Goal: Task Accomplishment & Management: Contribute content

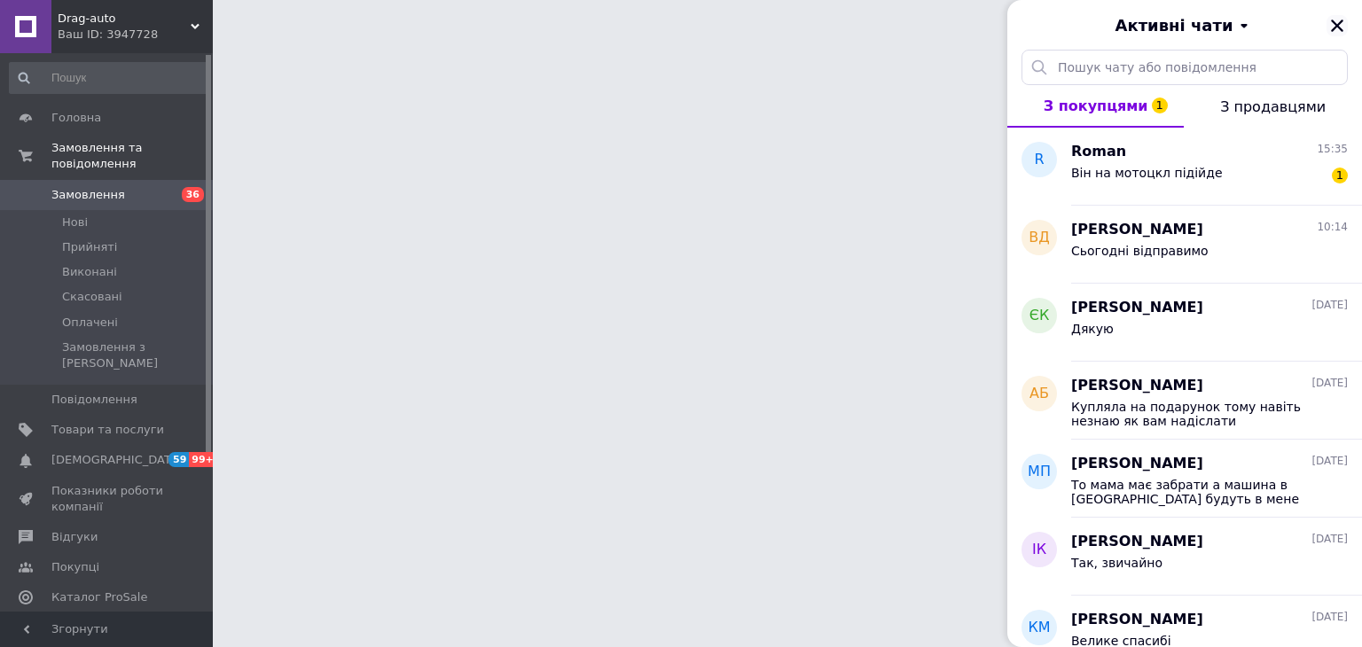
click at [1333, 20] on icon "Закрити" at bounding box center [1337, 26] width 16 height 16
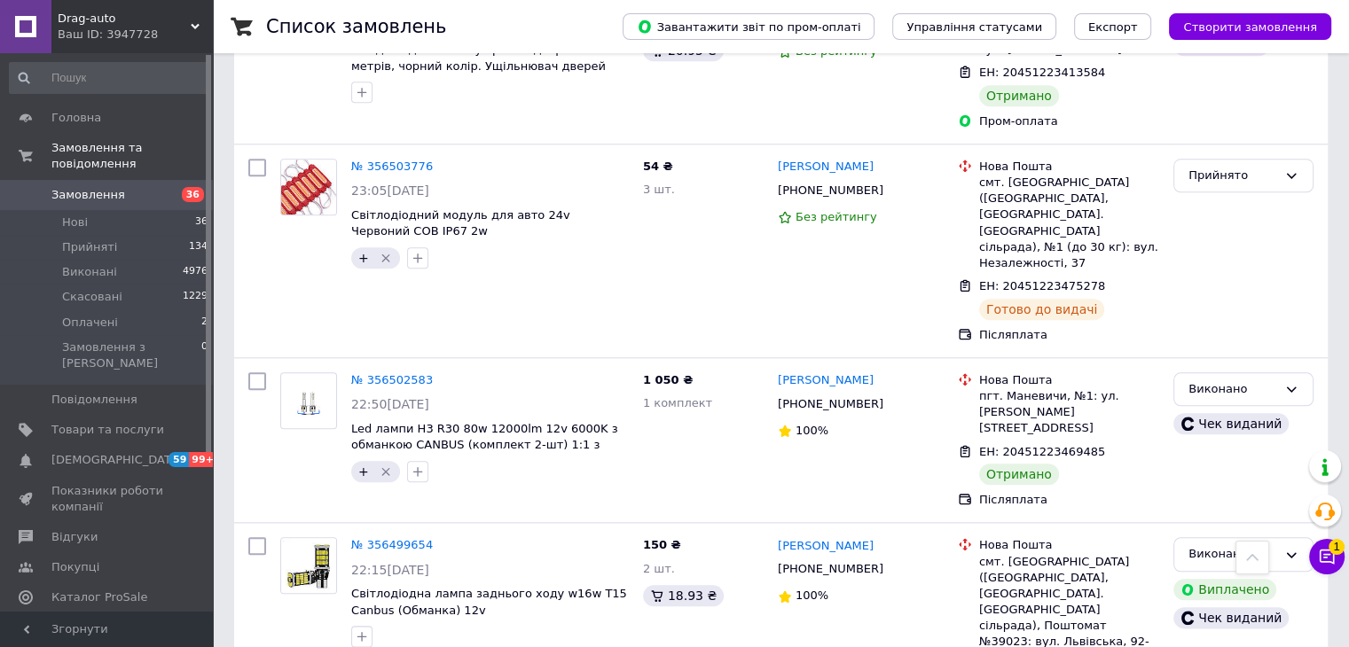
scroll to position [15538, 0]
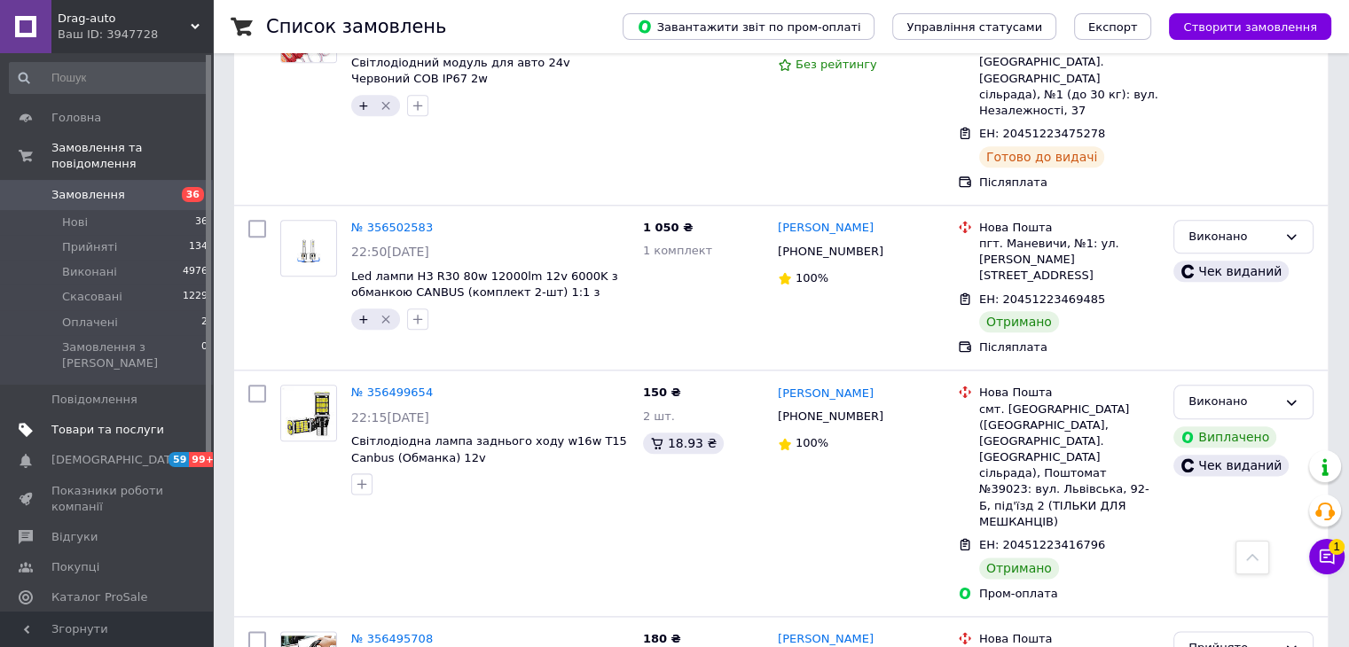
click at [106, 422] on span "Товари та послуги" at bounding box center [107, 430] width 113 height 16
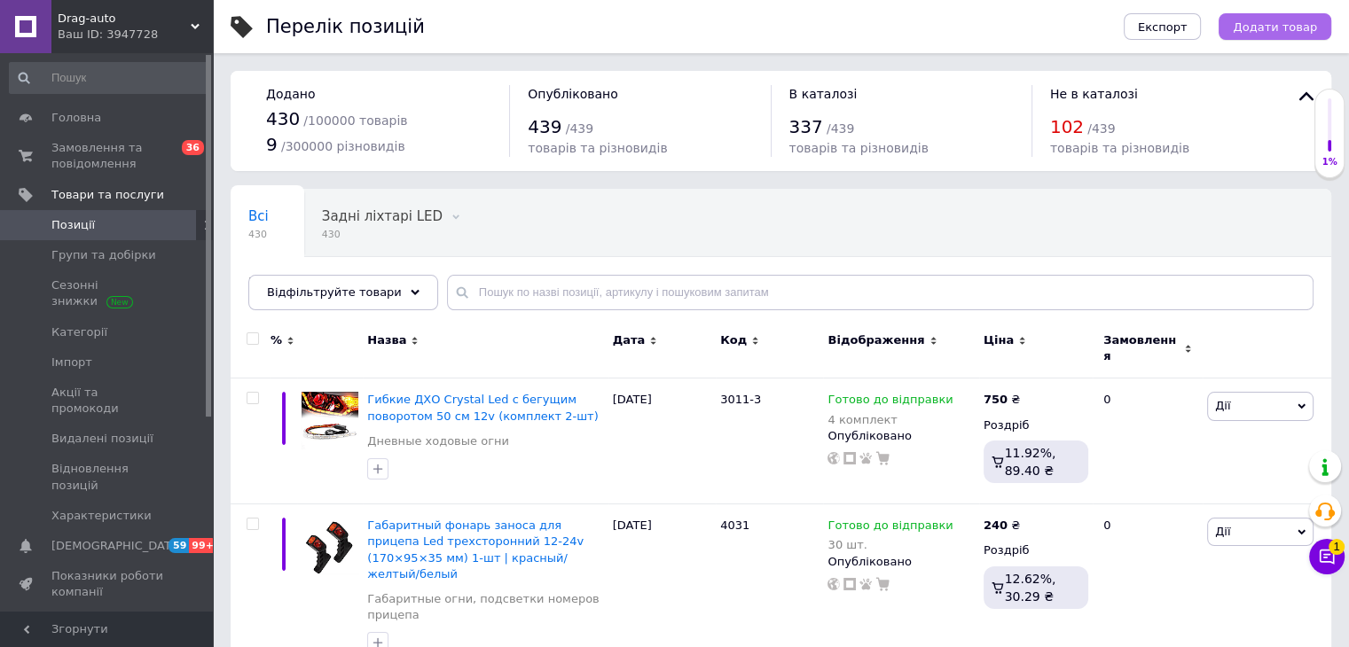
click at [1290, 33] on span "Додати товар" at bounding box center [1275, 26] width 84 height 13
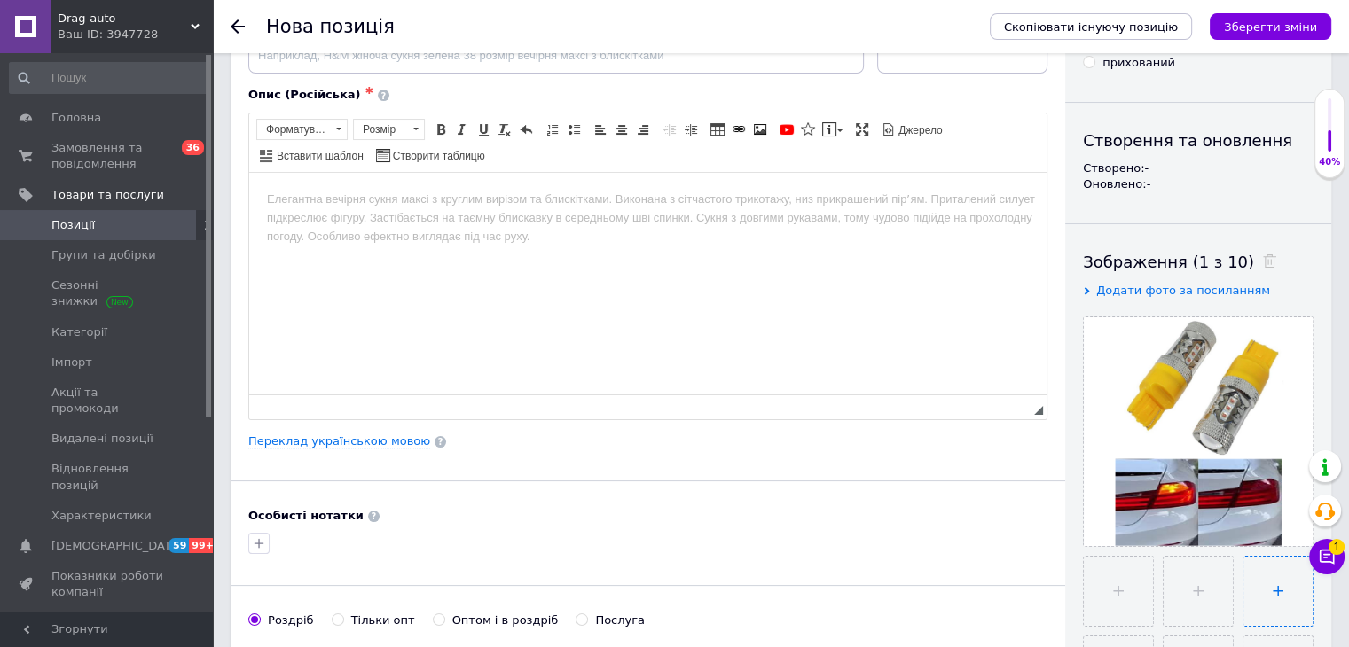
scroll to position [266, 0]
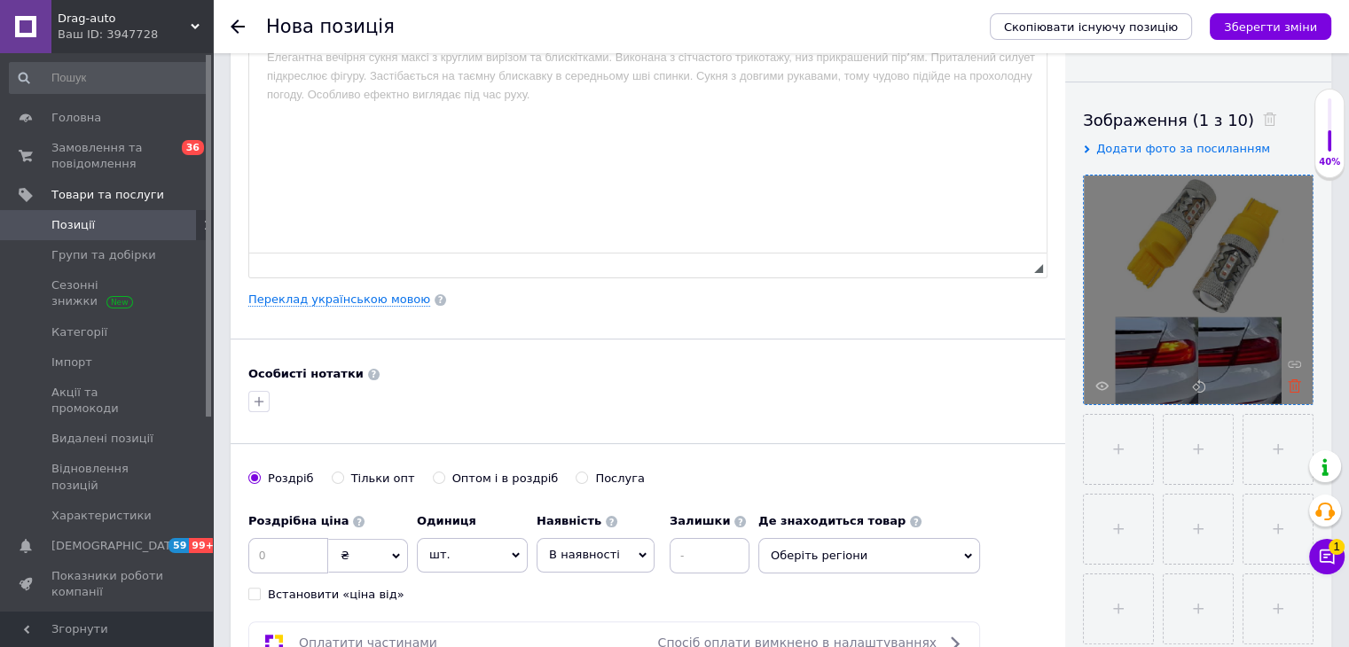
click at [1293, 383] on icon at bounding box center [1294, 386] width 13 height 13
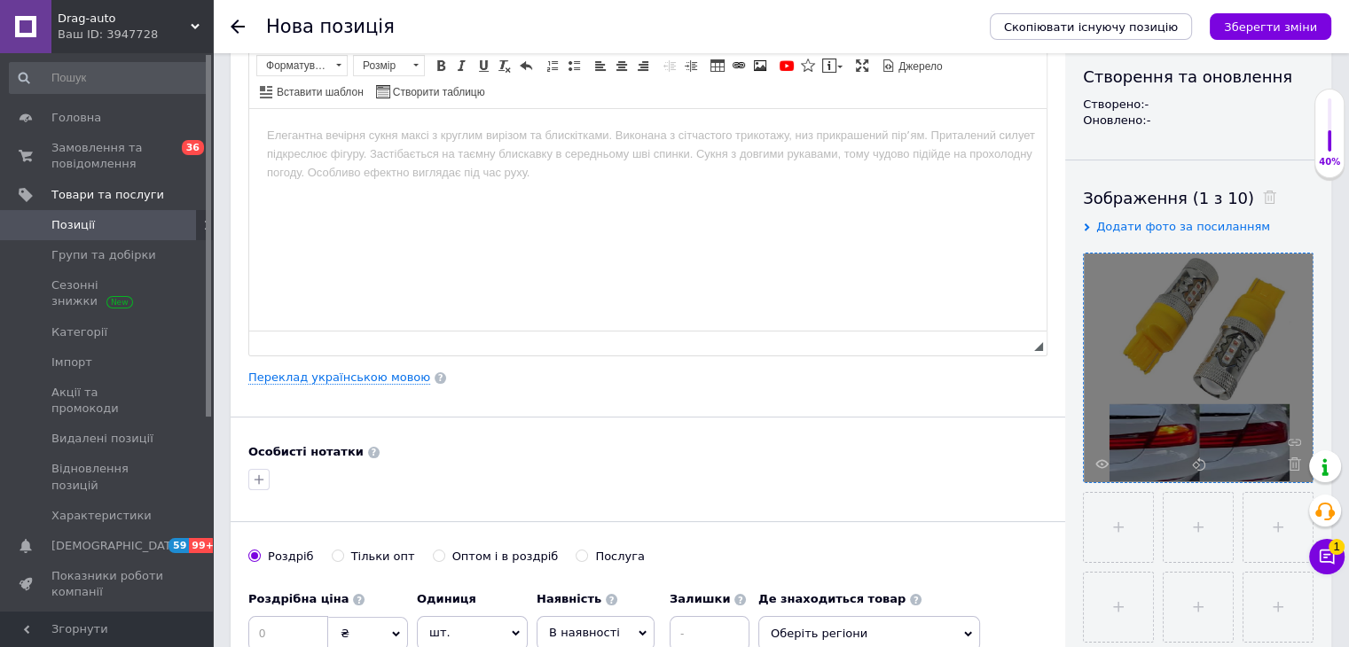
scroll to position [177, 0]
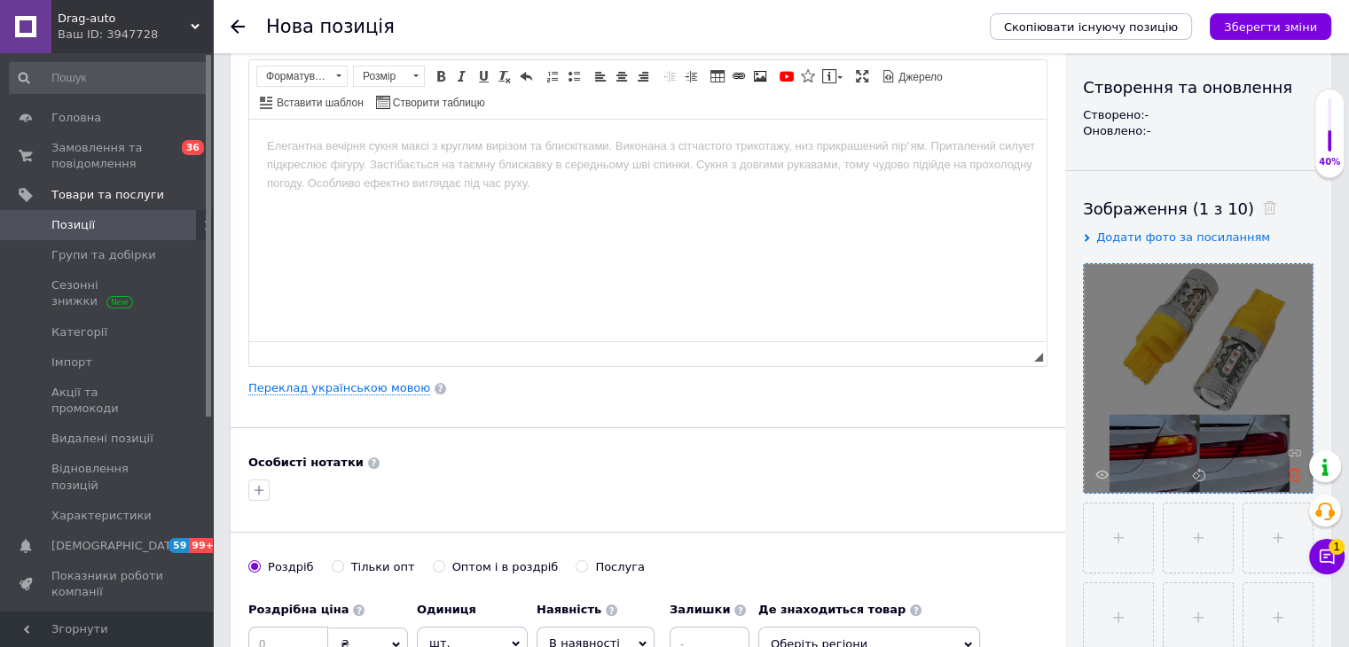
click at [1293, 476] on icon at bounding box center [1294, 474] width 13 height 13
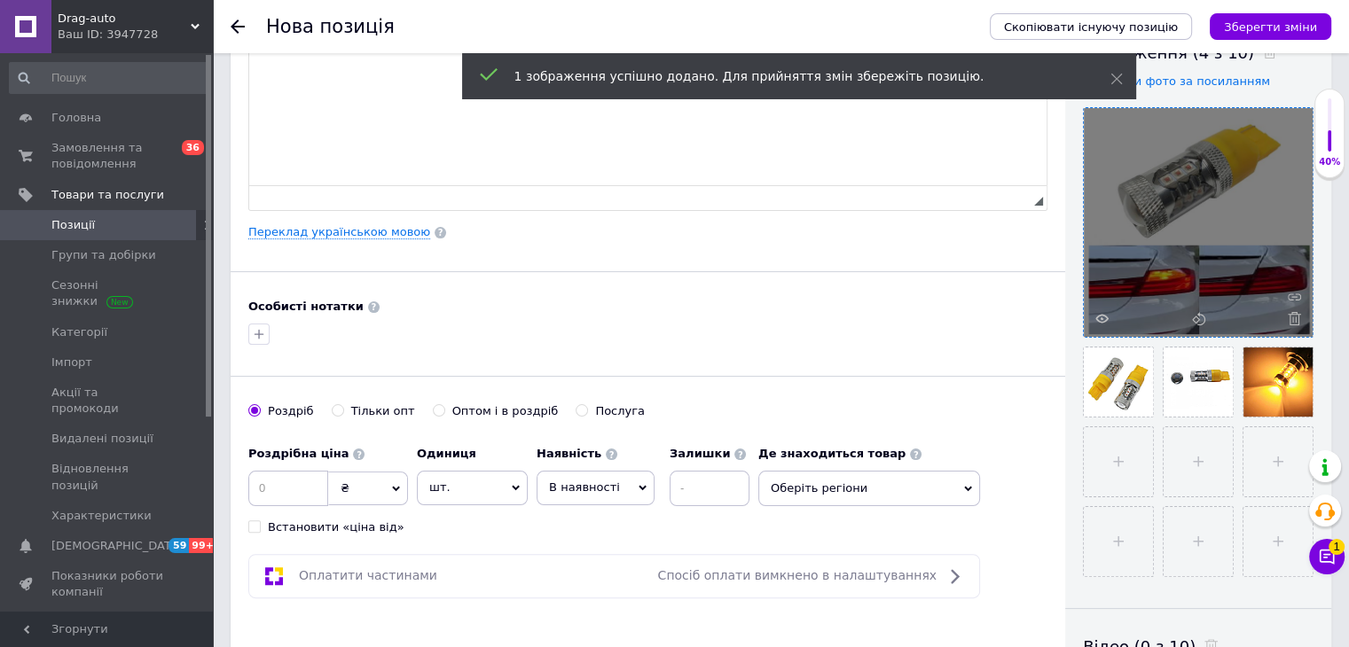
scroll to position [355, 0]
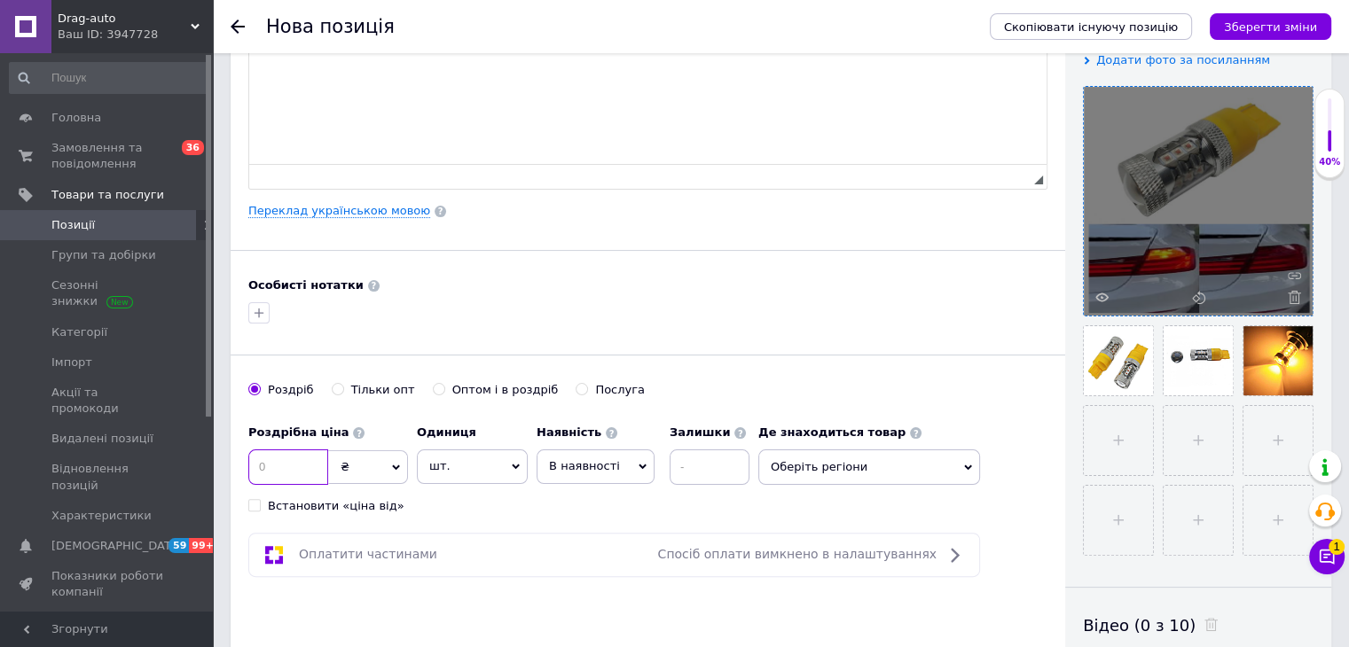
click at [287, 475] on input at bounding box center [288, 467] width 80 height 35
type input "480"
click at [623, 468] on span "В наявності" at bounding box center [596, 467] width 118 height 34
drag, startPoint x: 592, startPoint y: 576, endPoint x: 603, endPoint y: 569, distance: 12.8
click at [593, 575] on li "Готово до відправки" at bounding box center [595, 577] width 116 height 41
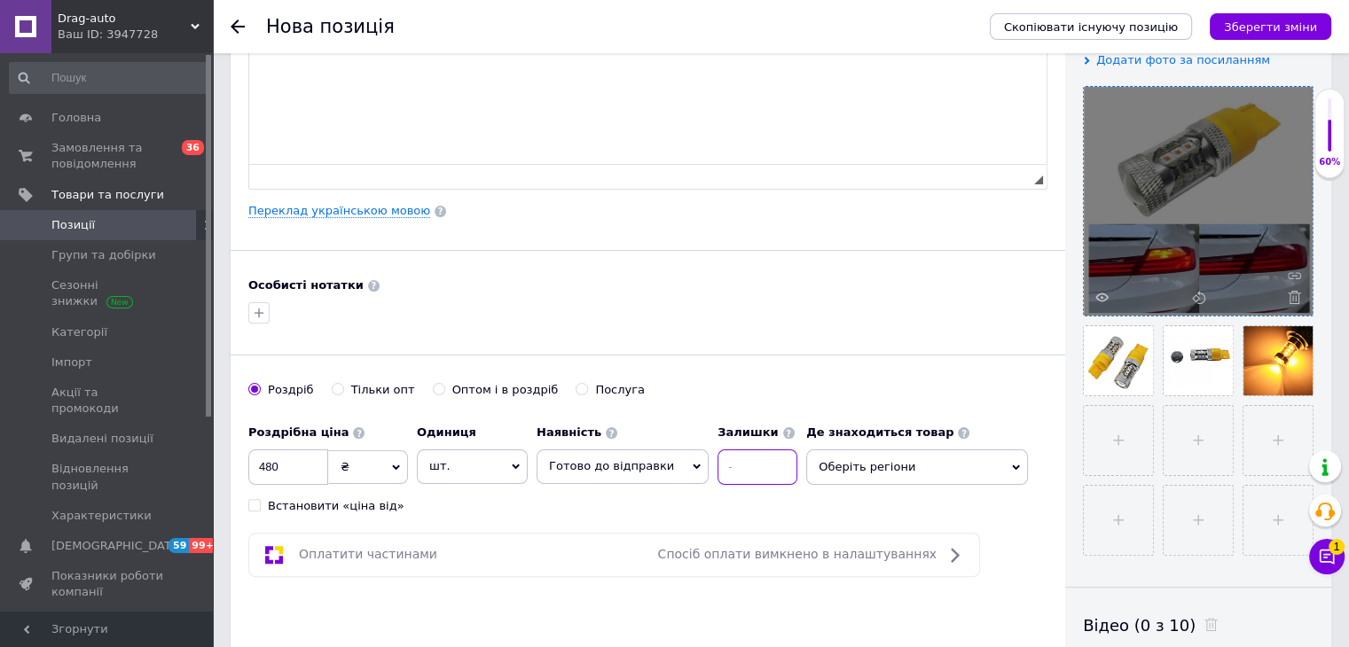
click at [749, 462] on input at bounding box center [757, 467] width 80 height 35
type input "30"
click at [866, 463] on span "Оберіть регіони" at bounding box center [917, 467] width 222 height 35
click at [874, 513] on input "text" at bounding box center [917, 513] width 202 height 35
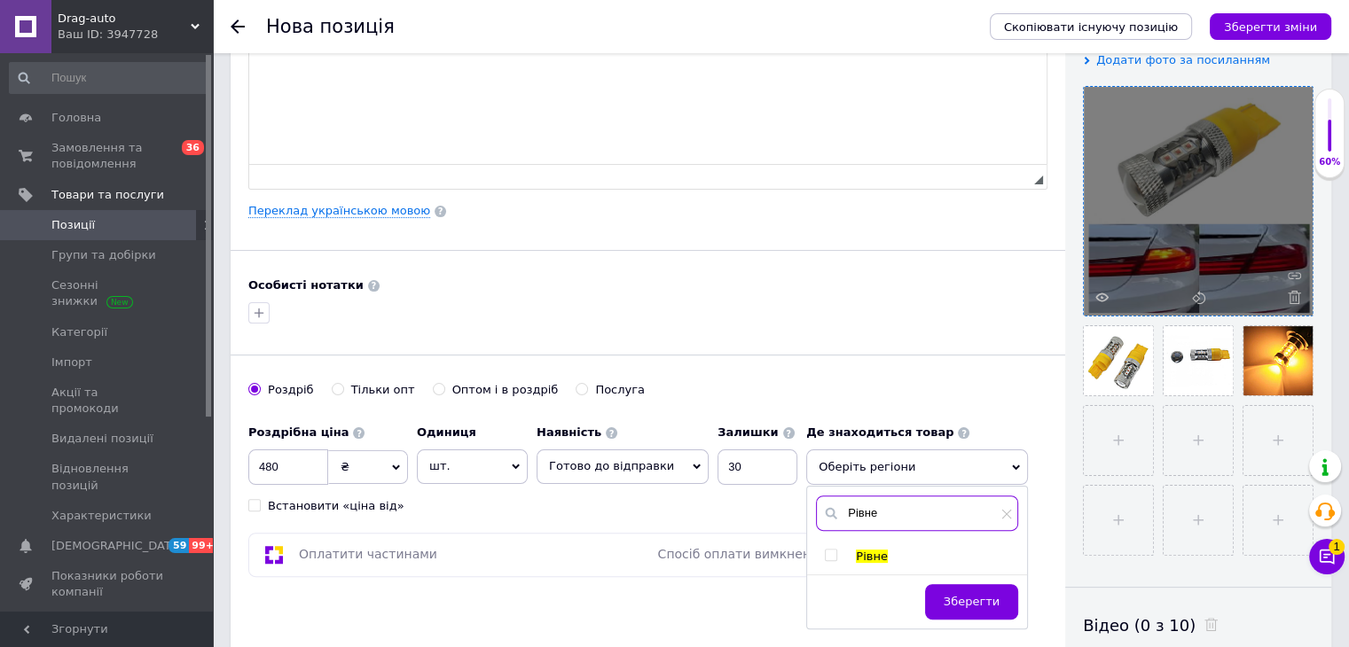
type input "Рівне"
click at [825, 551] on input "checkbox" at bounding box center [831, 556] width 12 height 12
checkbox input "true"
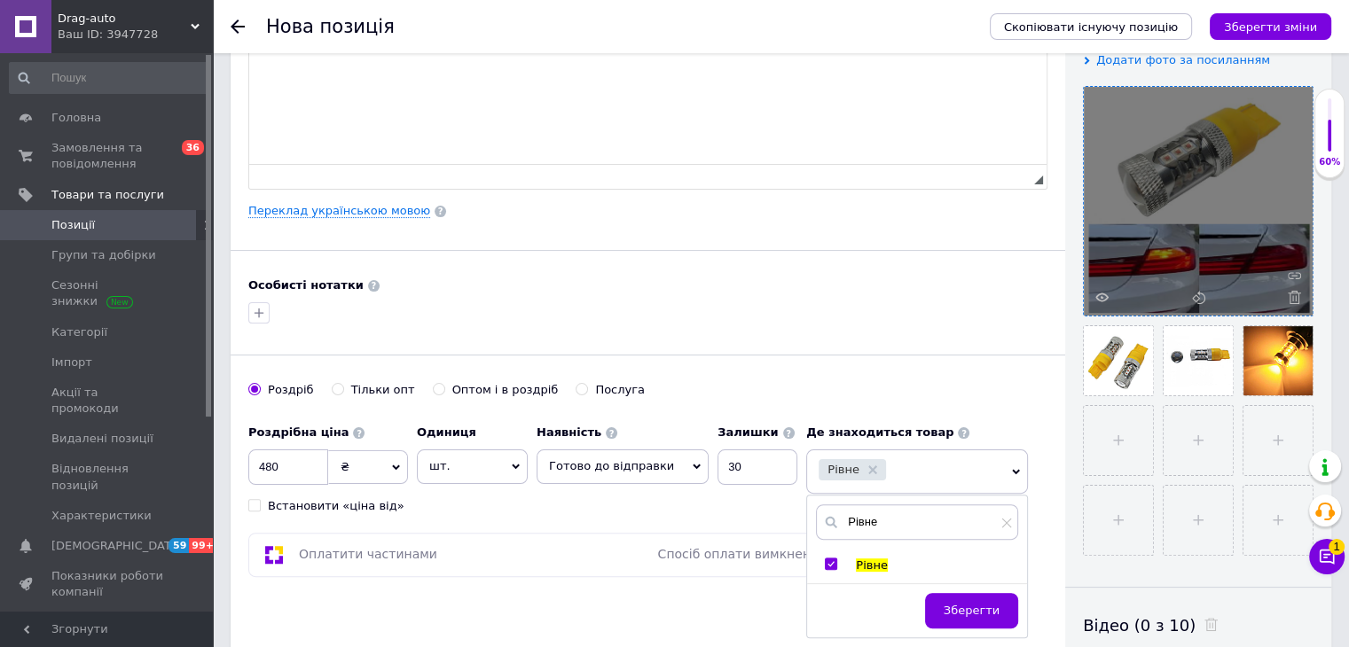
click at [981, 607] on span "Зберегти" at bounding box center [972, 610] width 56 height 13
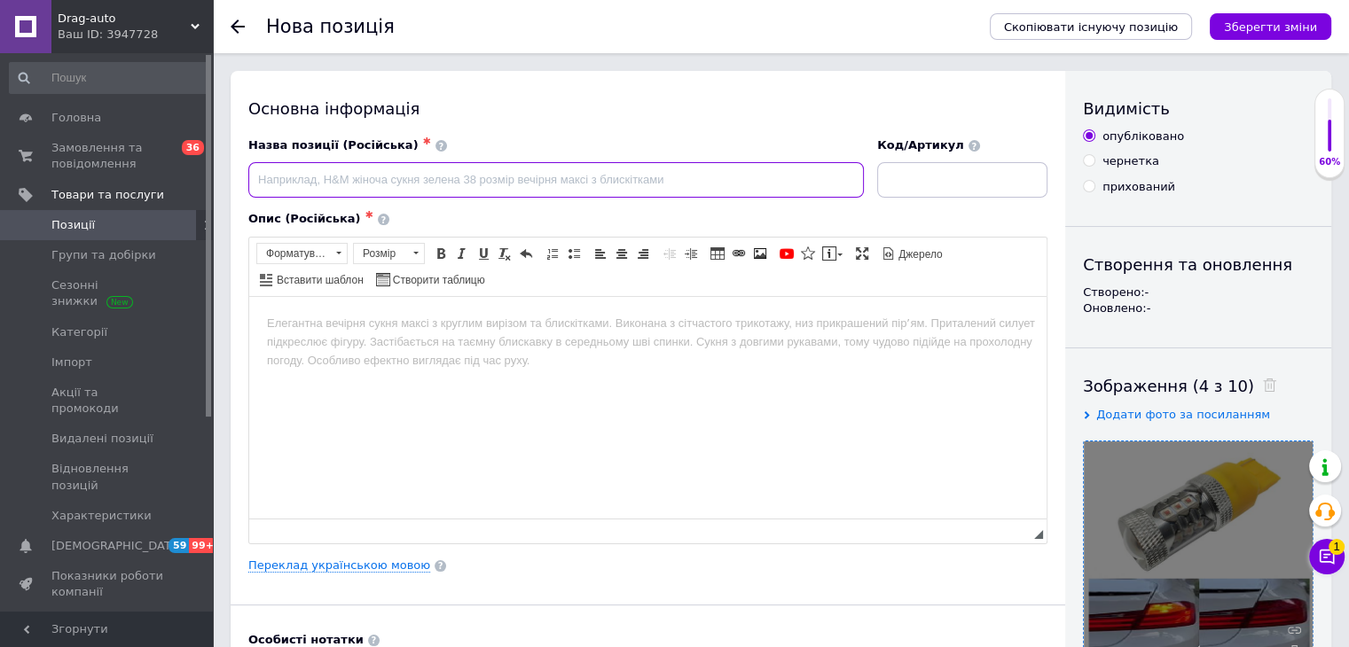
click at [604, 178] on input at bounding box center [555, 179] width 615 height 35
paste input "Led лампа желтые повороты в красном фонарю P21w Ba15s 1156 CREE CANBUS 10-30v 8…"
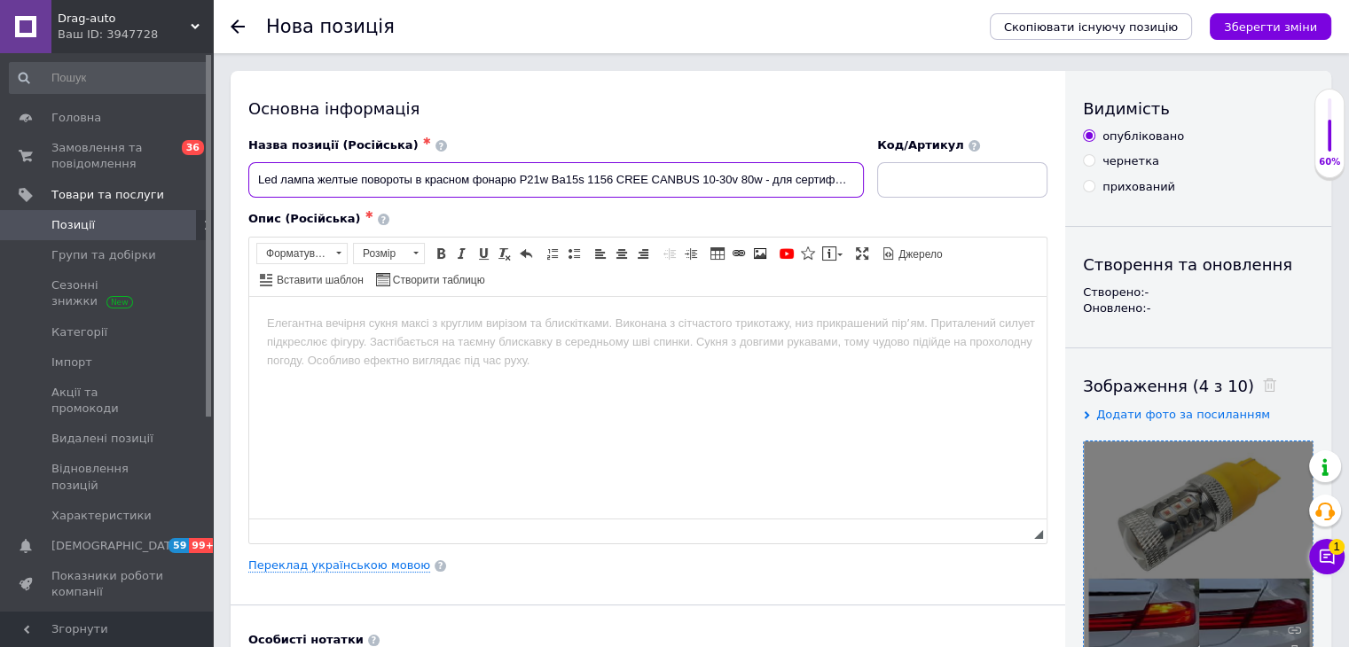
scroll to position [0, 10]
click at [514, 178] on input "Led лампа желтые повороты в красном фонарю P21w Ba15s 1156 CREE CANBUS 10-30v 8…" at bounding box center [555, 179] width 615 height 35
click at [585, 183] on input "Led лампа желтые повороты в красном фонарю W21w Ba15s 1156 CREE CANBUS 10-30v 8…" at bounding box center [555, 179] width 615 height 35
click at [581, 183] on input "Led лампа желтые повороты в красном фонарю W21w Ba15s 1156 CREE CANBUS 10-30v 8…" at bounding box center [555, 179] width 615 height 35
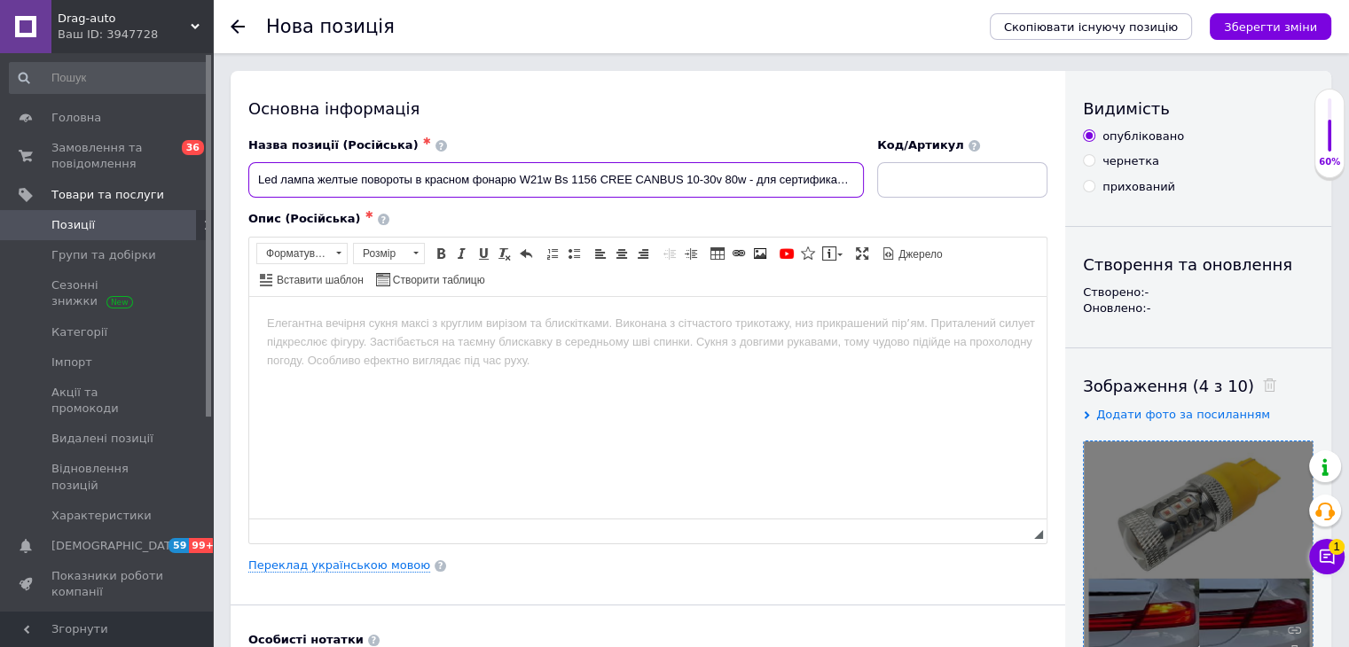
scroll to position [0, 0]
click at [558, 178] on input "Led лампа желтые повороты в красном фонарю W21w s 1156 CREE CANBUS 10-30v 80w -…" at bounding box center [555, 179] width 615 height 35
click at [582, 178] on input "Led лампа желтые повороты в красном фонарю W21w 1156 CREE CANBUS 10-30v 80w - д…" at bounding box center [555, 179] width 615 height 35
drag, startPoint x: 663, startPoint y: 182, endPoint x: 958, endPoint y: 193, distance: 294.6
click at [958, 193] on div "Назва позиції (Російська) ✱ Led лампа желтые повороты в красном фонарю W21w 744…" at bounding box center [648, 168] width 812 height 74
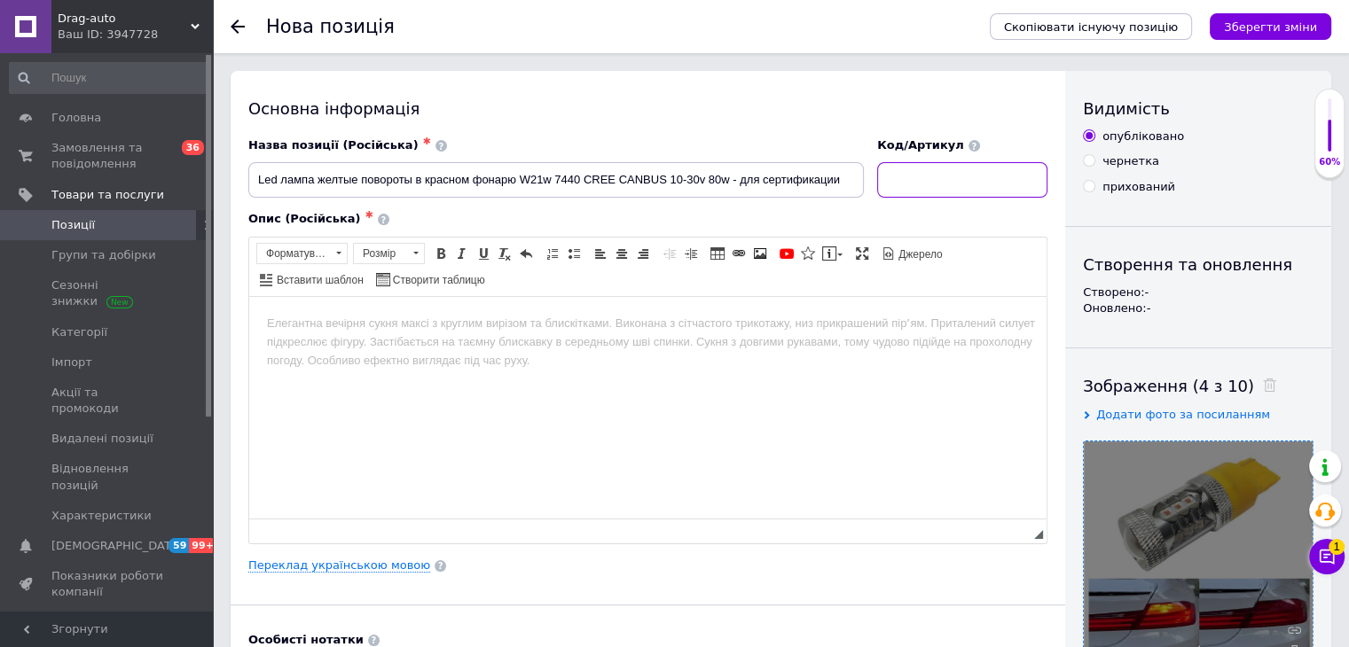
click at [904, 194] on input at bounding box center [962, 179] width 170 height 35
click at [819, 184] on input "Led лампа желтые повороты в красном фонарю W21w 7440 CREE CANBUS 10-30v 80w - д…" at bounding box center [555, 179] width 615 height 35
click at [582, 185] on input "Led лампа желтые повороты в красном фонарю W21w 7440 CREE CANBUS 10-30v 80w - д…" at bounding box center [555, 179] width 615 height 35
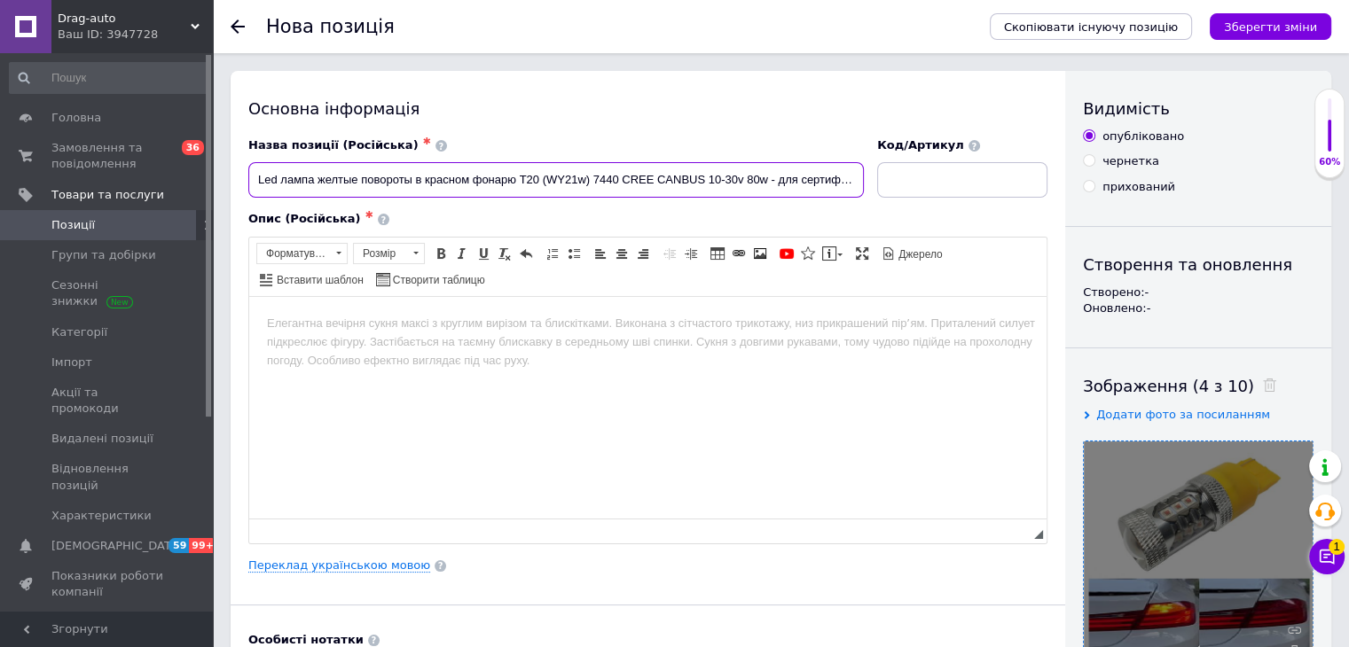
scroll to position [0, 17]
drag, startPoint x: 667, startPoint y: 177, endPoint x: 976, endPoint y: 204, distance: 310.6
click at [976, 204] on div "Назва позиції (Російська) ✱ Led лампа желтые повороты в красном фонарю T20 (WY2…" at bounding box center [647, 340] width 799 height 406
click at [795, 182] on input "Led лампа желтые повороты в красном фонарю T20 (WY21w) 7440 CREE CANBUS 10-30v …" at bounding box center [555, 179] width 615 height 35
type input "Led лампа желтые повороты в красном фонарю T20 (WY21w) 7440 CREE CANBUS 10-30v …"
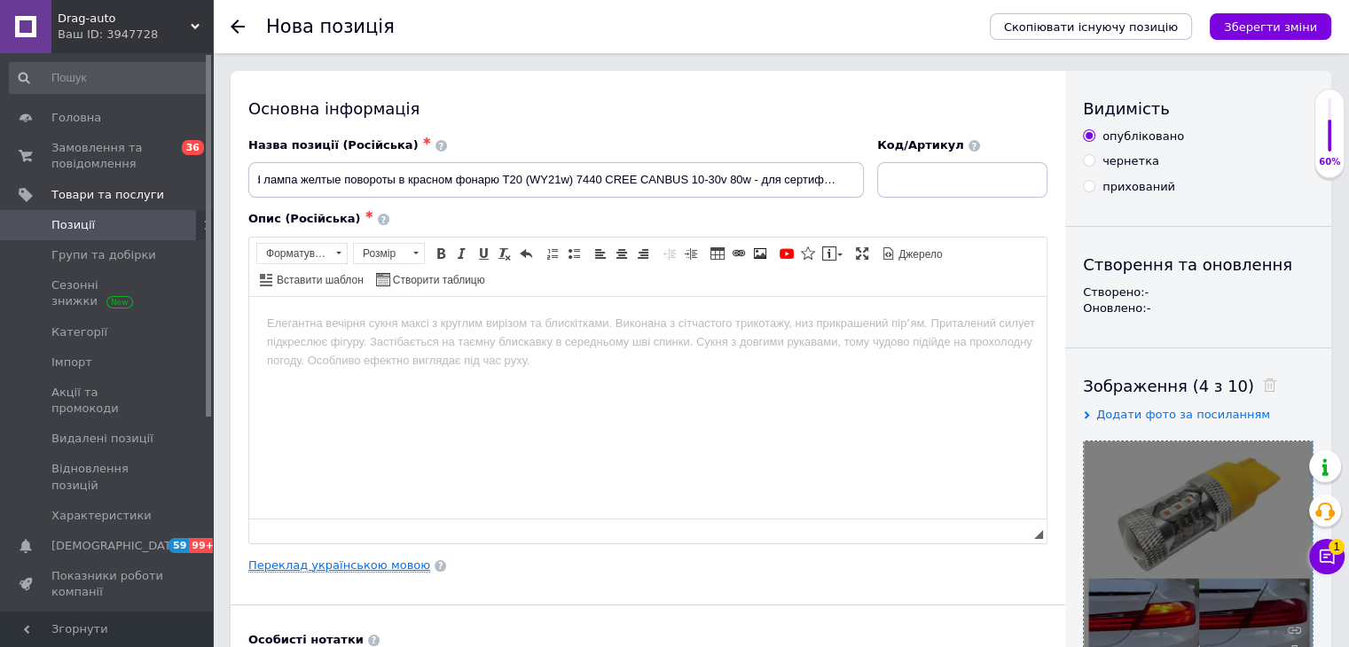
click at [333, 568] on link "Переклад українською мовою" at bounding box center [339, 566] width 182 height 14
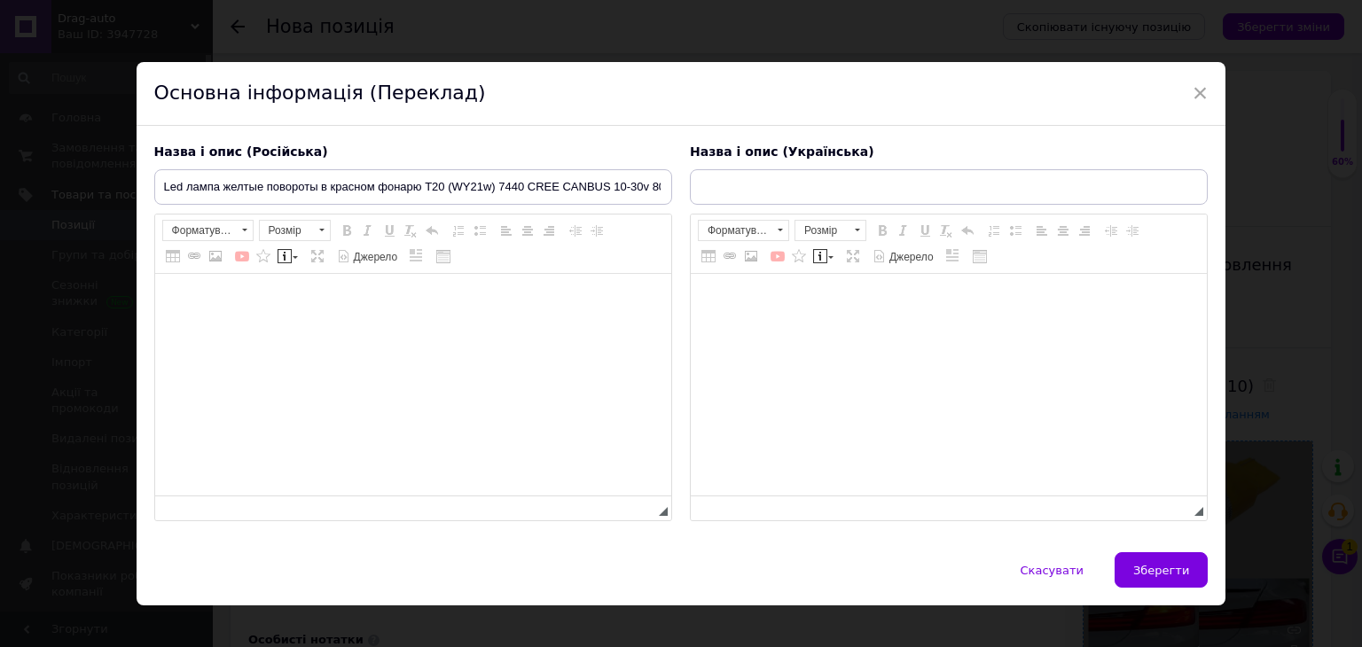
scroll to position [0, 0]
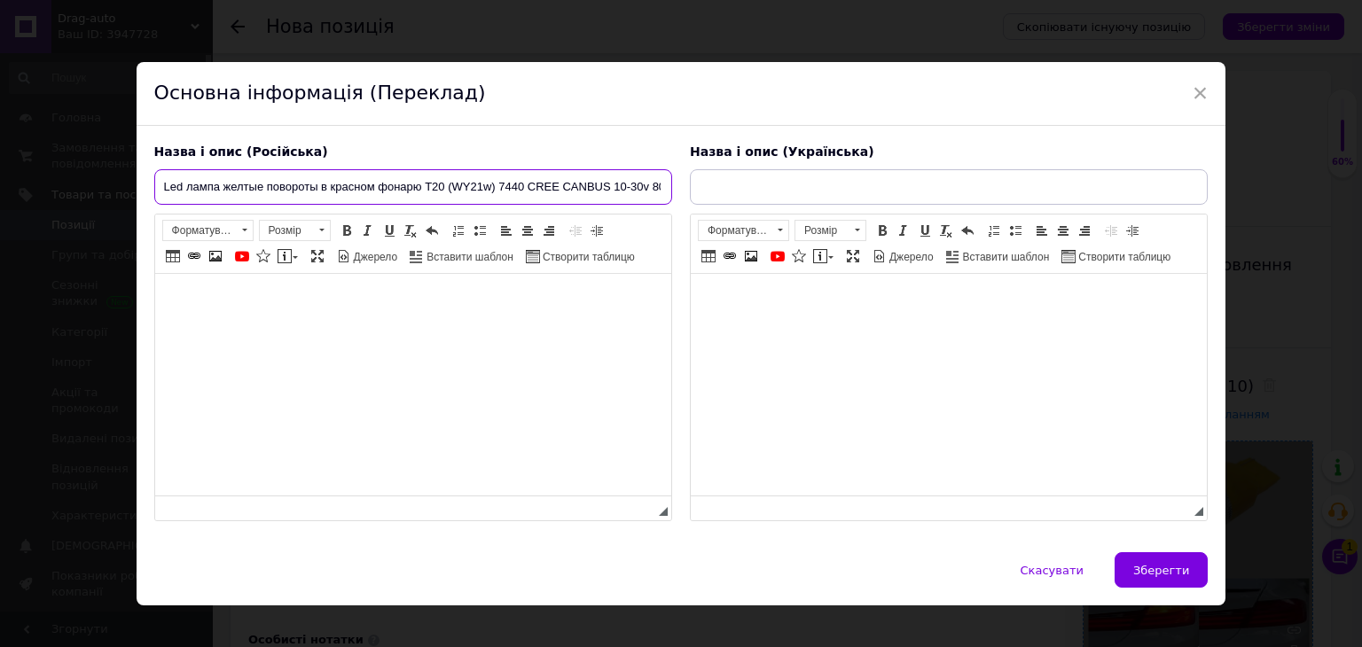
click at [466, 185] on input "Led лампа желтые повороты в красном фонарю T20 (WY21w) 7440 CREE CANBUS 10-30v …" at bounding box center [413, 186] width 518 height 35
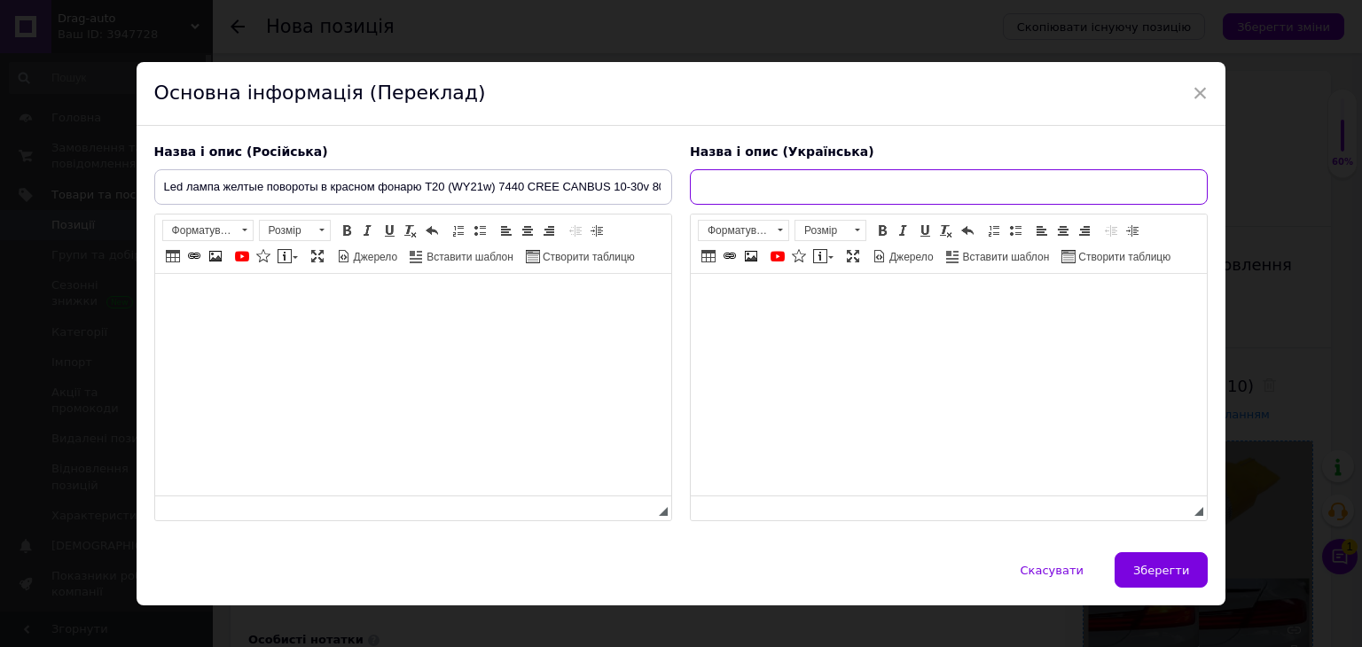
click at [777, 190] on input "text" at bounding box center [949, 186] width 518 height 35
paste input "LED лампа жовті повороти в червоному ліхтарі T20 (WY21w) 7440 CREE CANBUS 10-30…"
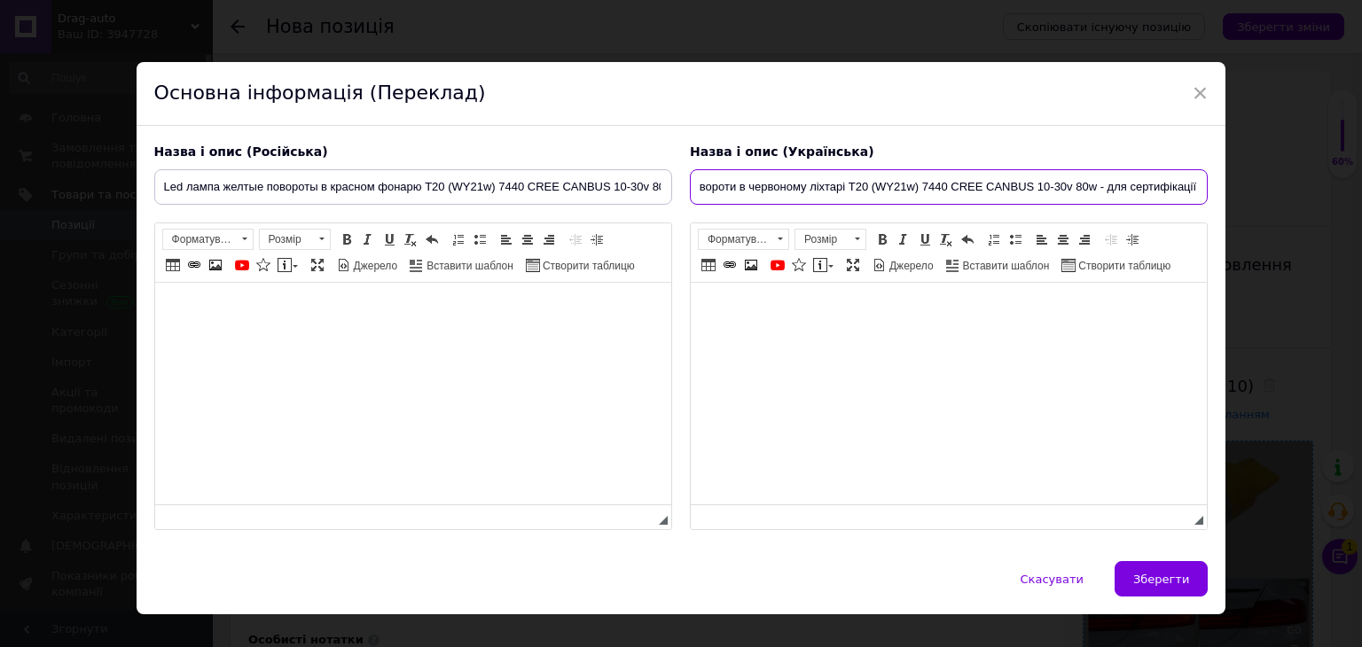
type input "LED лампа жовті повороти в червоному ліхтарі T20 (WY21w) 7440 CREE CANBUS 10-30…"
click at [497, 323] on html at bounding box center [412, 310] width 516 height 54
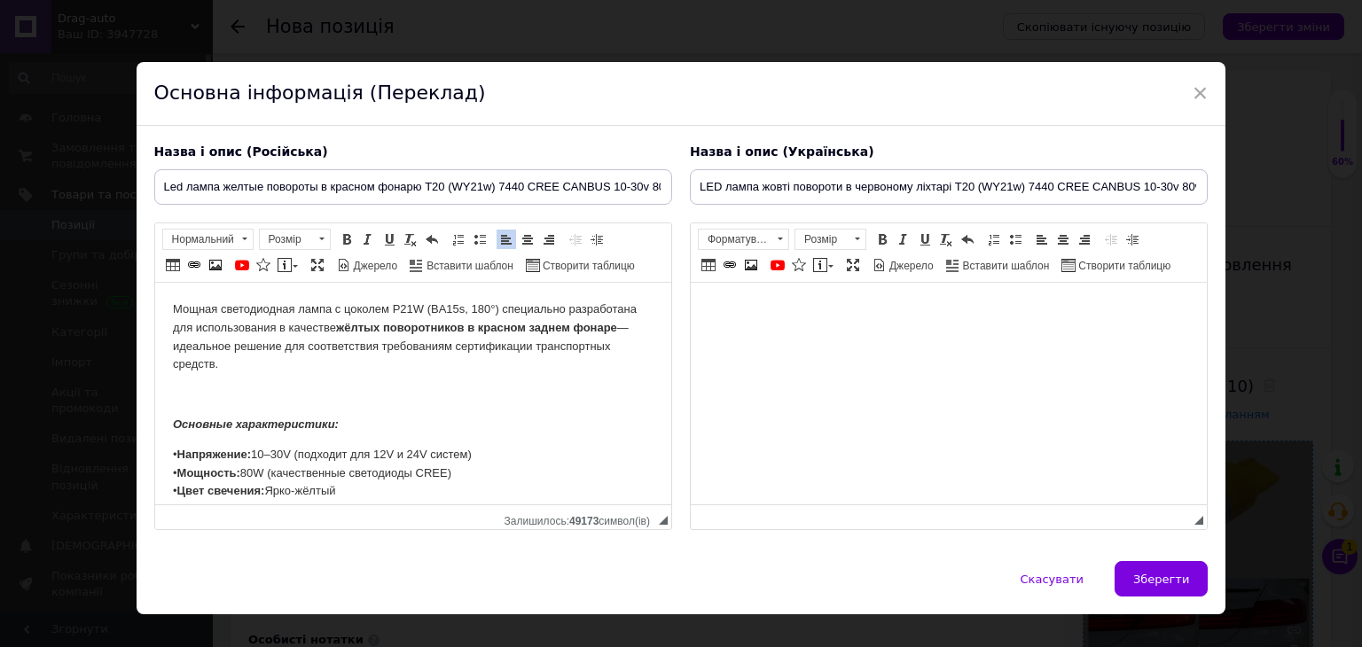
scroll to position [182, 0]
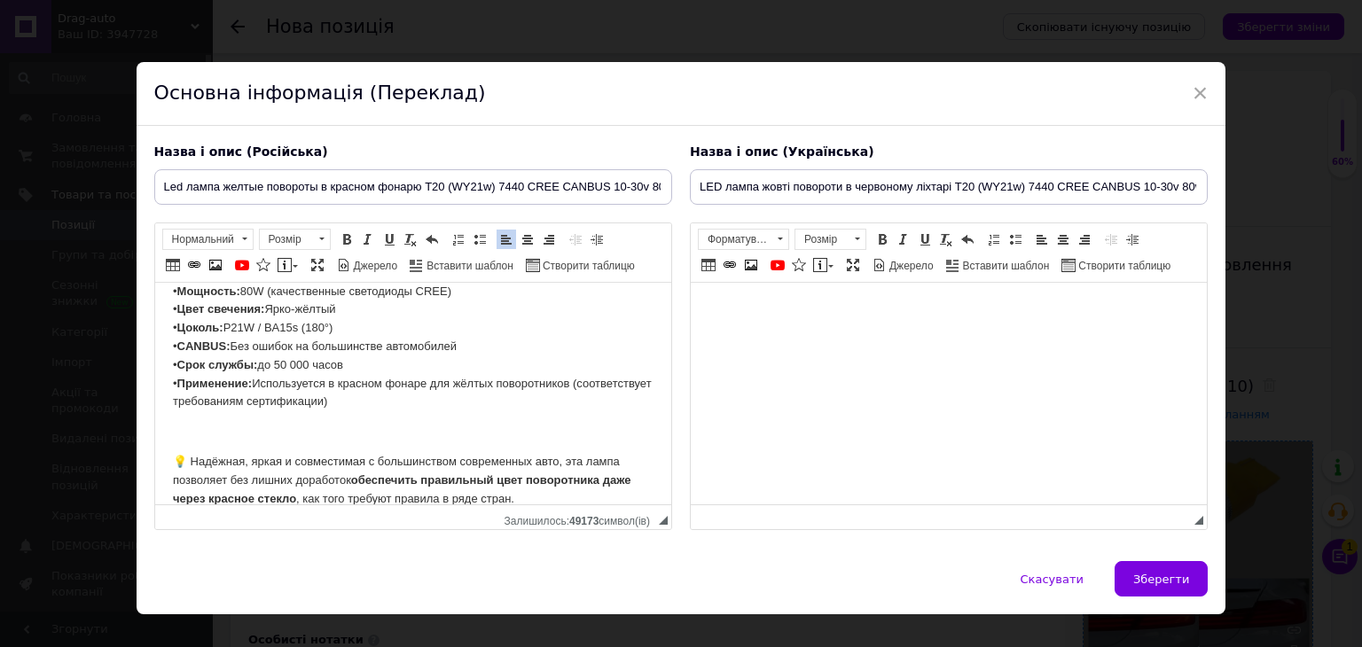
click at [806, 327] on html at bounding box center [948, 310] width 516 height 54
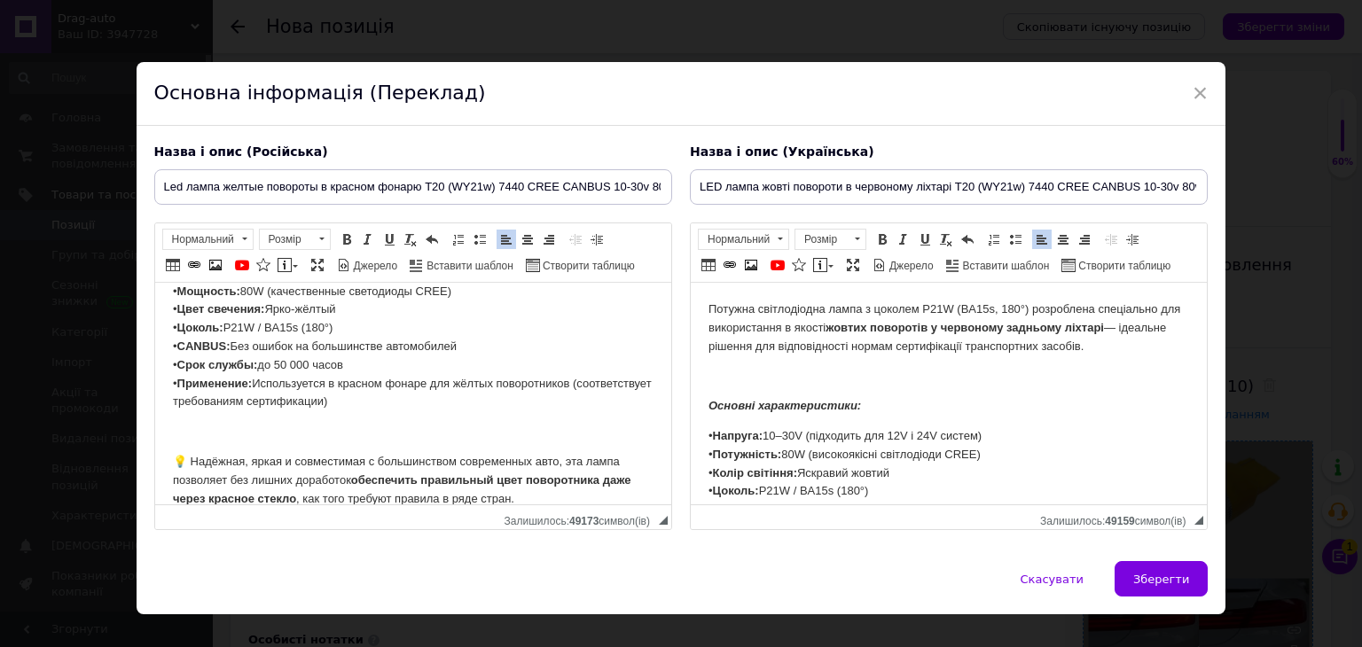
scroll to position [0, 0]
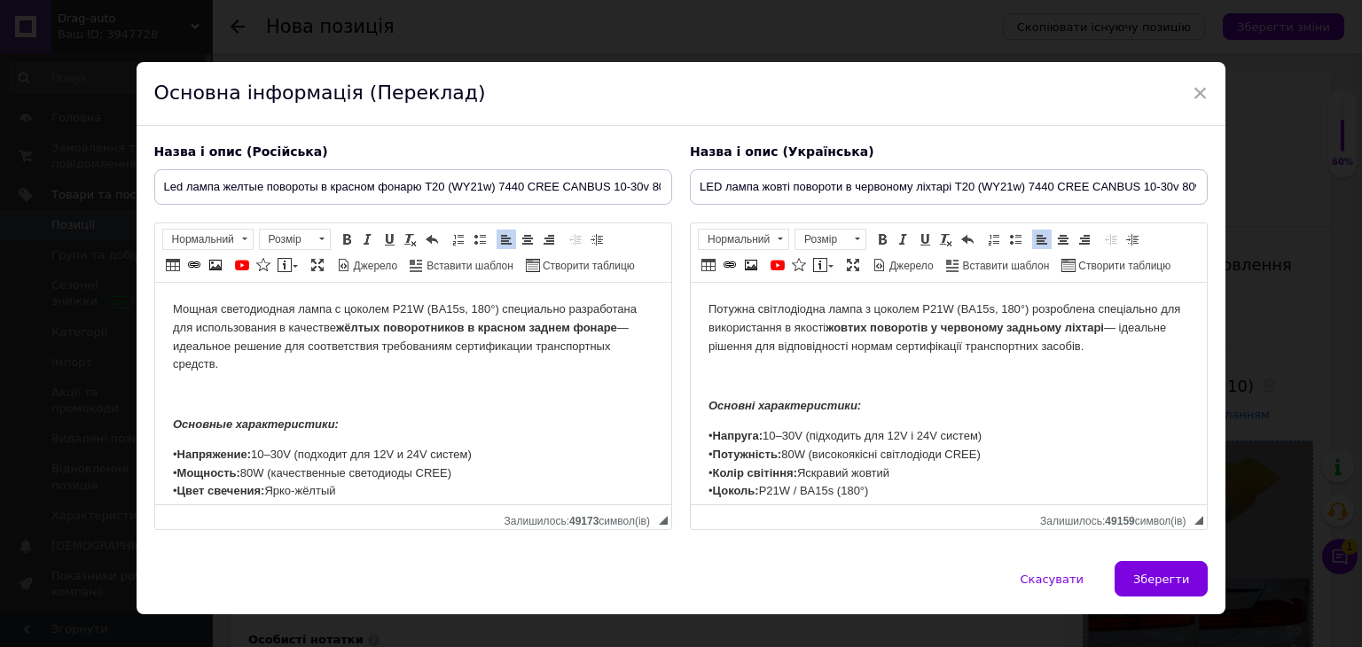
click at [500, 311] on p "Мощная светодиодная лампа с цоколем P21W (BA15s, 180°) специально разработана д…" at bounding box center [412, 338] width 481 height 74
click at [497, 309] on p "Мощная светодиодная лампа с цоколем P21W (BA15s, 180°) специально разработана д…" at bounding box center [412, 338] width 481 height 74
click at [480, 309] on p "Мощная светодиодная лампа с цоколем T20 (BA15s, 180°) специально разработана дл…" at bounding box center [412, 338] width 481 height 74
click at [482, 309] on p "Мощная светодиодная лампа с цоколем T20 (BA15s, 180°) специально разработана дл…" at bounding box center [412, 338] width 481 height 74
click at [461, 312] on p "Мощная светодиодная лампа с цоколем T20 (WY21w) специально разработана для испо…" at bounding box center [412, 338] width 481 height 74
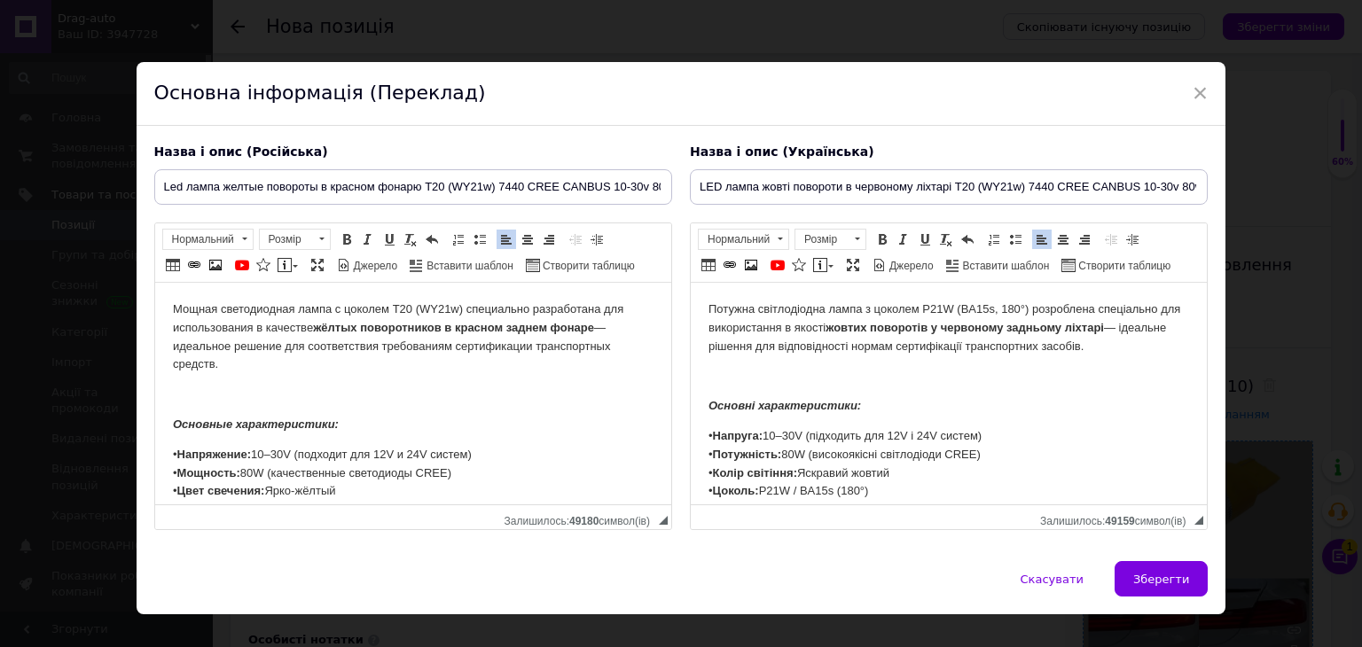
click at [456, 309] on p "Мощная светодиодная лампа с цоколем T20 (WY21w) специально разработана для испо…" at bounding box center [412, 338] width 481 height 74
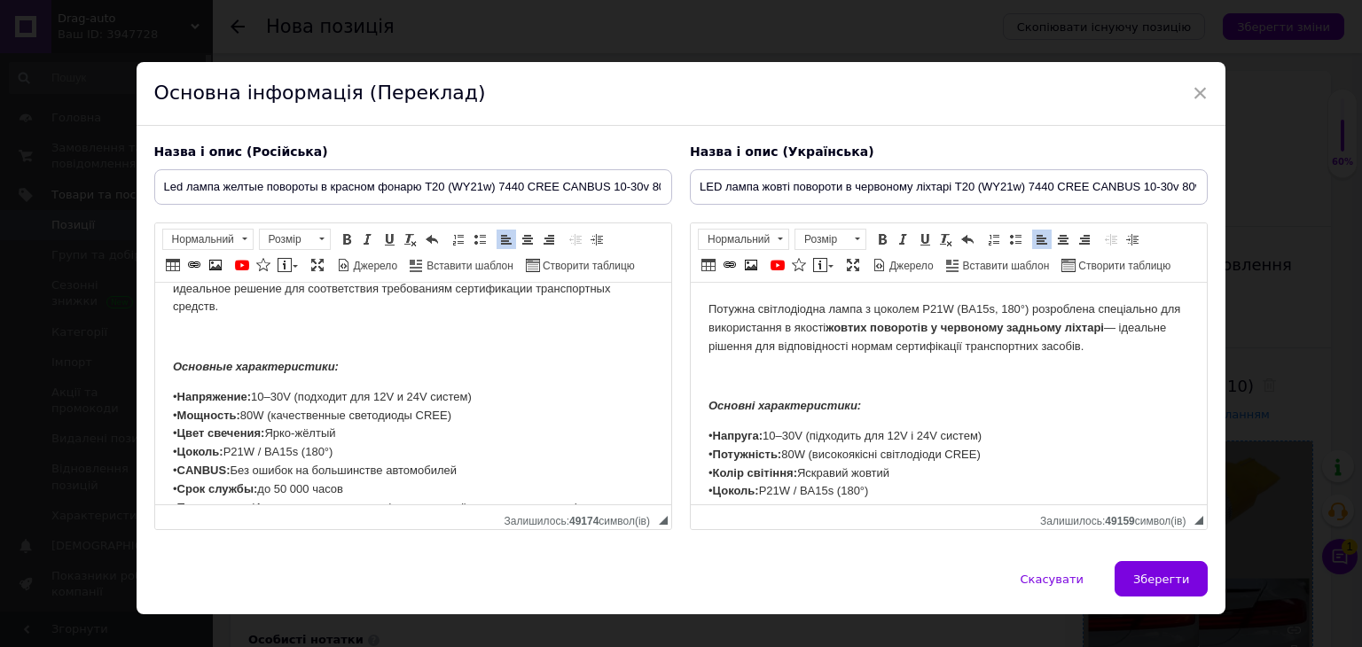
scroll to position [89, 0]
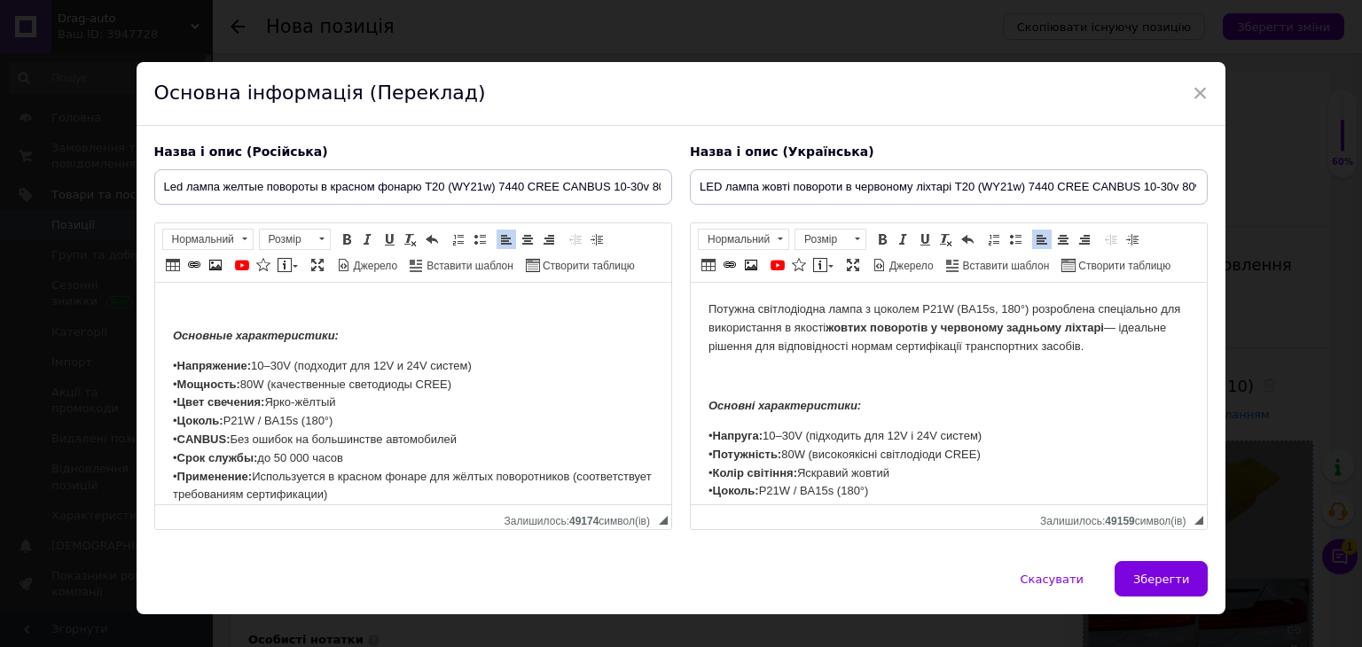
click at [341, 419] on p "• Напряжение: 10–30V (подходит для 12V и 24V систем) • Мощность: 80W (качествен…" at bounding box center [412, 430] width 481 height 147
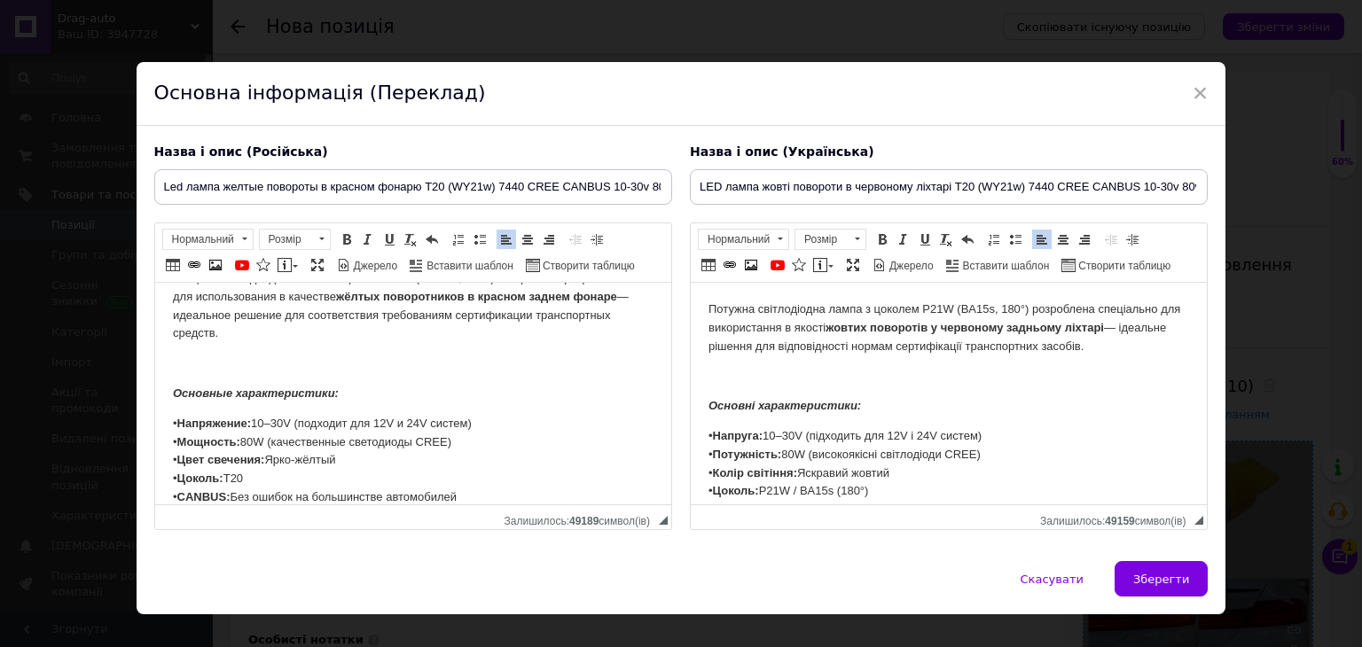
scroll to position [0, 0]
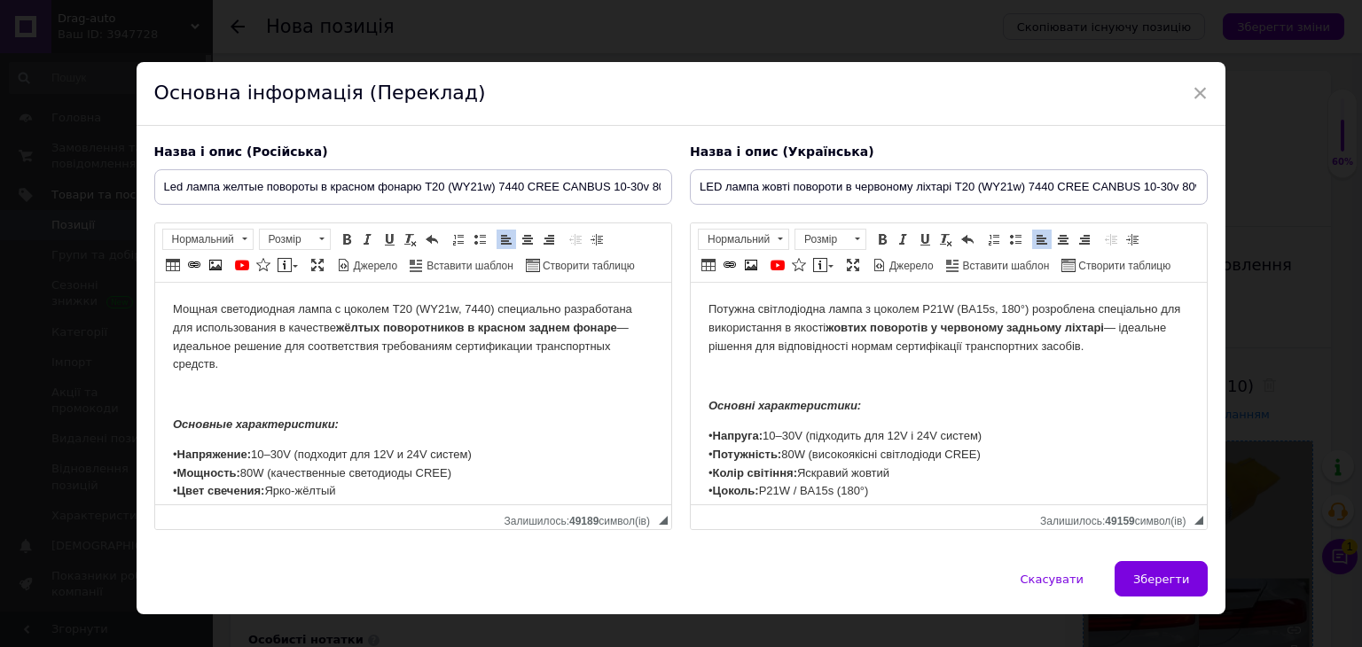
click at [299, 342] on p "Мощная светодиодная лампа с цоколем T20 (WY21w, 7440) специально разработана дл…" at bounding box center [412, 338] width 481 height 74
click at [482, 288] on html "Мощная светодиодная лампа с цоколем T20 (WY21w, 7440) специально разработана дл…" at bounding box center [412, 495] width 516 height 425
drag, startPoint x: 413, startPoint y: 305, endPoint x: 492, endPoint y: 309, distance: 79.1
click at [492, 309] on p "Мощная светодиодная лампа с цоколем T20 (WY21w, 7440) специально разработана дл…" at bounding box center [412, 338] width 481 height 74
click at [516, 341] on span "Копіювати" at bounding box center [547, 342] width 68 height 21
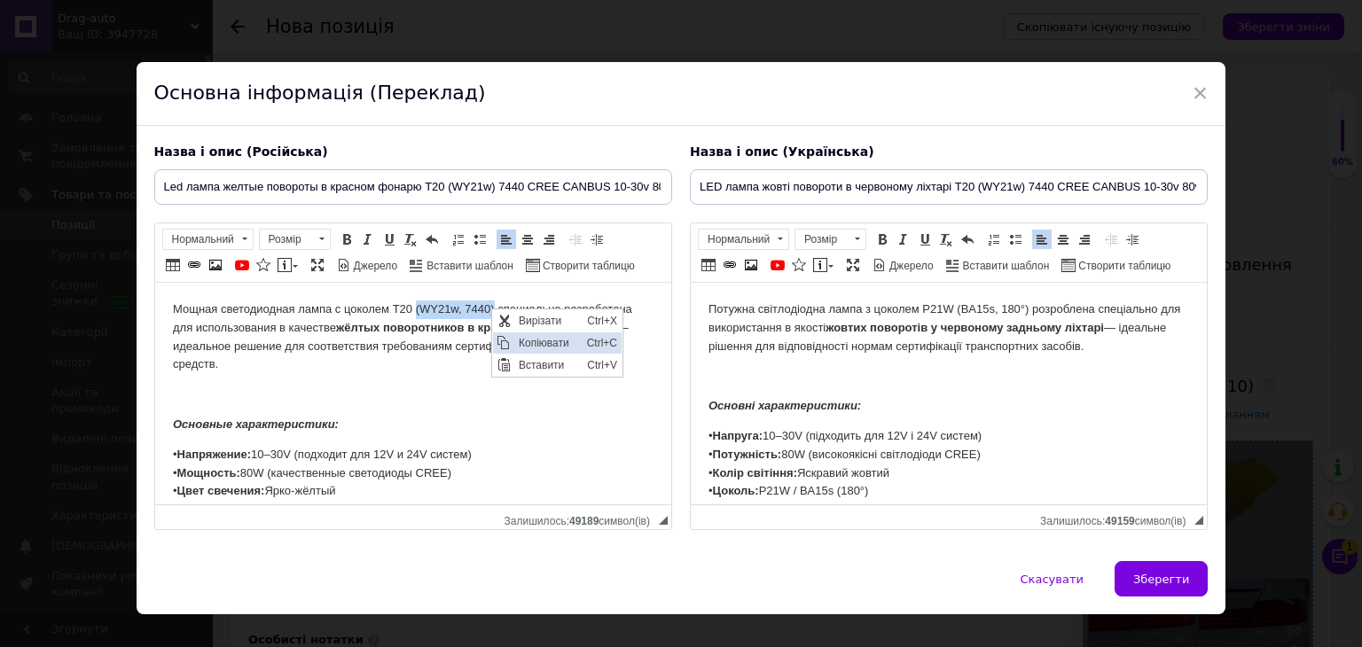
copy p "(WY21w, 7440)"
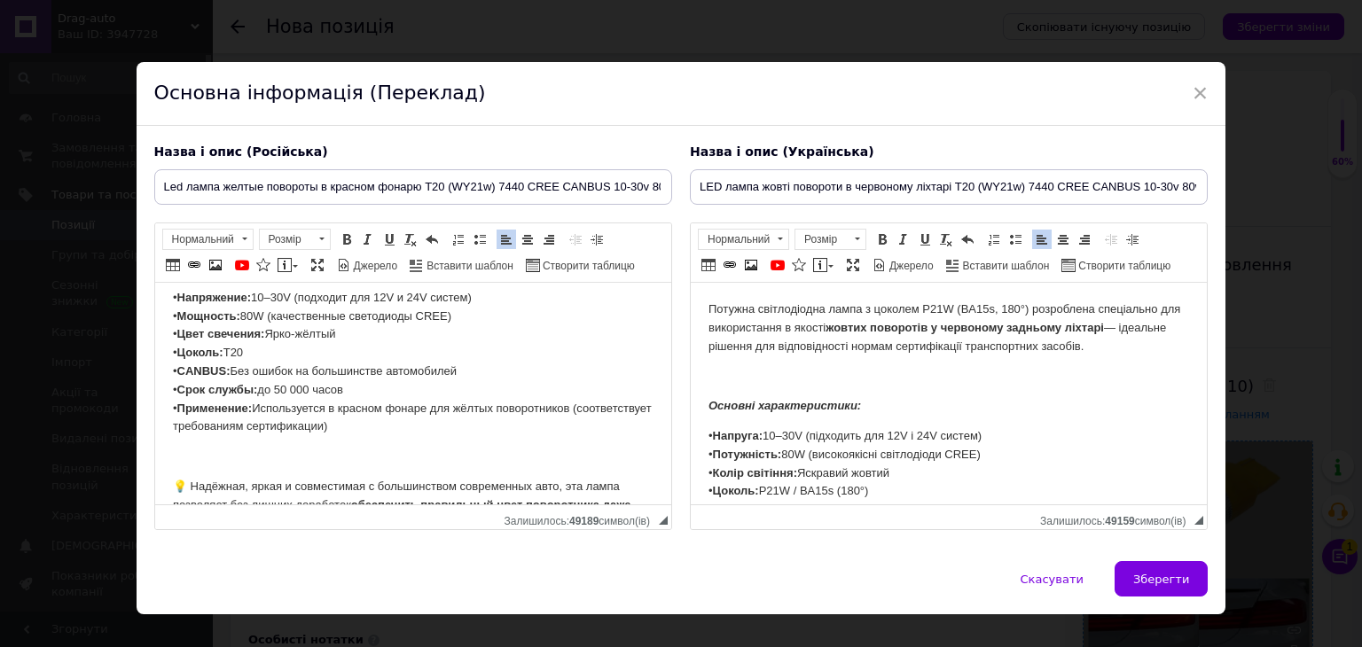
scroll to position [177, 0]
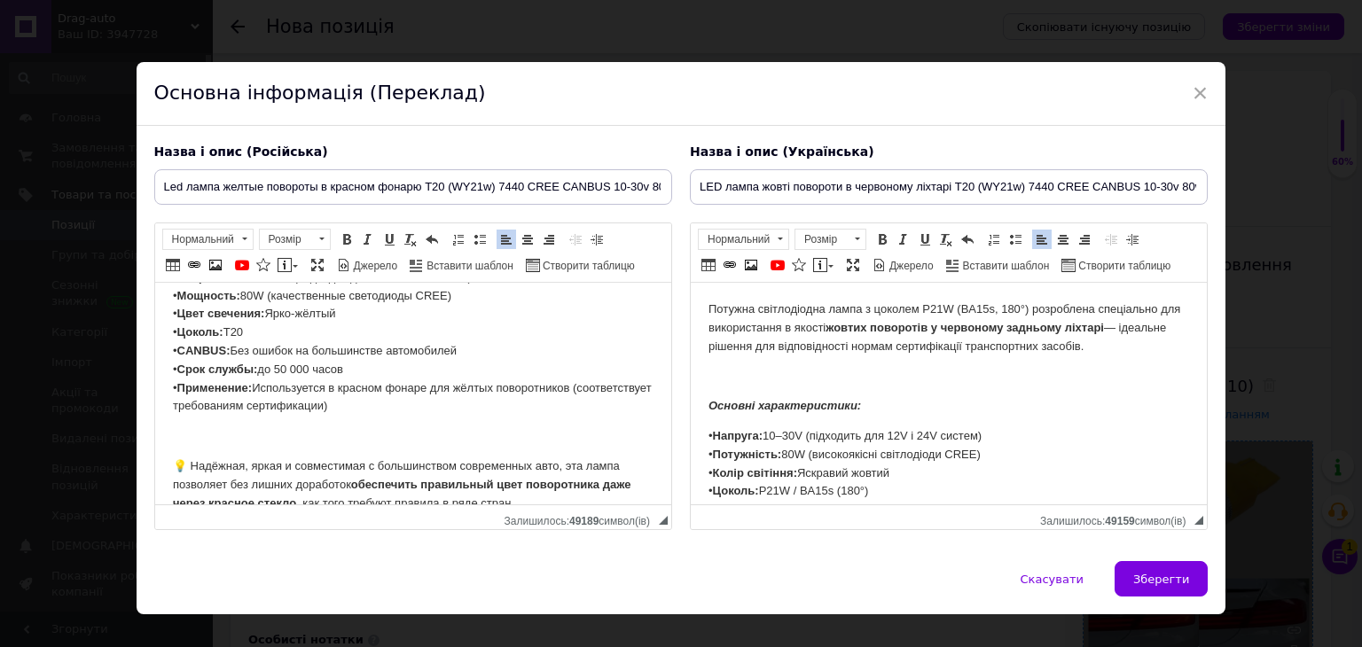
click at [319, 320] on p "• Напряжение: 10–30V (подходит для 12V и 24V систем) • Мощность: 80W (качествен…" at bounding box center [412, 342] width 481 height 147
click at [310, 336] on p "• Напряжение: 10–30V (подходит для 12V и 24V систем) • Мощность: 80W (качествен…" at bounding box center [412, 342] width 481 height 147
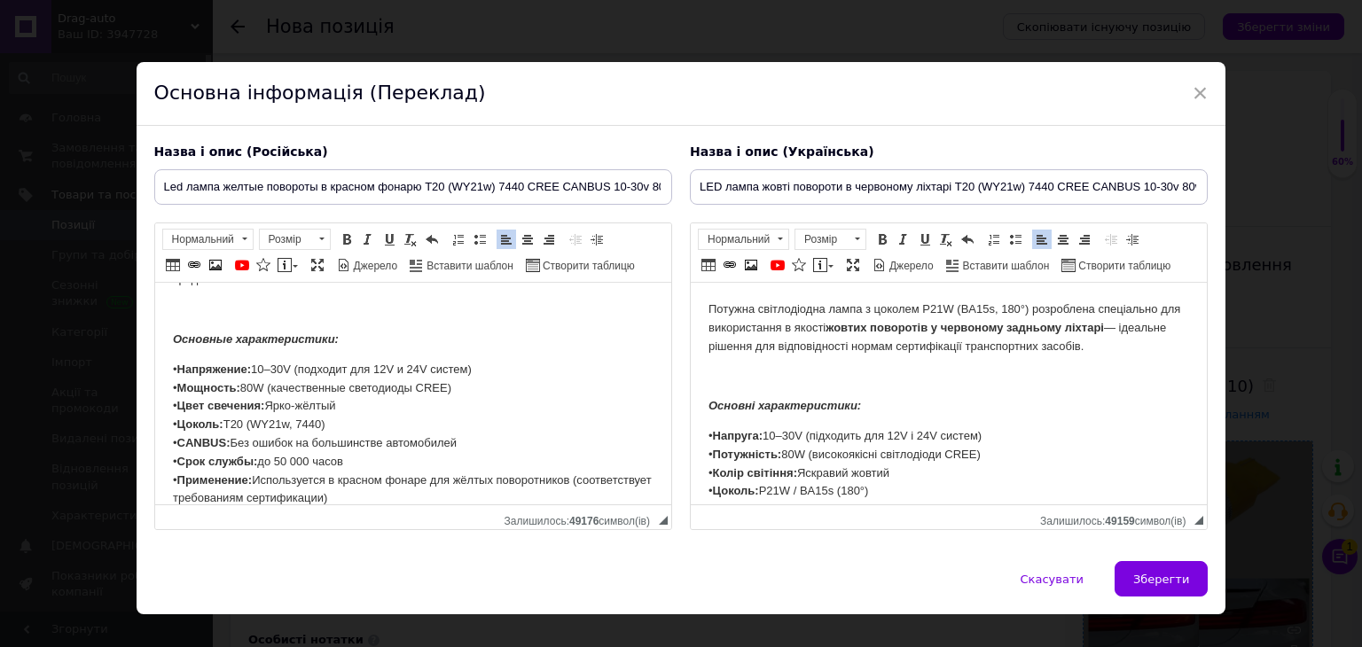
scroll to position [0, 0]
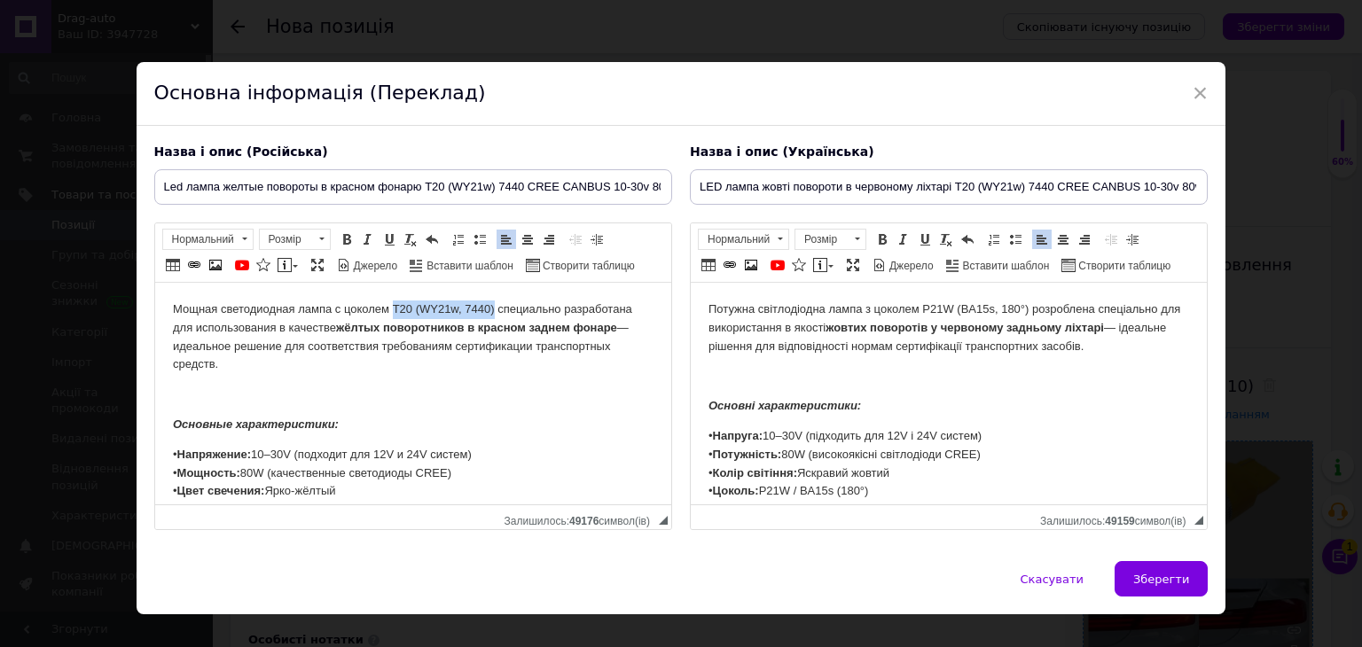
drag, startPoint x: 390, startPoint y: 313, endPoint x: 491, endPoint y: 309, distance: 101.2
click at [491, 309] on p "Мощная светодиодная лампа с цоколем T20 (WY21w, 7440) специально разработана дл…" at bounding box center [412, 338] width 481 height 74
click at [525, 340] on span "Копіювати" at bounding box center [547, 342] width 68 height 21
copy p "T20 (WY21w, 7440)"
click at [1027, 313] on p "Потужна світлодіодна лампа з цоколем P21W (BA15s, 180°) розроблена спеціально д…" at bounding box center [948, 328] width 481 height 55
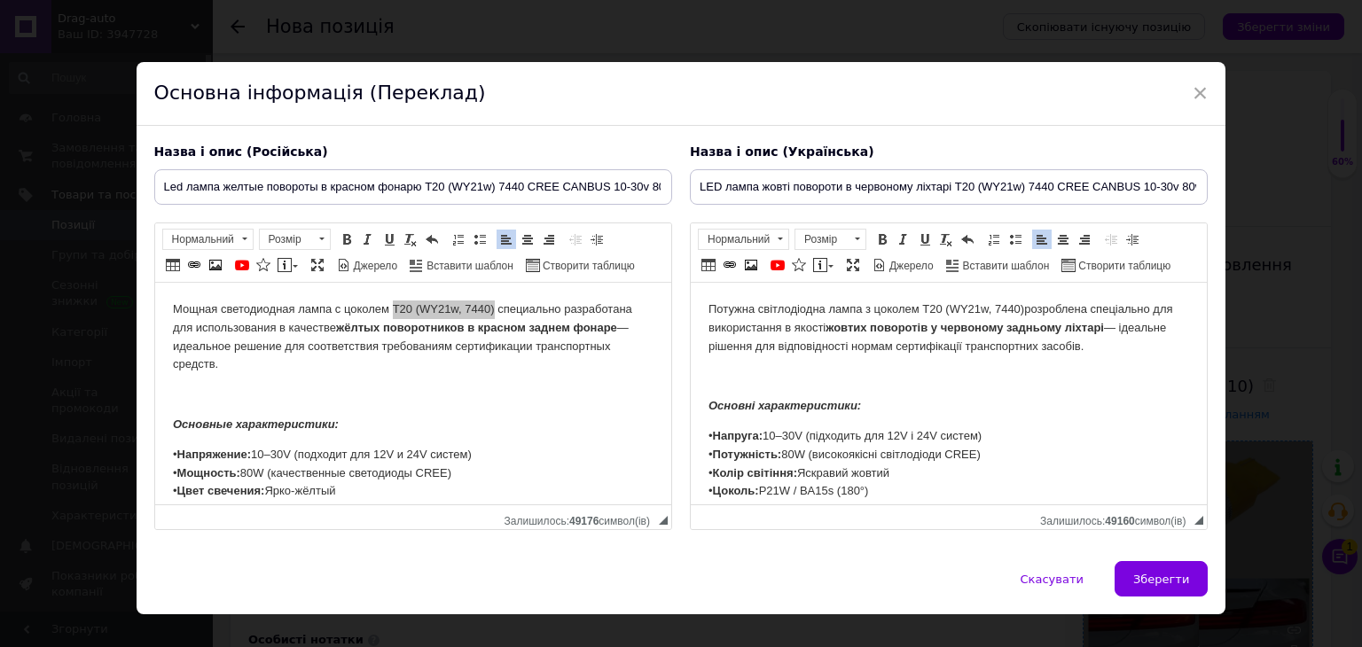
click at [953, 426] on body "Потужна світлодіодна лампа з цоколем T20 (WY21w, 7440) розроблена спеціально дл…" at bounding box center [948, 487] width 481 height 372
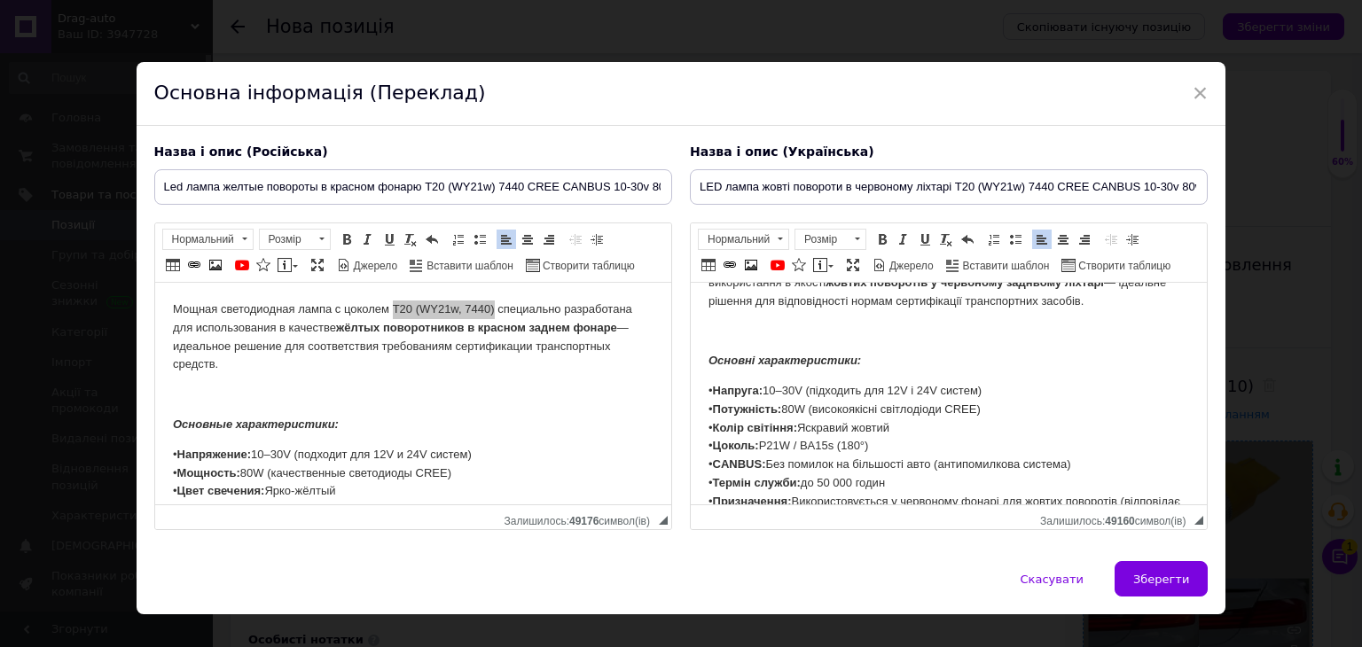
scroll to position [89, 0]
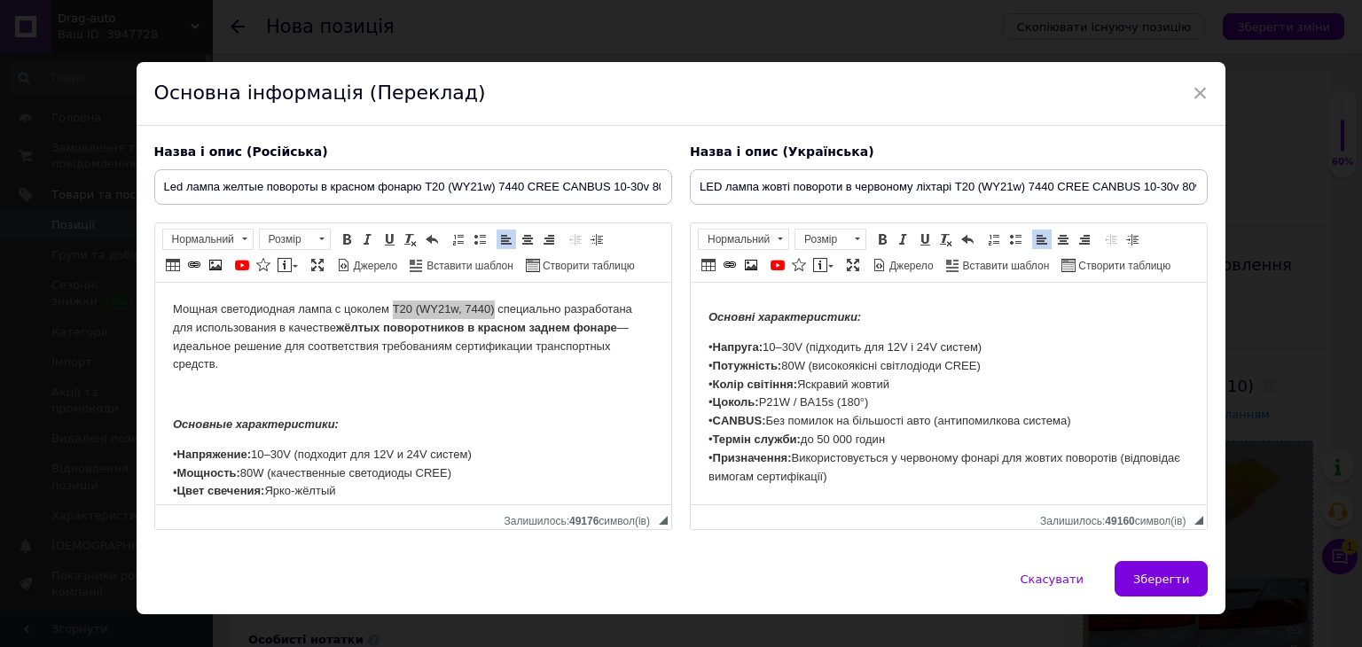
click at [938, 394] on p "• Напруга: 10–30V (підходить для 12V і 24V систем) • Потужність: 80W (високоякі…" at bounding box center [948, 412] width 481 height 147
click at [937, 410] on p "• Напруга: 10–30V (підходить для 12V і 24V систем) • Потужність: 80W (високоякі…" at bounding box center [948, 412] width 481 height 147
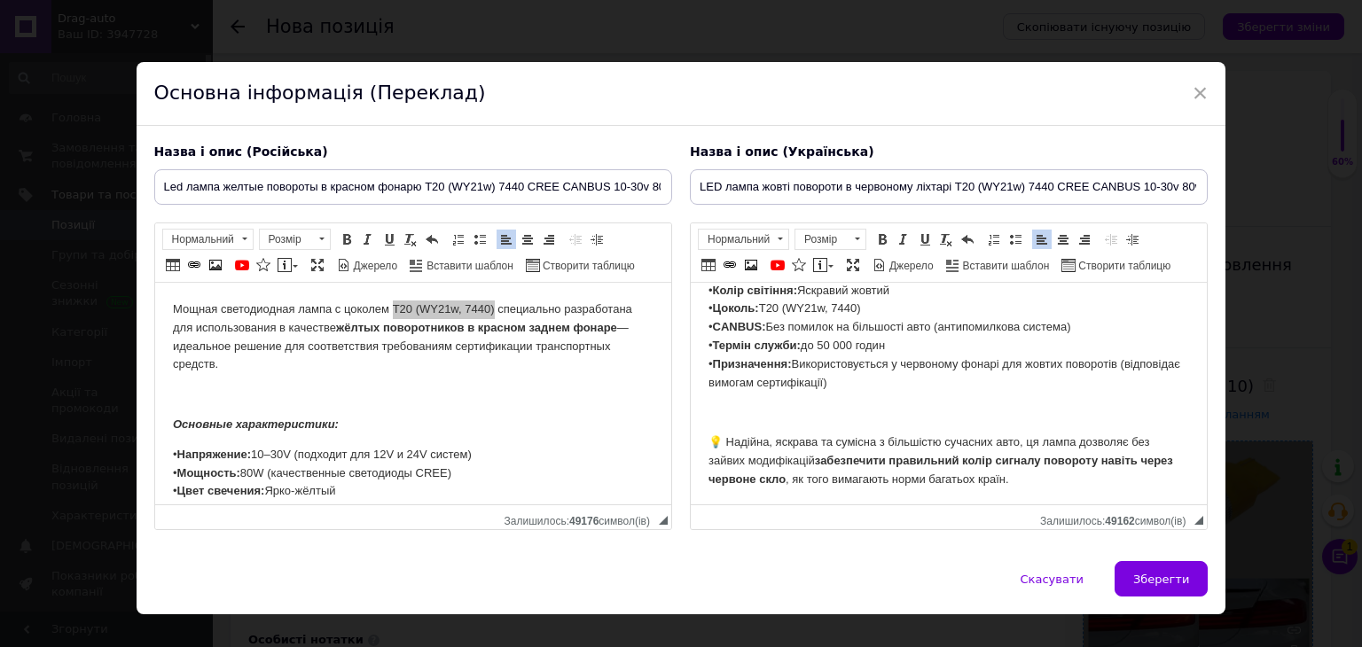
scroll to position [184, 0]
click at [517, 396] on p "Редактор, DB5FF0FA-FBFA-4C64-A53D-E325E86240FF" at bounding box center [412, 395] width 481 height 19
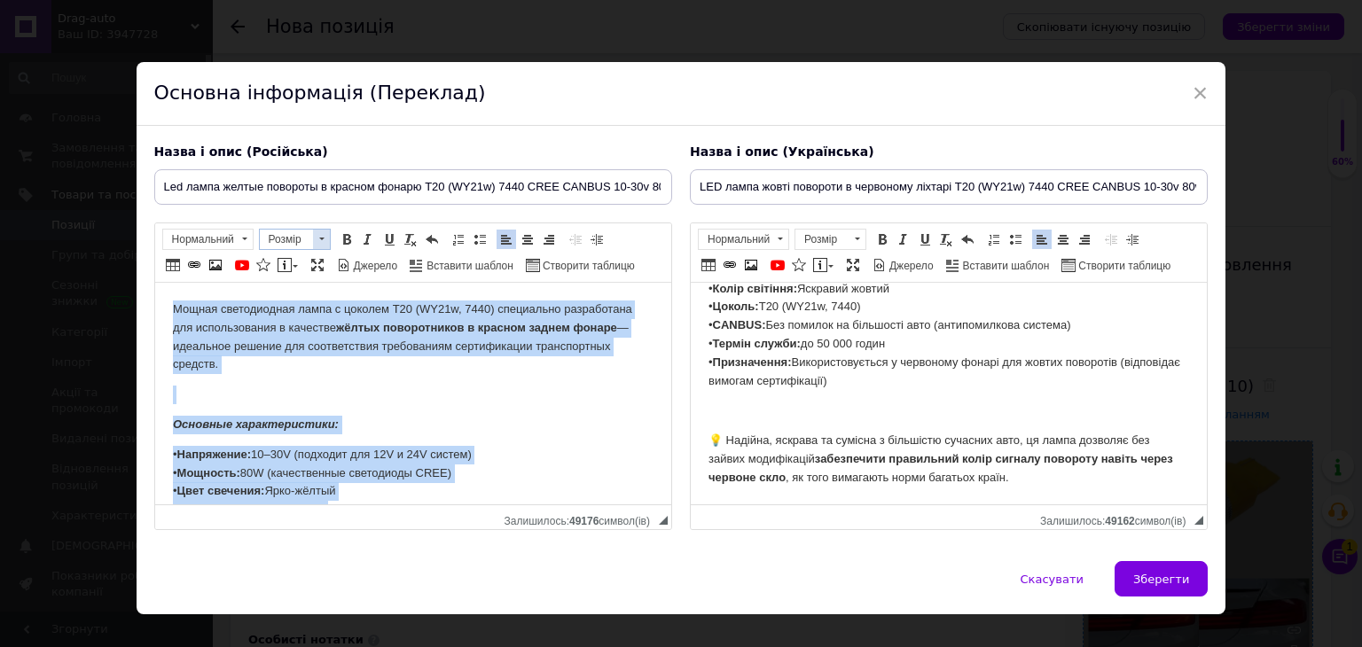
click at [319, 235] on span at bounding box center [321, 240] width 17 height 20
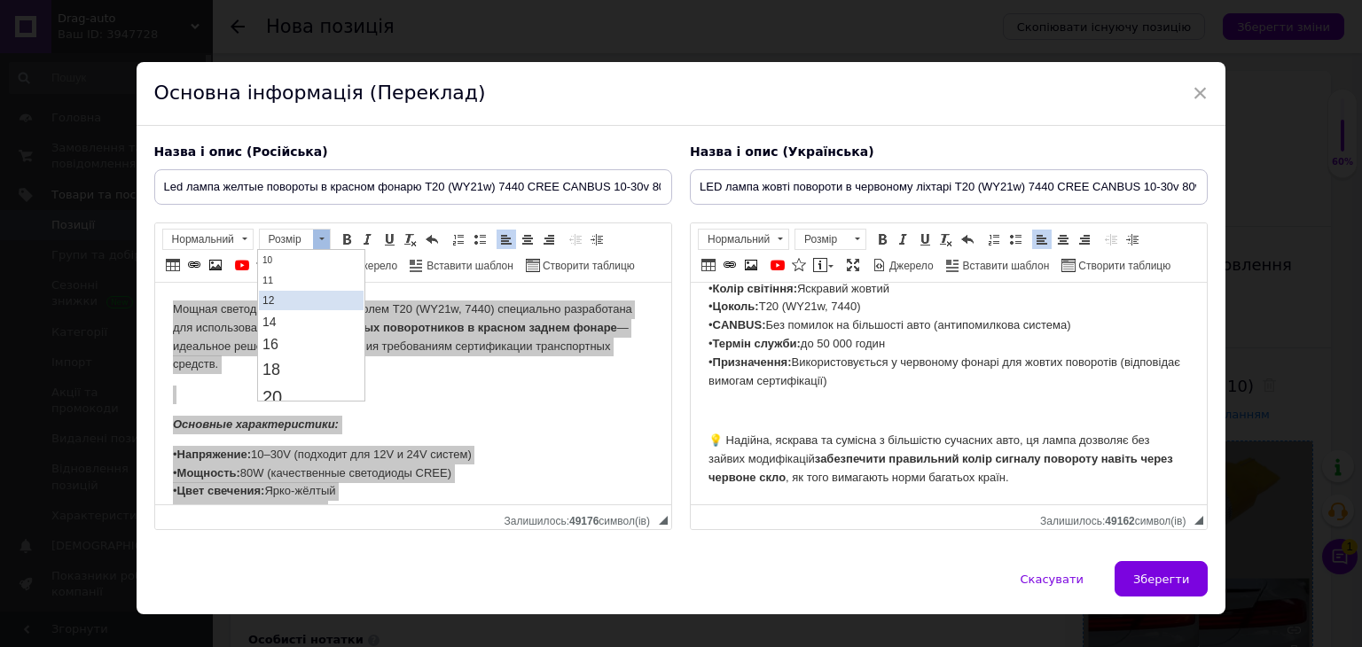
scroll to position [89, 0]
click at [317, 314] on link "14" at bounding box center [311, 319] width 105 height 21
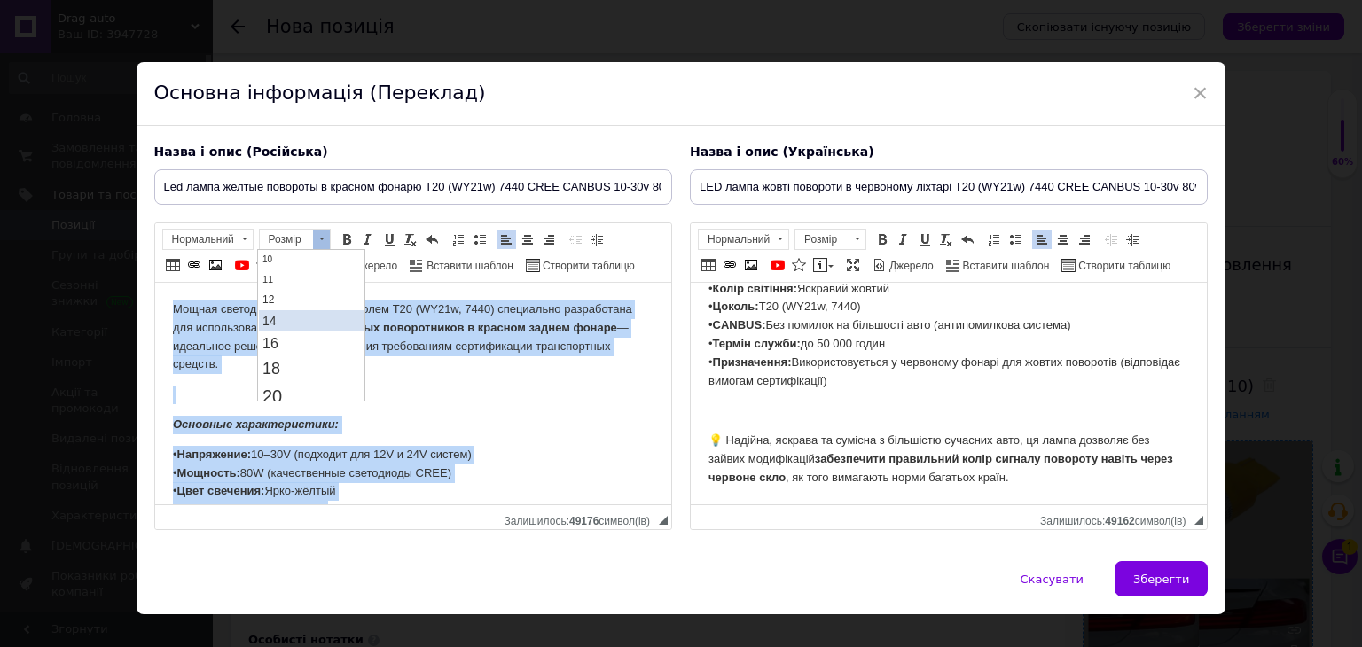
scroll to position [0, 0]
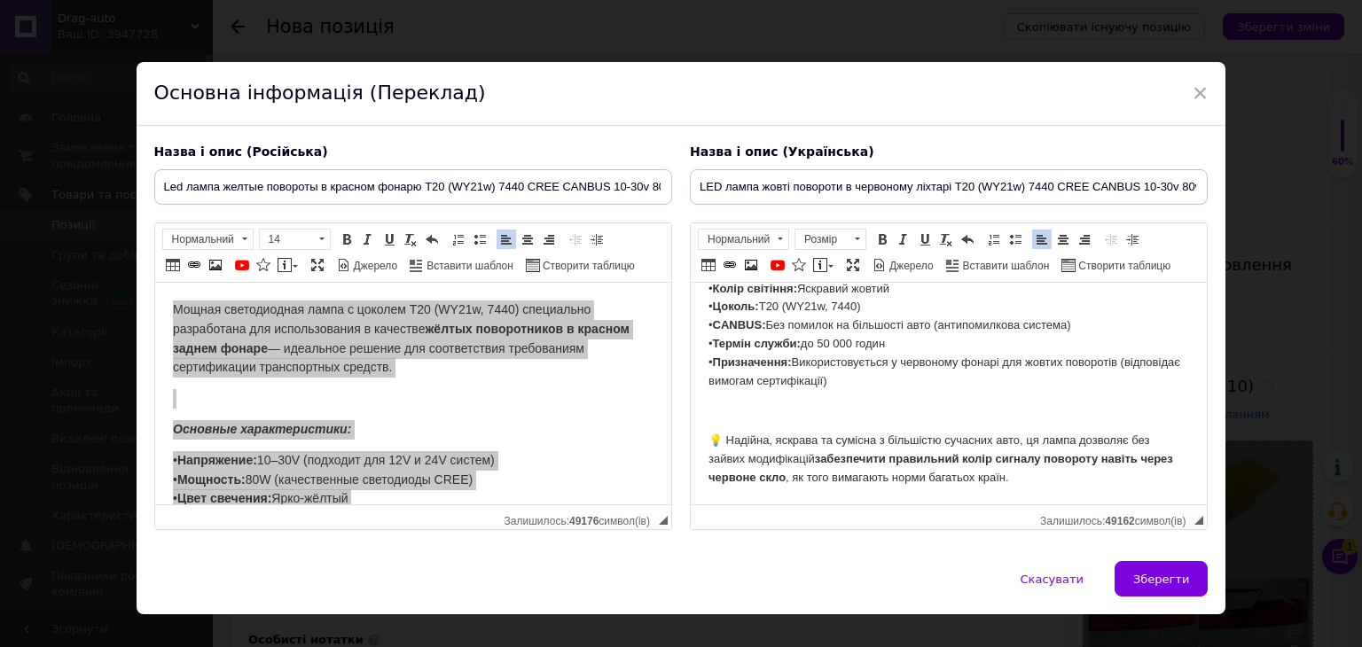
click at [838, 355] on p "• Напруга: 10–30V (підходить для 12V і 24V систем) • Потужність: 80W (високоякі…" at bounding box center [948, 316] width 481 height 147
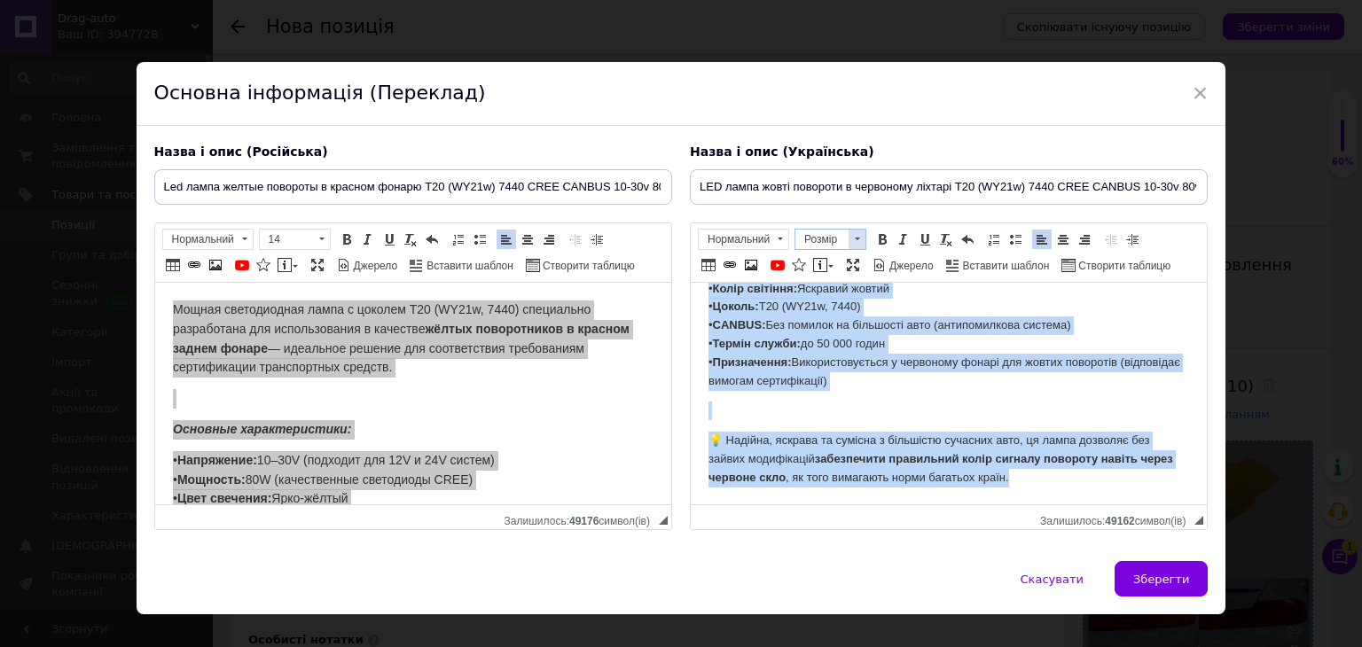
click at [840, 237] on span "Розмір" at bounding box center [821, 240] width 53 height 20
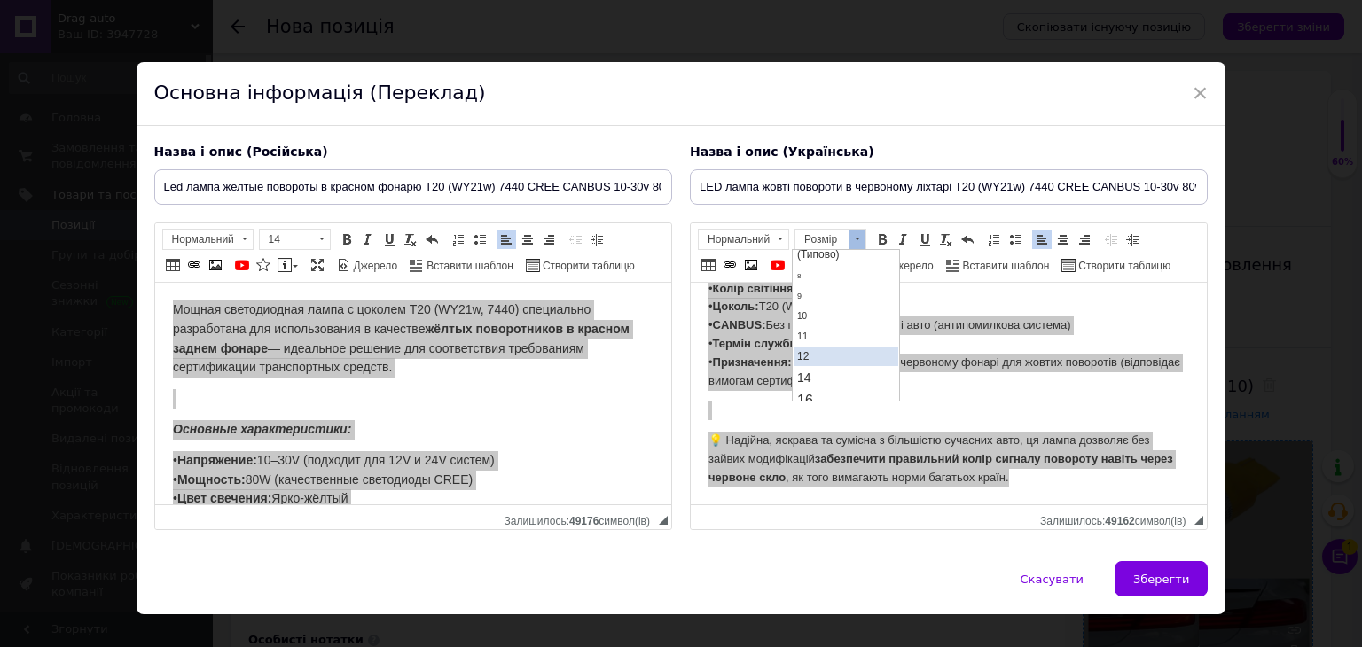
scroll to position [89, 0]
drag, startPoint x: 827, startPoint y: 312, endPoint x: 937, endPoint y: 297, distance: 111.0
click at [827, 313] on link "14" at bounding box center [845, 319] width 105 height 21
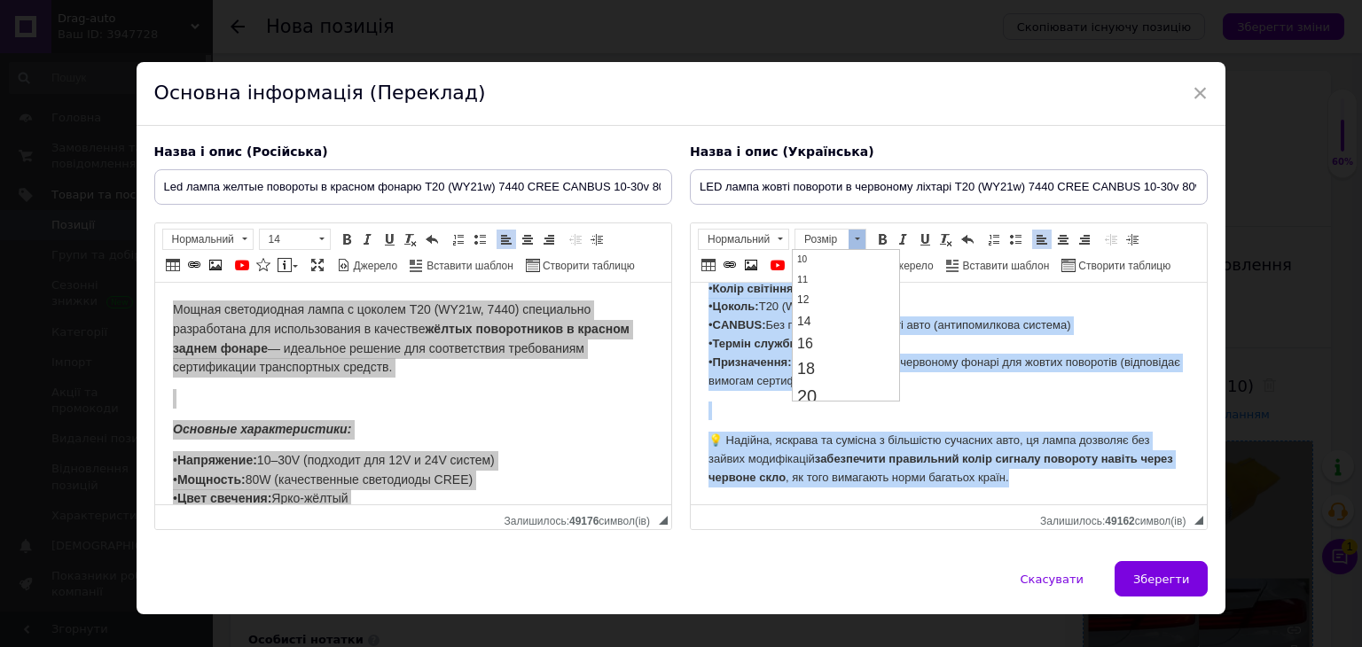
scroll to position [0, 0]
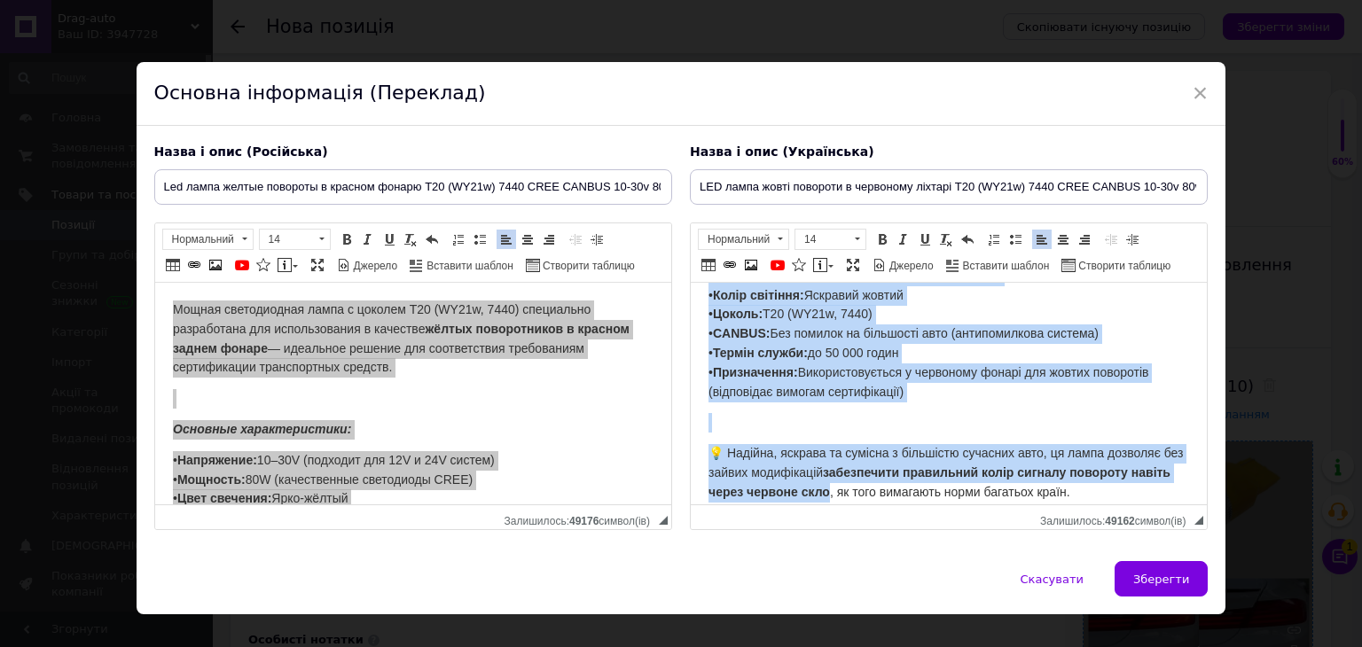
click at [836, 333] on span "• Напруга: 10–30V (підходить для 12V і 24V систем) • Потужність: 80W (високоякі…" at bounding box center [928, 324] width 440 height 150
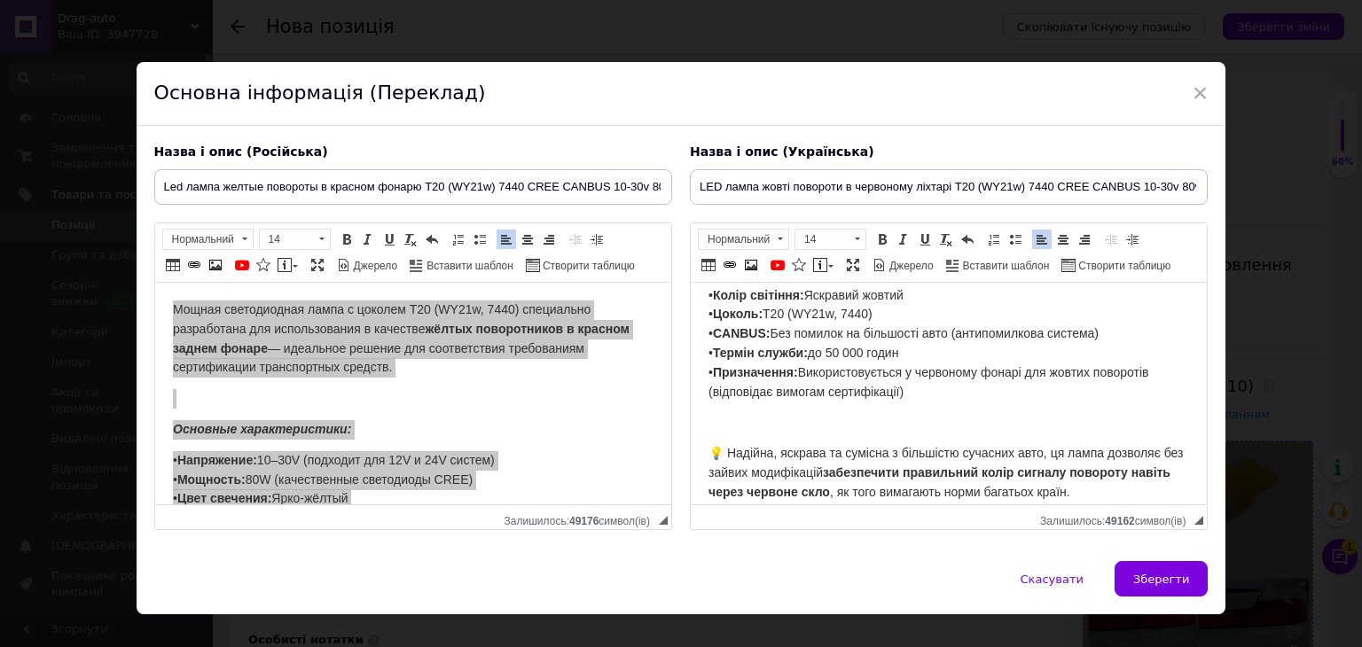
click at [1152, 558] on div "Назва і опис (Російська) Led лампа желтые повороты в красном фонарю T20 (WY21w)…" at bounding box center [682, 344] width 1090 height 436
click at [1147, 563] on button "Зберегти" at bounding box center [1161, 578] width 93 height 35
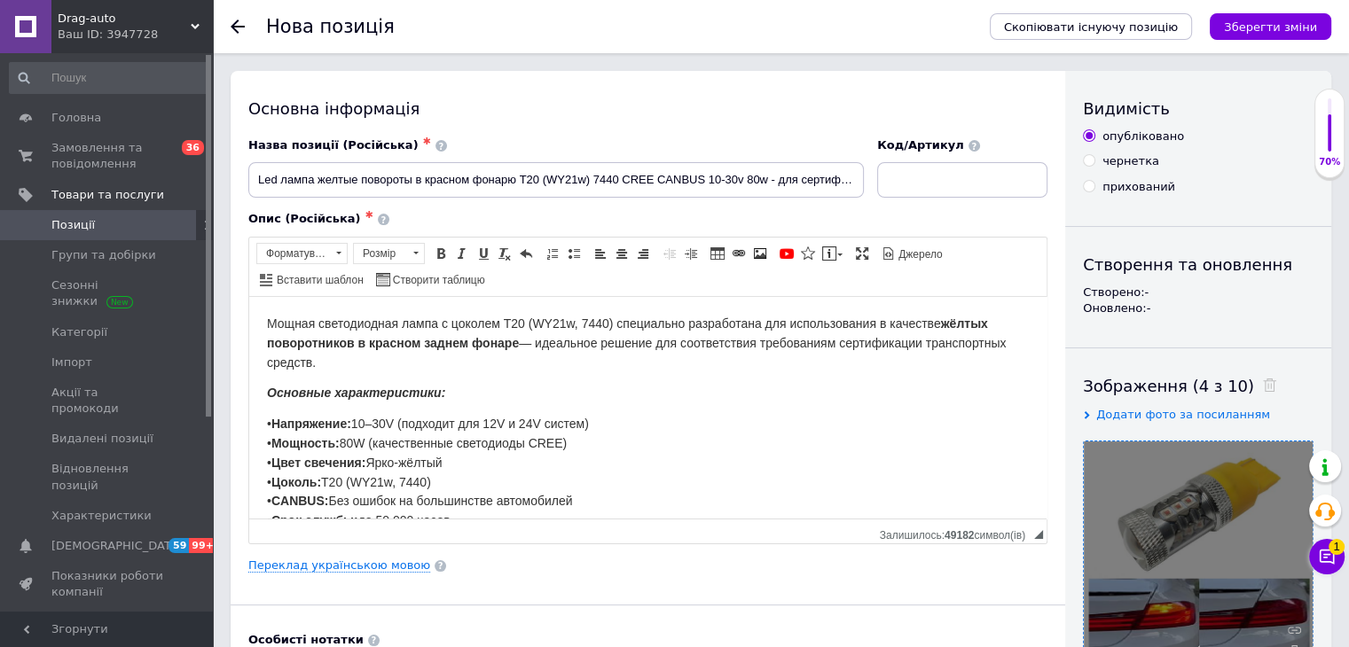
click at [377, 573] on div "Основна інформація Назва позиції (Російська) ✱ Led лампа желтые повороты в крас…" at bounding box center [648, 566] width 834 height 990
click at [370, 562] on link "Переклад українською мовою" at bounding box center [339, 566] width 182 height 14
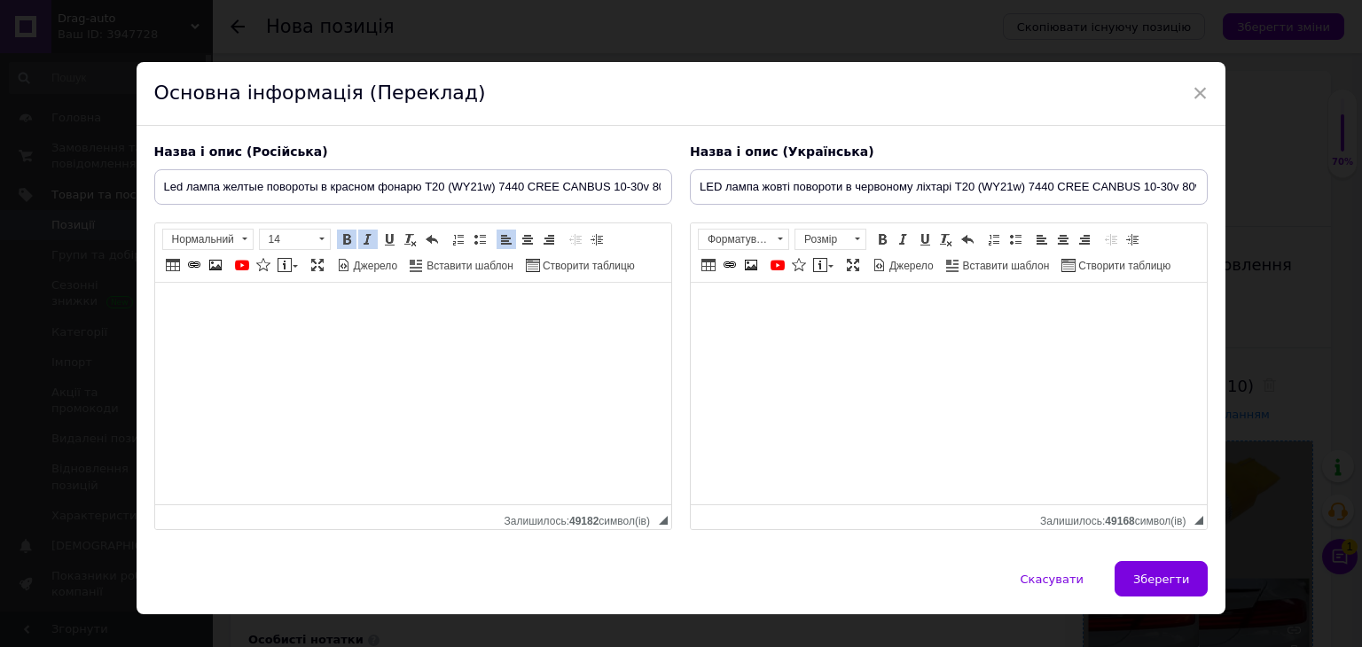
click at [337, 243] on link "Жирний Сполучення клавіш Ctrl+B" at bounding box center [347, 240] width 20 height 20
click at [323, 239] on span at bounding box center [321, 240] width 17 height 20
click at [317, 330] on link "16" at bounding box center [311, 325] width 105 height 23
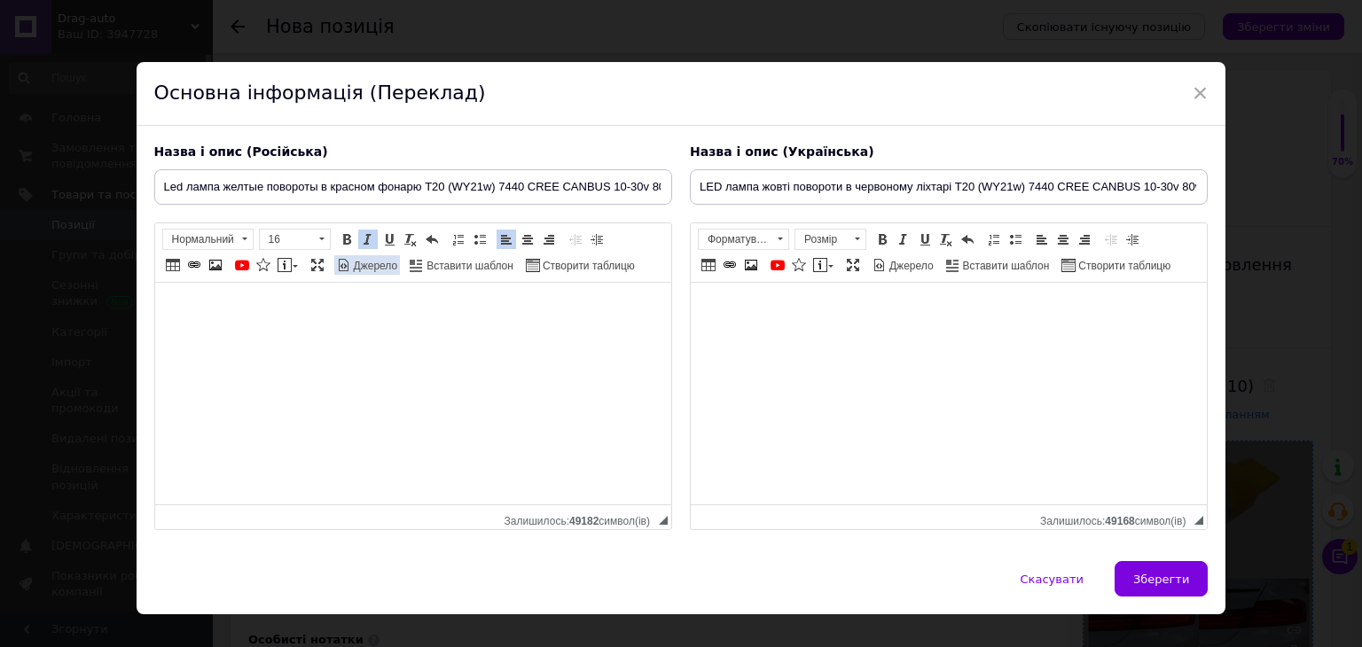
click at [342, 244] on span at bounding box center [347, 239] width 14 height 14
click at [849, 232] on span at bounding box center [857, 240] width 17 height 20
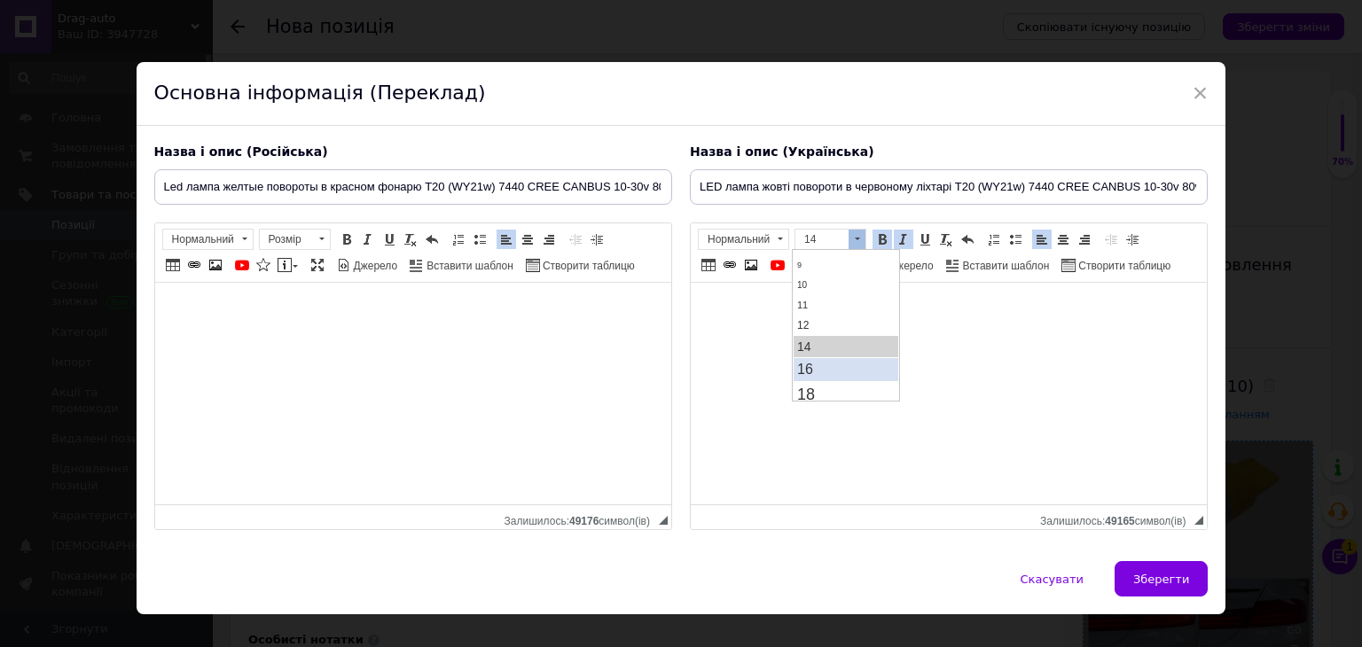
scroll to position [106, 0]
click at [820, 315] on link "16" at bounding box center [845, 325] width 105 height 23
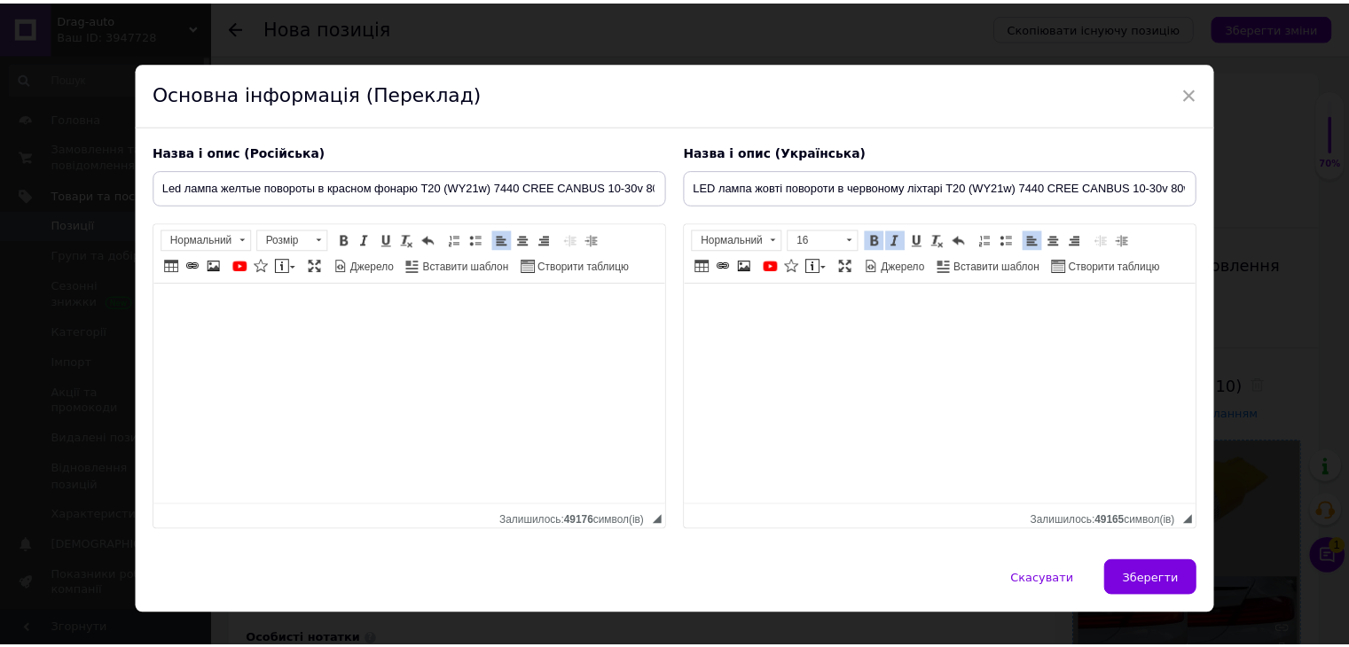
scroll to position [0, 0]
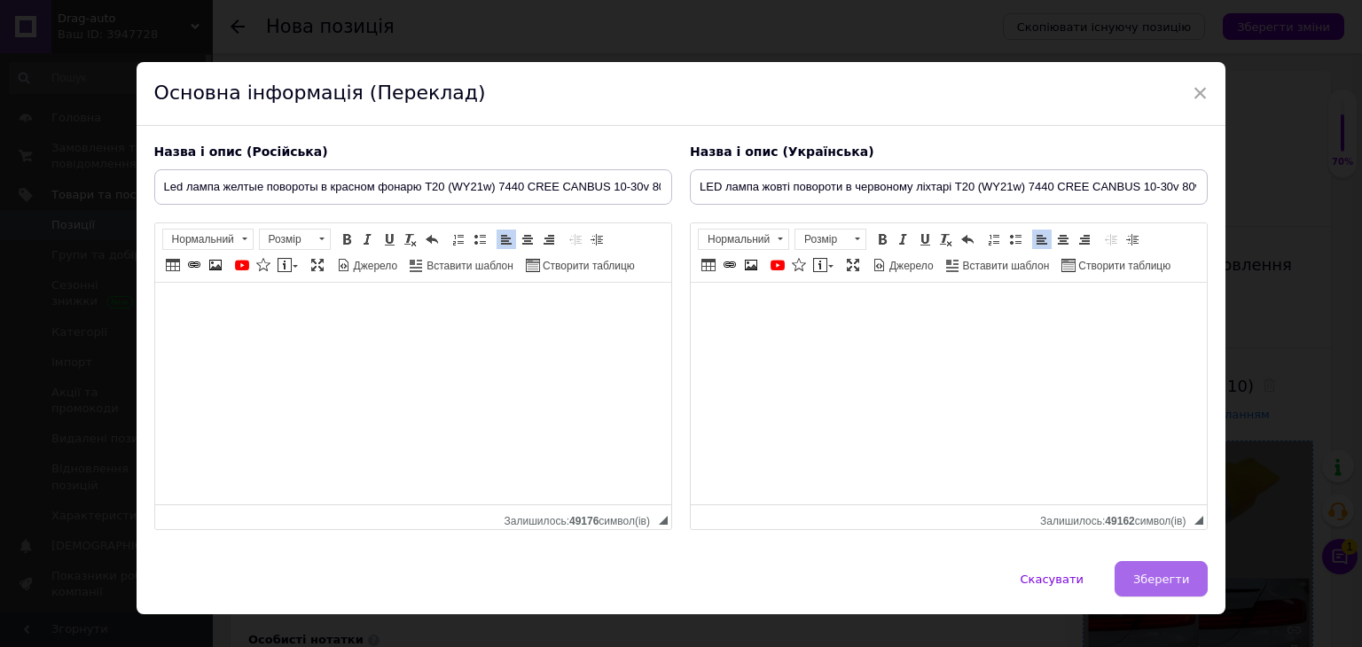
click at [1170, 577] on span "Зберегти" at bounding box center [1161, 579] width 56 height 13
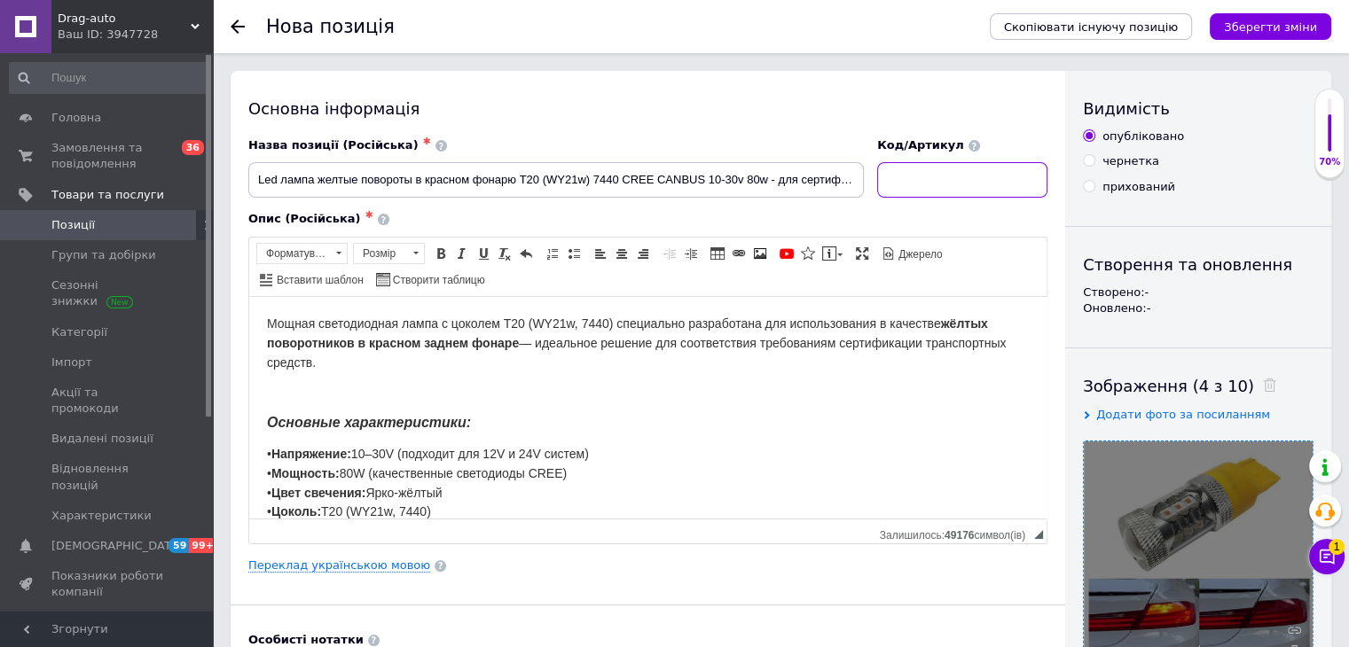
click at [936, 178] on input at bounding box center [962, 179] width 170 height 35
type input "6032"
click at [569, 176] on input "Led лампа желтые повороты в красном фонарю T20 (WY21w) 7440 CREE CANBUS 10-30v …" at bounding box center [555, 179] width 615 height 35
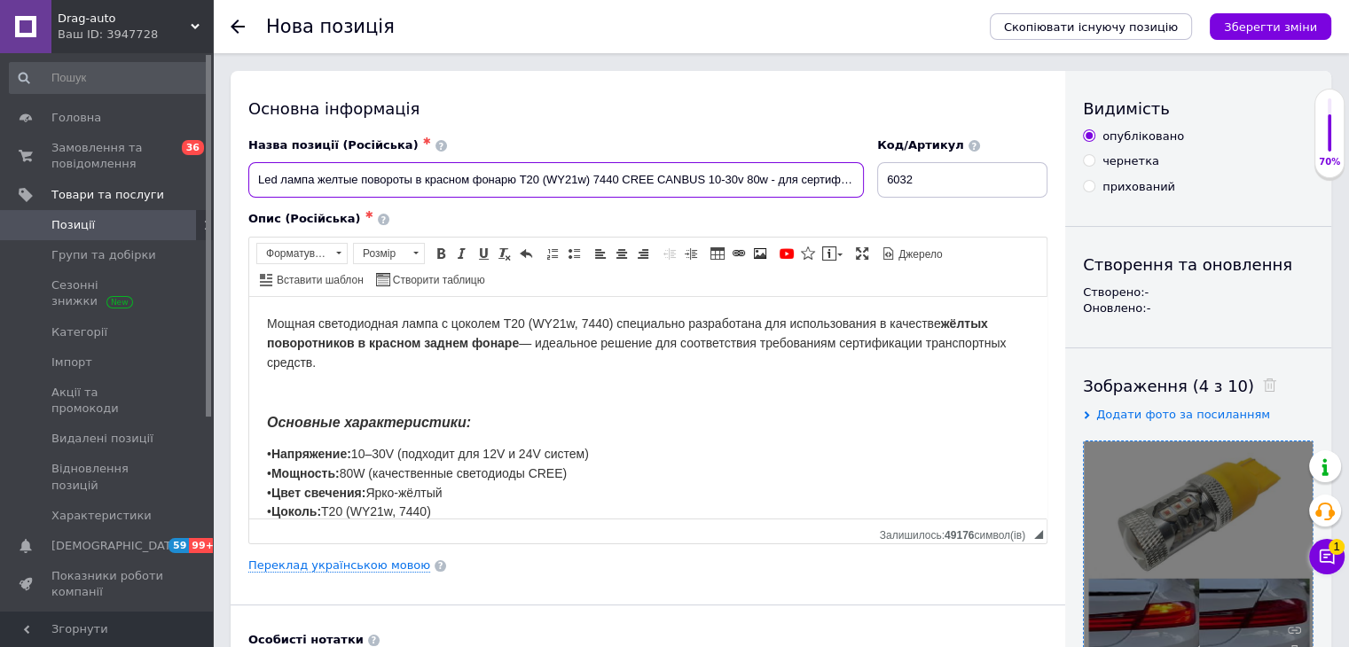
drag, startPoint x: 440, startPoint y: 291, endPoint x: 202, endPoint y: 19, distance: 361.4
click at [440, 291] on span "Створити таблицю" at bounding box center [432, 282] width 121 height 26
click at [453, 325] on span "Мощная светодиодная лампа с цоколем T20 (WY21w, 7440) специально разработана дл…" at bounding box center [636, 342] width 739 height 53
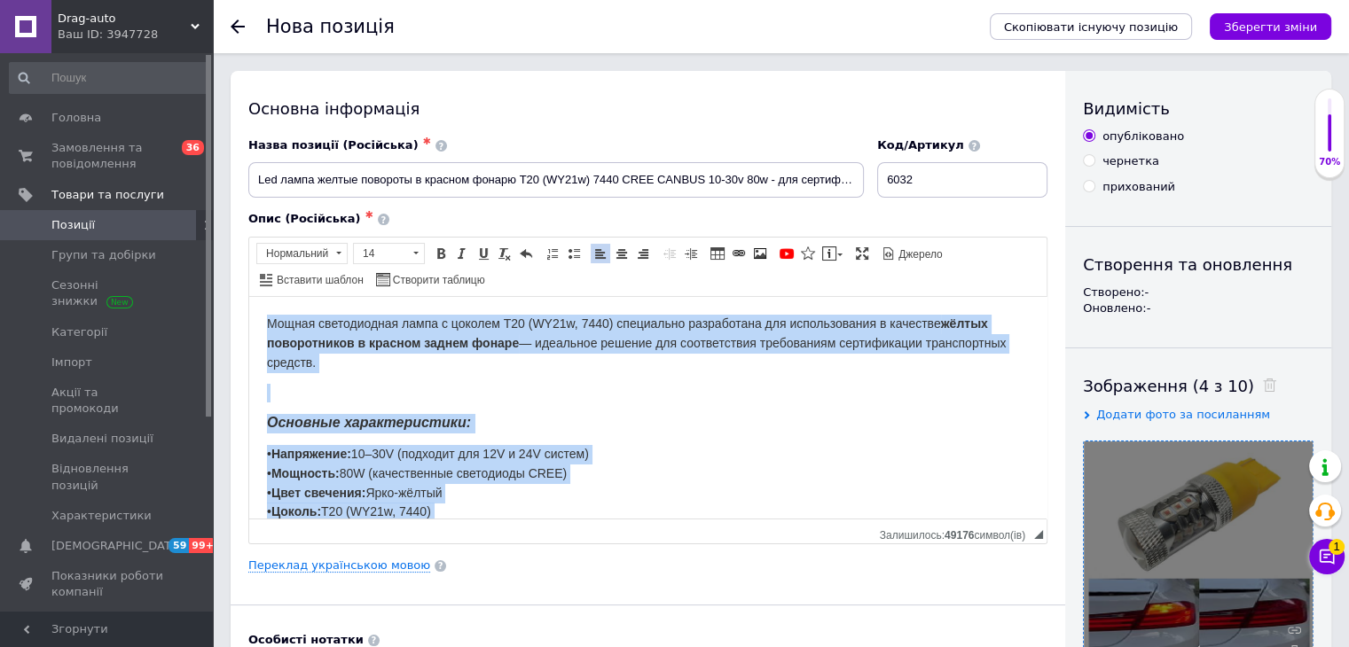
drag, startPoint x: 702, startPoint y: 621, endPoint x: 453, endPoint y: 325, distance: 386.4
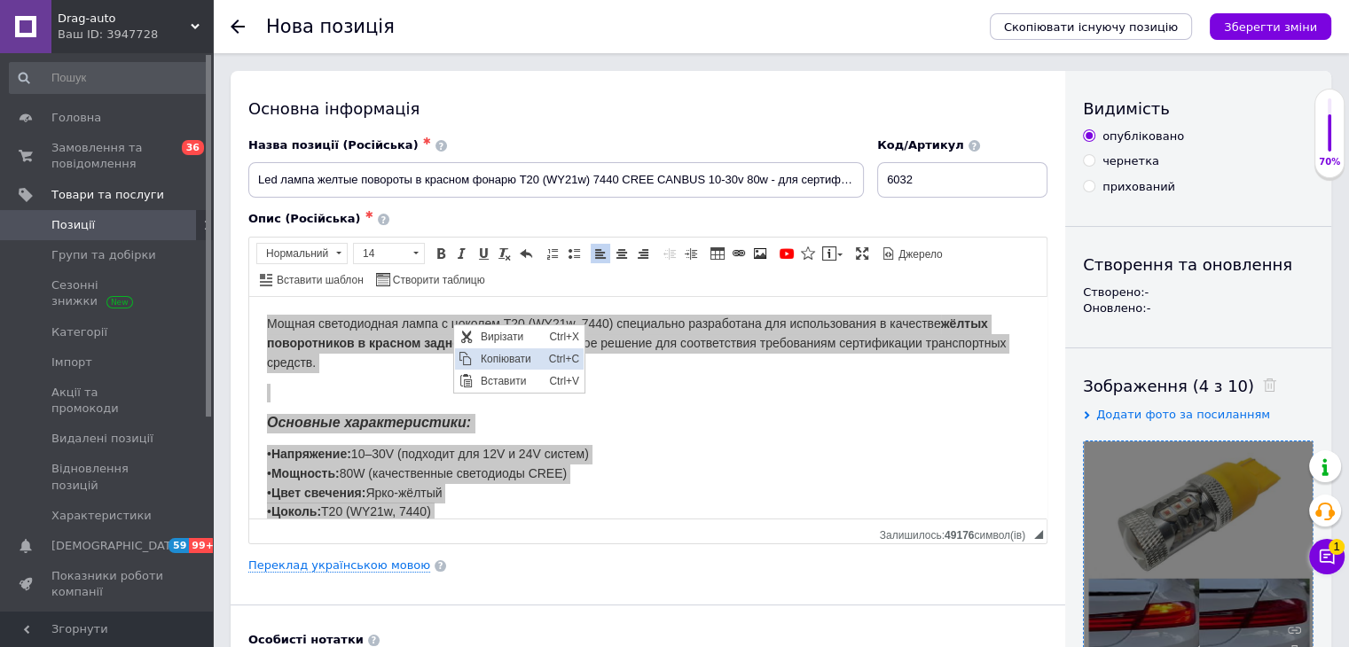
click at [490, 356] on span "Копіювати" at bounding box center [509, 359] width 68 height 21
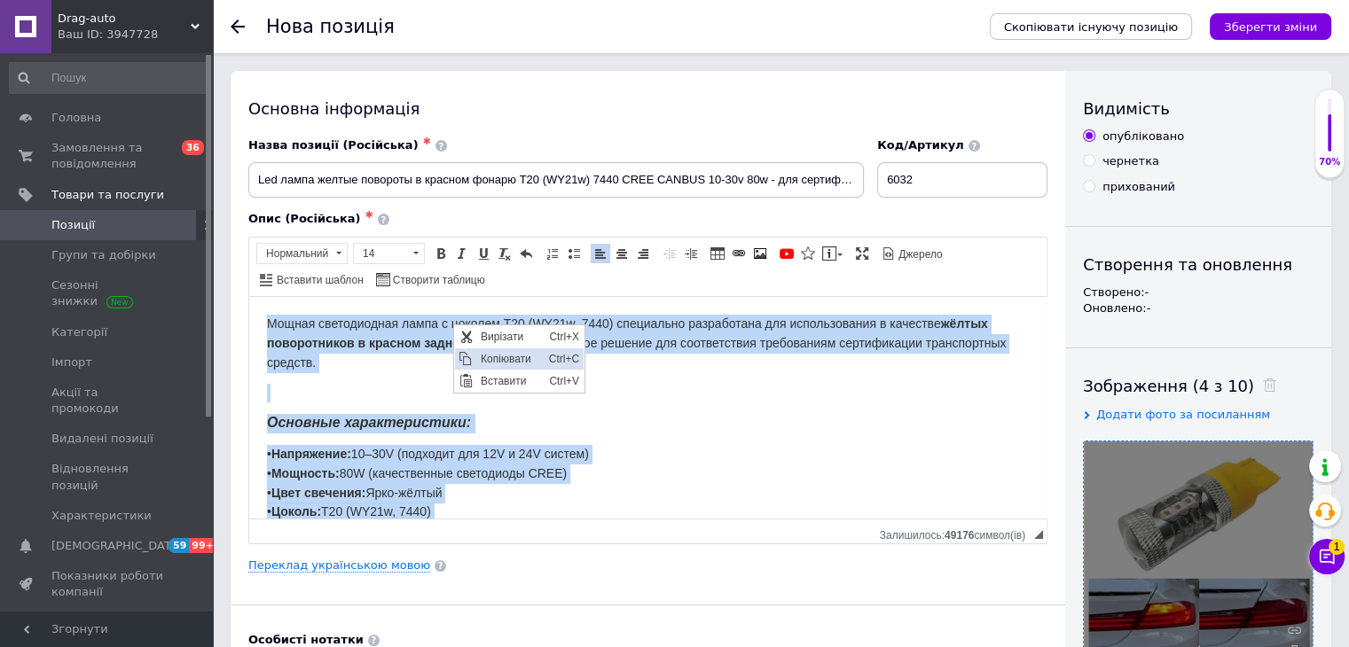
copy body "Loremi dolorsitamet conse a elitsed D90 (EI08t, 5849) incididunt utlaboreetd ma…"
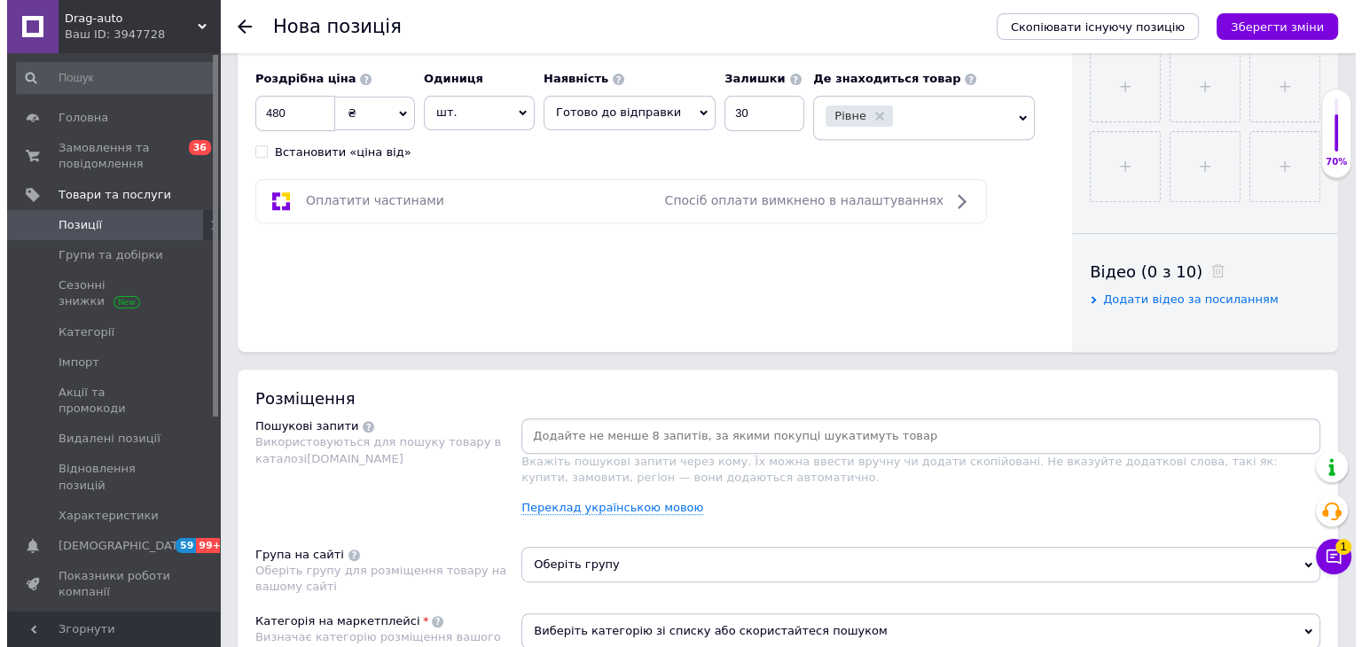
scroll to position [709, 0]
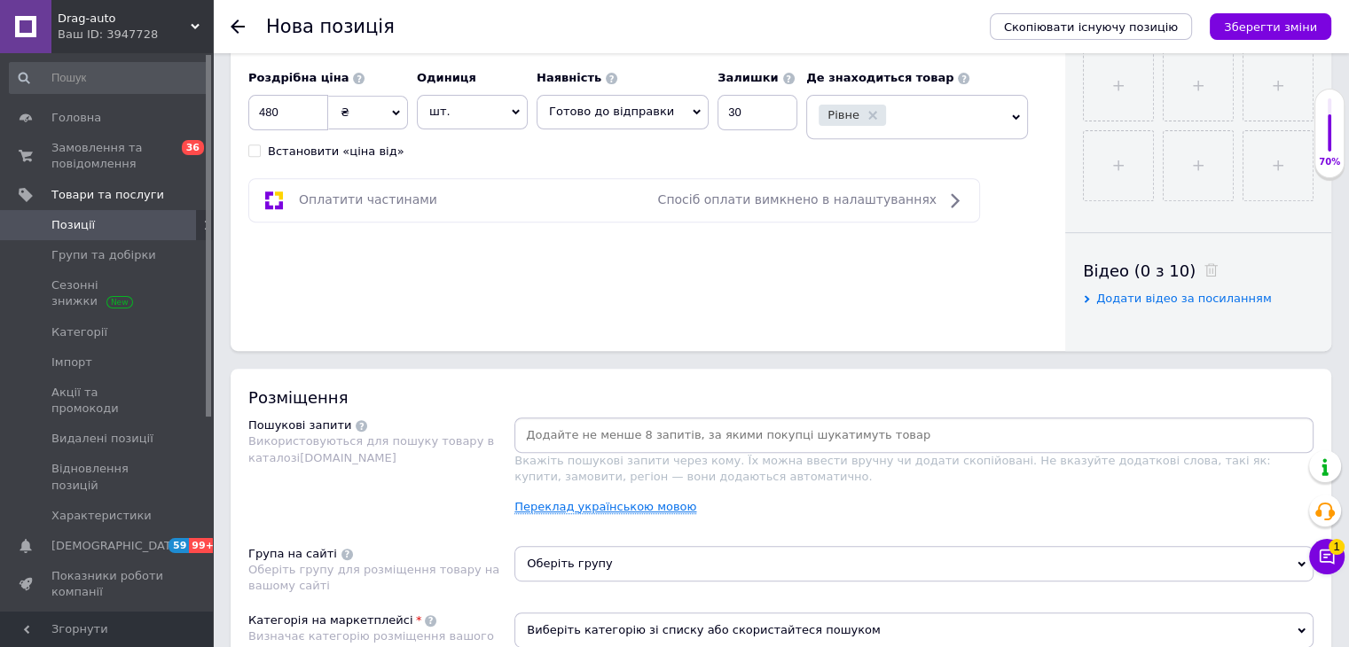
click at [592, 501] on link "Переклад українською мовою" at bounding box center [605, 507] width 182 height 14
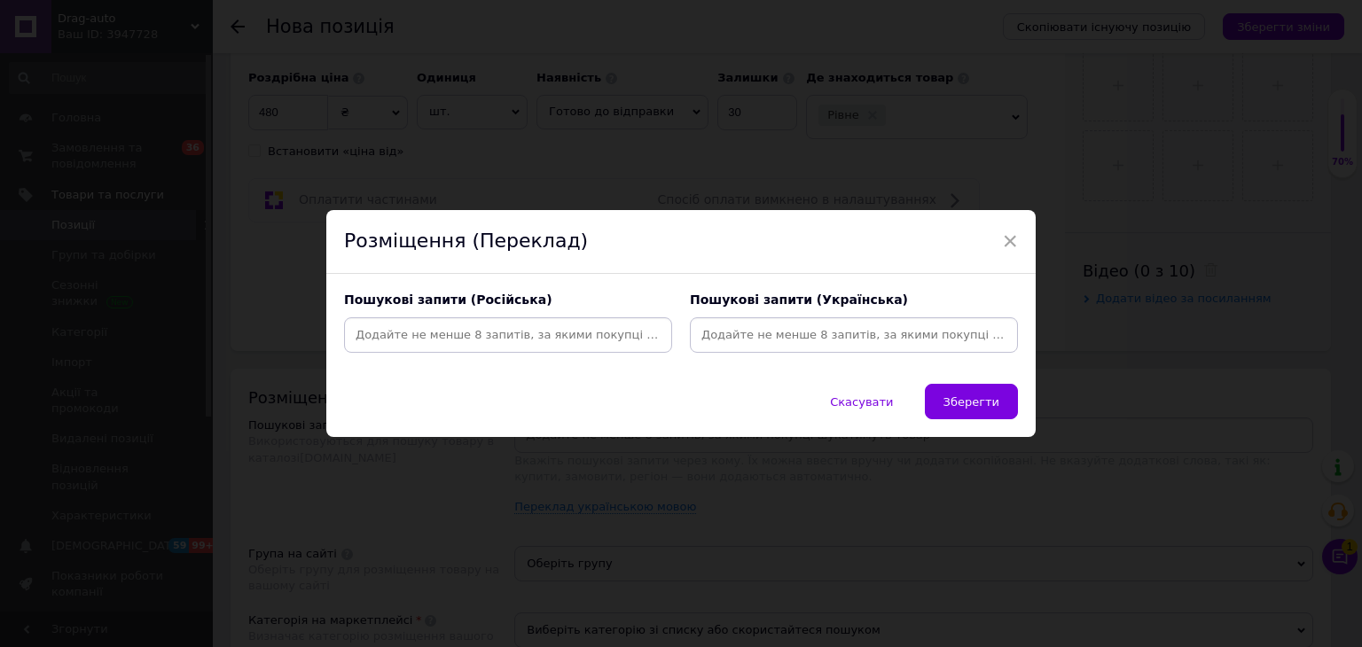
click at [521, 341] on input at bounding box center [508, 335] width 321 height 27
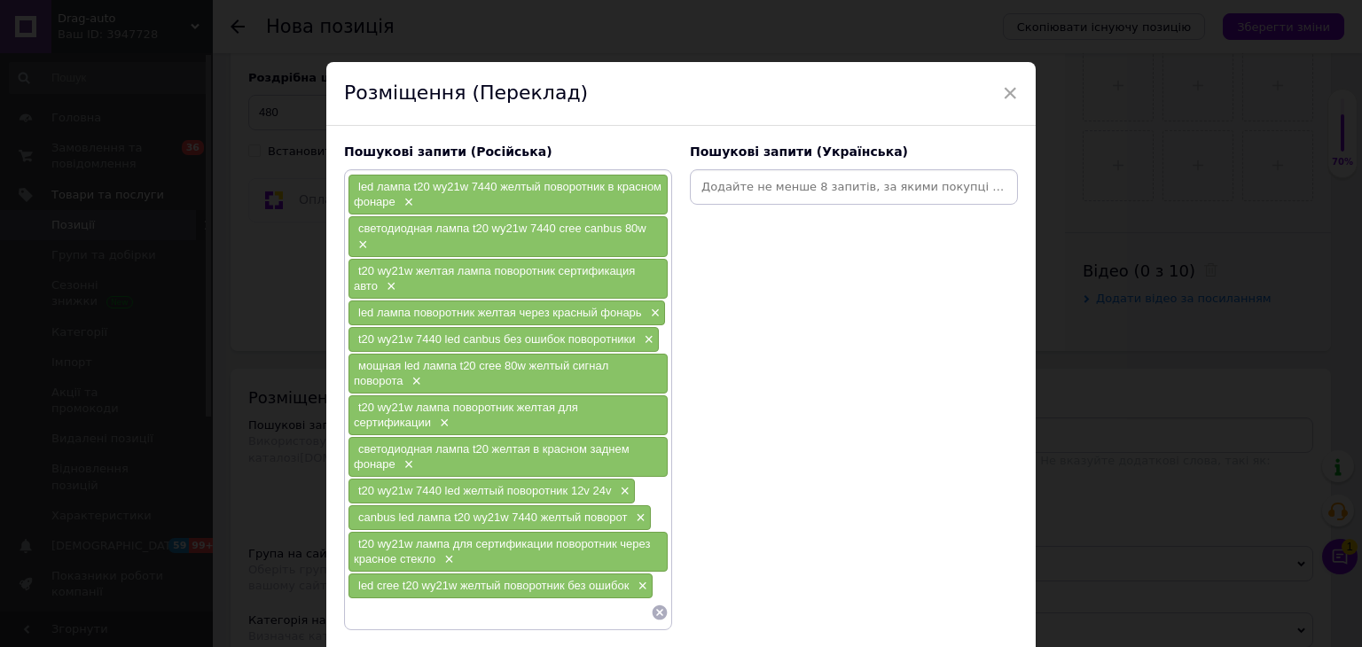
click at [809, 193] on input at bounding box center [853, 187] width 321 height 27
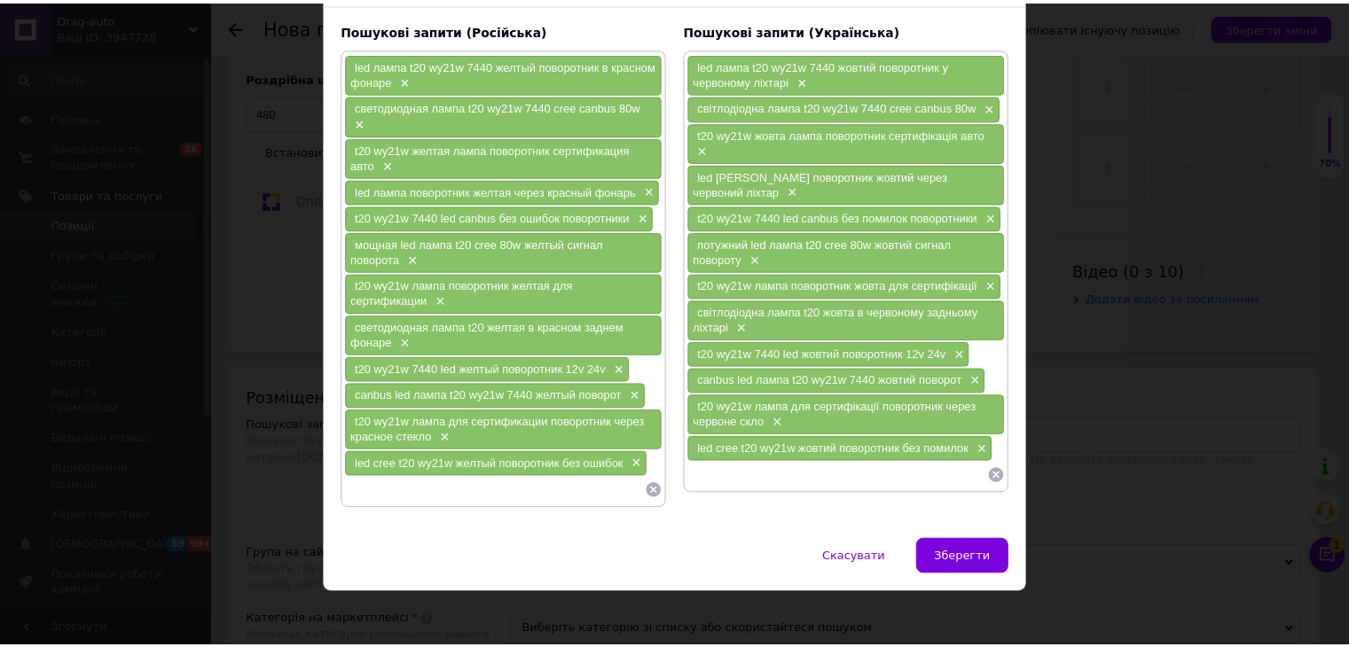
scroll to position [123, 0]
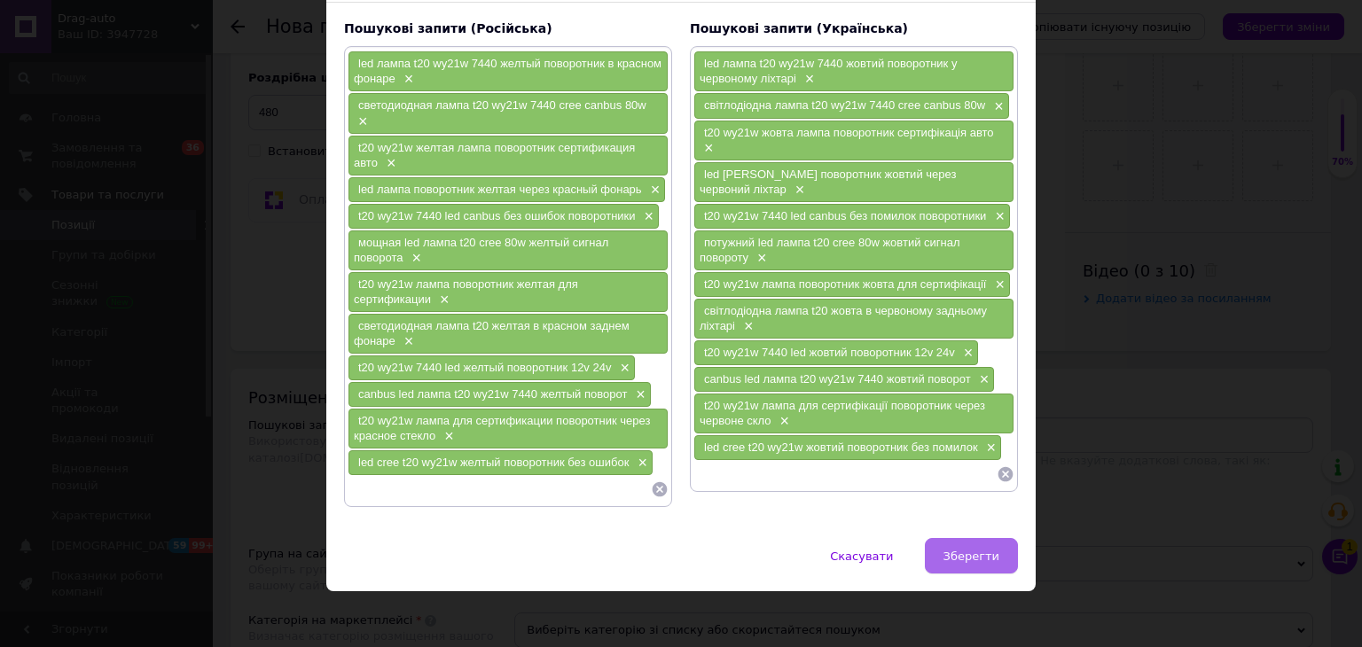
click at [984, 550] on span "Зберегти" at bounding box center [972, 556] width 56 height 13
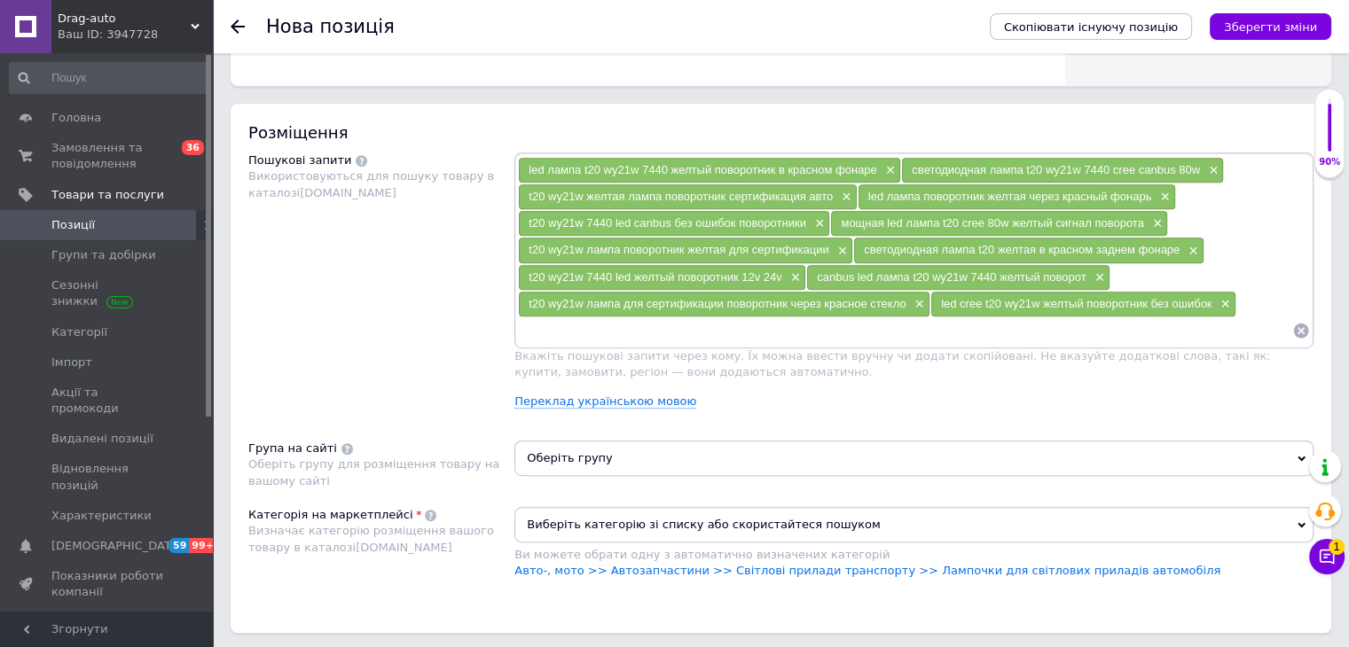
scroll to position [975, 0]
click at [894, 569] on link "Авто-, мото >> Автозапчастини >> Світлові прилади транспорту >> Лампочки для св…" at bounding box center [867, 569] width 706 height 13
click at [653, 440] on span "Оберіть групу" at bounding box center [913, 457] width 799 height 35
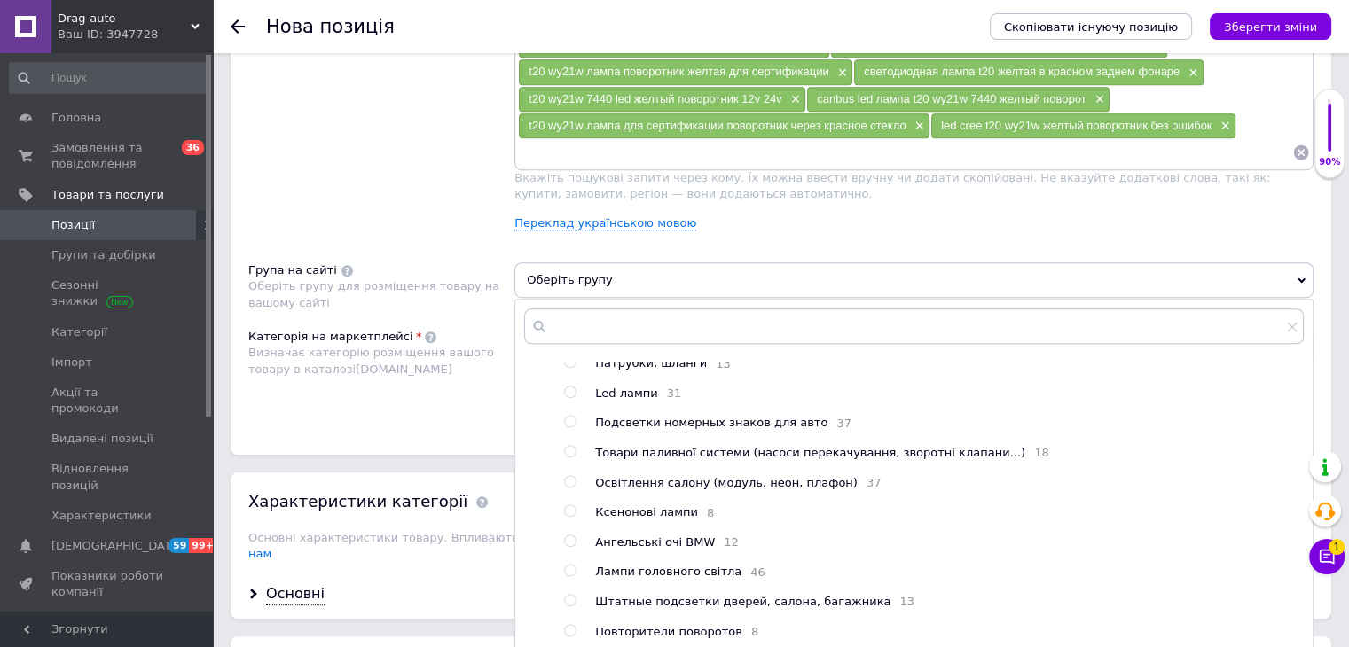
scroll to position [177, 0]
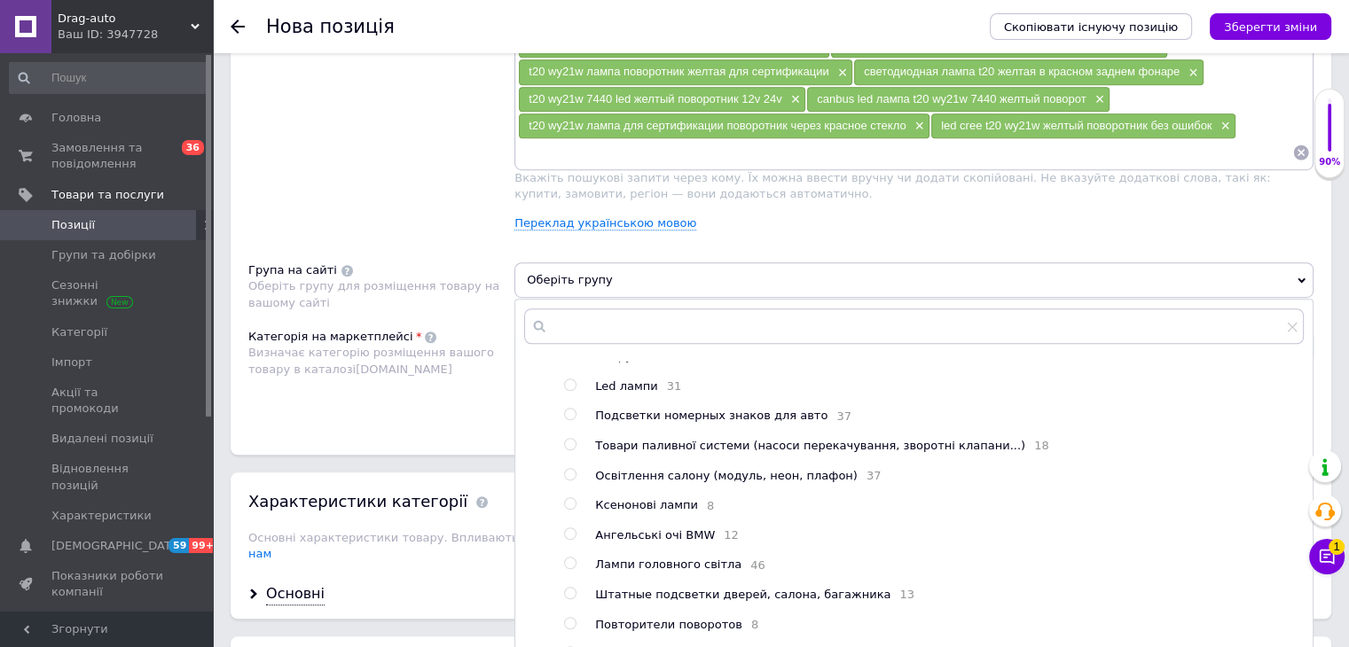
click at [631, 380] on span "Led лампи" at bounding box center [626, 386] width 62 height 13
radio input "true"
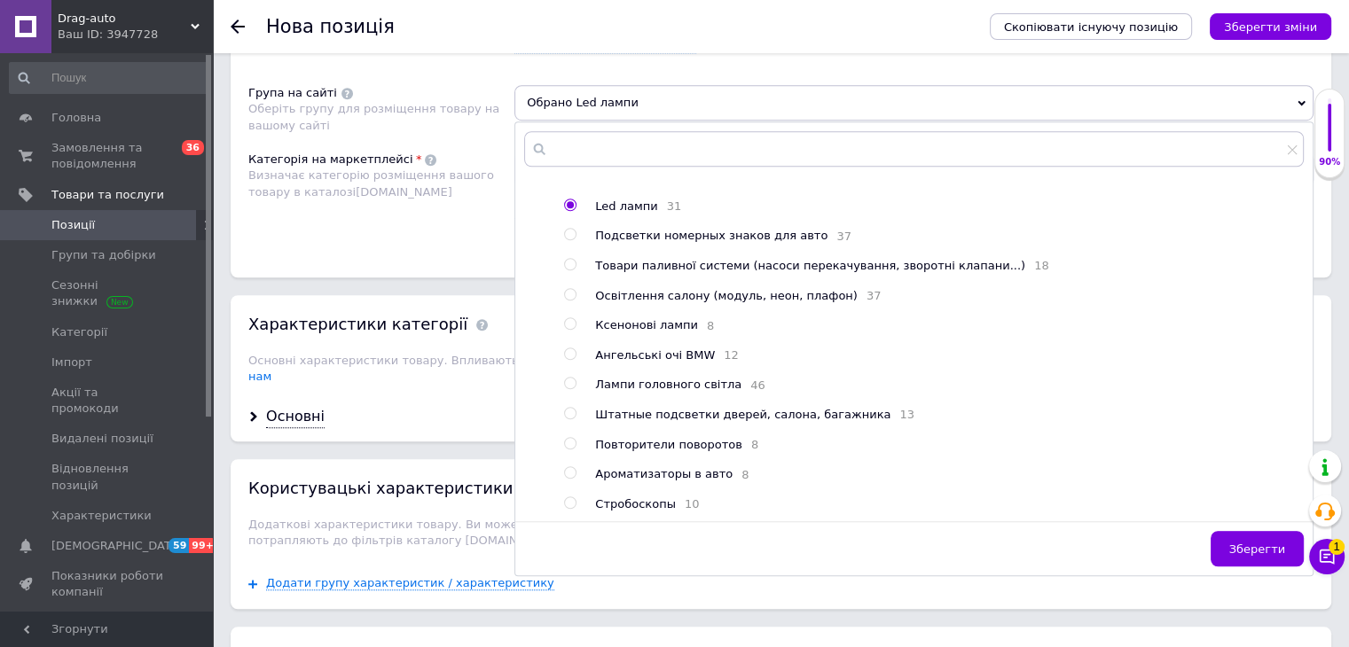
click at [1252, 546] on span "Зберегти" at bounding box center [1257, 549] width 56 height 13
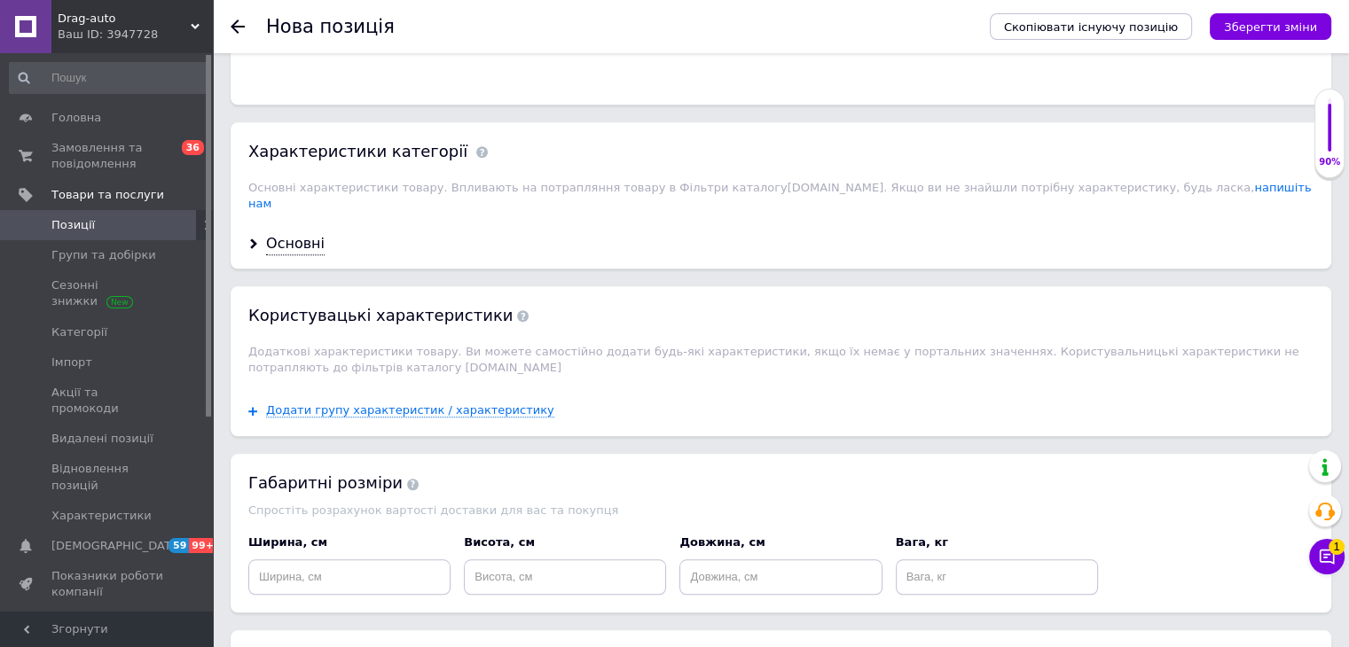
scroll to position [1508, 0]
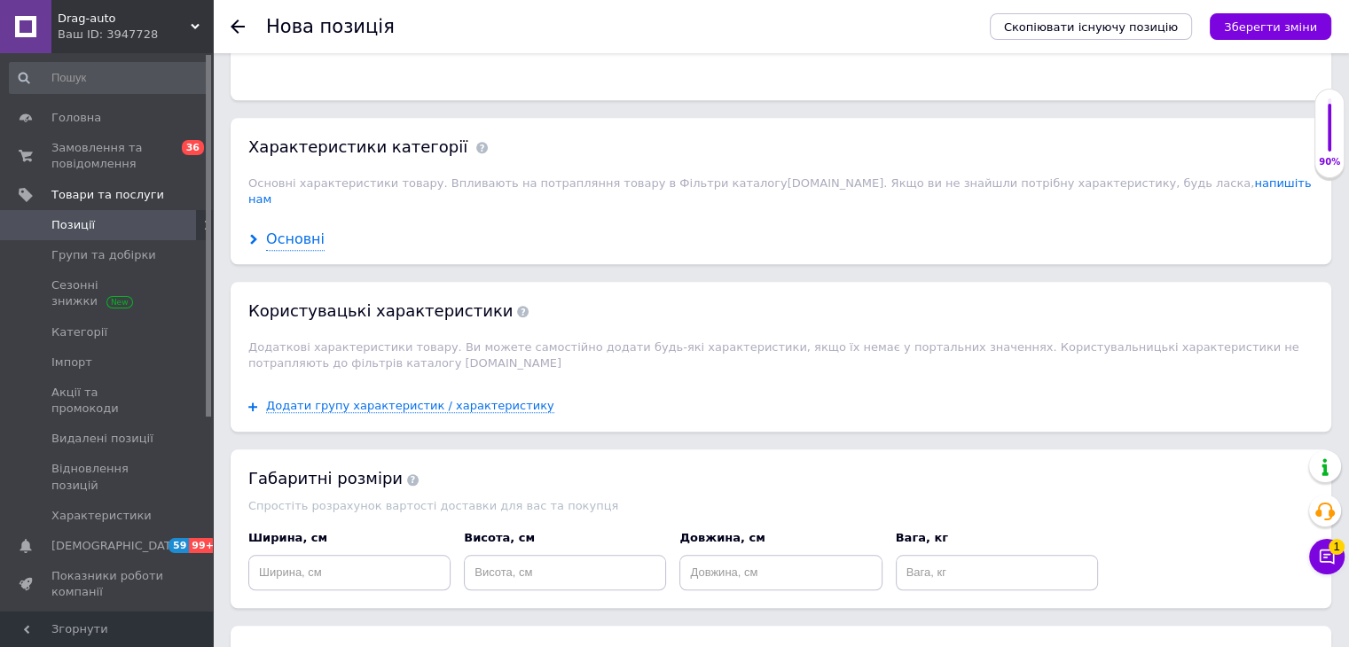
click at [299, 230] on div "Основні" at bounding box center [295, 240] width 59 height 20
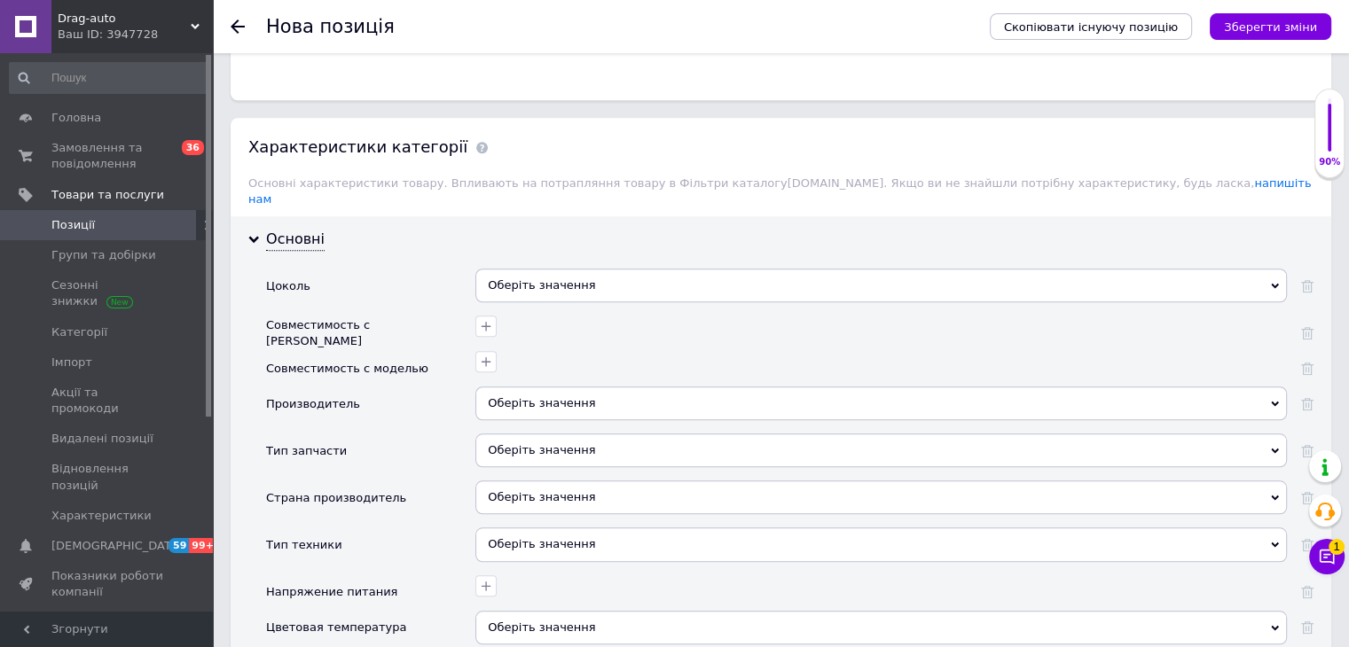
click at [498, 387] on div "Оберіть значення" at bounding box center [880, 404] width 811 height 34
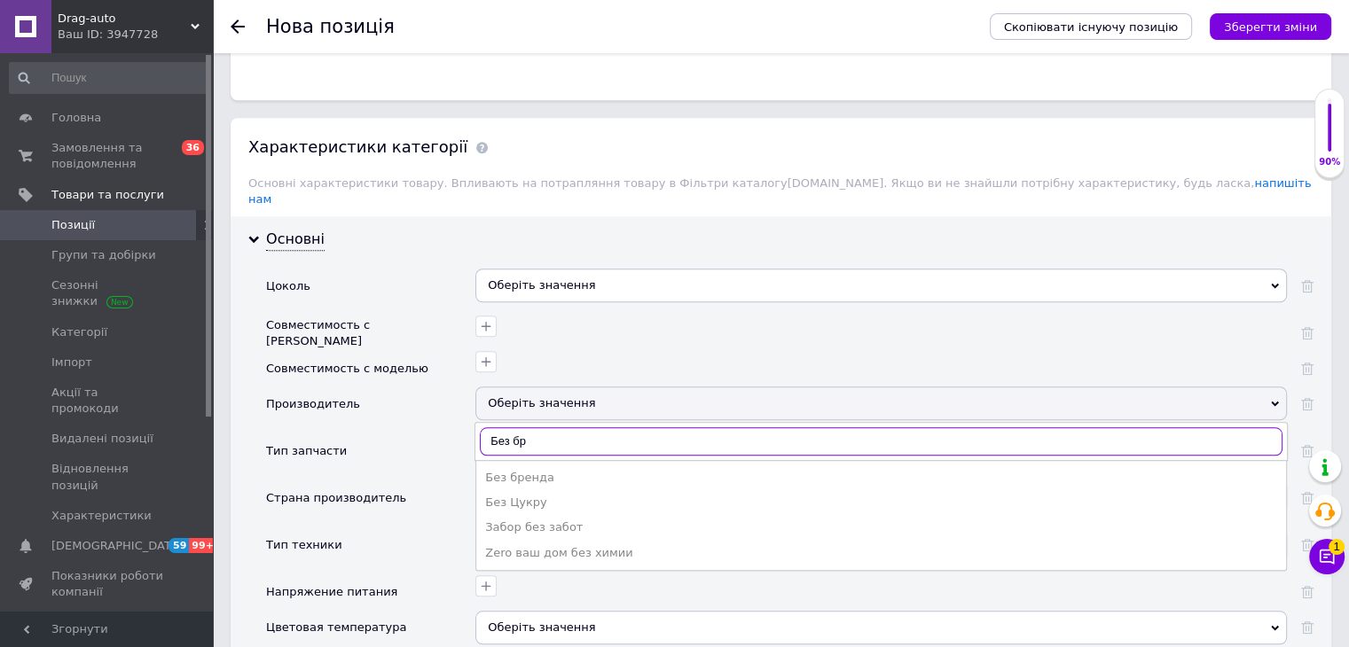
type input "Без бре"
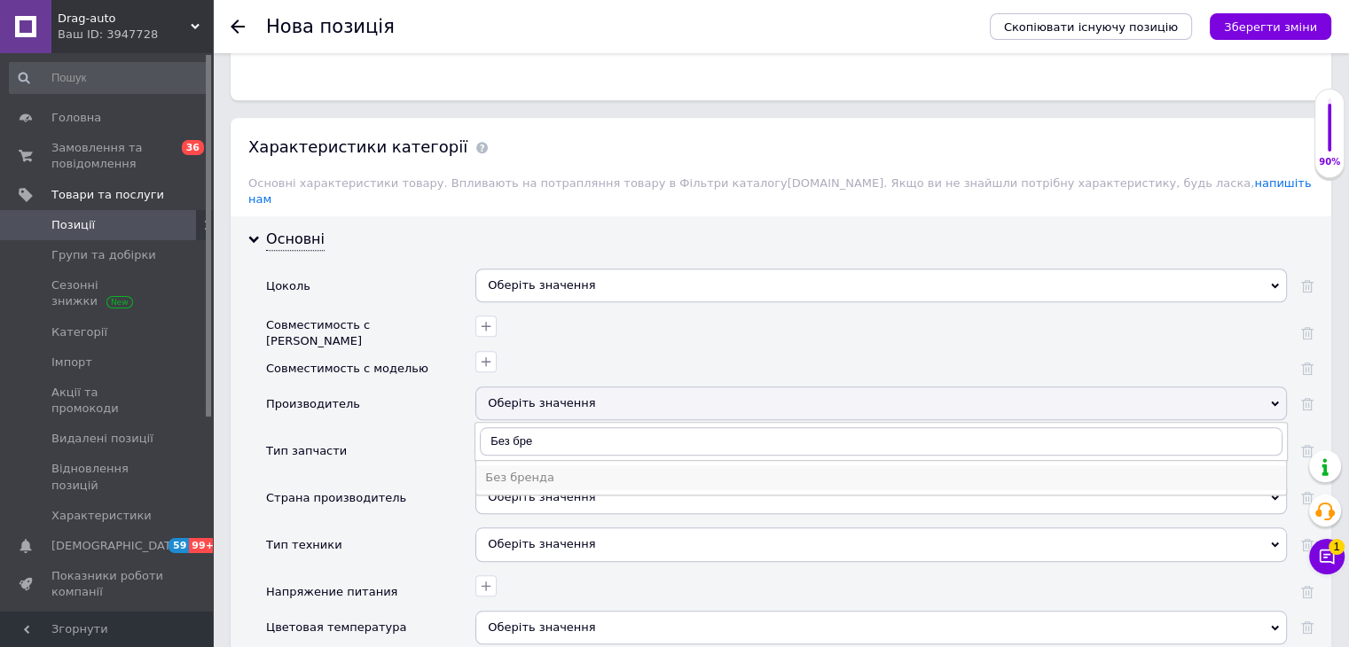
click at [537, 466] on li "Без бренда" at bounding box center [881, 478] width 810 height 25
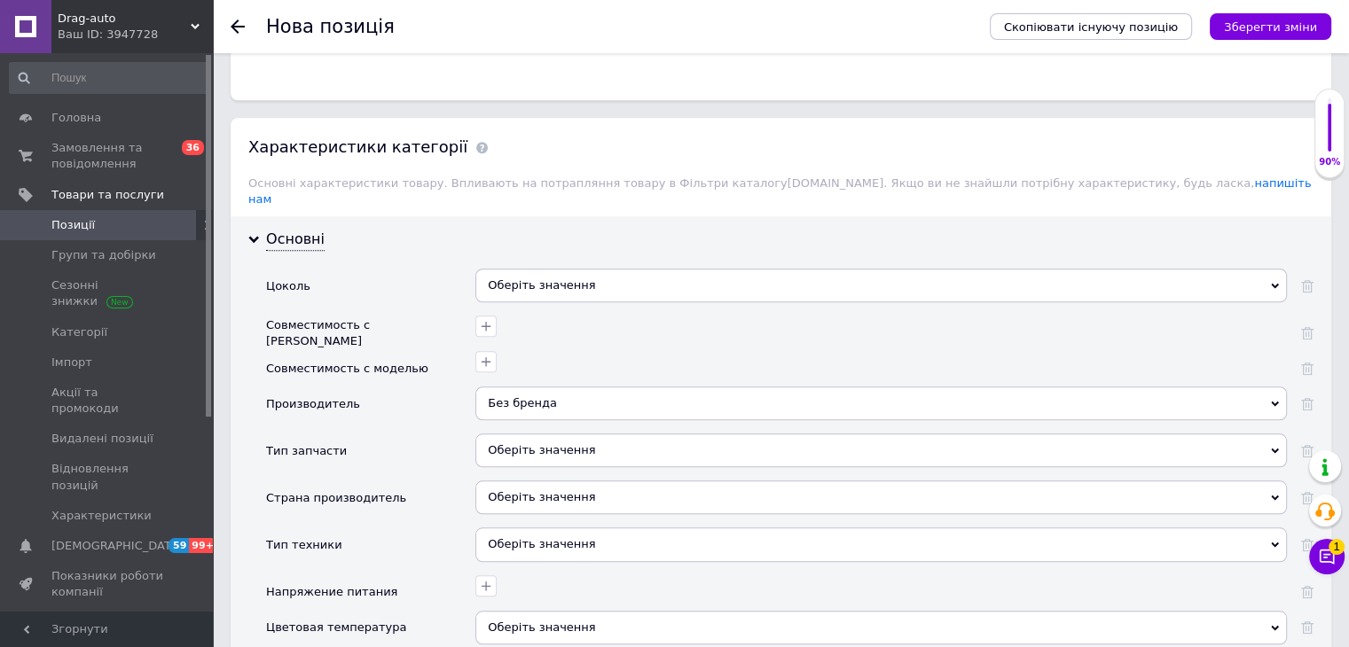
click at [550, 269] on div "Оберіть значення" at bounding box center [880, 286] width 811 height 34
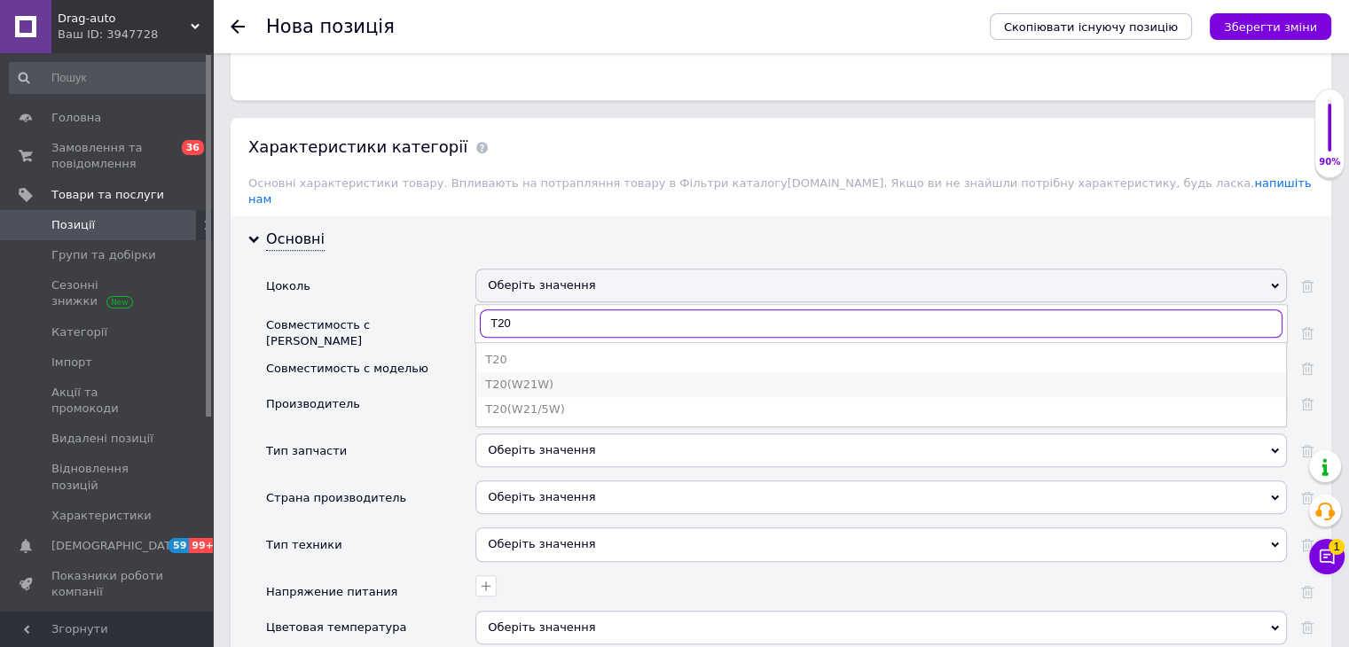
type input "T20"
click at [551, 377] on div "T20(W21W)" at bounding box center [881, 385] width 792 height 16
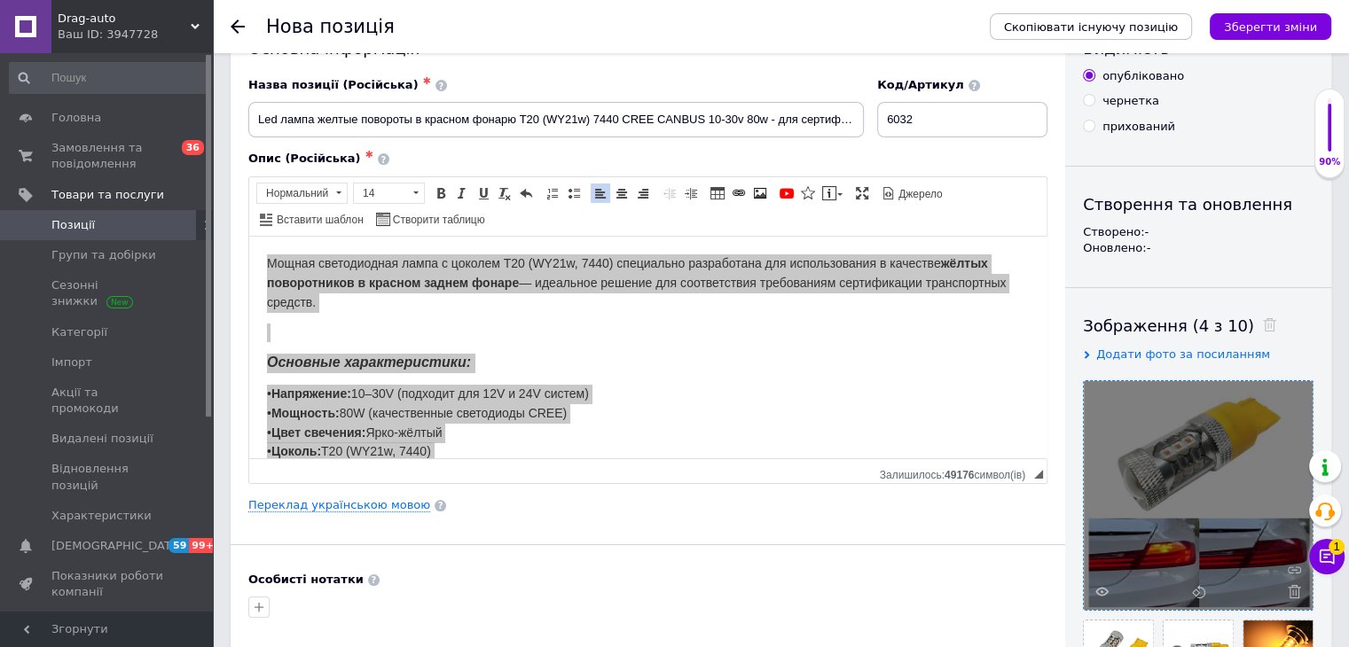
scroll to position [0, 0]
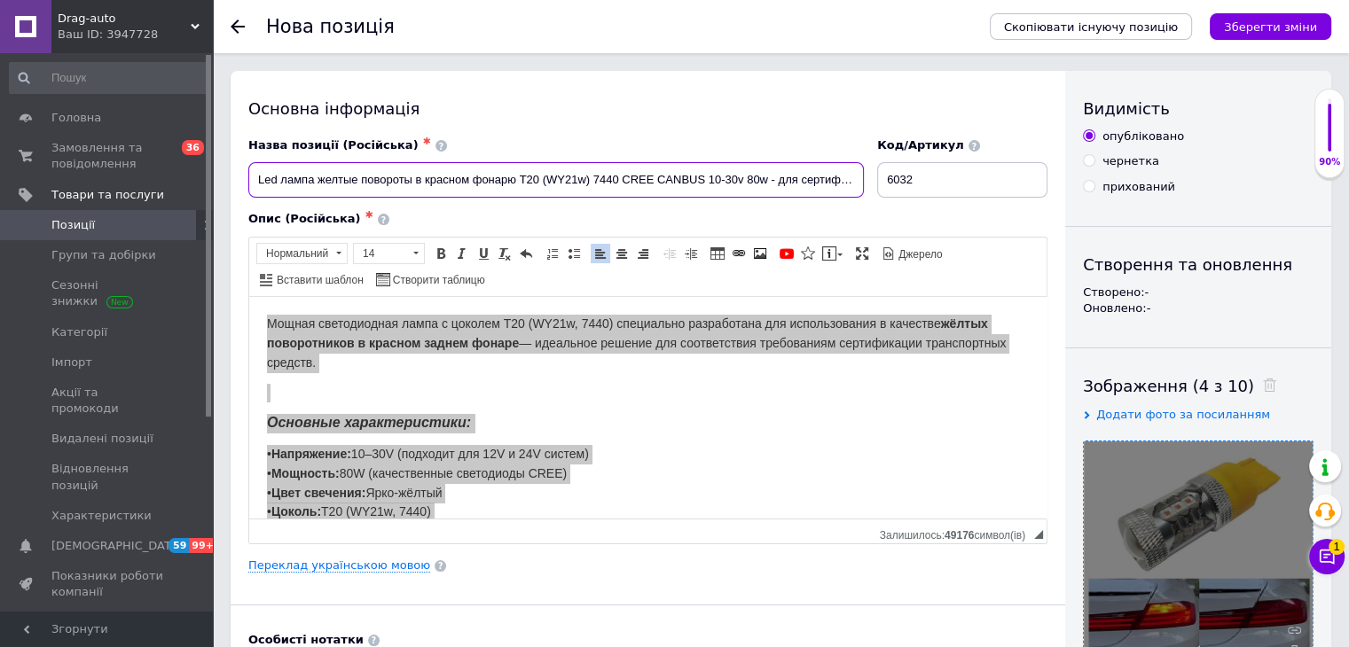
click at [588, 186] on input "Led лампа желтые повороты в красном фонарю T20 (WY21w) 7440 CREE CANBUS 10-30v …" at bounding box center [555, 179] width 615 height 35
type input "Led лампа желтые повороты в красном фонарю T20 (WY21W) 7440 CREE CANBUS 10-30v …"
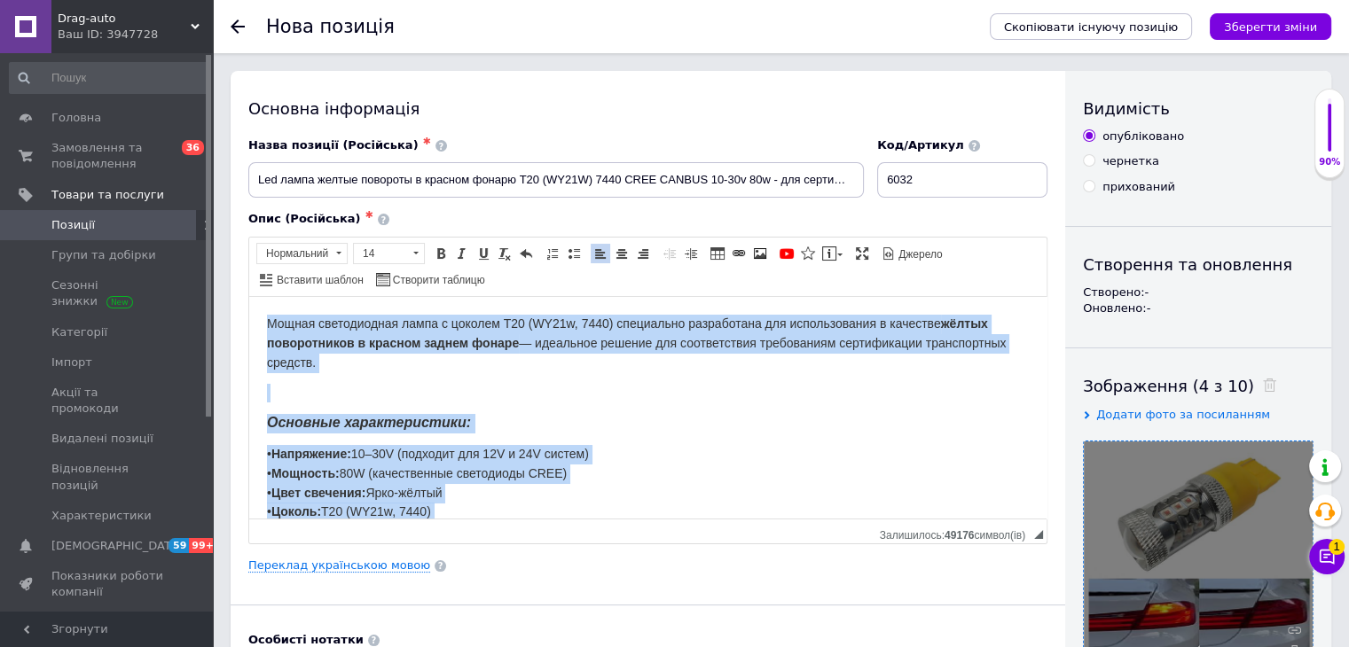
click at [634, 356] on p "Мощная светодиодная лампа с цоколем T20 (WY21w, 7440) специально разработана дл…" at bounding box center [648, 343] width 762 height 58
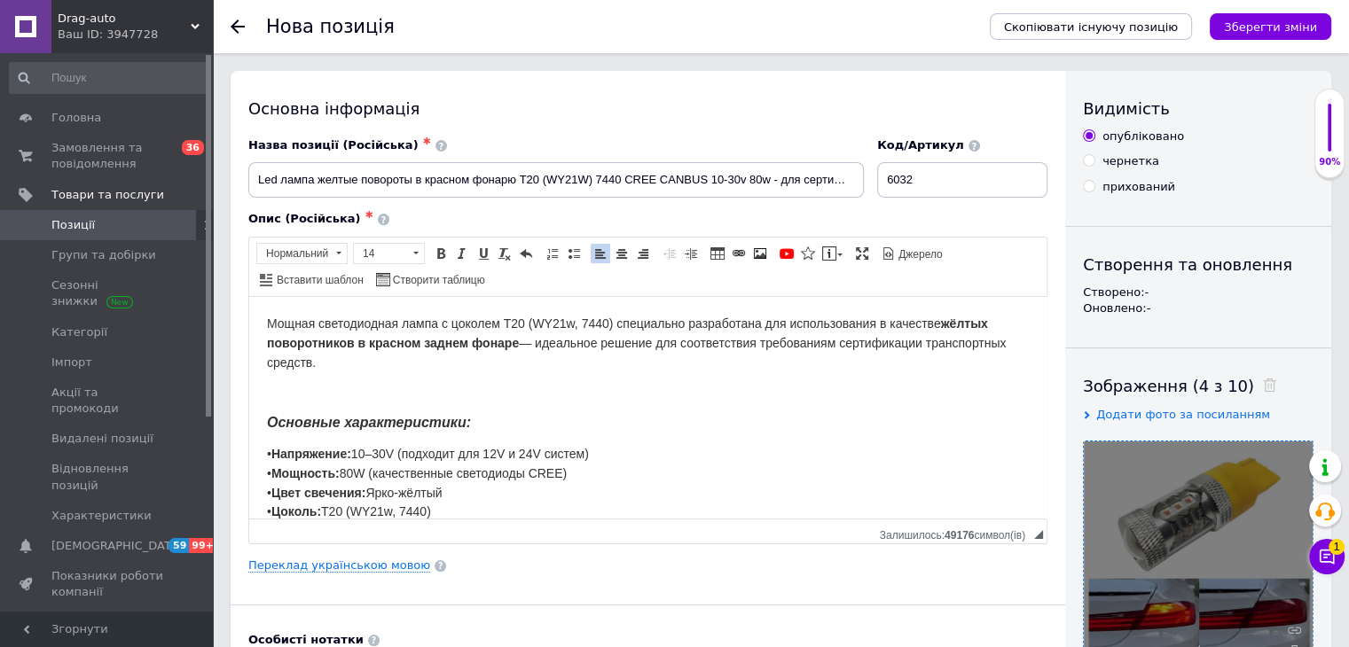
click at [575, 323] on span "Мощная светодиодная лампа с цоколем T20 (WY21w, 7440) специально разработана дл…" at bounding box center [636, 342] width 739 height 53
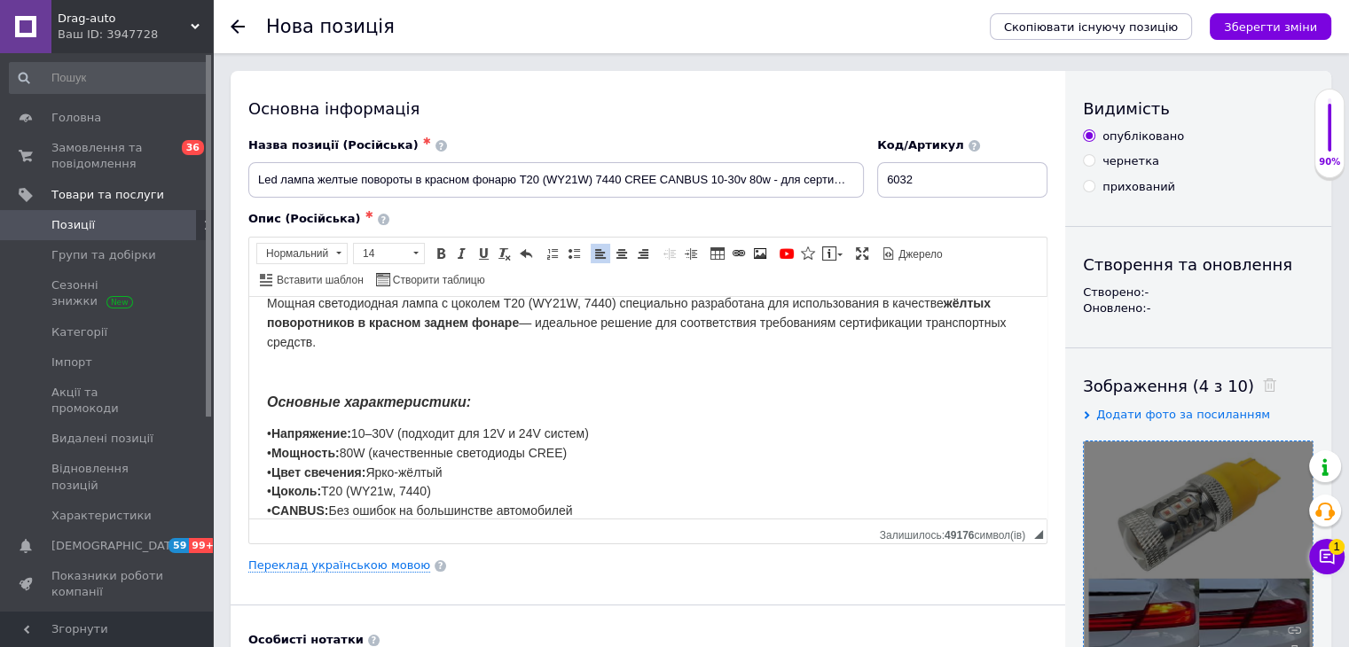
scroll to position [89, 0]
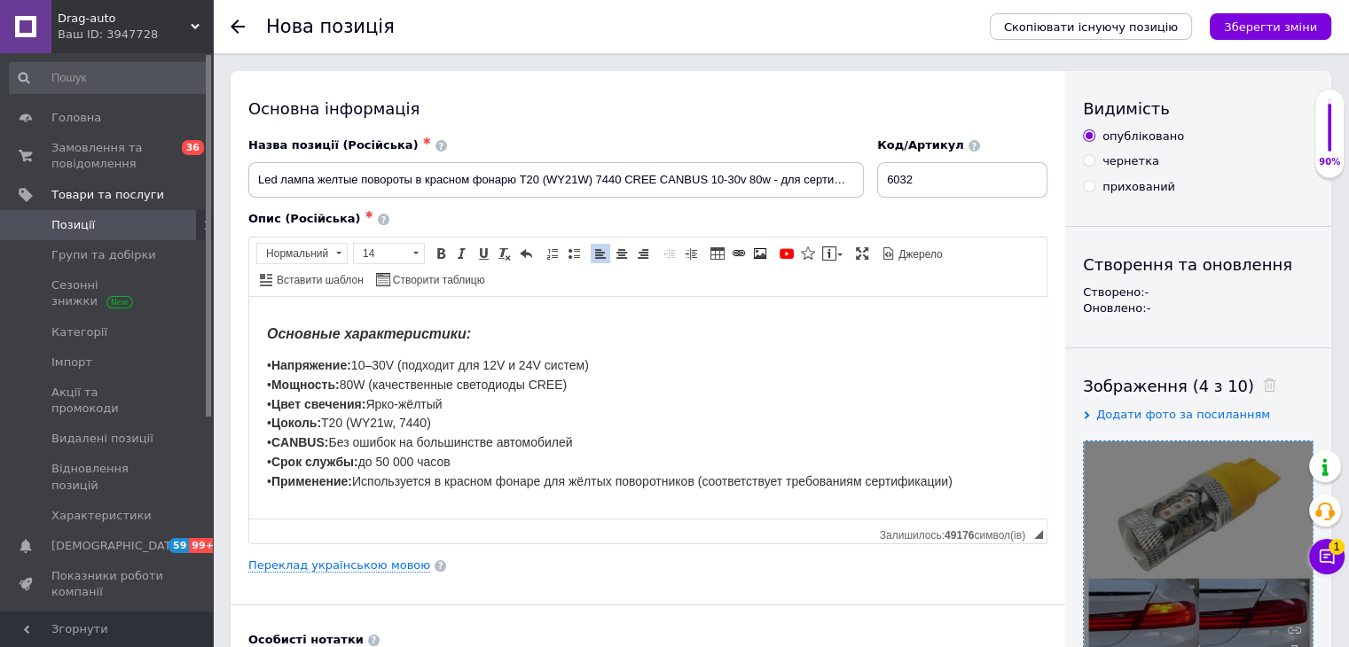
click at [444, 410] on p "• Напряжение: 10–30V (подходит для 12V и 24V систем) • Мощность: 80W (качествен…" at bounding box center [648, 424] width 762 height 136
click at [408, 412] on span "• Напряжение: 10–30V (подходит для 12V и 24V систем) • Мощность: 80W (качествен…" at bounding box center [610, 422] width 686 height 130
click at [399, 412] on span "• Напряжение: 10–30V (подходит для 12V и 24V систем) • Мощность: 80W (качествен…" at bounding box center [610, 422] width 686 height 130
click at [372, 559] on link "Переклад українською мовою" at bounding box center [339, 566] width 182 height 14
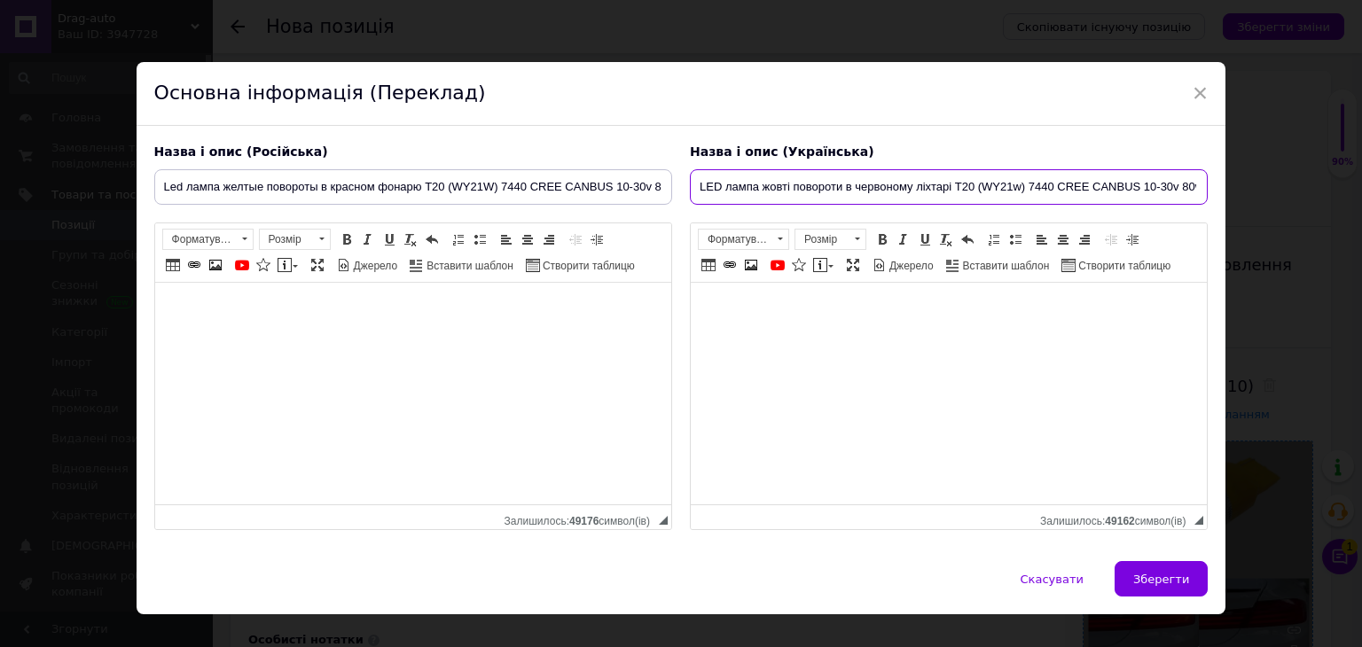
click at [1022, 195] on input "LED лампа жовті повороти в червоному ліхтарі T20 (WY21w) 7440 CREE CANBUS 10-30…" at bounding box center [949, 186] width 518 height 35
type input "LED лампа жовті повороти в червоному ліхтарі T20 (WY21W) 7440 CREE CANBUS 10-30…"
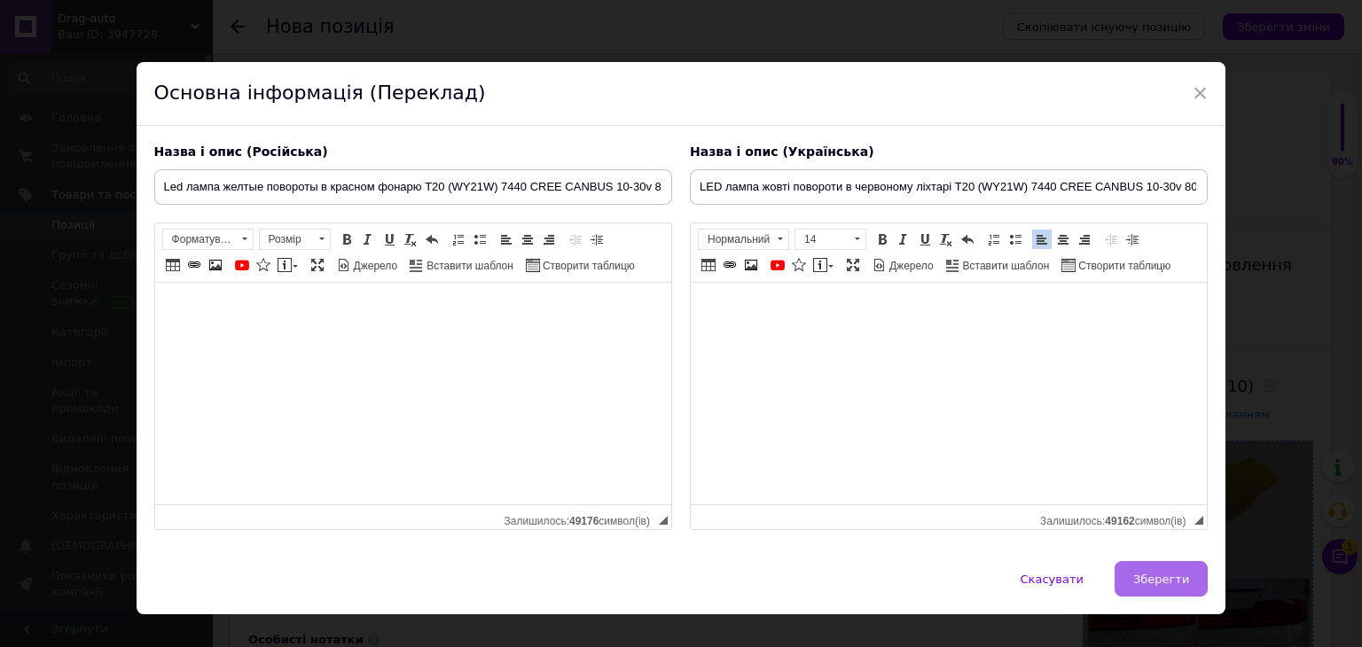
click at [1140, 576] on span "Зберегти" at bounding box center [1161, 579] width 56 height 13
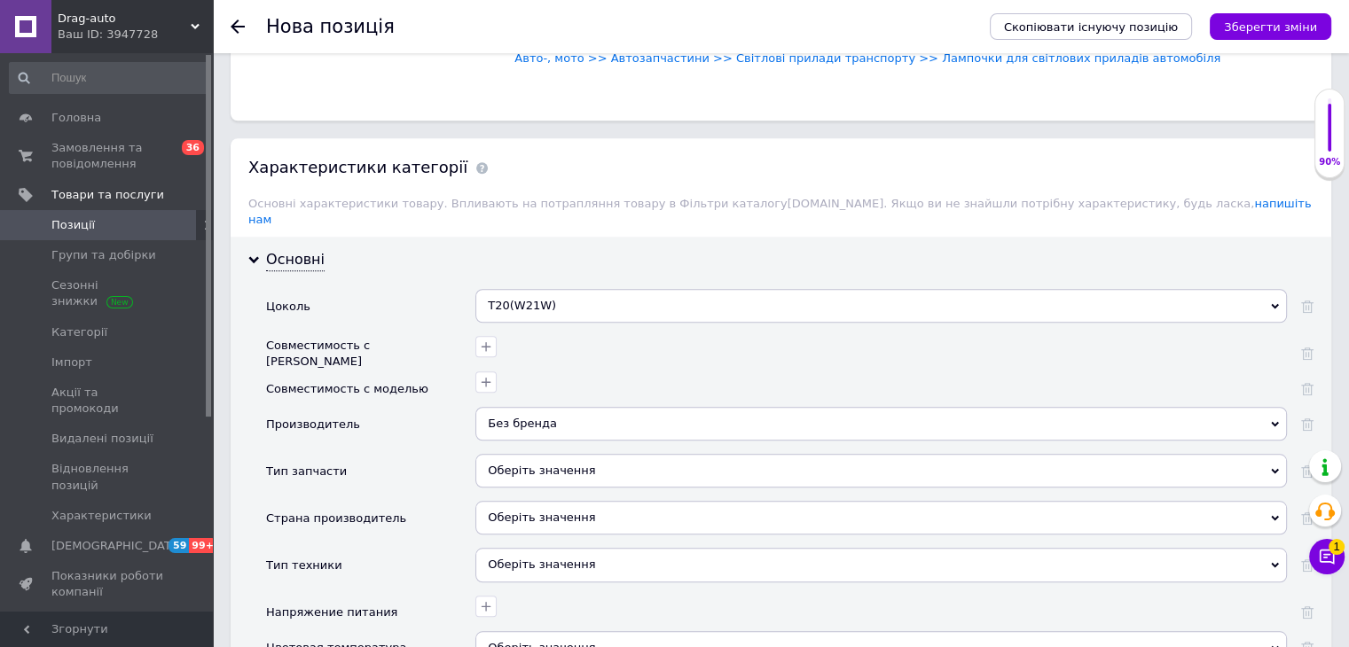
scroll to position [1596, 0]
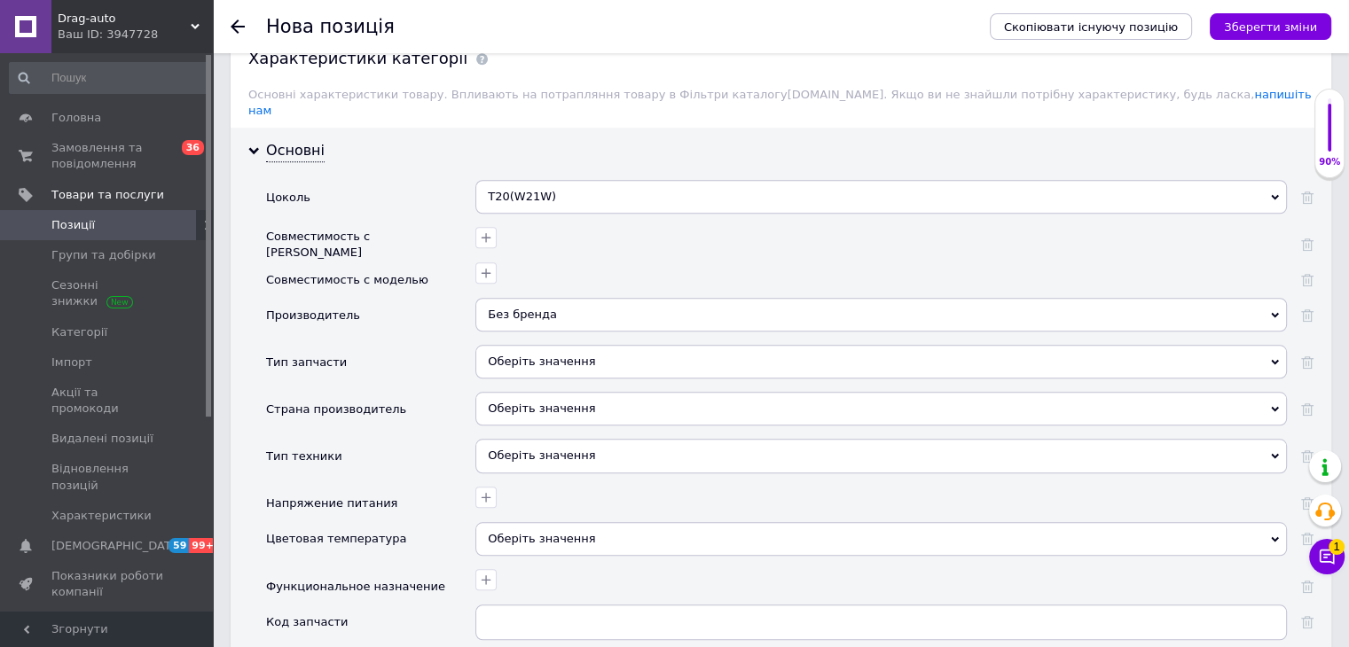
click at [557, 392] on div "Оберіть значення" at bounding box center [880, 409] width 811 height 34
click at [350, 392] on div "Страна производитель" at bounding box center [336, 409] width 140 height 35
click at [528, 392] on div "Оберіть значення" at bounding box center [880, 409] width 811 height 34
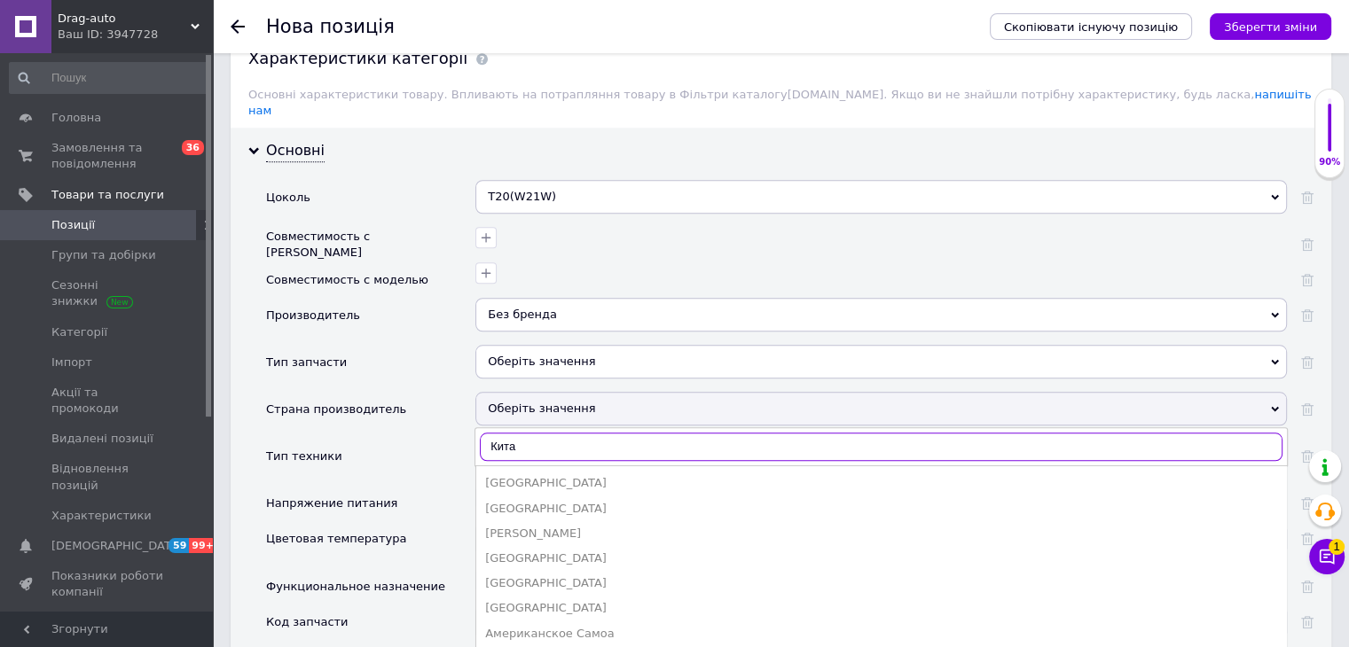
type input "[GEOGRAPHIC_DATA]"
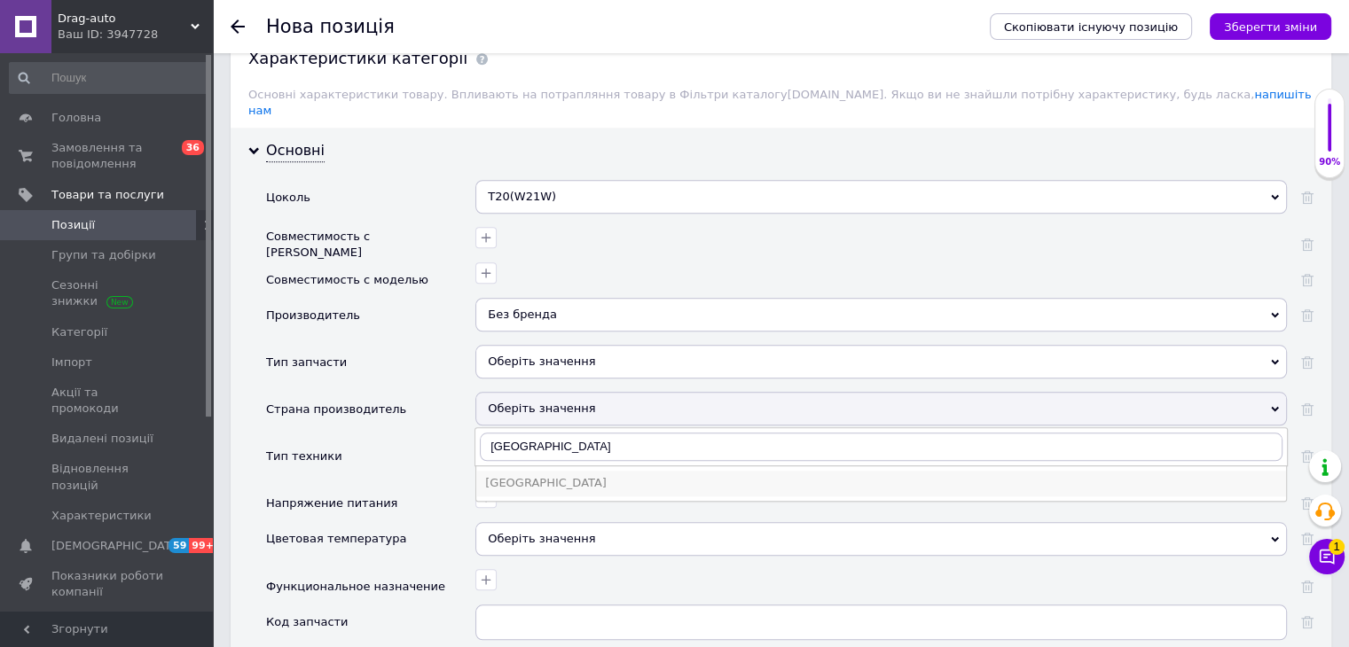
click at [543, 475] on div "[GEOGRAPHIC_DATA]" at bounding box center [881, 483] width 792 height 16
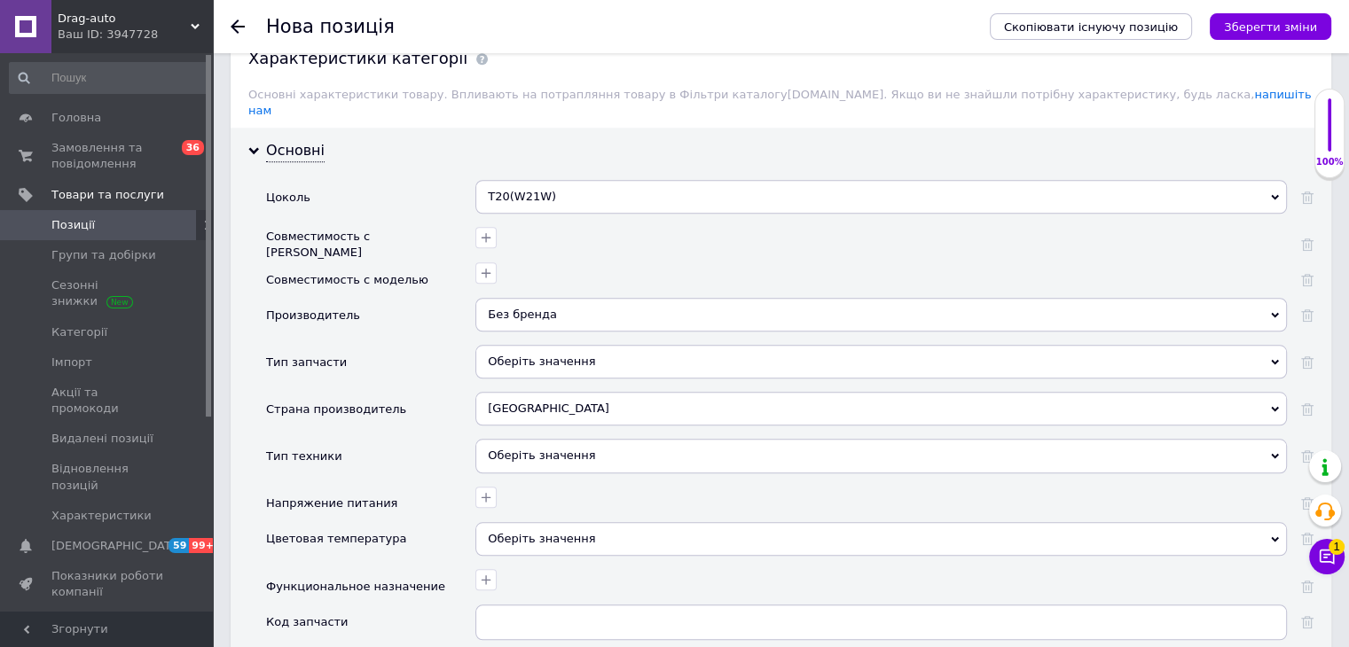
scroll to position [1685, 0]
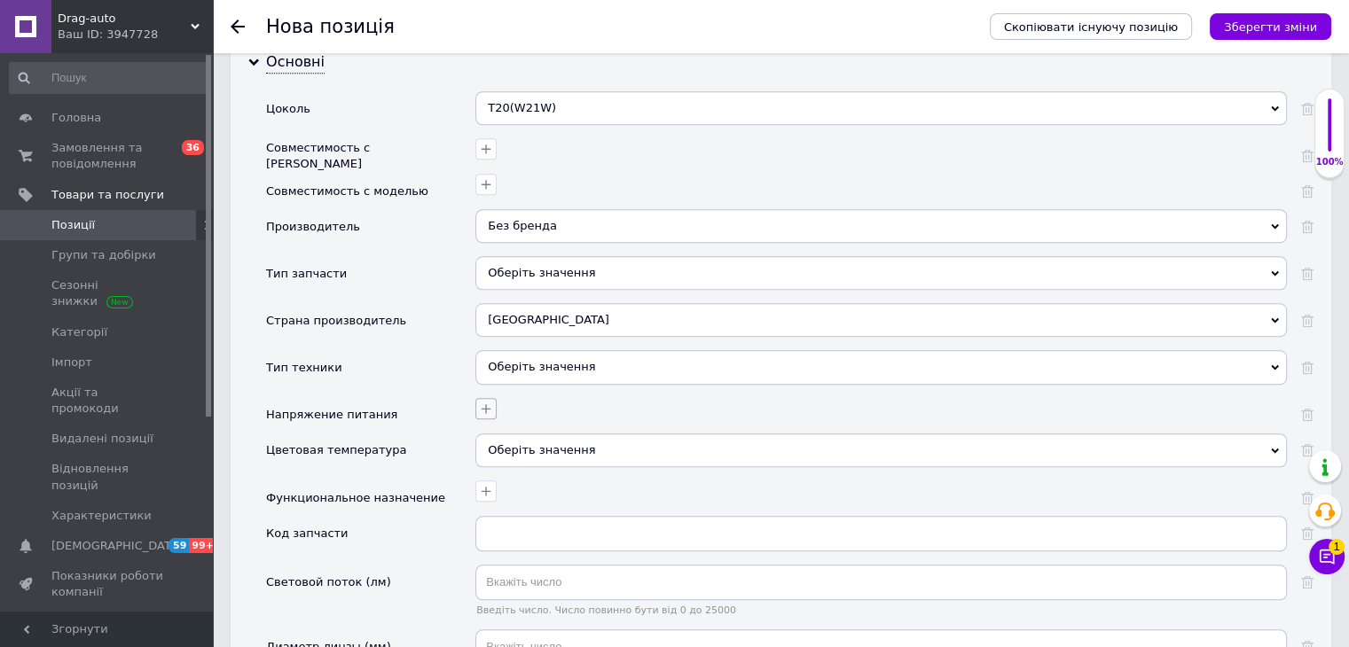
click at [479, 402] on icon "button" at bounding box center [486, 409] width 14 height 14
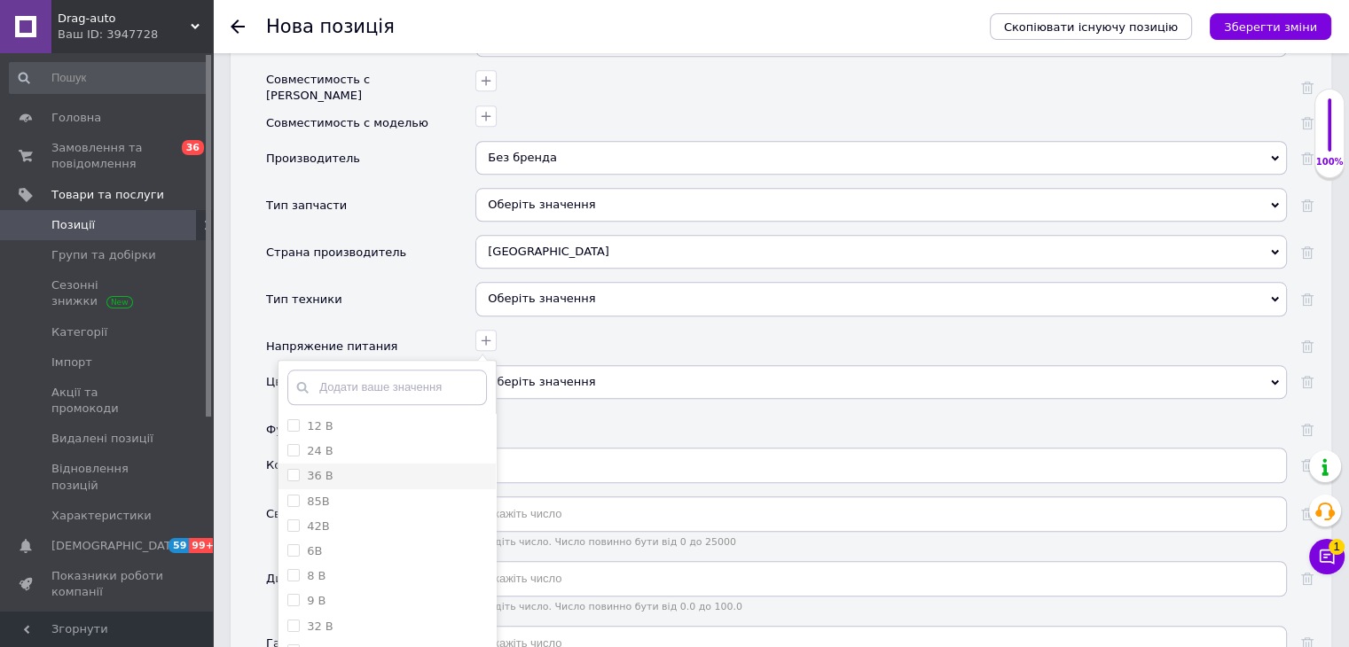
scroll to position [1774, 0]
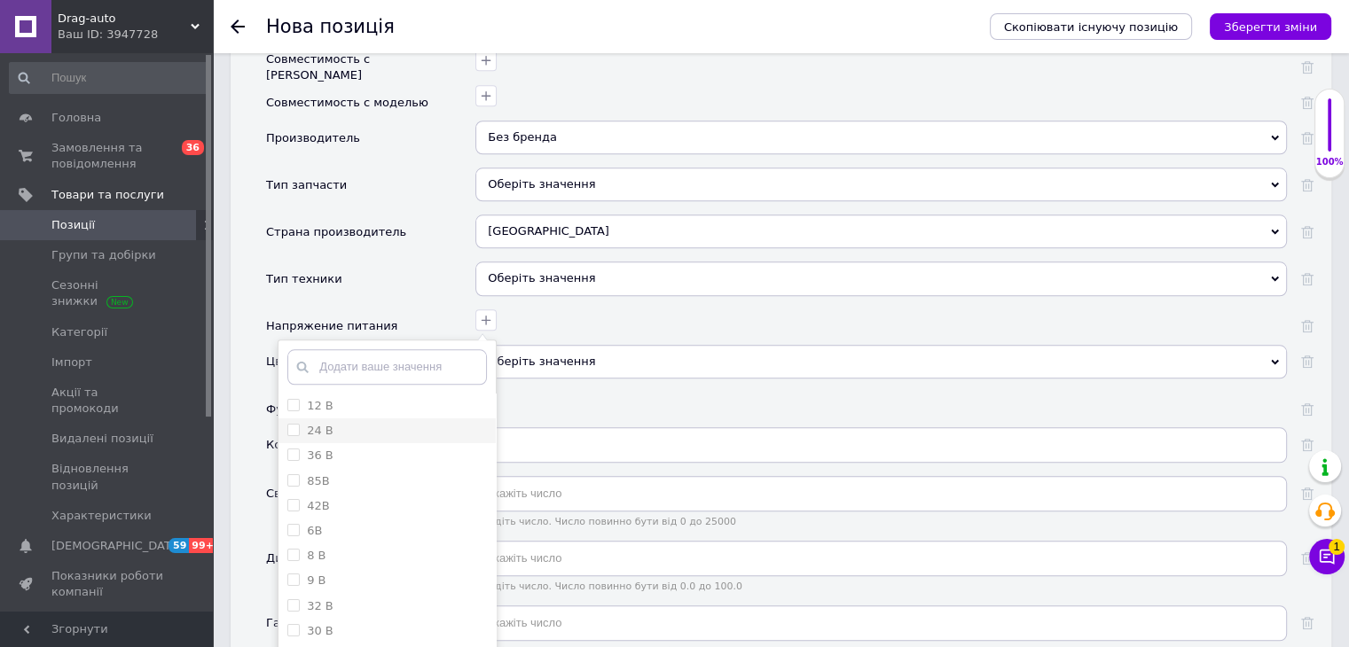
click at [288, 399] on В "12 В" at bounding box center [293, 405] width 12 height 12
checkbox В "true"
click at [282, 419] on li "24 В" at bounding box center [386, 431] width 217 height 25
checkbox В "true"
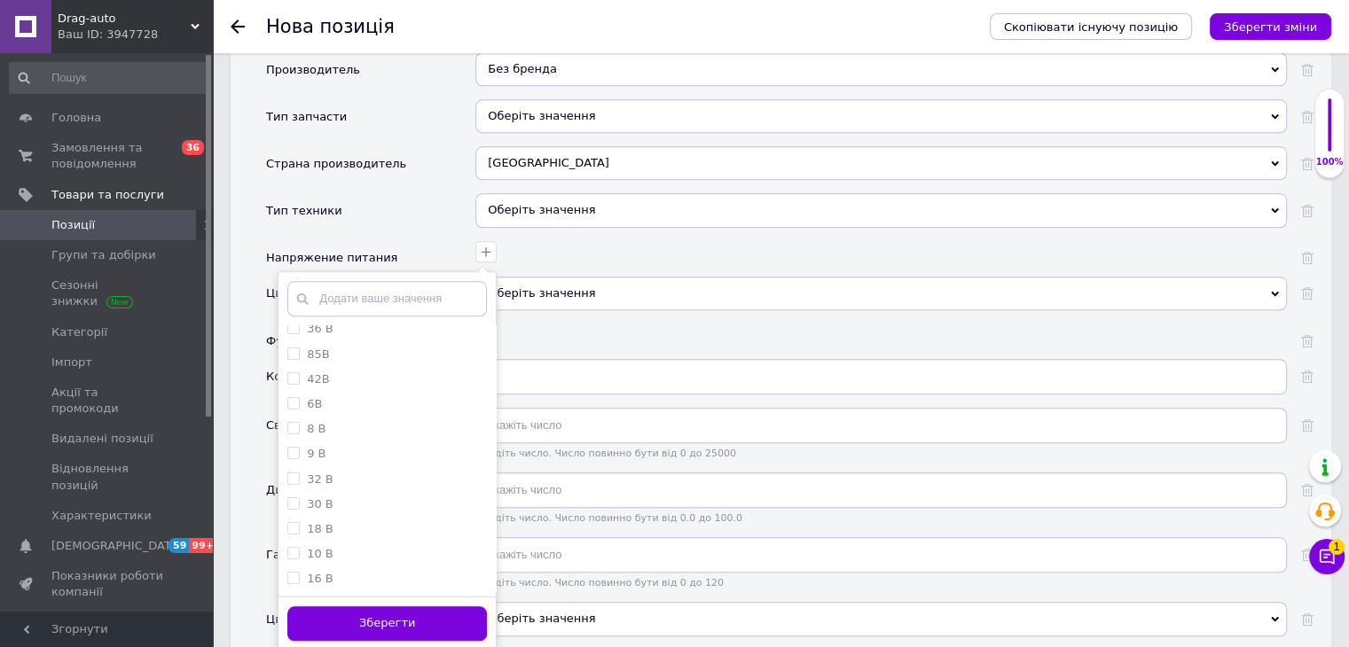
scroll to position [1951, 0]
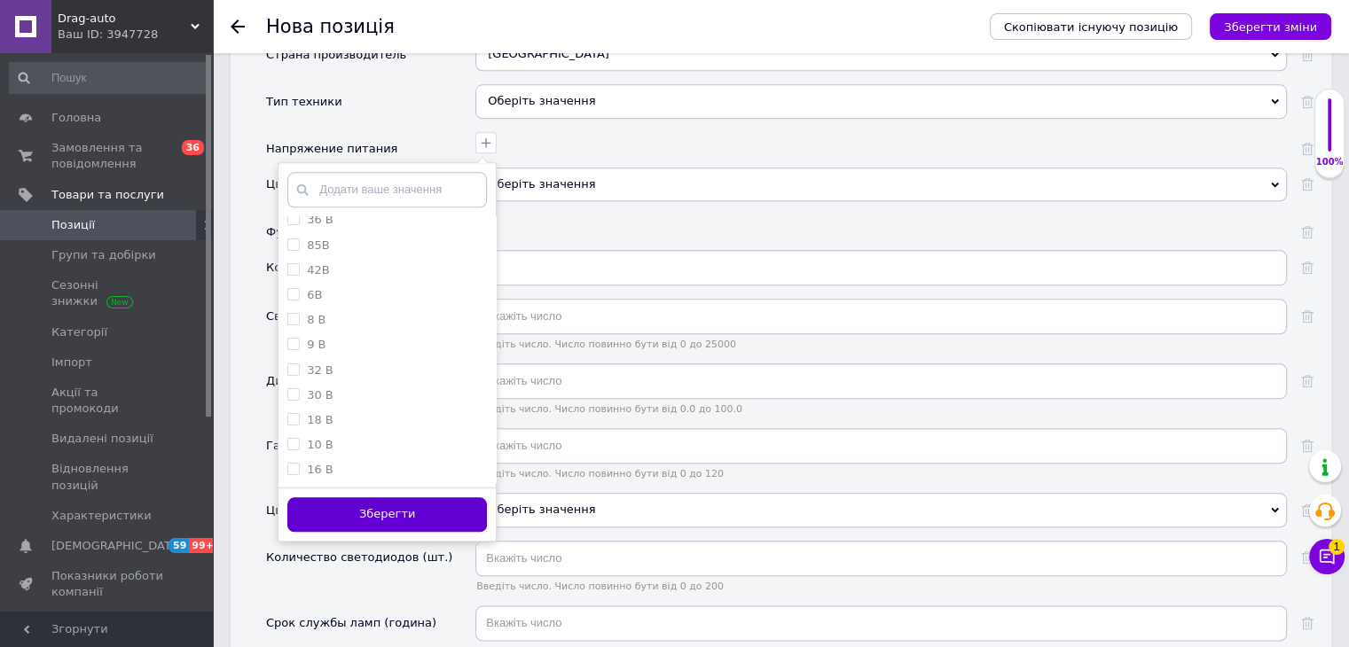
click at [398, 498] on button "Зберегти" at bounding box center [387, 515] width 200 height 35
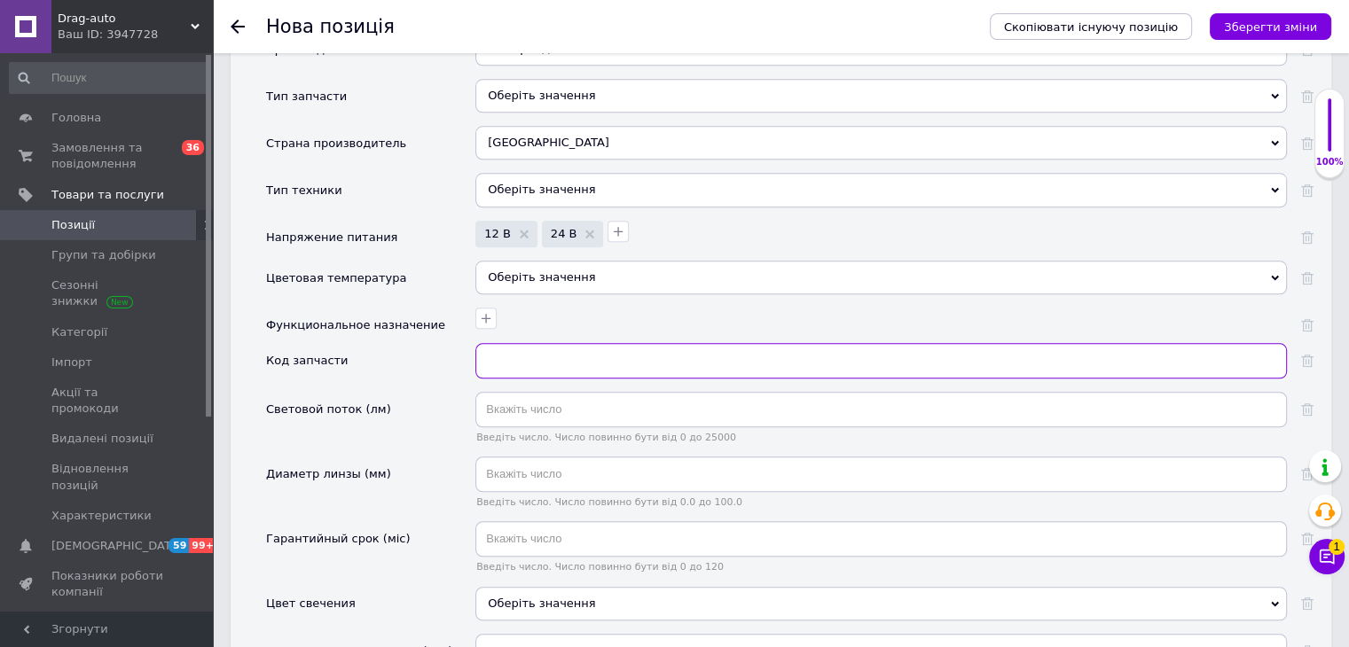
click at [501, 343] on input "text" at bounding box center [880, 360] width 811 height 35
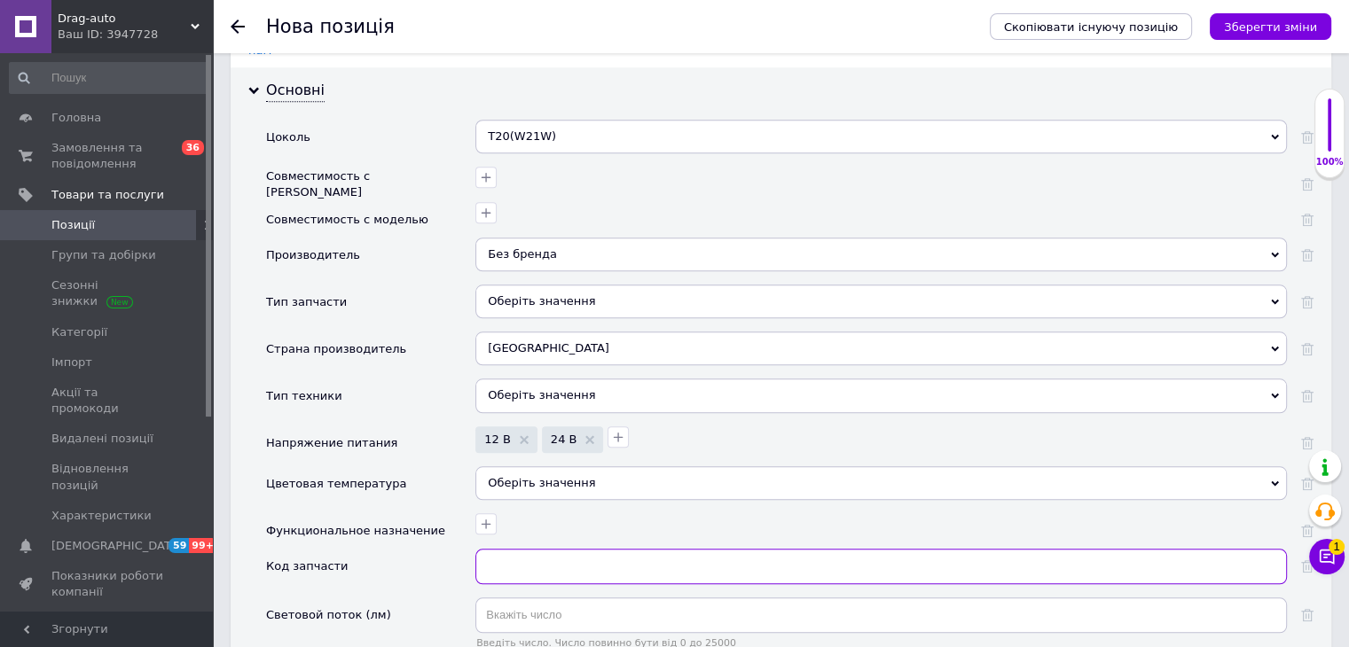
scroll to position [1774, 0]
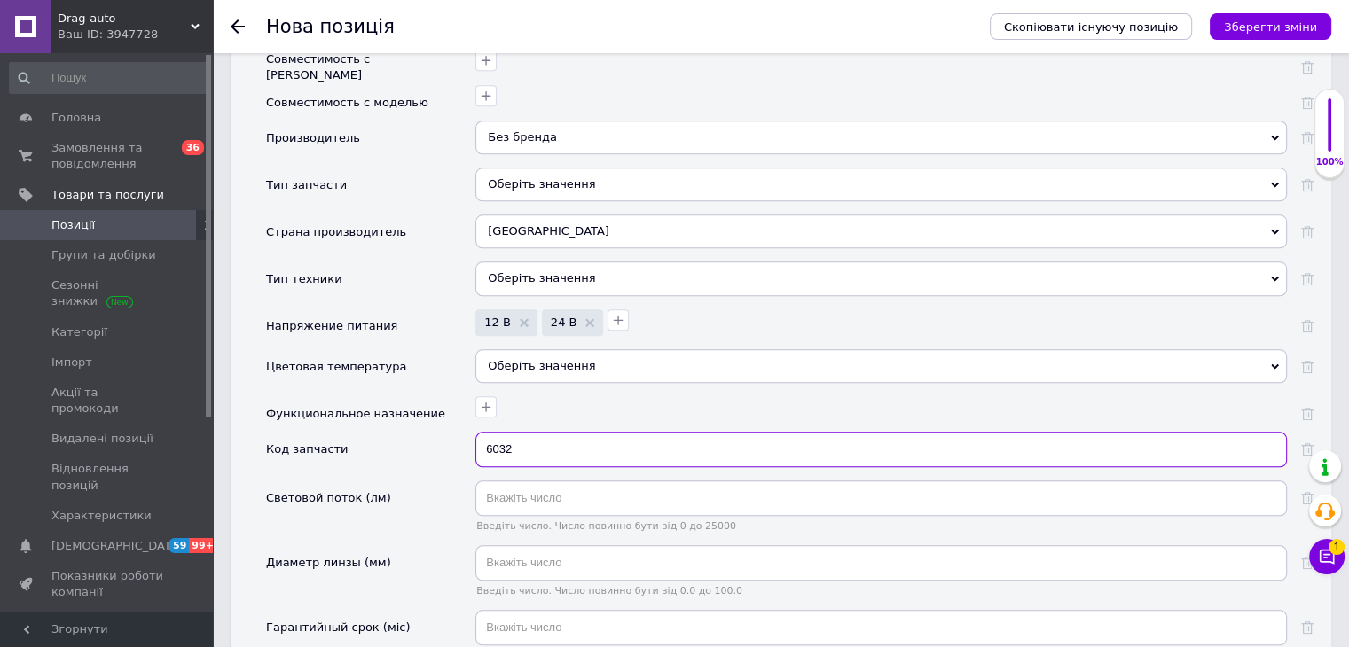
type input "6032"
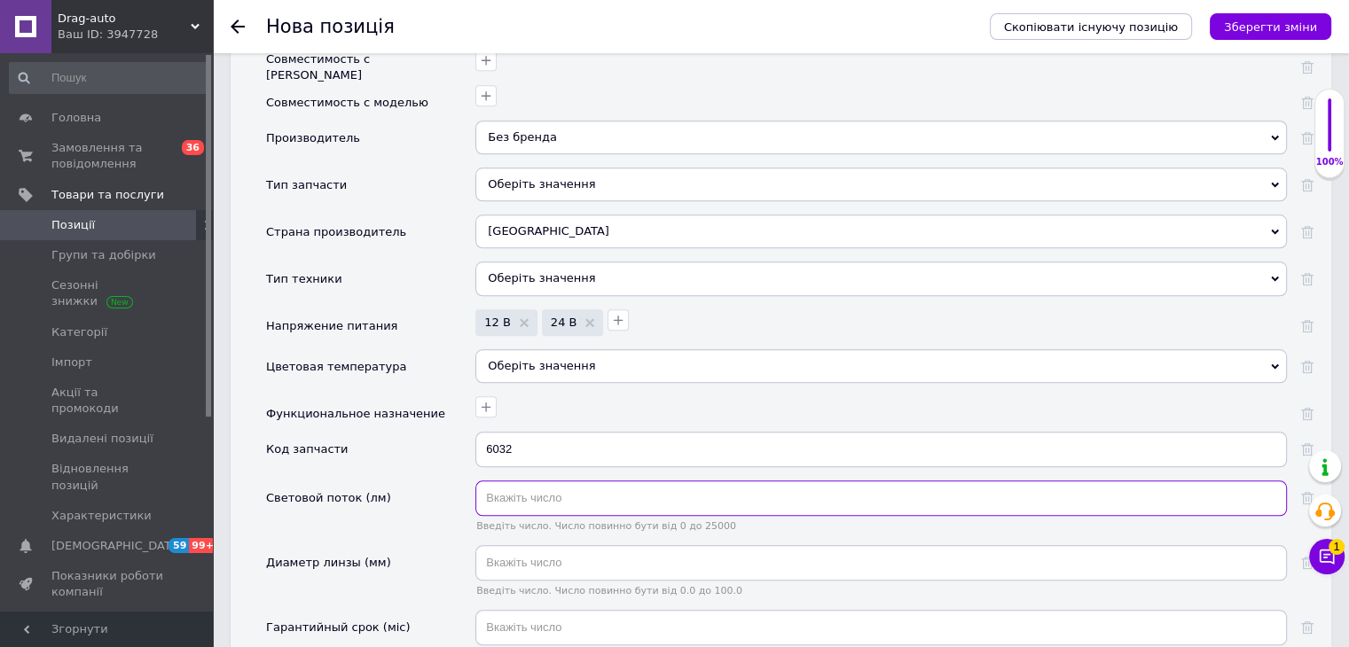
click at [559, 481] on input "text" at bounding box center [880, 498] width 811 height 35
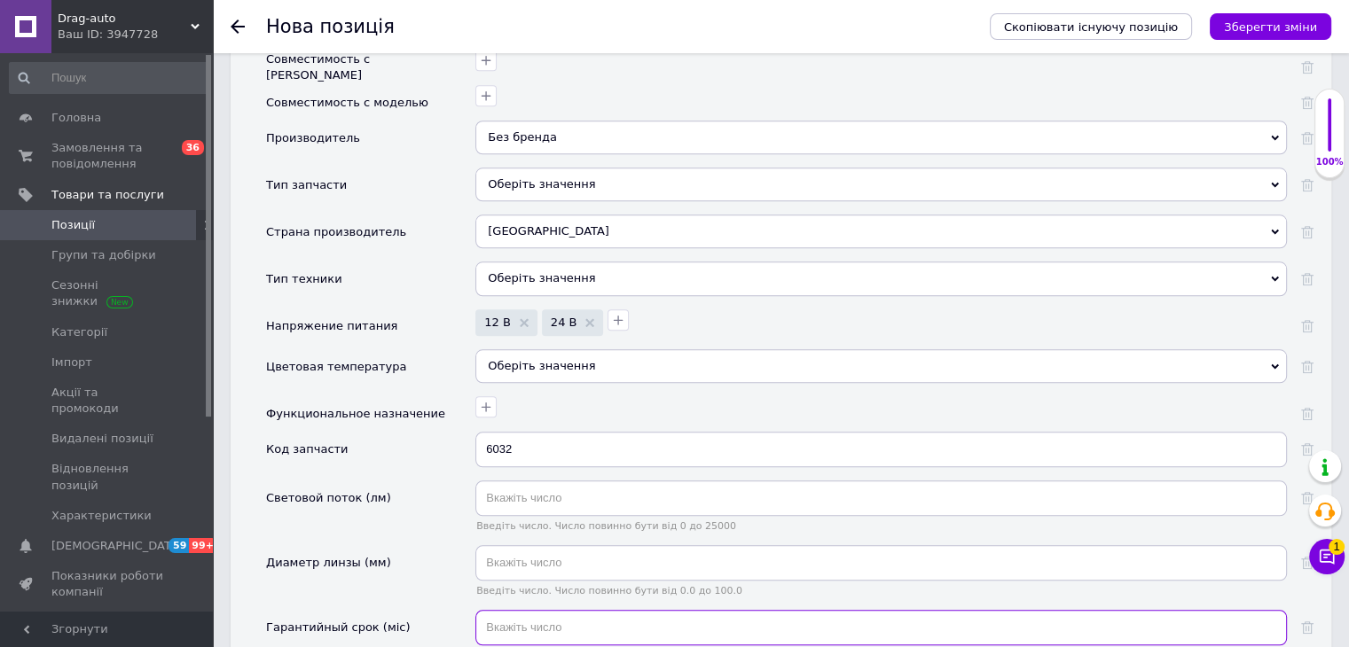
click at [634, 610] on input "text" at bounding box center [880, 627] width 811 height 35
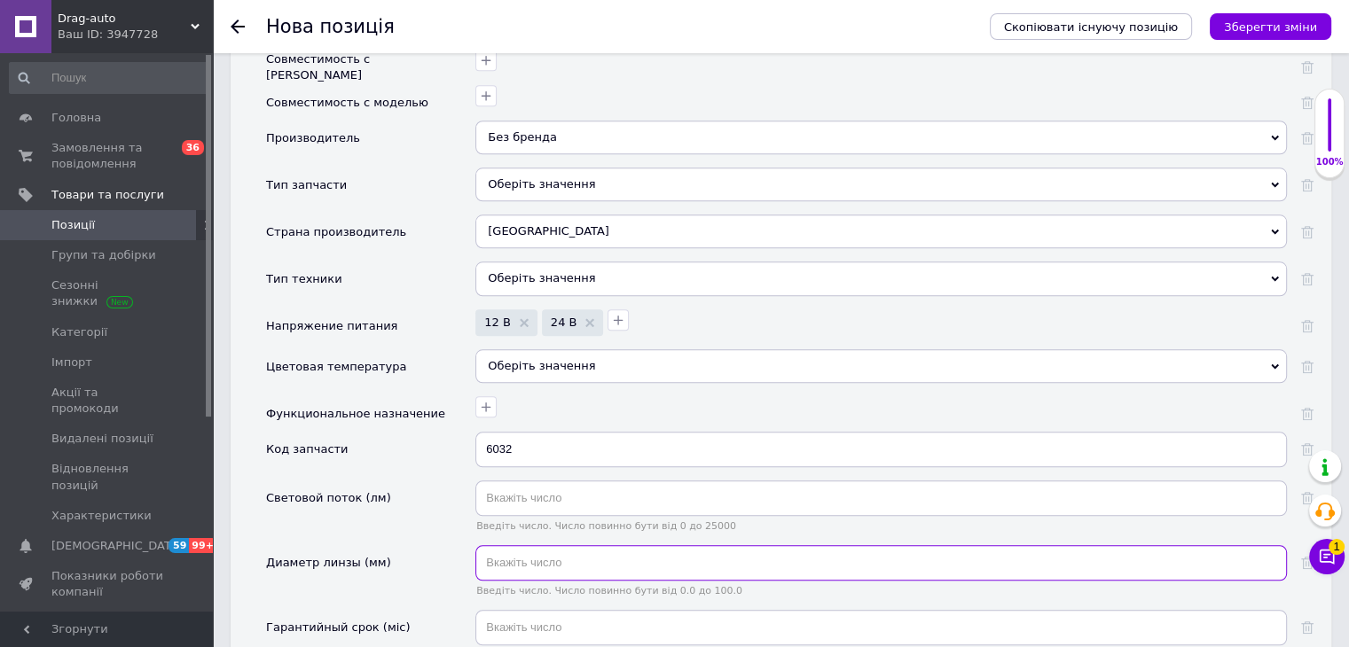
click at [609, 545] on input "text" at bounding box center [880, 562] width 811 height 35
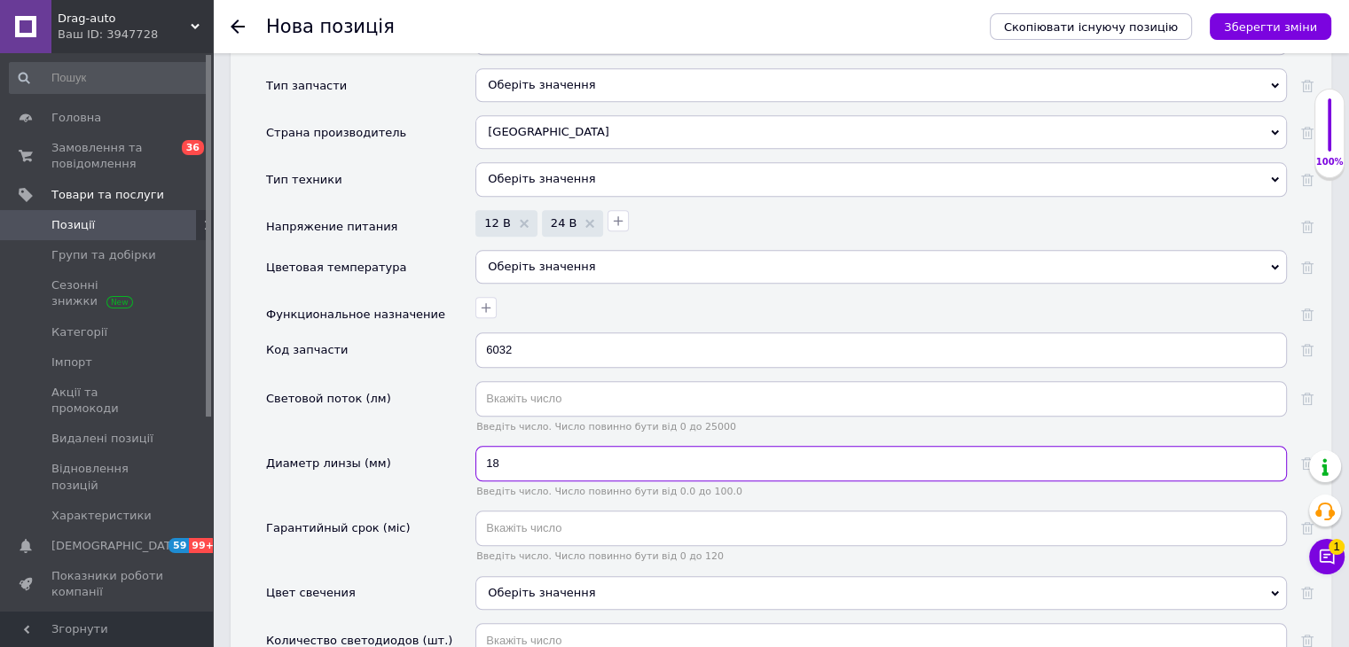
scroll to position [2040, 0]
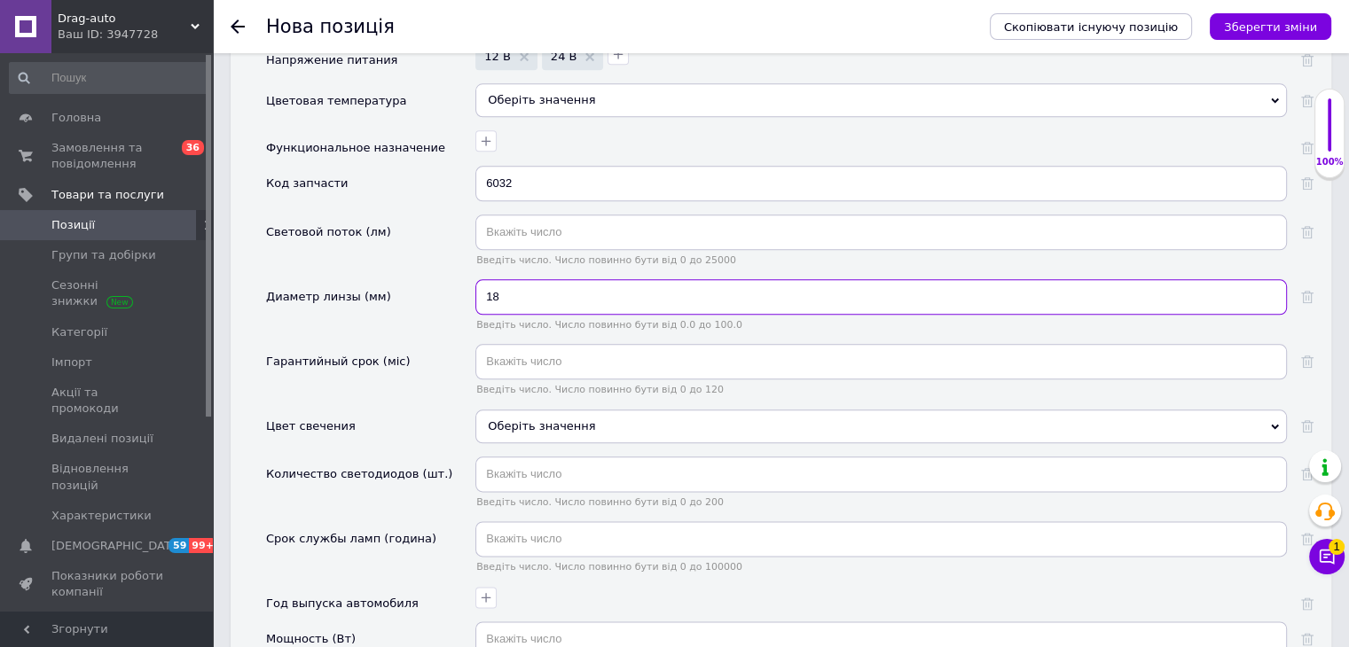
type input "18"
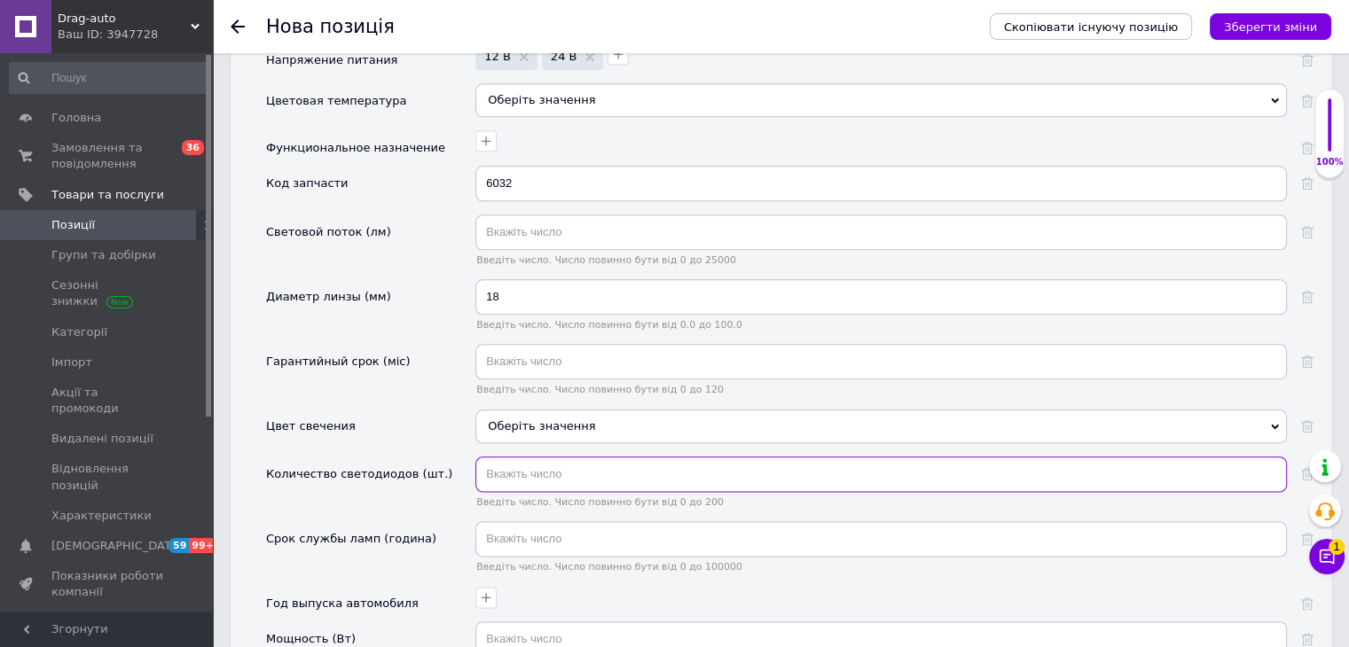
click at [567, 457] on input "text" at bounding box center [880, 474] width 811 height 35
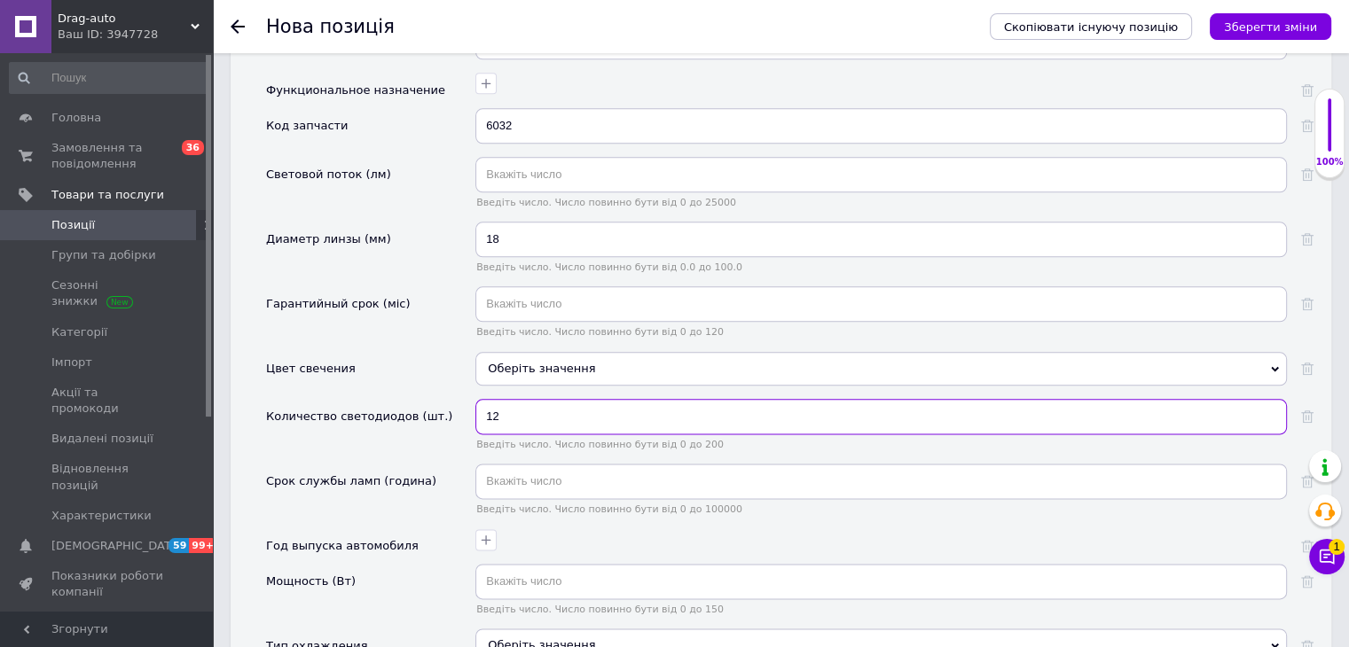
scroll to position [2128, 0]
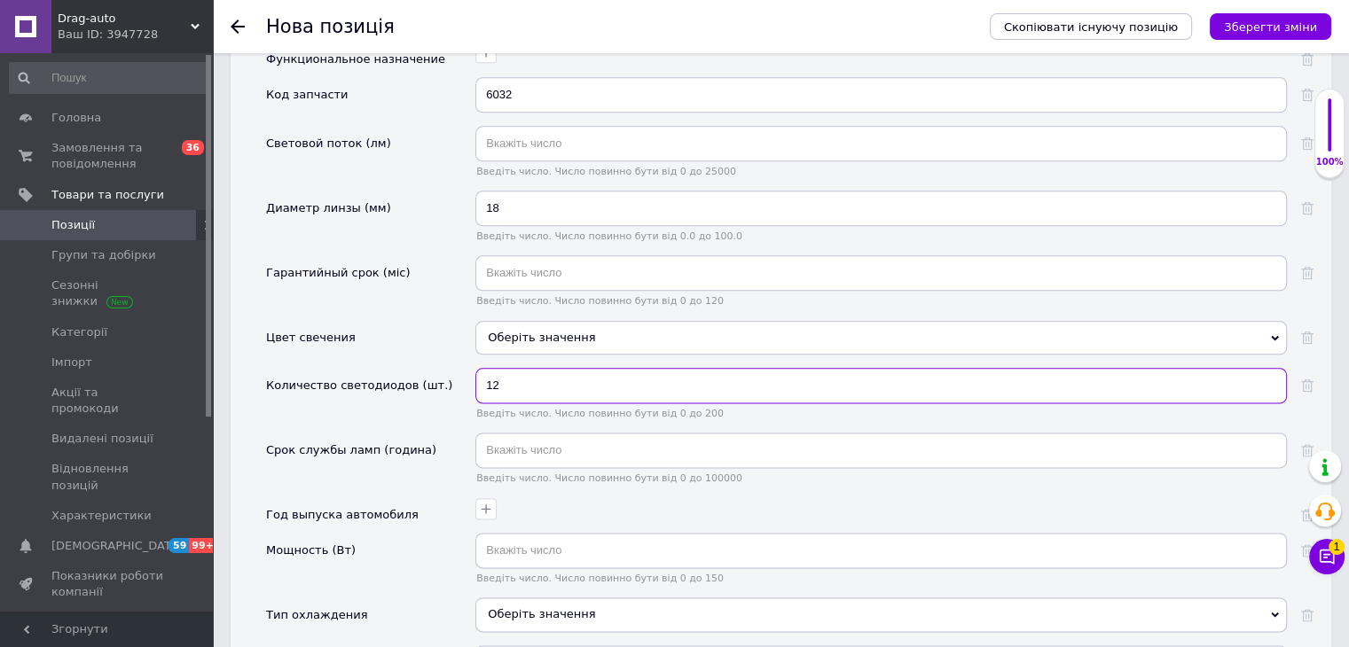
type input "12"
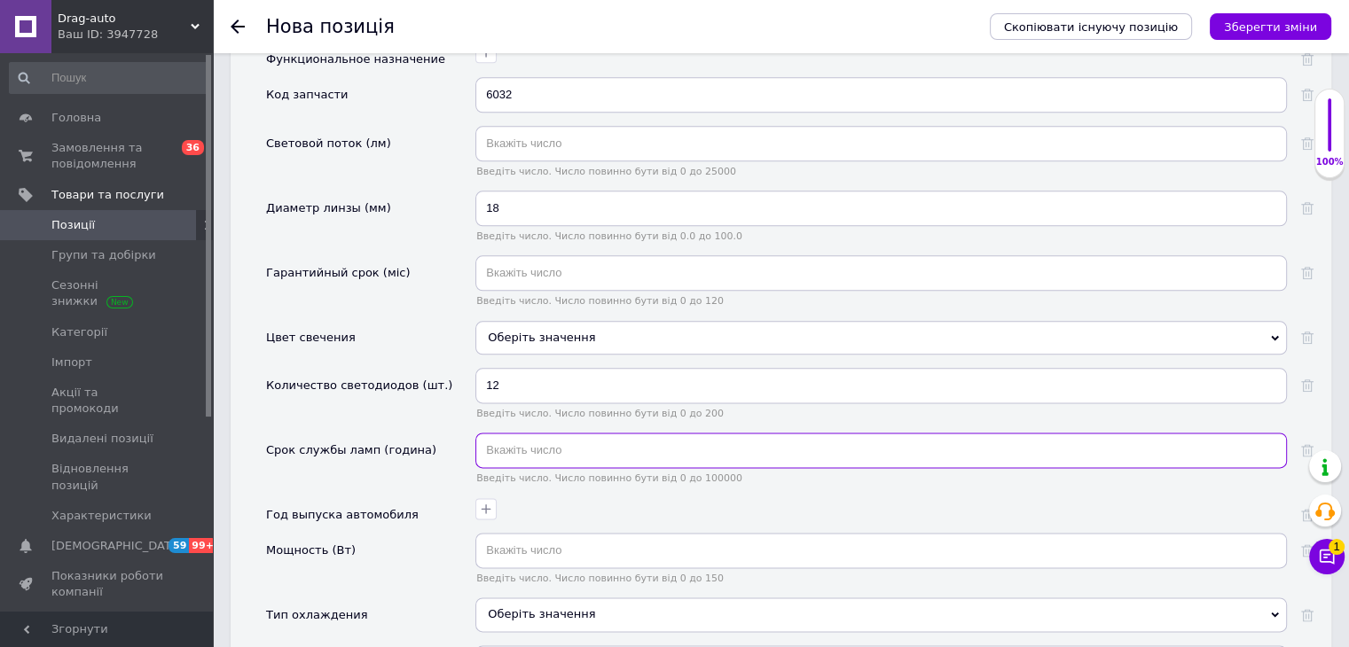
click at [553, 433] on input "text" at bounding box center [880, 450] width 811 height 35
type input "50000"
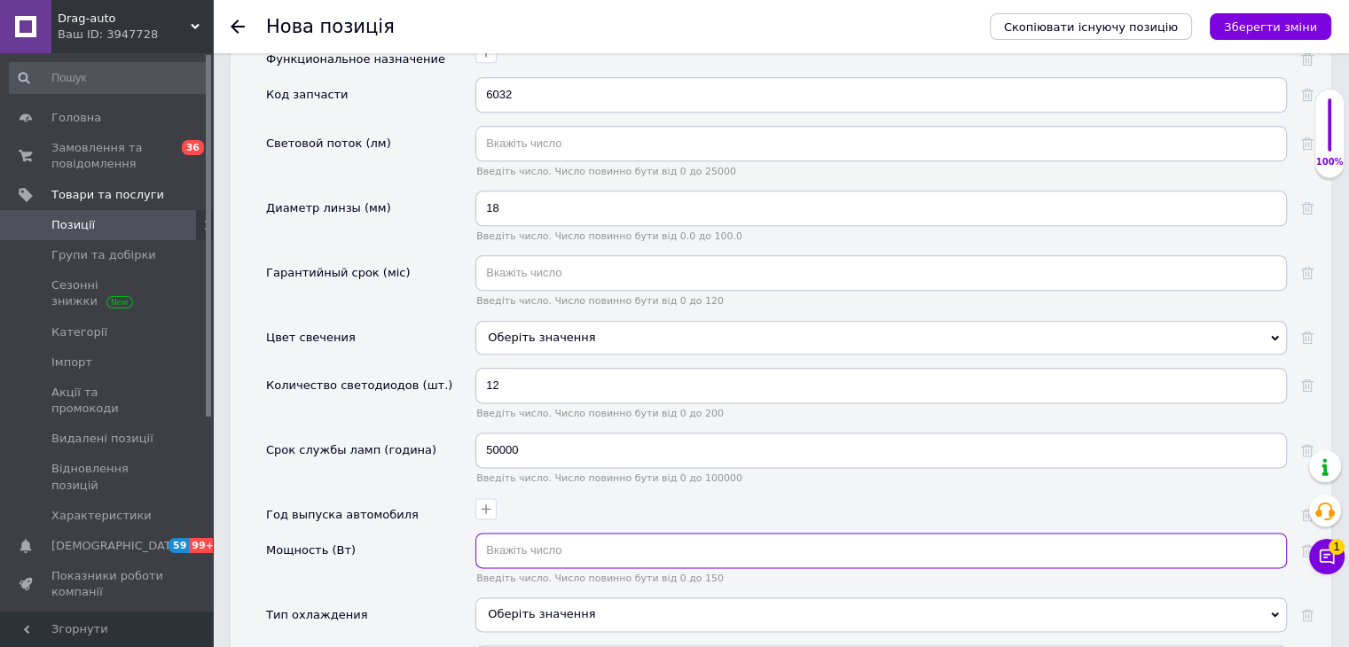
click at [622, 533] on input "text" at bounding box center [880, 550] width 811 height 35
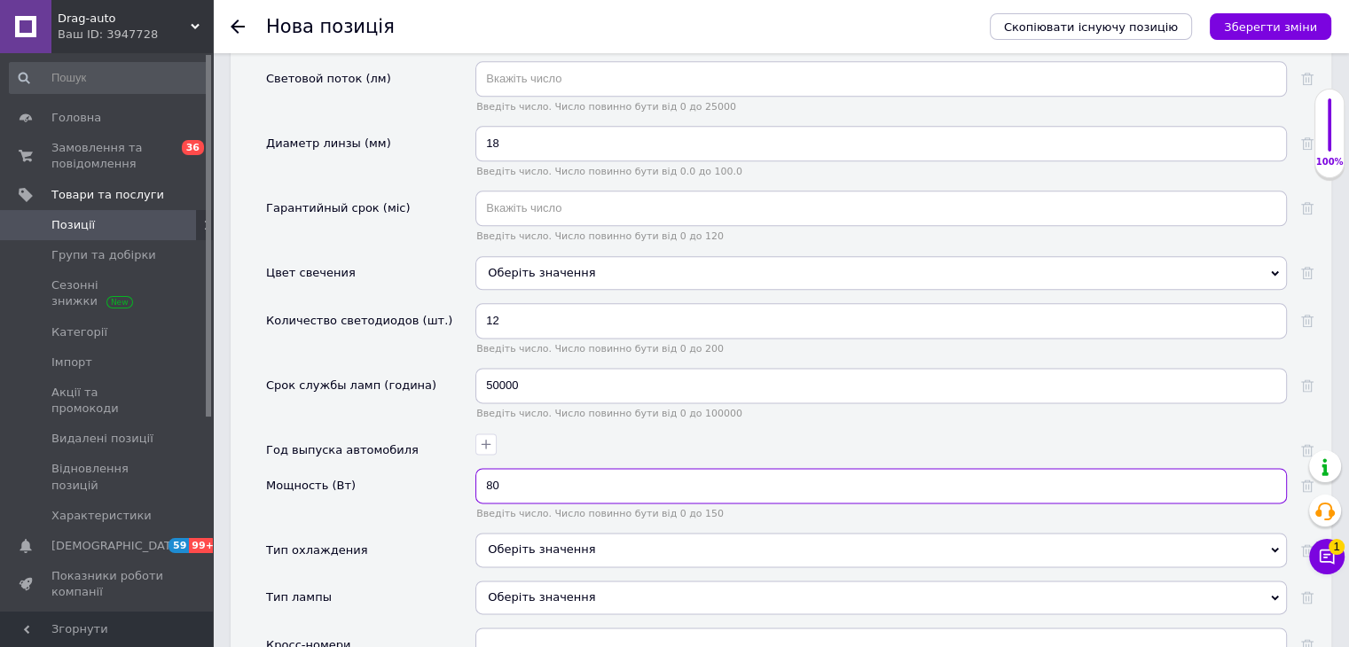
scroll to position [2306, 0]
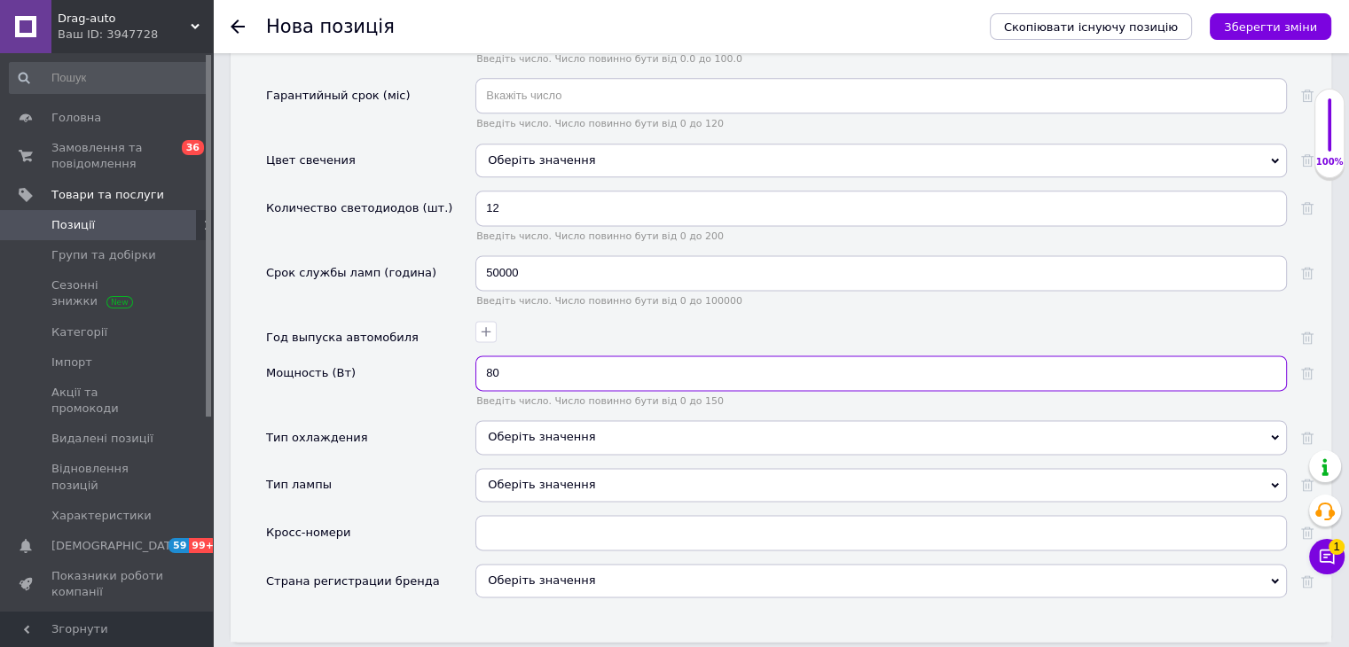
type input "80"
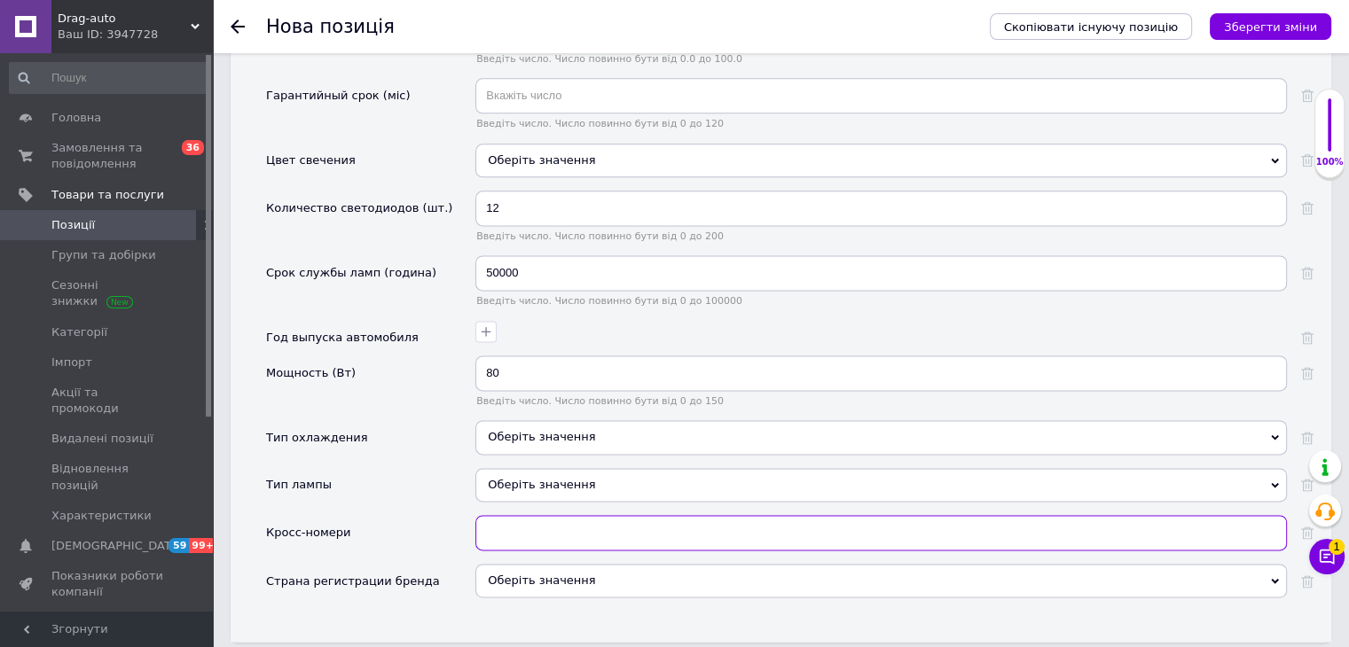
click at [610, 515] on input "text" at bounding box center [880, 532] width 811 height 35
click at [583, 420] on div "Оберіть значення" at bounding box center [880, 437] width 811 height 34
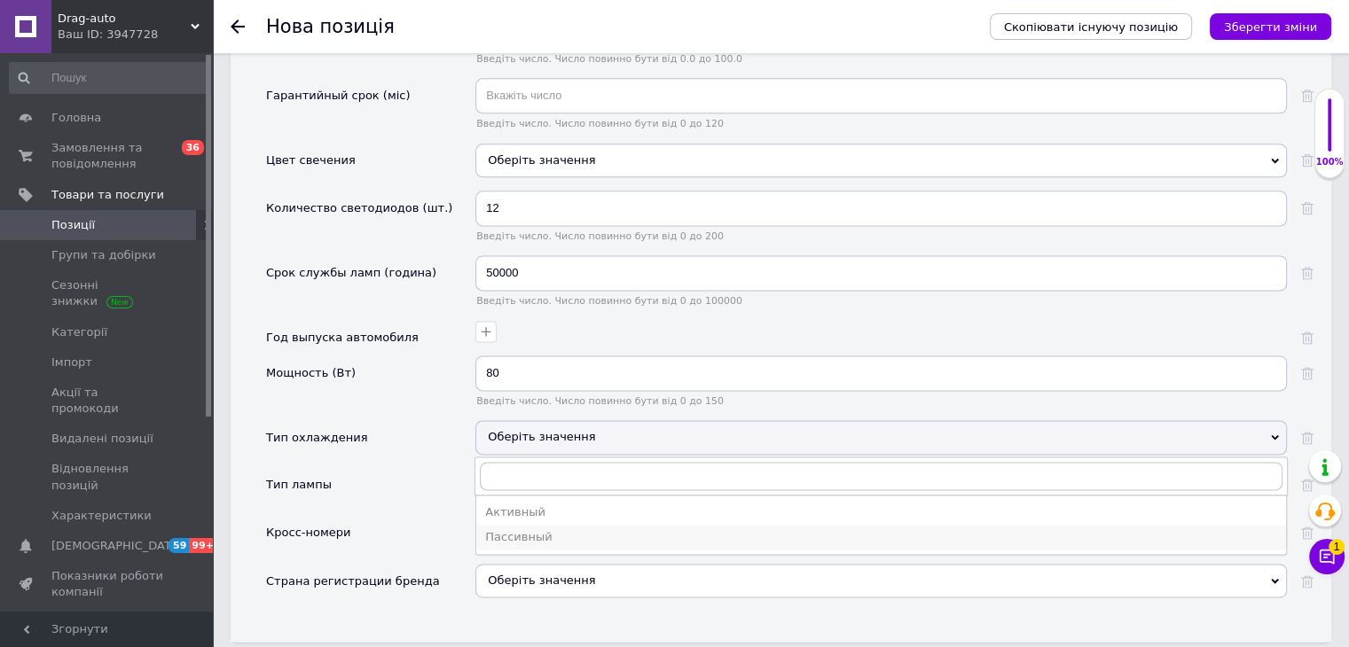
click at [569, 529] on div "Пассивный" at bounding box center [881, 537] width 792 height 16
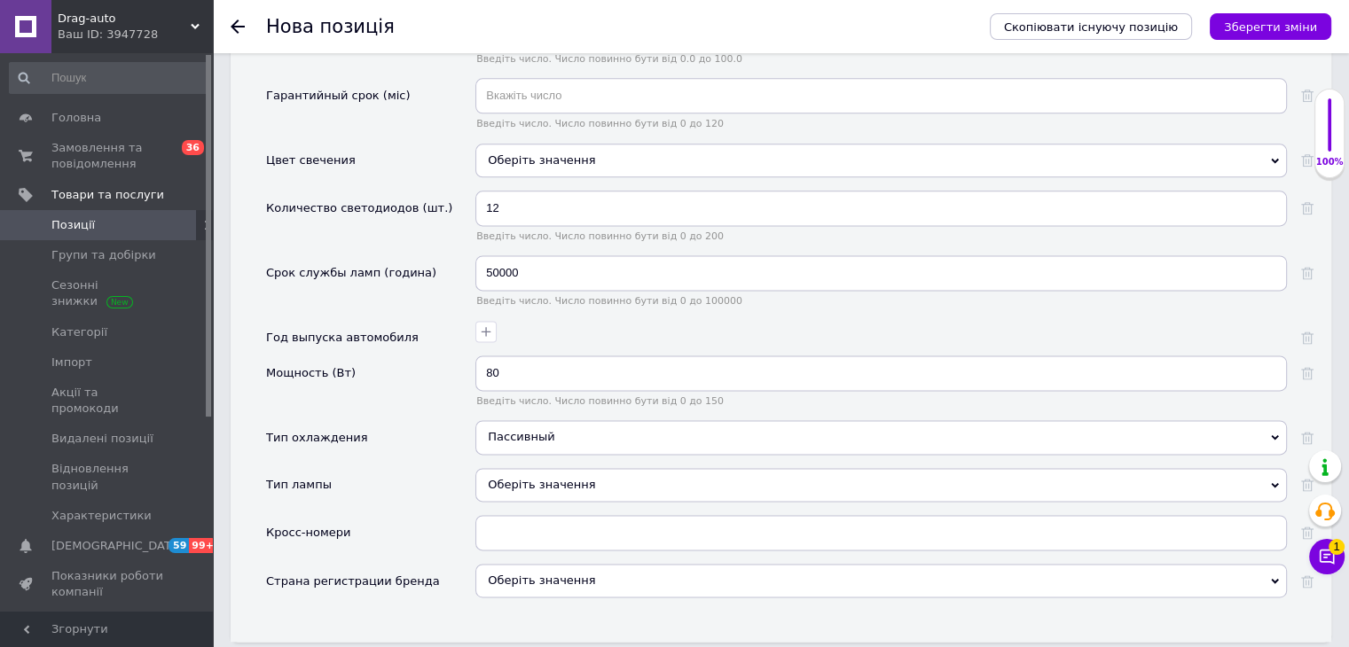
click at [566, 468] on div "Оберіть значення" at bounding box center [880, 485] width 811 height 34
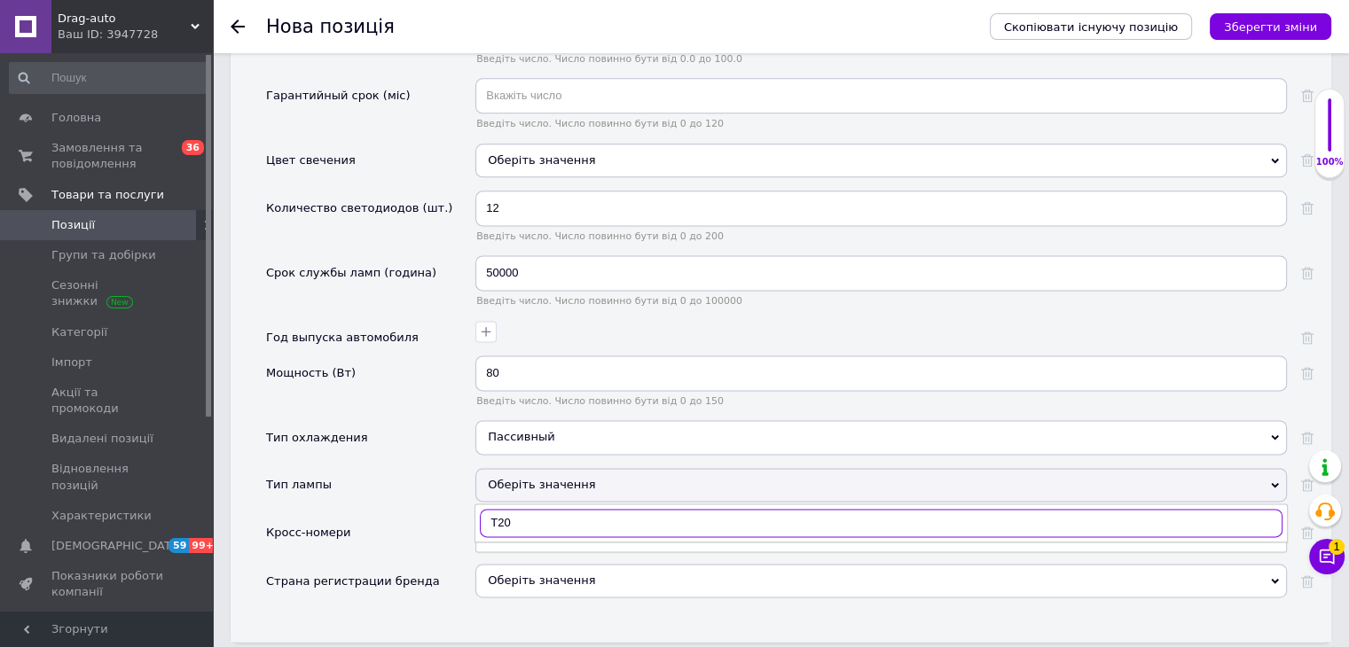
type input "T20"
click at [558, 468] on div "Оберіть значення" at bounding box center [880, 485] width 811 height 34
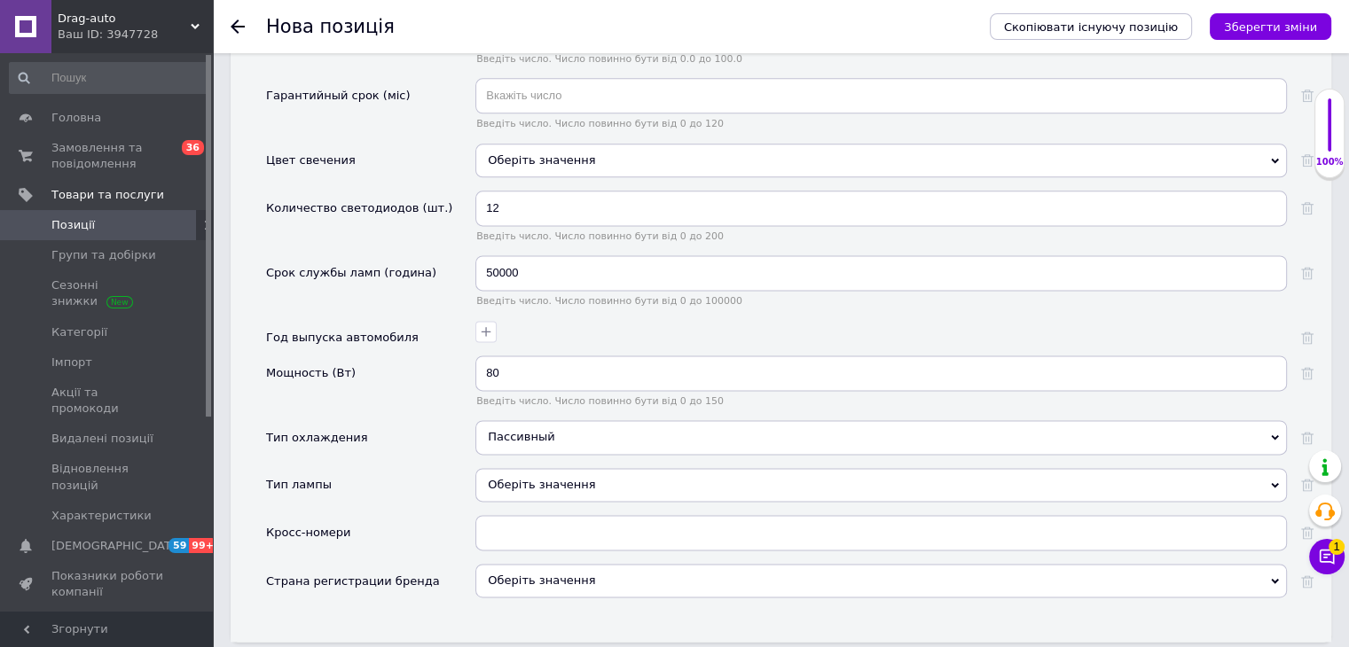
click at [558, 468] on div "Оберіть значення" at bounding box center [880, 485] width 811 height 34
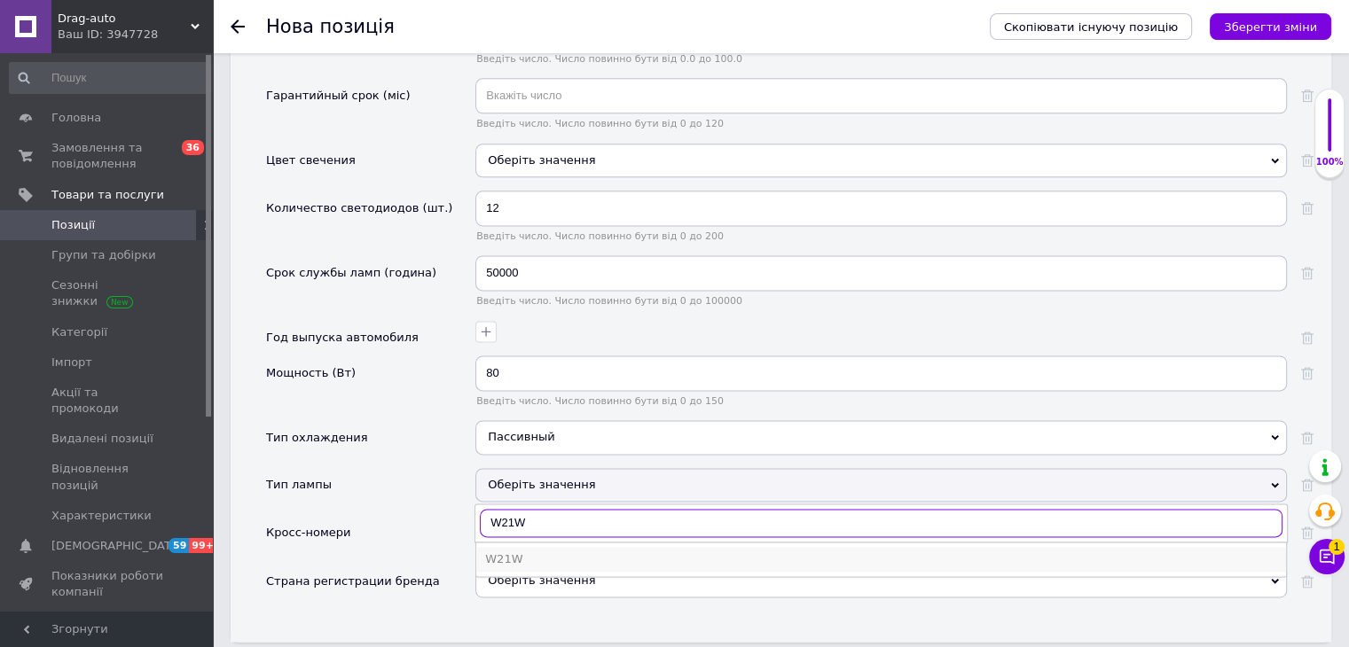
type input "W21W"
click at [570, 552] on div "W21W" at bounding box center [881, 560] width 792 height 16
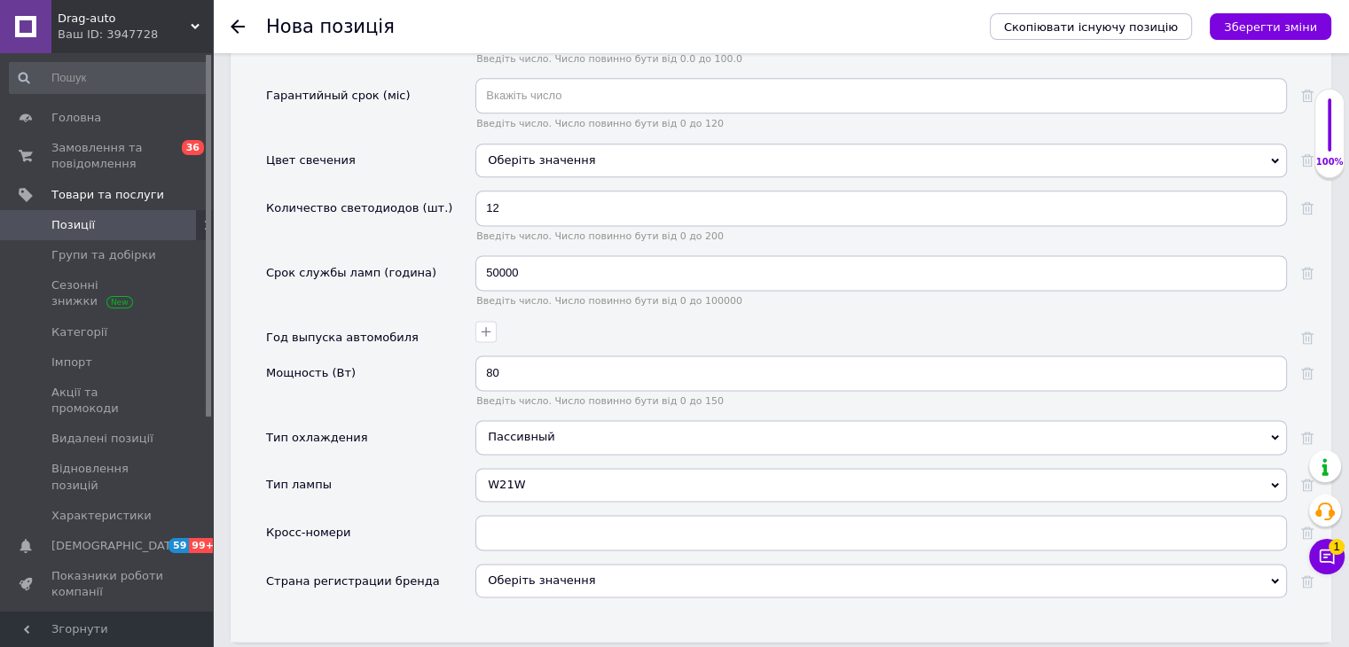
scroll to position [2749, 0]
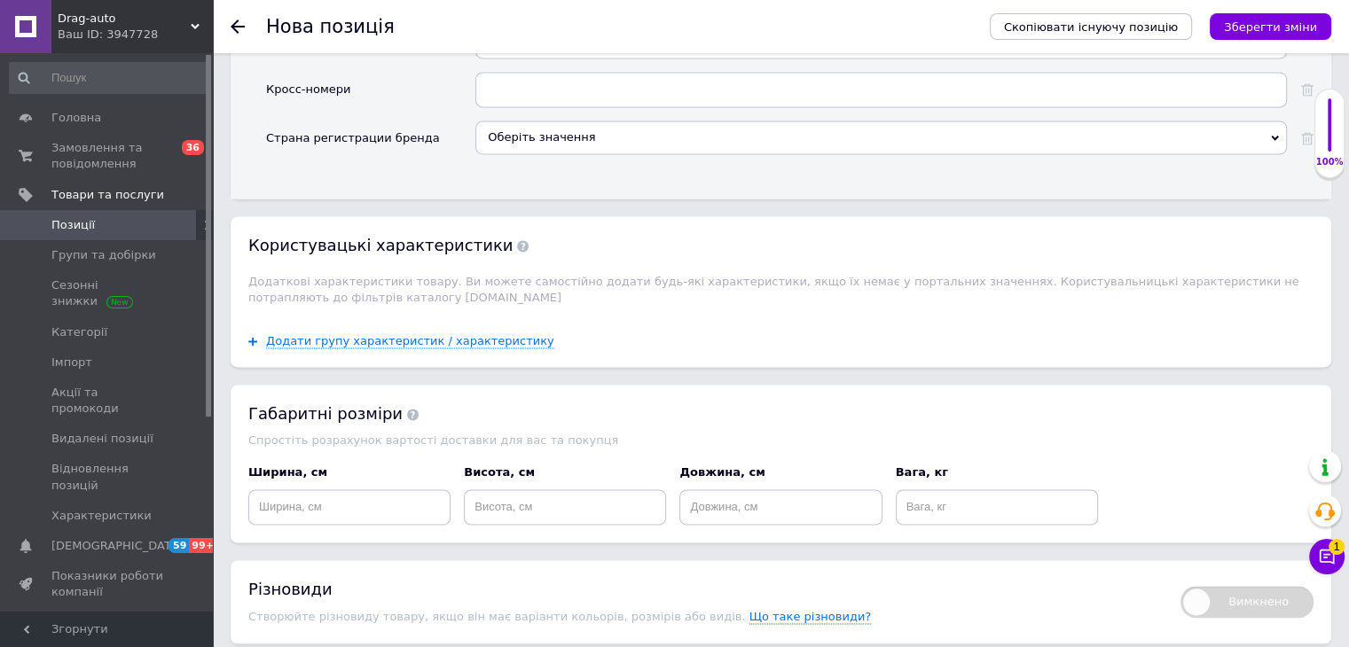
click at [323, 465] on div "Ширина, см" at bounding box center [349, 495] width 202 height 60
click at [325, 490] on input at bounding box center [349, 507] width 202 height 35
type input "5"
click at [488, 492] on input at bounding box center [565, 507] width 202 height 35
type input "5"
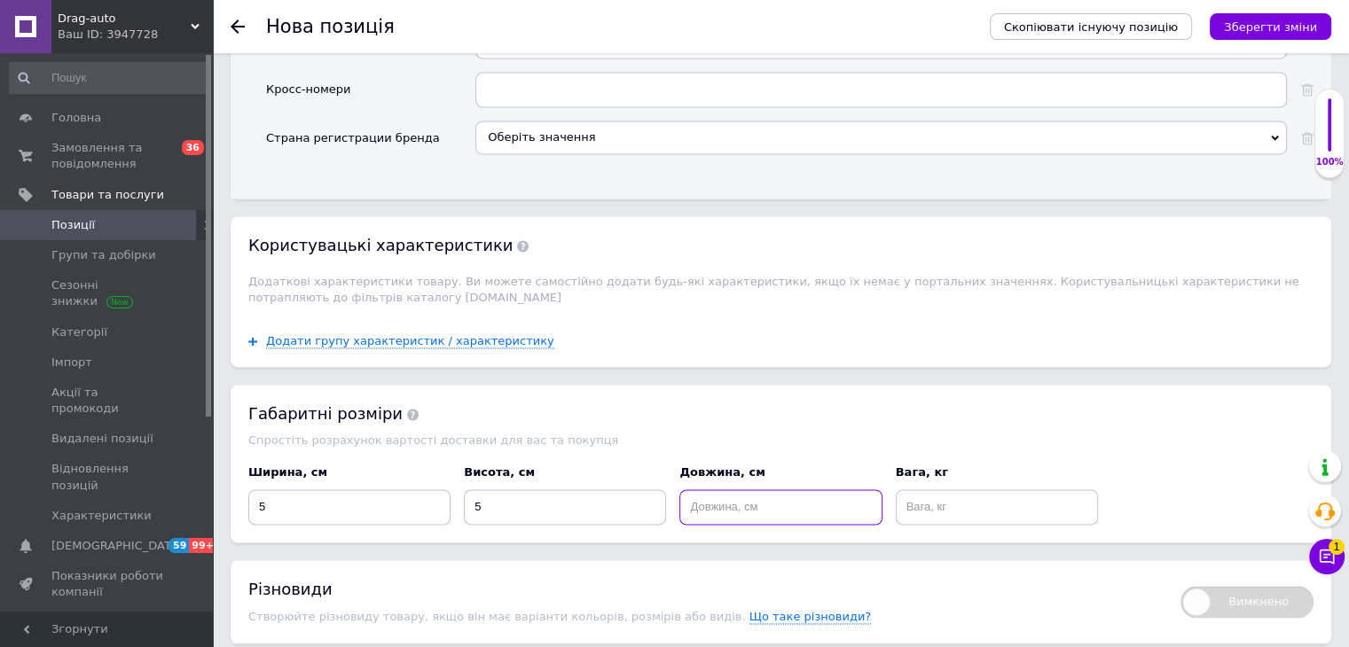
click at [791, 490] on input at bounding box center [780, 507] width 202 height 35
type input "5"
click at [899, 490] on input at bounding box center [997, 507] width 202 height 35
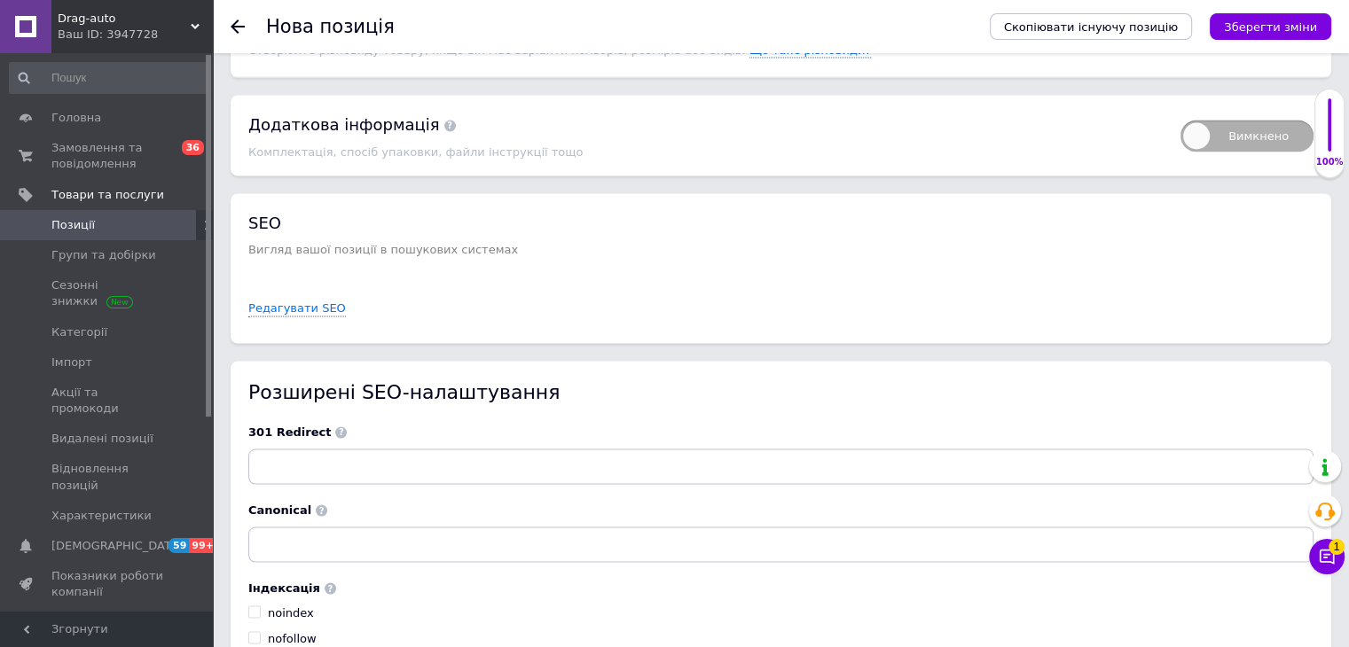
scroll to position [3398, 0]
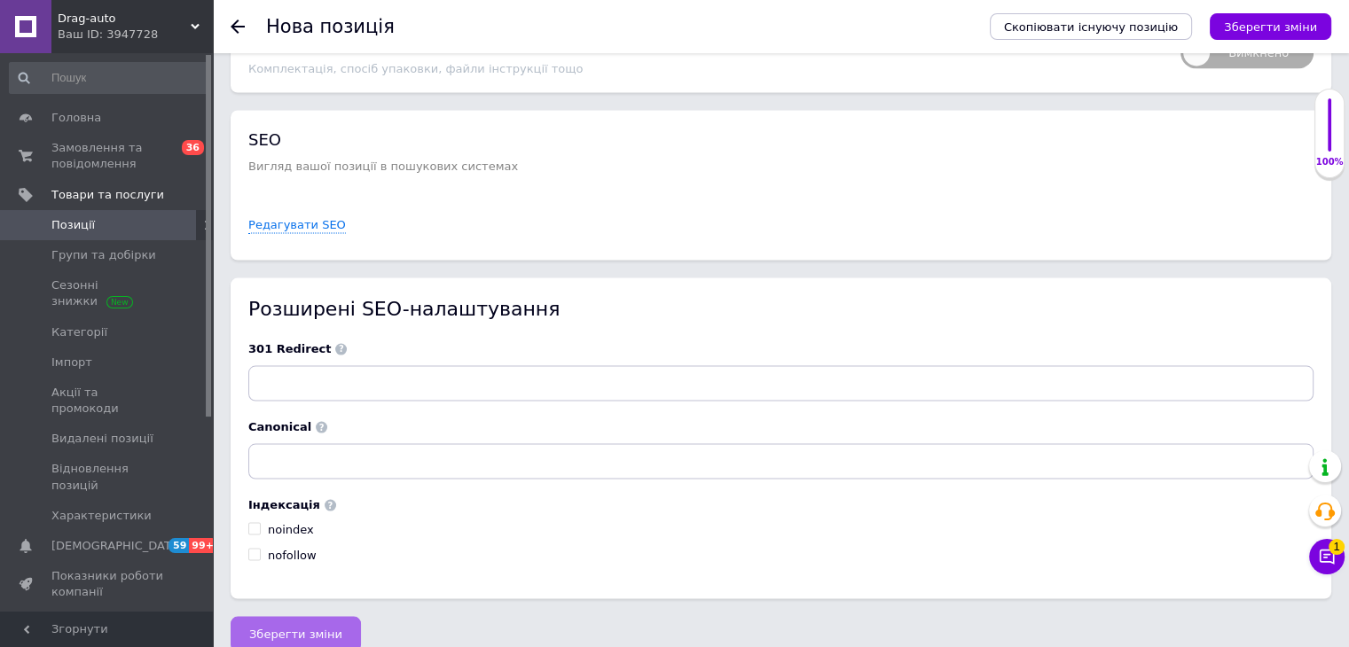
type input "0.05"
click at [318, 617] on button "Зберегти зміни" at bounding box center [296, 634] width 130 height 35
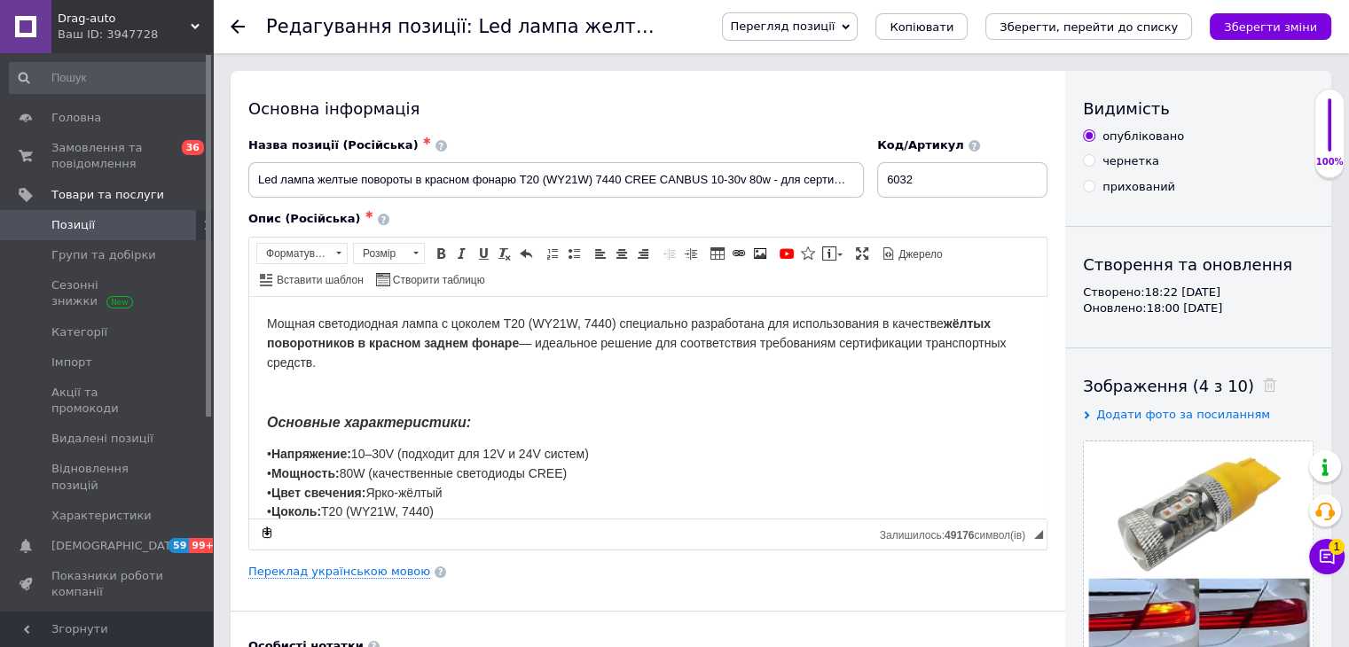
click at [405, 467] on span "• Напряжение: 10–30V (подходит для 12V и 24V систем) • Мощность: 80W (качествен…" at bounding box center [610, 511] width 686 height 130
click at [588, 430] on body "Мощная светодиодная лампа с цоколем T20 (WY21W, 7440) специально разработана дл…" at bounding box center [648, 487] width 762 height 346
click at [77, 250] on span "Групи та добірки" at bounding box center [103, 255] width 105 height 16
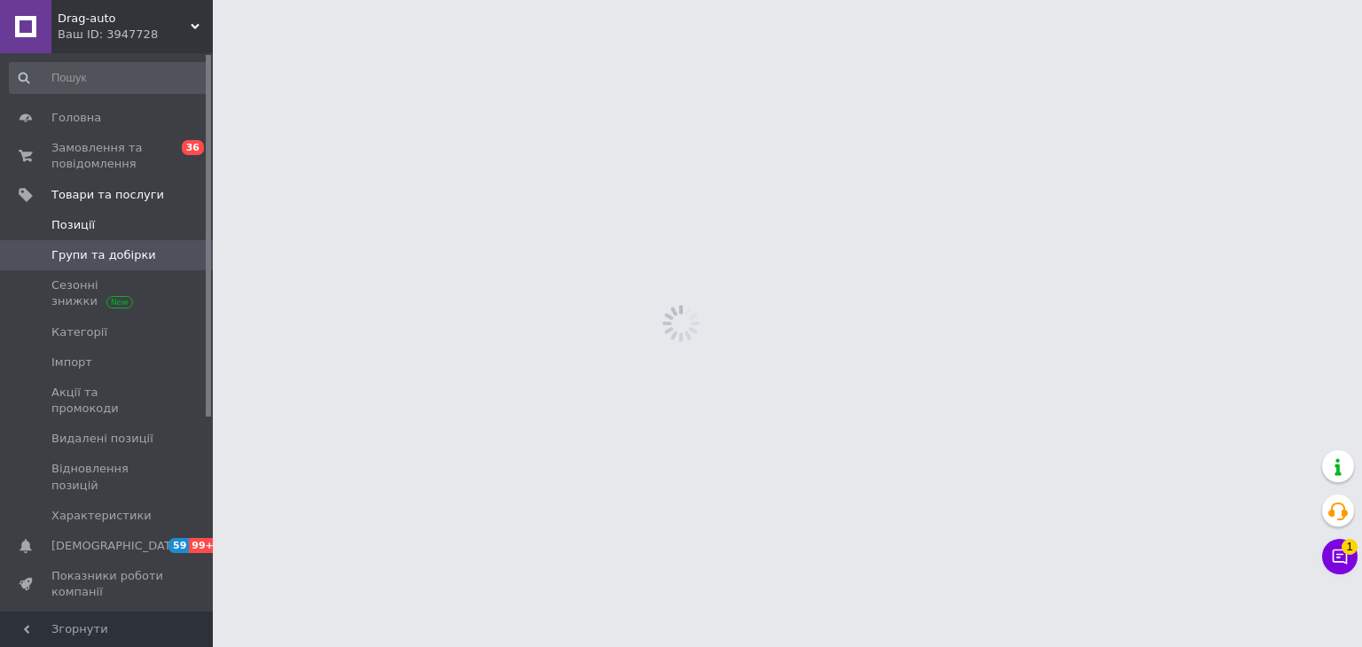
click at [90, 223] on span "Позиції" at bounding box center [107, 225] width 113 height 16
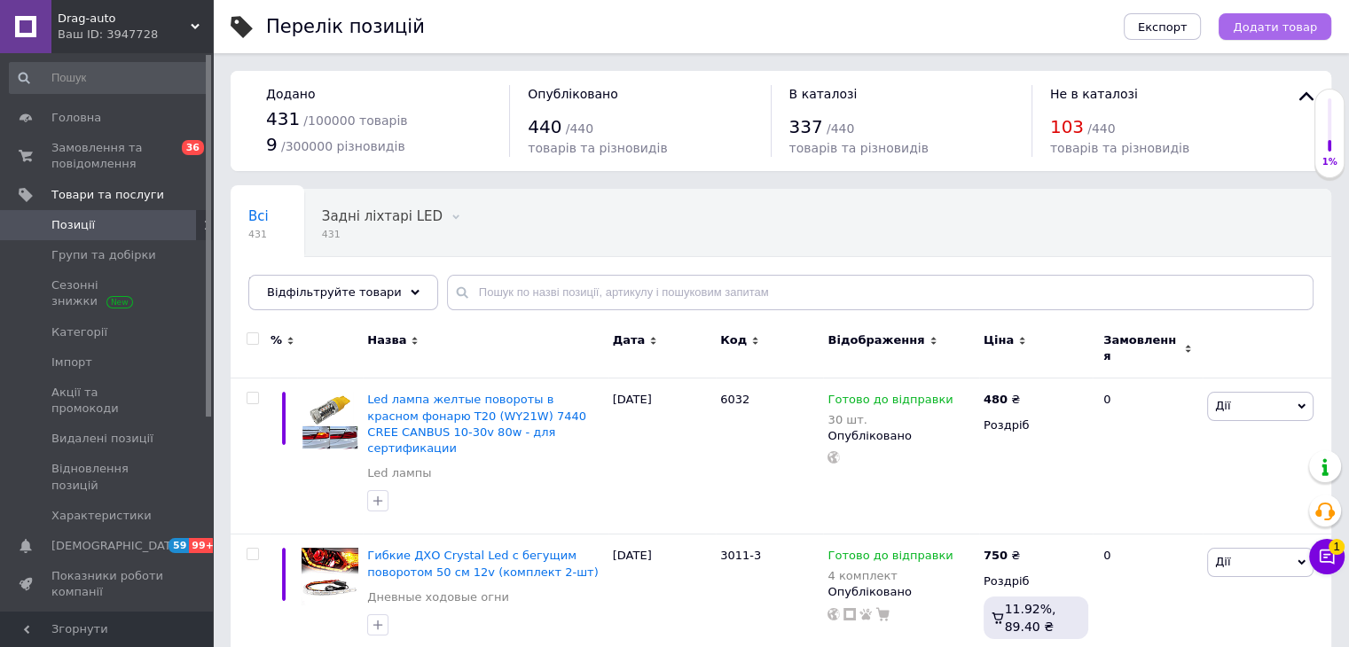
click at [1259, 17] on button "Додати товар" at bounding box center [1274, 26] width 113 height 27
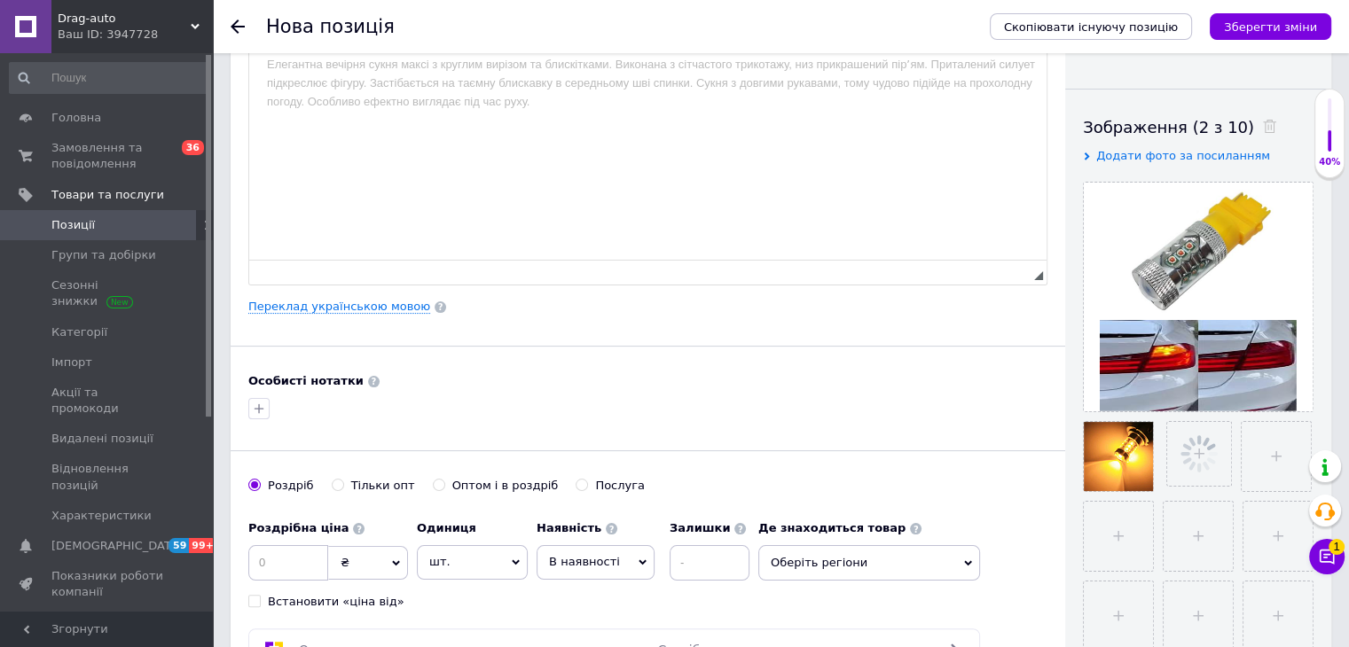
scroll to position [355, 0]
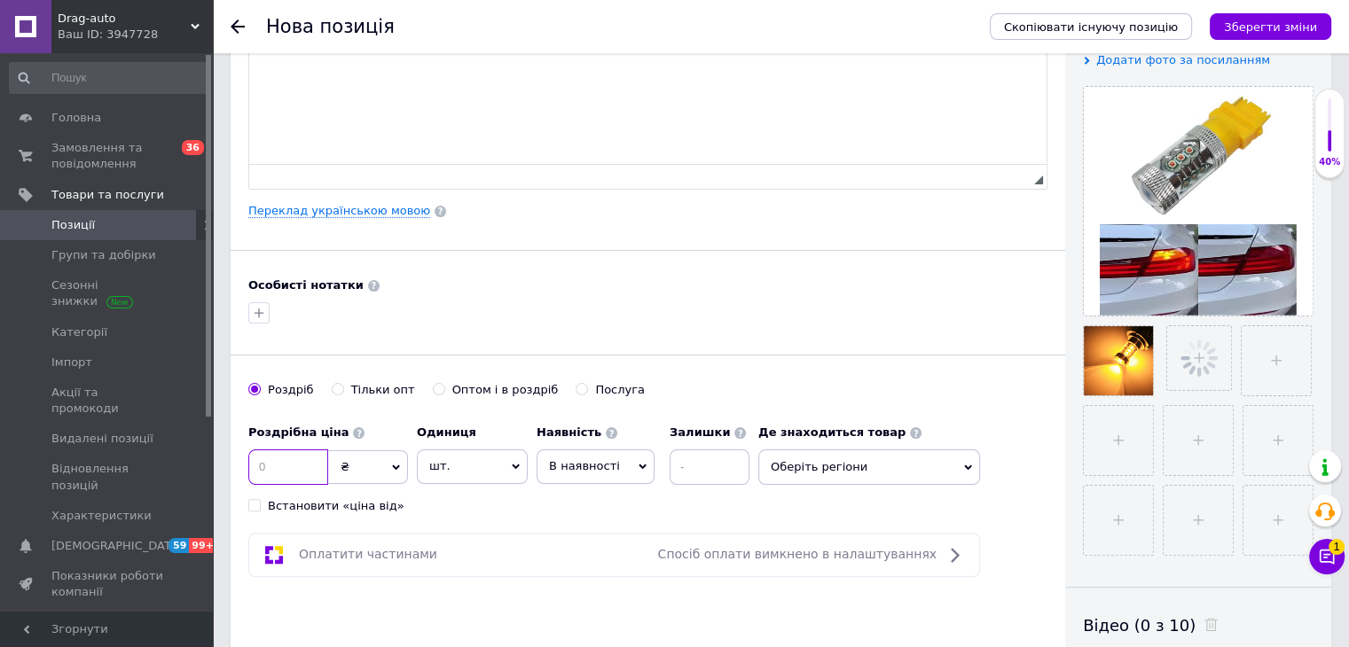
click at [295, 472] on input at bounding box center [288, 467] width 80 height 35
type input "480"
click at [532, 458] on div "Роздрібна ціна 480 ₴ $ EUR CHF GBP ¥ PLN ₸ MDL HUF KGS CNY TRY KRW lei Встанови…" at bounding box center [503, 465] width 510 height 98
click at [552, 459] on span "В наявності" at bounding box center [584, 465] width 71 height 13
click at [610, 581] on li "Готово до відправки" at bounding box center [595, 577] width 116 height 41
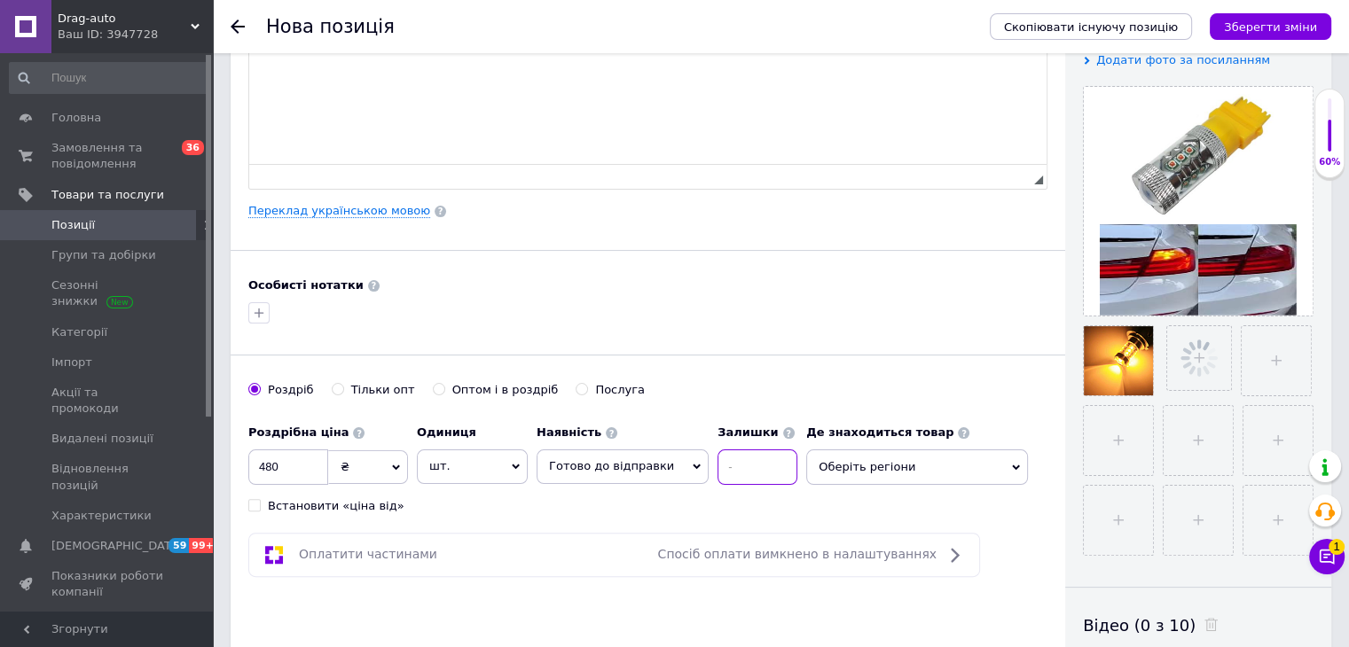
click at [731, 461] on input at bounding box center [757, 467] width 80 height 35
type input "10"
click at [869, 466] on span "Оберіть регіони" at bounding box center [917, 467] width 222 height 35
click at [865, 512] on input "text" at bounding box center [917, 513] width 202 height 35
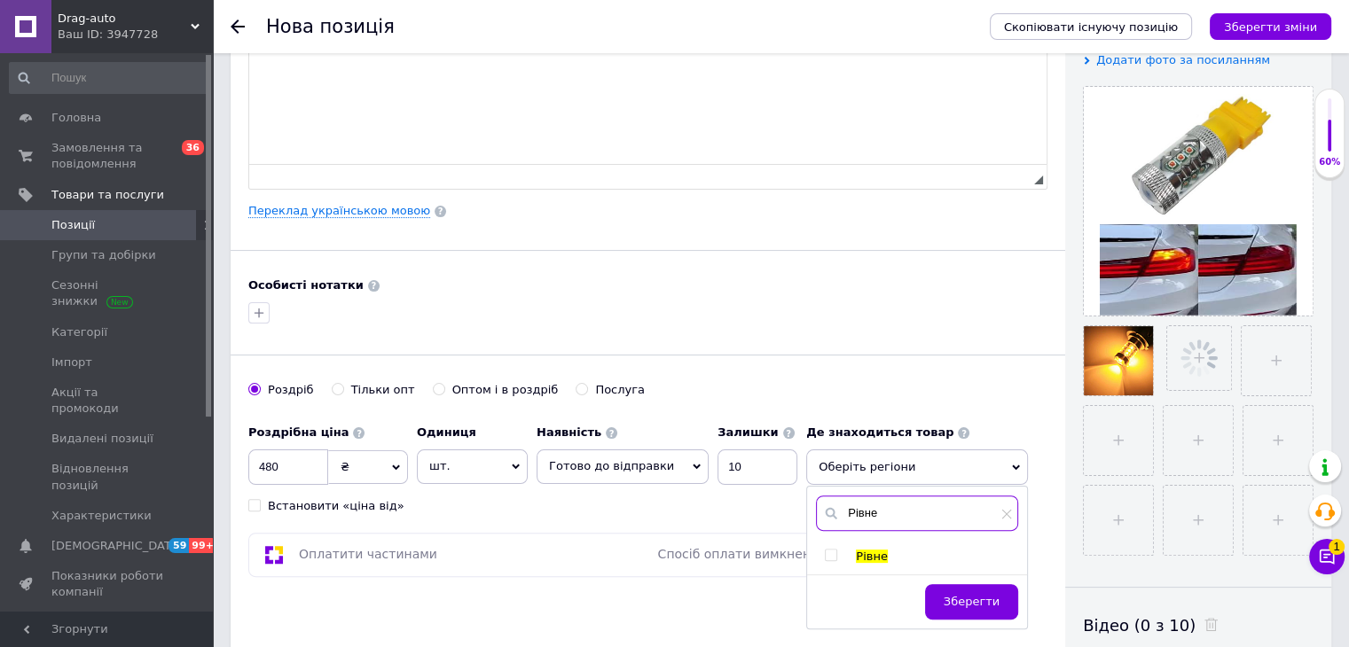
type input "Рівне"
click at [825, 554] on input "checkbox" at bounding box center [831, 556] width 12 height 12
checkbox input "true"
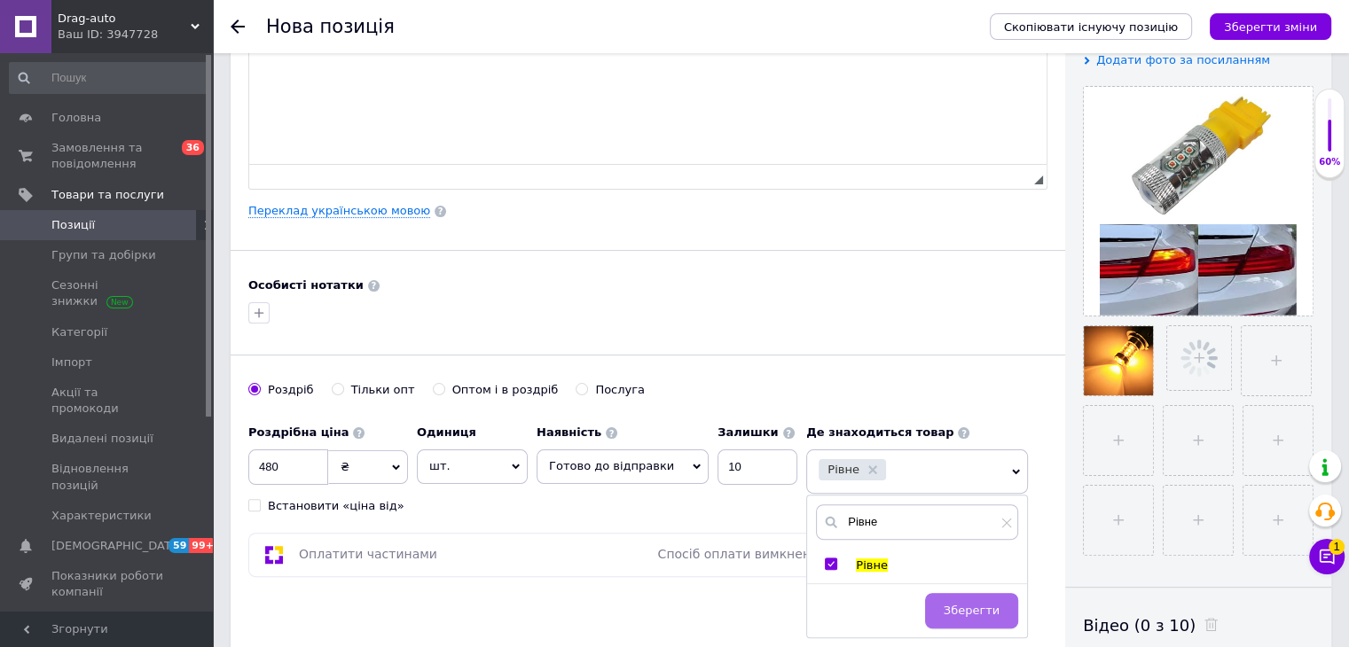
click at [967, 613] on span "Зберегти" at bounding box center [972, 610] width 56 height 13
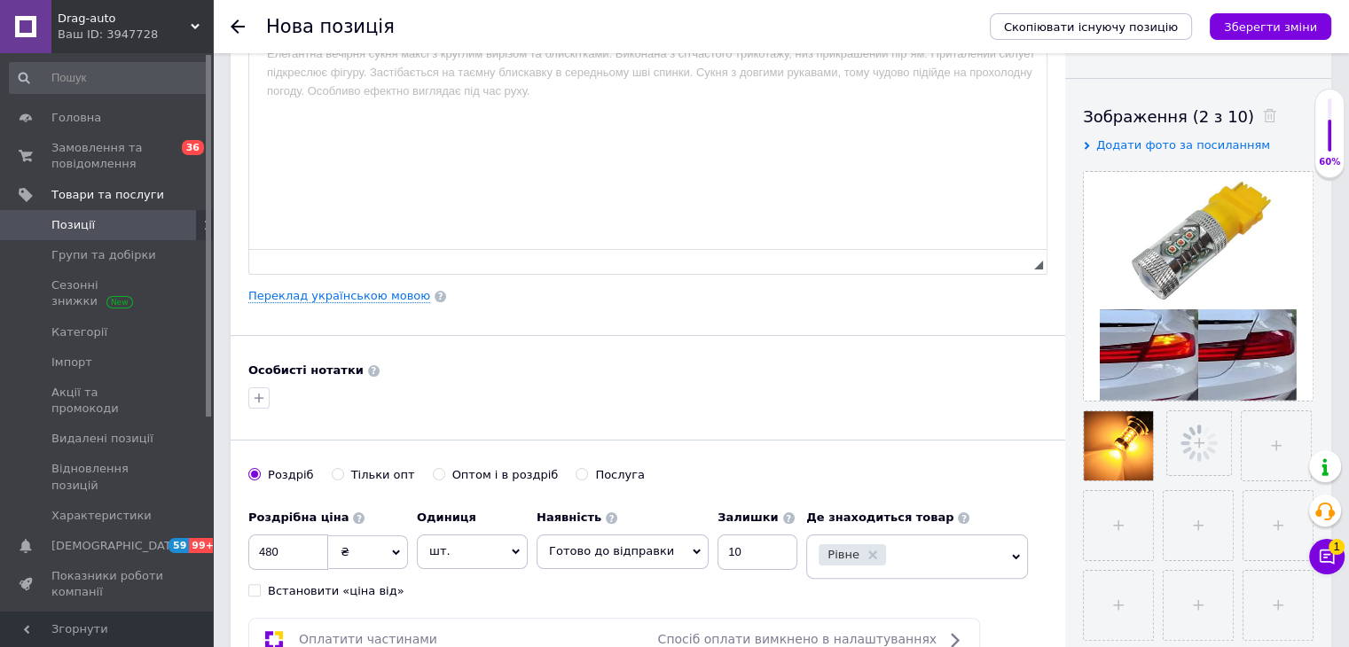
scroll to position [0, 0]
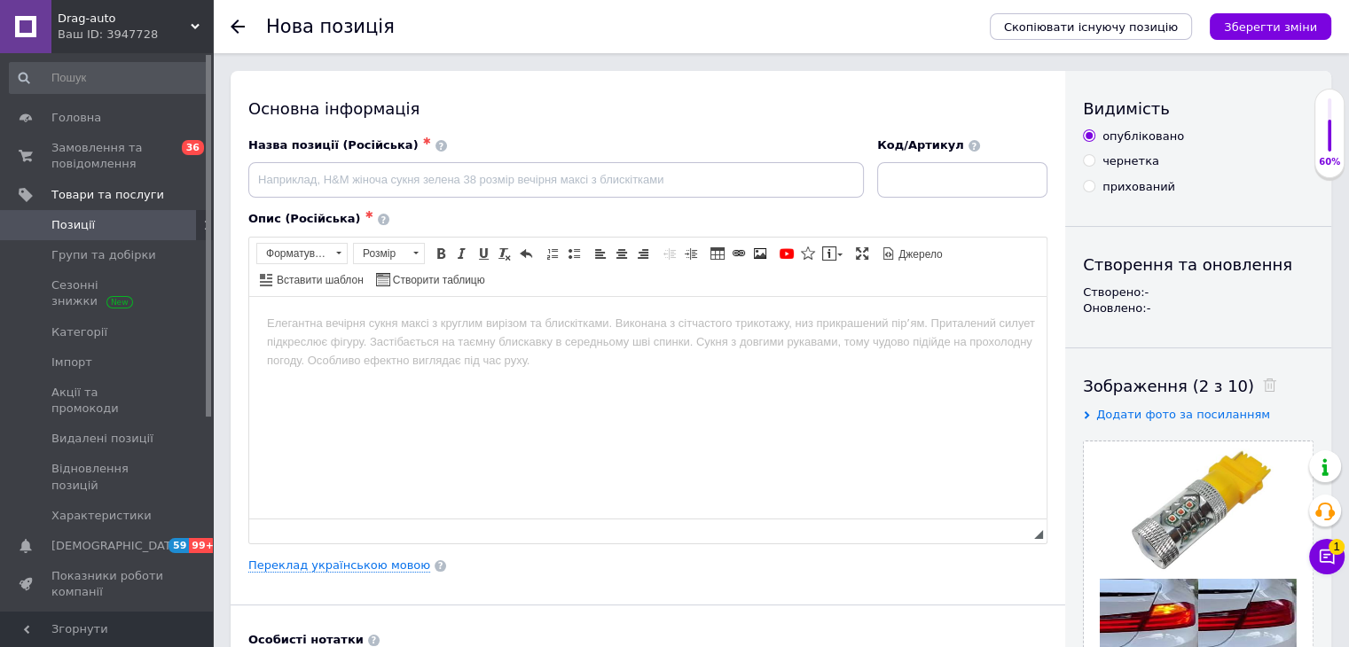
click at [446, 152] on div "Назва позиції (Російська) ✱" at bounding box center [555, 145] width 615 height 16
click at [470, 182] on input at bounding box center [555, 179] width 615 height 35
type input "м"
paste input "Led лампа желтые повороты в красном фонарю P21w Ba15s 1156 CREE CANBUS 10-30v 8…"
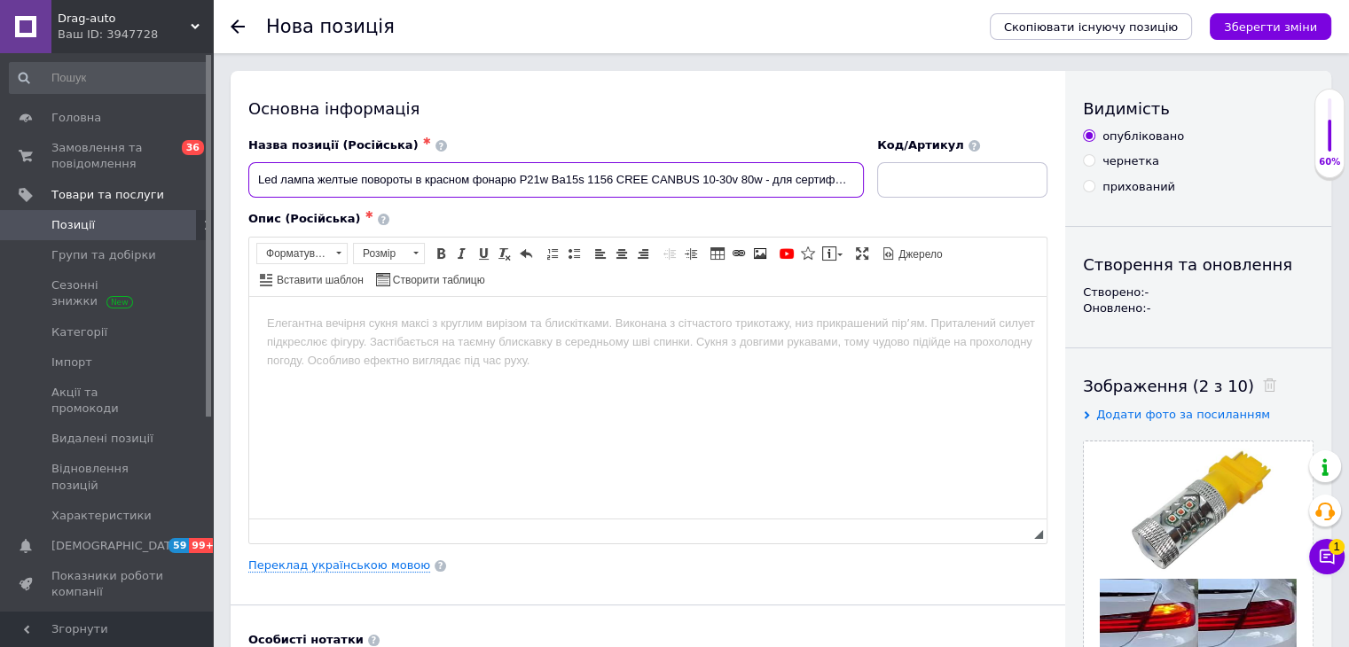
scroll to position [0, 10]
click at [540, 183] on input "Led лампа желтые повороты в красном фонарю P21w Ba15s 1156 CREE CANBUS 10-30v 8…" at bounding box center [555, 179] width 615 height 35
click at [532, 178] on input "Led лампа желтые повороты в красном фонарю P21w Ba15s 1156 CREE CANBUS 10-30v 8…" at bounding box center [555, 179] width 615 height 35
click at [541, 180] on input "Led лампа желтые повороты в красном фонарю P21w Ba15s 1156 CREE CANBUS 10-30v 8…" at bounding box center [555, 179] width 615 height 35
click at [537, 178] on input "Led лампа желтые повороты в красном фонарю P21w Ba15s 1156 CREE CANBUS 10-30v 8…" at bounding box center [555, 179] width 615 height 35
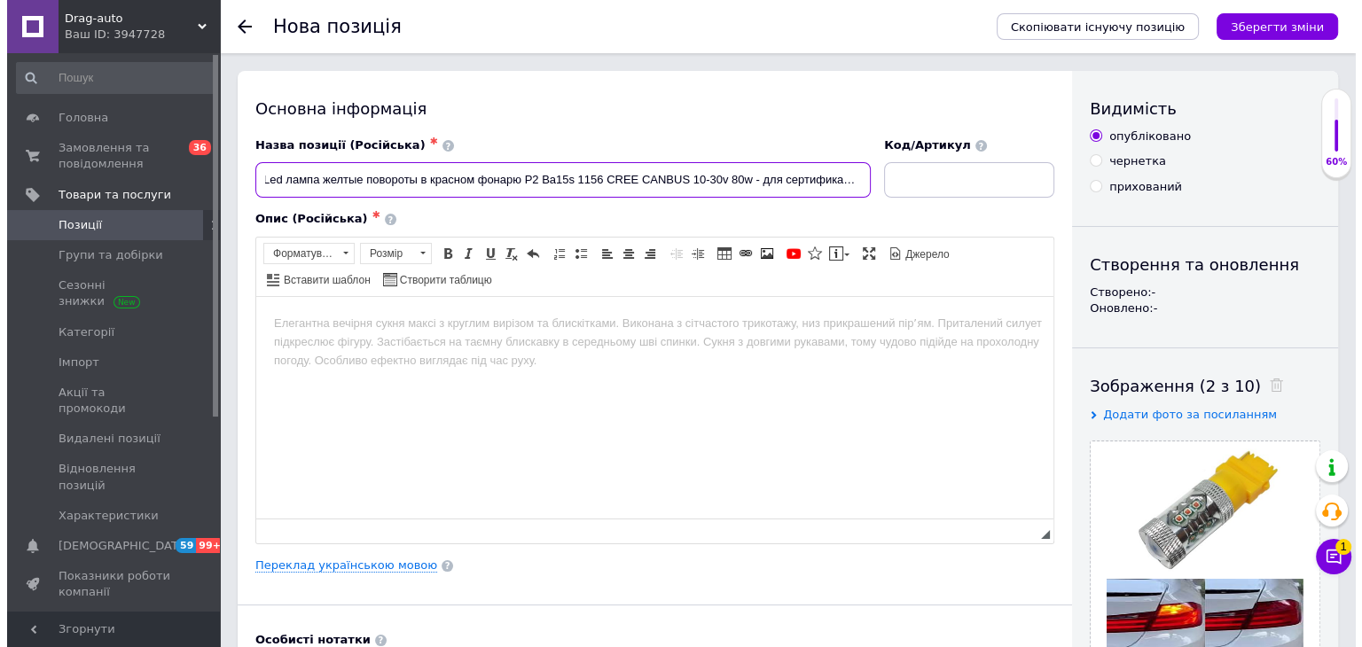
scroll to position [0, 0]
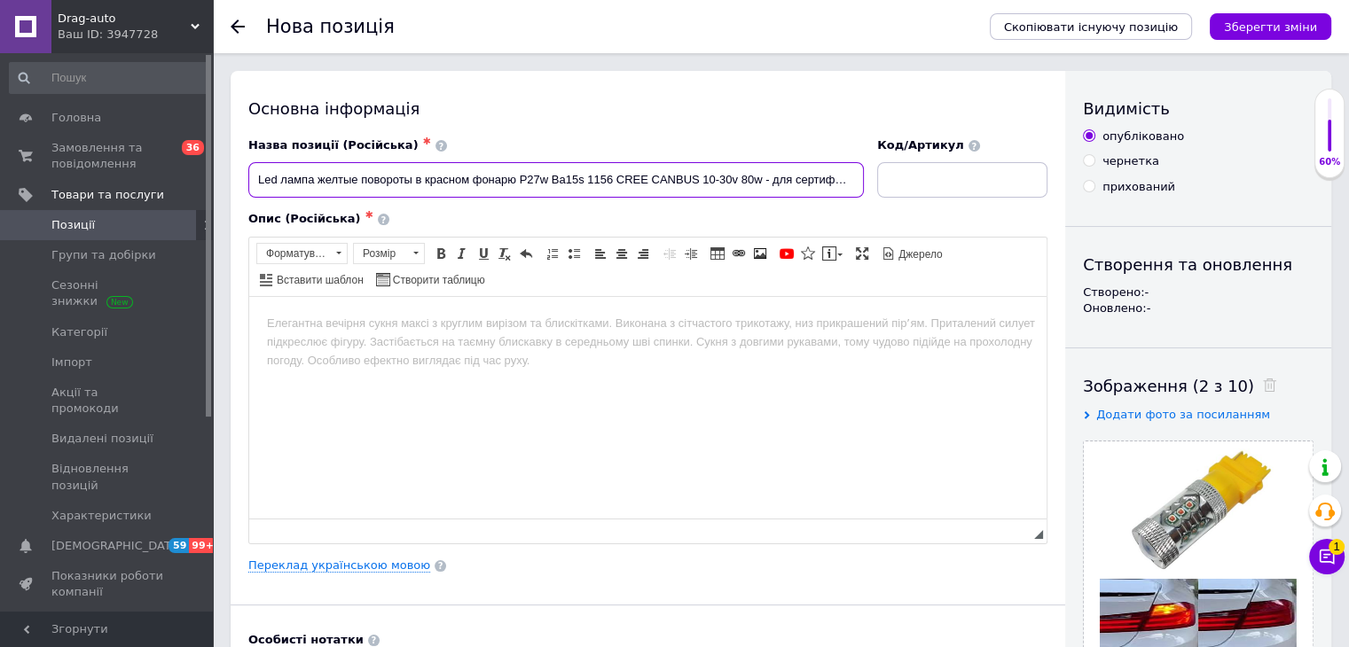
click at [585, 179] on input "Led лампа желтые повороты в красном фонарю P27w Ba15s 1156 CREE CANBUS 10-30v 8…" at bounding box center [555, 179] width 615 height 35
click at [599, 177] on input "Led лампа желтые повороты в красном фонарю P27w T25 1156 CREE CANBUS 10-30v 80w…" at bounding box center [555, 179] width 615 height 35
type input "Led лампа желтые повороты в красном фонарю P27w T25 3156 CREE CANBUS 10-30v 80w…"
drag, startPoint x: 711, startPoint y: 179, endPoint x: 913, endPoint y: 179, distance: 202.2
click at [913, 179] on div "Назва позиції (Російська) ✱ Led лампа желтые повороты в красном фонарю P27w T25…" at bounding box center [648, 168] width 812 height 74
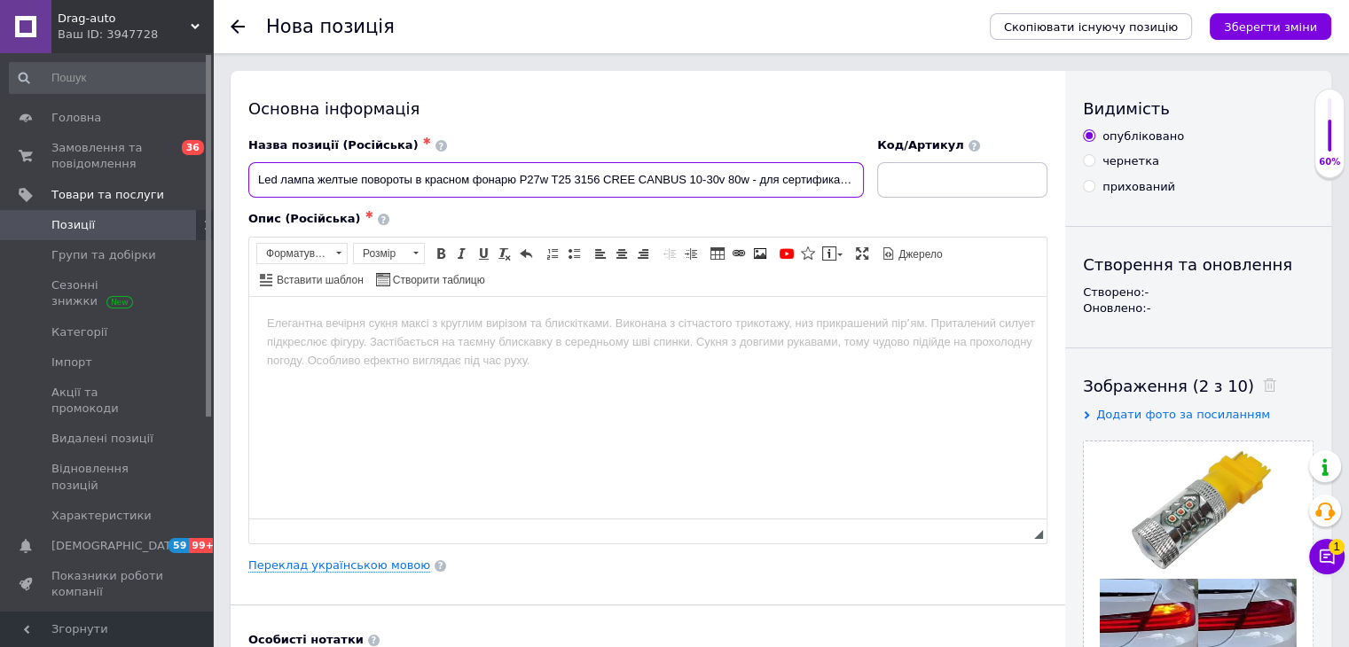
click at [747, 186] on input "Led лампа желтые повороты в красном фонарю P27w T25 3156 CREE CANBUS 10-30v 80w…" at bounding box center [555, 179] width 615 height 35
click at [335, 551] on div "Основна інформація Назва позиції (Російська) ✱ Led лампа желтые повороты в крас…" at bounding box center [648, 566] width 834 height 990
click at [334, 560] on link "Переклад українською мовою" at bounding box center [339, 566] width 182 height 14
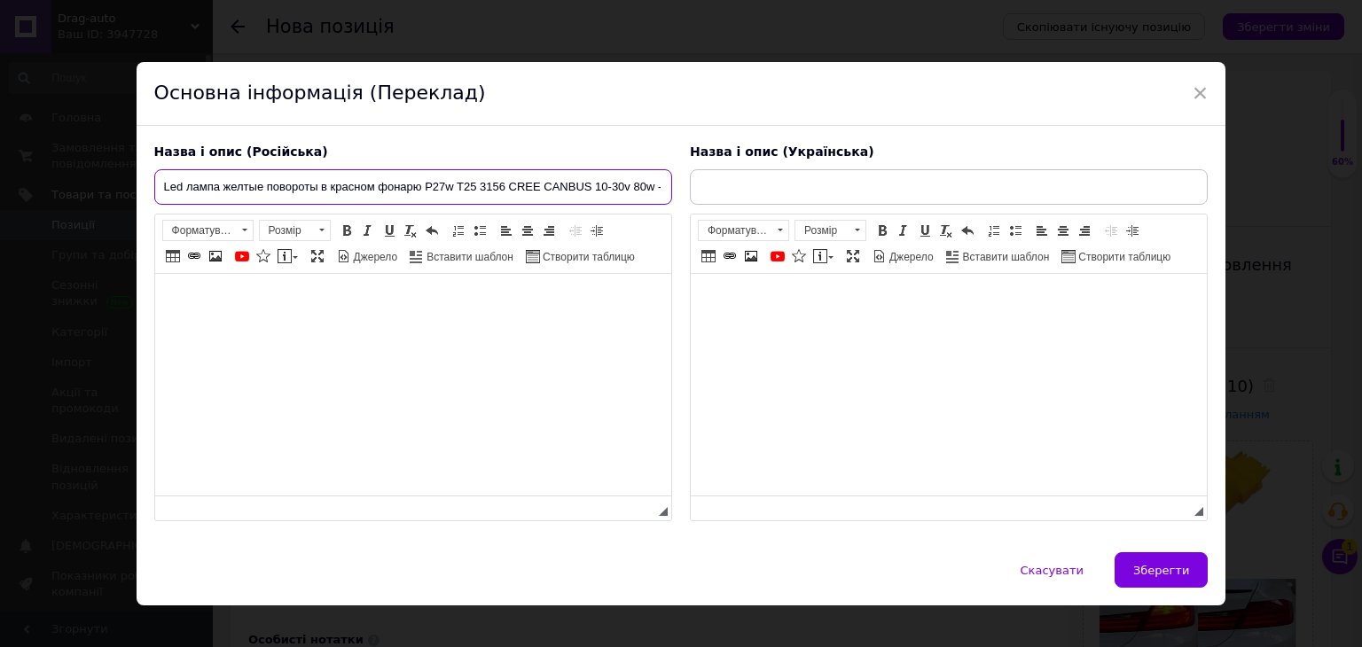
click at [393, 179] on input "Led лампа желтые повороты в красном фонарю P27w T25 3156 CREE CANBUS 10-30v 80w…" at bounding box center [413, 186] width 518 height 35
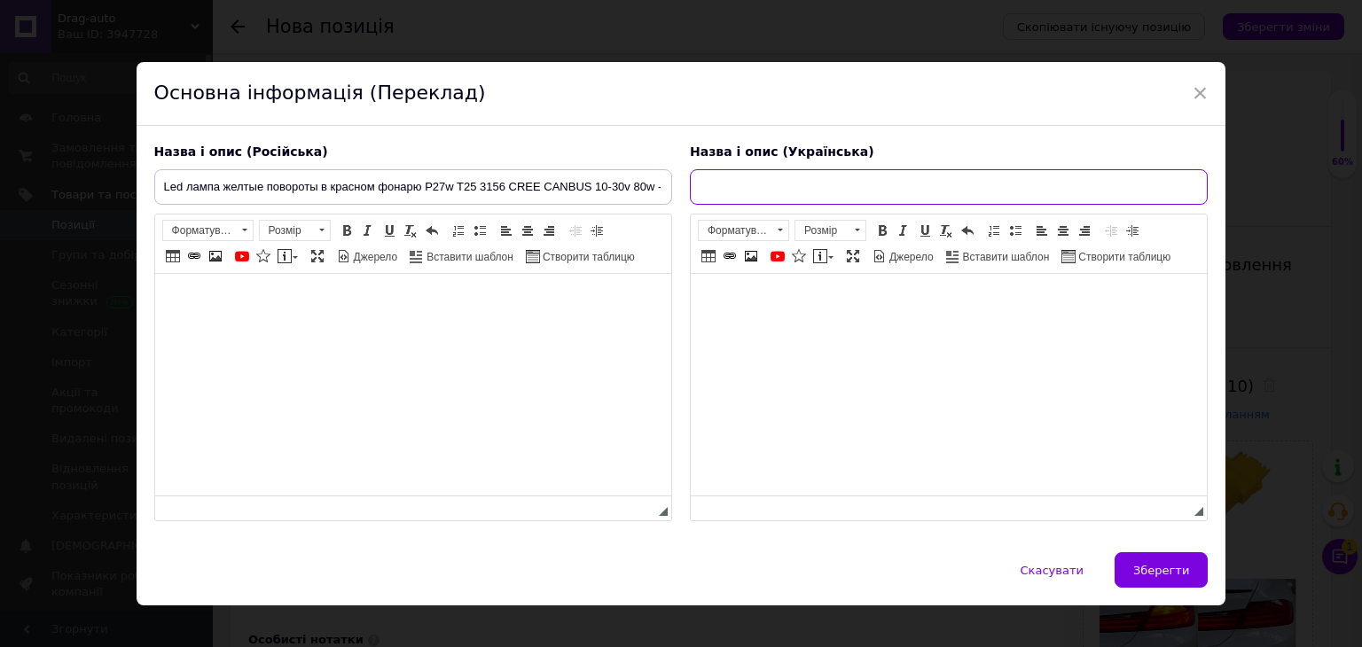
click at [726, 189] on input "text" at bounding box center [949, 186] width 518 height 35
paste input "Led лампа жовті повороти в червоному ліхтарі P27w T25 3156 CREE CANBUS 10-30v 8…"
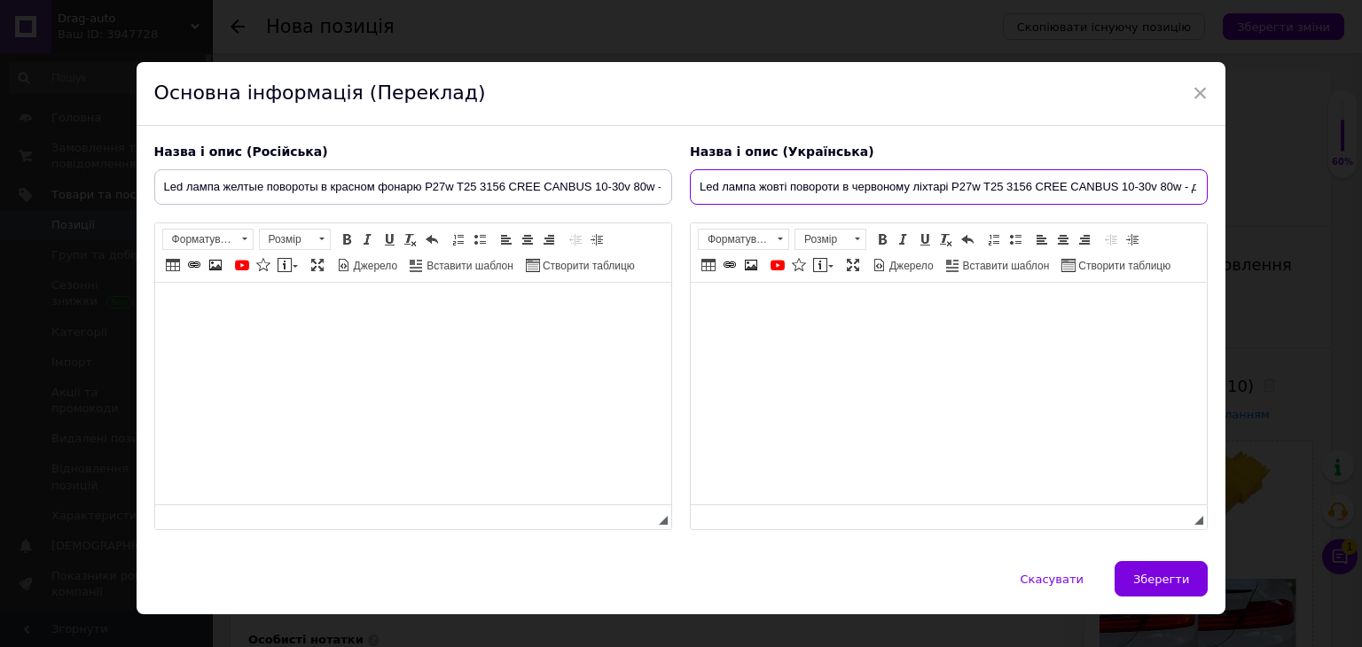
scroll to position [0, 85]
type input "Led лампа жовті повороти в червоному ліхтарі P27w T25 3156 CREE CANBUS 10-30v 8…"
click at [396, 312] on body "Редактор, 3DC0E264-2598-42FA-82E0-37E850701C06" at bounding box center [412, 310] width 481 height 19
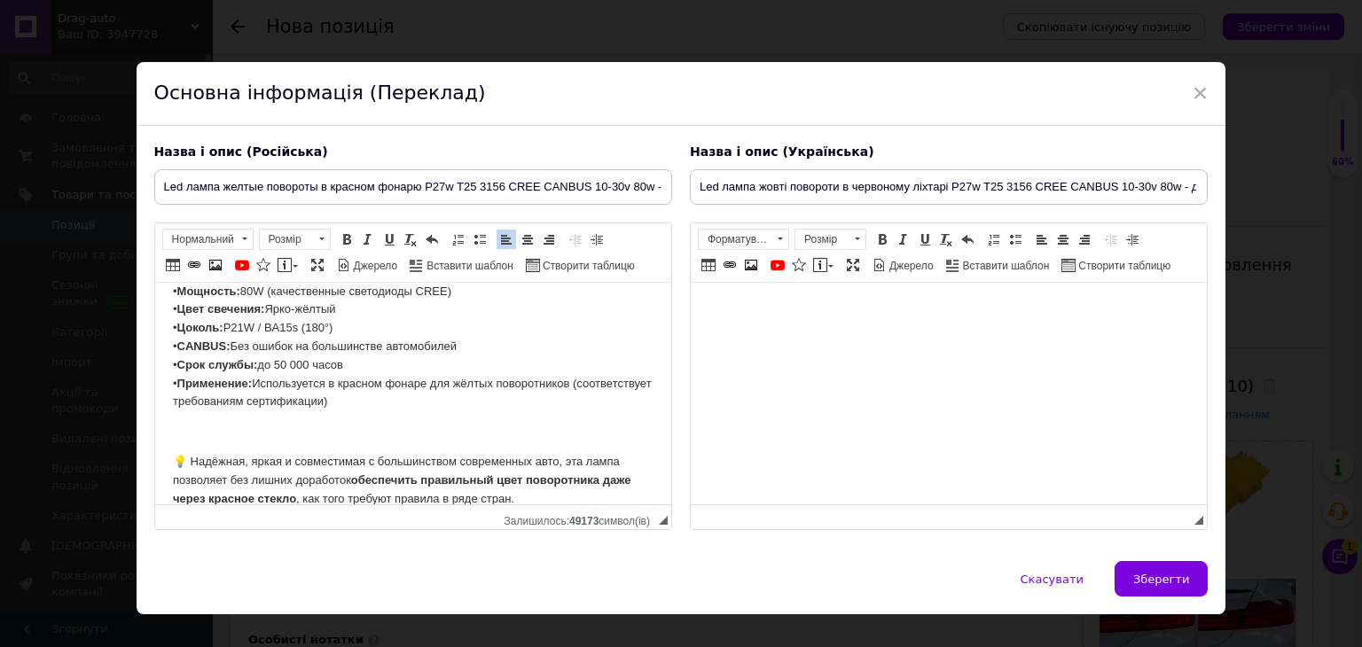
click at [719, 326] on html at bounding box center [948, 310] width 516 height 54
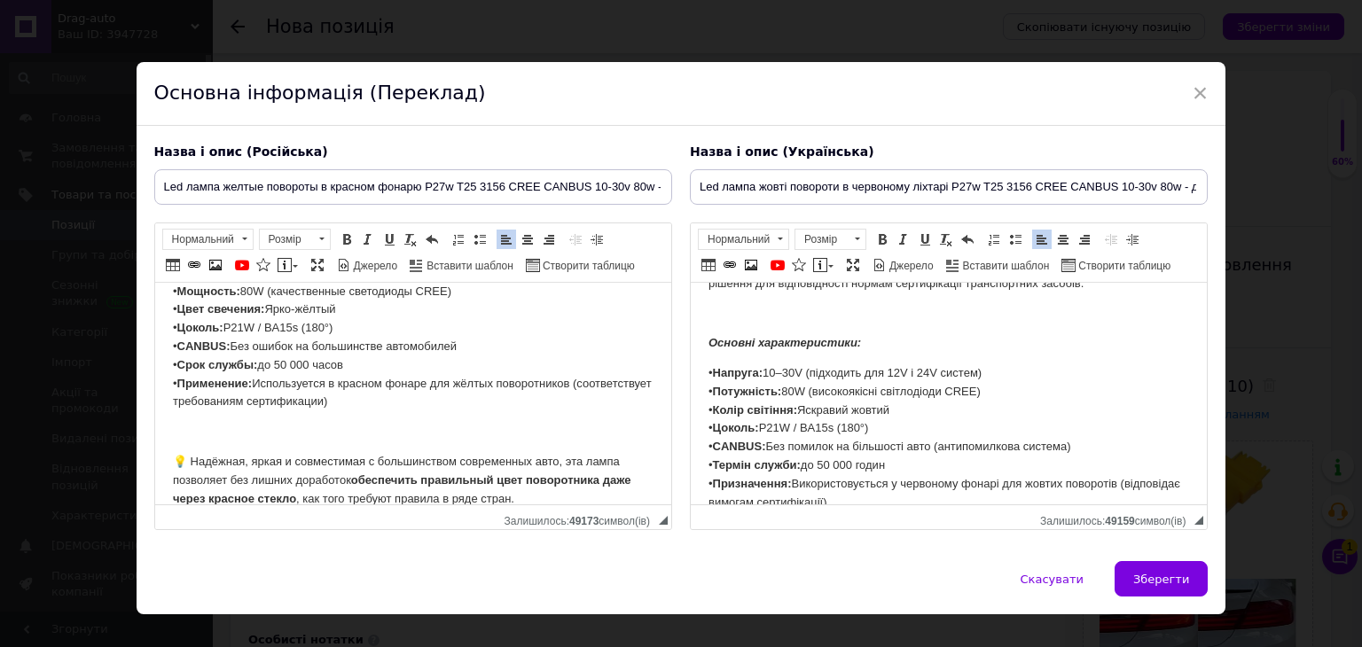
scroll to position [0, 0]
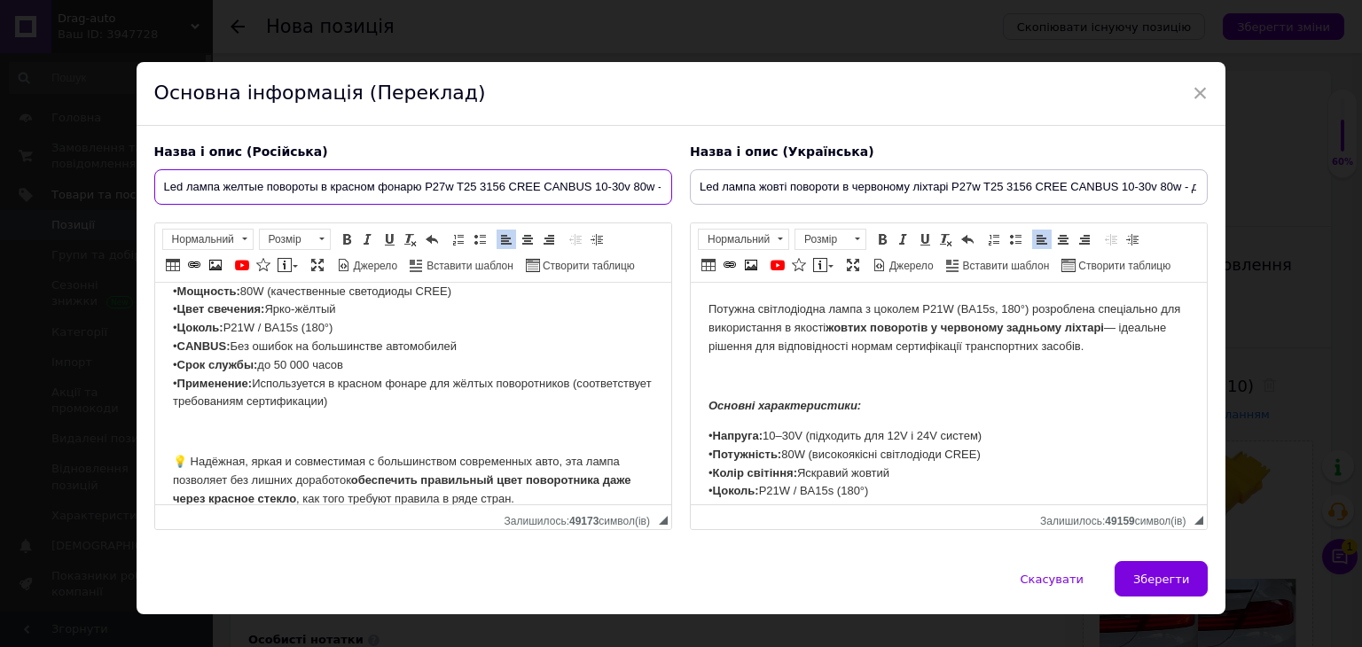
drag, startPoint x: 424, startPoint y: 184, endPoint x: 504, endPoint y: 191, distance: 80.1
click at [504, 191] on input "Led лампа желтые повороты в красном фонарю P27w T25 3156 CREE CANBUS 10-30v 80w…" at bounding box center [413, 186] width 518 height 35
click at [554, 316] on p "• Напряжение: 10–30V (подходит для 12V и 24V систем) • Мощность: 80W (качествен…" at bounding box center [412, 337] width 481 height 147
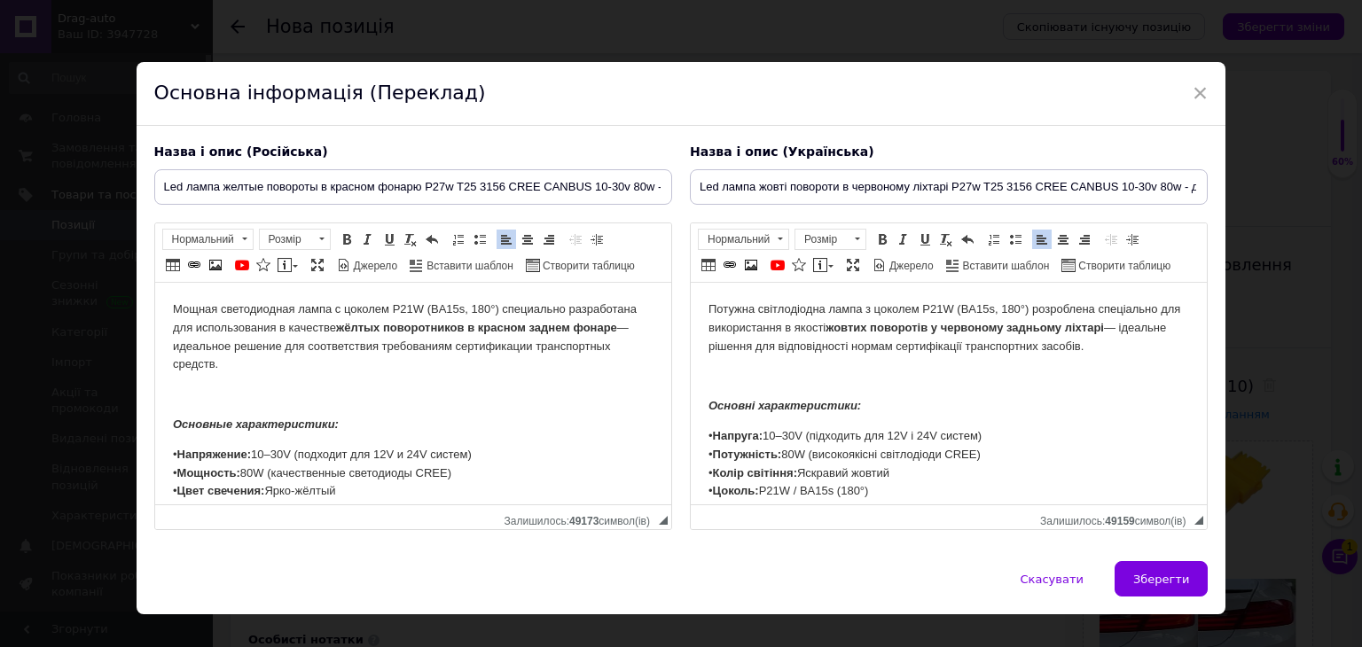
click at [465, 337] on p "Мощная светодиодная лампа с цоколем P21W (BA15s, 180°) специально разработана д…" at bounding box center [412, 338] width 481 height 74
click at [498, 309] on p "Мощная светодиодная лампа с цоколем P21W (BA15s, 180°) специально разработана д…" at bounding box center [412, 338] width 481 height 74
click at [1028, 305] on p "Потужна світлодіодна лампа з цоколем P21W (BA15s, 180°) розроблена спеціально д…" at bounding box center [948, 328] width 481 height 55
click at [921, 341] on p "Потужна світлодіодна лампа з цоколем P21W P27w T25 3156 розроблена спеціально д…" at bounding box center [948, 328] width 481 height 55
click at [952, 307] on p "Потужна світлодіодна лампа з цоколем P21W P27w T25 3156 розроблена спеціально д…" at bounding box center [948, 328] width 481 height 55
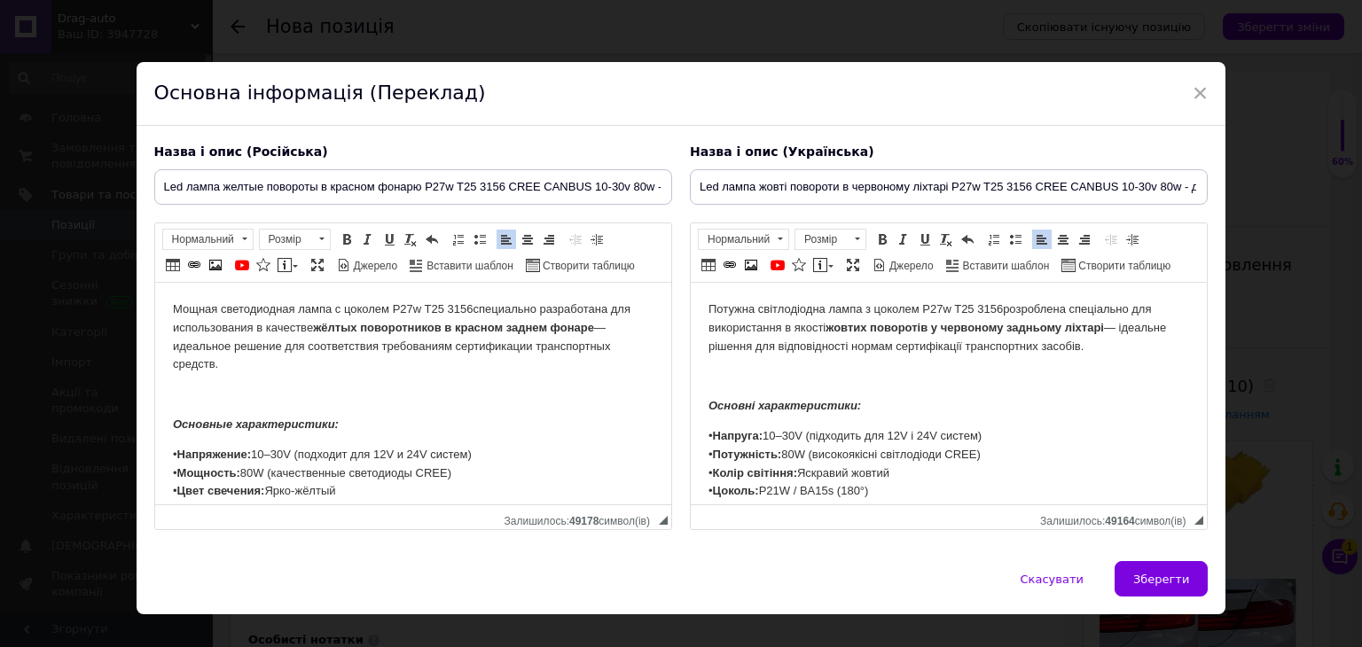
click at [352, 391] on p "Редактор, 3DC0E264-2598-42FA-82E0-37E850701C06" at bounding box center [412, 395] width 481 height 19
click at [421, 311] on p "Мощная светодиодная лампа с цоколем P27w T25 3156 специально разработана для ис…" at bounding box center [412, 338] width 481 height 74
click at [429, 314] on p "Мощная светодиодная лампа с цоколем P27w T25 3156 специально разработана для ис…" at bounding box center [412, 338] width 481 height 74
click at [426, 312] on p "Мощная светодиодная лампа с цоколем P27w T25 3156 специально разработана для ис…" at bounding box center [412, 338] width 481 height 74
click at [917, 311] on p "Потужна світлодіодна лампа з цоколем P27w T25 3156 розроблена спеціально для ви…" at bounding box center [948, 328] width 481 height 55
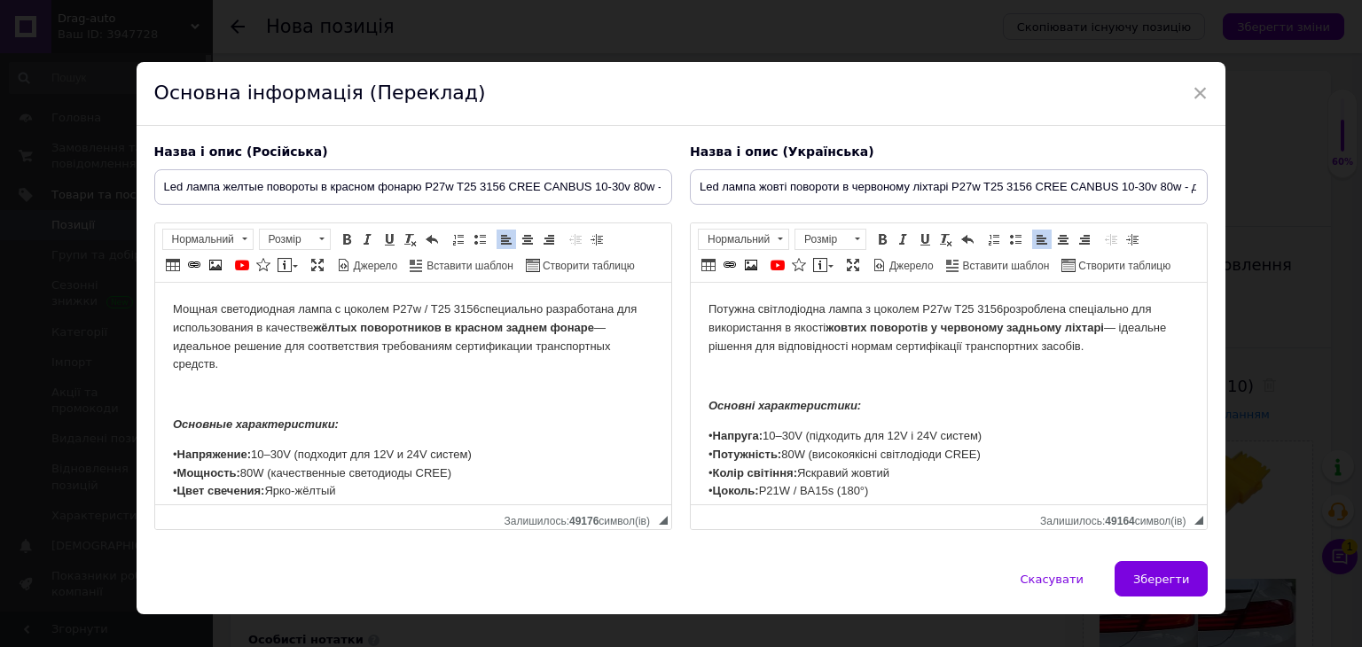
click at [947, 301] on p "Потужна світлодіодна лампа з цоколем P27w T25 3156 розроблена спеціально для ви…" at bounding box center [948, 328] width 481 height 55
drag, startPoint x: 386, startPoint y: 309, endPoint x: 479, endPoint y: 318, distance: 93.5
click at [479, 318] on p "Мощная светодиодная лампа с цоколем P27w / T25 3156 специально разработана для …" at bounding box center [412, 338] width 481 height 74
drag, startPoint x: 511, startPoint y: 354, endPoint x: 790, endPoint y: 482, distance: 307.5
click at [511, 354] on span "Копіювати" at bounding box center [534, 348] width 68 height 21
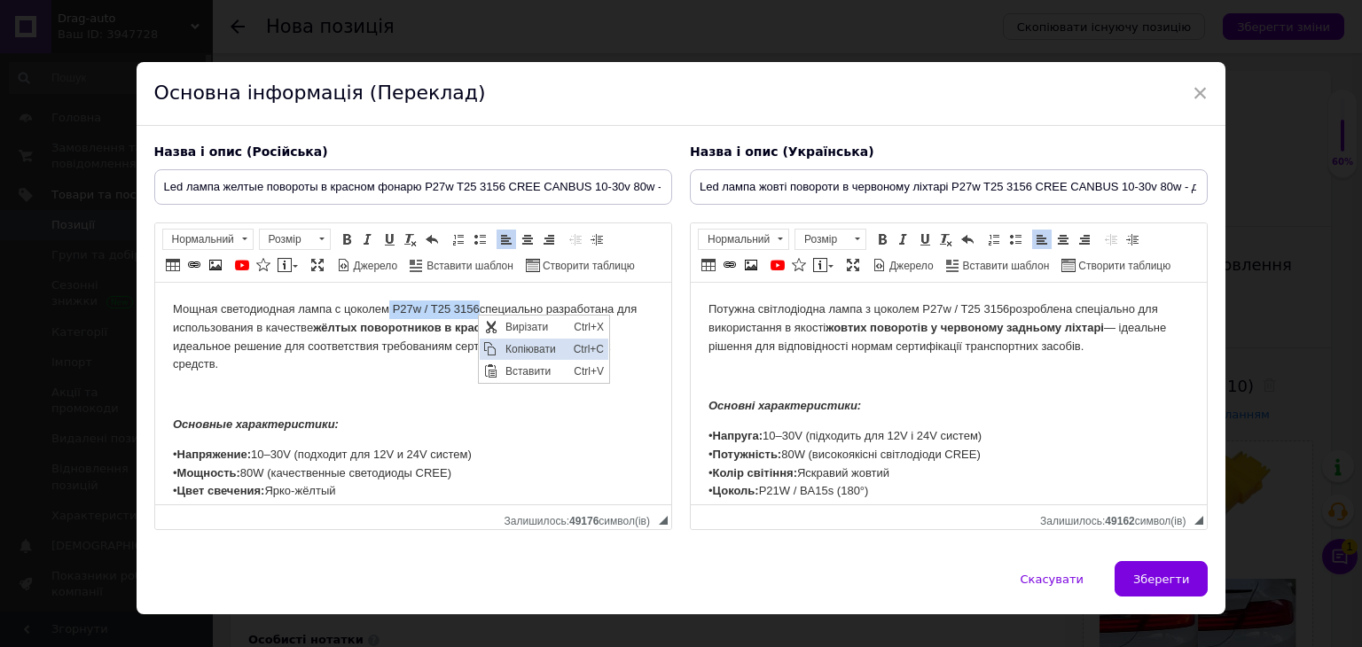
copy p "P27w / T25 3156"
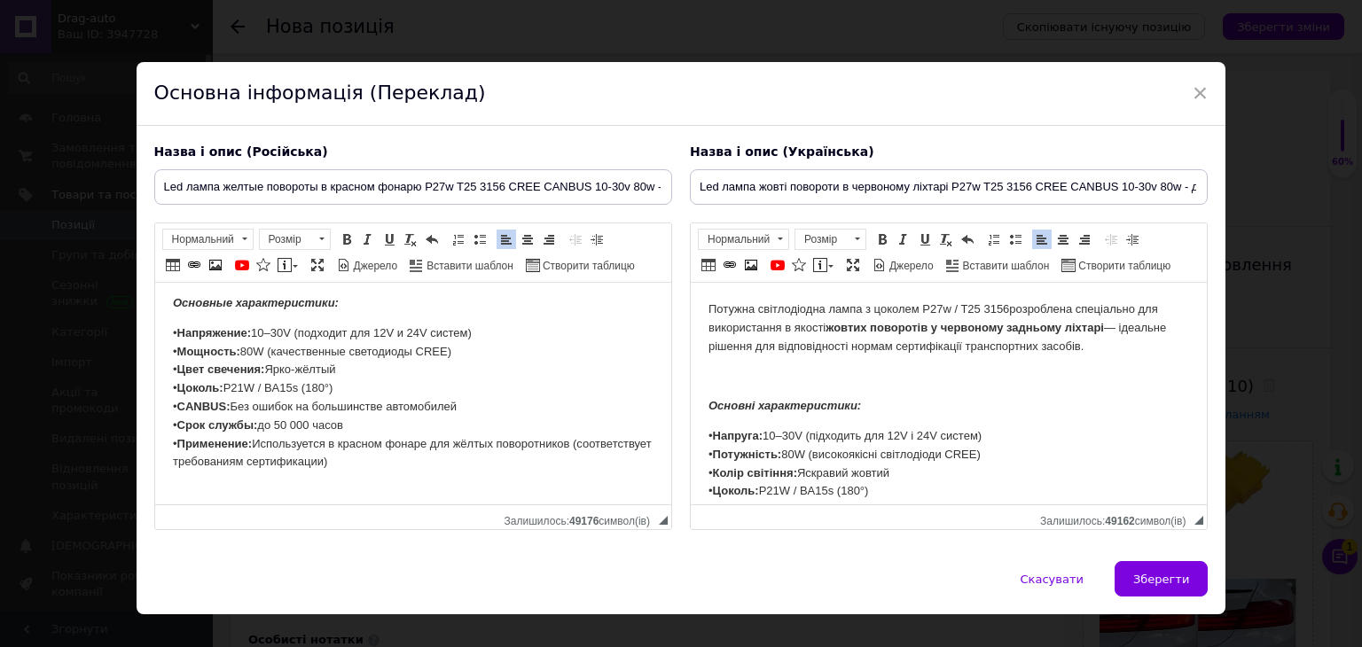
scroll to position [25, 0]
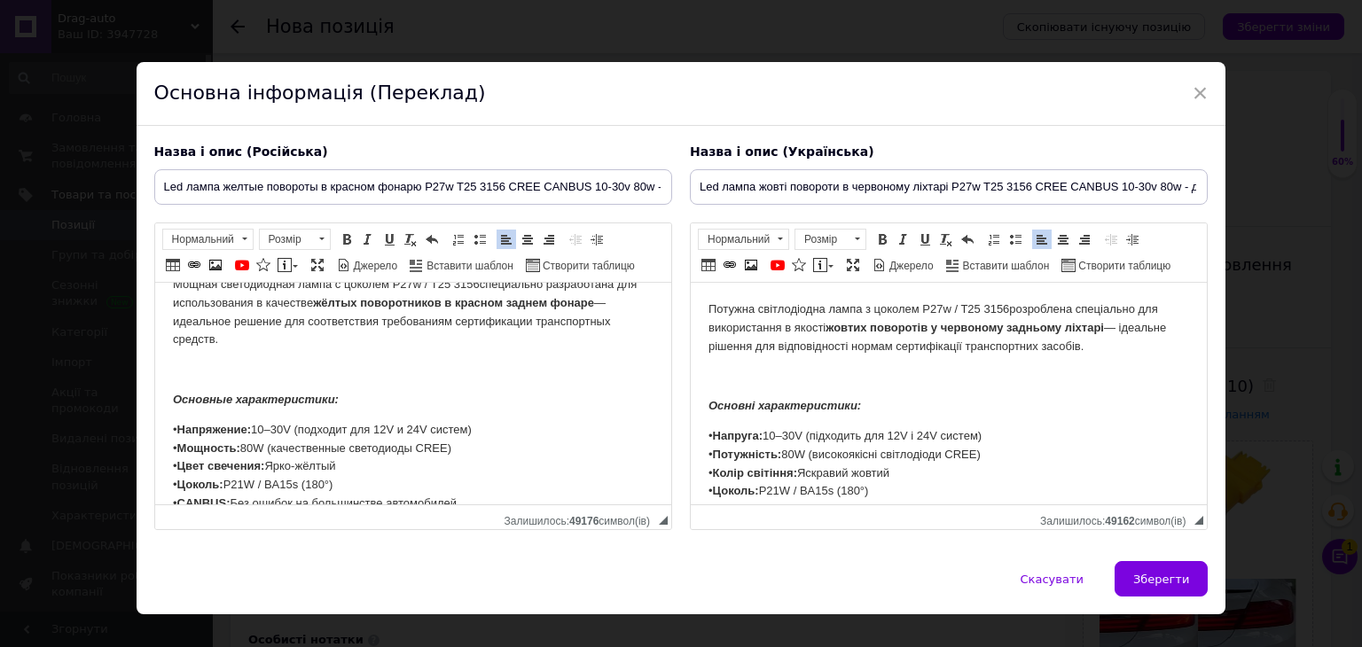
click at [404, 488] on p "• Напряжение: 10–30V (подходит для 12V и 24V систем) • Мощность: 80W (качествен…" at bounding box center [412, 494] width 481 height 147
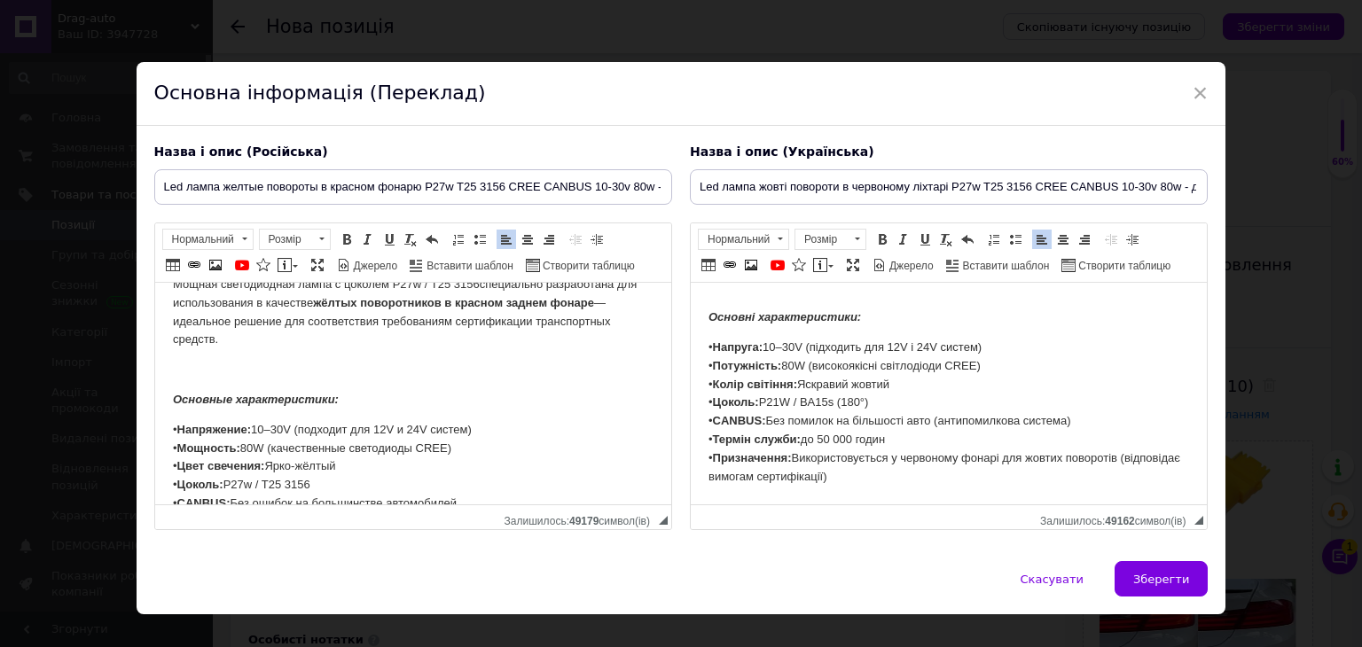
click at [947, 376] on p "• Напруга: 10–30V (підходить для 12V і 24V систем) • Потужність: 80W (високоякі…" at bounding box center [948, 412] width 481 height 147
click at [942, 401] on p "• Напруга: 10–30V (підходить для 12V і 24V систем) • Потужність: 80W (високоякі…" at bounding box center [948, 412] width 481 height 147
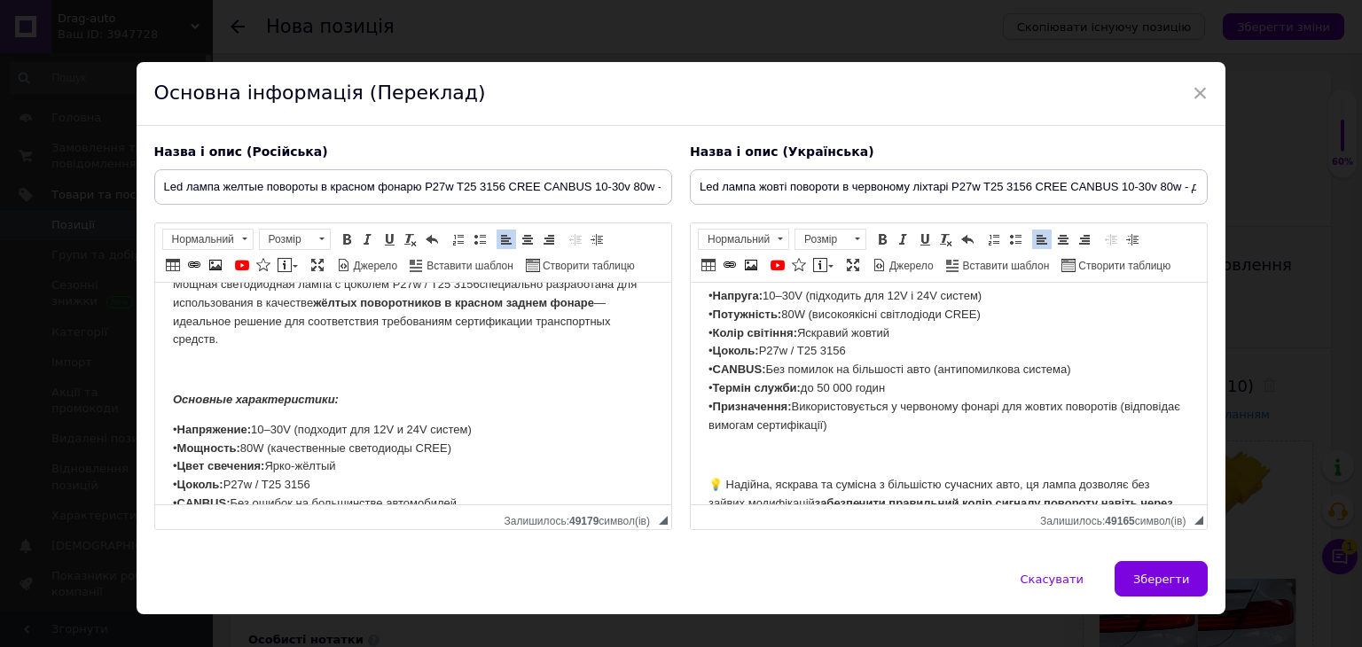
scroll to position [184, 0]
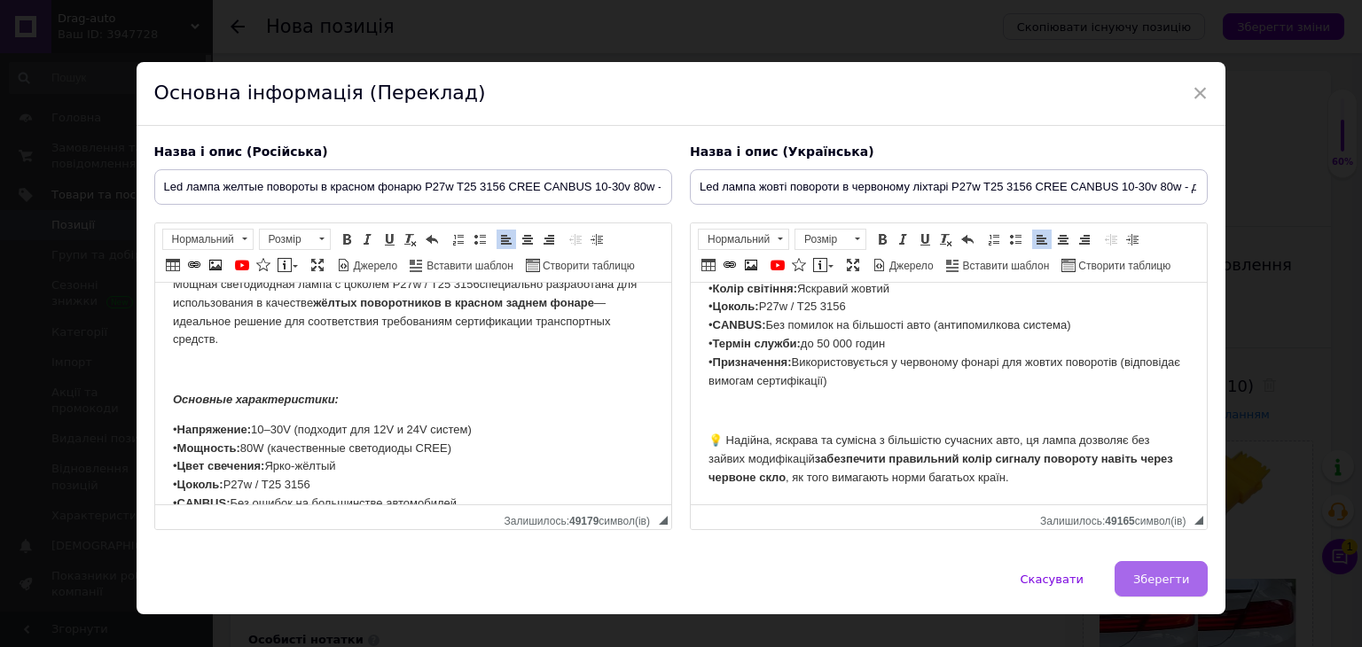
click at [1179, 581] on span "Зберегти" at bounding box center [1161, 579] width 56 height 13
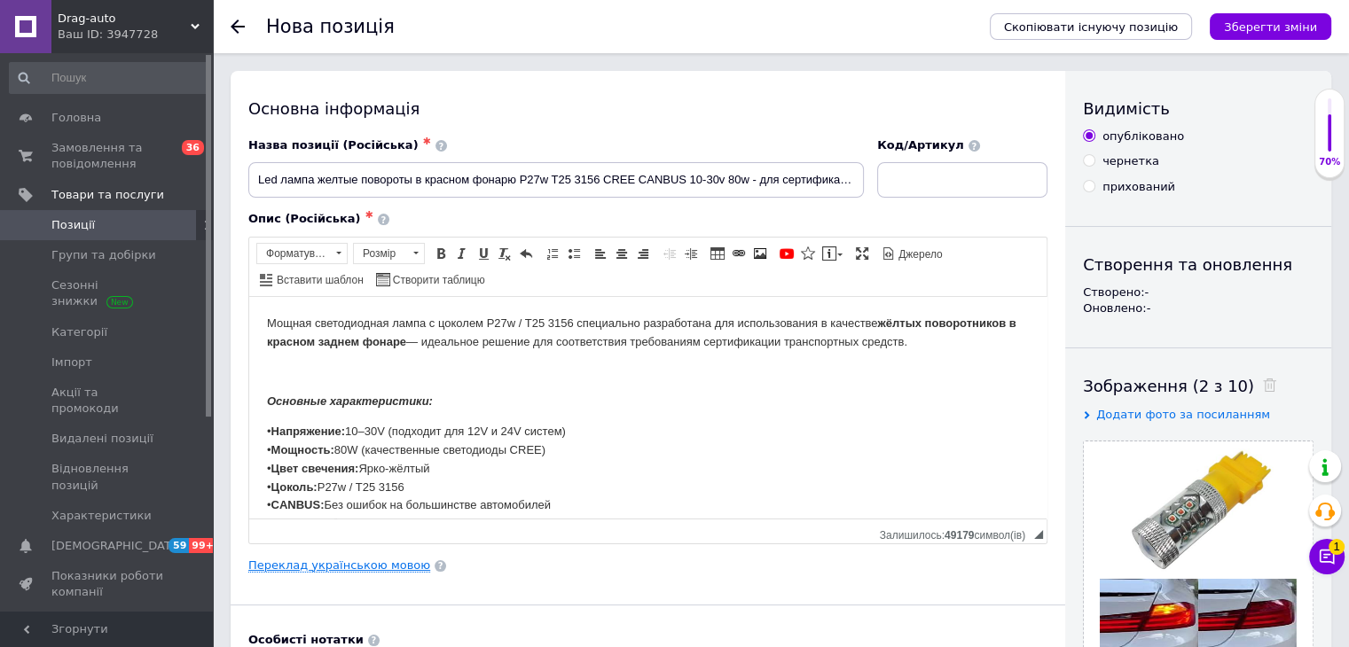
click at [387, 561] on link "Переклад українською мовою" at bounding box center [339, 566] width 182 height 14
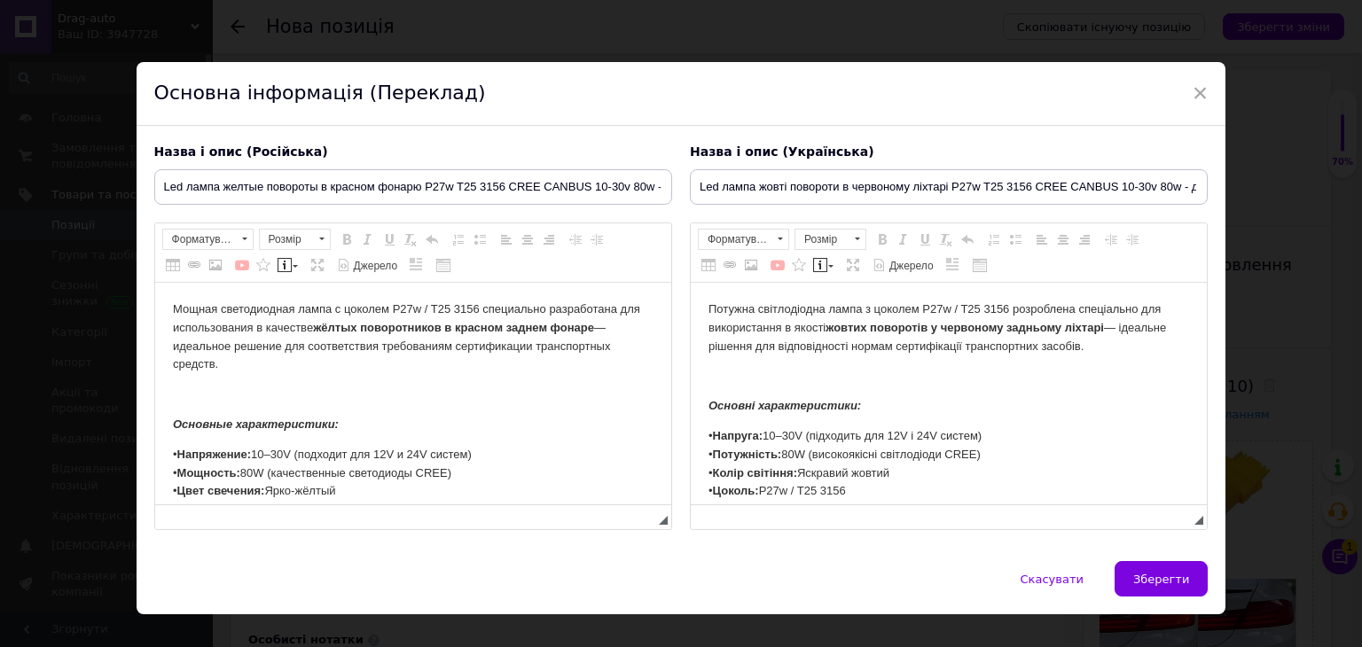
scroll to position [0, 0]
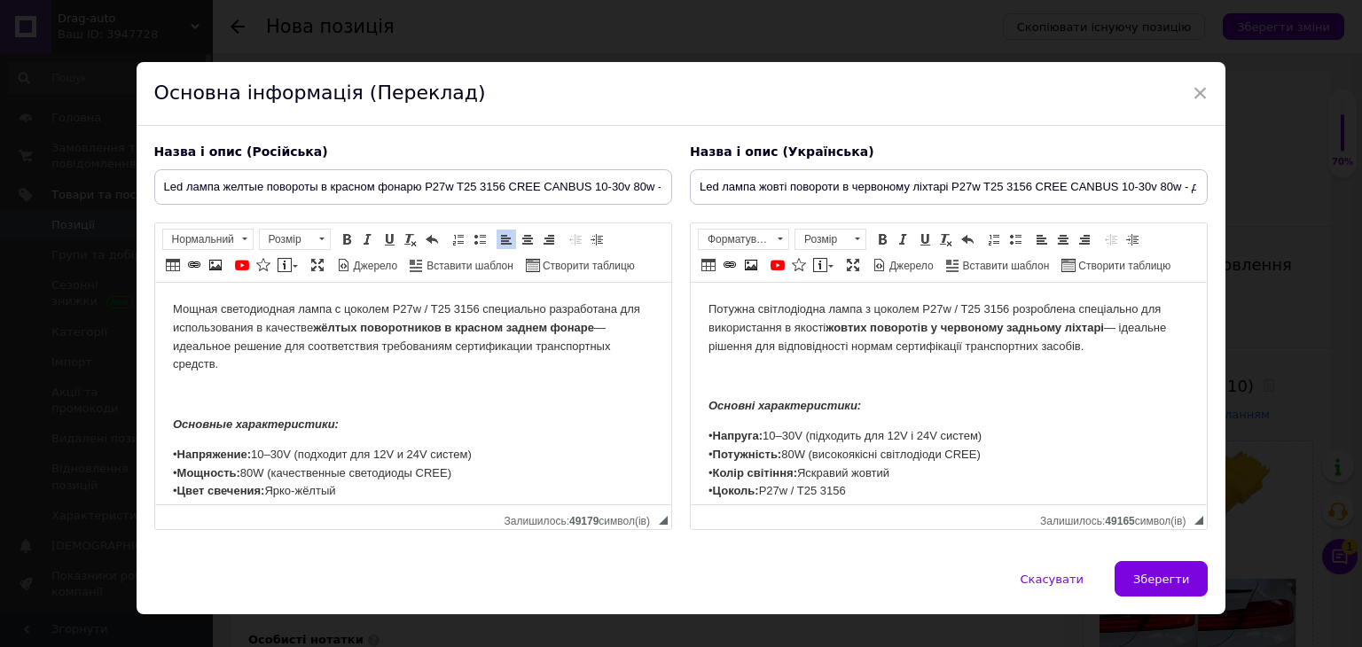
click at [348, 366] on p "Мощная светодиодная лампа с цоколем P27w / T25 3156 специально разработана для …" at bounding box center [412, 338] width 481 height 74
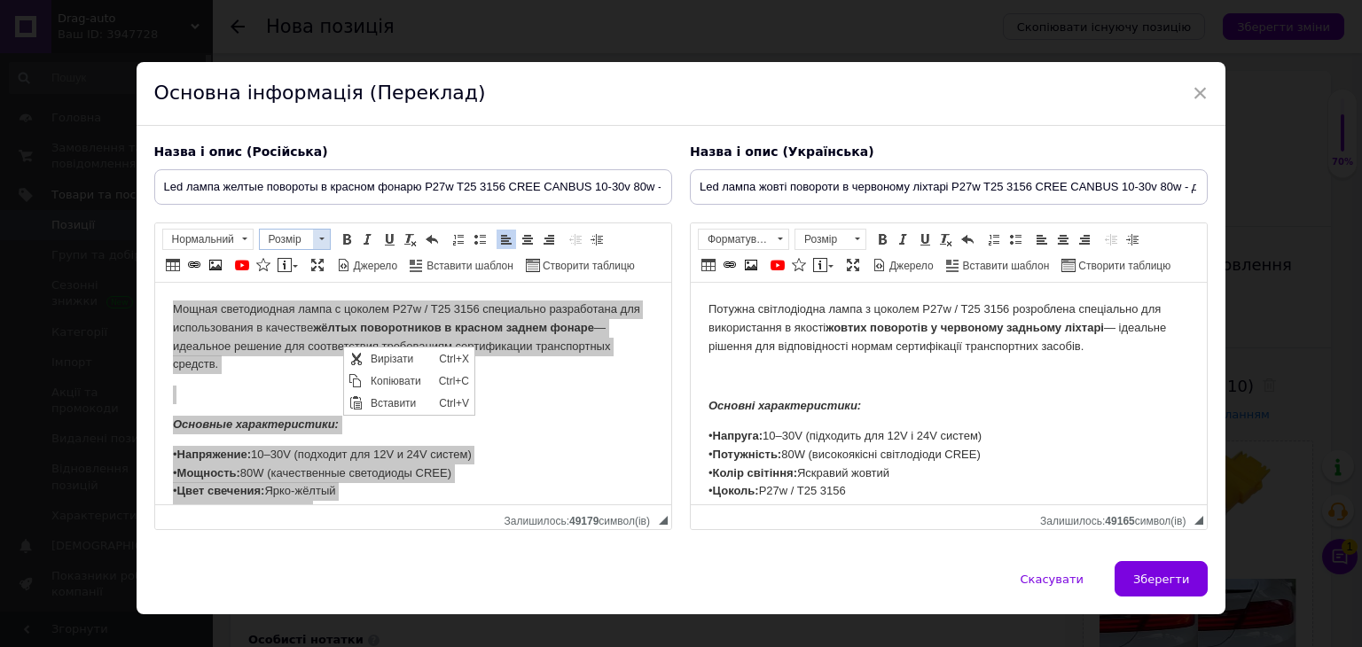
drag, startPoint x: 313, startPoint y: 235, endPoint x: 312, endPoint y: 246, distance: 10.7
click at [313, 235] on span at bounding box center [321, 240] width 17 height 20
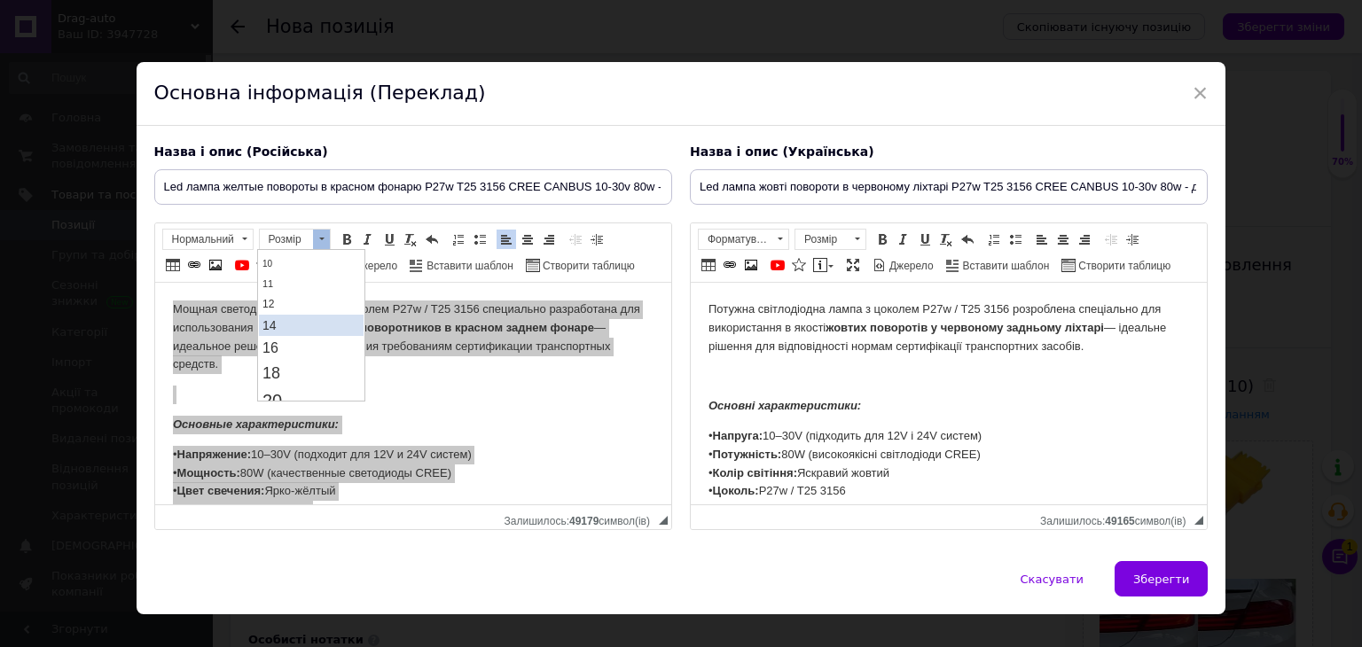
scroll to position [89, 0]
click at [303, 314] on link "14" at bounding box center [311, 319] width 105 height 21
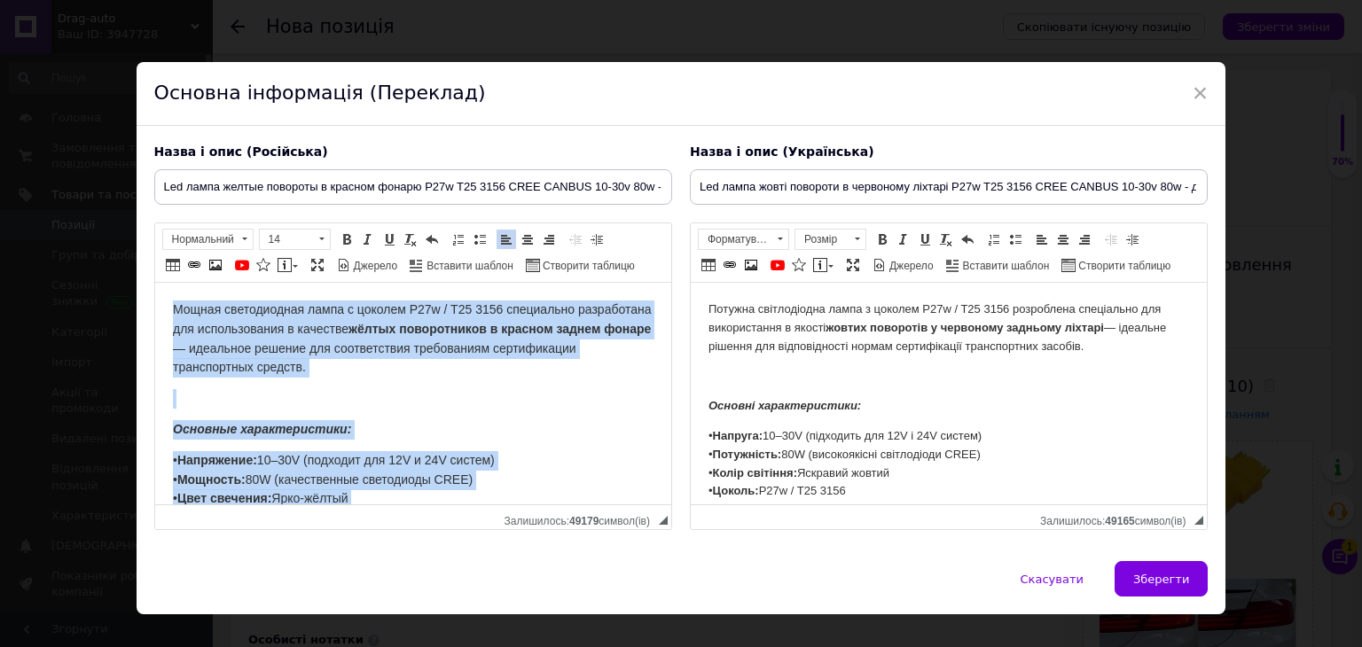
scroll to position [0, 0]
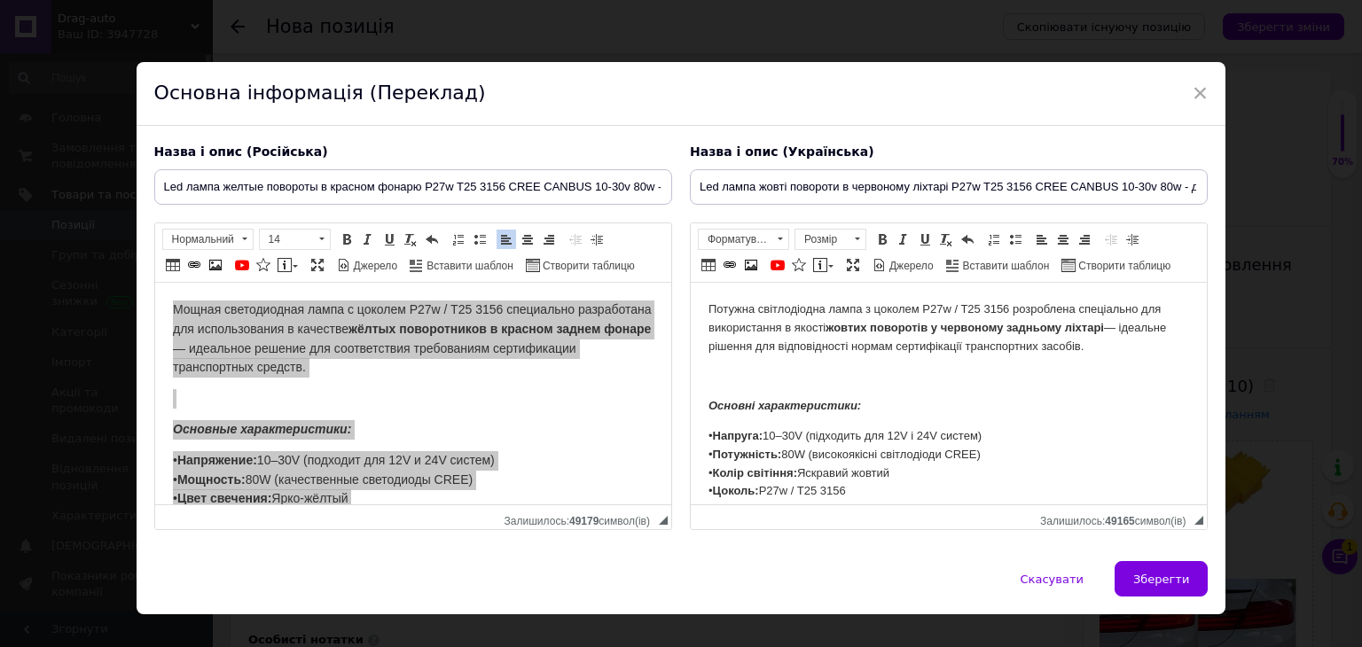
click at [849, 369] on p "Редактор, 77F8D8A5-8C69-4643-A760-145FFD57F4C3" at bounding box center [948, 376] width 481 height 19
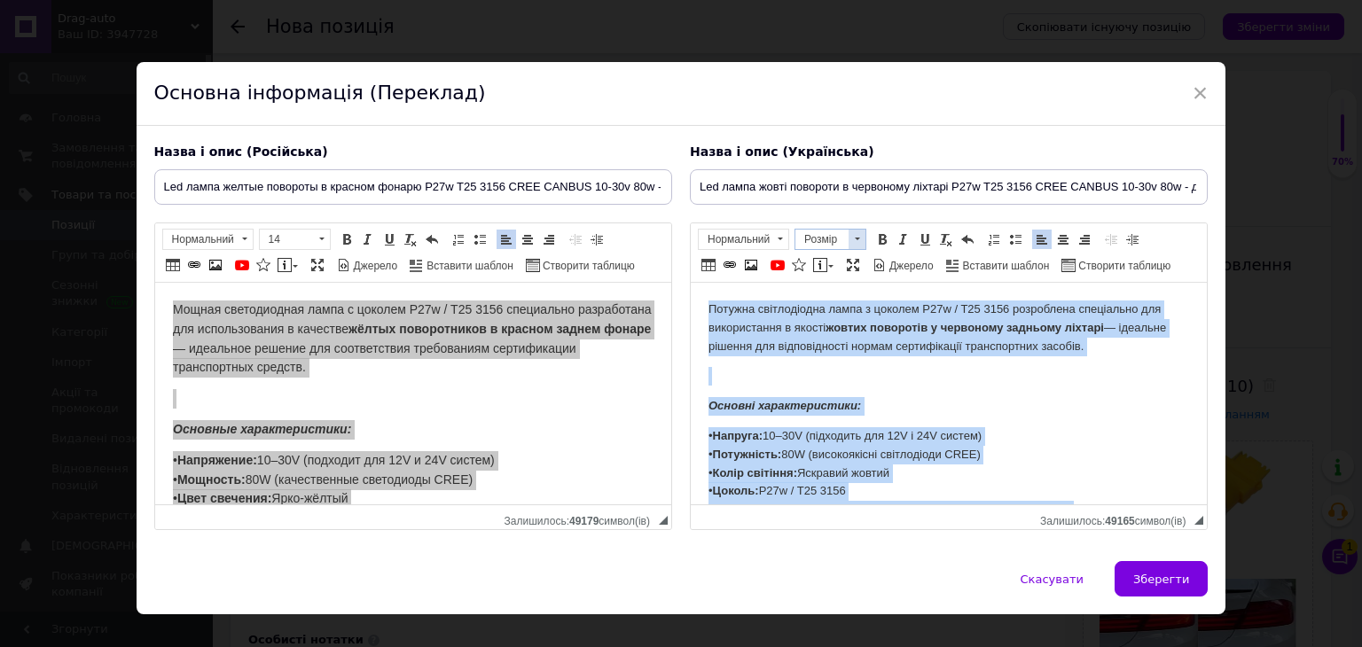
click at [849, 239] on span at bounding box center [857, 240] width 17 height 20
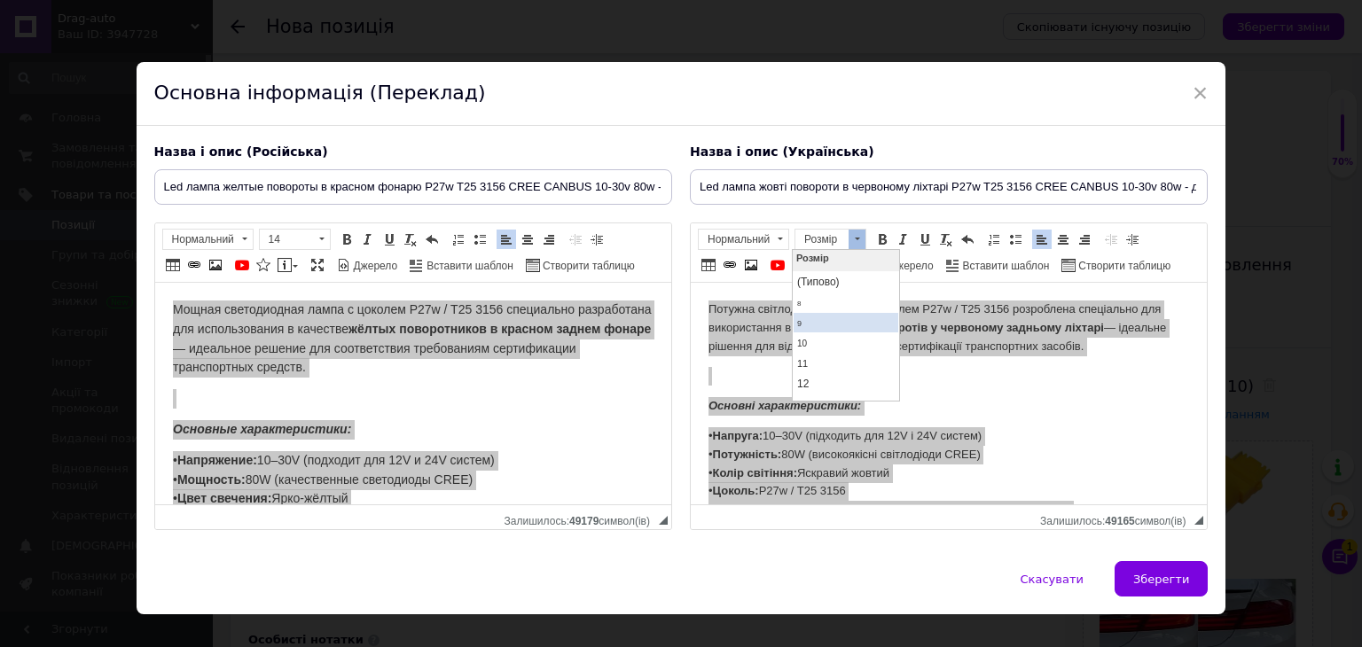
scroll to position [89, 0]
click at [849, 322] on link "14" at bounding box center [845, 319] width 105 height 21
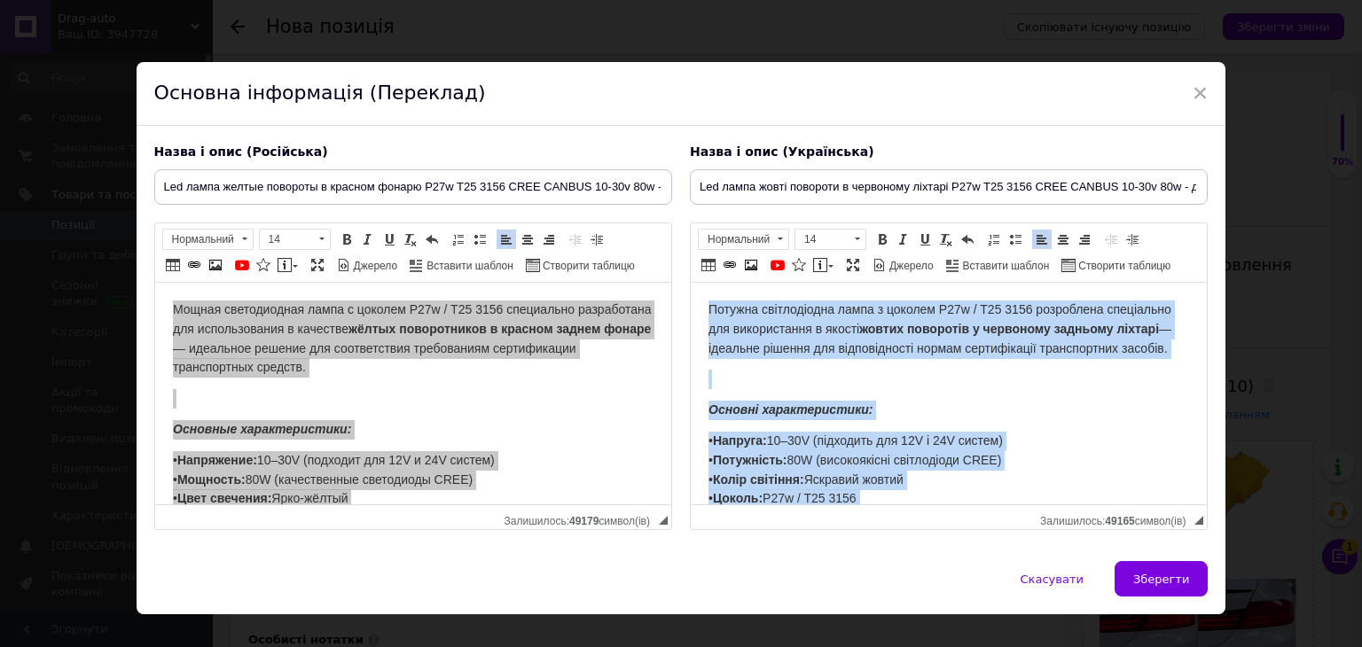
scroll to position [0, 0]
click at [901, 411] on body "Потужна світлодіодна лампа з цоколем P27w / T25 3156 розроблена спеціально для …" at bounding box center [948, 494] width 481 height 387
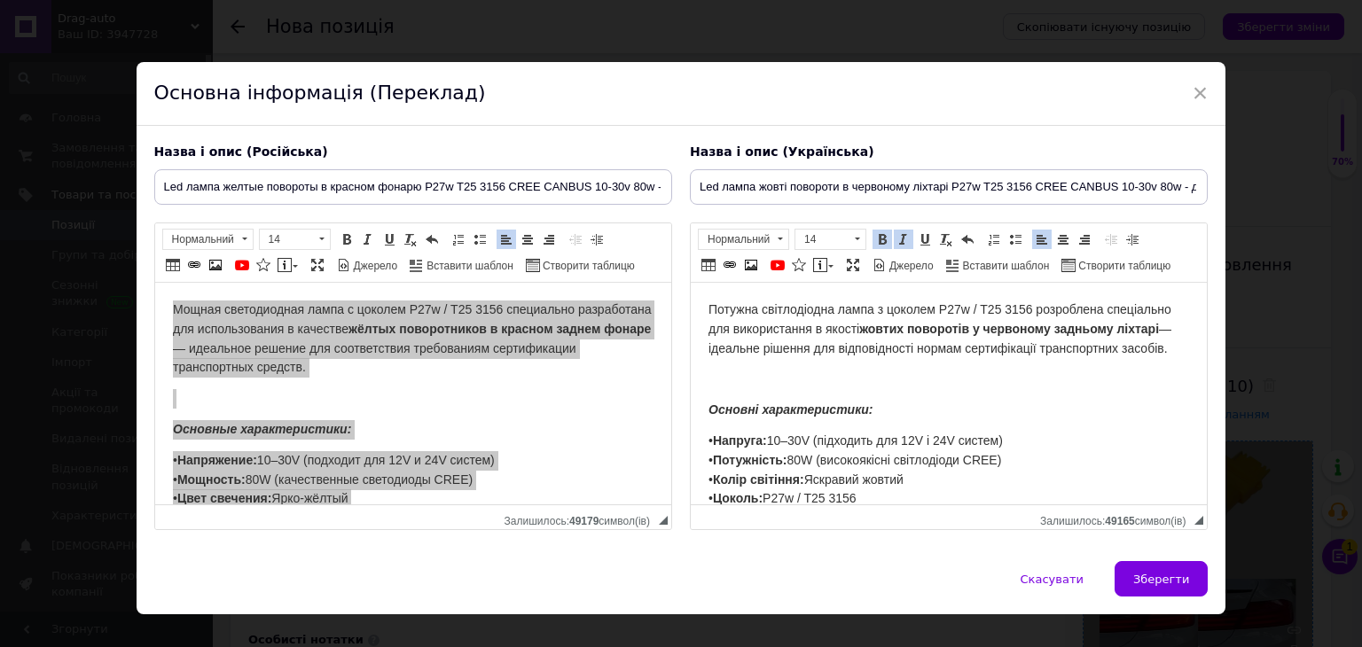
click at [1158, 576] on span "Зберегти" at bounding box center [1161, 579] width 56 height 13
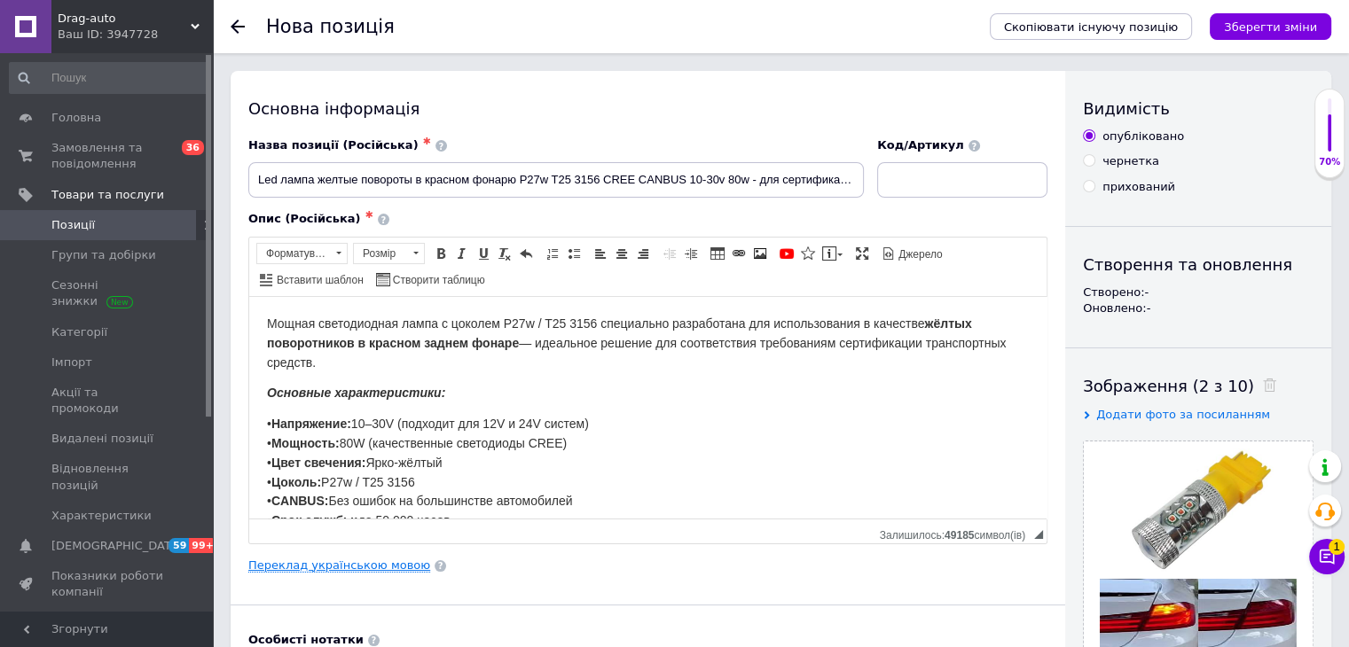
click at [384, 568] on link "Переклад українською мовою" at bounding box center [339, 566] width 182 height 14
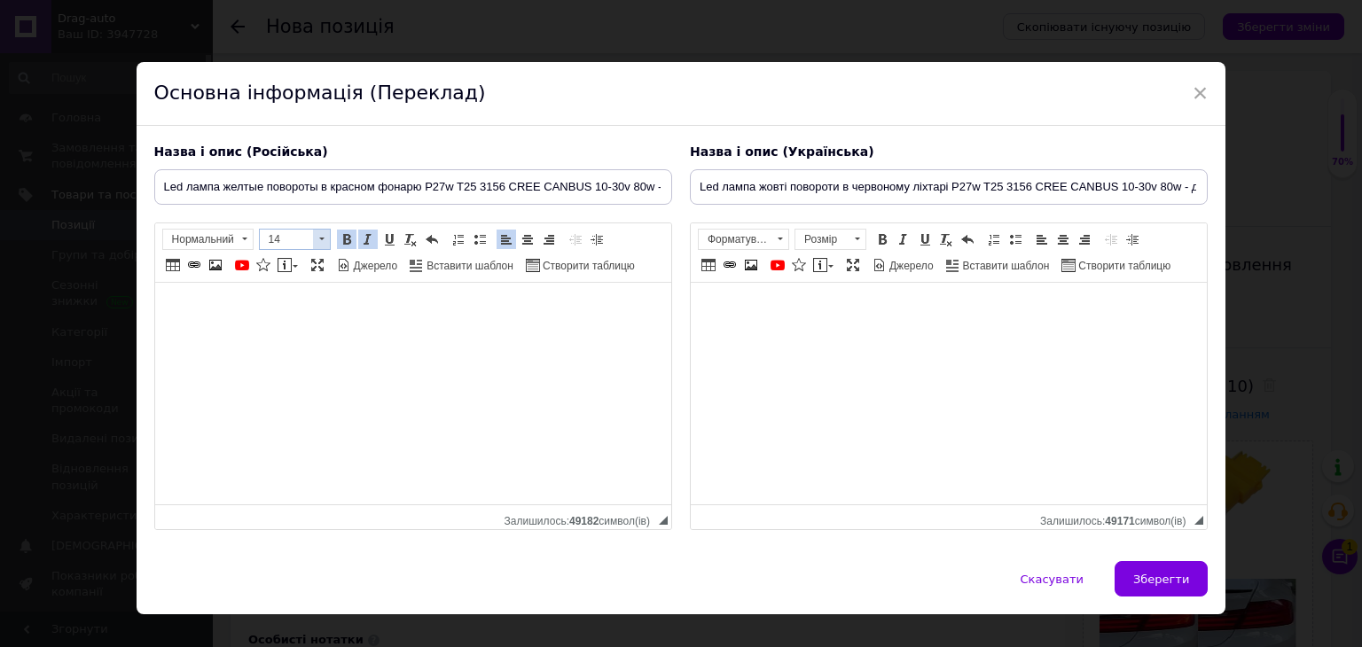
click at [296, 231] on span "14" at bounding box center [286, 240] width 53 height 20
click at [294, 322] on link "16" at bounding box center [311, 325] width 105 height 23
click at [834, 235] on span "14" at bounding box center [821, 240] width 53 height 20
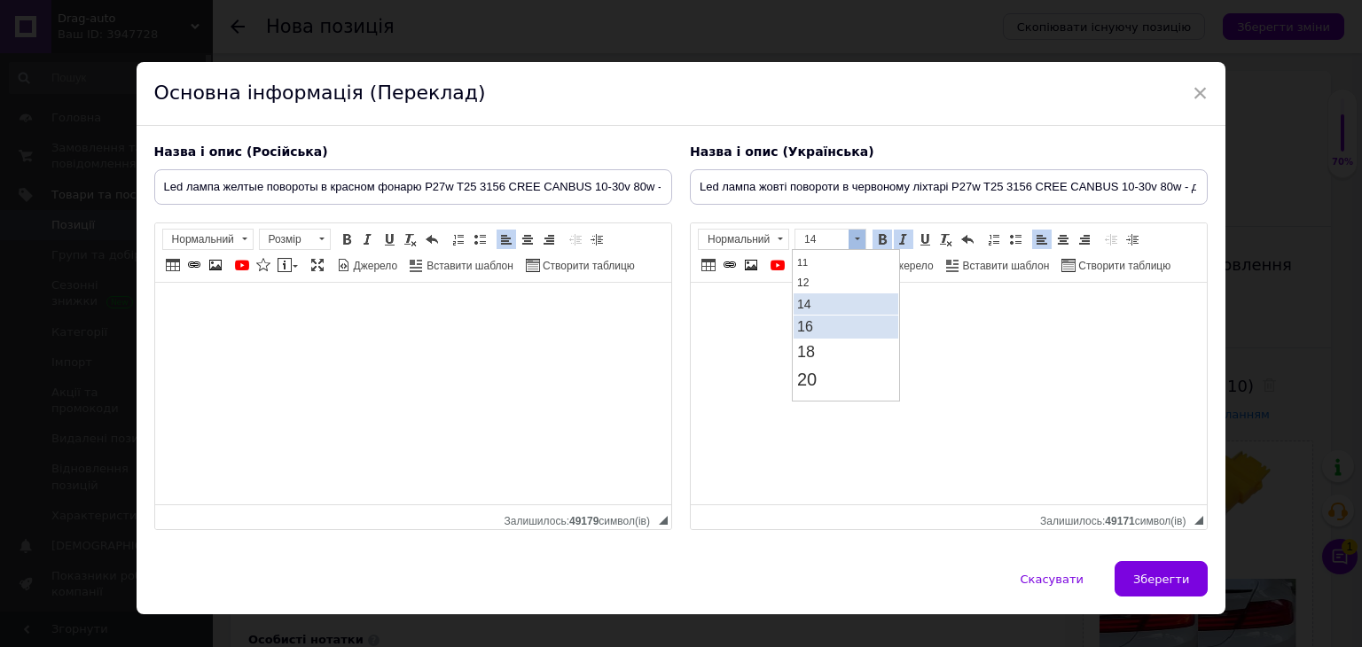
scroll to position [106, 0]
click at [820, 323] on link "16" at bounding box center [845, 325] width 105 height 23
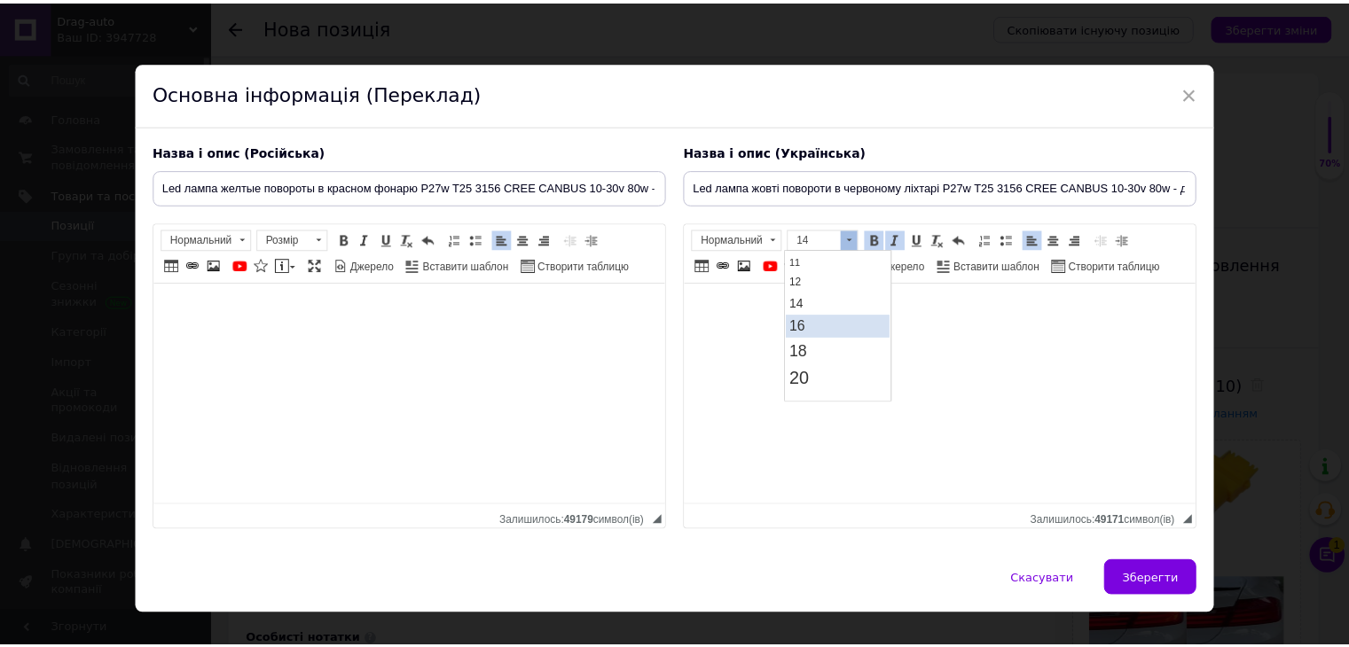
scroll to position [0, 0]
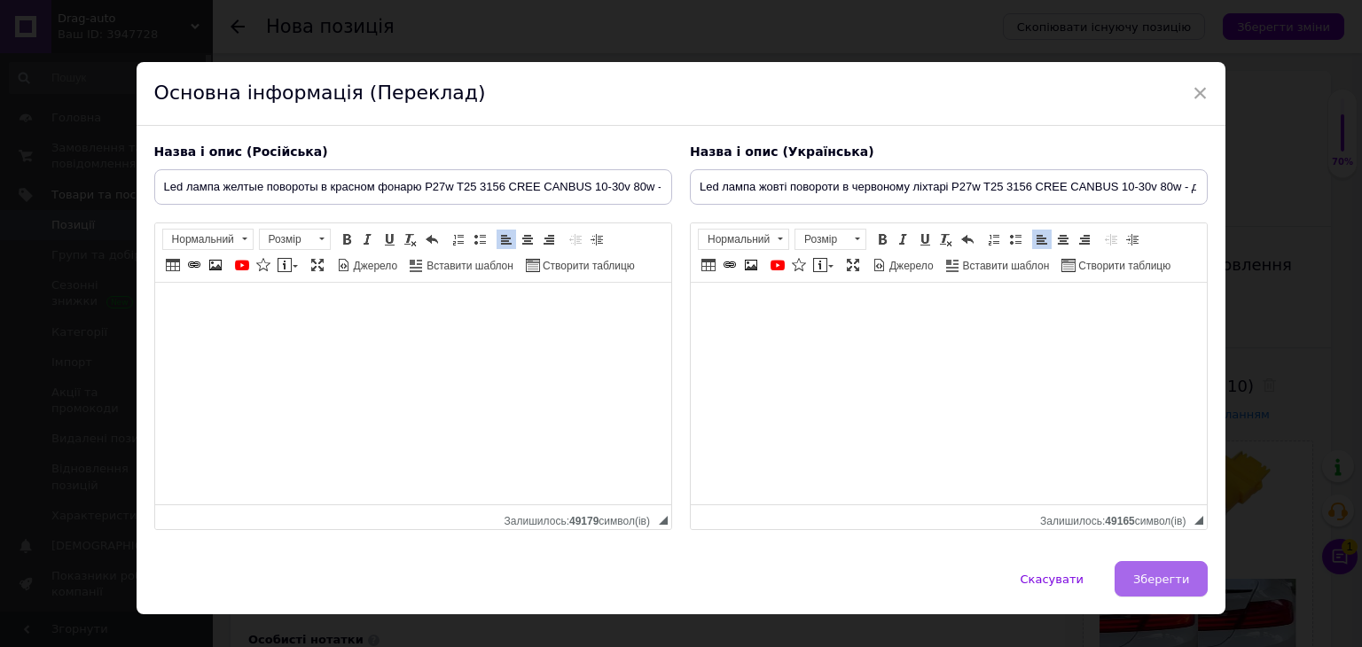
click at [1139, 576] on span "Зберегти" at bounding box center [1161, 579] width 56 height 13
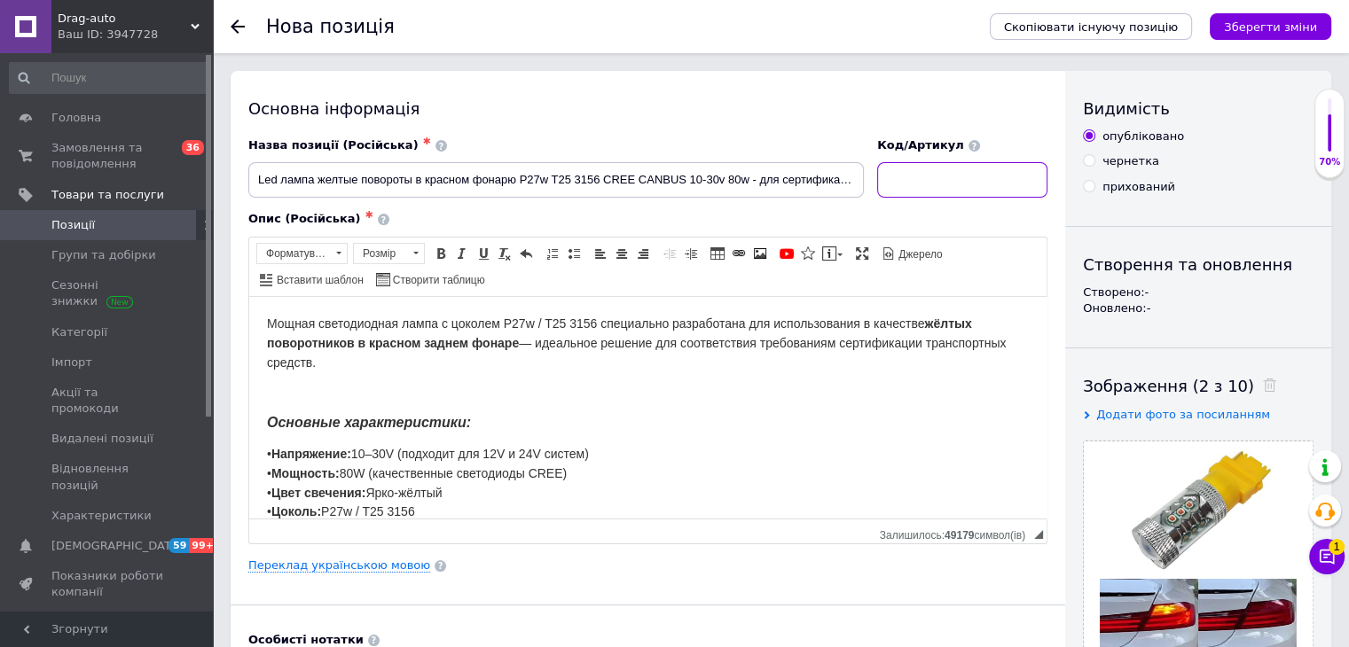
click at [950, 192] on input at bounding box center [962, 179] width 170 height 35
type input "6033"
click at [532, 188] on input "Led лампа желтые повороты в красном фонарю P27w T25 3156 CREE CANBUS 10-30v 80w…" at bounding box center [555, 179] width 615 height 35
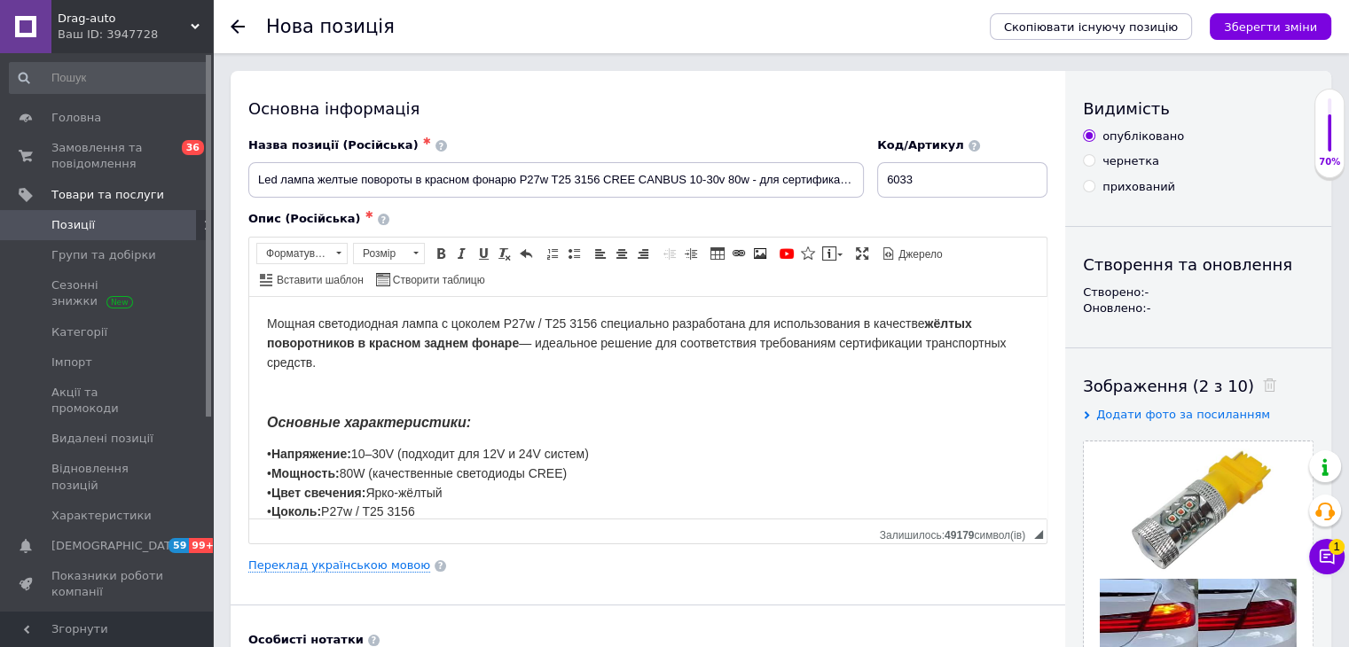
click at [494, 452] on span "• Напряжение: 10–30V (подходит для 12V и 24V систем) • Мощность: 80W (качествен…" at bounding box center [610, 511] width 686 height 130
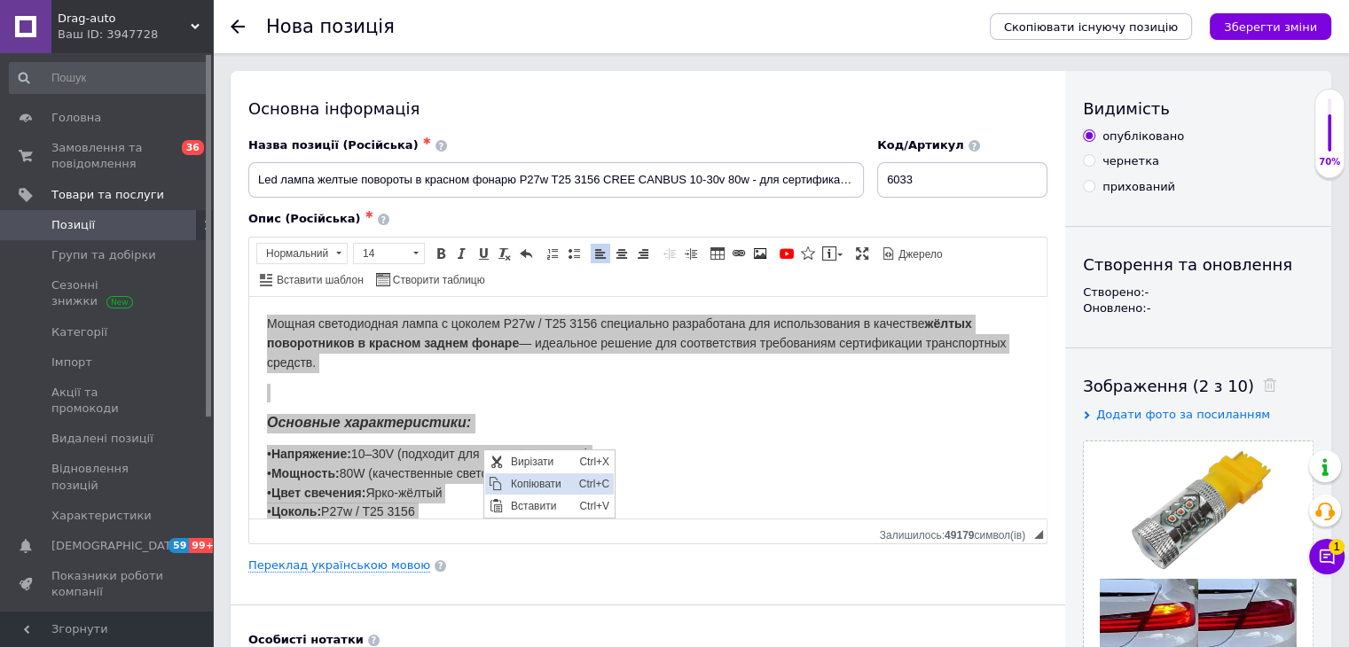
click at [521, 484] on span "Копіювати" at bounding box center [539, 484] width 68 height 21
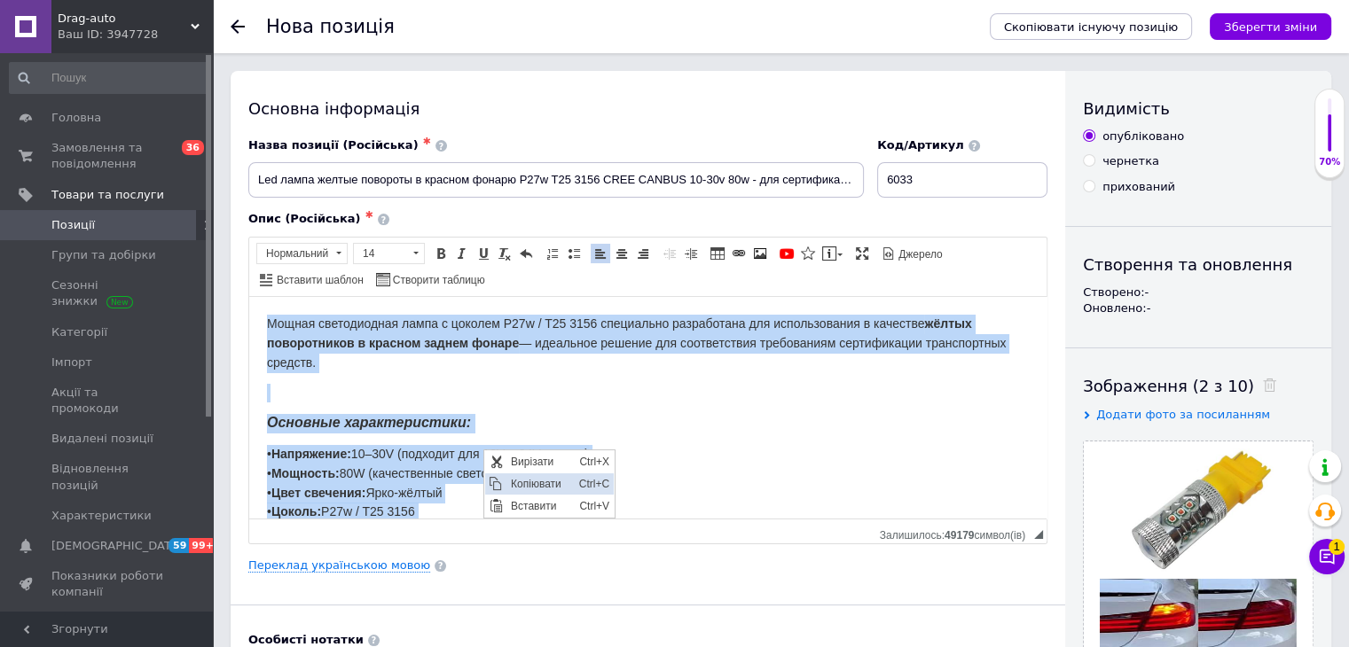
copy body "Loremi dolorsitamet conse a elitsed D50e / T24 9042 incididunt utlaboreetd mag …"
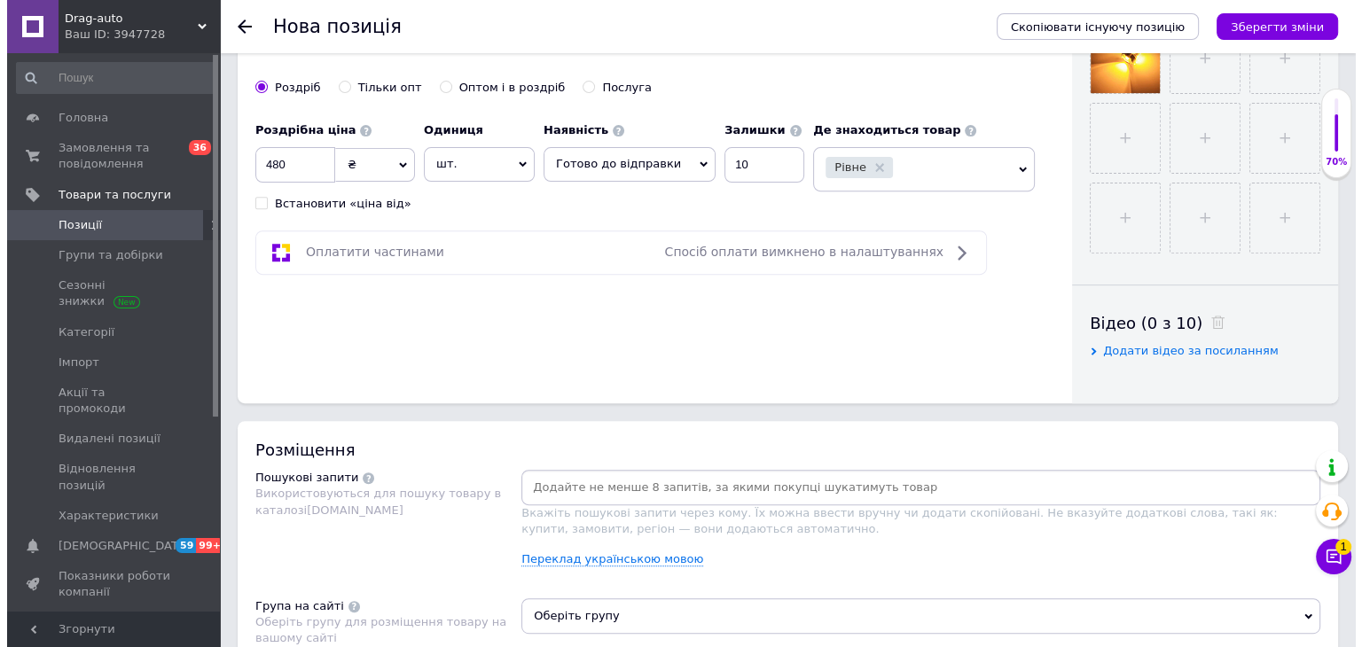
scroll to position [798, 0]
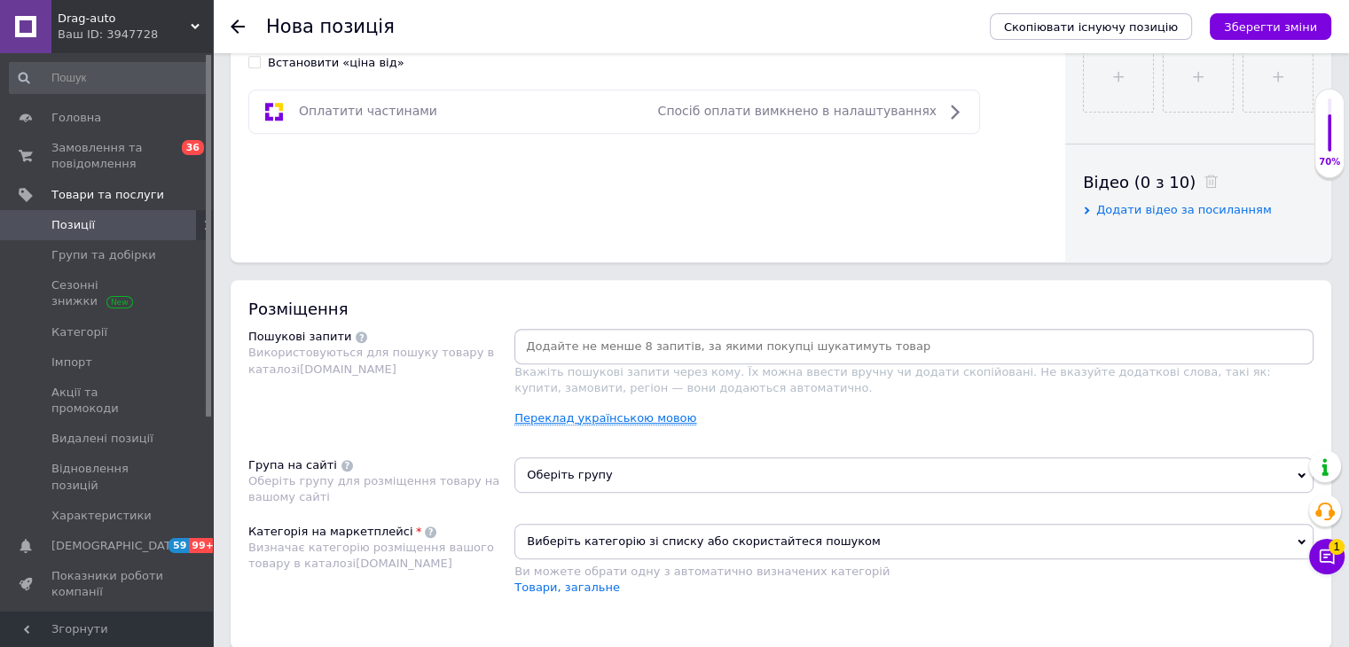
click at [573, 419] on link "Переклад українською мовою" at bounding box center [605, 418] width 182 height 14
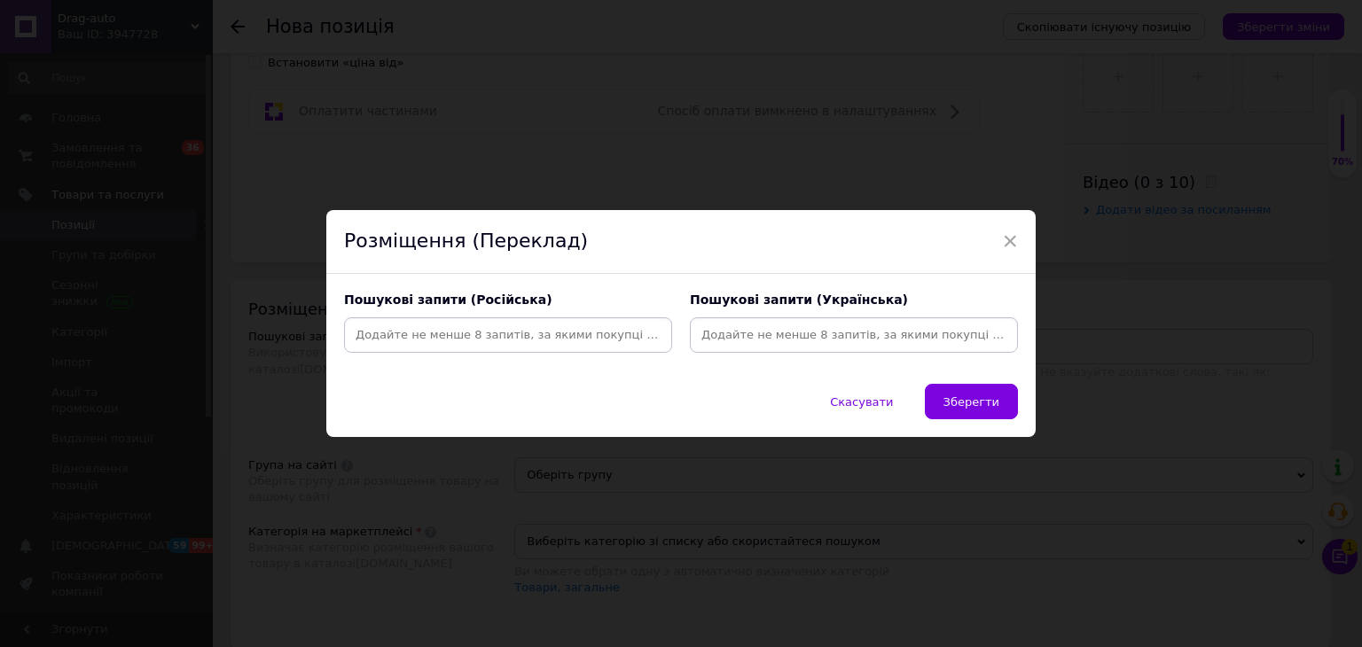
click at [530, 326] on input at bounding box center [508, 335] width 321 height 27
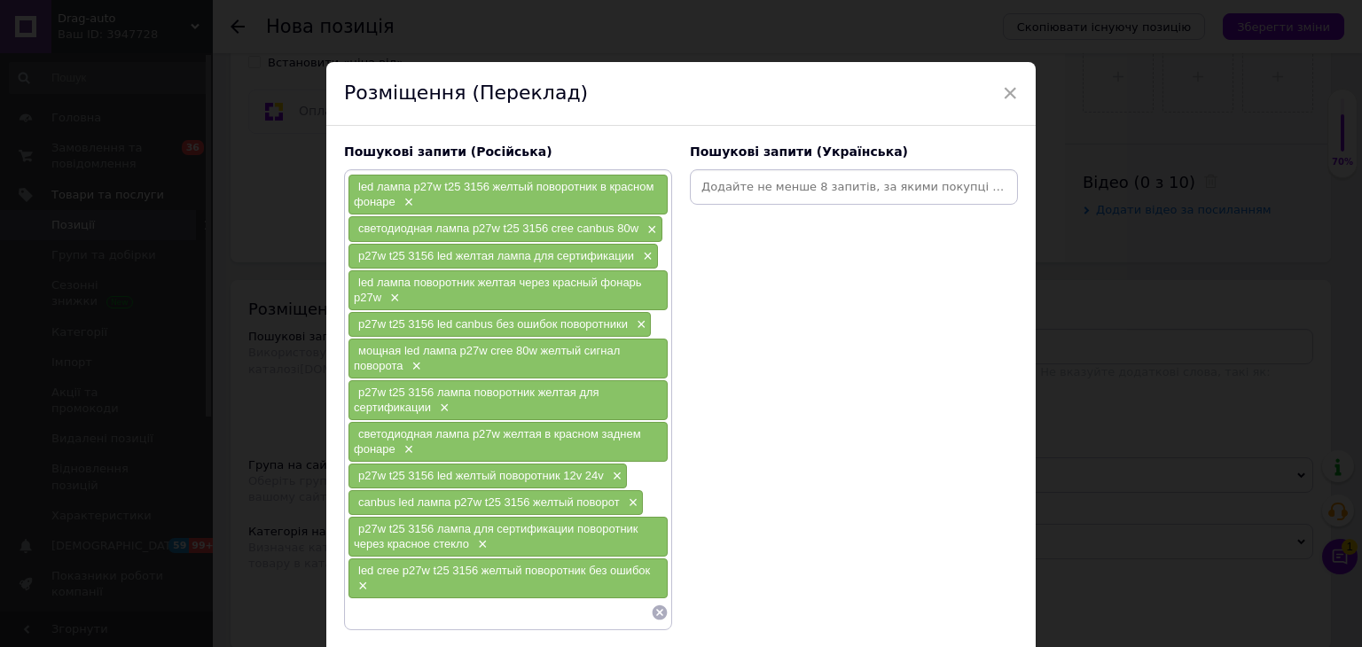
click at [709, 192] on input at bounding box center [853, 187] width 321 height 27
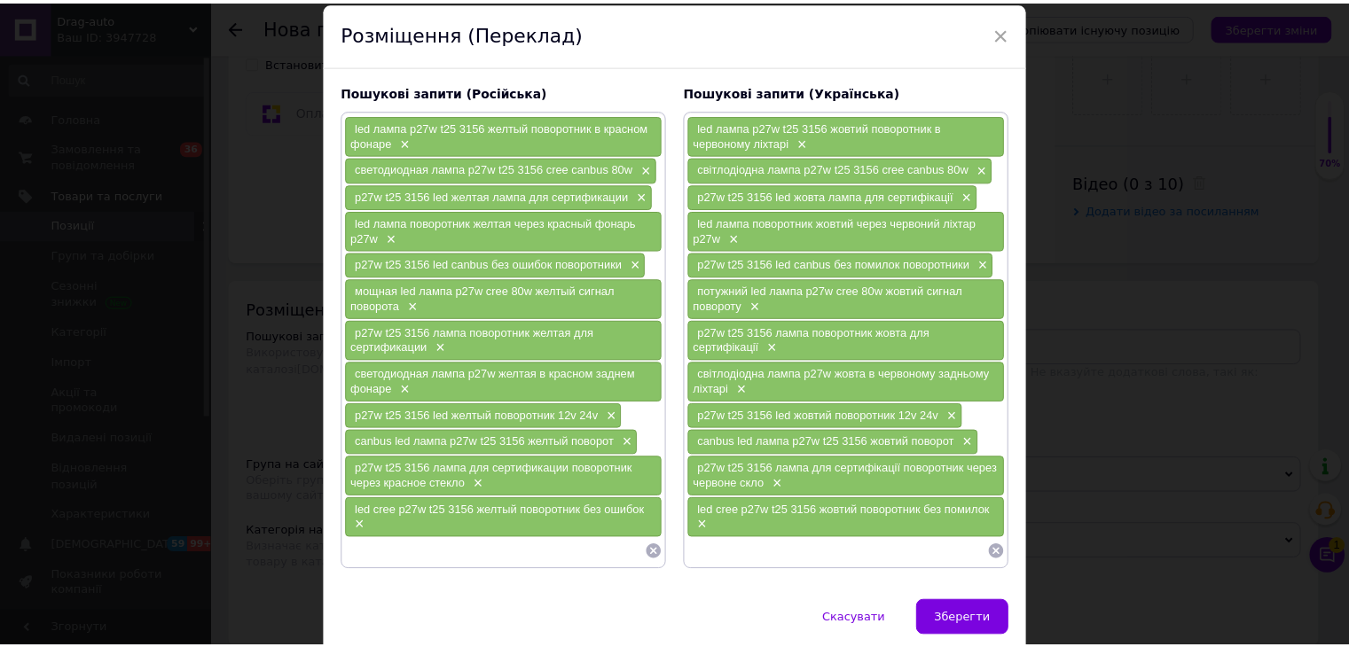
scroll to position [123, 0]
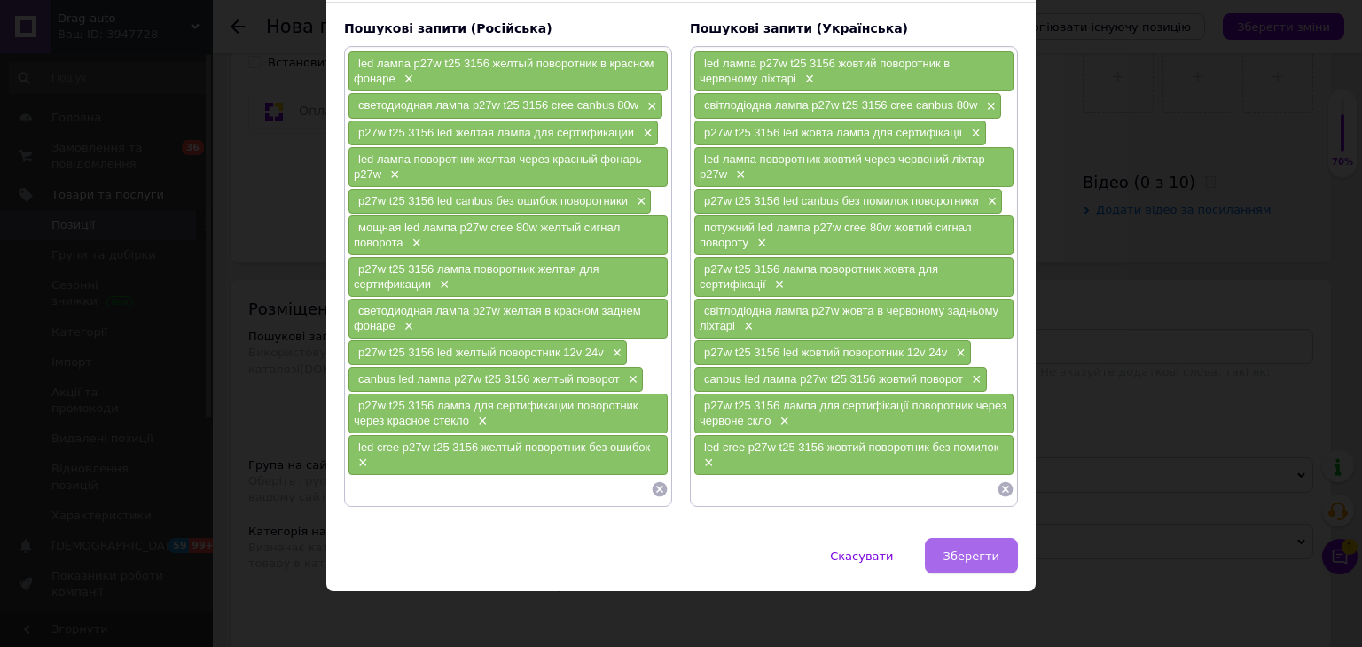
click at [954, 550] on span "Зберегти" at bounding box center [972, 556] width 56 height 13
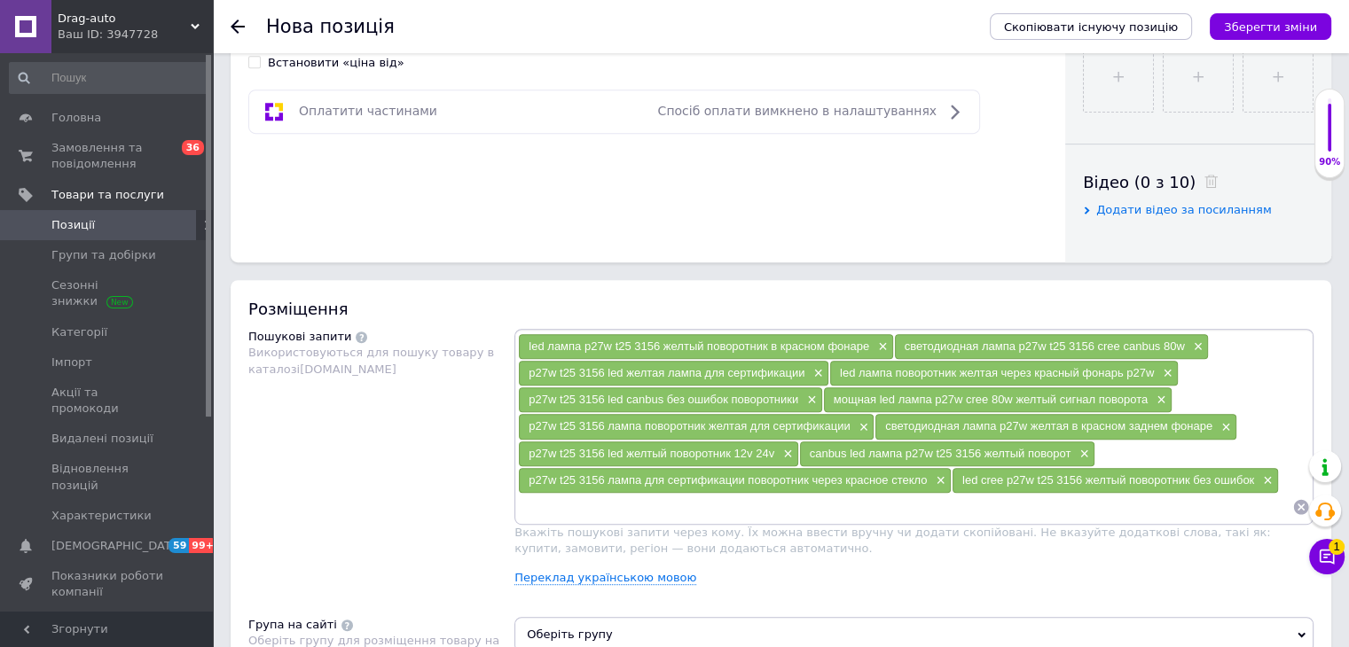
scroll to position [1064, 0]
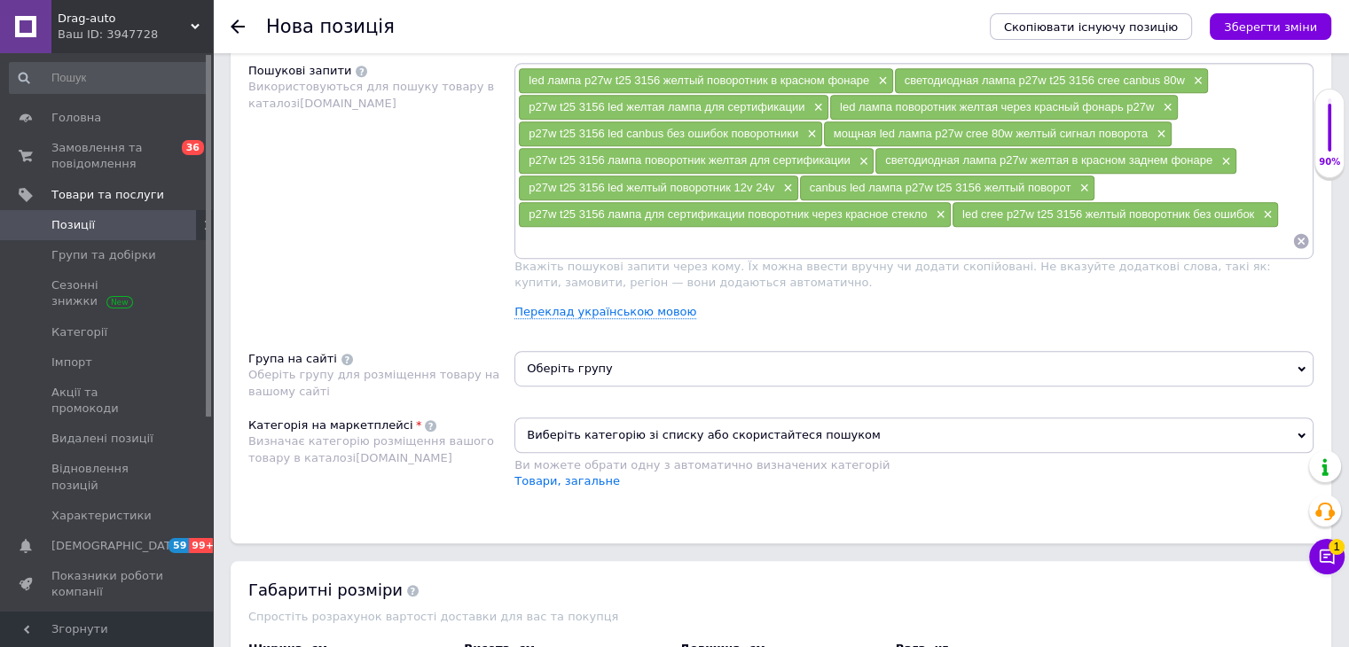
click at [606, 356] on span "Оберіть групу" at bounding box center [913, 368] width 799 height 35
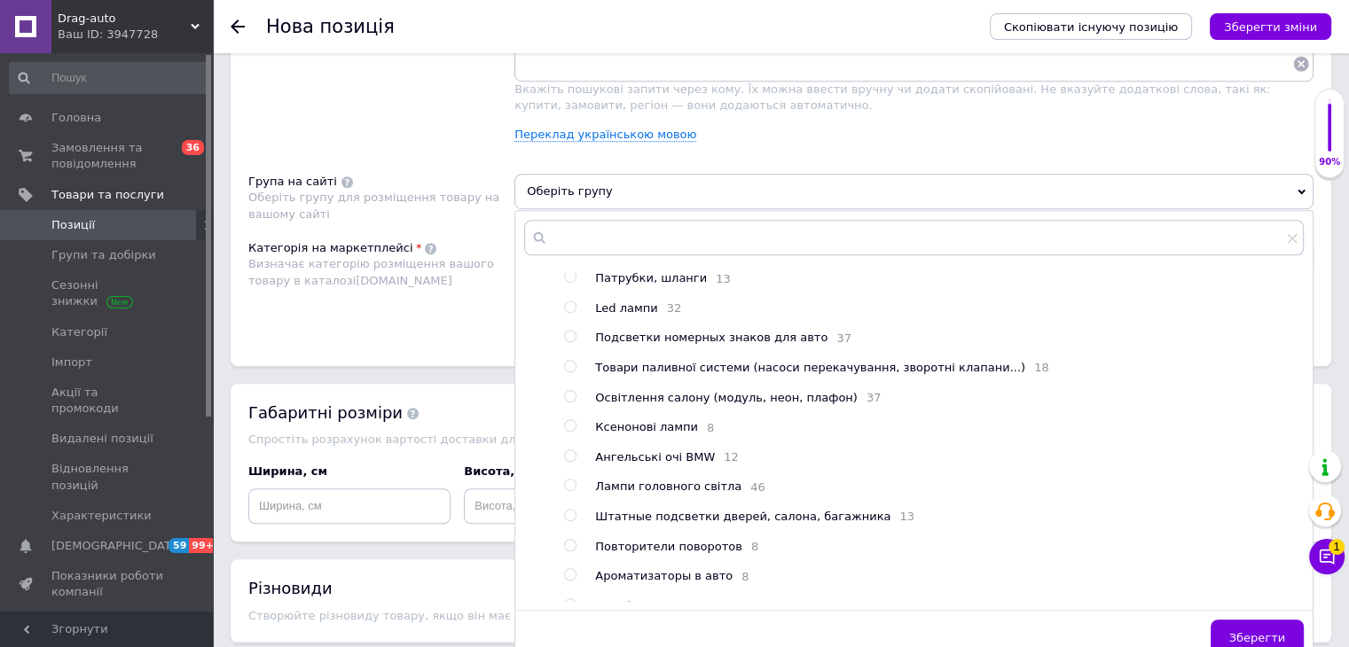
scroll to position [177, 0]
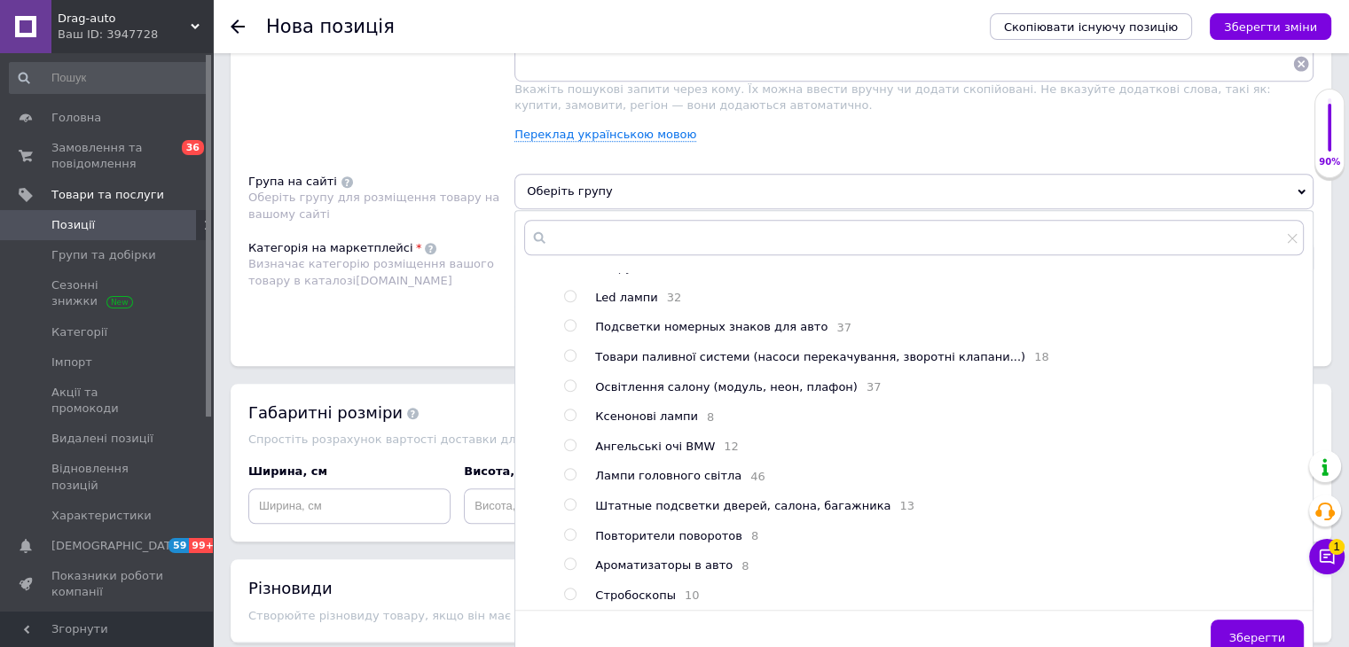
click at [617, 291] on span "Led лампи" at bounding box center [626, 297] width 62 height 13
radio input "true"
click at [1281, 634] on span "Зберегти" at bounding box center [1257, 637] width 56 height 13
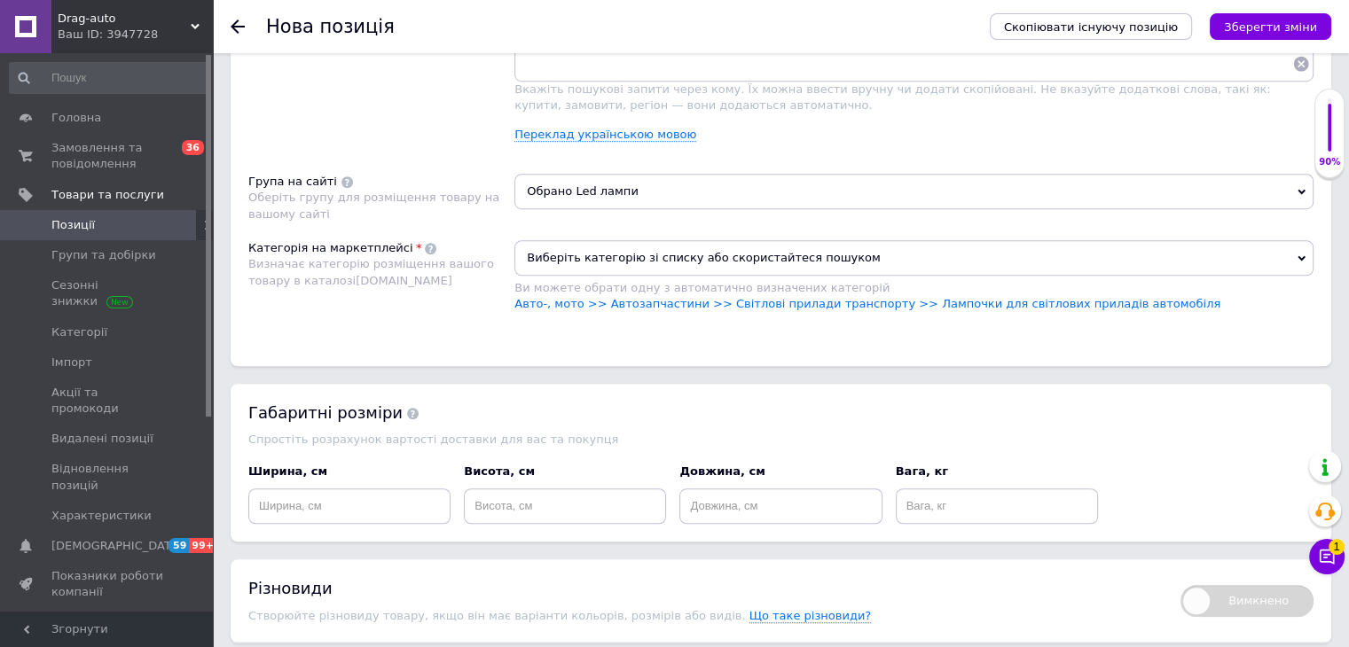
click at [952, 306] on li "Авто-, мото >> Автозапчастини >> Світлові прилади транспорту >> Лампочки для св…" at bounding box center [913, 304] width 799 height 16
click at [953, 289] on div "Ви можете обрати одну з автоматично визначених категорій" at bounding box center [913, 288] width 799 height 16
click at [953, 297] on link "Авто-, мото >> Автозапчастини >> Світлові прилади транспорту >> Лампочки для св…" at bounding box center [867, 303] width 706 height 13
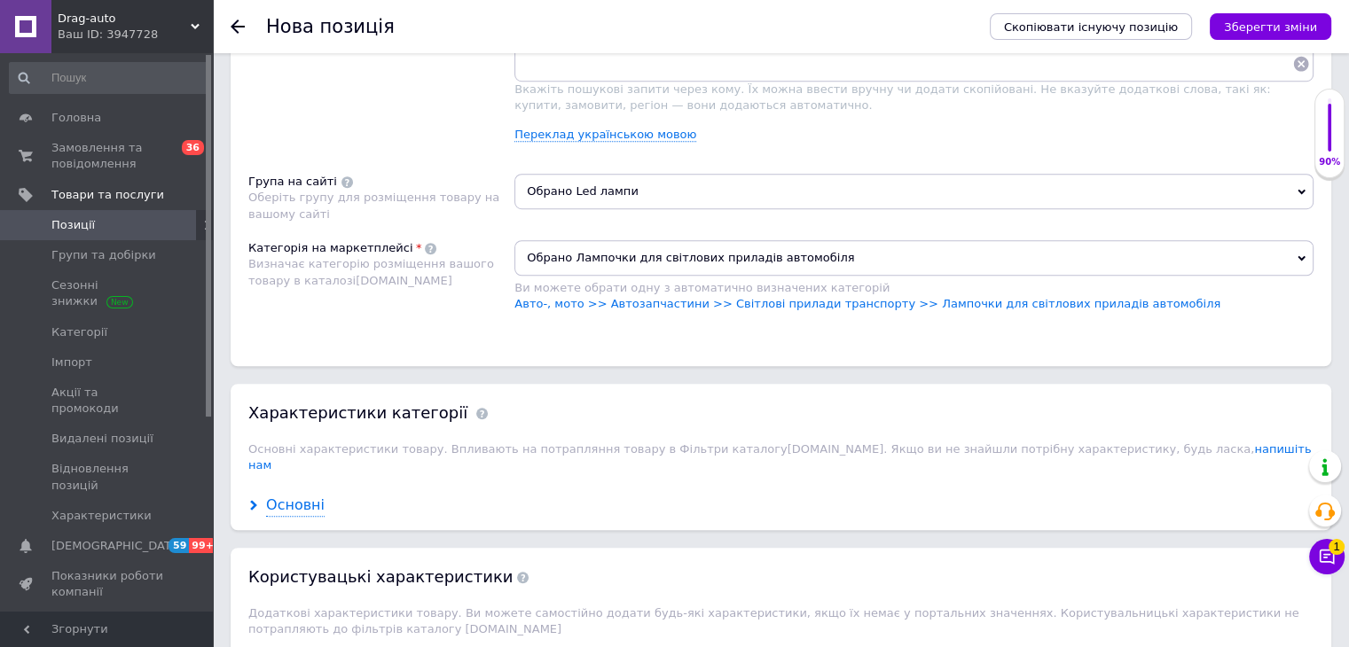
click at [294, 496] on div "Основні" at bounding box center [295, 506] width 59 height 20
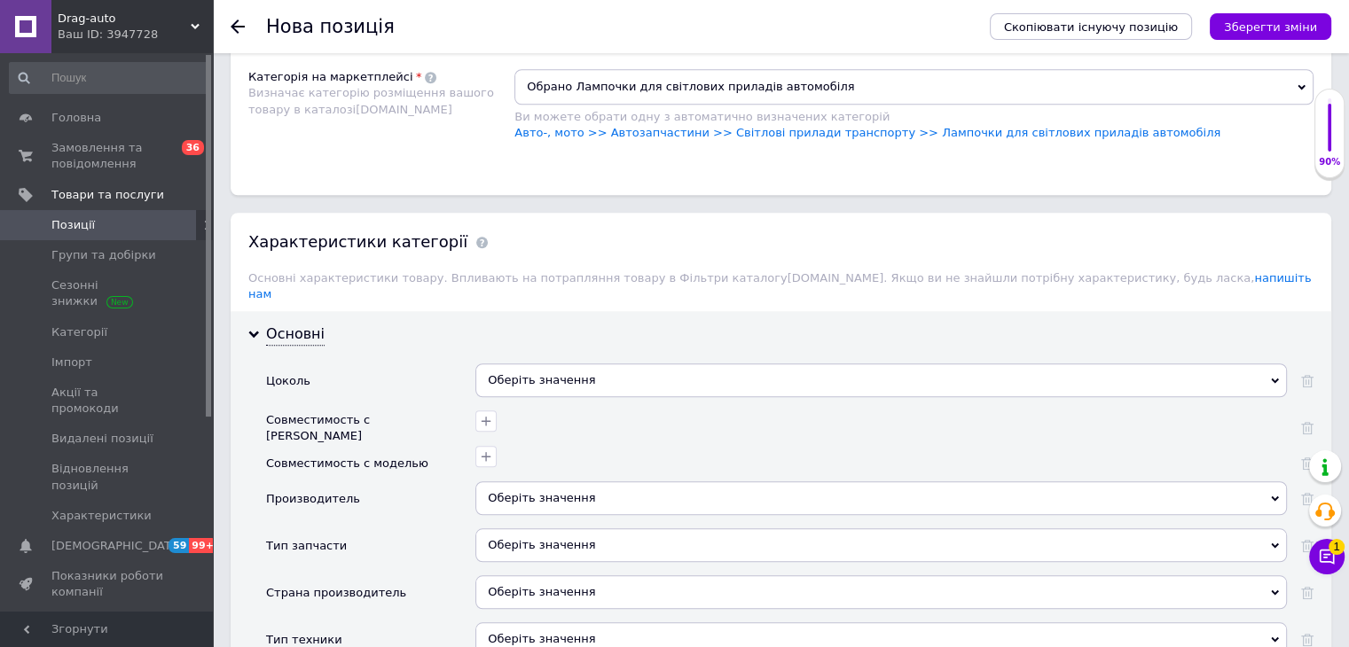
scroll to position [1419, 0]
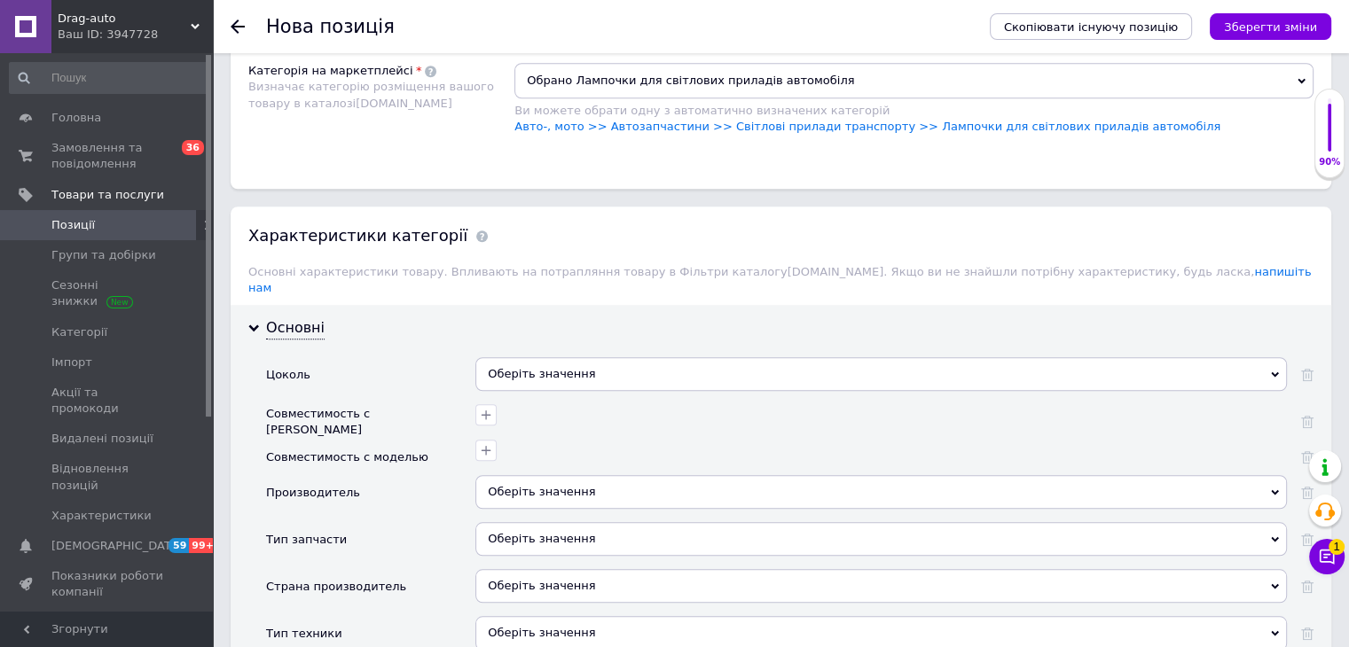
click at [536, 357] on div "Оберіть значення" at bounding box center [880, 374] width 811 height 34
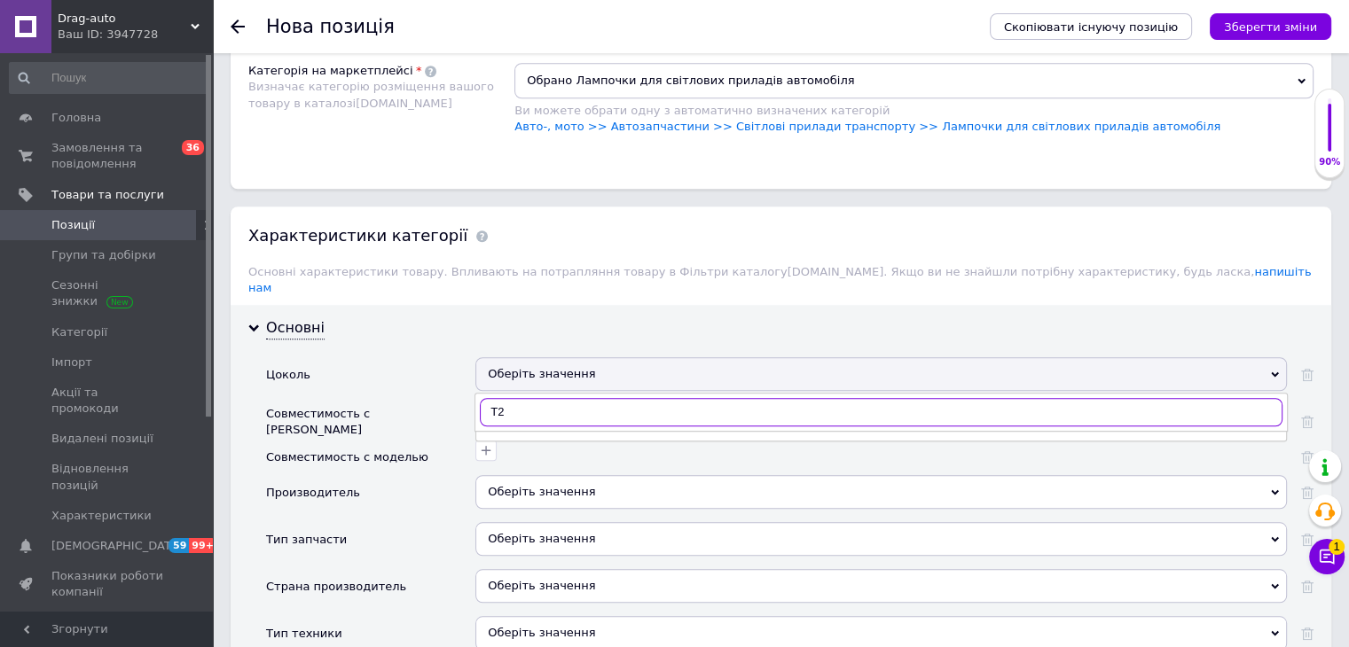
type input "T"
type input "3"
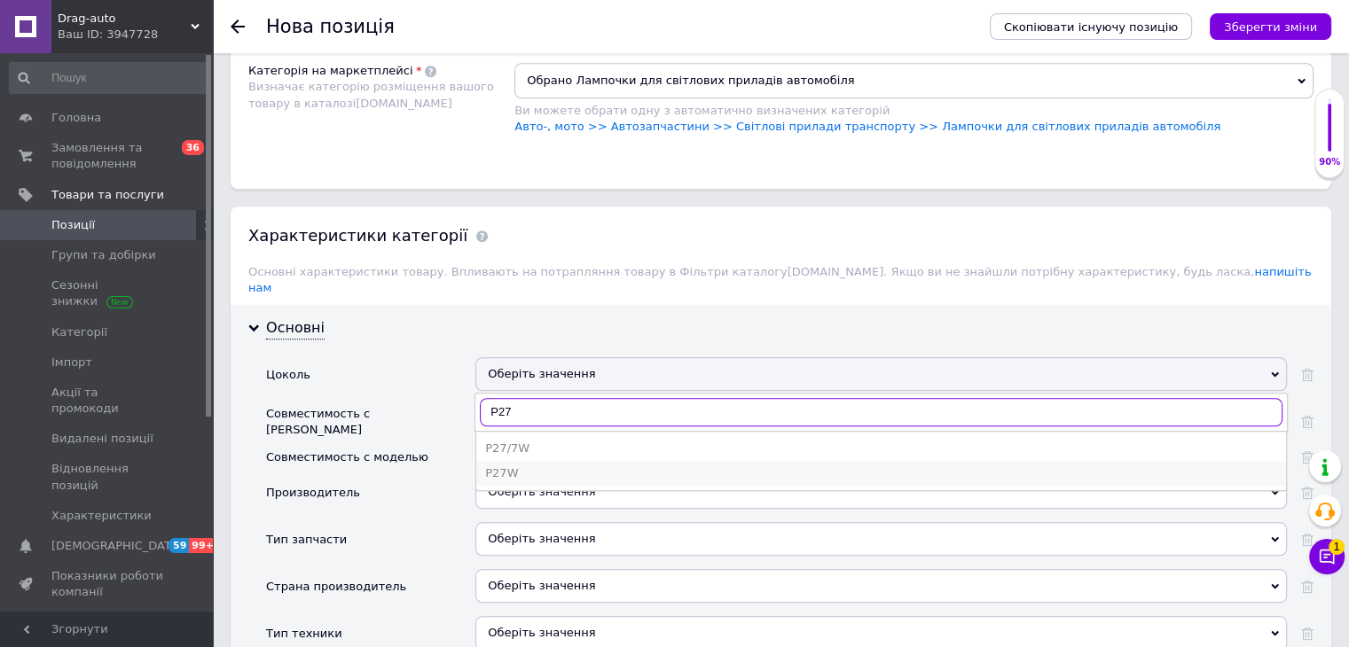
type input "P27"
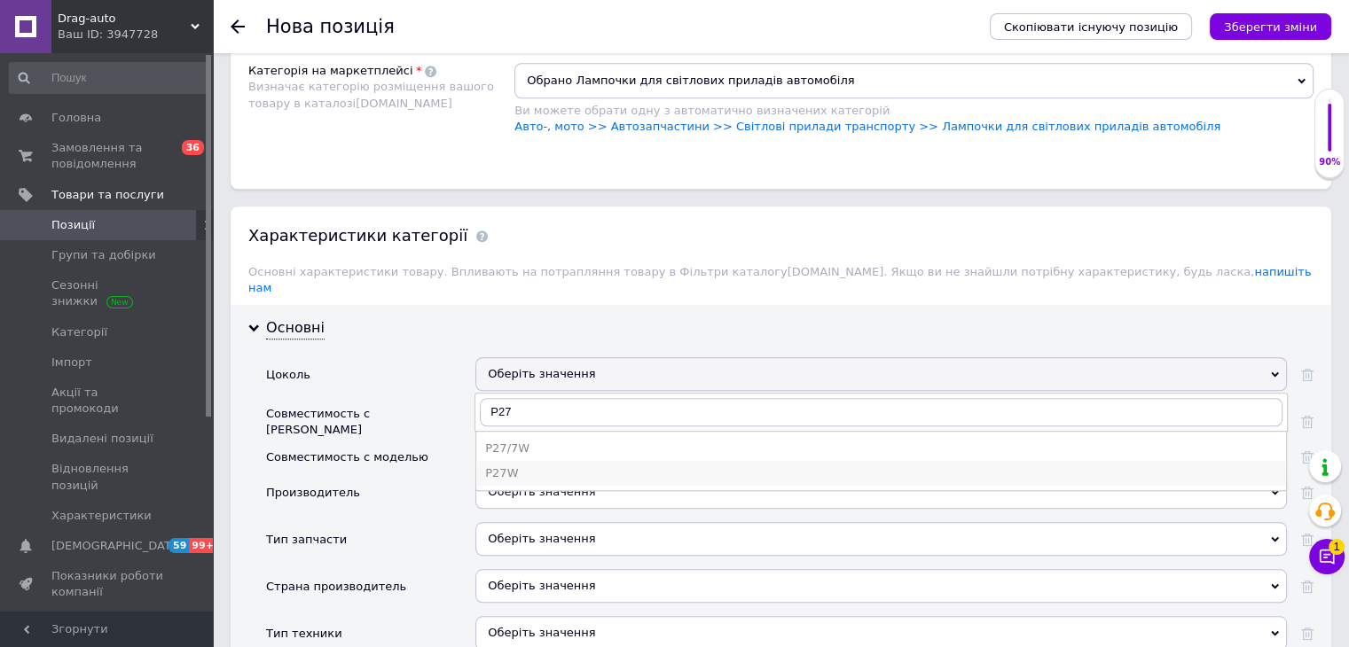
click at [539, 466] on div "P27W" at bounding box center [881, 474] width 792 height 16
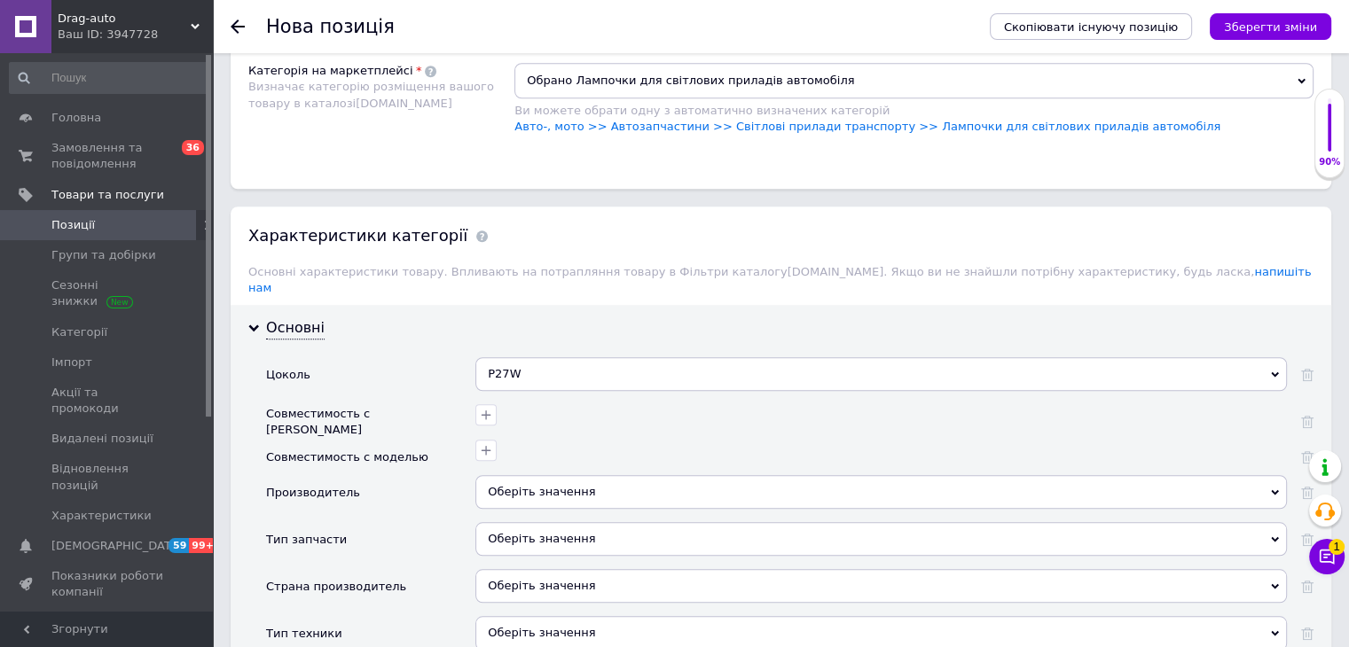
click at [505, 451] on div at bounding box center [880, 457] width 811 height 35
click at [509, 475] on div "Оберіть значення" at bounding box center [880, 492] width 811 height 34
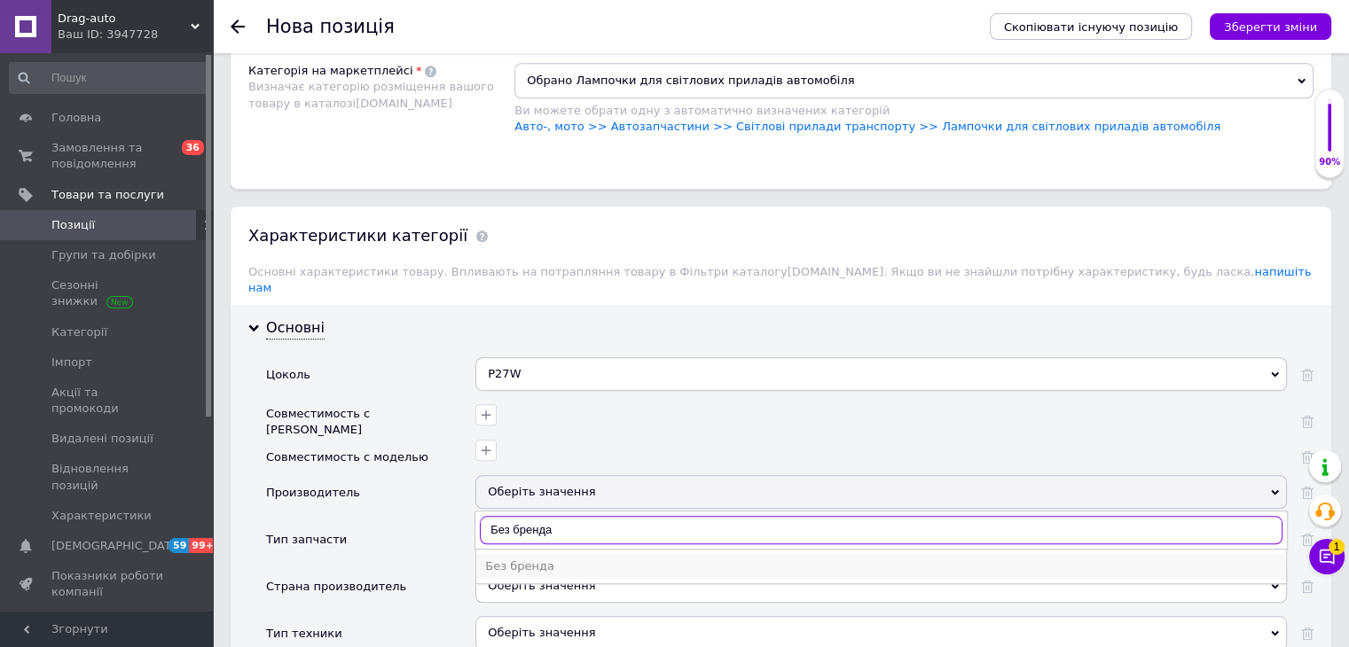
type input "Без бренда"
click at [543, 559] on div "Без бренда" at bounding box center [881, 567] width 792 height 16
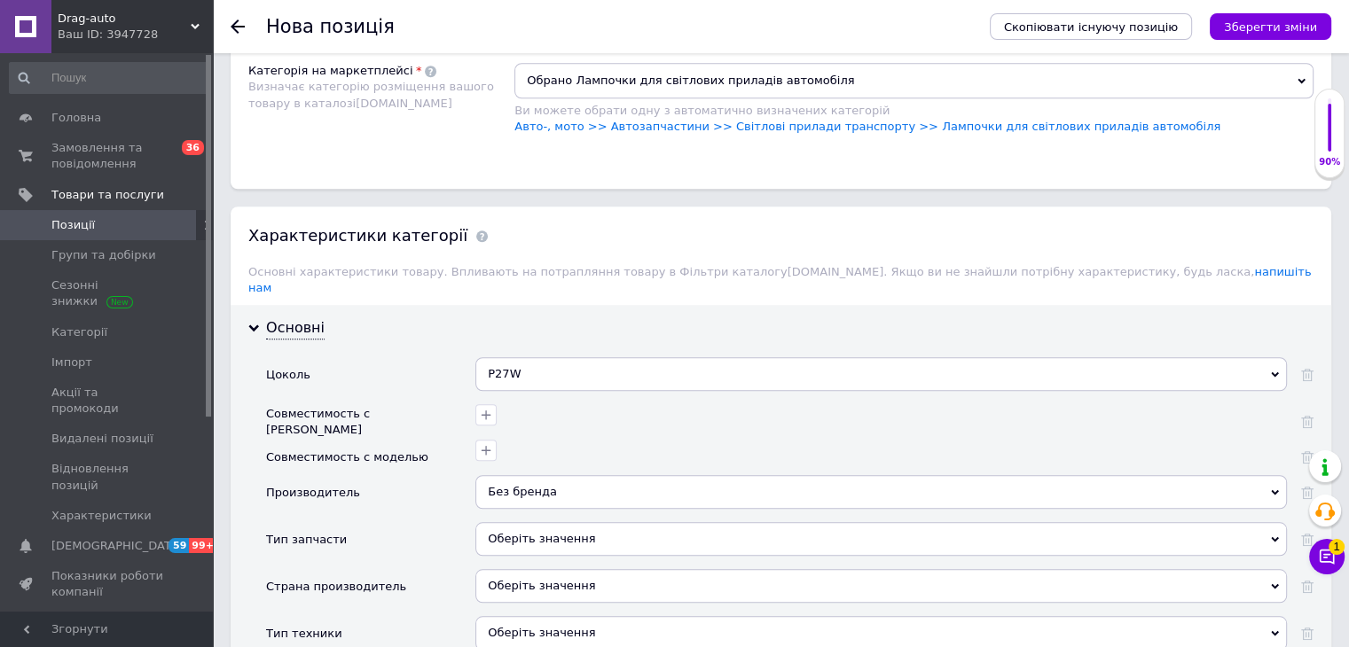
click at [536, 522] on div "Оберіть значення" at bounding box center [880, 539] width 811 height 34
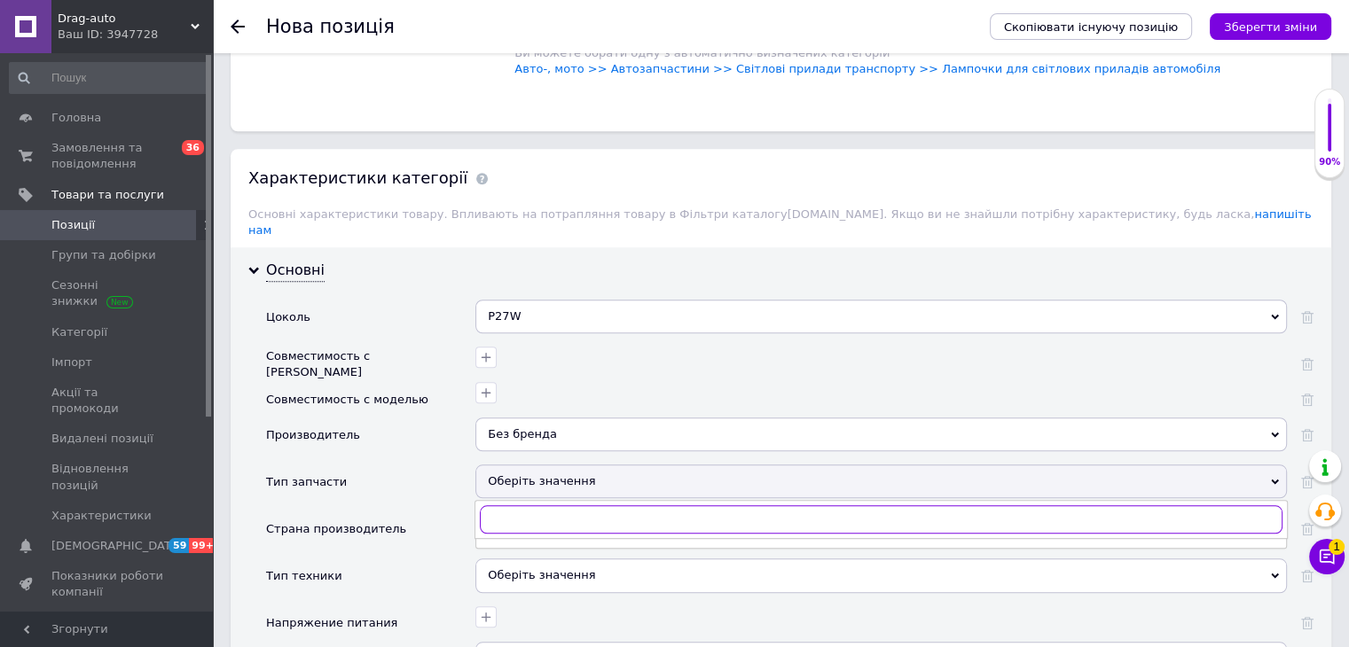
scroll to position [1508, 0]
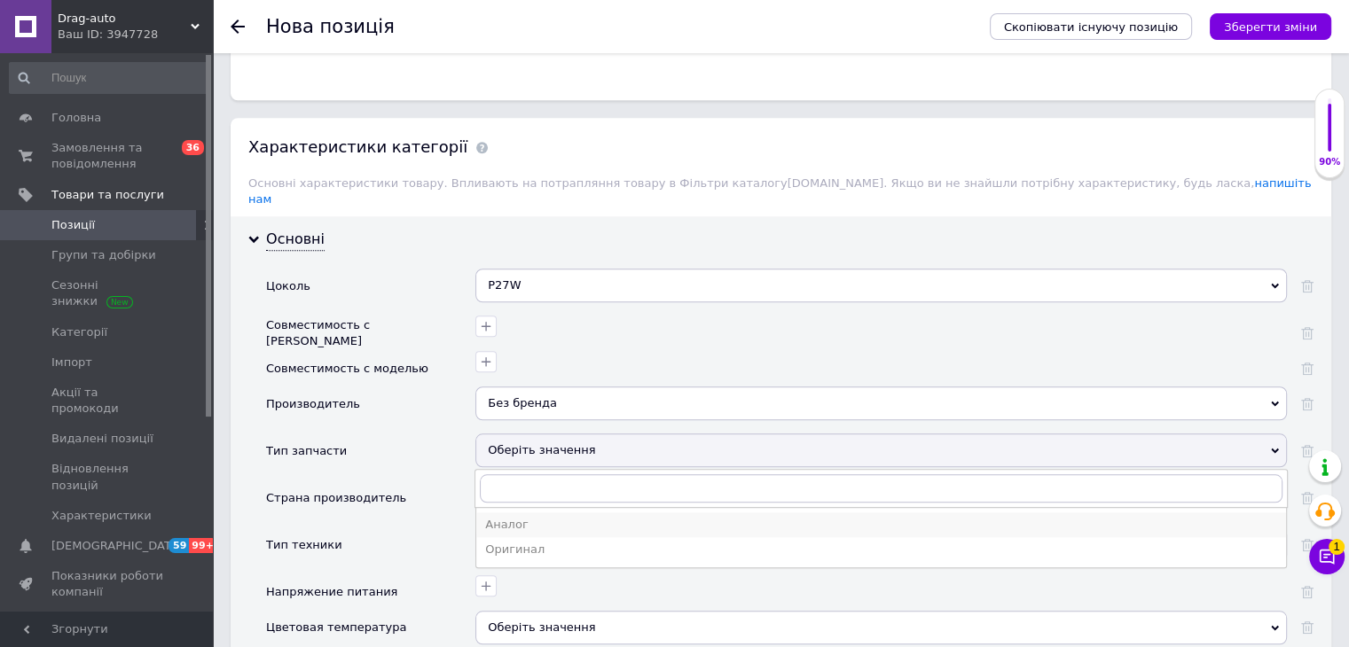
click at [504, 517] on div "Аналог" at bounding box center [881, 525] width 792 height 16
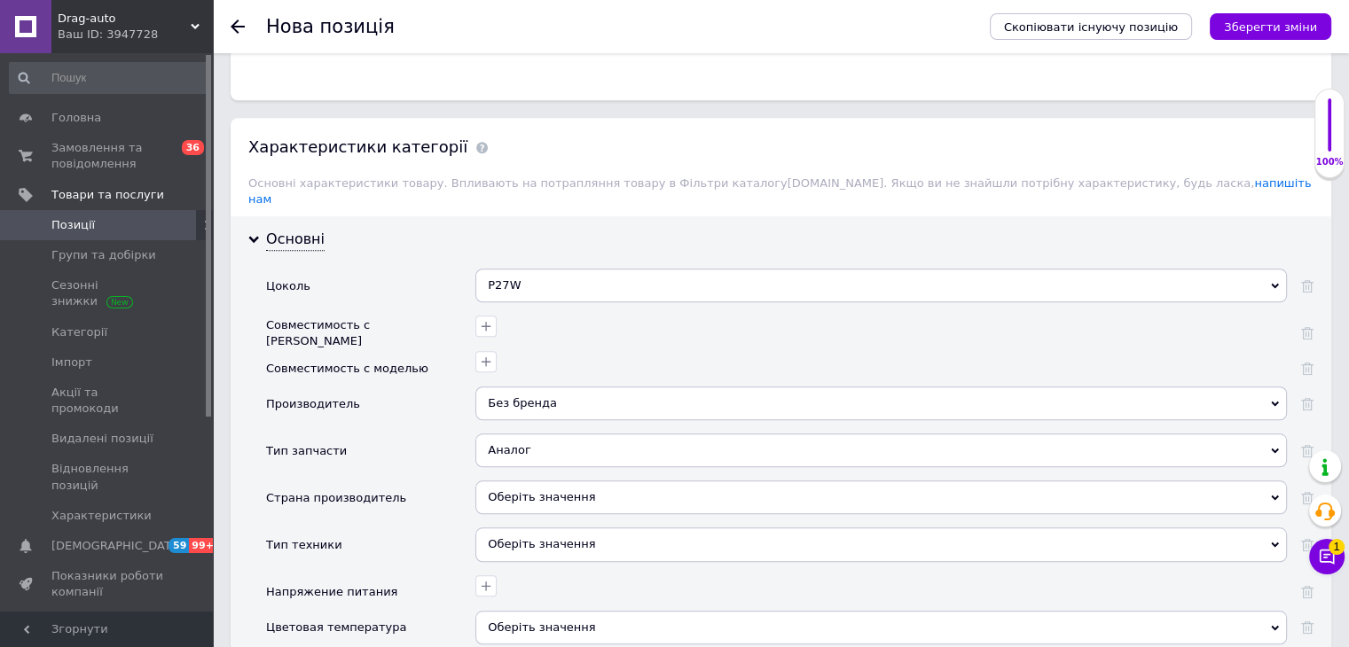
click at [532, 481] on div "Оберіть значення" at bounding box center [880, 498] width 811 height 34
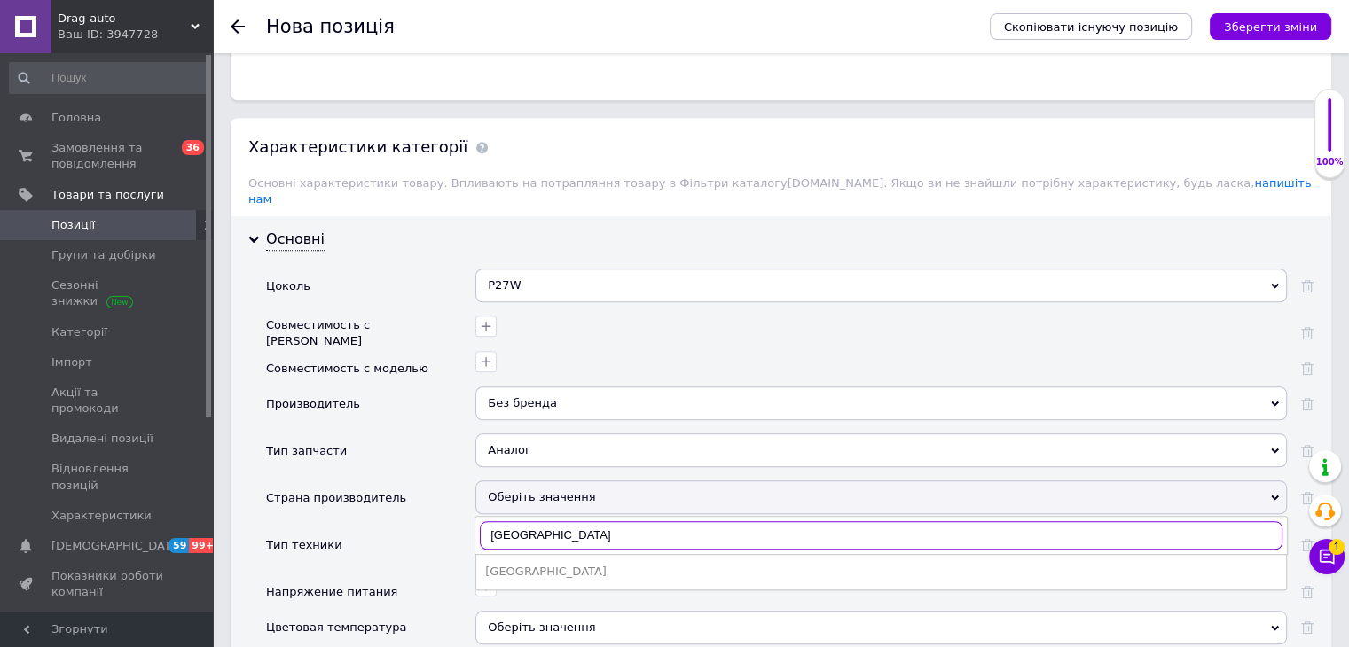
type input "[GEOGRAPHIC_DATA]"
click at [489, 564] on div "[GEOGRAPHIC_DATA]" at bounding box center [881, 572] width 792 height 16
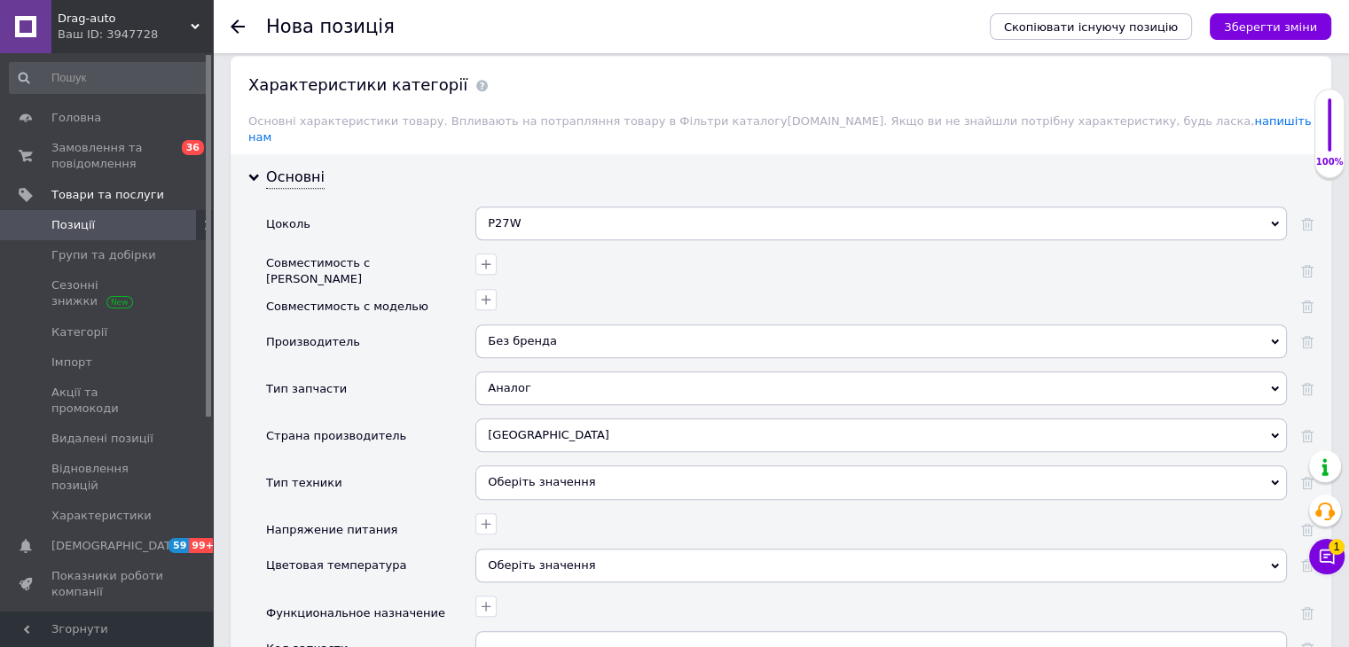
scroll to position [1596, 0]
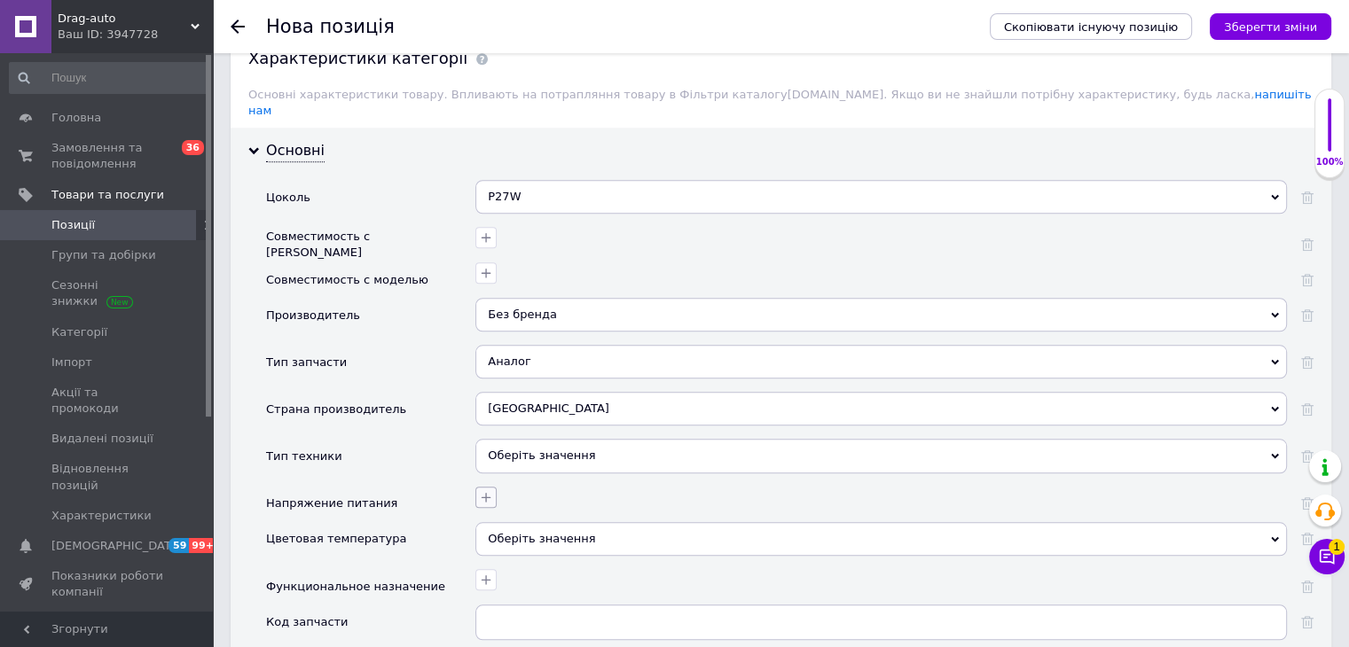
click at [482, 493] on icon "button" at bounding box center [487, 498] width 10 height 10
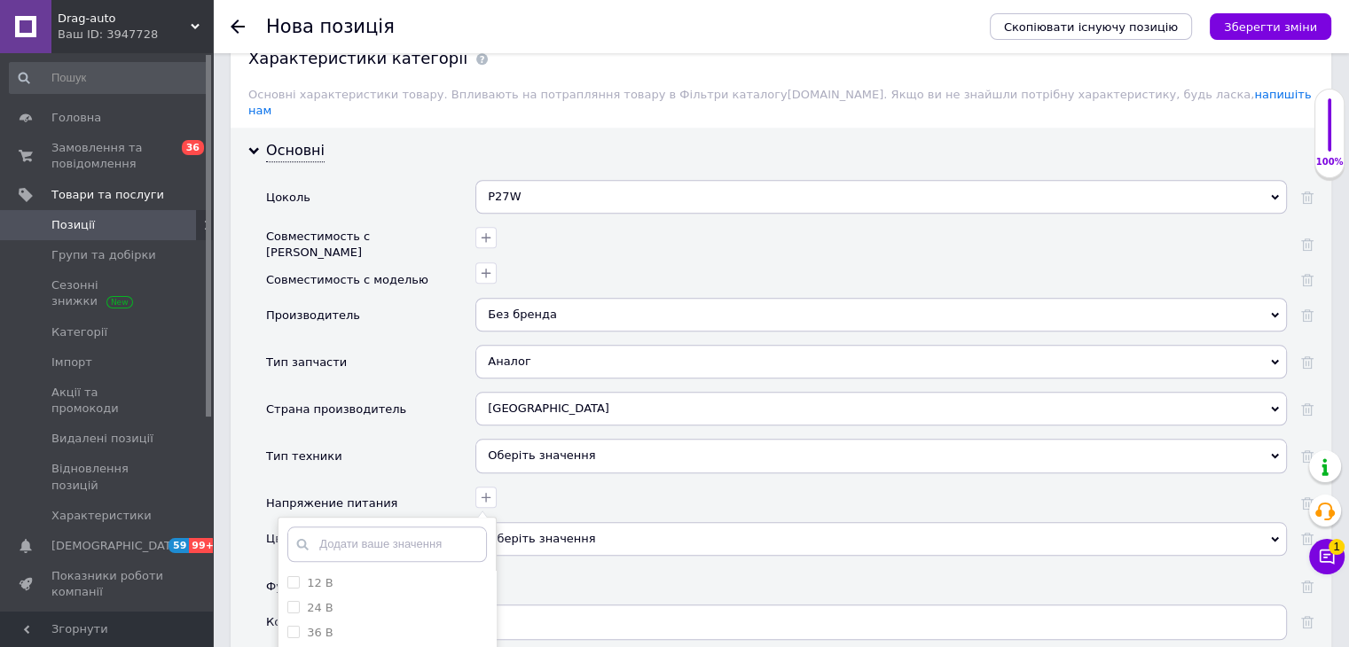
scroll to position [1685, 0]
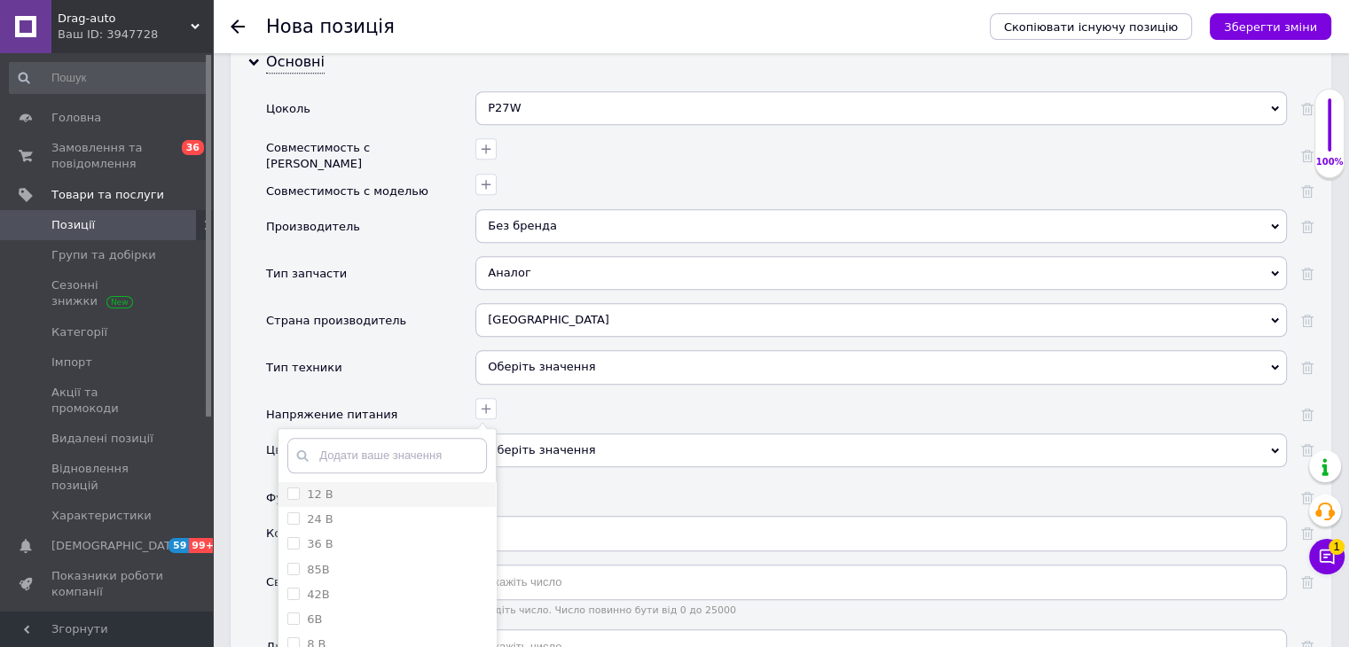
click at [291, 488] on В "12 В" at bounding box center [293, 494] width 12 height 12
checkbox В "true"
click at [297, 513] on В "24 В" at bounding box center [293, 519] width 12 height 12
checkbox В "true"
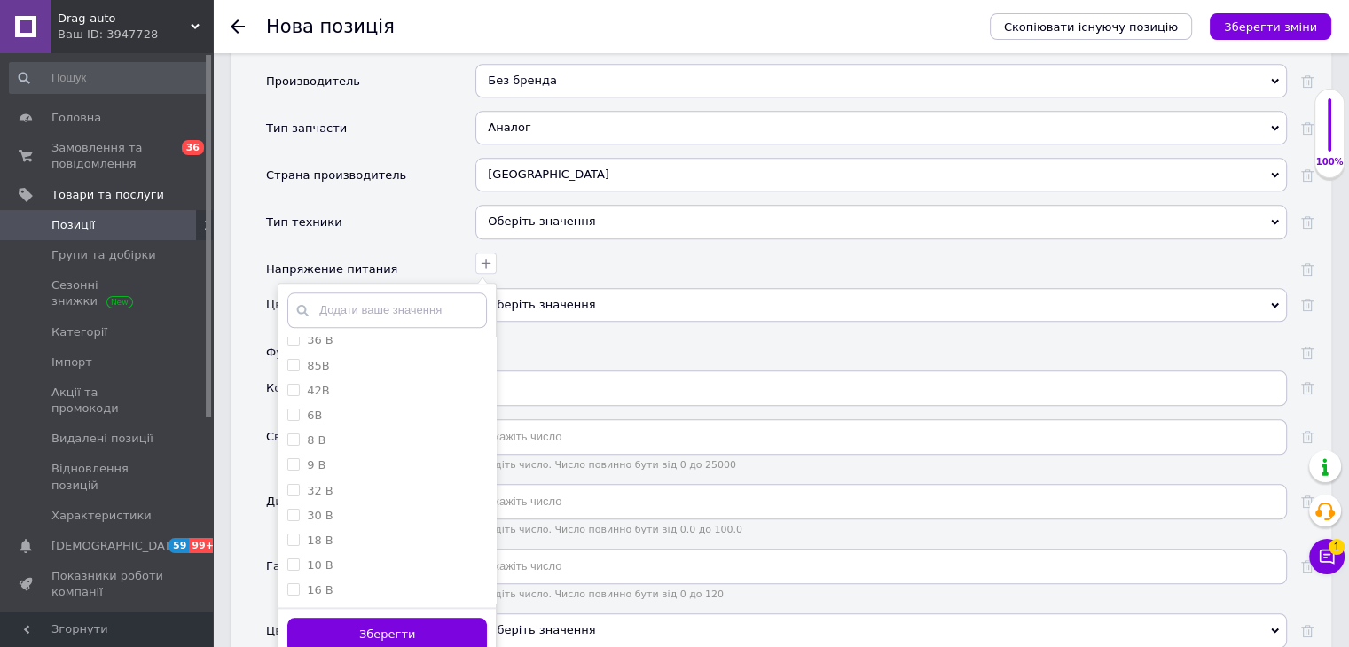
scroll to position [1862, 0]
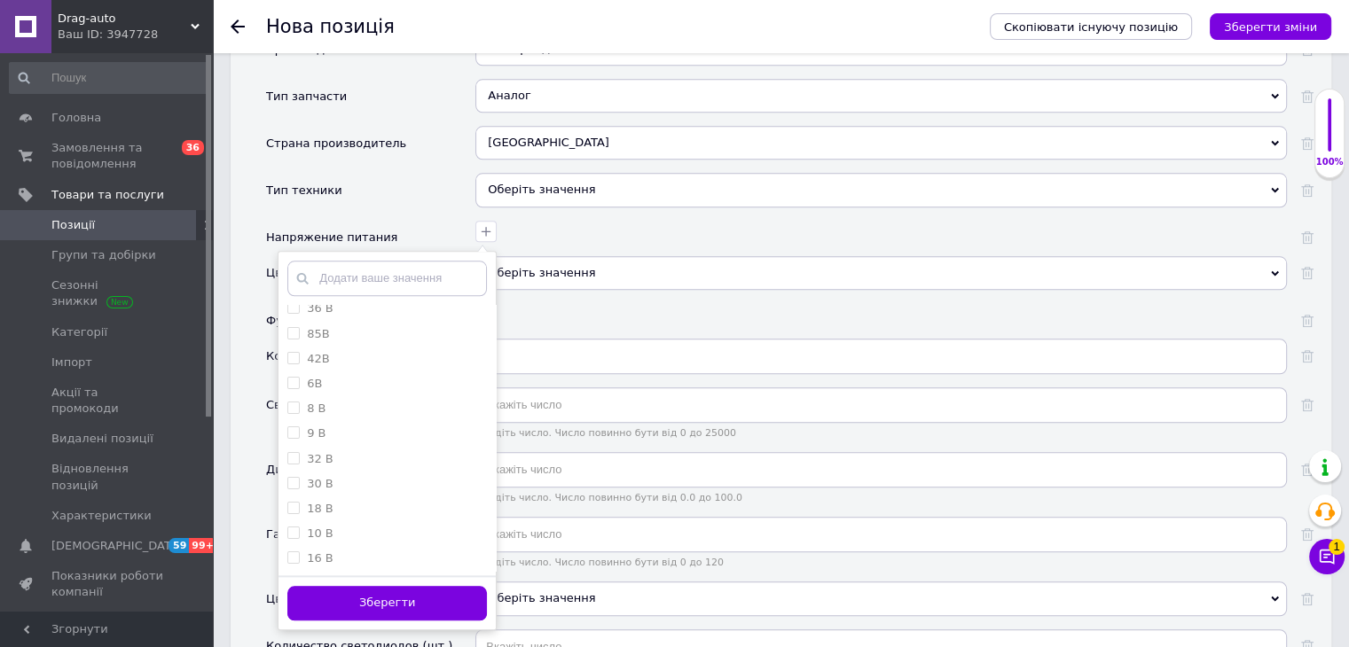
click at [378, 586] on button "Зберегти" at bounding box center [387, 603] width 200 height 35
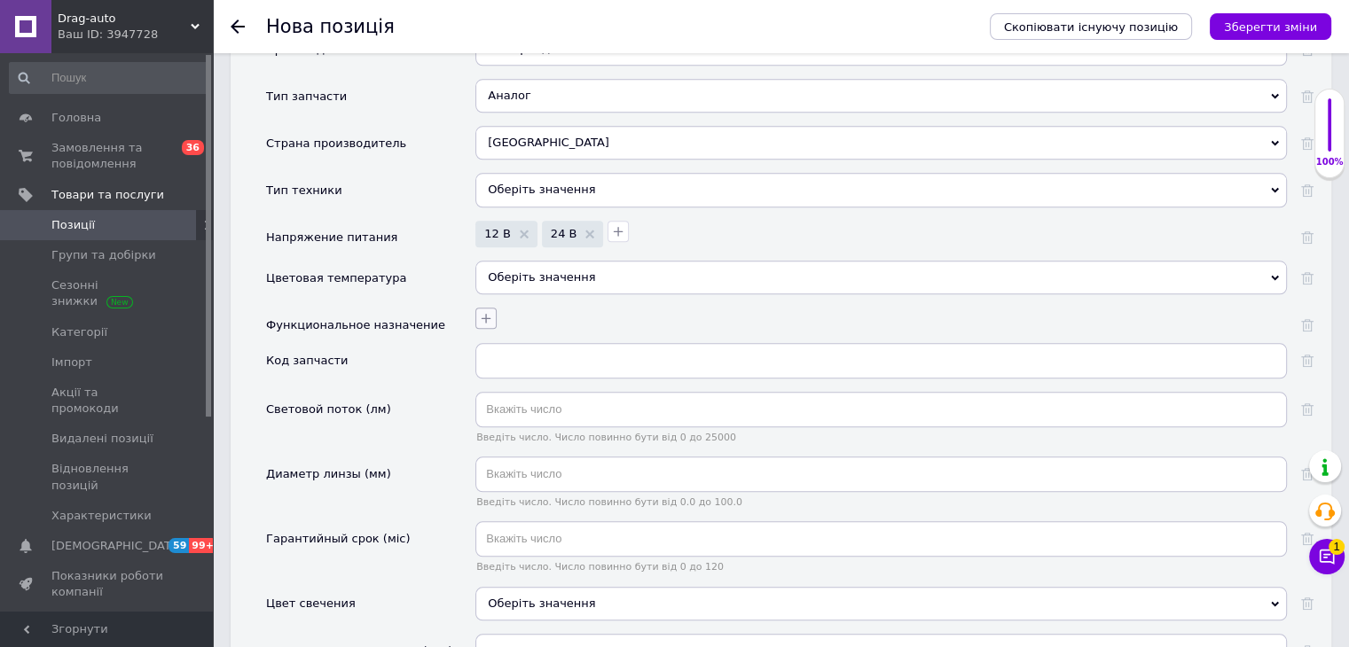
click at [484, 311] on icon "button" at bounding box center [486, 318] width 14 height 14
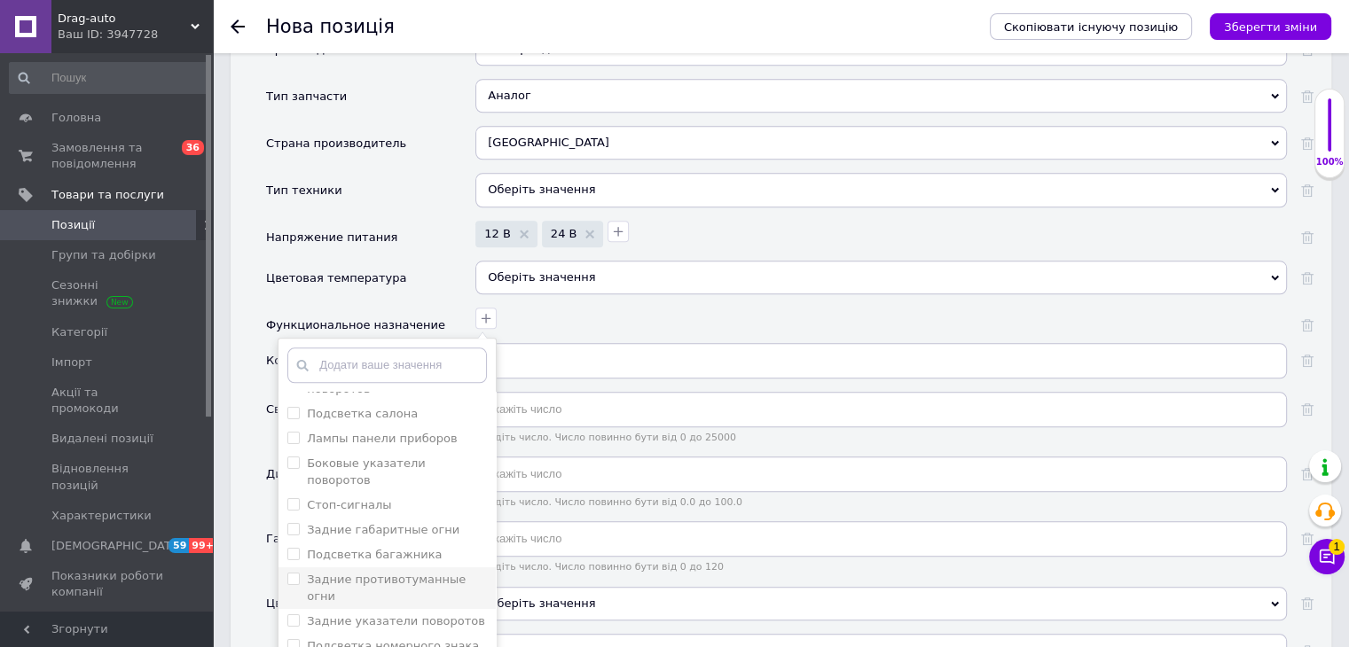
scroll to position [89, 0]
click at [432, 583] on label "Задние указатели поворотов" at bounding box center [396, 589] width 178 height 13
checkbox поворотов "true"
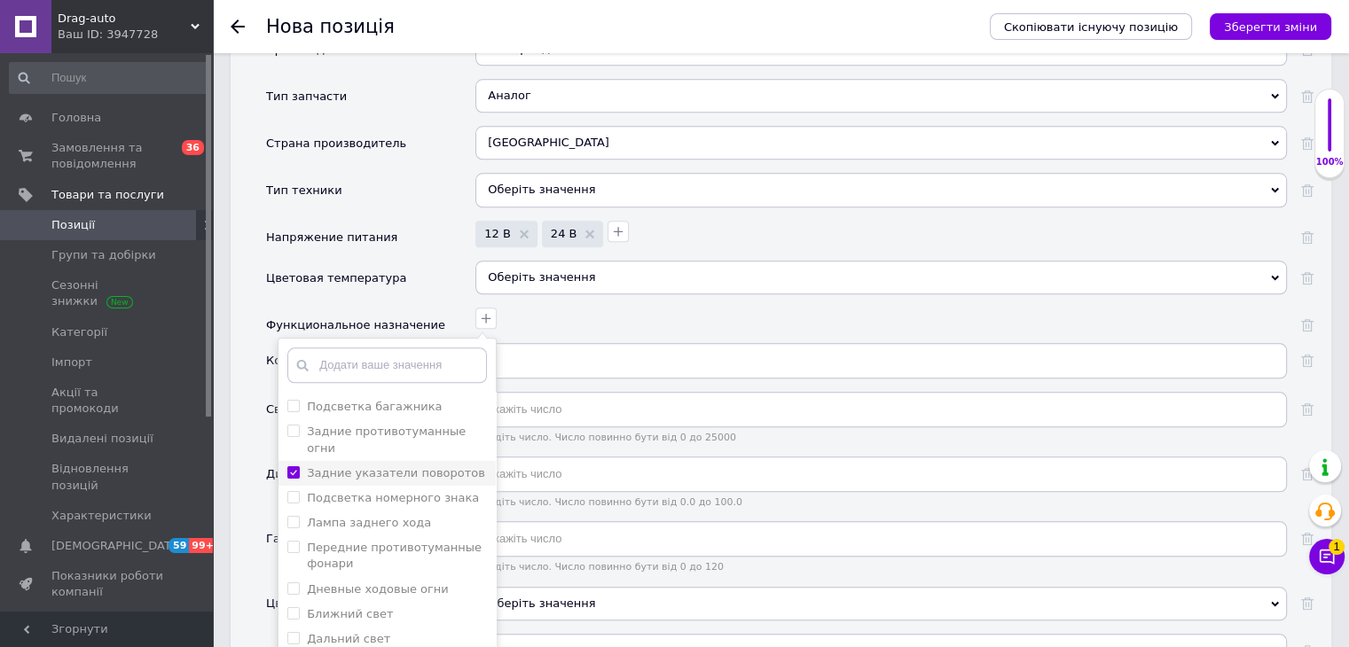
scroll to position [241, 0]
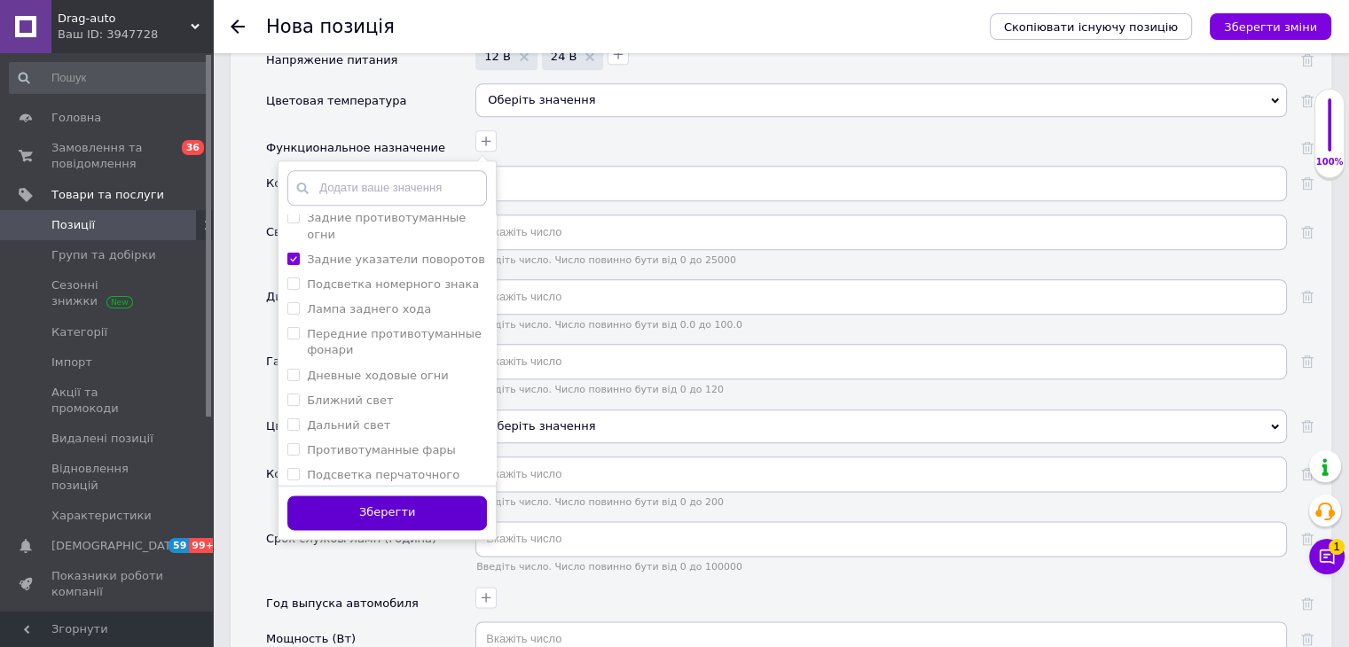
click at [416, 496] on button "Зберегти" at bounding box center [387, 513] width 200 height 35
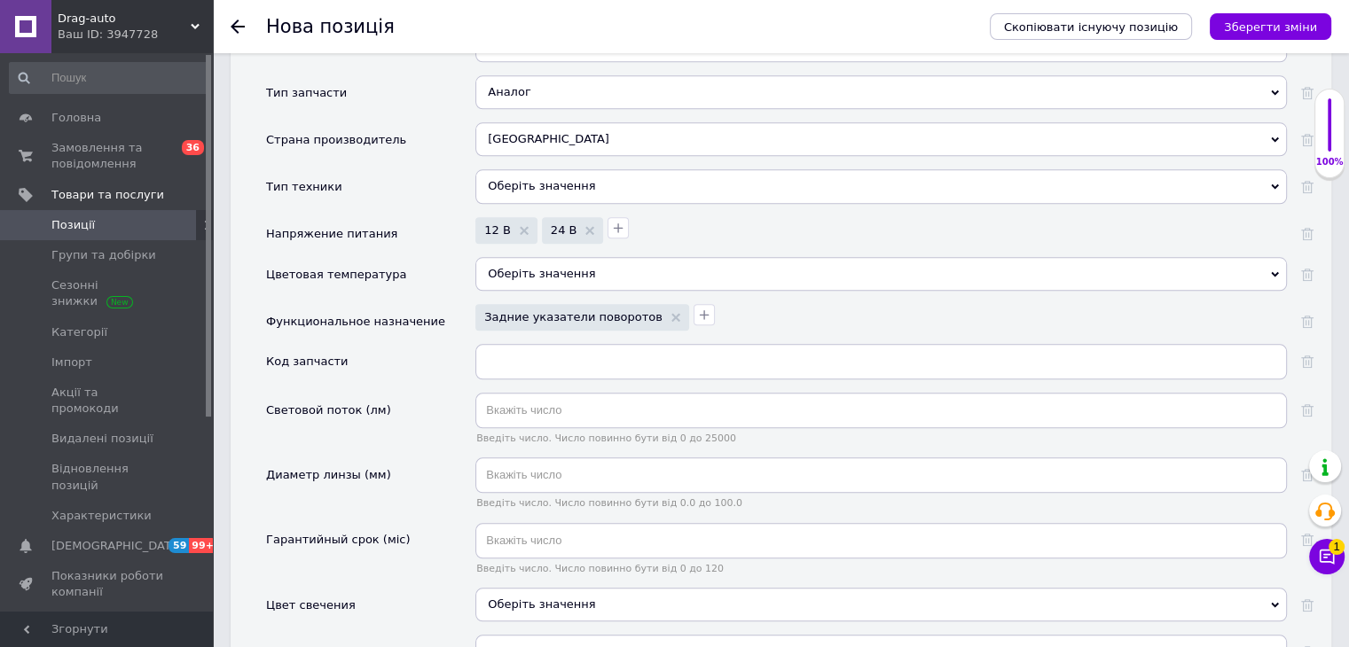
scroll to position [1862, 0]
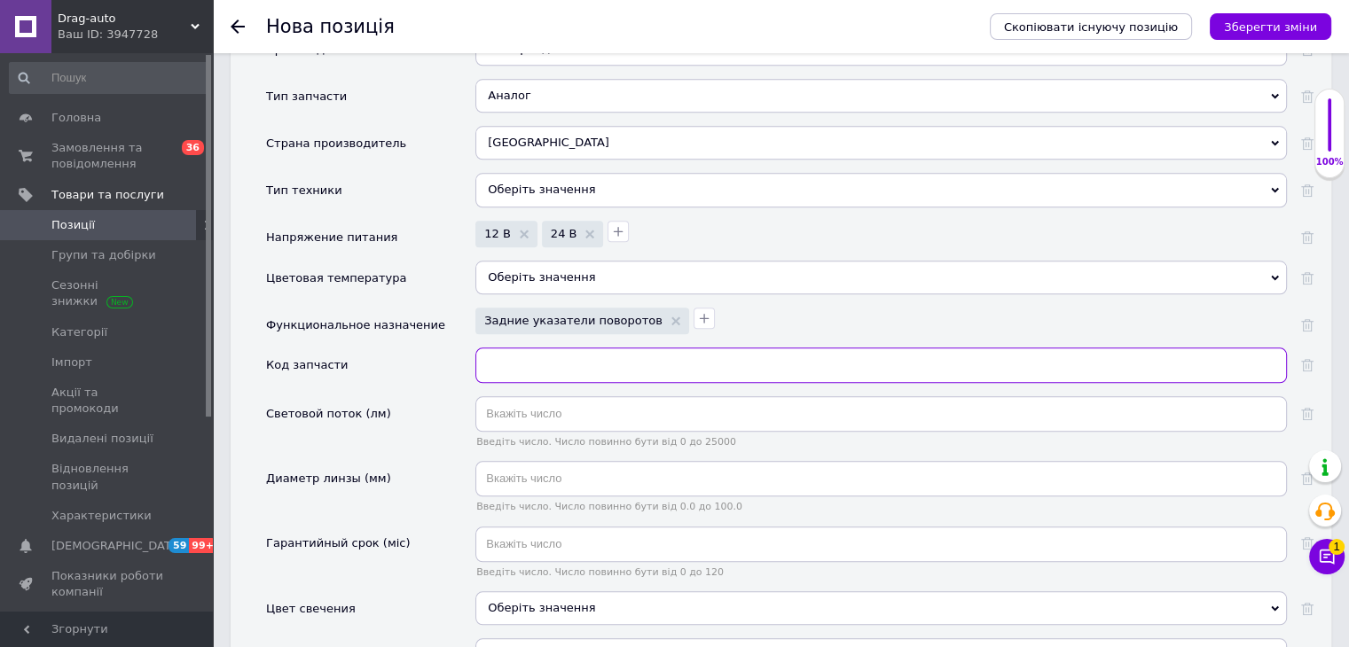
click at [537, 348] on input "text" at bounding box center [880, 365] width 811 height 35
type input "6033"
click at [512, 464] on input "text" at bounding box center [880, 478] width 811 height 35
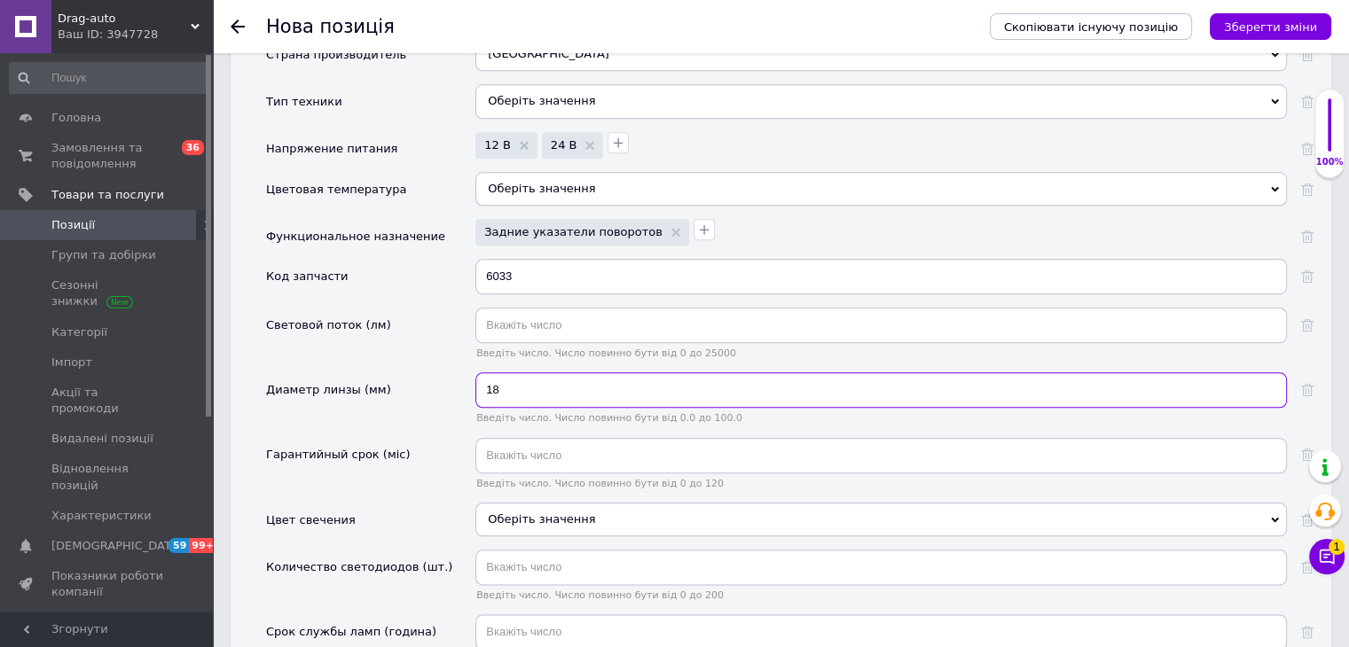
type input "18"
drag, startPoint x: 538, startPoint y: 492, endPoint x: 509, endPoint y: 466, distance: 39.6
click at [536, 503] on div "Оберіть значення" at bounding box center [880, 520] width 811 height 34
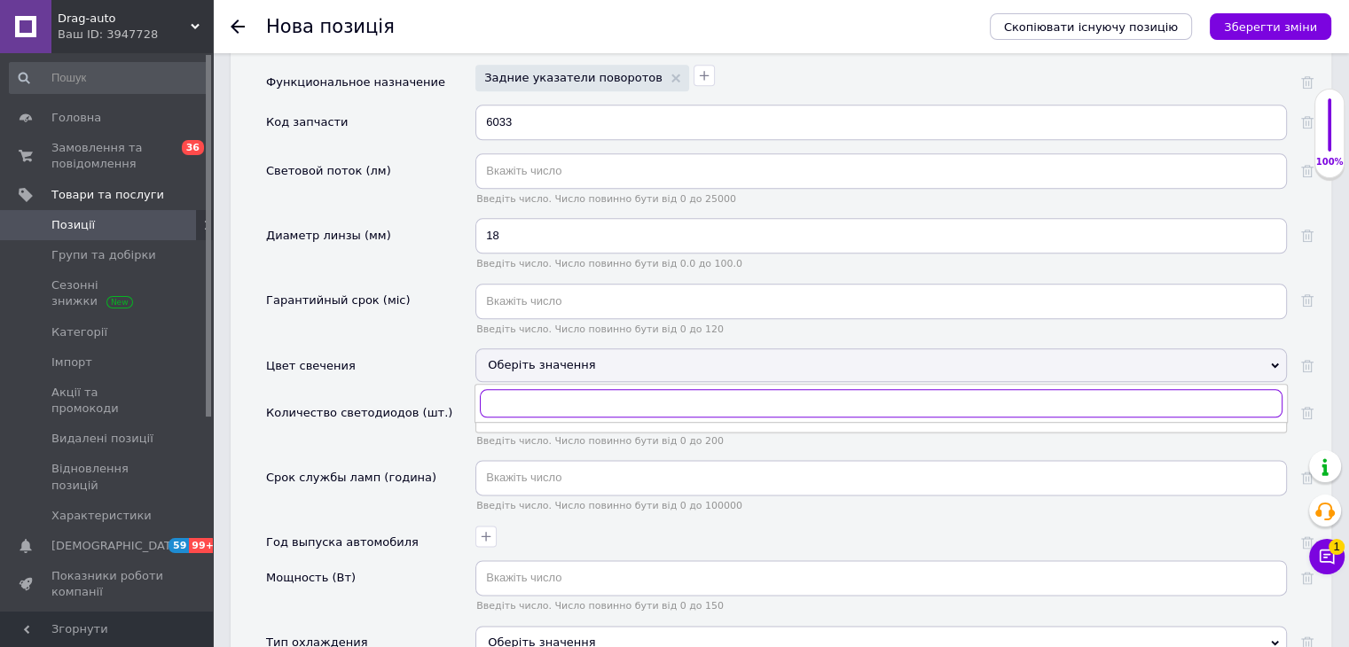
scroll to position [2128, 0]
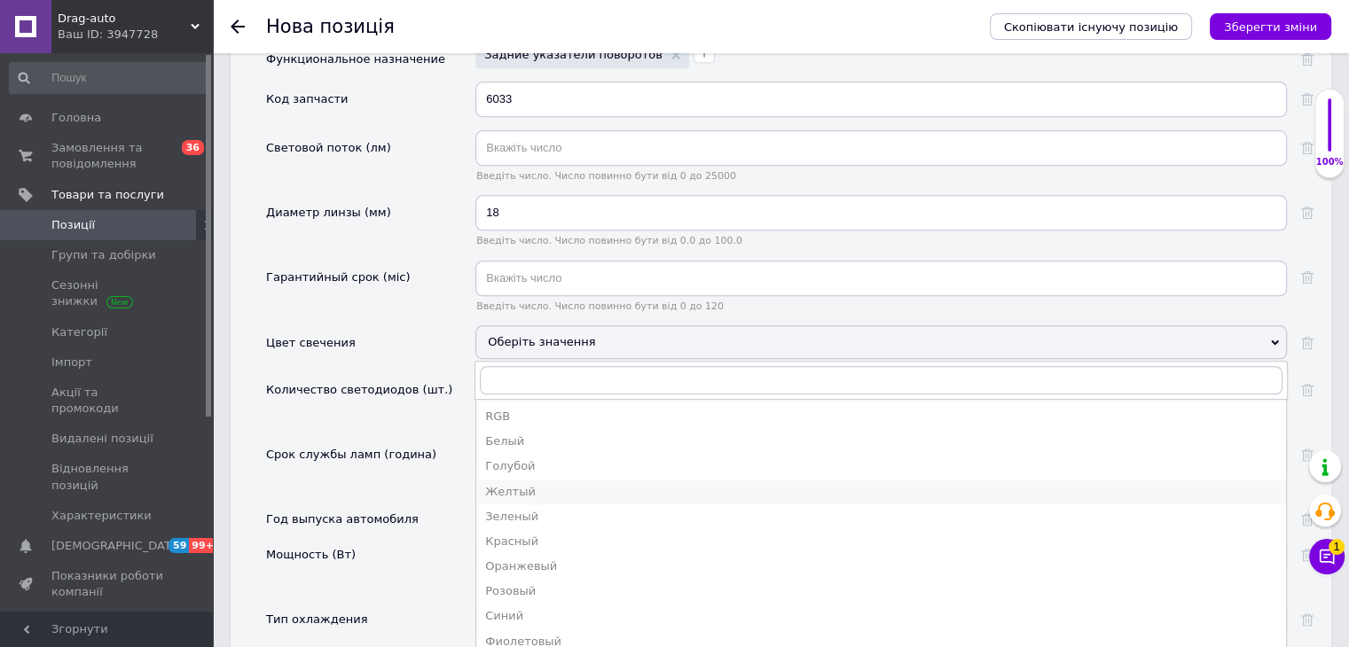
click at [539, 480] on li "Желтый" at bounding box center [881, 492] width 810 height 25
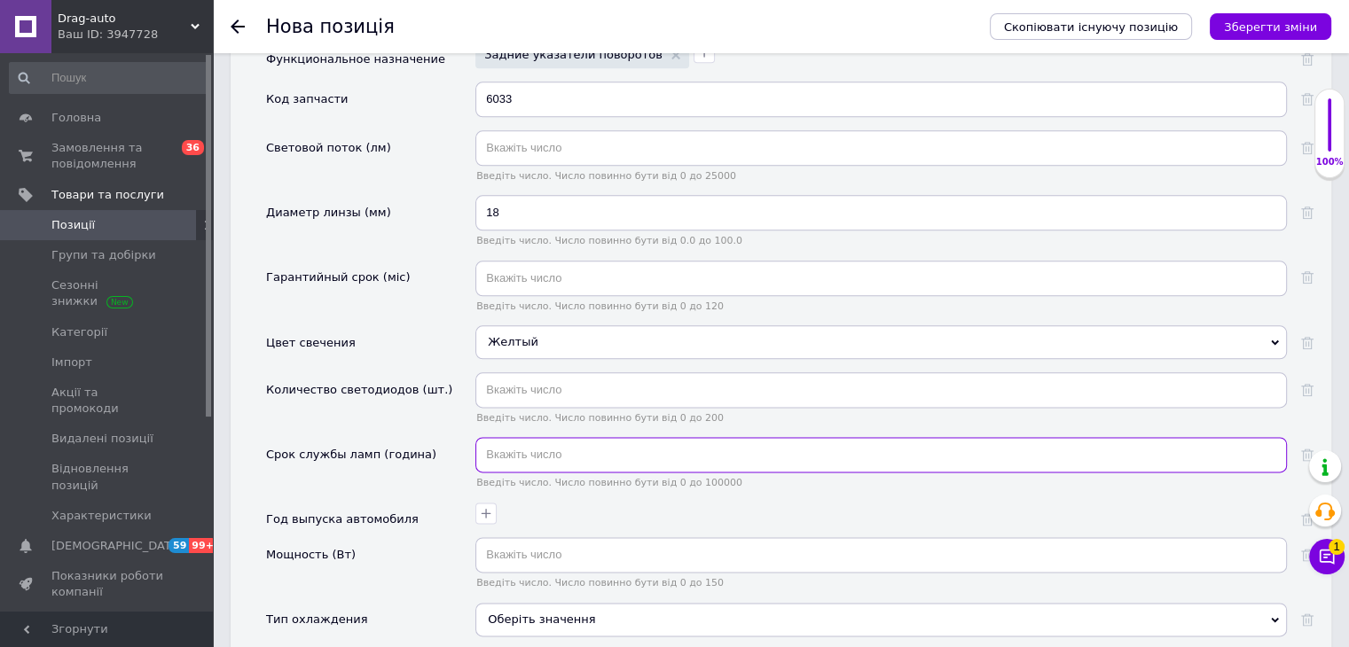
click at [532, 437] on input "text" at bounding box center [880, 454] width 811 height 35
type input "50000"
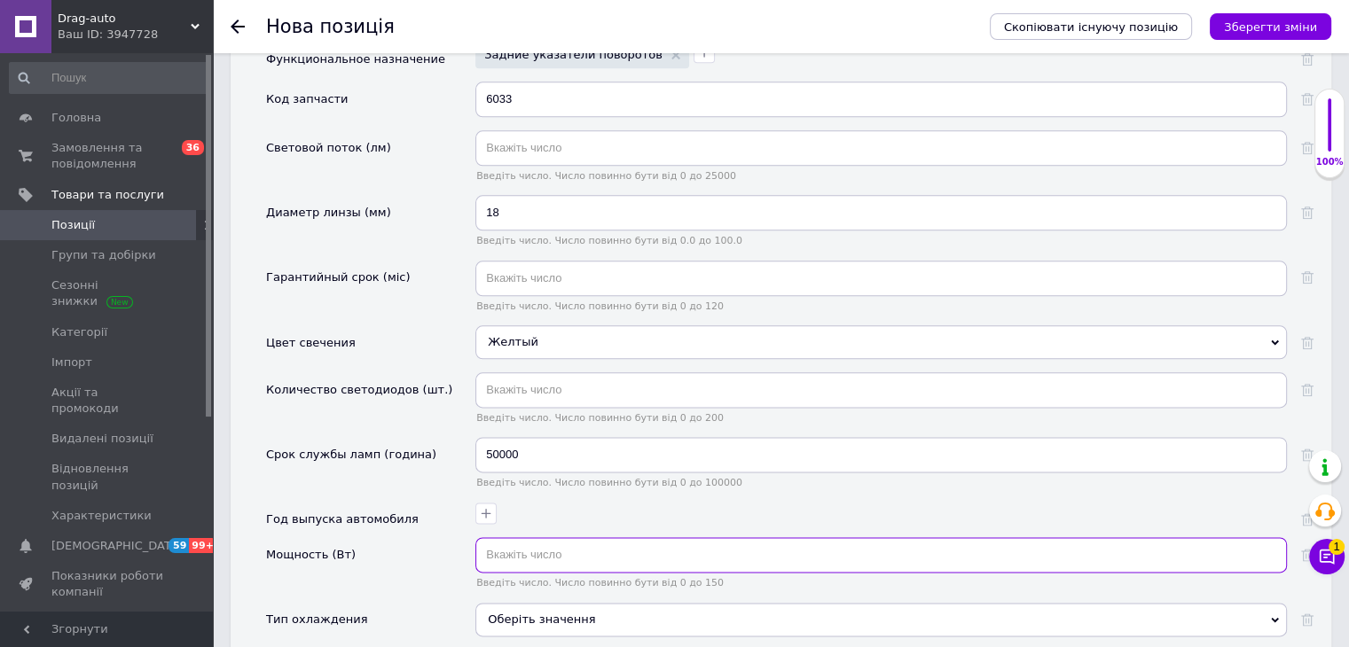
click at [529, 537] on input "text" at bounding box center [880, 554] width 811 height 35
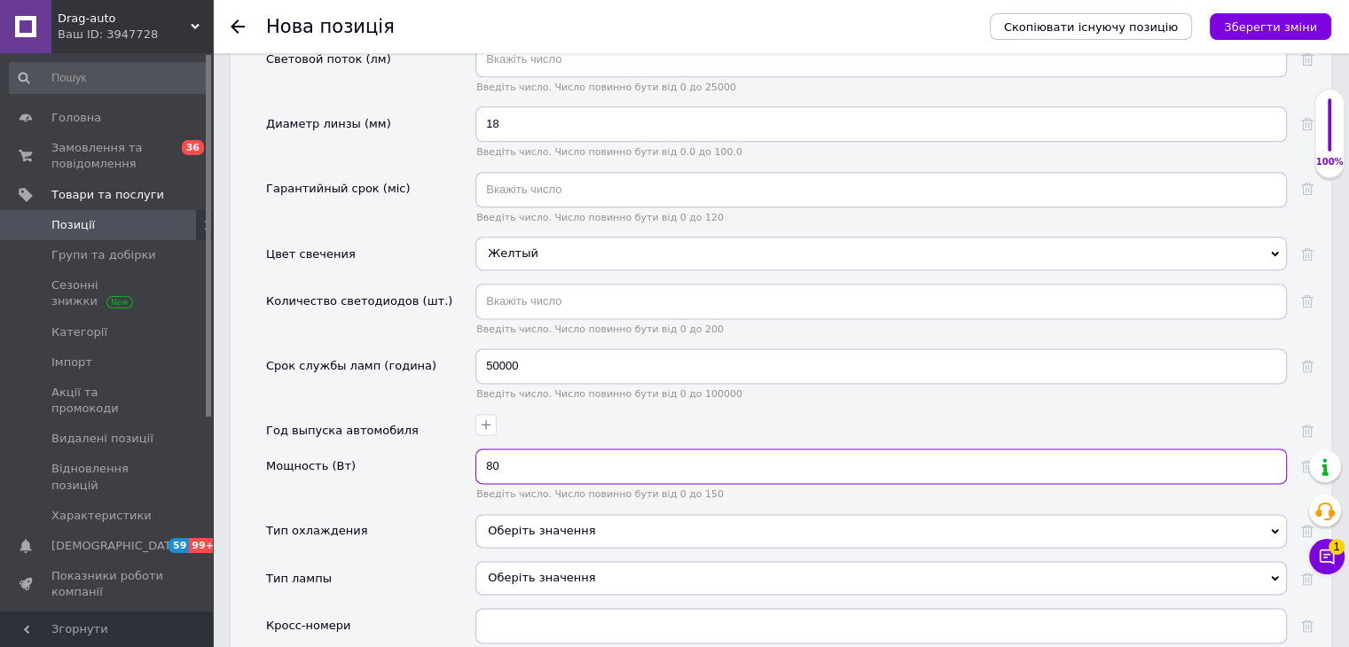
type input "80"
click at [513, 514] on div "Оберіть значення" at bounding box center [880, 531] width 811 height 34
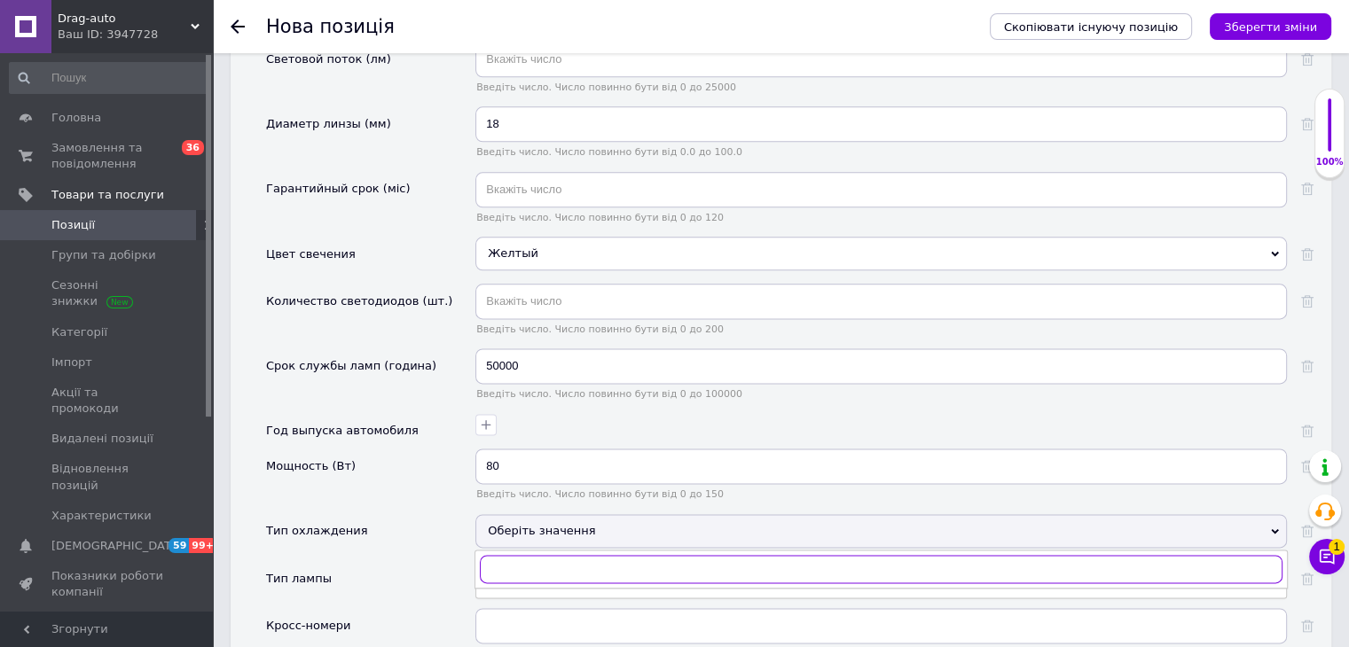
scroll to position [2306, 0]
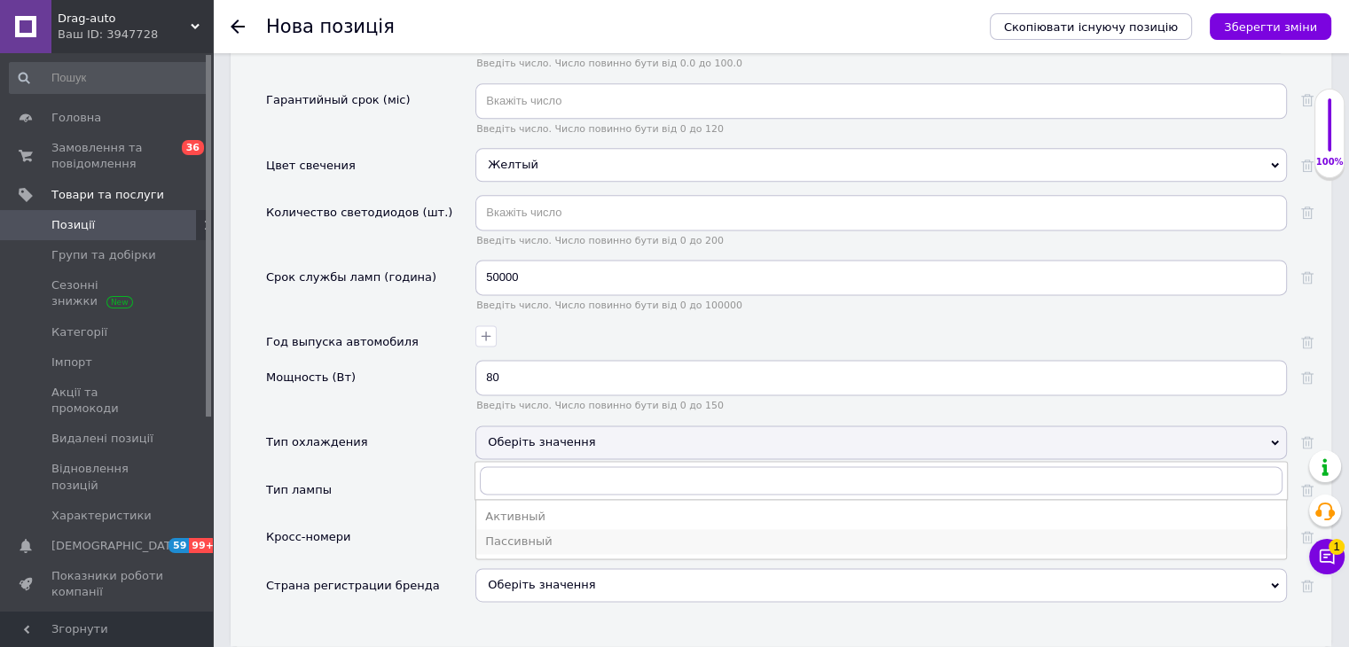
click at [537, 534] on div "Пассивный" at bounding box center [881, 542] width 792 height 16
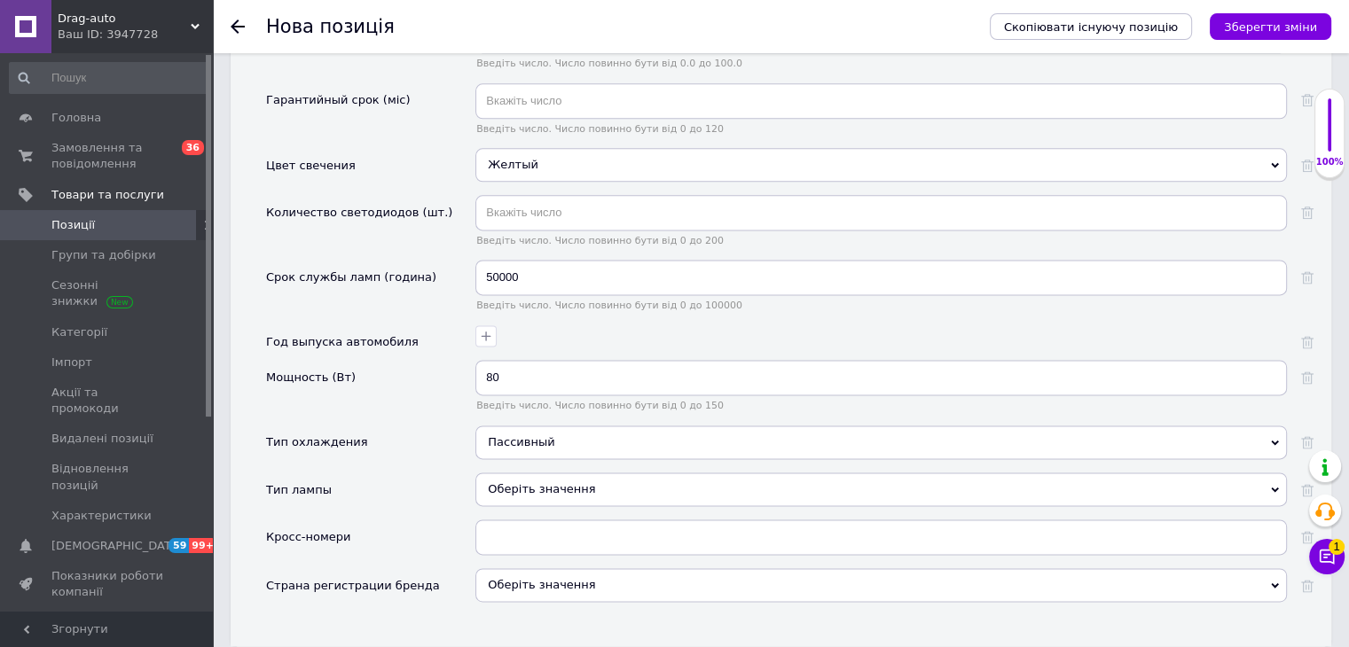
click at [543, 473] on div "Оберіть значення" at bounding box center [880, 490] width 811 height 34
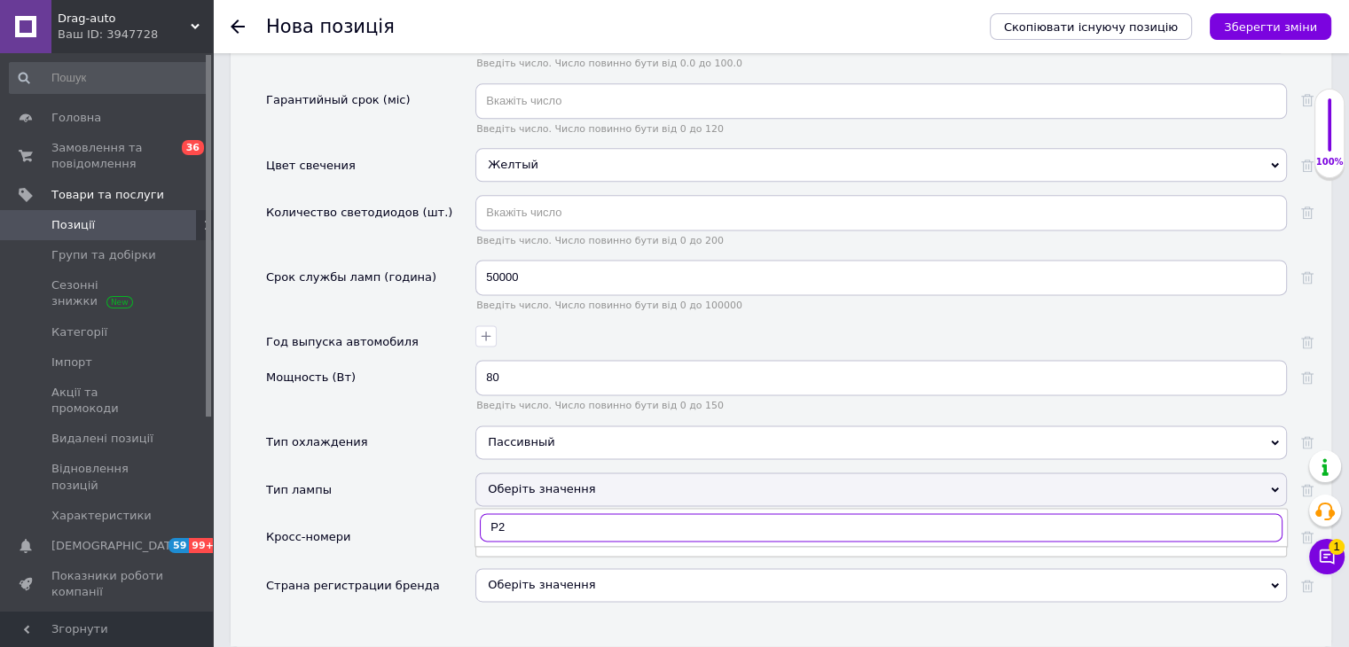
type input "P"
type input "T"
type input "3"
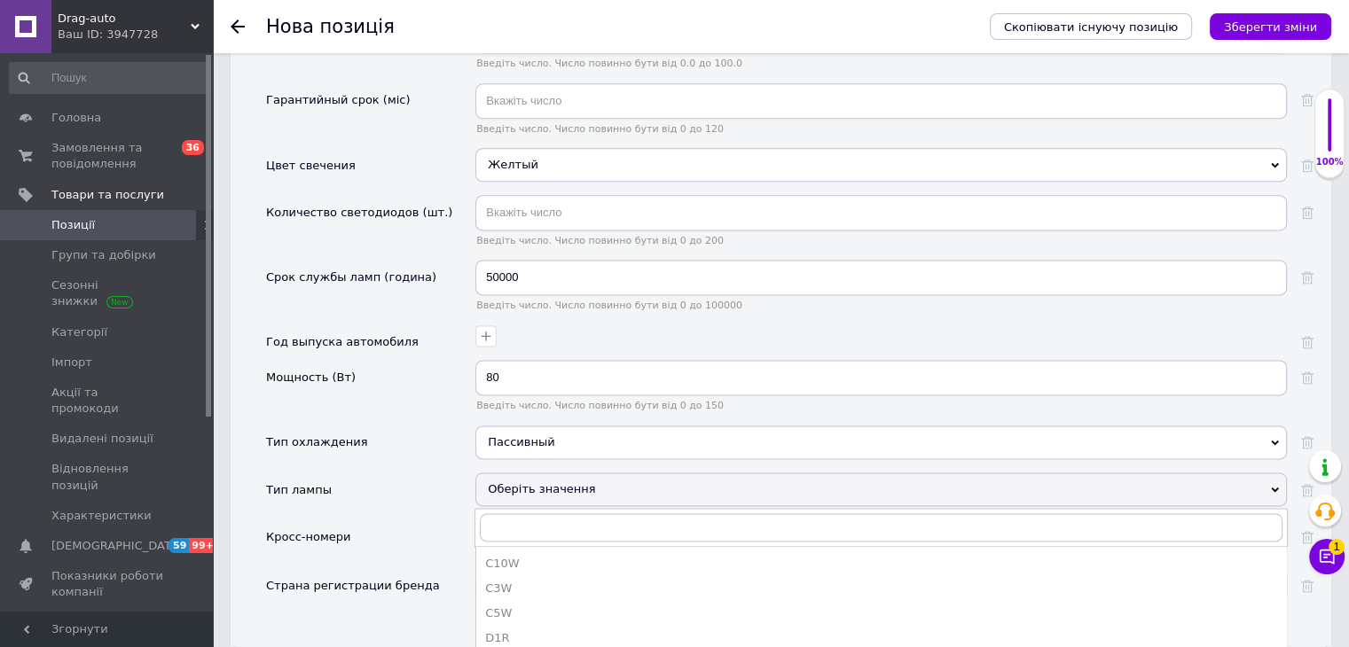
click at [421, 482] on div "Тип лампы" at bounding box center [370, 496] width 209 height 47
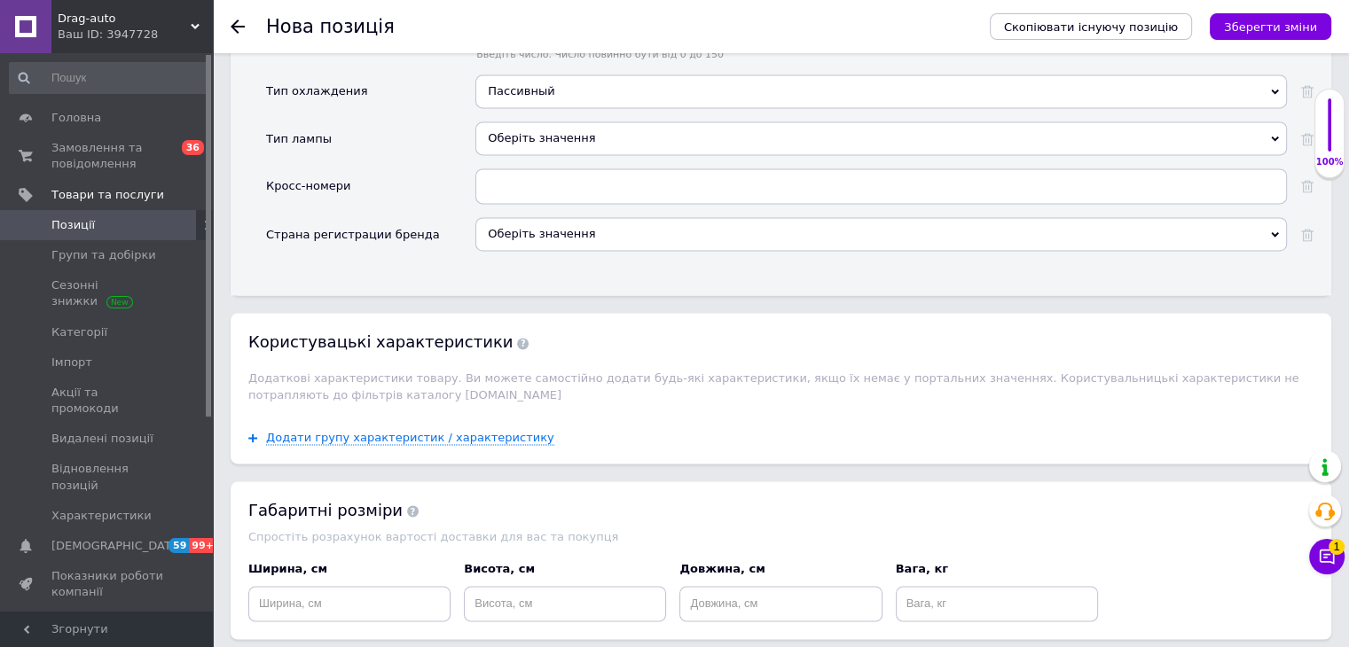
scroll to position [2660, 0]
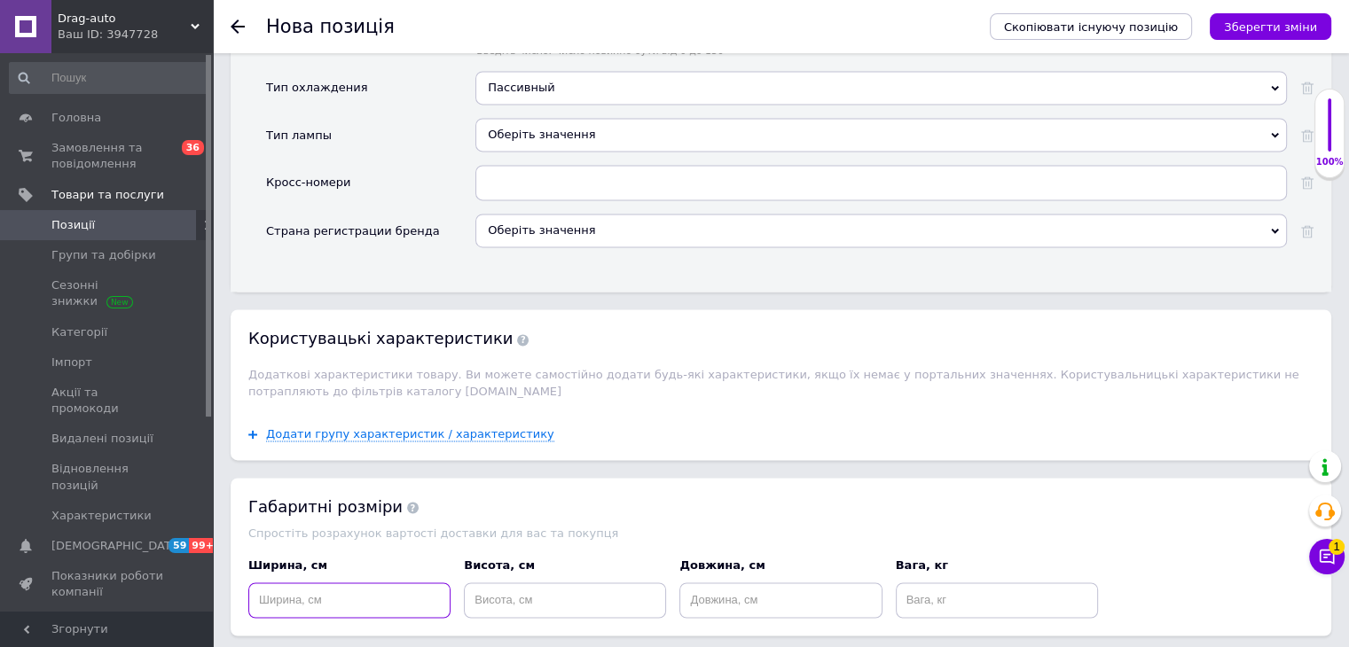
click at [309, 583] on input at bounding box center [349, 600] width 202 height 35
type input "5"
click at [521, 583] on input at bounding box center [565, 600] width 202 height 35
type input "5"
click at [709, 587] on input at bounding box center [780, 600] width 202 height 35
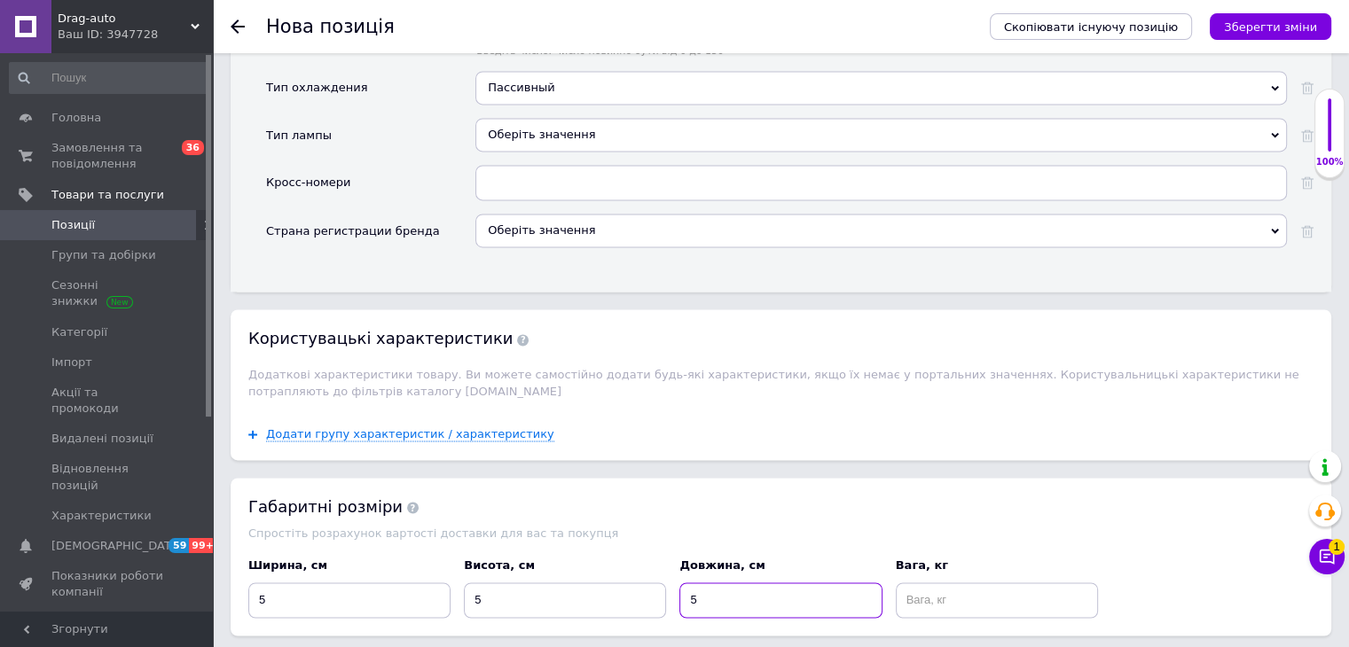
type input "5"
click at [927, 583] on input at bounding box center [997, 600] width 202 height 35
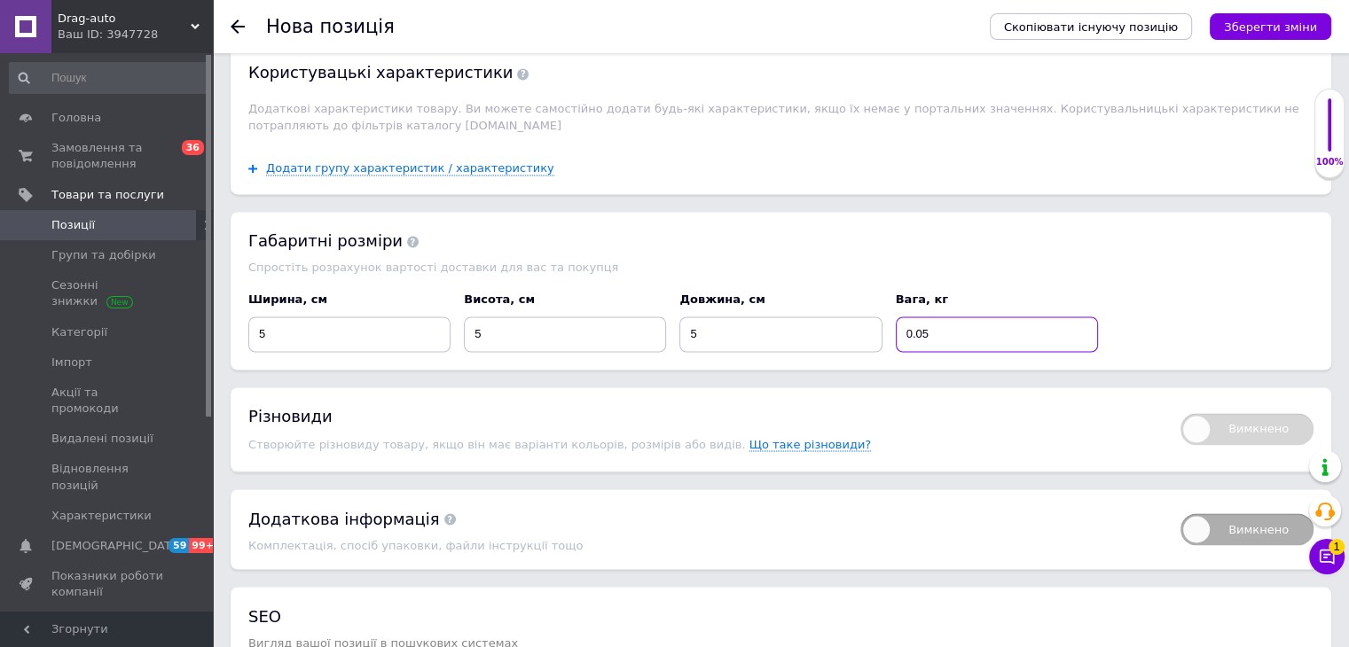
scroll to position [3403, 0]
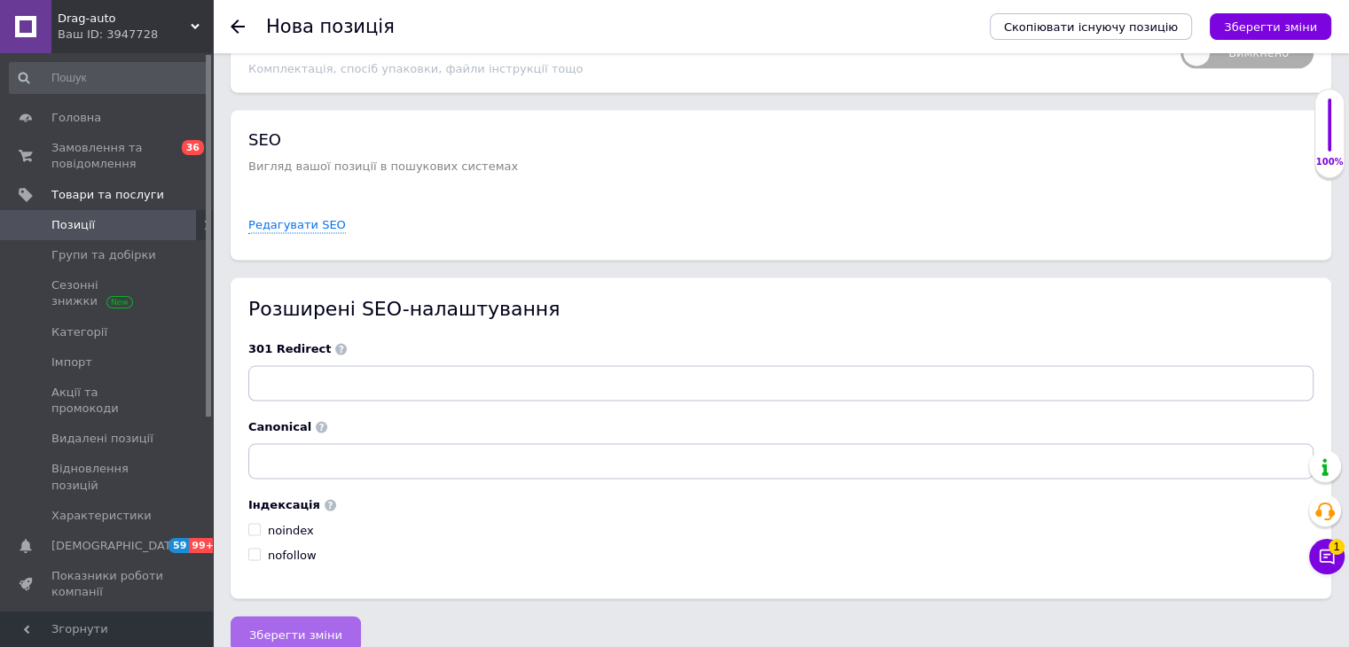
type input "0.05"
click at [287, 629] on span "Зберегти зміни" at bounding box center [295, 635] width 93 height 13
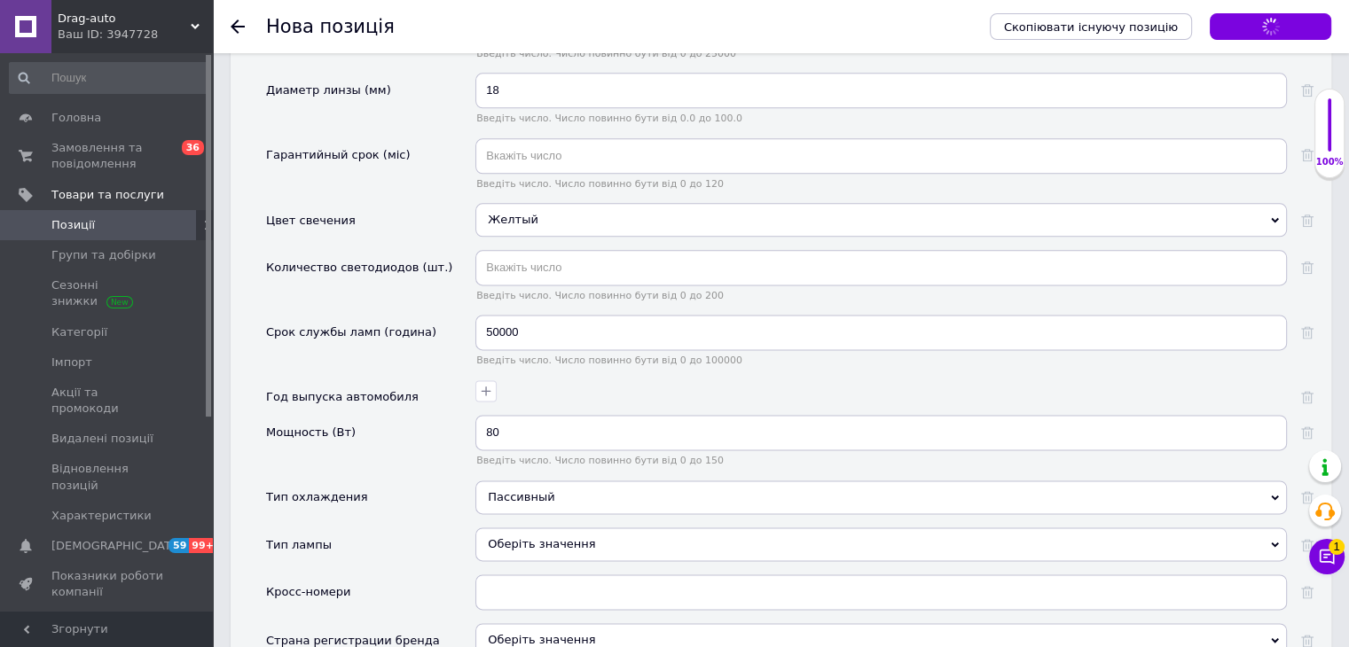
scroll to position [2250, 0]
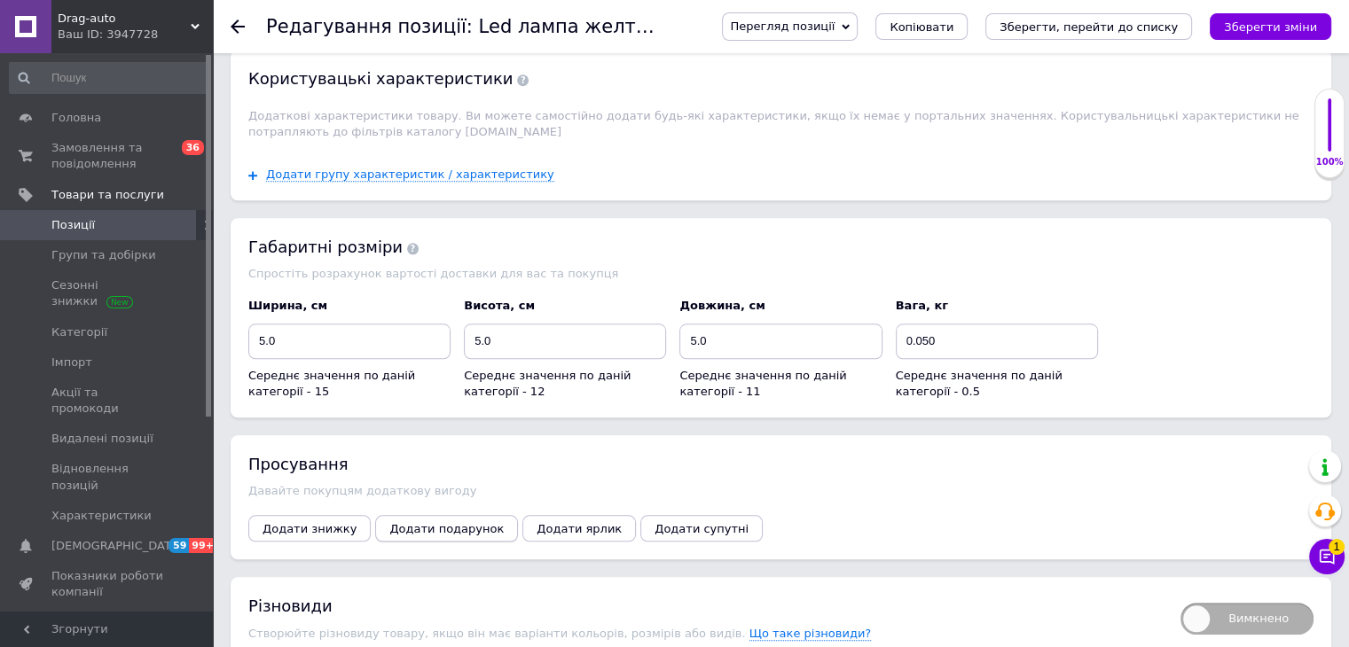
scroll to position [1508, 0]
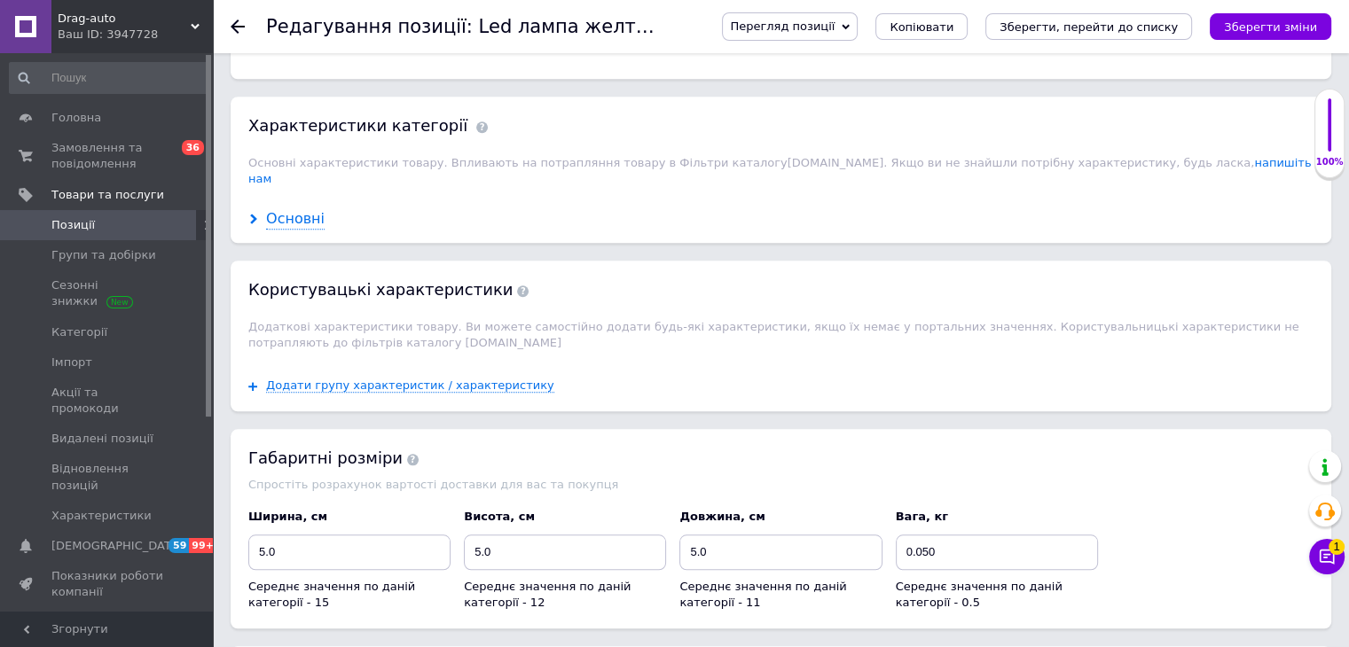
click at [294, 209] on div "Основні" at bounding box center [295, 219] width 59 height 20
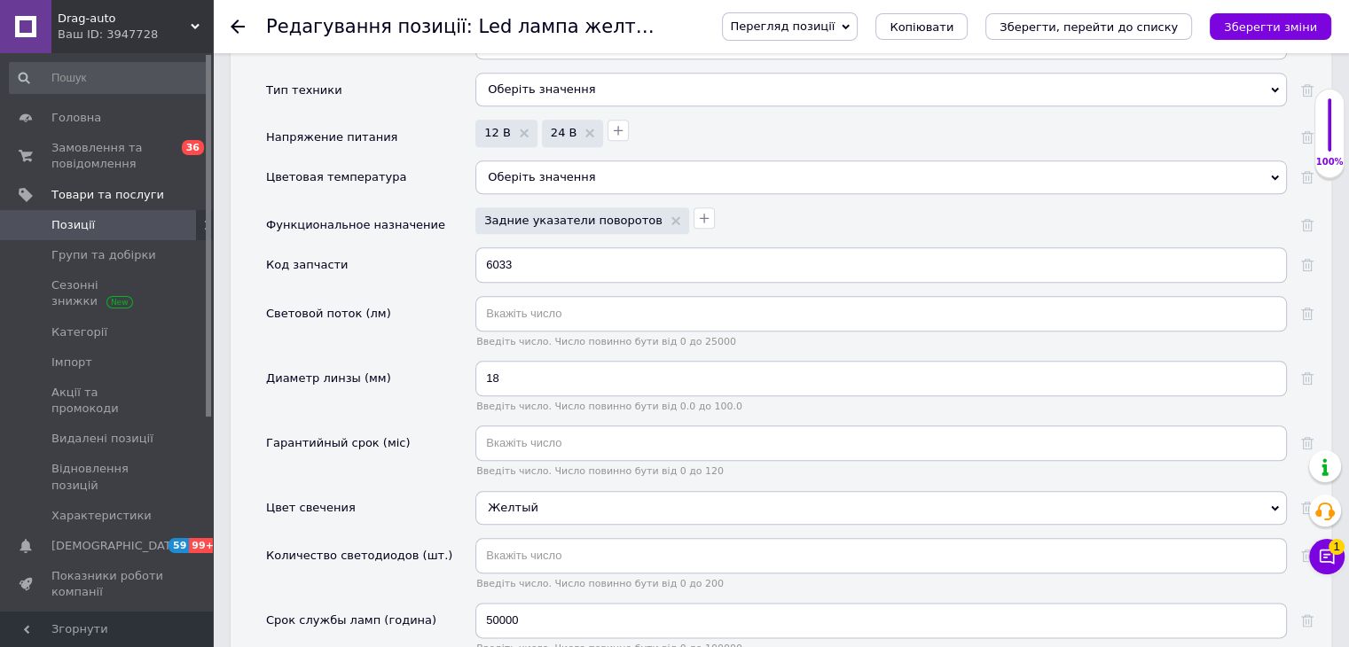
scroll to position [1951, 0]
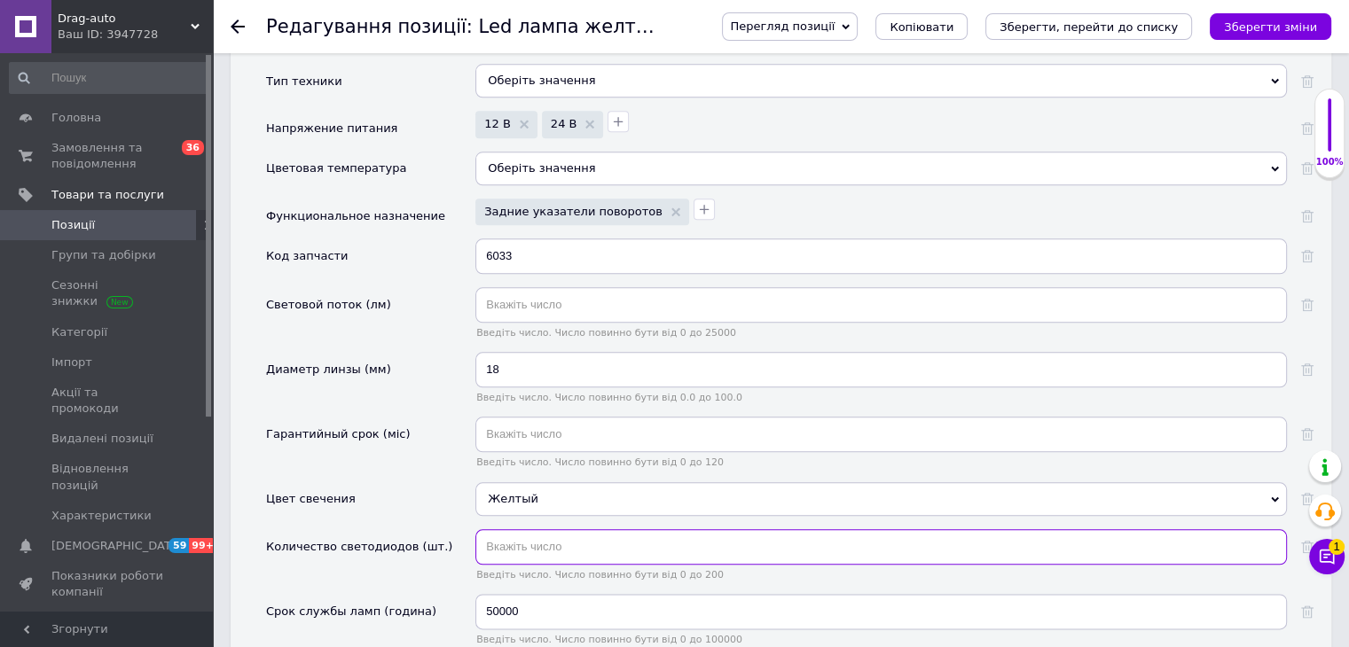
click at [548, 529] on input "text" at bounding box center [880, 546] width 811 height 35
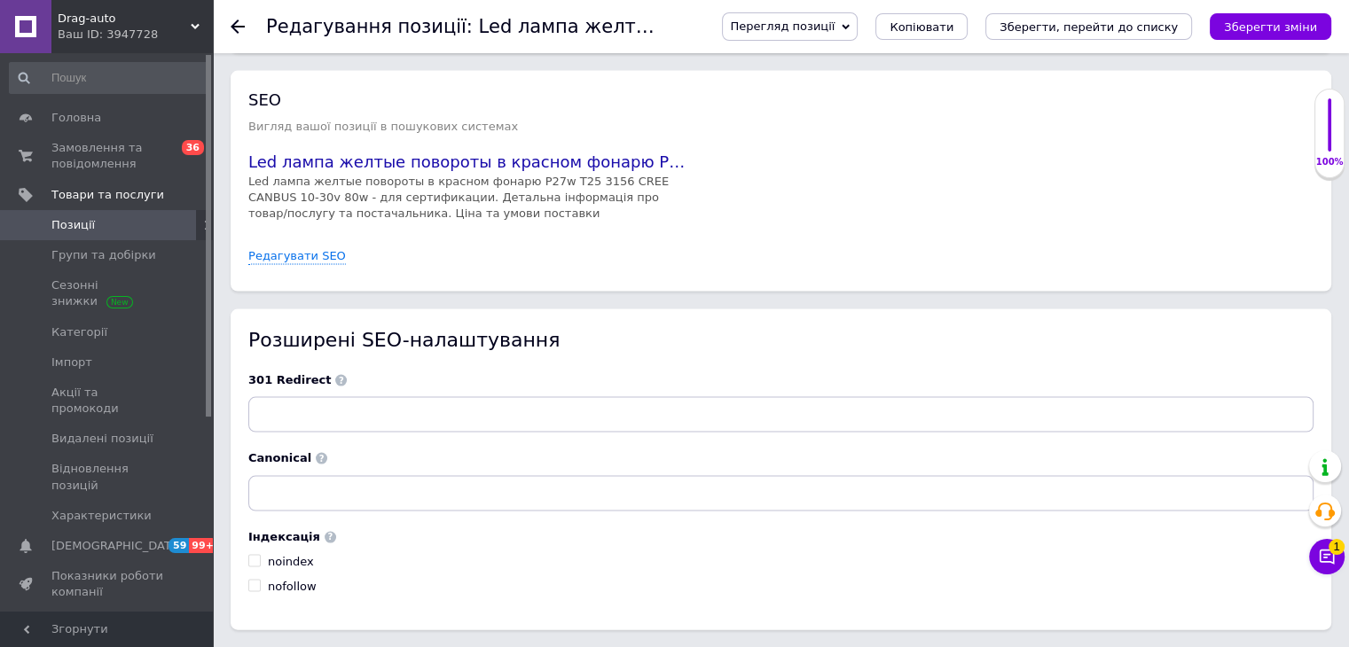
scroll to position [3639, 0]
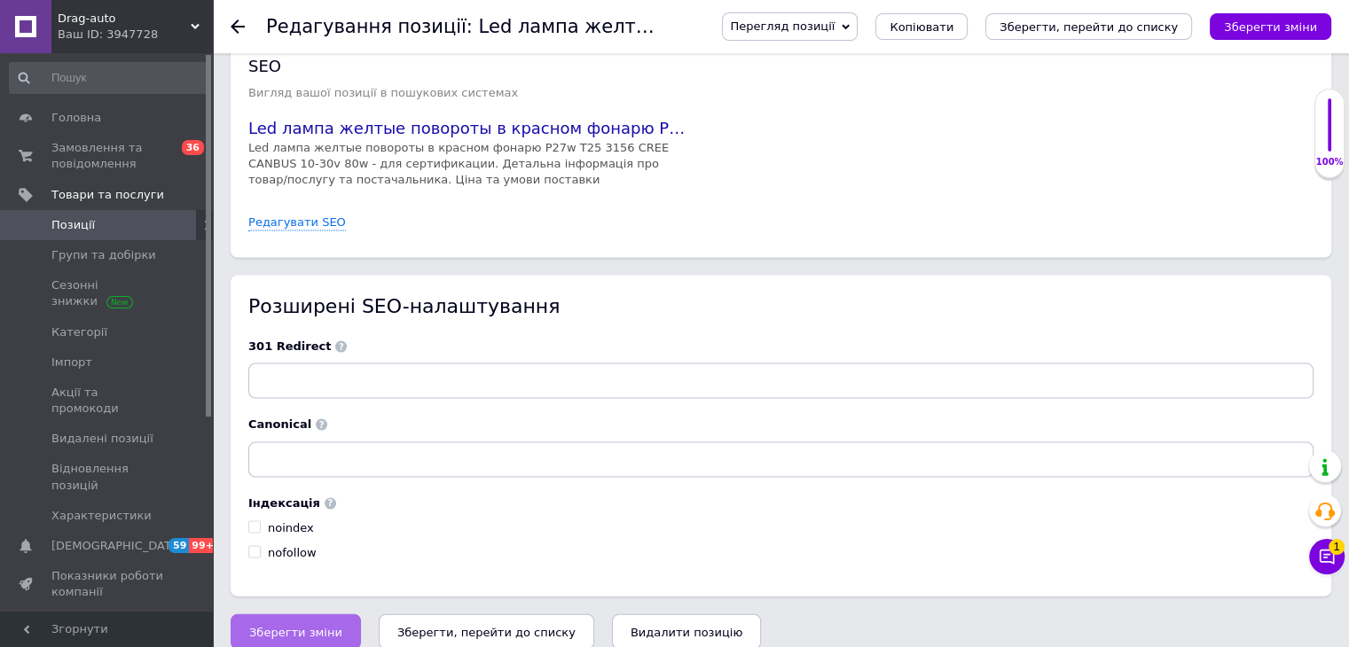
type input "12"
click at [248, 615] on button "Зберегти зміни" at bounding box center [296, 632] width 130 height 35
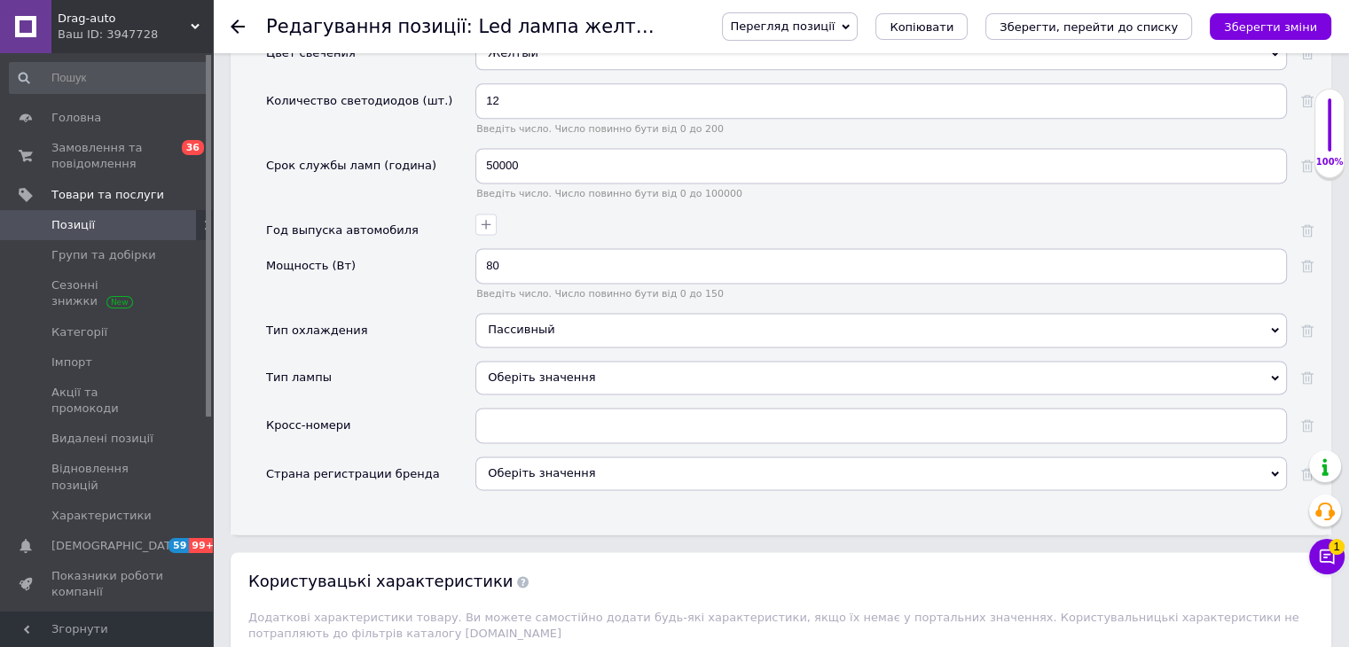
click at [1291, 21] on icon "Зберегти зміни" at bounding box center [1270, 26] width 93 height 13
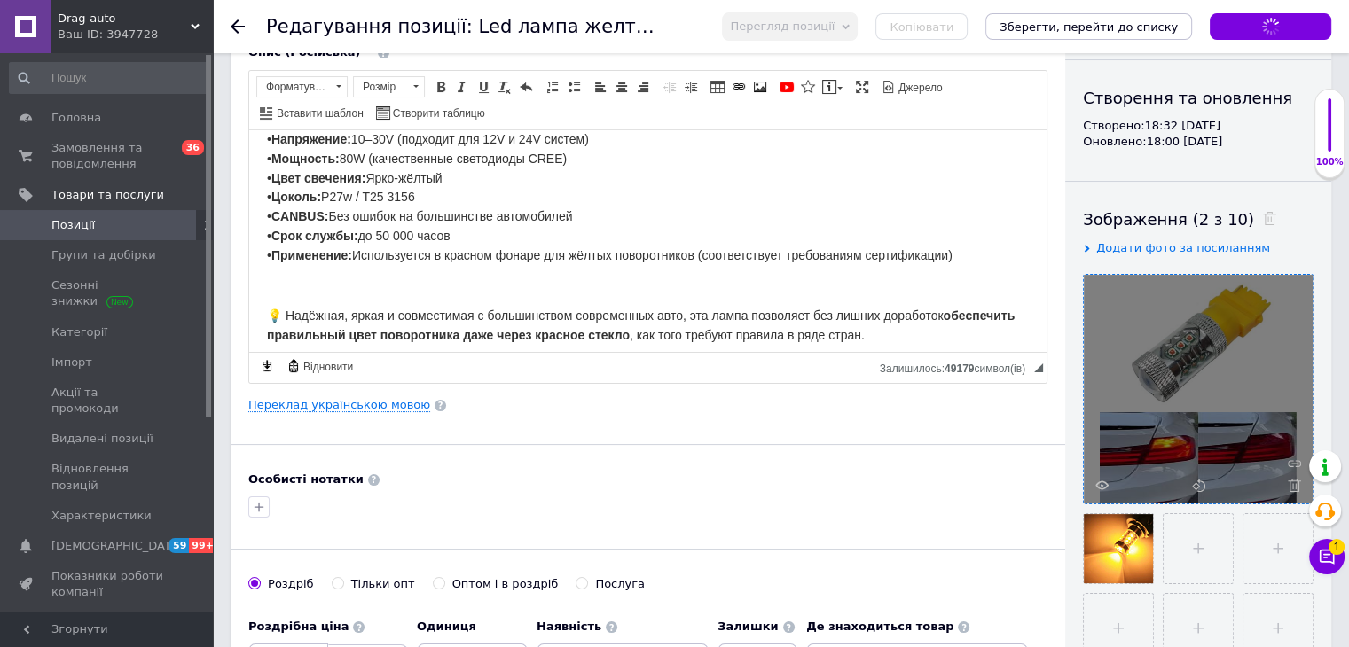
scroll to position [0, 0]
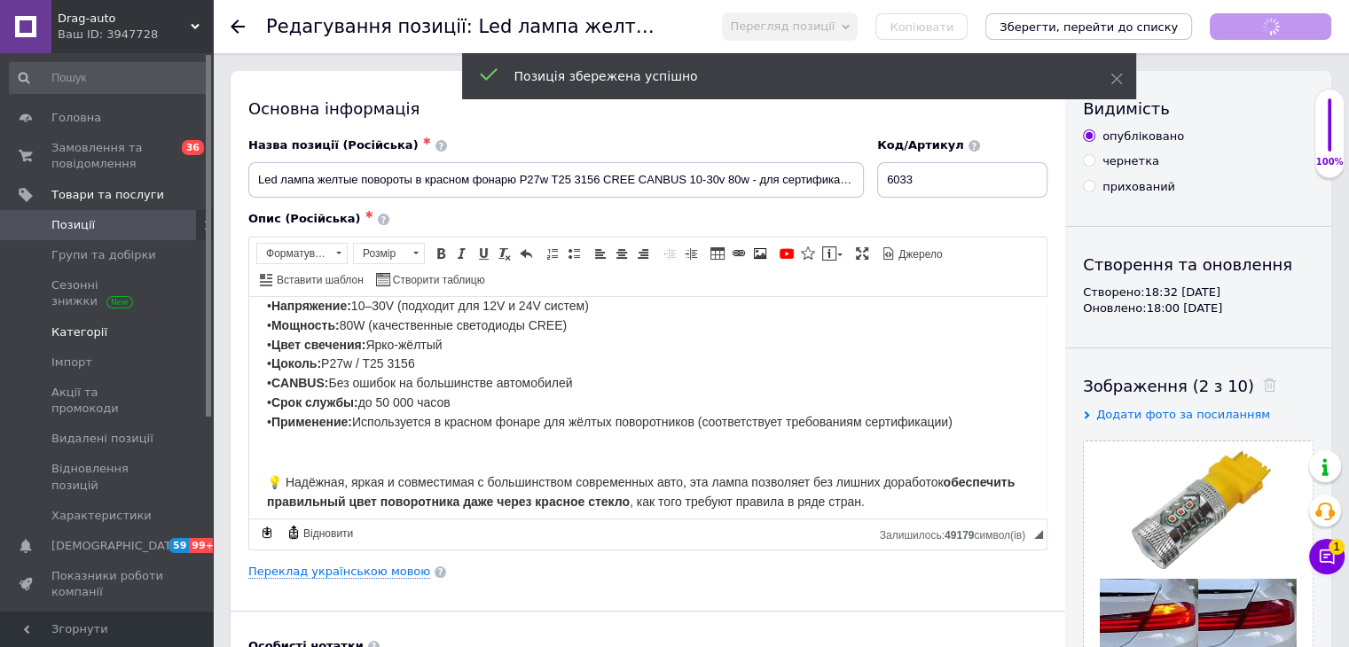
click at [75, 336] on span "Категорії" at bounding box center [79, 333] width 56 height 16
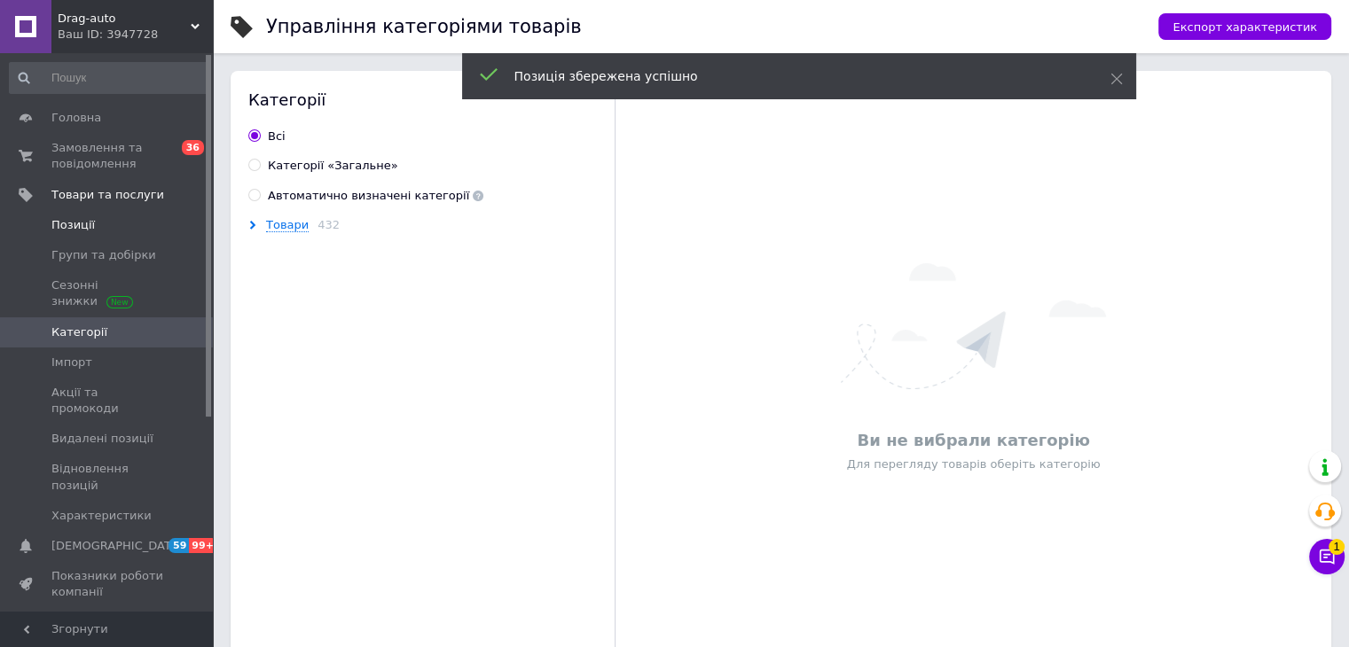
click at [106, 218] on span "Позиції" at bounding box center [107, 225] width 113 height 16
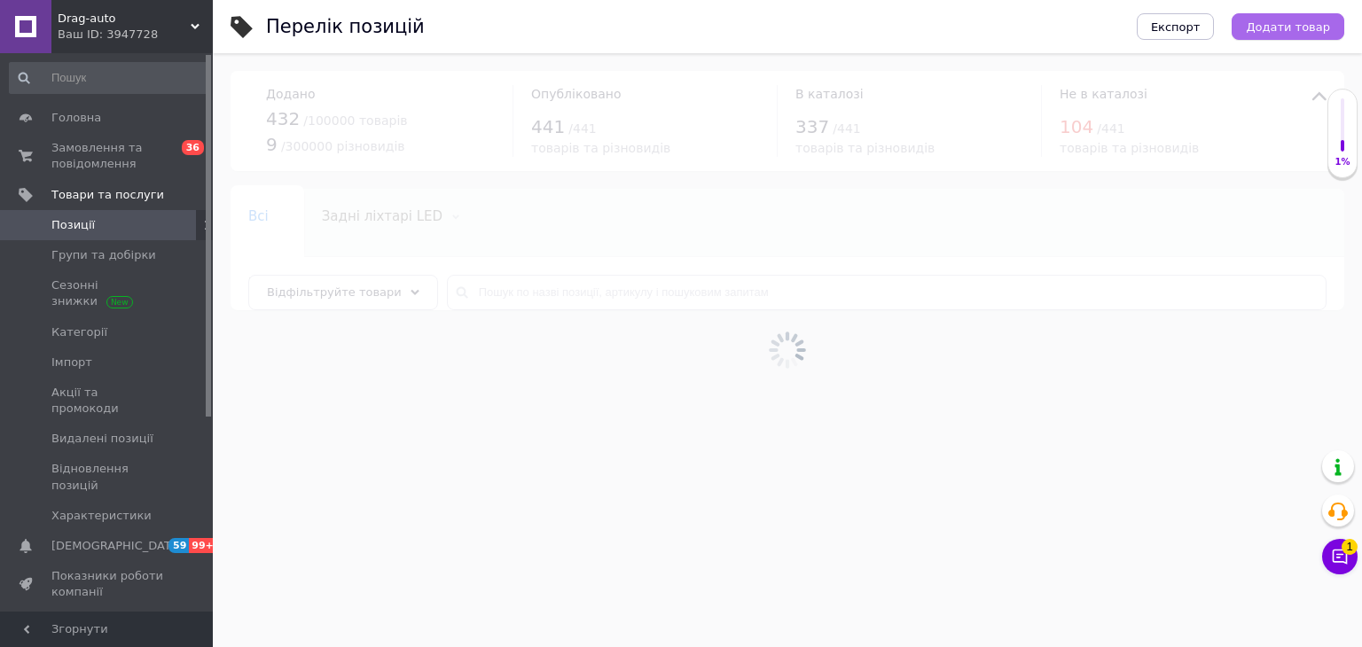
click at [1281, 24] on span "Додати товар" at bounding box center [1288, 26] width 84 height 13
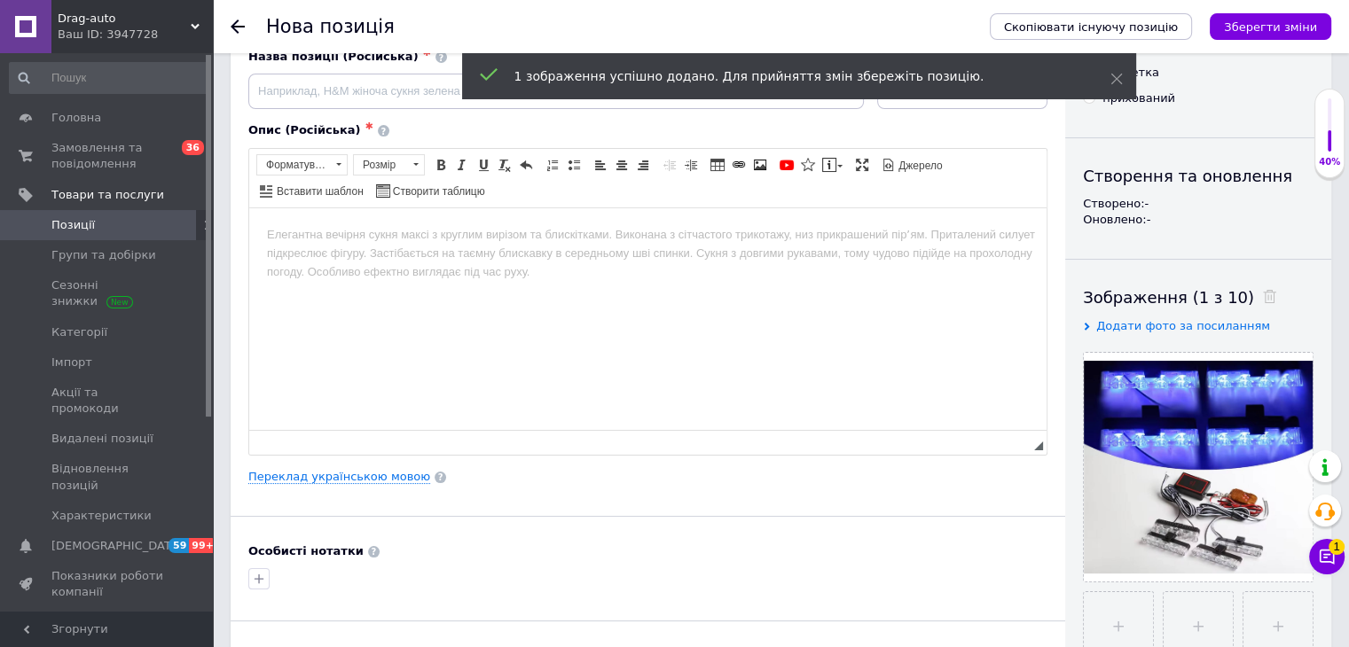
scroll to position [177, 0]
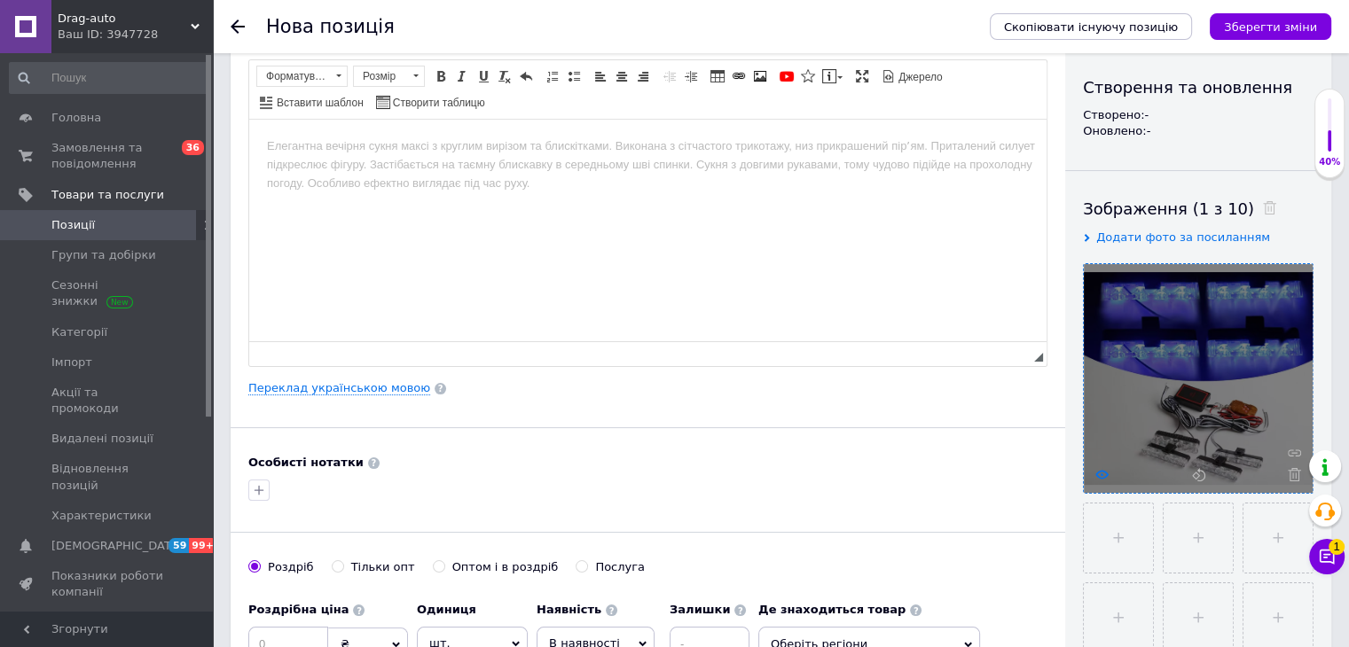
click at [1098, 468] on icon at bounding box center [1101, 474] width 13 height 13
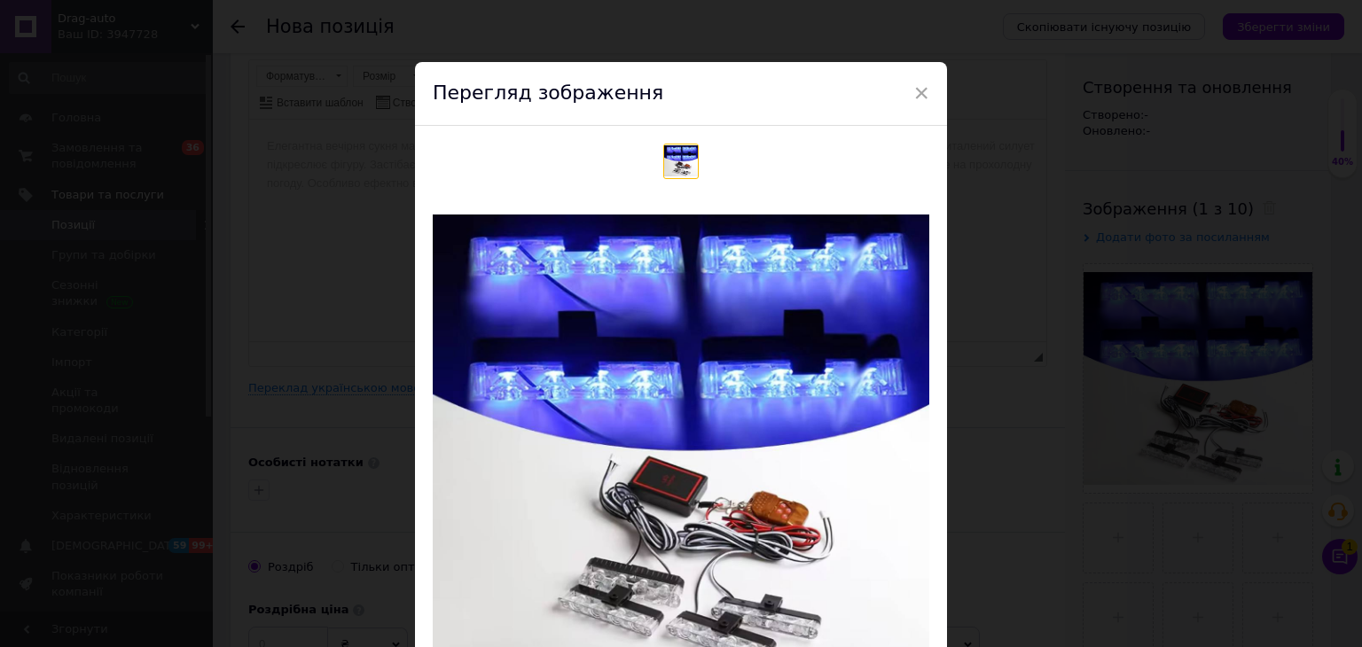
click at [1014, 445] on div "× Перегляд зображення Видалити зображення Видалити всі зображення" at bounding box center [681, 323] width 1362 height 647
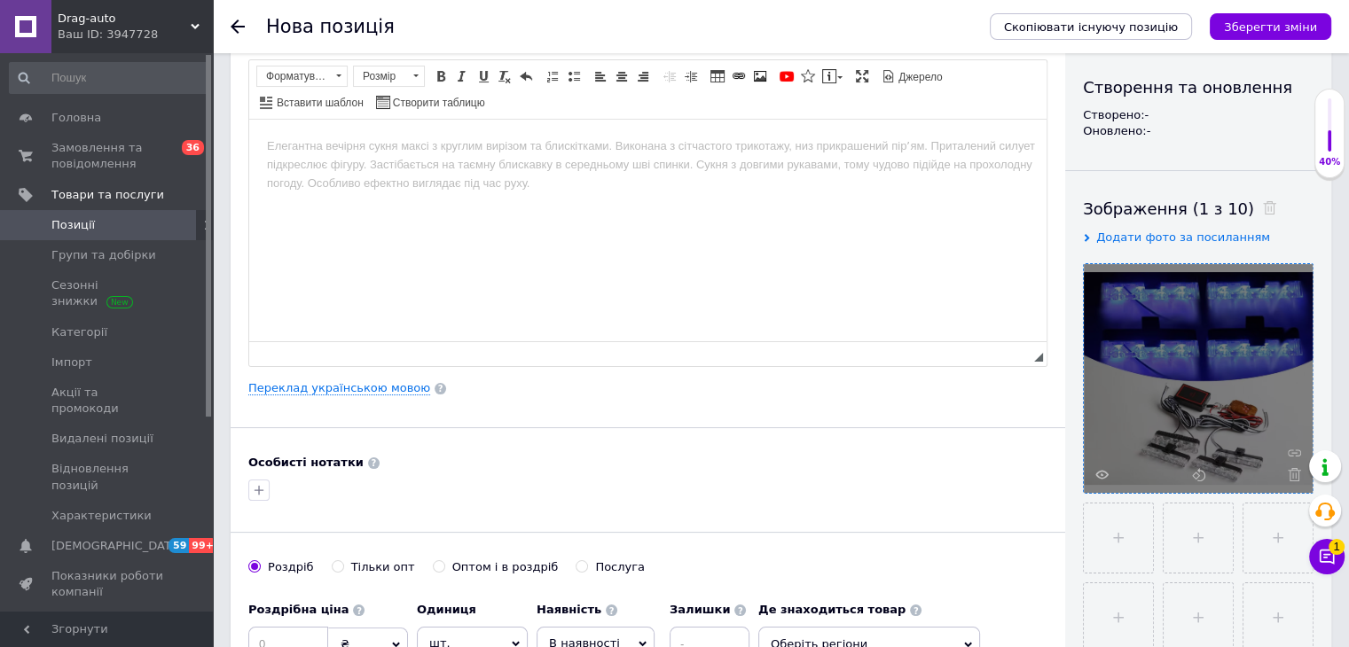
click at [1292, 476] on use at bounding box center [1294, 474] width 13 height 13
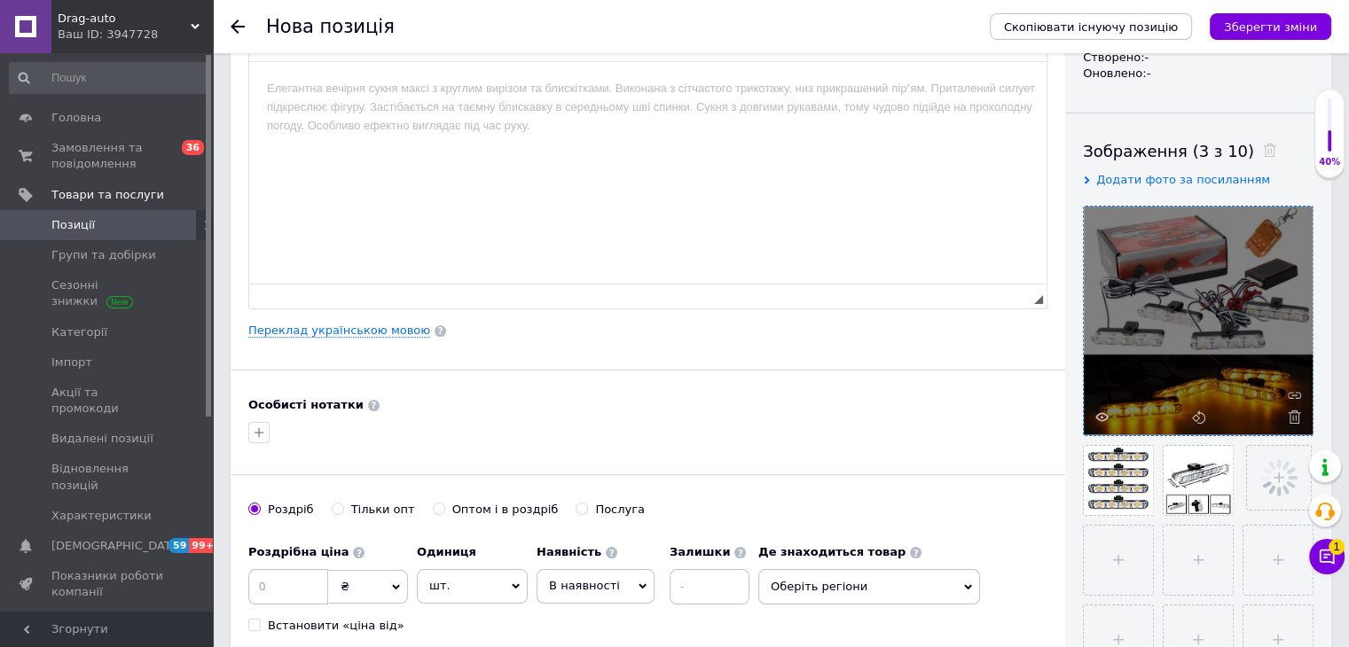
scroll to position [266, 0]
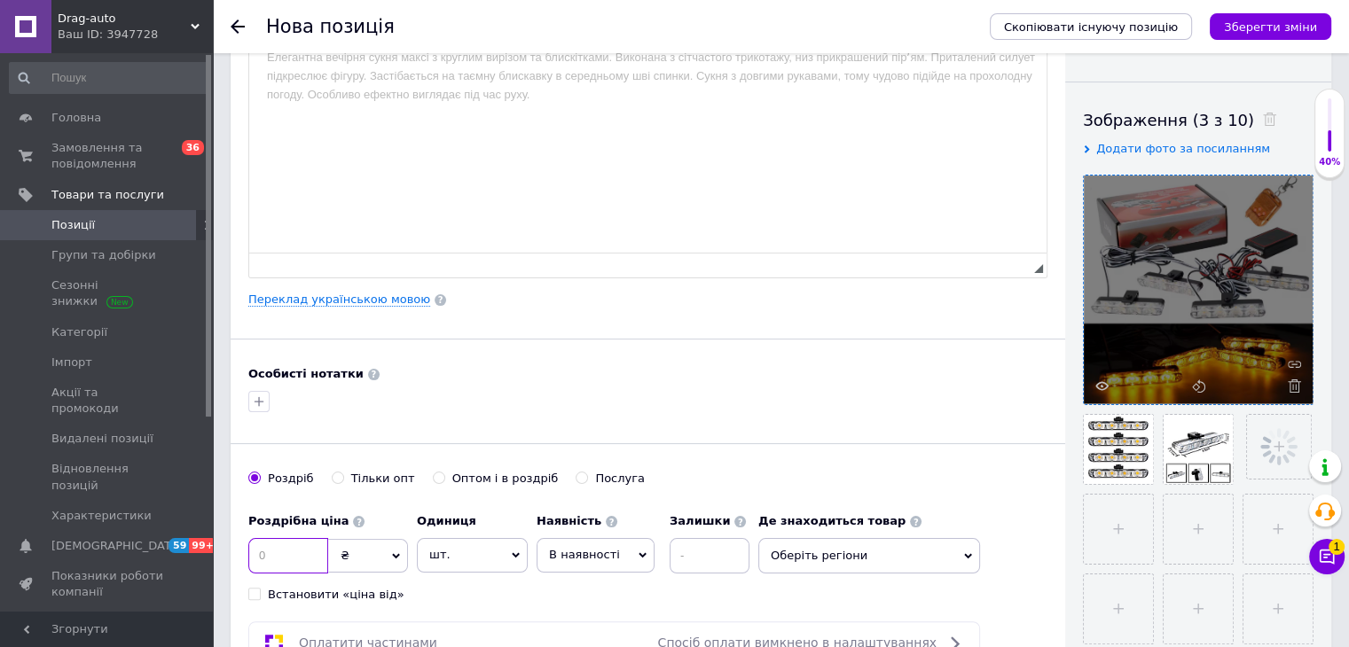
click at [285, 560] on input at bounding box center [288, 555] width 80 height 35
type input "580"
click at [445, 555] on span "шт." at bounding box center [472, 555] width 111 height 34
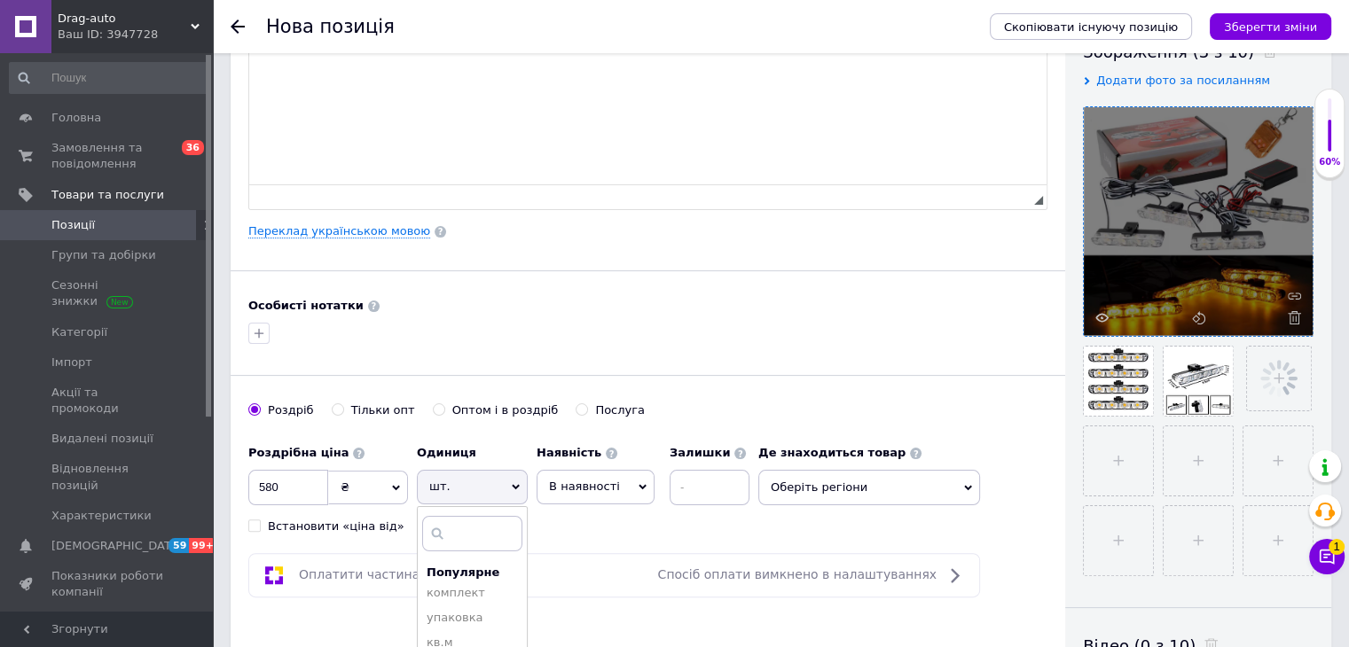
scroll to position [355, 0]
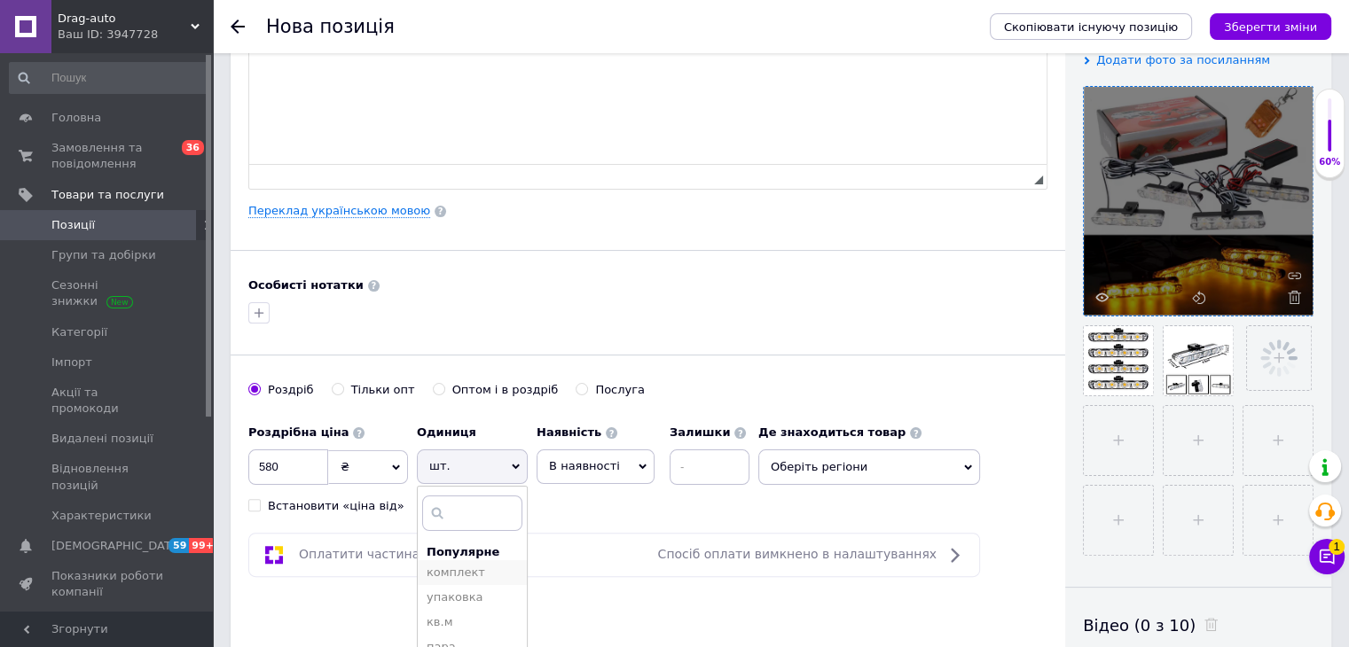
click at [443, 571] on li "комплект" at bounding box center [472, 572] width 109 height 25
click at [585, 459] on span "В наявності" at bounding box center [584, 465] width 71 height 13
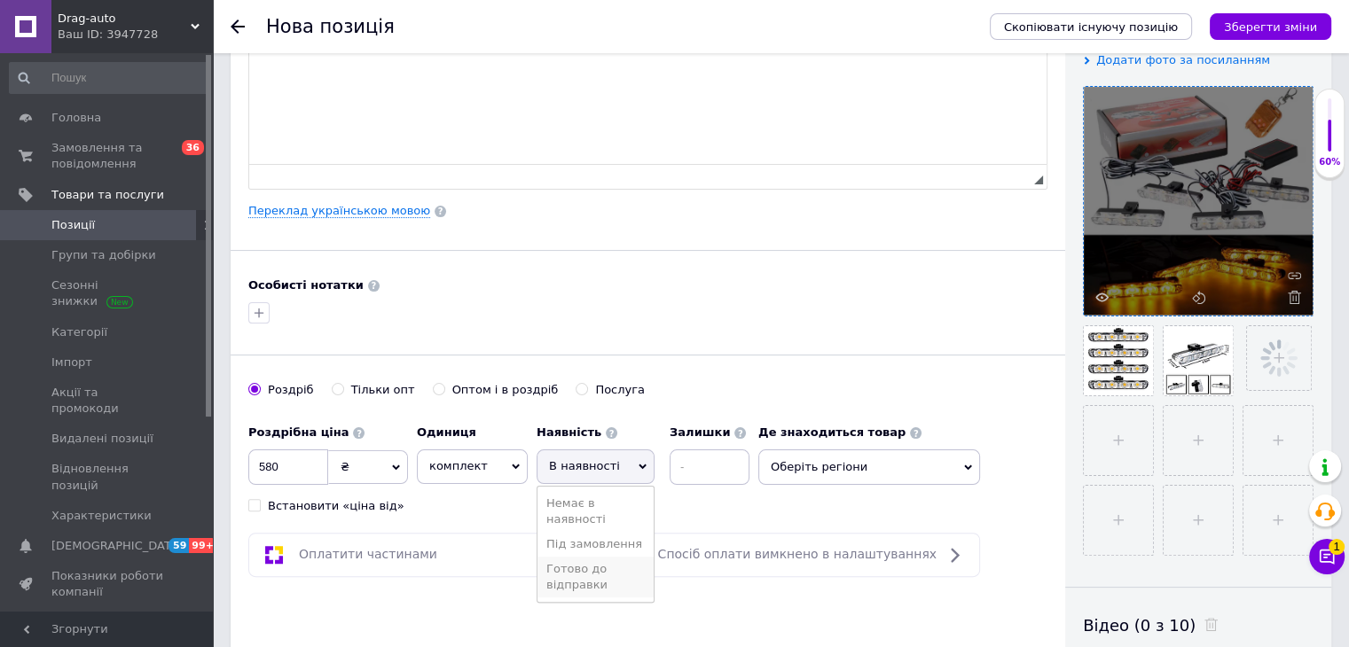
click at [606, 563] on li "Готово до відправки" at bounding box center [595, 577] width 116 height 41
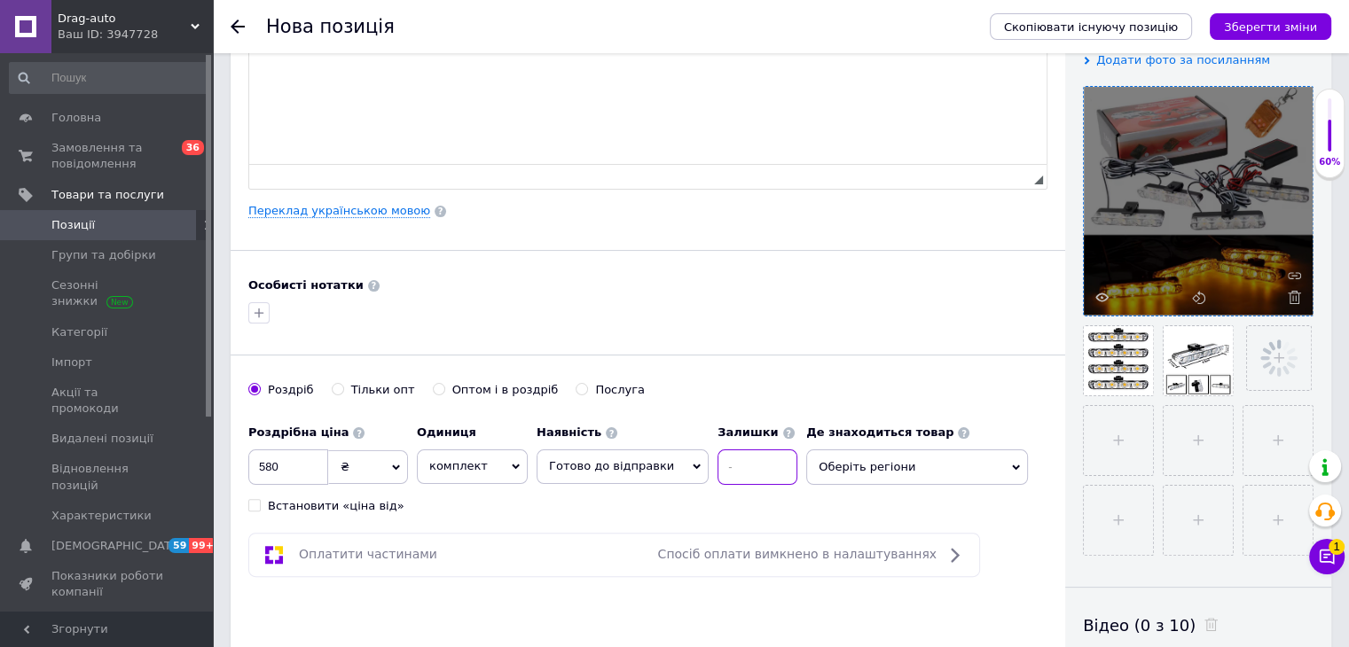
click at [744, 461] on input at bounding box center [757, 467] width 80 height 35
type input "15"
click at [833, 473] on span "Оберіть регіони" at bounding box center [917, 467] width 222 height 35
click at [858, 503] on input "text" at bounding box center [917, 513] width 202 height 35
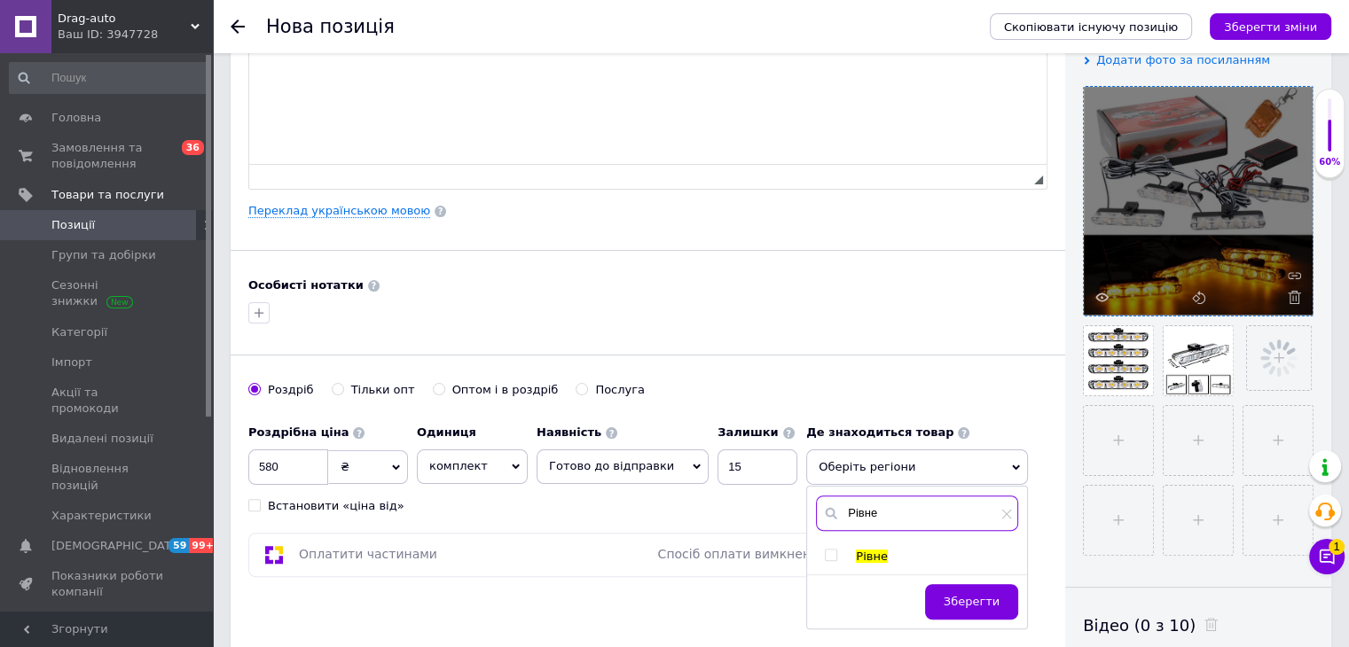
type input "Рівне"
click at [825, 549] on span at bounding box center [831, 555] width 12 height 12
click at [825, 550] on input "checkbox" at bounding box center [831, 556] width 12 height 12
checkbox input "true"
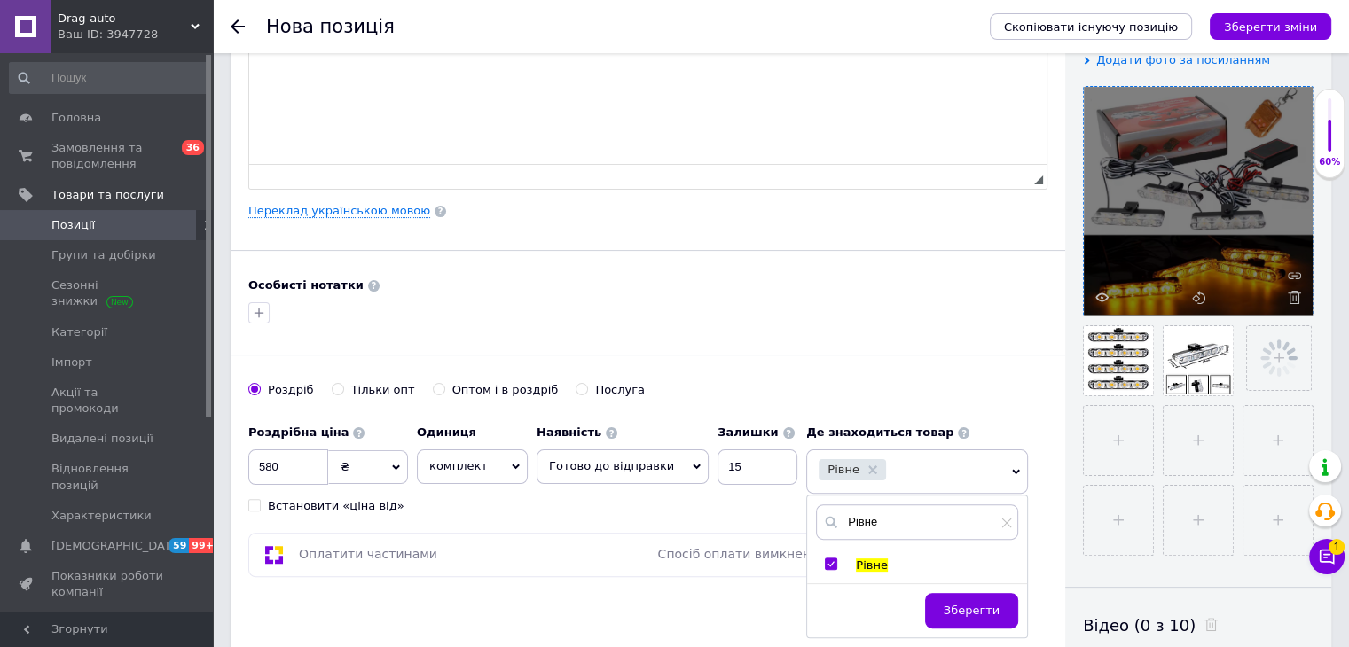
click at [961, 604] on span "Зберегти" at bounding box center [972, 610] width 56 height 13
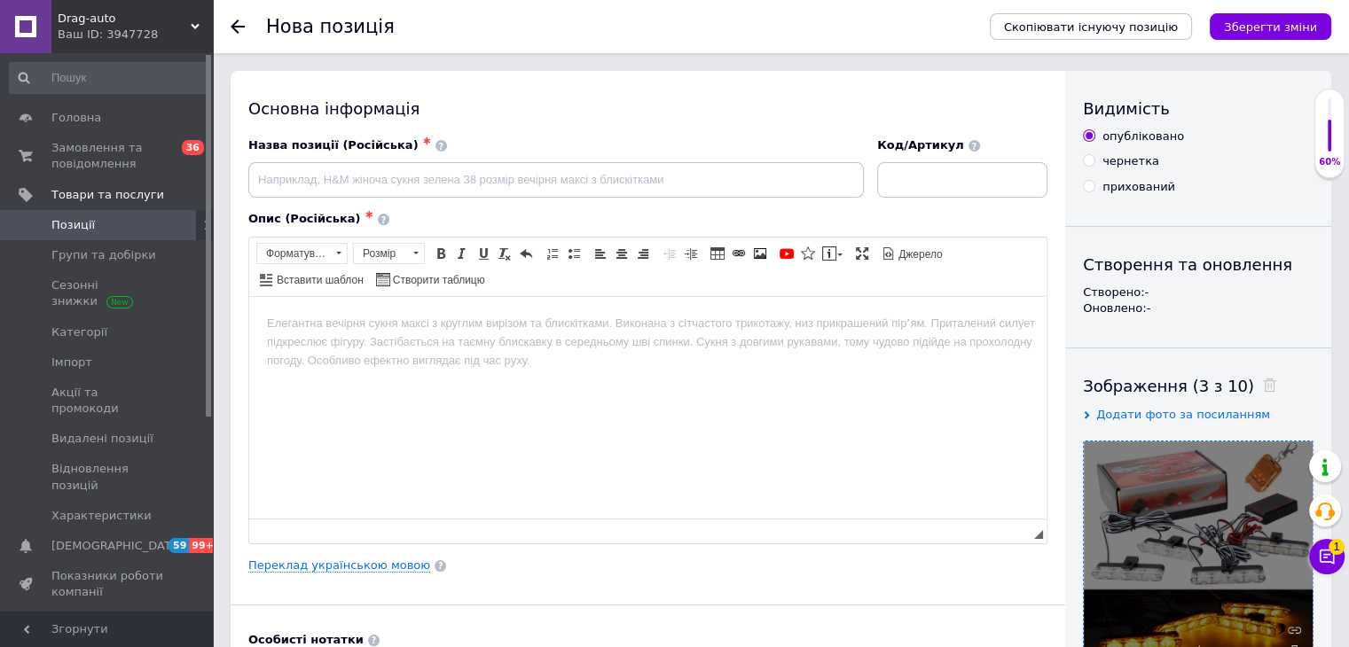
click at [505, 153] on div "Назва позиції (Російська) ✱" at bounding box center [555, 145] width 615 height 16
click at [511, 172] on input at bounding box center [555, 179] width 615 height 35
paste input "Стробоскопы в решетку радиатора авто красно-синий цвет с пультом управления 12v…"
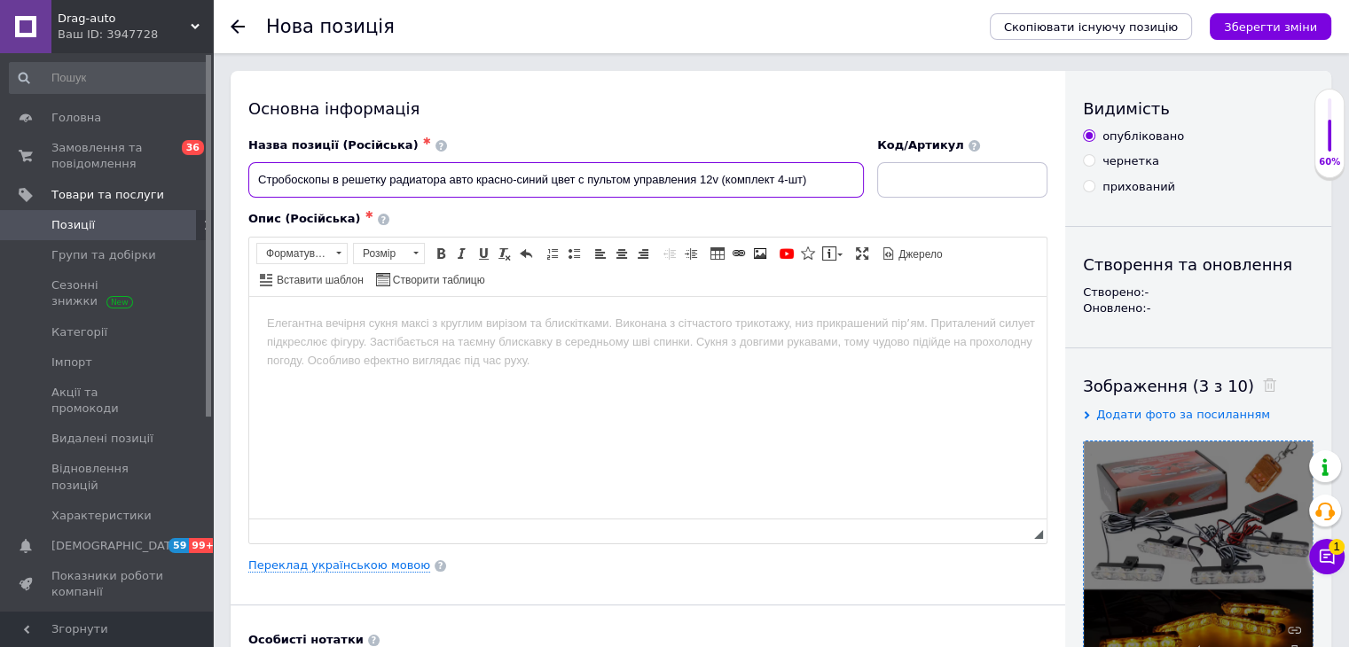
click at [511, 179] on input "Стробоскопы в решетку радиатора авто красно-синий цвет с пультом управления 12v…" at bounding box center [555, 179] width 615 height 35
click at [548, 178] on input "Стробоскопы в решетку радиатора авто красно-синий цвет с пультом управления 12v…" at bounding box center [555, 179] width 615 height 35
click at [543, 177] on input "Стробоскопы в решетку радиатора авто желтого цвет с пультом управления 12v (ком…" at bounding box center [555, 179] width 615 height 35
click at [552, 179] on input "Стробоскопы в решетку радиатора авто желтого цвет с пультом управления 12v (ком…" at bounding box center [555, 179] width 615 height 35
click at [540, 175] on input "Стробоскопы в решетку радиатора авто желтого цвет с пультом управления 12v (ком…" at bounding box center [555, 179] width 615 height 35
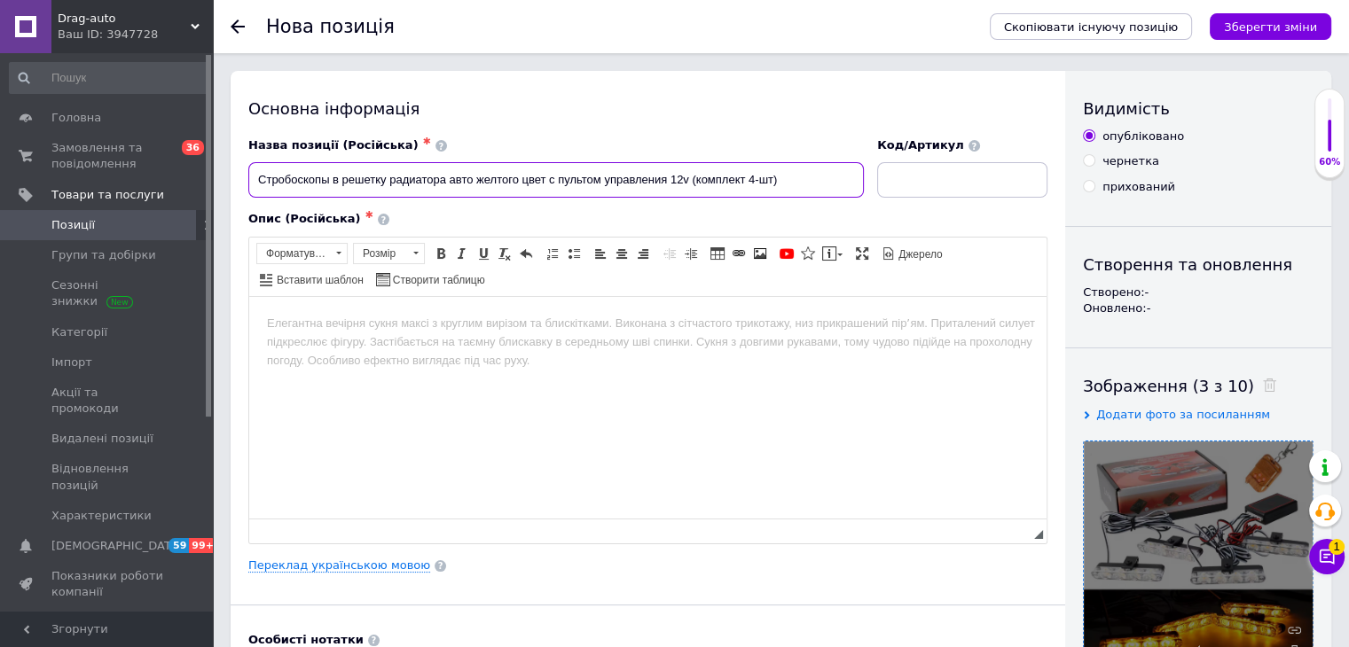
click at [544, 176] on input "Стробоскопы в решетку радиатора авто желтого цвет с пультом управления 12v (ком…" at bounding box center [555, 179] width 615 height 35
type input "Стробоскопы в решетку радиатора авто желтого цвета с пультом управления 12v (ко…"
click at [539, 350] on html at bounding box center [647, 323] width 797 height 54
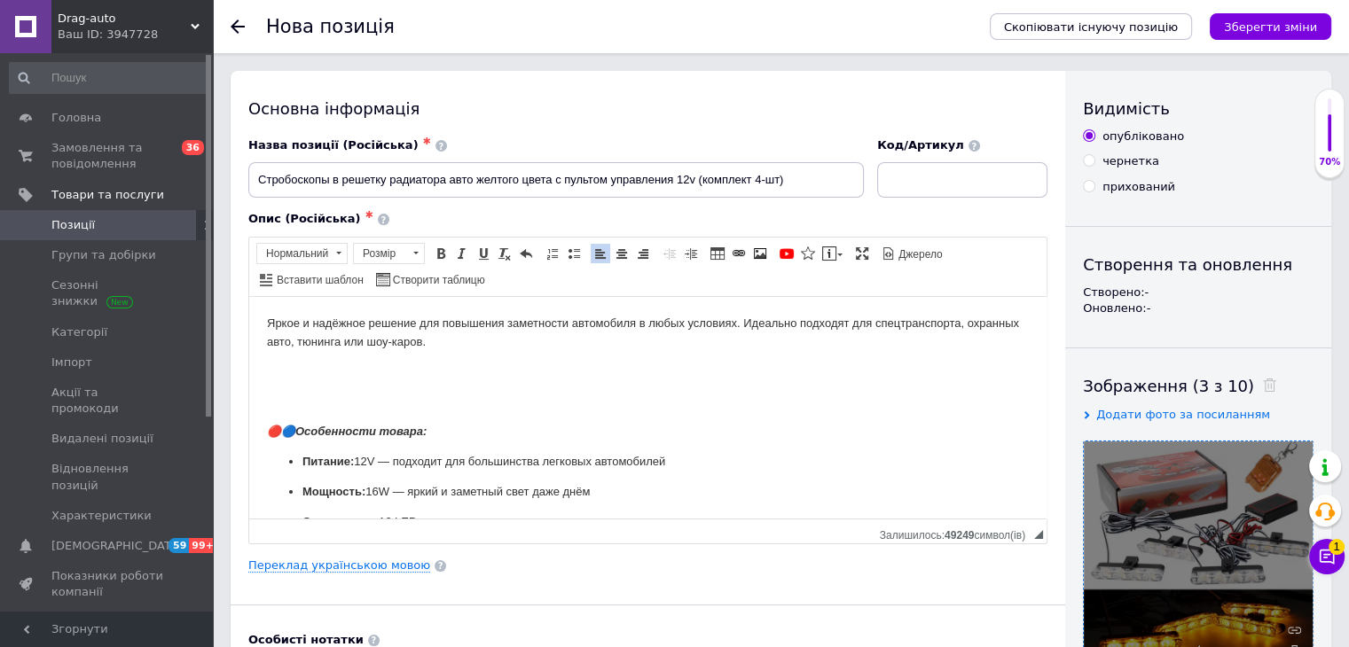
click at [293, 418] on body "Яркое и надёжное решение для повышения заметности автомобиля в любых условиях. …" at bounding box center [648, 506] width 762 height 385
click at [430, 385] on body "Яркое и надёжное решение для повышения заметности автомобиля в любых условиях. …" at bounding box center [648, 506] width 762 height 385
click at [369, 396] on strong "Особенности товара:" at bounding box center [335, 400] width 131 height 13
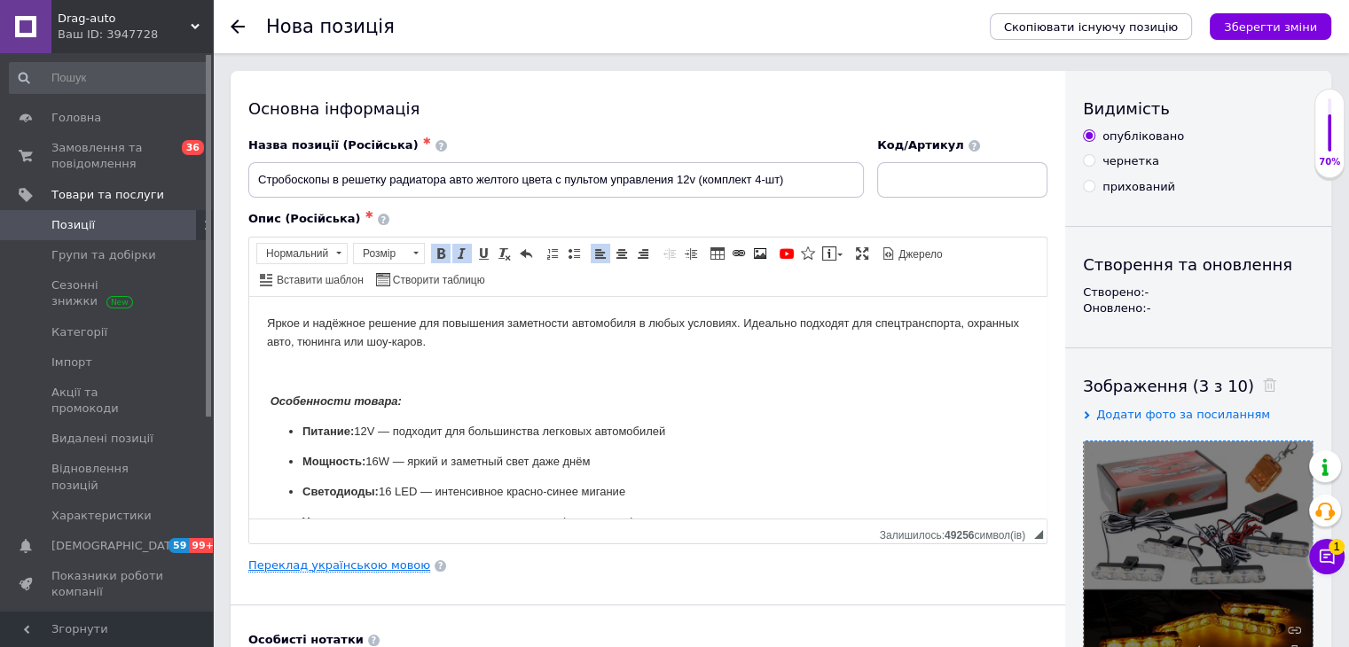
click at [372, 559] on link "Переклад українською мовою" at bounding box center [339, 566] width 182 height 14
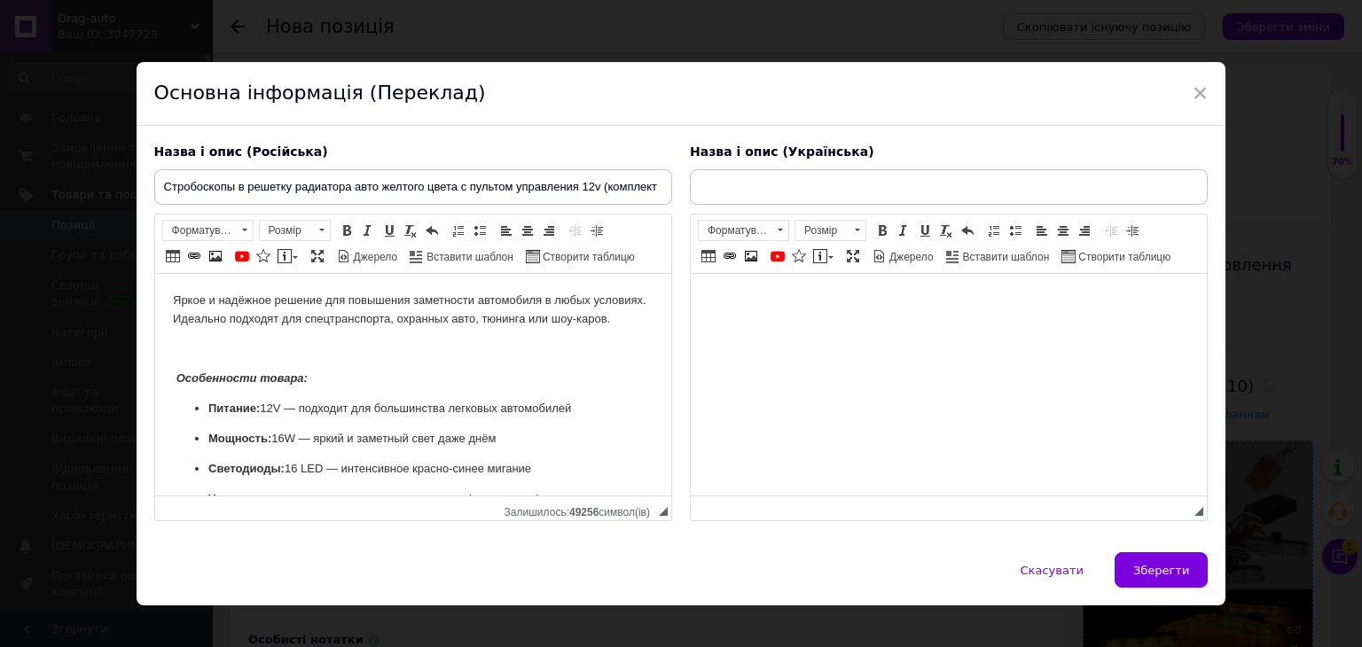
click at [868, 328] on html at bounding box center [948, 301] width 516 height 54
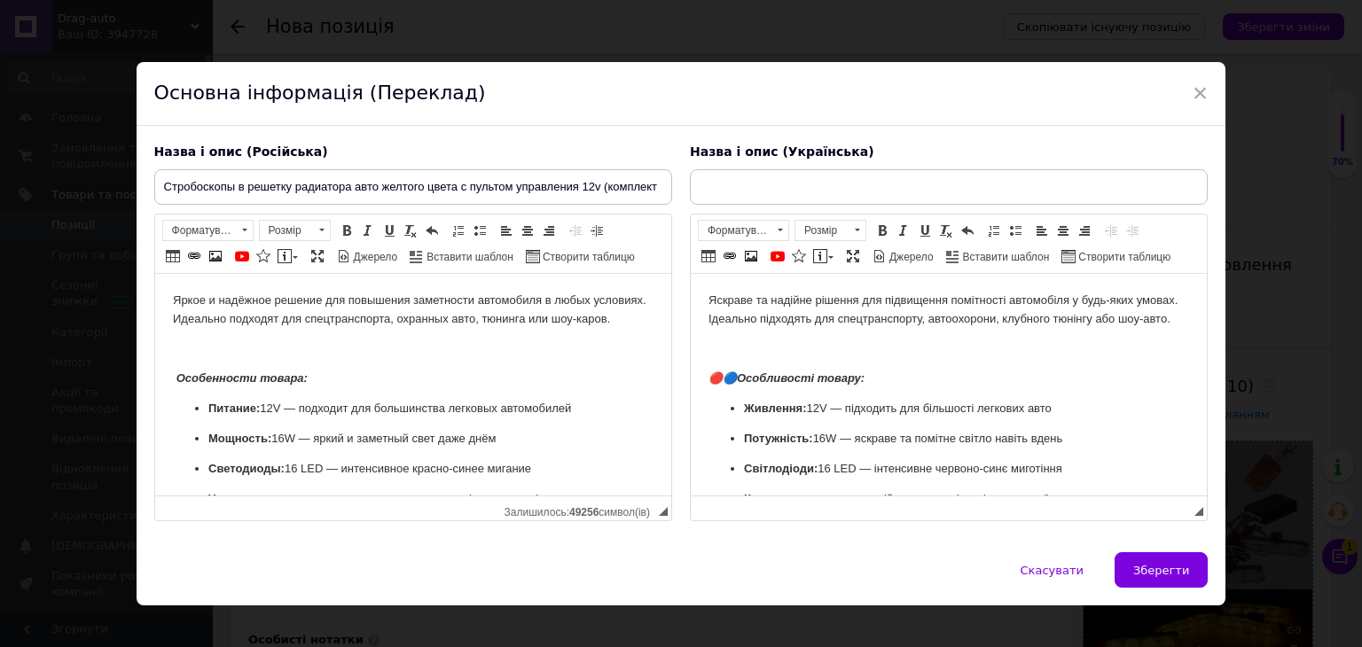
scroll to position [203, 0]
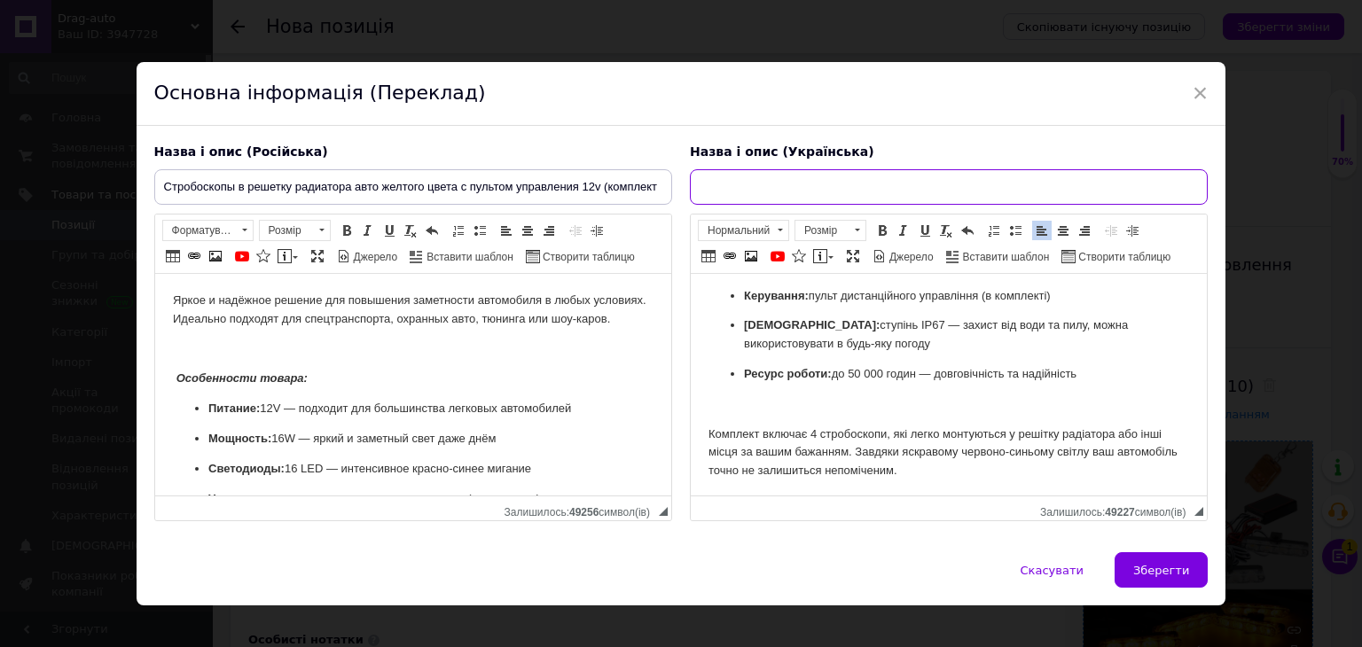
click at [730, 184] on input "text" at bounding box center [949, 186] width 518 height 35
paste input "Стробоскопи в радіаторні грати авто червоно-синій колір з пультом управління 12…"
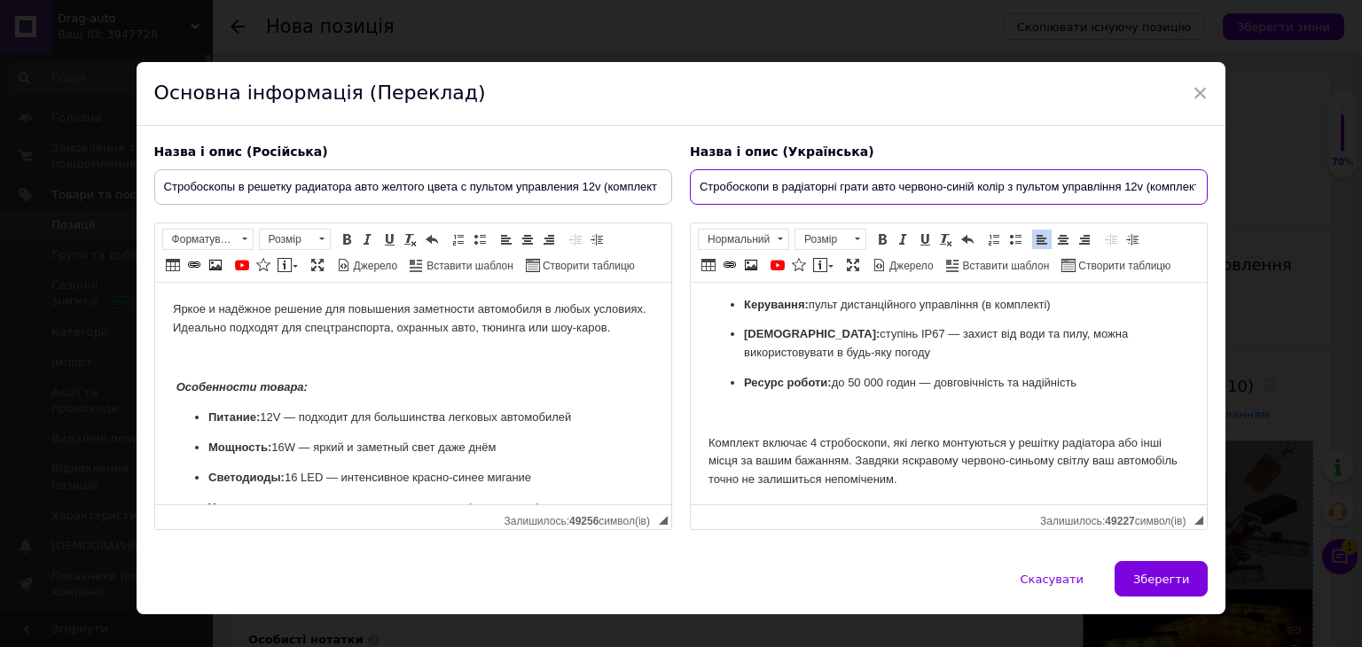
scroll to position [0, 35]
click at [825, 201] on input "Стробоскопи в радіаторні грати авто червоно-синій колір з пультом управління 12…" at bounding box center [949, 186] width 518 height 35
click at [935, 189] on input "Стробоскопи в радіаторні грати авто червоно-синій колір з пультом управління 12…" at bounding box center [949, 186] width 518 height 35
click at [866, 184] on input "Стробоскопи в радіаторні грати авто жовтого колір з пультом управління 12v (ком…" at bounding box center [949, 186] width 518 height 35
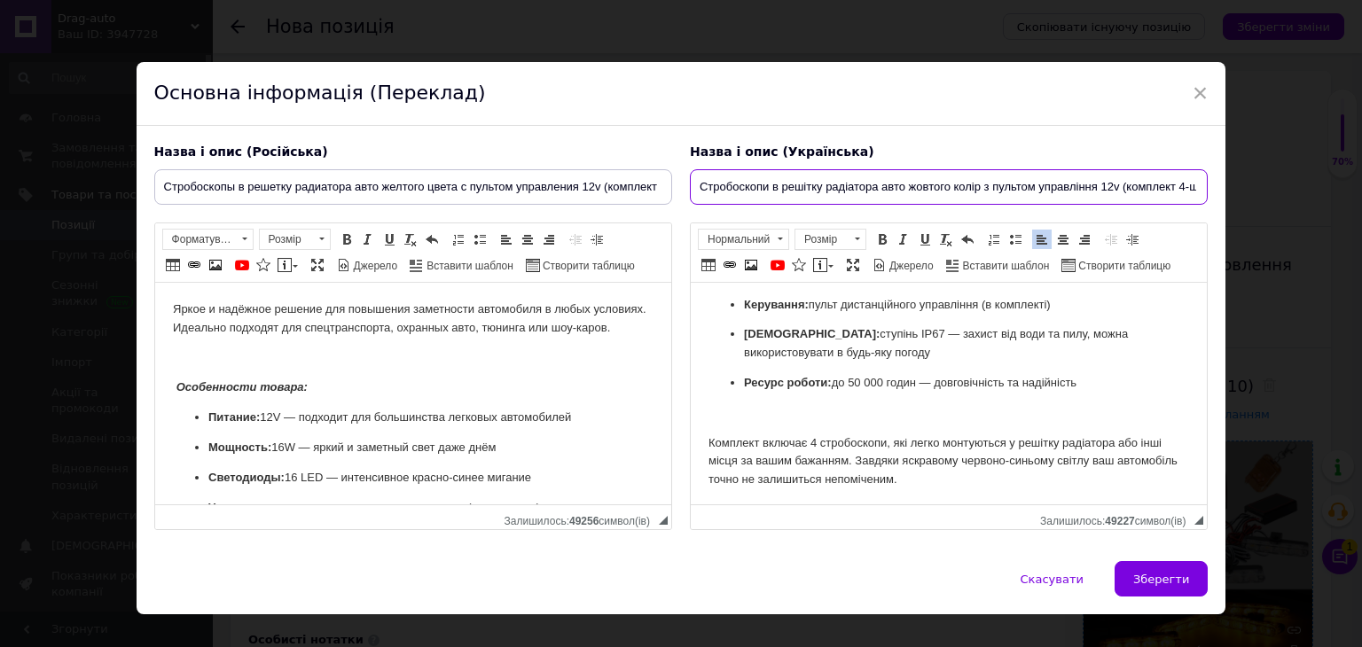
click at [975, 188] on input "Стробоскопи в решітку радіатора авто жовтого колір з пультом управління 12v (ко…" at bounding box center [949, 186] width 518 height 35
drag, startPoint x: 1028, startPoint y: 187, endPoint x: 1254, endPoint y: 207, distance: 227.0
click at [1254, 207] on div "× Основна інформація (Переклад) Назва і опис (Російська) Стробоскопы в решетку …" at bounding box center [681, 323] width 1362 height 647
click at [1152, 184] on input "Стробоскопи в решітку радіатора авто жовтого кольору з пультом управління 12v (…" at bounding box center [949, 186] width 518 height 35
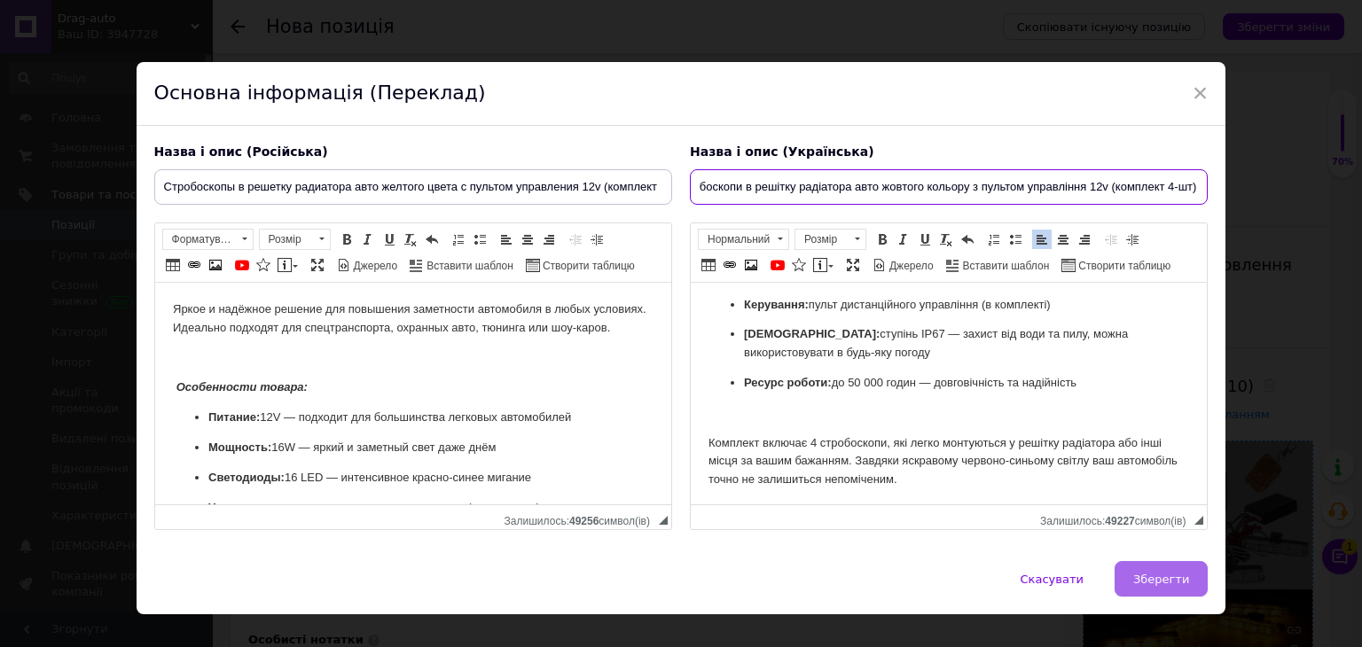
type input "Стробоскопи в решітку радіатора авто жовтого кольору з пультом управління 12v (…"
click at [1167, 576] on span "Зберегти" at bounding box center [1161, 579] width 56 height 13
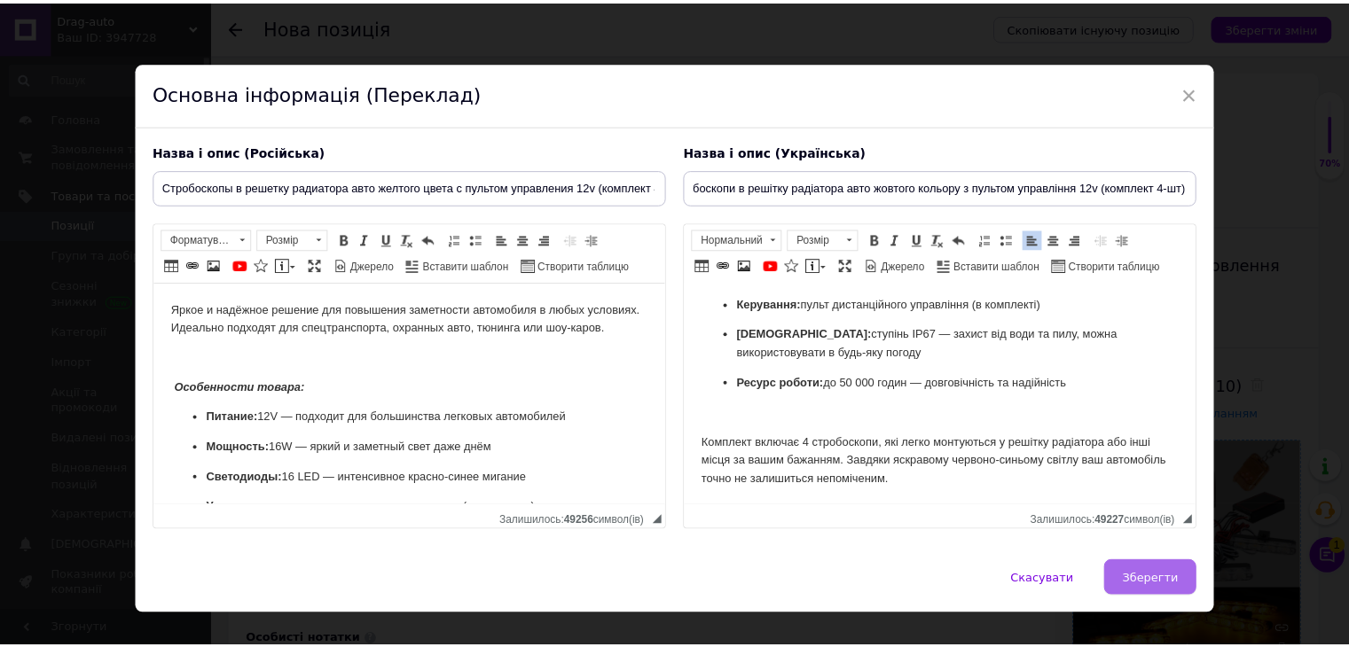
scroll to position [0, 0]
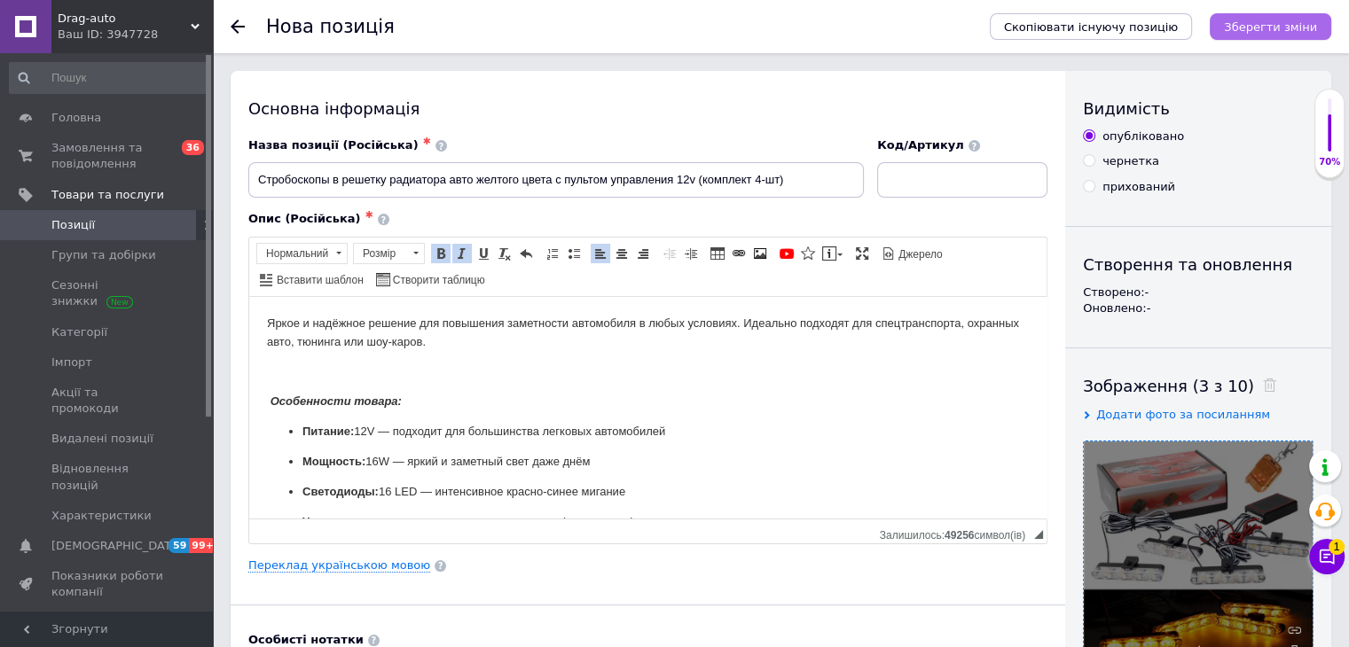
click at [1277, 23] on icon "Зберегти зміни" at bounding box center [1270, 26] width 93 height 13
click at [369, 571] on link "Переклад українською мовою" at bounding box center [339, 566] width 182 height 14
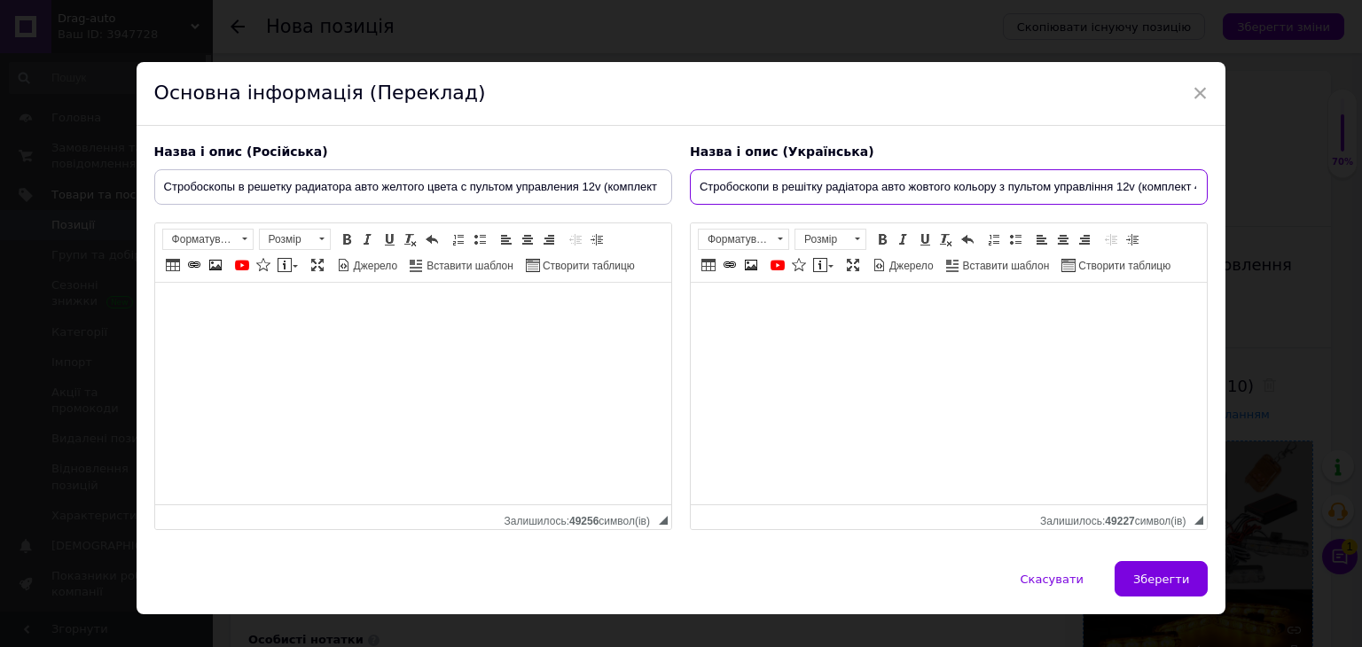
scroll to position [0, 28]
drag, startPoint x: 965, startPoint y: 184, endPoint x: 1289, endPoint y: 184, distance: 324.6
click at [1289, 184] on div "× Основна інформація (Переклад) Назва і опис (Російська) Стробоскопы в решетку …" at bounding box center [681, 323] width 1362 height 647
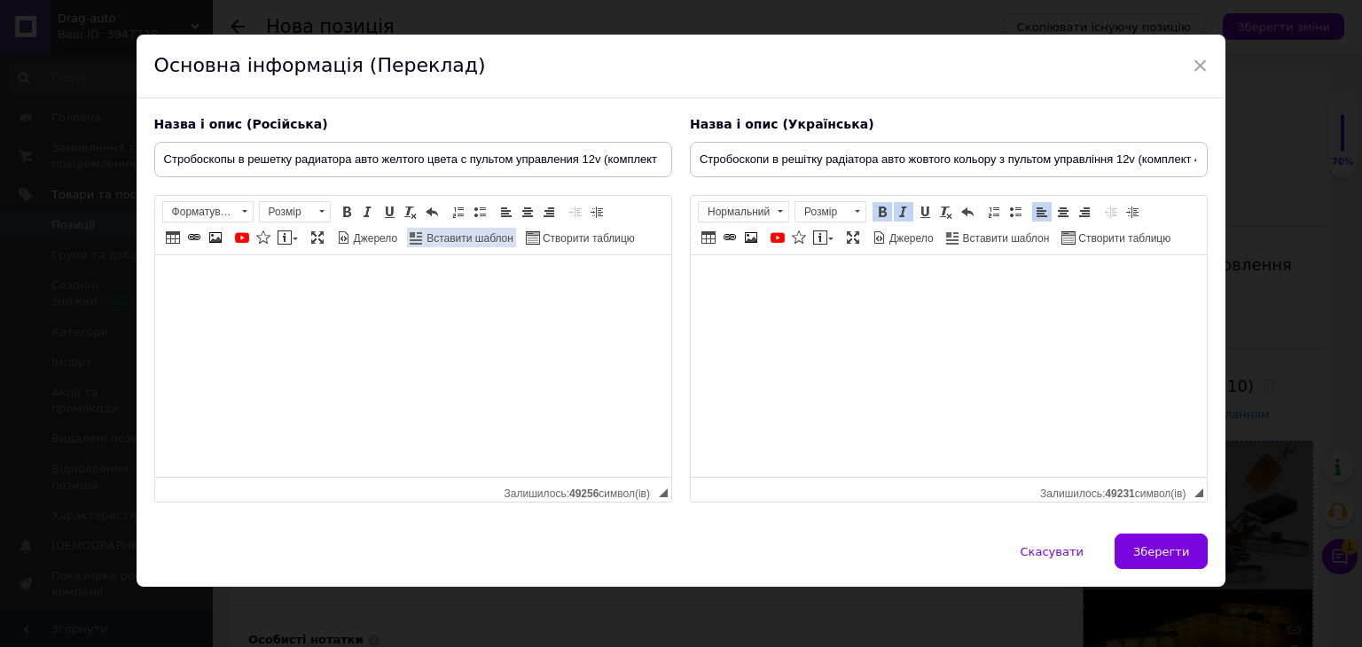
scroll to position [0, 0]
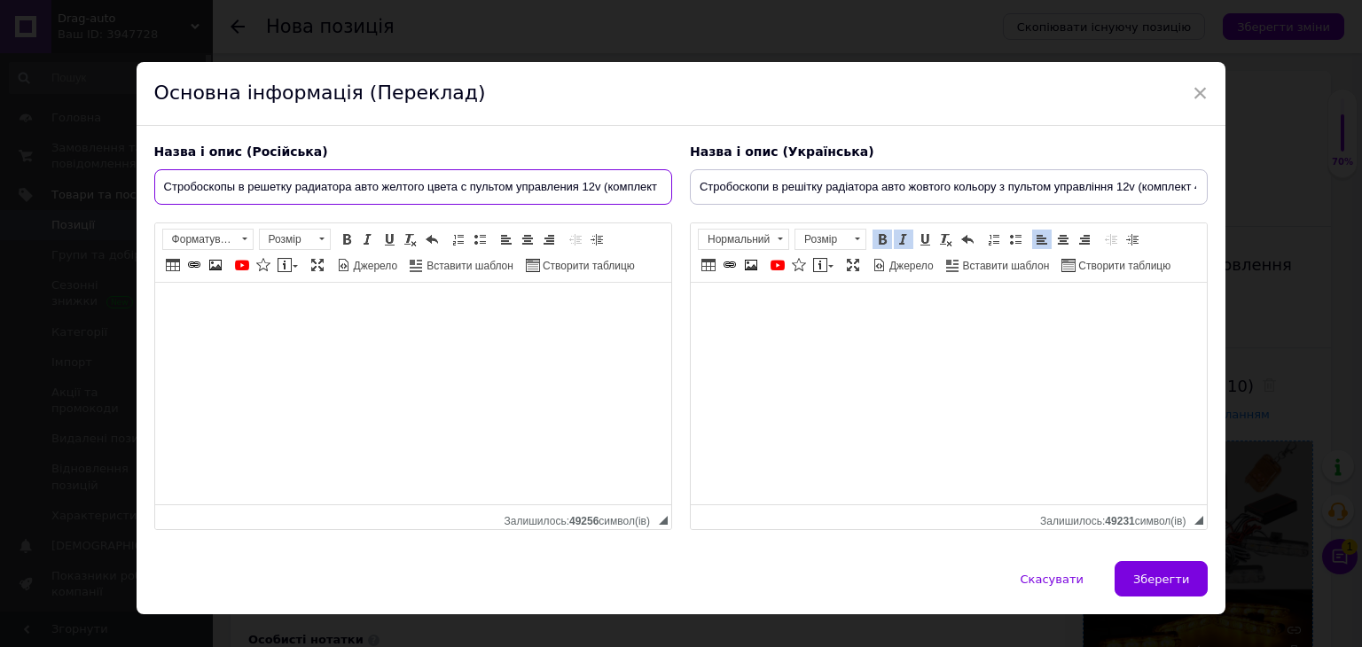
click at [434, 192] on input "Стробоскопы в решетку радиатора авто желтого цвета с пультом управления 12v (ко…" at bounding box center [413, 186] width 518 height 35
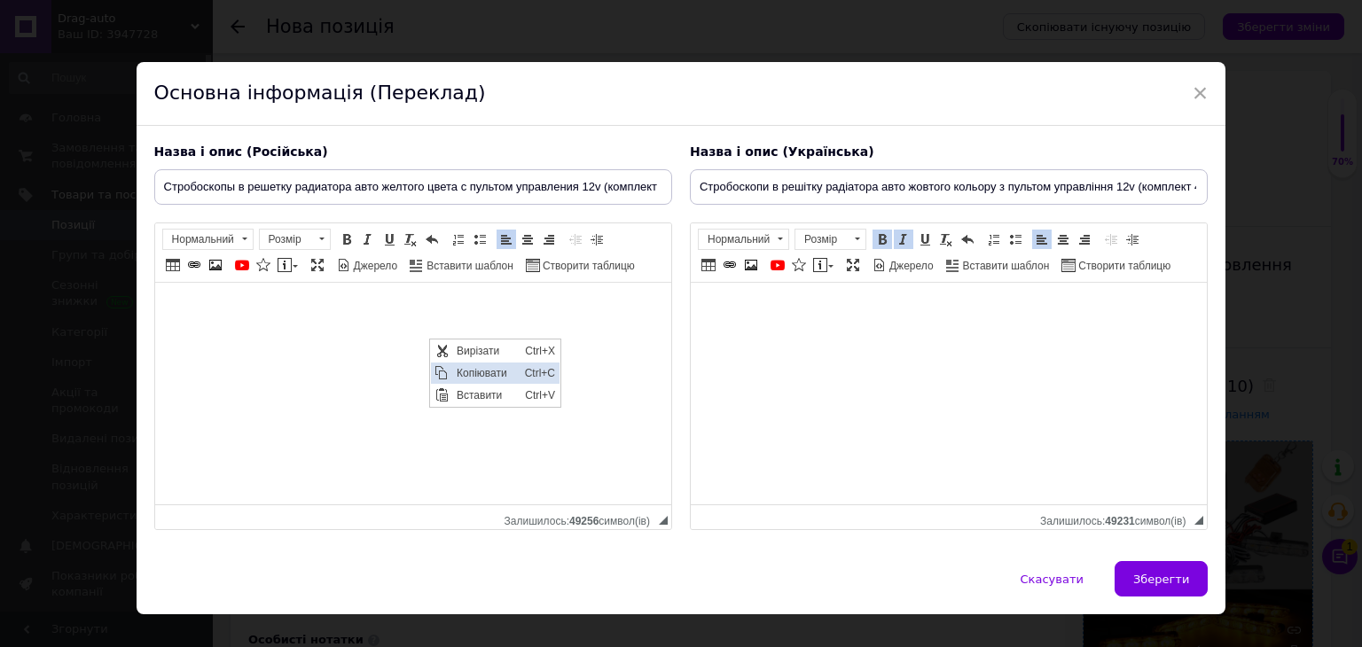
drag, startPoint x: 897, startPoint y: 608, endPoint x: 465, endPoint y: 378, distance: 489.6
click at [465, 378] on span "Копіювати" at bounding box center [485, 372] width 68 height 21
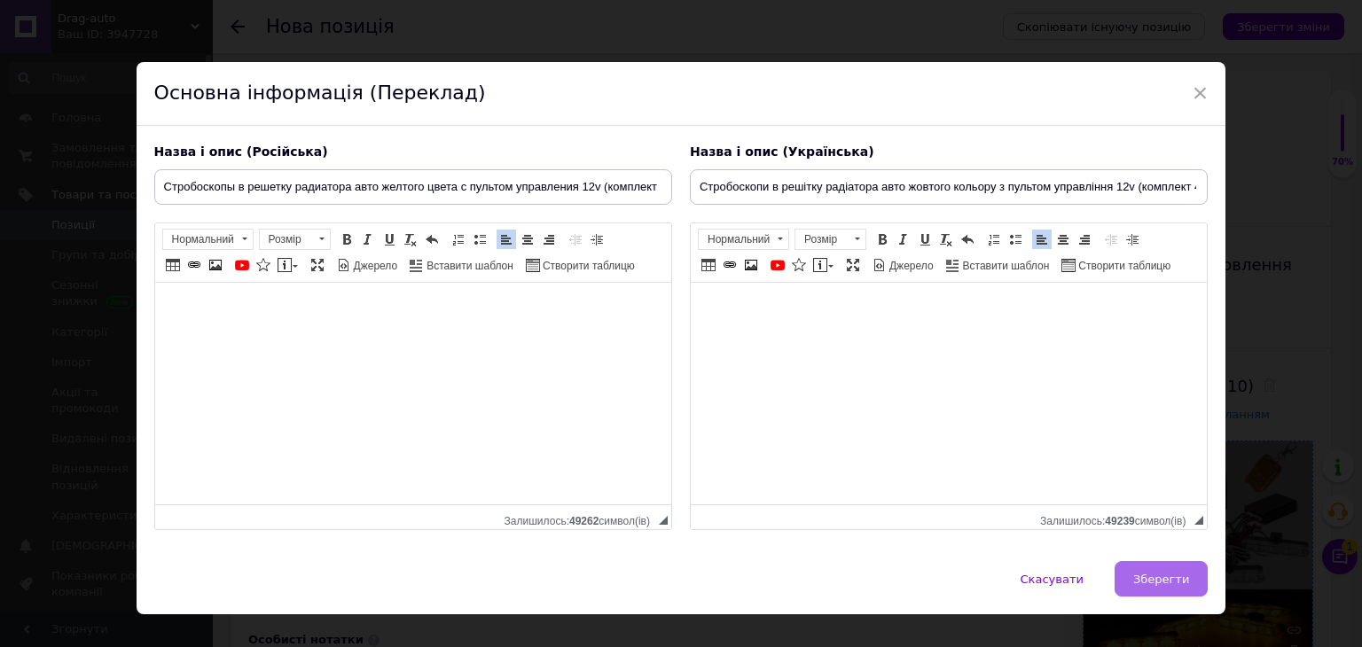
click at [1181, 576] on span "Зберегти" at bounding box center [1161, 579] width 56 height 13
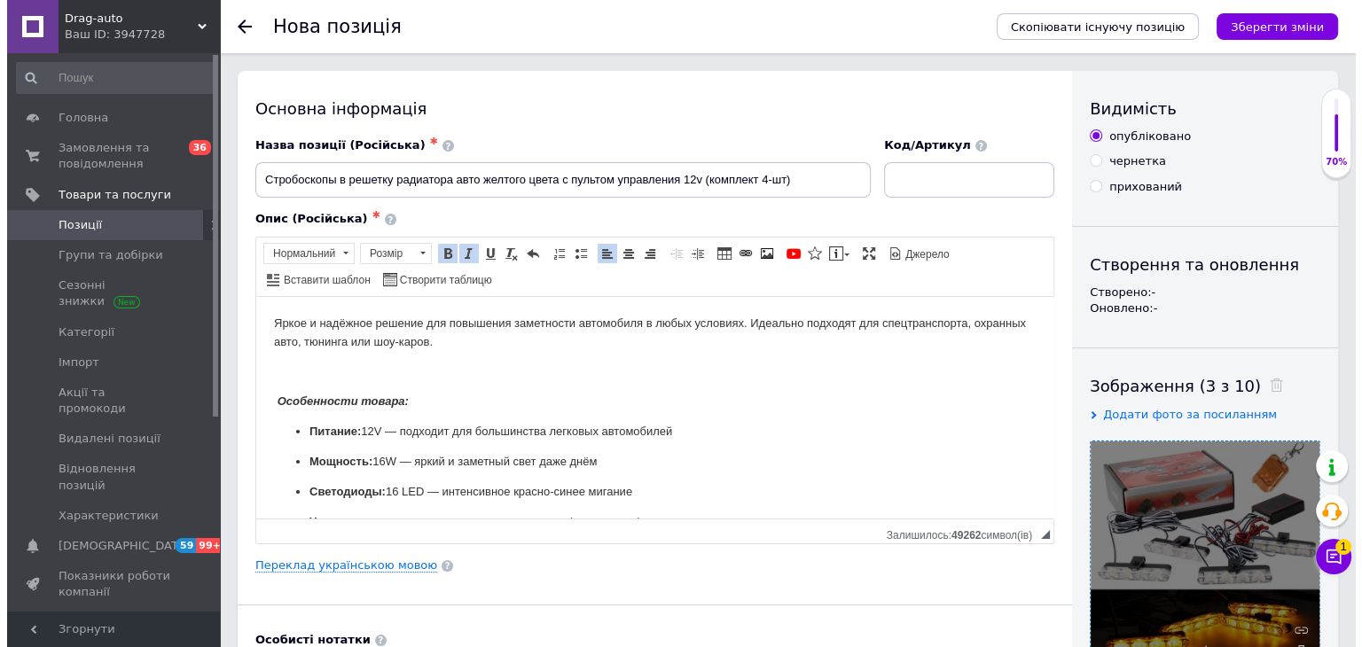
scroll to position [168, 0]
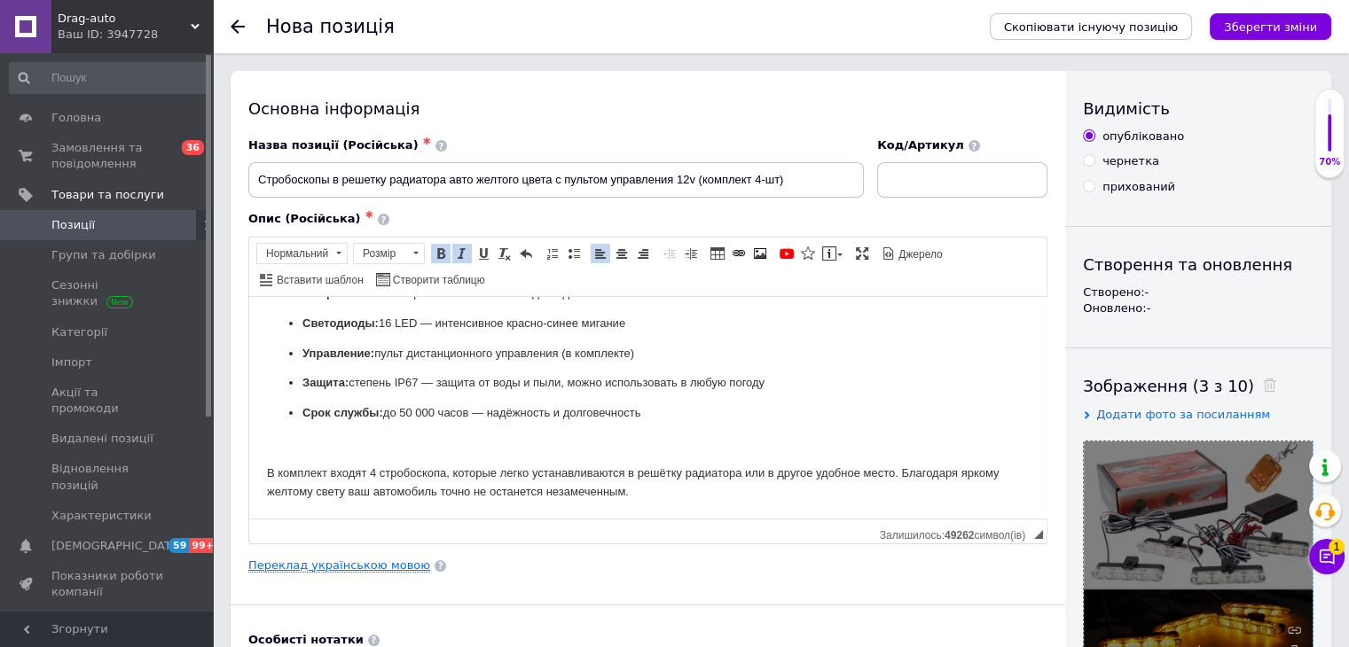
click at [326, 560] on link "Переклад українською мовою" at bounding box center [339, 566] width 182 height 14
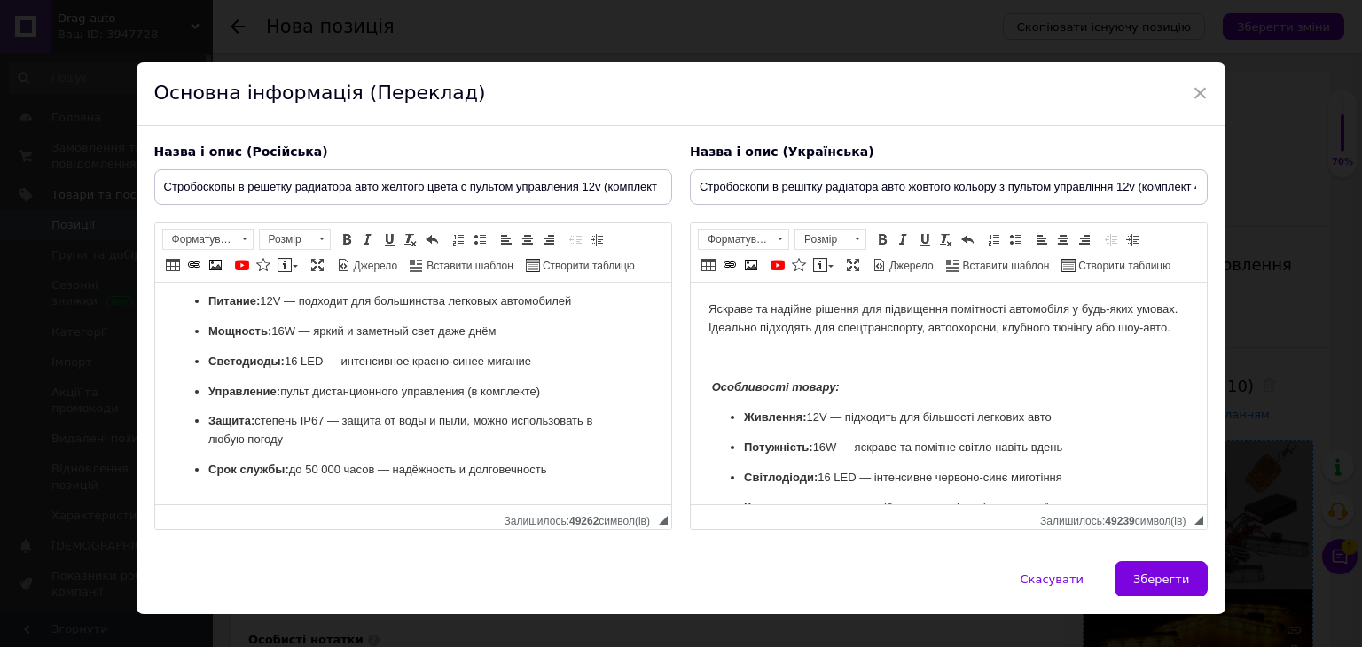
scroll to position [223, 0]
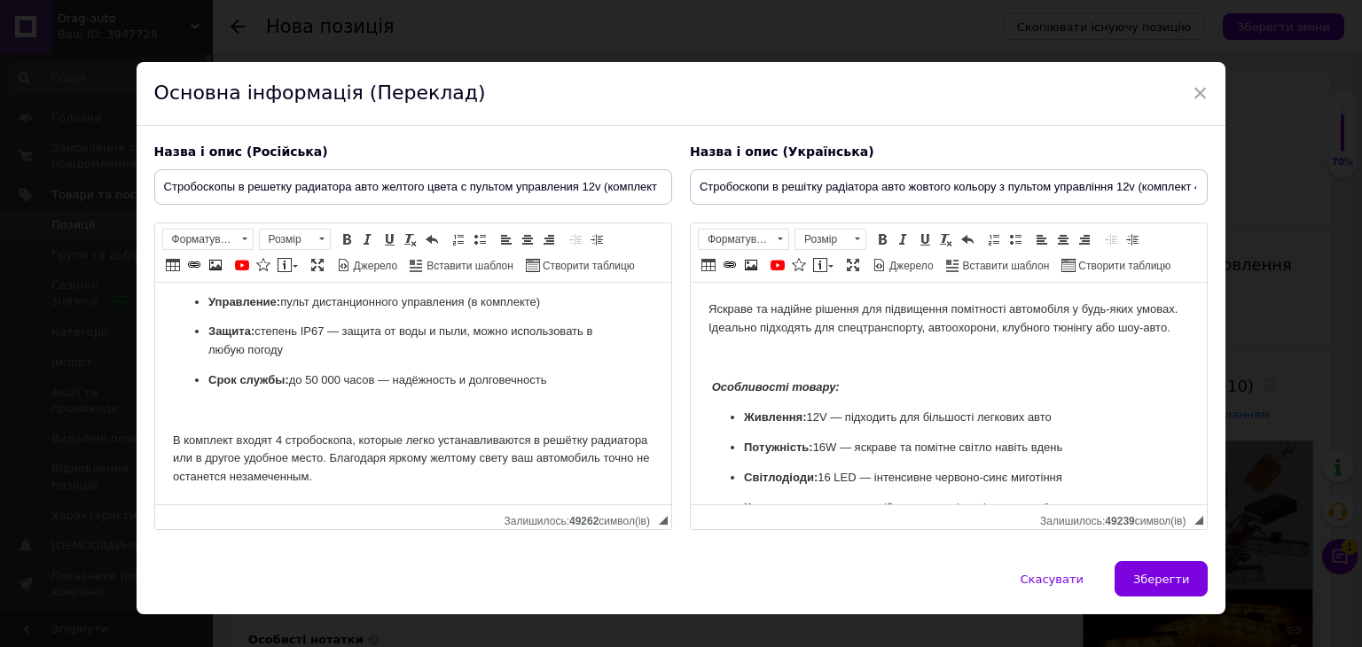
click at [278, 351] on p "Защита: степень IP67 — защита от воды и пыли, можно использовать в любую погоду" at bounding box center [413, 341] width 410 height 37
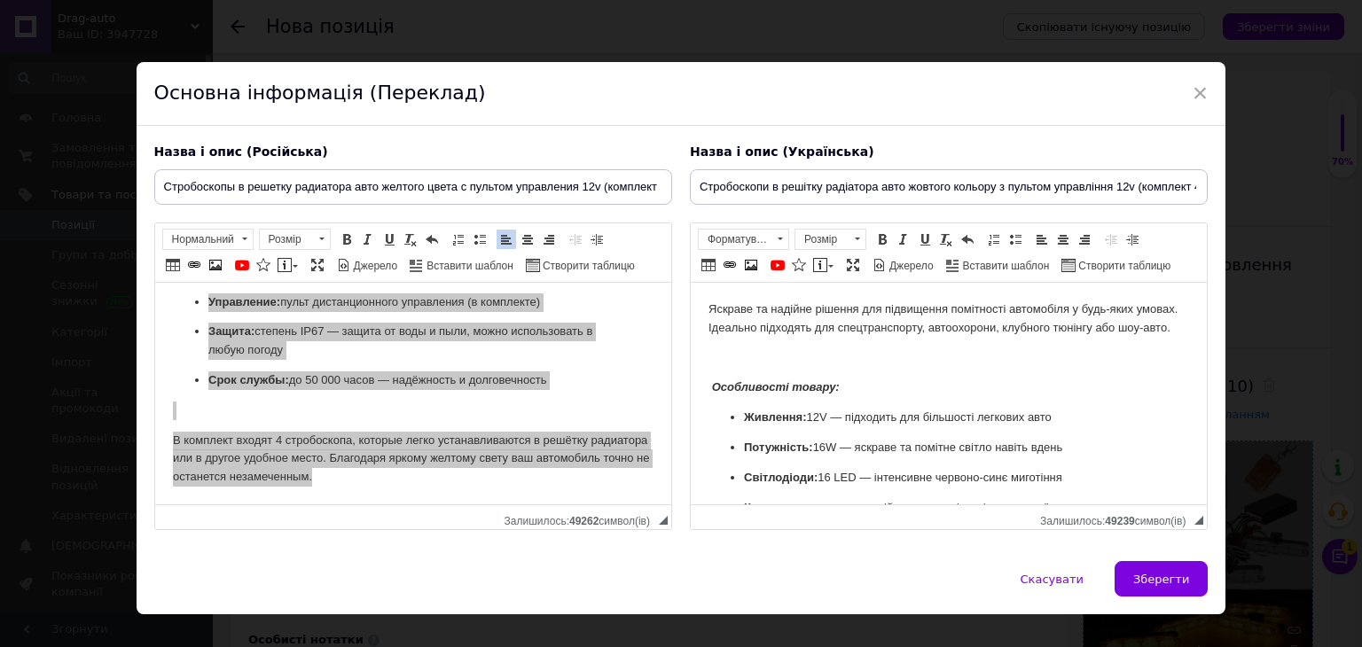
click at [303, 225] on span "Панель інструментів редактора Форматування Нормальний Розмір Розмір Жирний Спол…" at bounding box center [413, 252] width 516 height 59
click at [308, 230] on span "Розмір" at bounding box center [286, 240] width 53 height 20
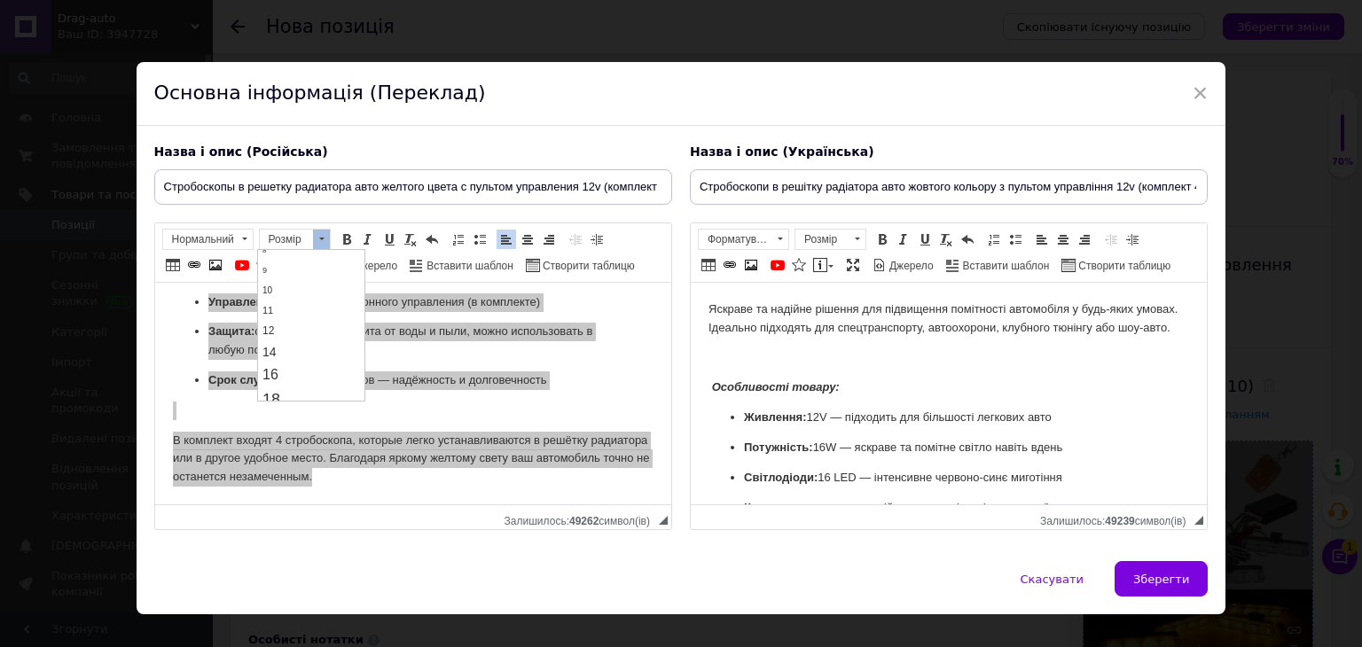
scroll to position [89, 0]
click at [304, 320] on link "14" at bounding box center [311, 319] width 105 height 21
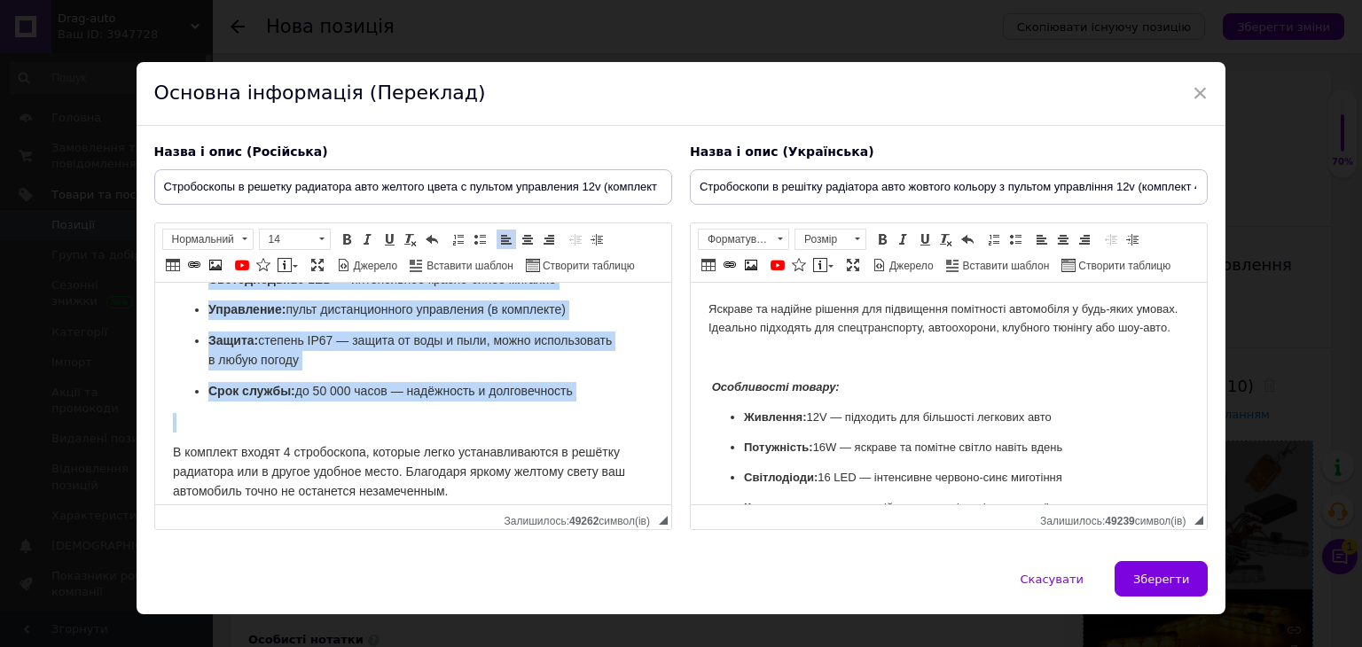
scroll to position [0, 0]
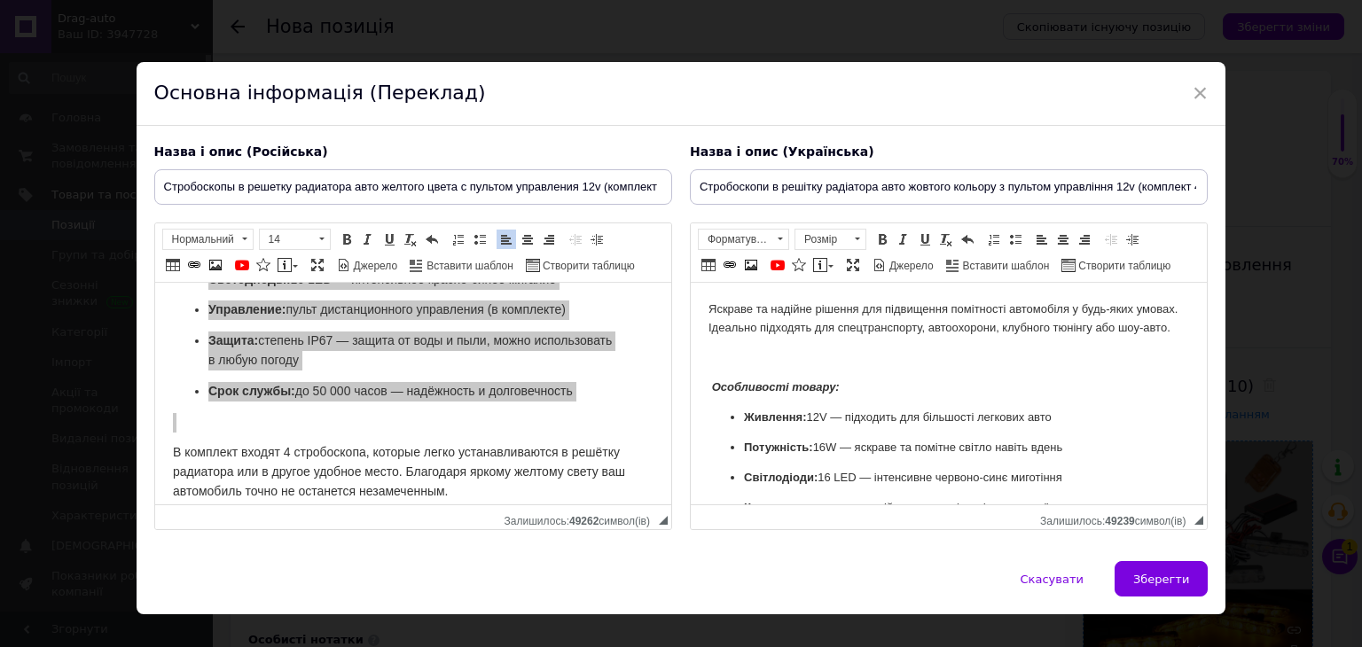
click at [791, 338] on p "Яскраве та надійне рішення для підвищення помітності автомобіля у будь-яких умо…" at bounding box center [948, 319] width 481 height 37
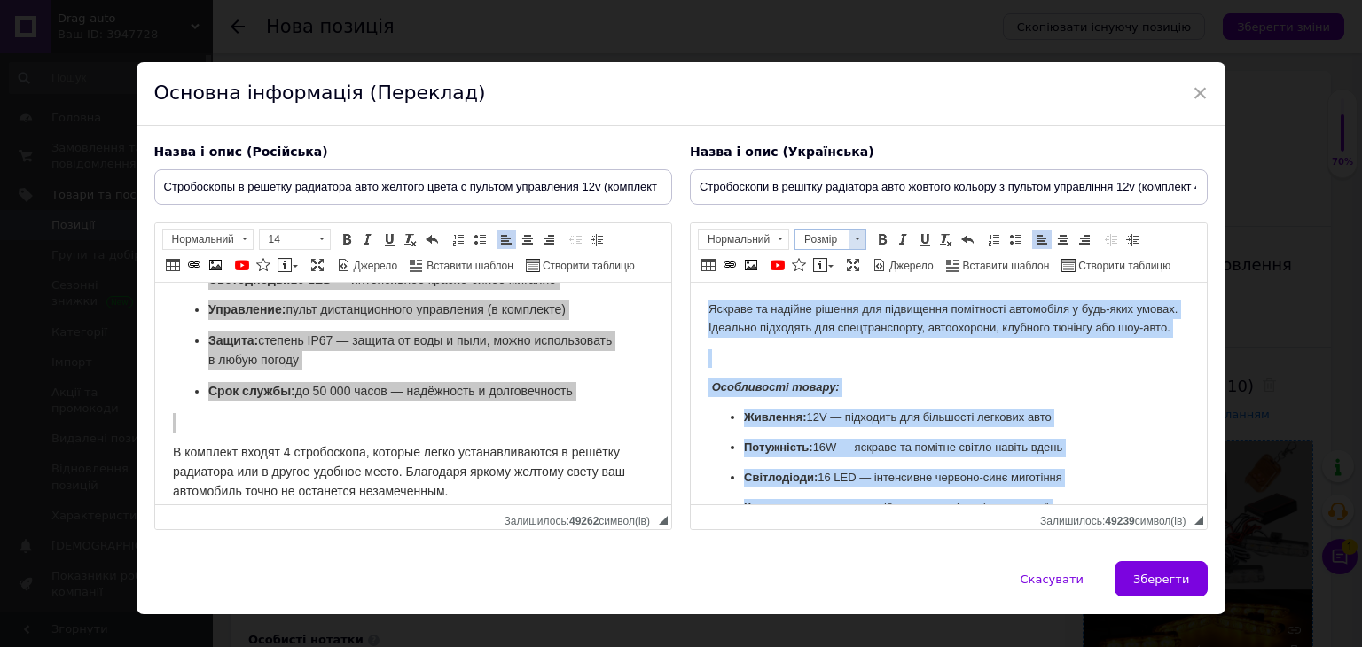
click at [840, 239] on span "Розмір" at bounding box center [821, 240] width 53 height 20
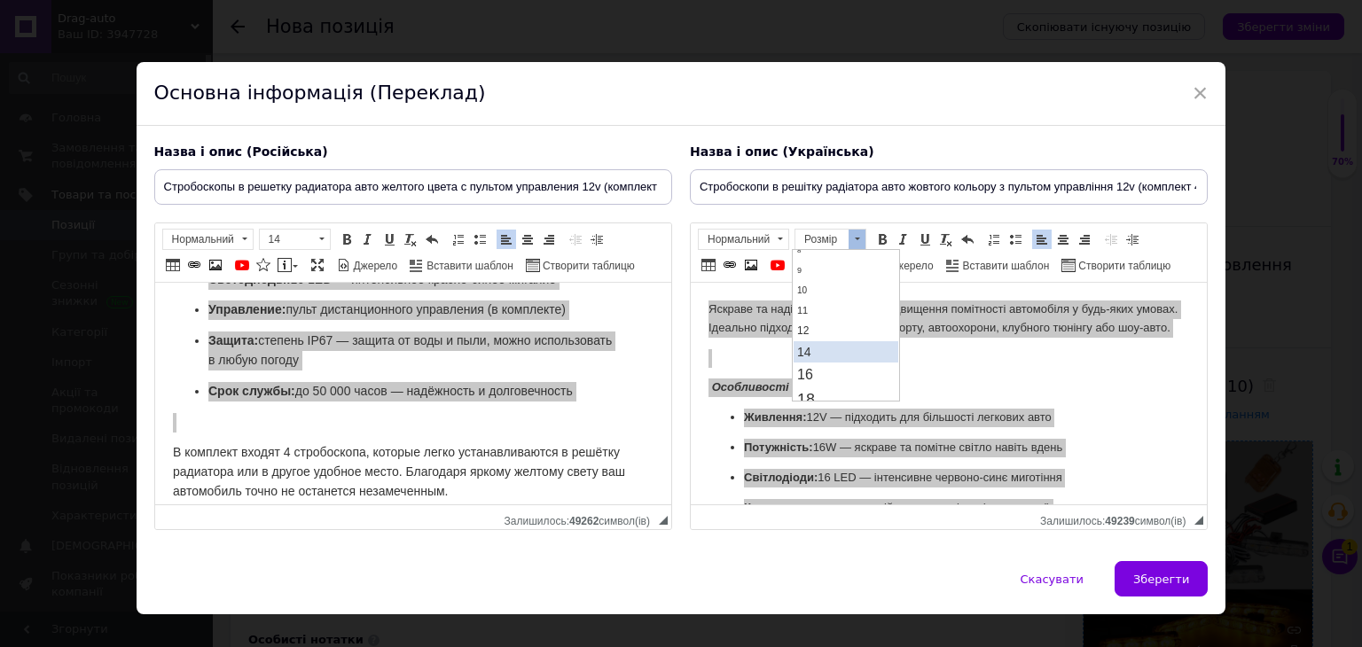
scroll to position [89, 0]
click at [842, 314] on link "14" at bounding box center [845, 319] width 105 height 21
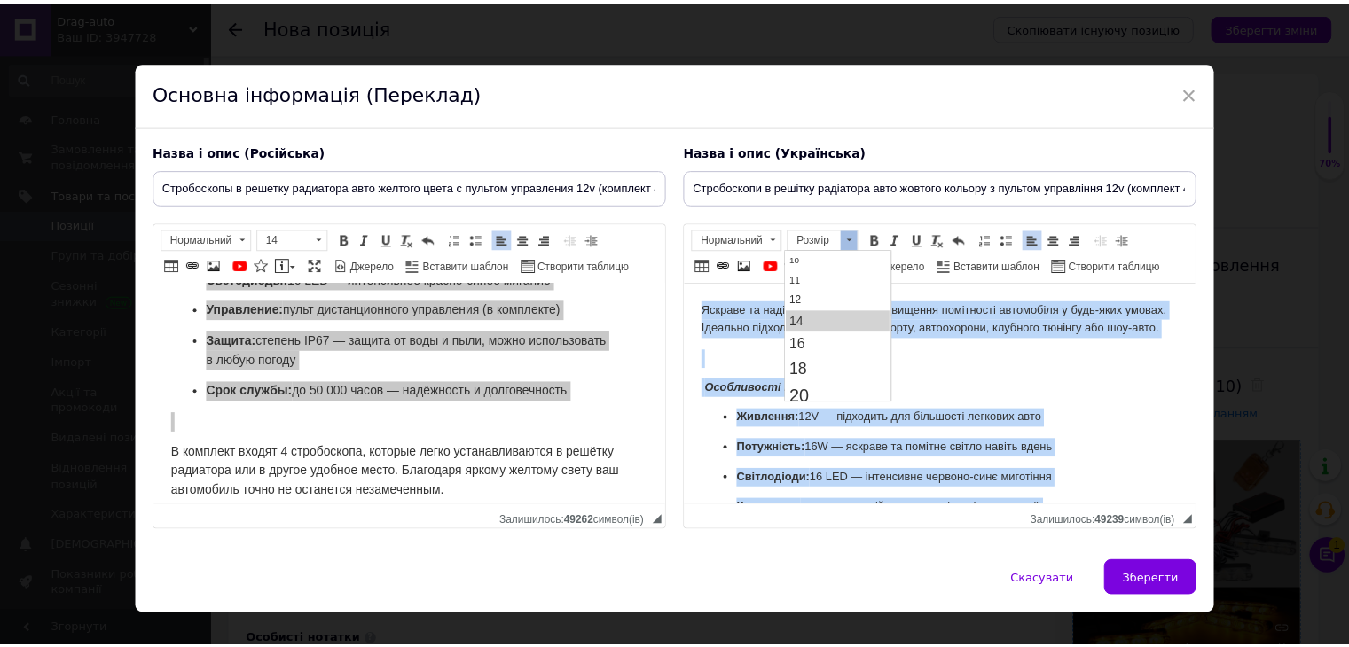
scroll to position [0, 0]
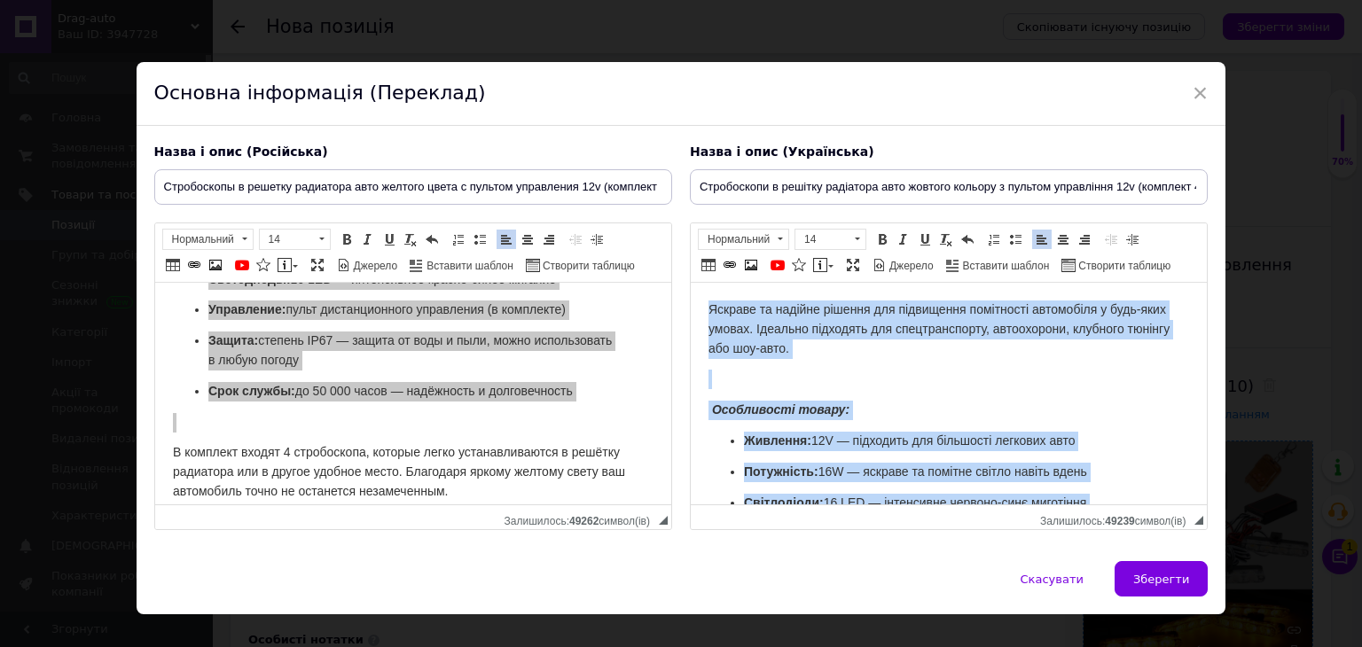
click at [910, 373] on p "Редактор, 2CDDB735-9951-4496-81E6-06C611D7499C" at bounding box center [948, 380] width 481 height 20
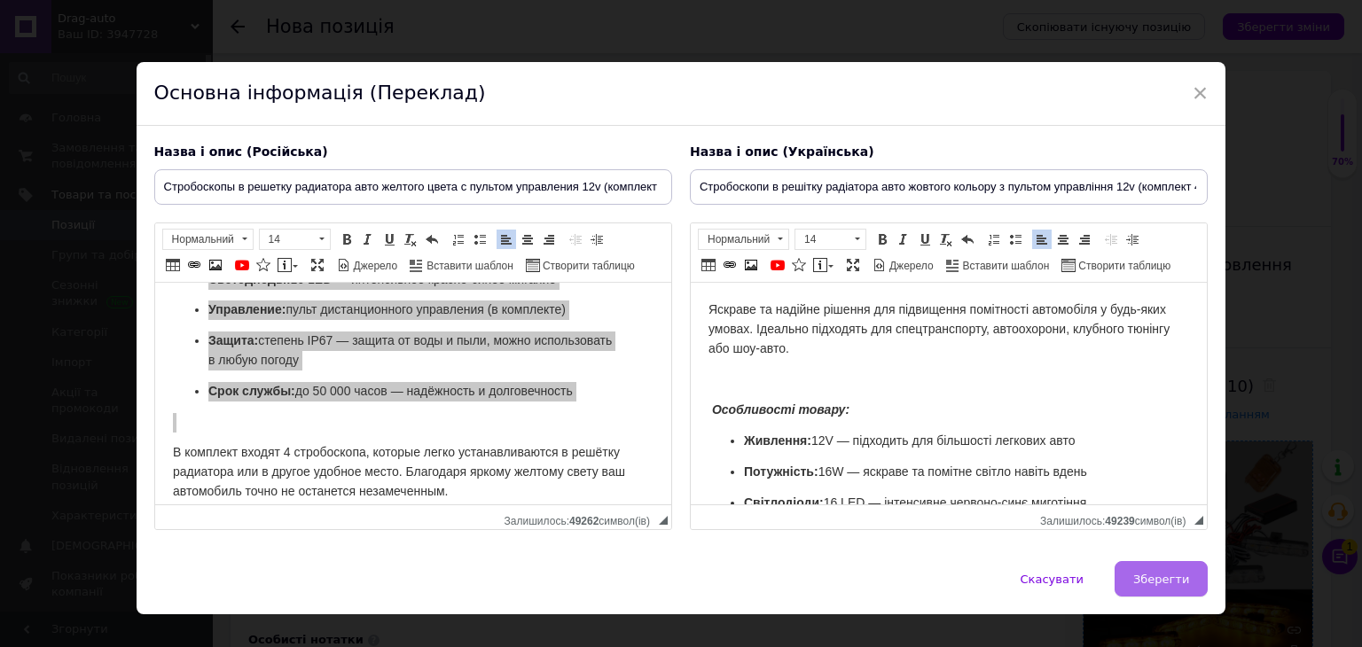
click at [1131, 572] on button "Зберегти" at bounding box center [1161, 578] width 93 height 35
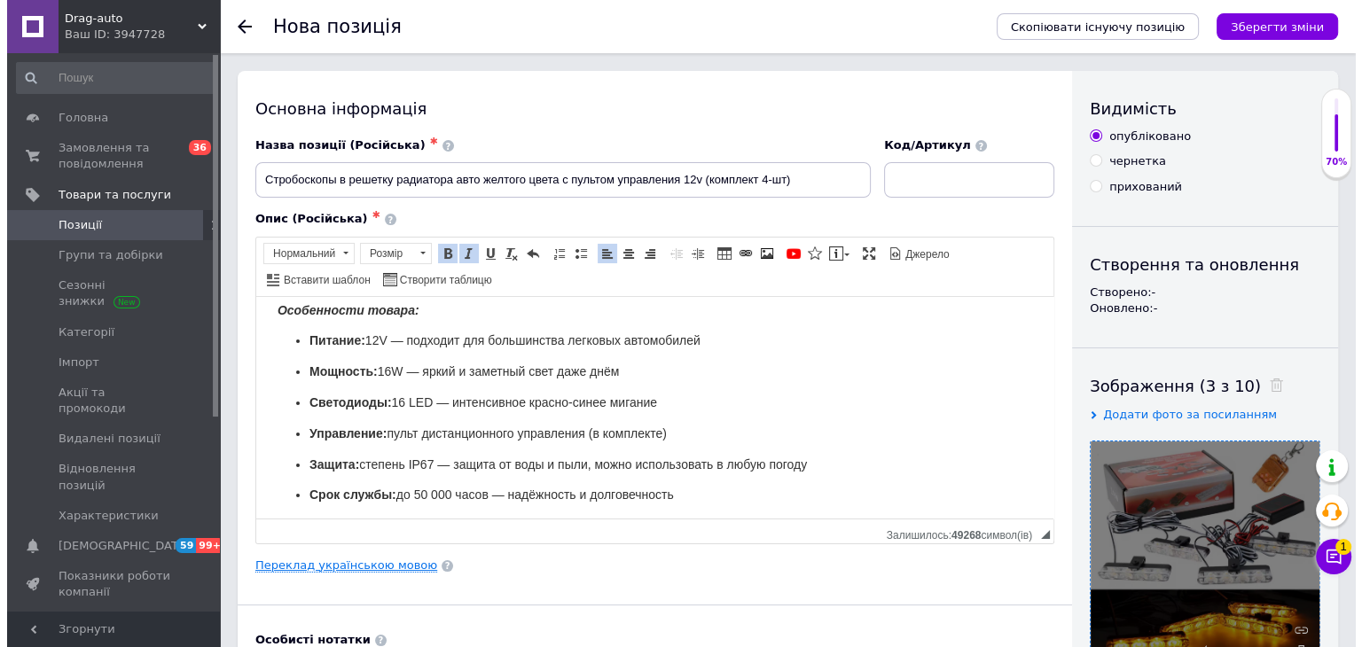
scroll to position [64, 0]
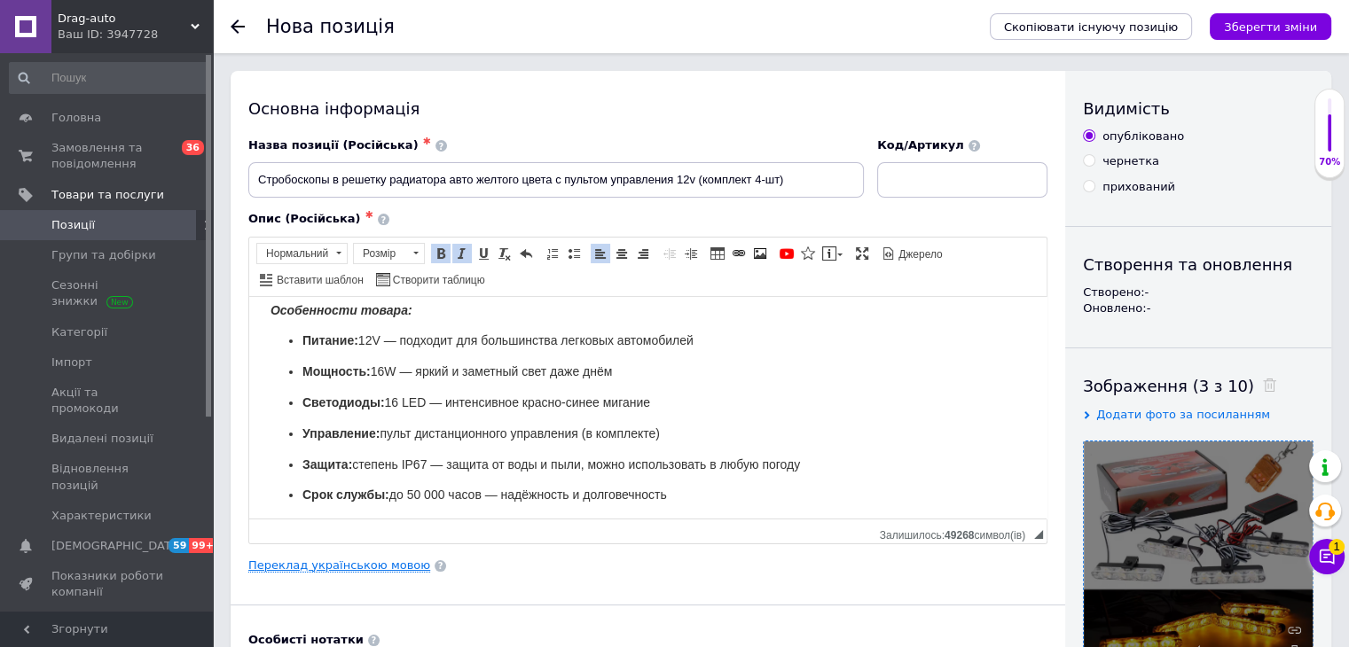
click at [289, 559] on link "Переклад українською мовою" at bounding box center [339, 566] width 182 height 14
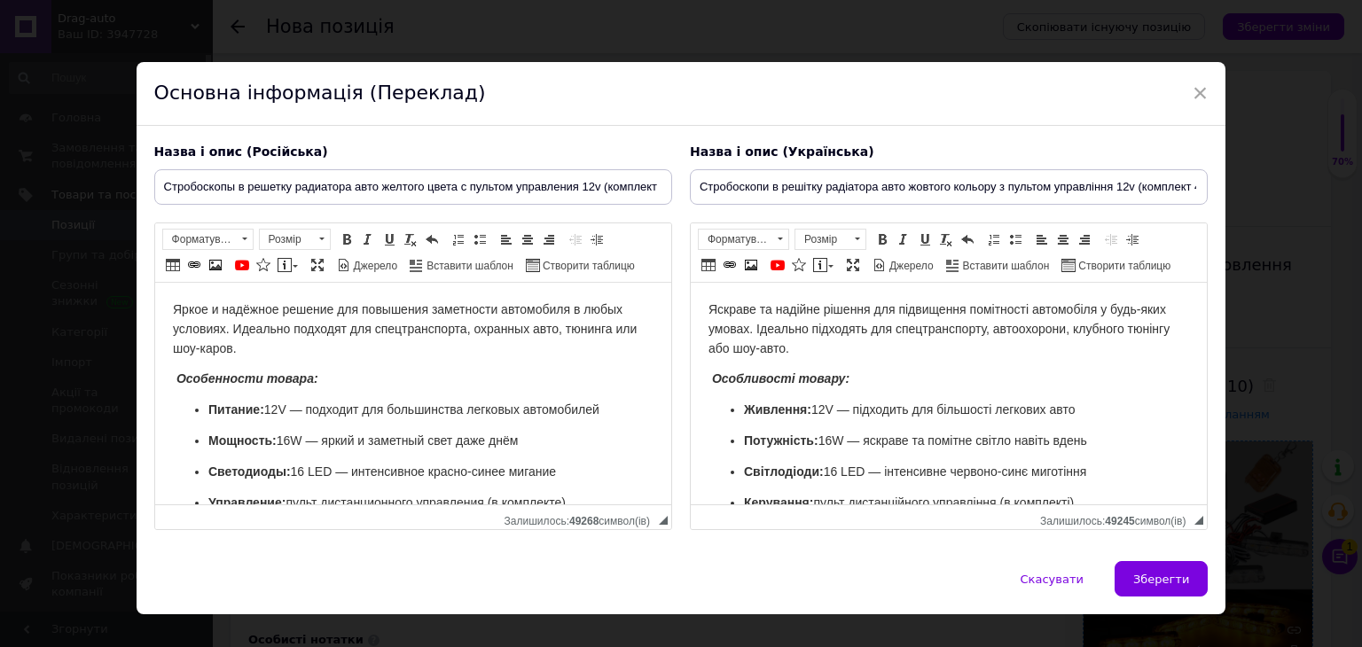
scroll to position [0, 0]
click at [375, 358] on body "Яркое и надёжное решение для повышения заметности автомобиля в любых условиях. …" at bounding box center [412, 482] width 481 height 363
click at [372, 351] on p "Яркое и надёжное решение для повышения заметности автомобиля в любых условиях. …" at bounding box center [412, 330] width 481 height 58
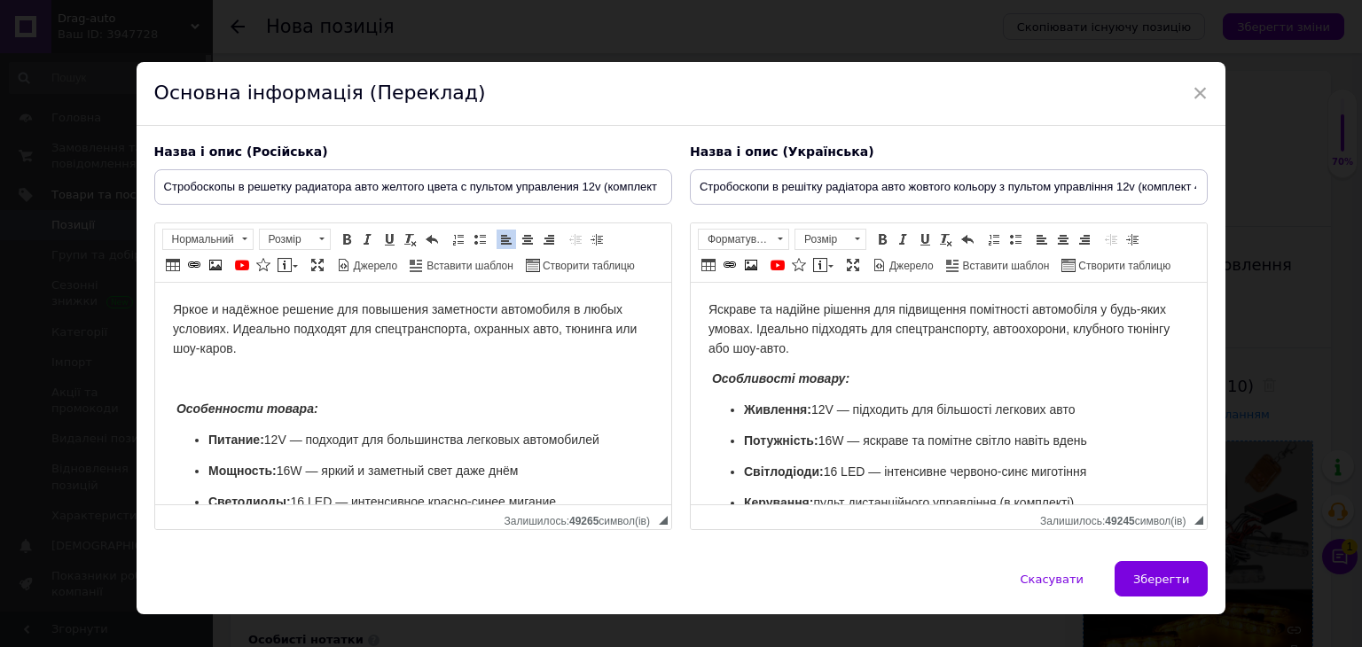
click at [280, 394] on body "Яркое и надёжное решение для повышения заметности автомобиля в любых условиях. …" at bounding box center [412, 497] width 481 height 393
click at [313, 242] on span at bounding box center [321, 240] width 17 height 20
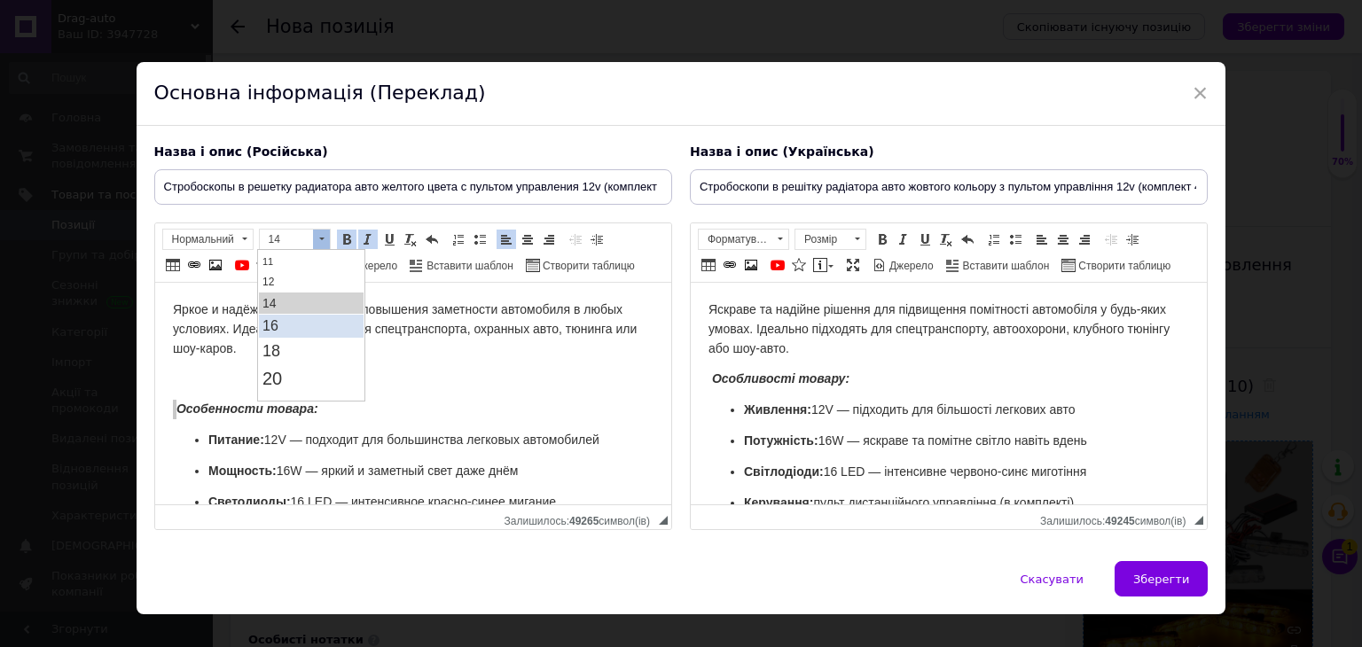
click at [298, 325] on link "16" at bounding box center [311, 325] width 105 height 23
click at [298, 335] on p "Яркое и надёжное решение для повышения заметности автомобиля в любых условиях. …" at bounding box center [412, 330] width 481 height 58
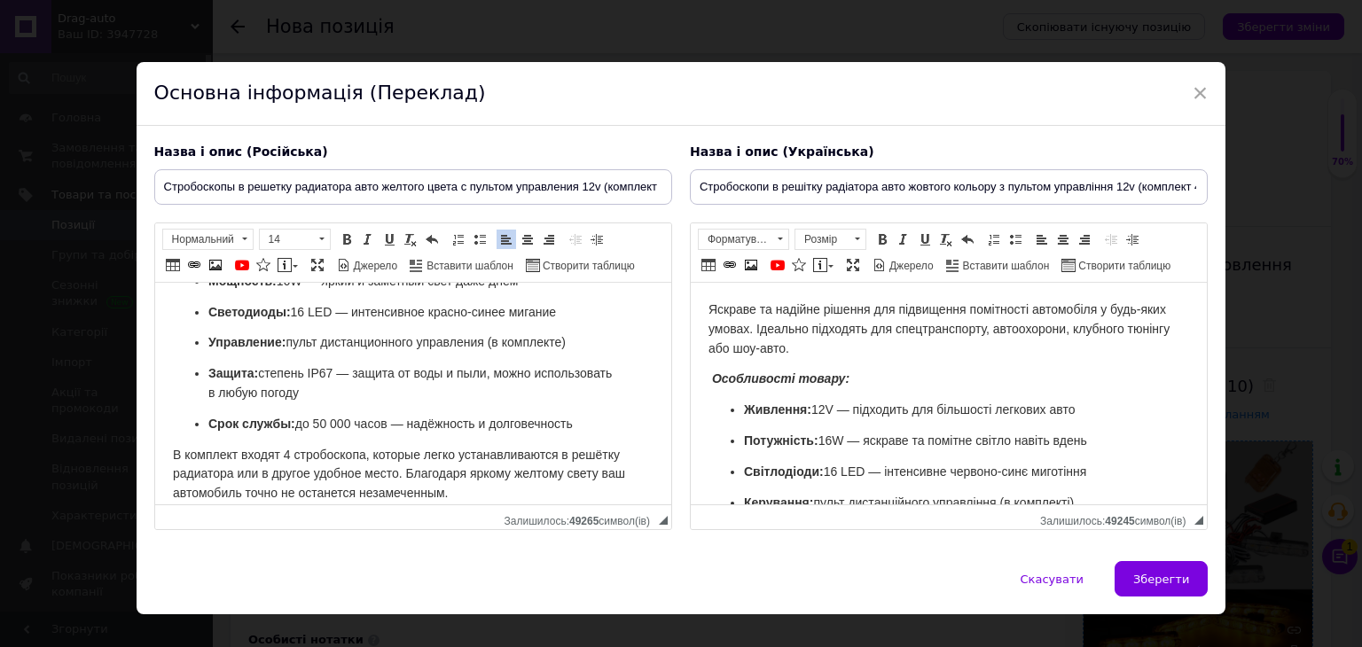
scroll to position [195, 0]
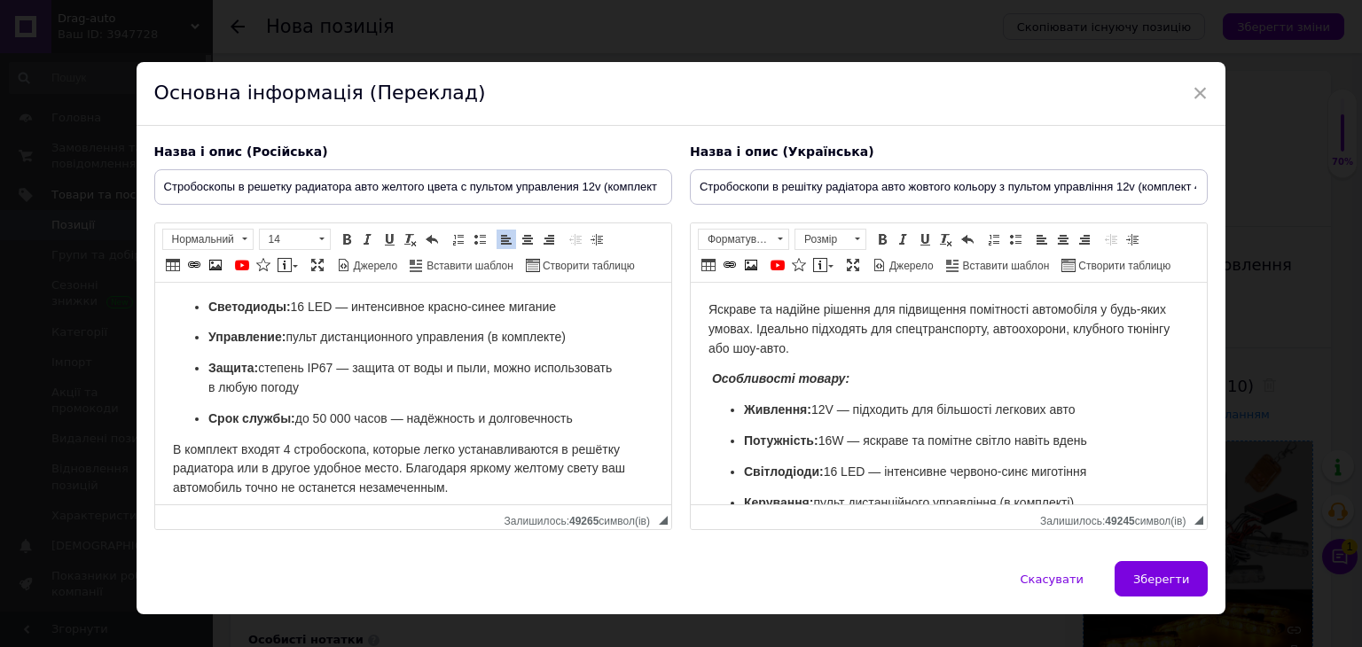
click at [458, 411] on span "Срок службы: до 50 000 часов — надёжность и долговечность" at bounding box center [390, 418] width 364 height 14
click at [578, 411] on p "Срок службы: до 50 000 часов — надёжность и долговечность" at bounding box center [413, 420] width 410 height 20
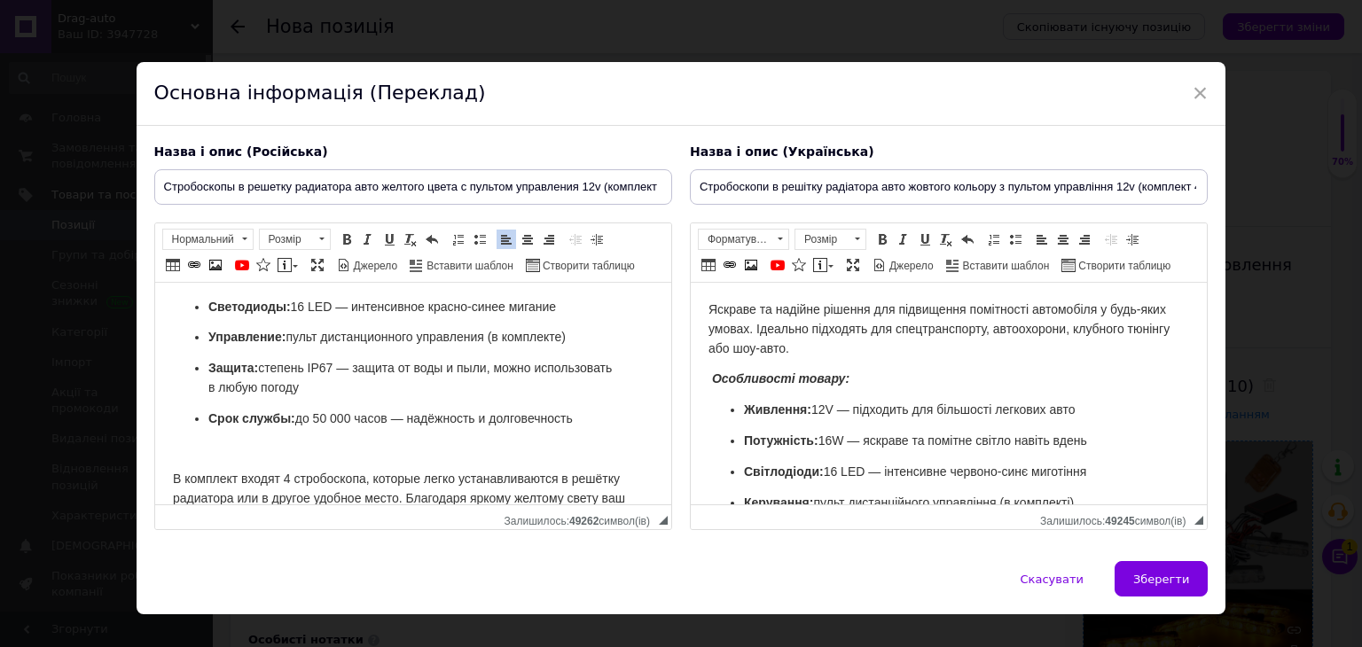
scroll to position [225, 0]
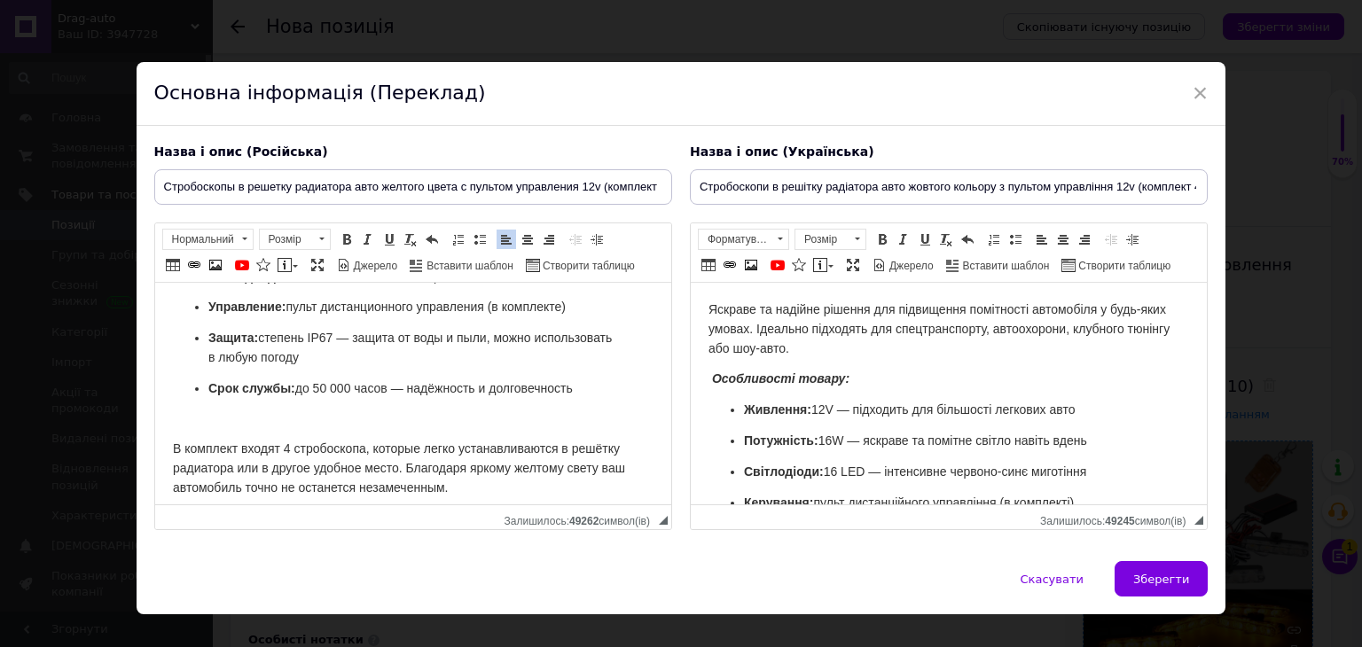
click at [928, 358] on body "Яскраве та надійне рішення для підвищення помітності автомобіля у будь-яких умо…" at bounding box center [948, 482] width 481 height 363
click at [928, 344] on p "Яскраве та надійне рішення для підвищення помітності автомобіля у будь-яких умо…" at bounding box center [948, 330] width 481 height 58
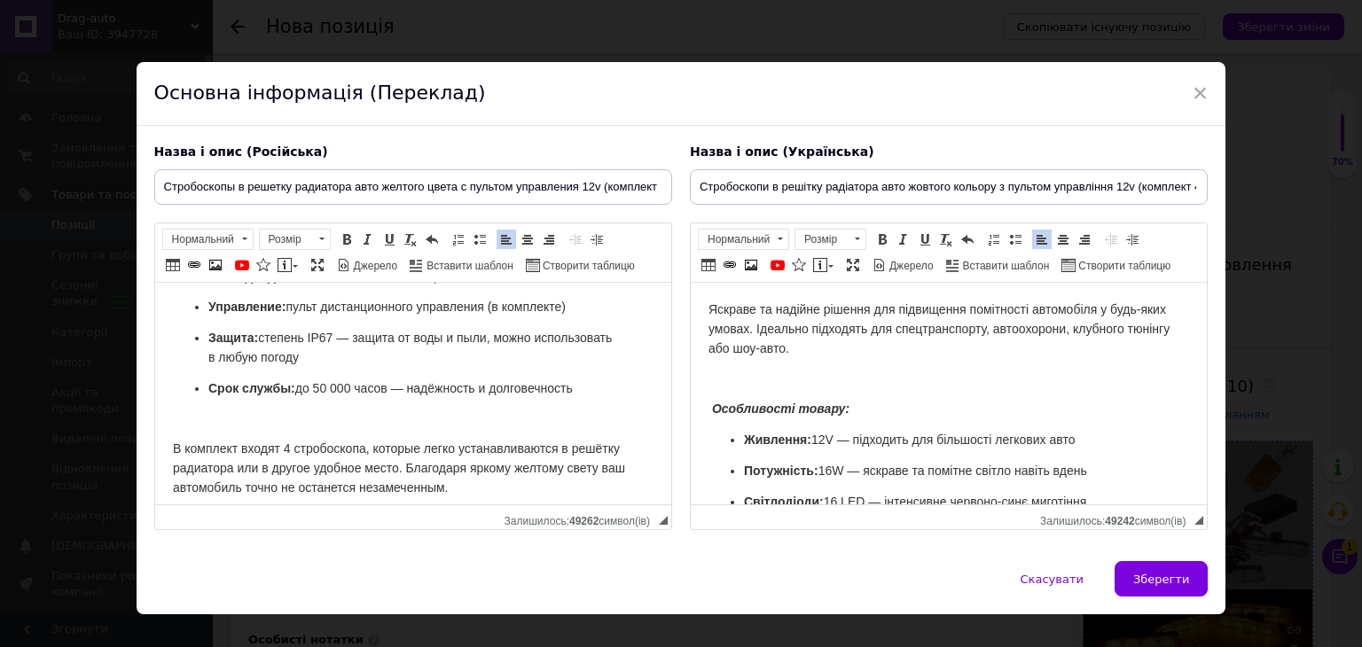
click at [884, 404] on p "Особливості товару:" at bounding box center [948, 410] width 481 height 20
click at [876, 408] on p "Особливості товару:" at bounding box center [948, 410] width 481 height 20
click at [820, 408] on strong "Особливості товару:" at bounding box center [779, 409] width 137 height 14
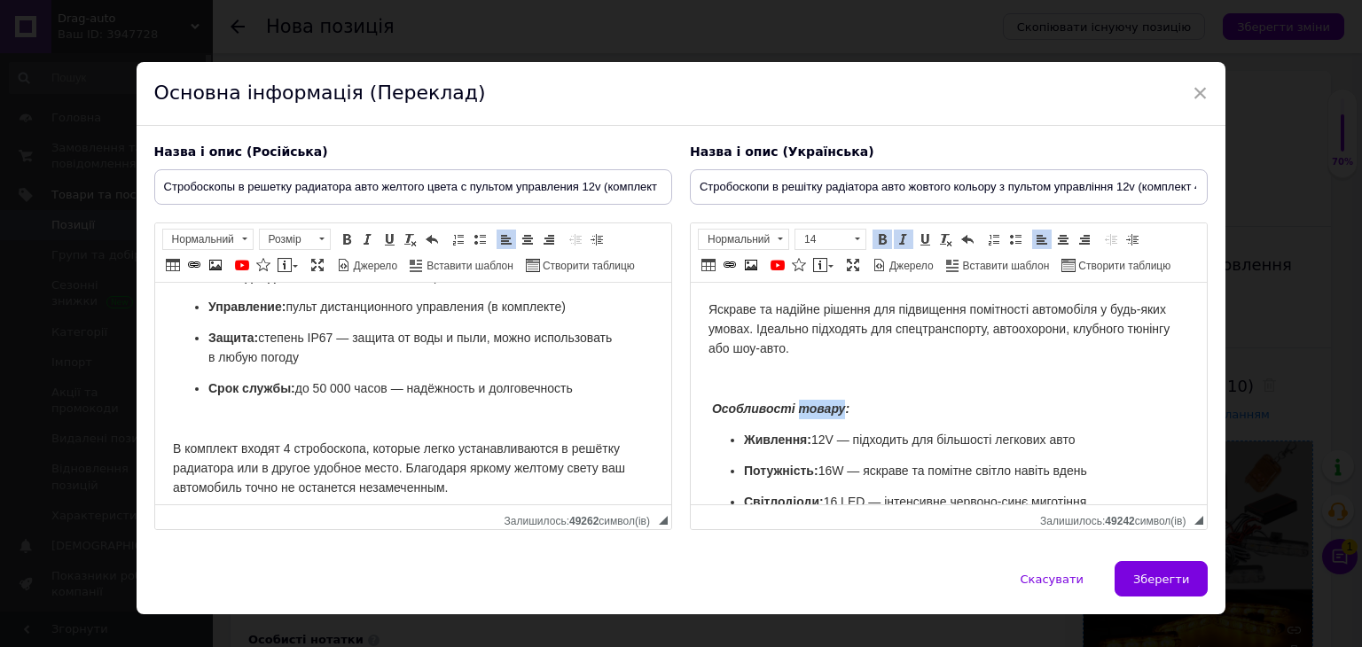
click at [818, 407] on strong "Особливості товару:" at bounding box center [779, 409] width 137 height 14
click at [798, 403] on strong "Особливості товару:" at bounding box center [779, 409] width 137 height 14
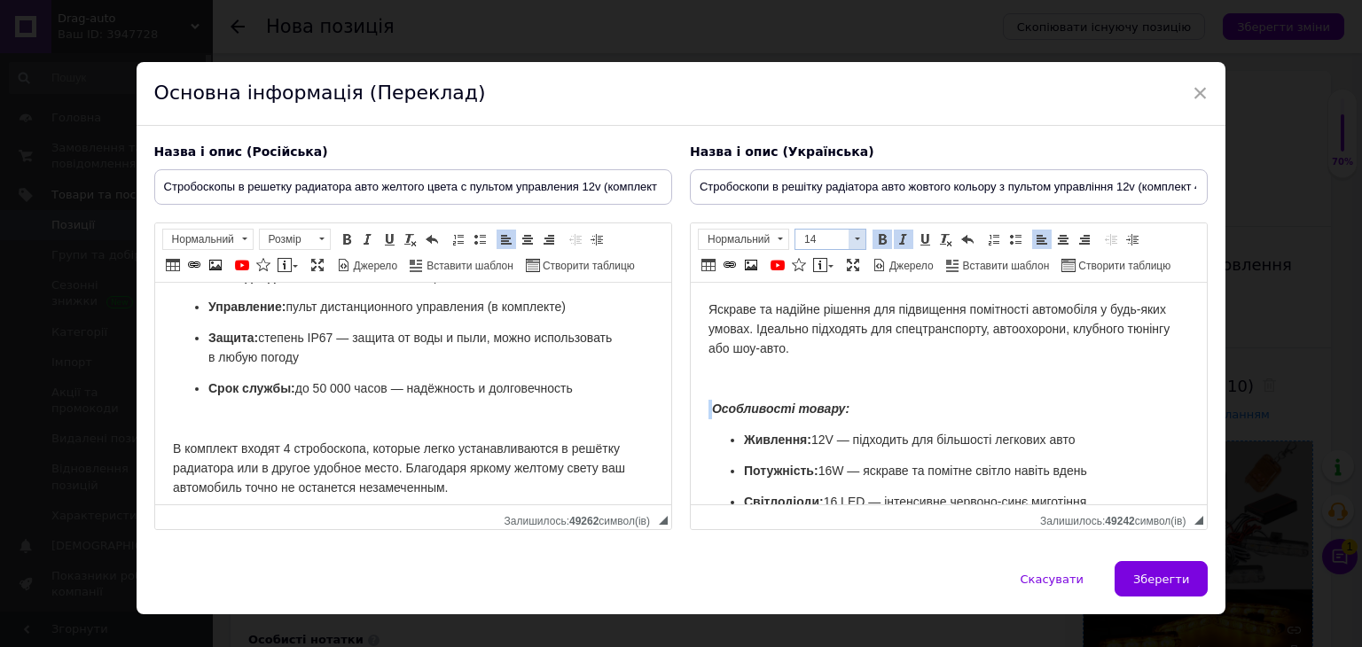
click at [849, 231] on span at bounding box center [857, 240] width 17 height 20
drag, startPoint x: 812, startPoint y: 326, endPoint x: 916, endPoint y: 297, distance: 107.8
click at [812, 326] on link "16" at bounding box center [845, 325] width 105 height 23
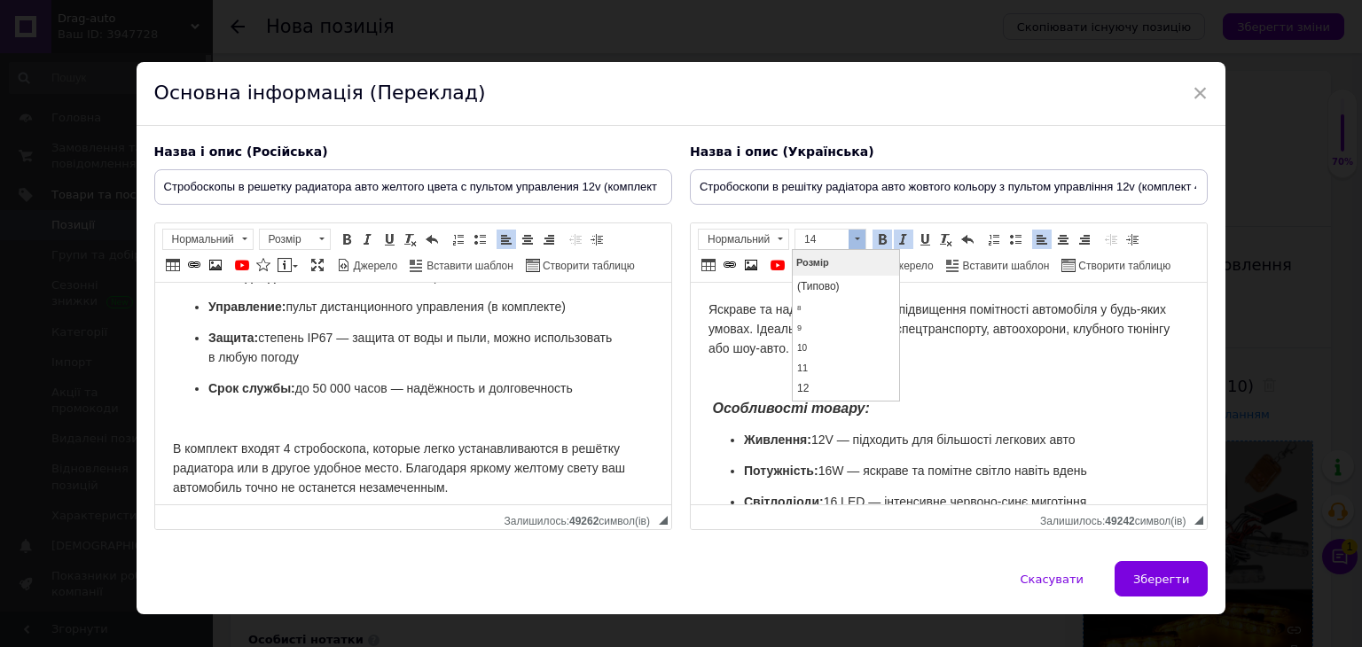
click at [814, 331] on span "Яскраве та надійне рішення для підвищення помітності автомобіля у будь-яких умо…" at bounding box center [938, 328] width 461 height 53
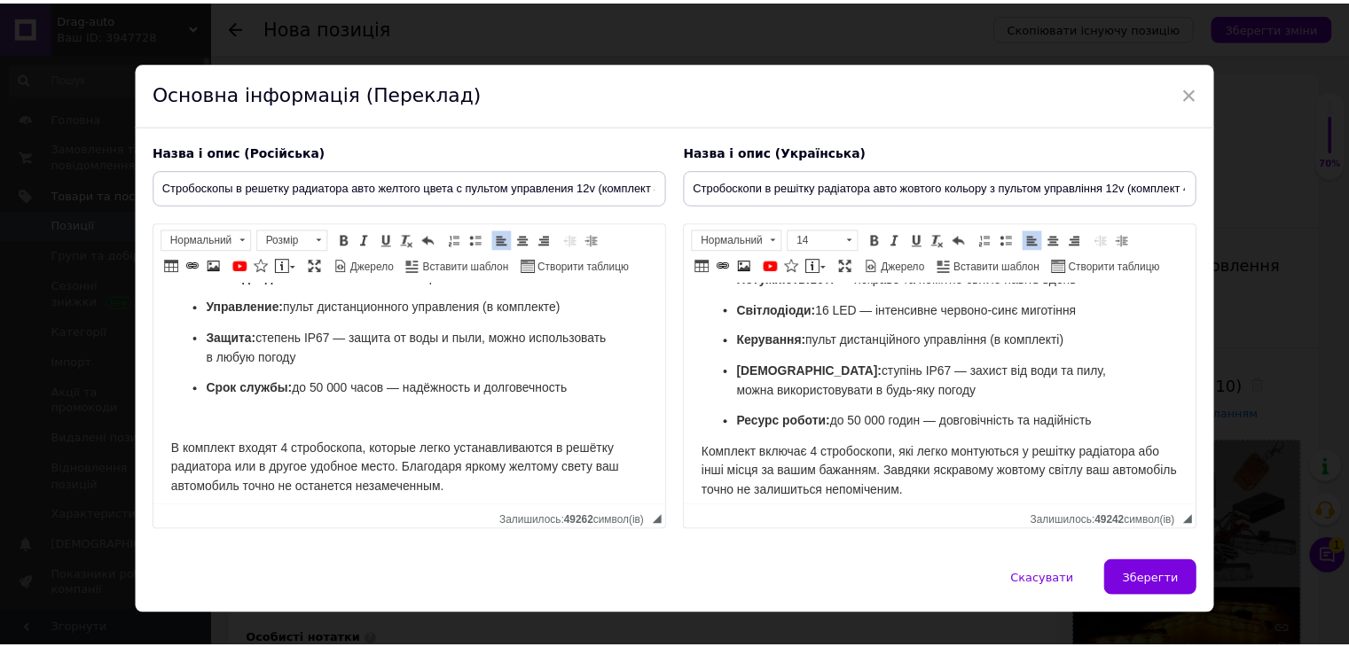
scroll to position [195, 0]
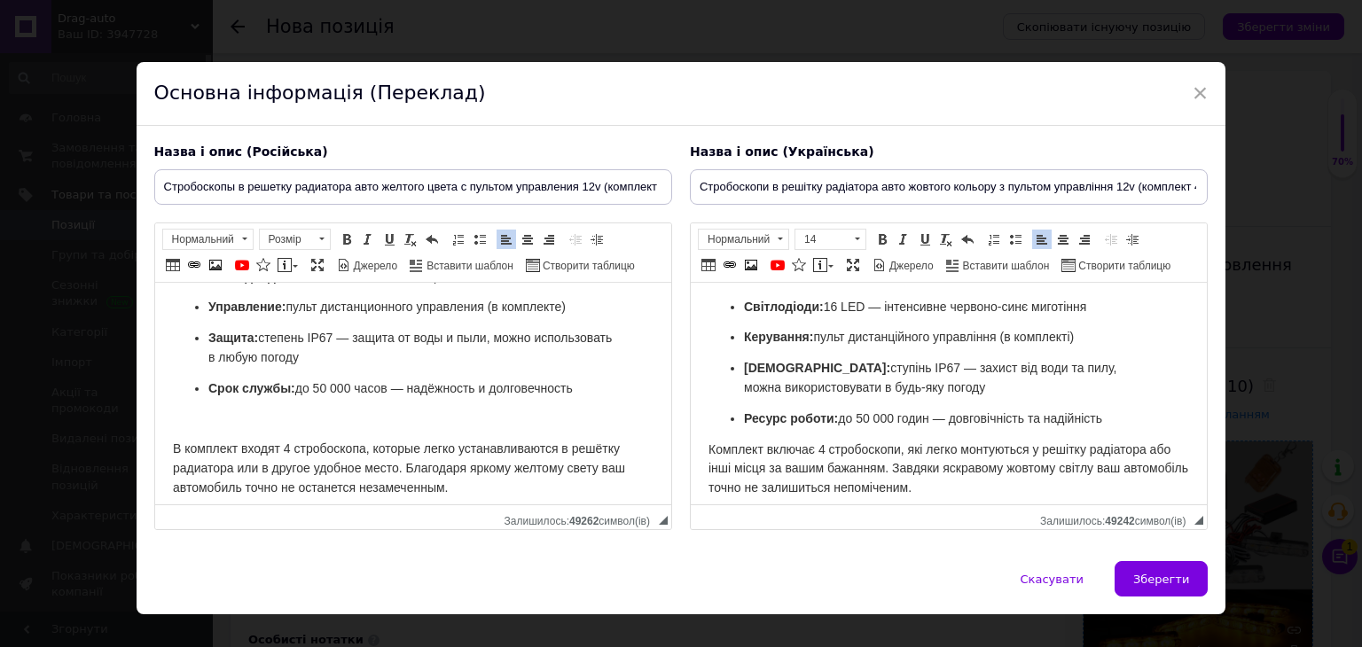
click at [985, 411] on span "Ресурс роботи: до 50 000 годин — довговічність та надійність" at bounding box center [922, 418] width 358 height 14
click at [1123, 410] on p "Ресурс роботи: до 50 000 годин — довговічність та надійність" at bounding box center [948, 420] width 410 height 20
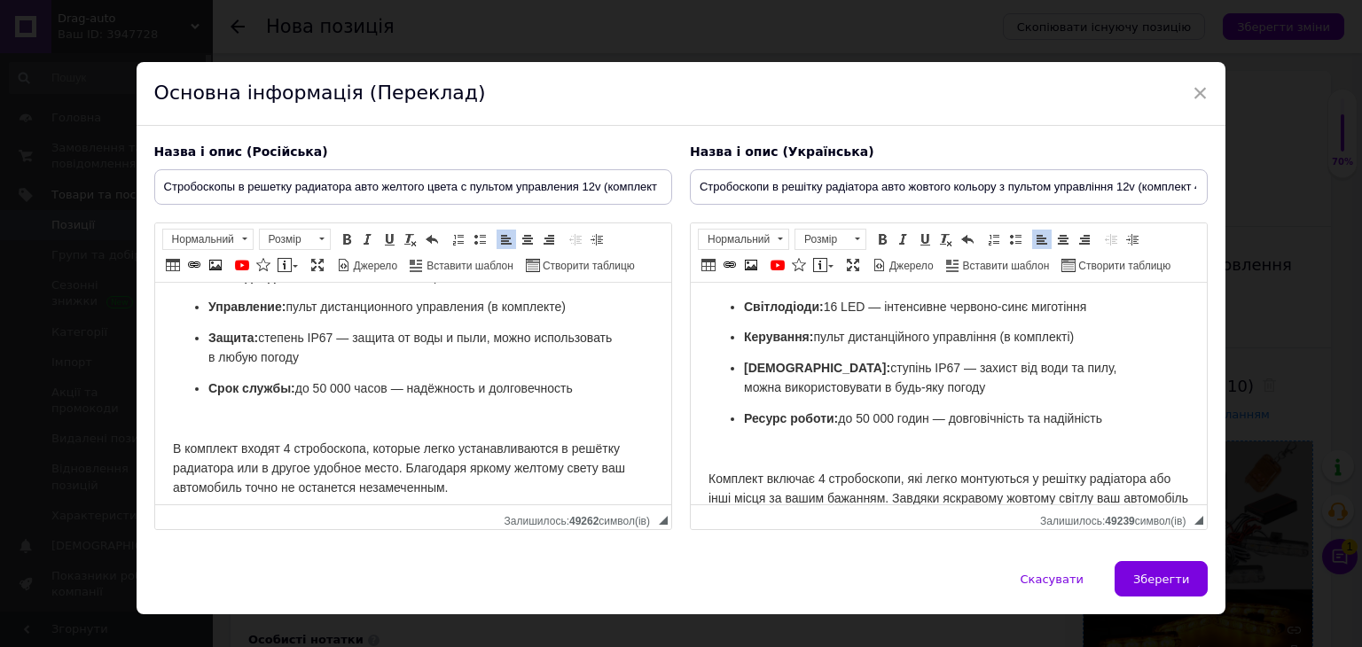
click at [1147, 566] on button "Зберегти" at bounding box center [1161, 578] width 93 height 35
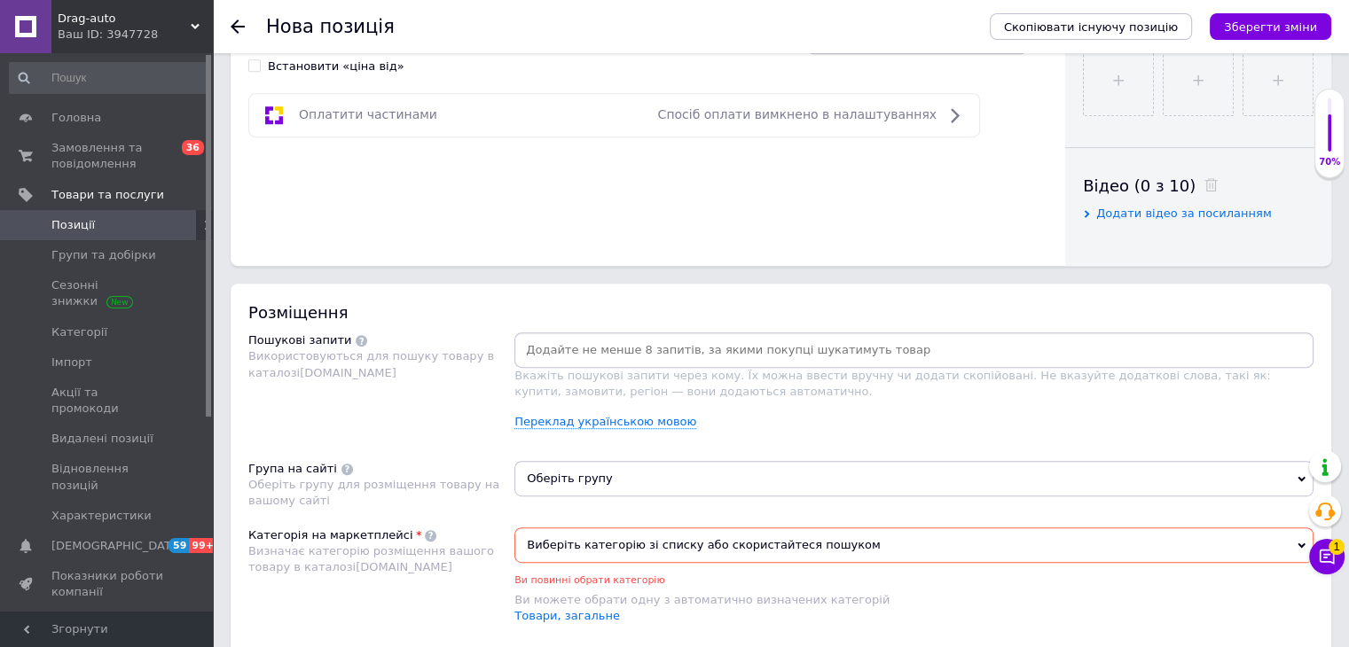
scroll to position [887, 0]
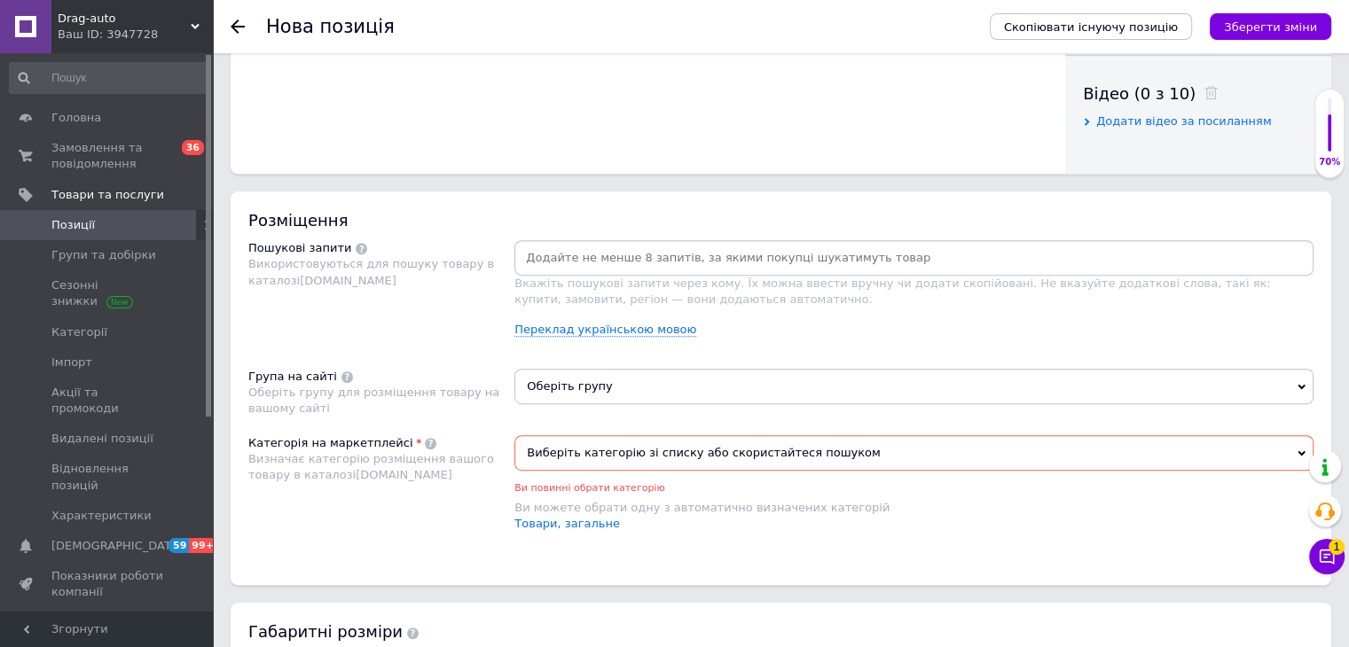
click at [660, 456] on span "Виберіть категорію зі списку або скористайтеся пошуком" at bounding box center [913, 452] width 799 height 35
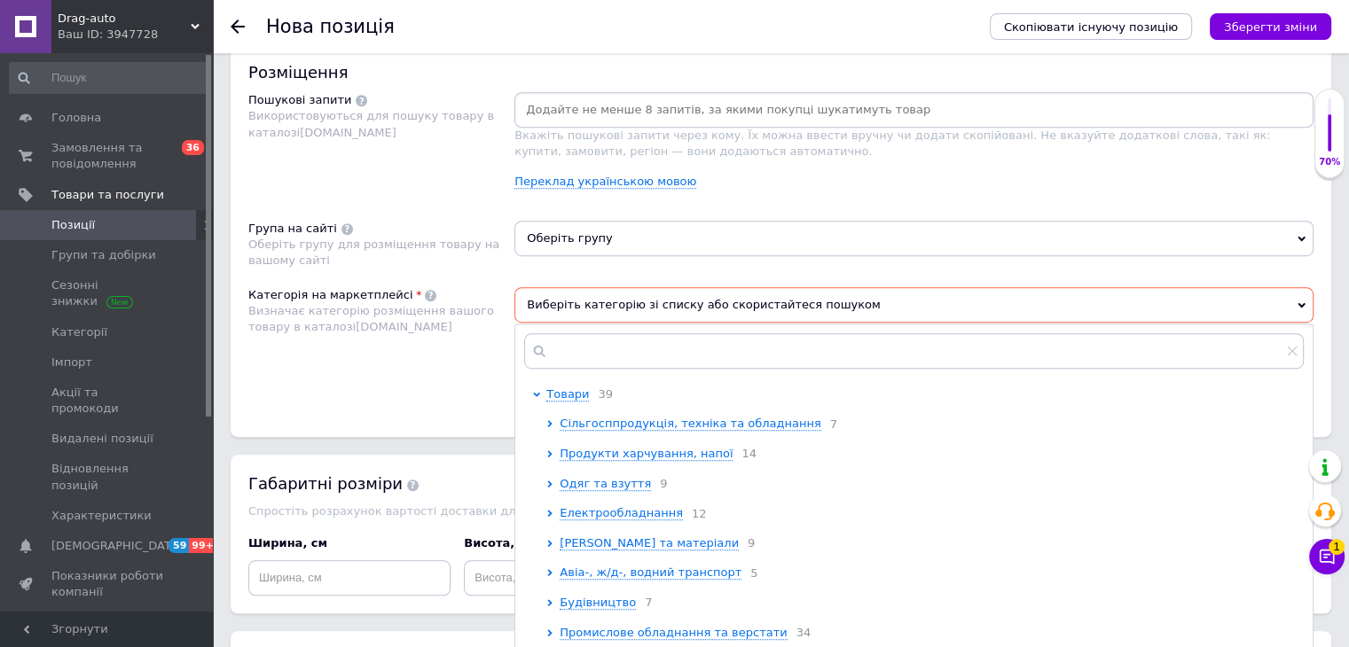
scroll to position [1064, 0]
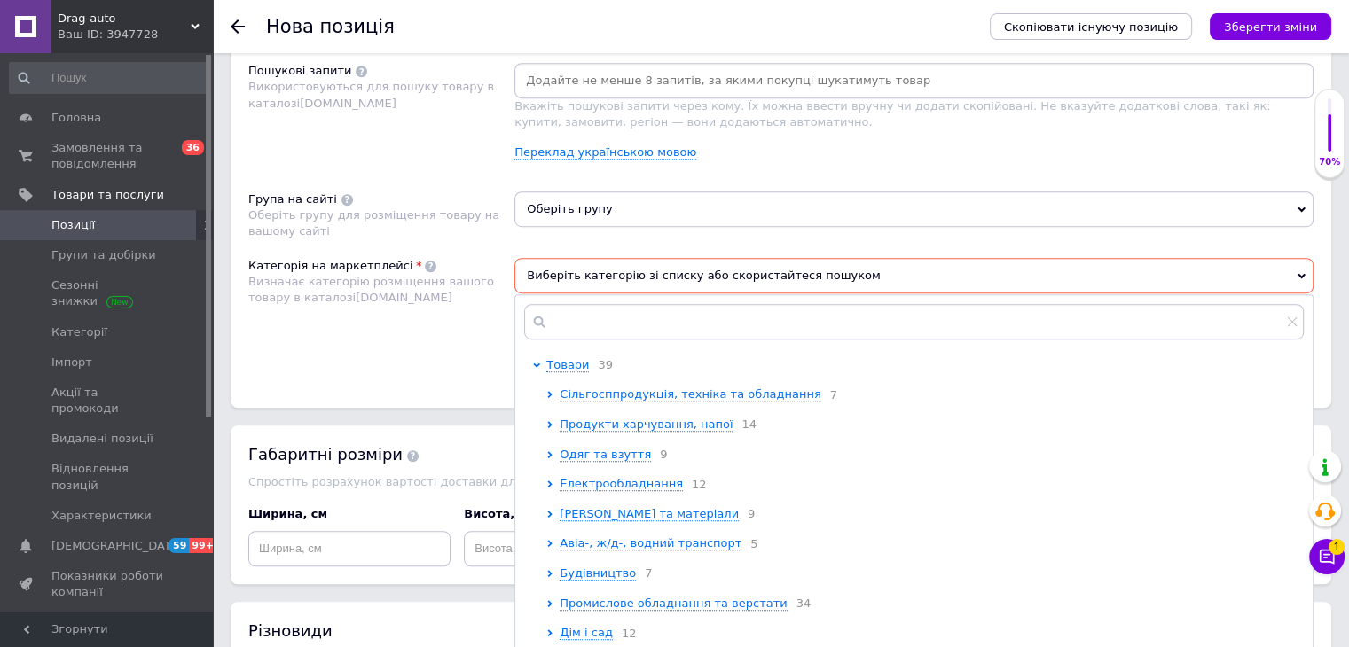
click at [465, 356] on div "Категорія на маркетплейсі Визначає категорію розміщення вашого товару в каталоз…" at bounding box center [381, 315] width 266 height 115
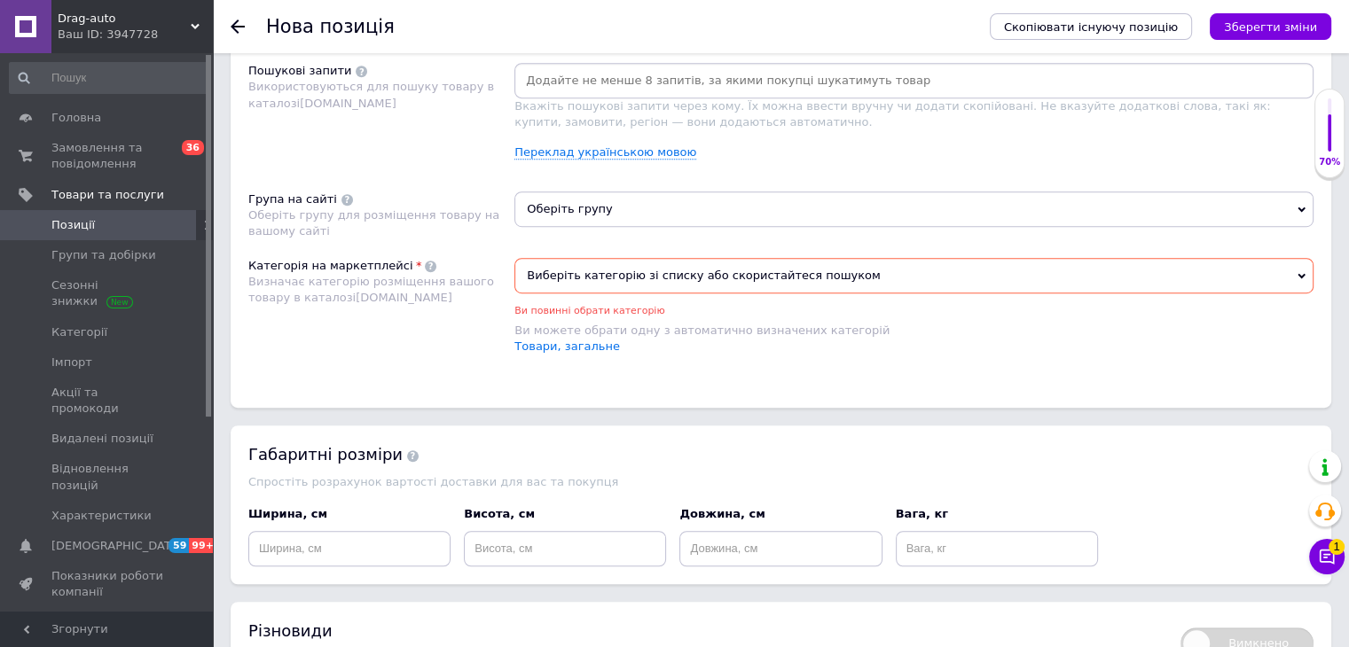
click at [693, 276] on span "Виберіть категорію зі списку або скористайтеся пошуком" at bounding box center [913, 275] width 799 height 35
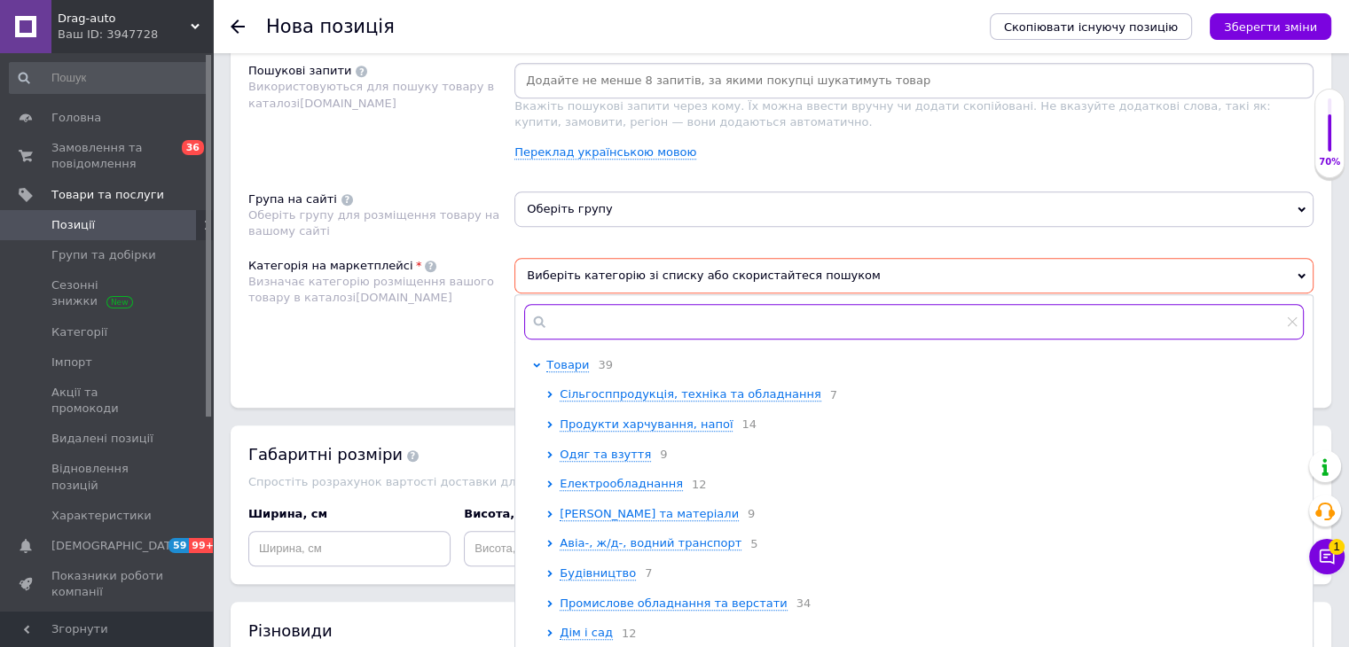
click at [667, 329] on input "text" at bounding box center [914, 321] width 780 height 35
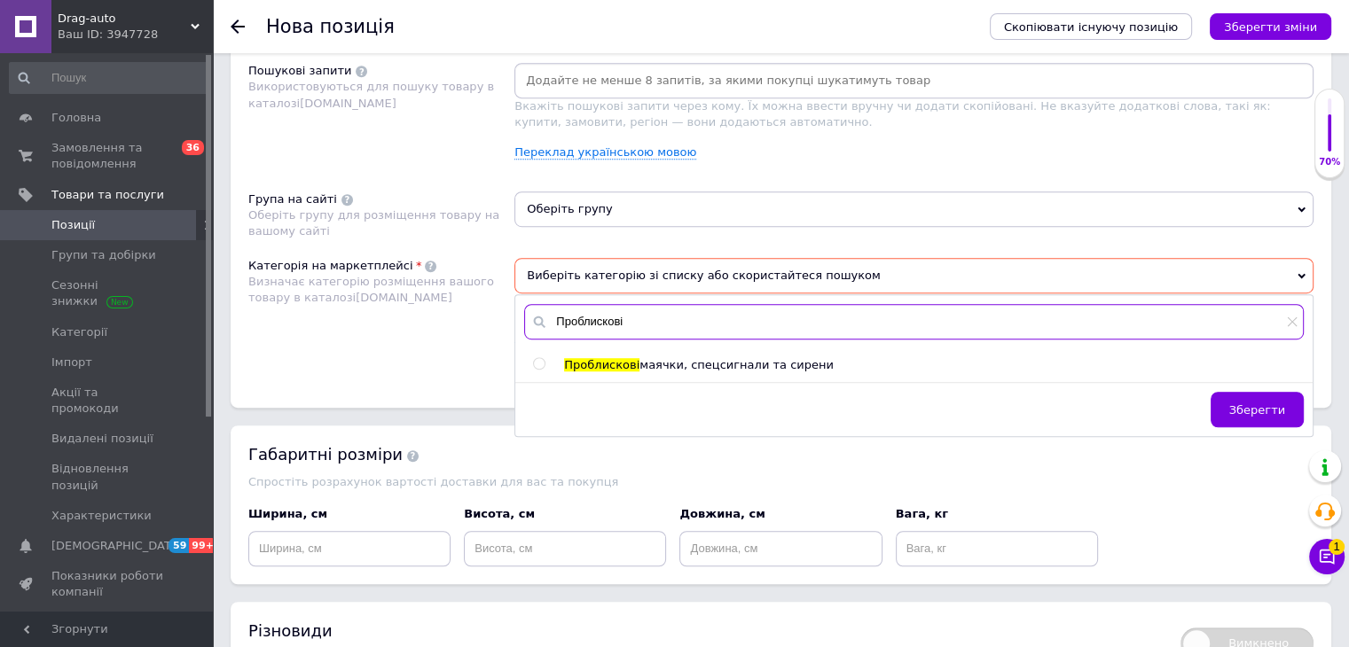
type input "Проблискові"
click at [667, 359] on span "маячки, спецсигнали та сирени" at bounding box center [736, 364] width 194 height 13
radio input "true"
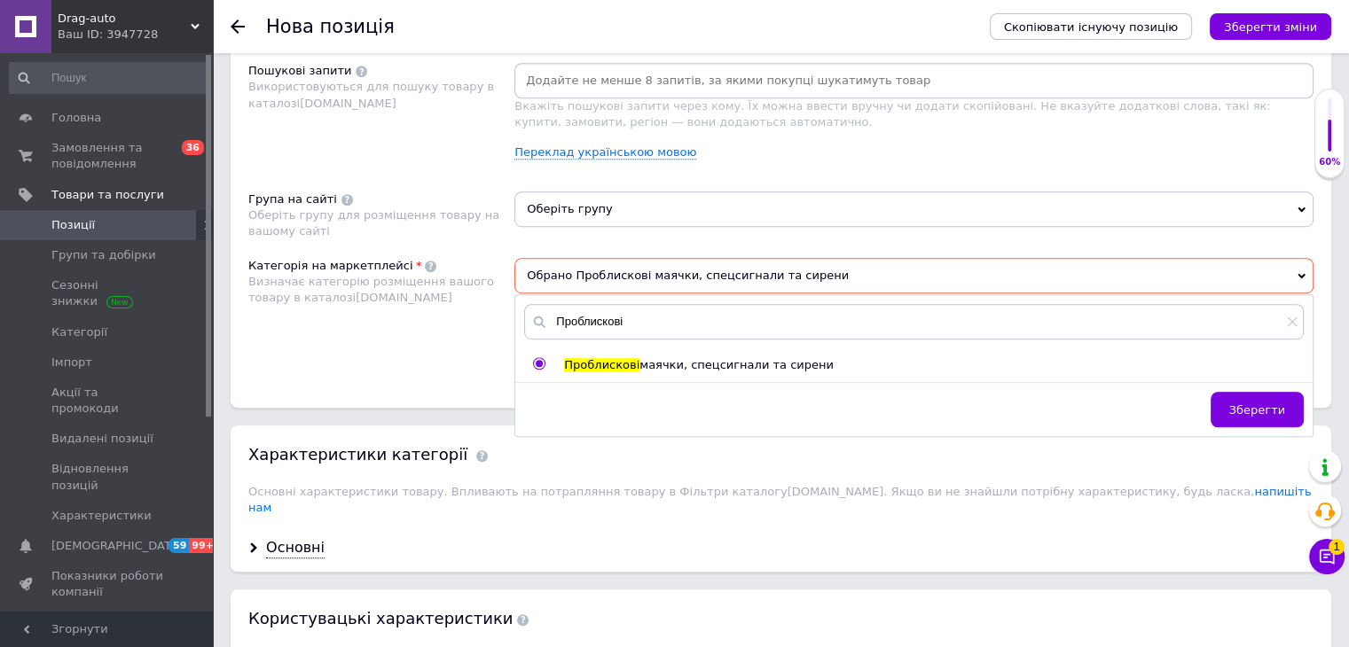
click at [1272, 395] on button "Зберегти" at bounding box center [1256, 409] width 93 height 35
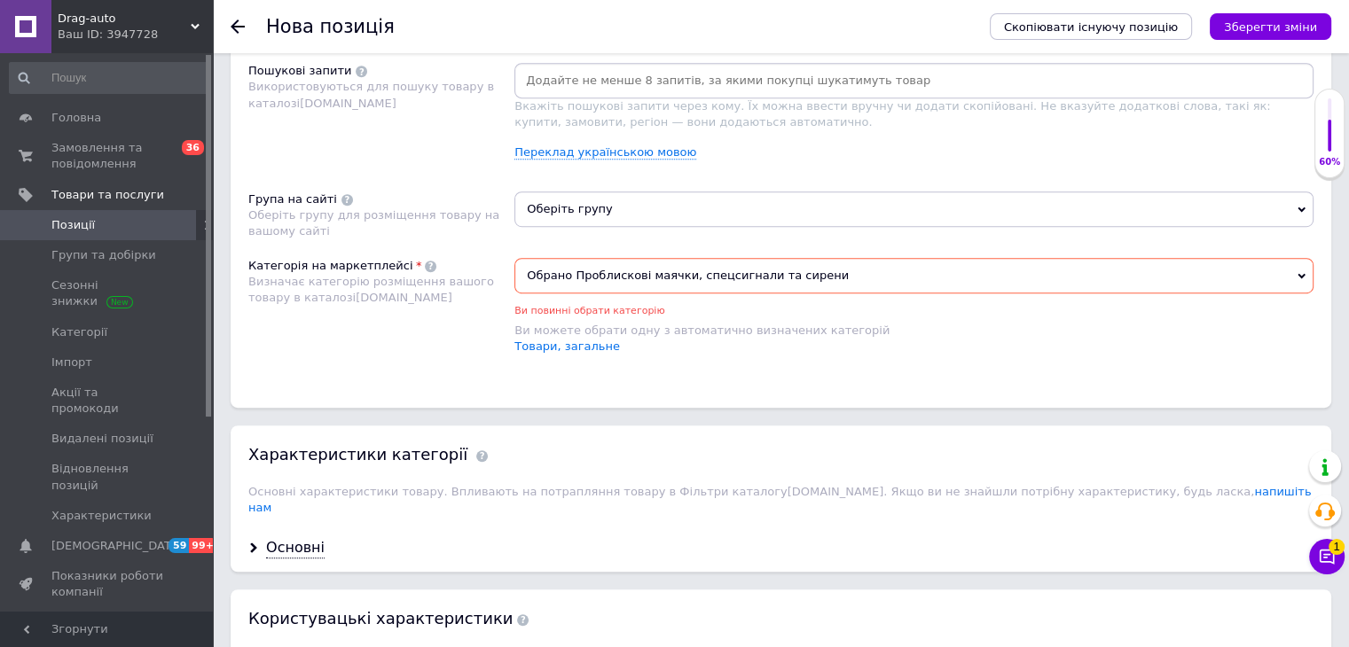
click at [628, 208] on span "Оберіть групу" at bounding box center [913, 209] width 799 height 35
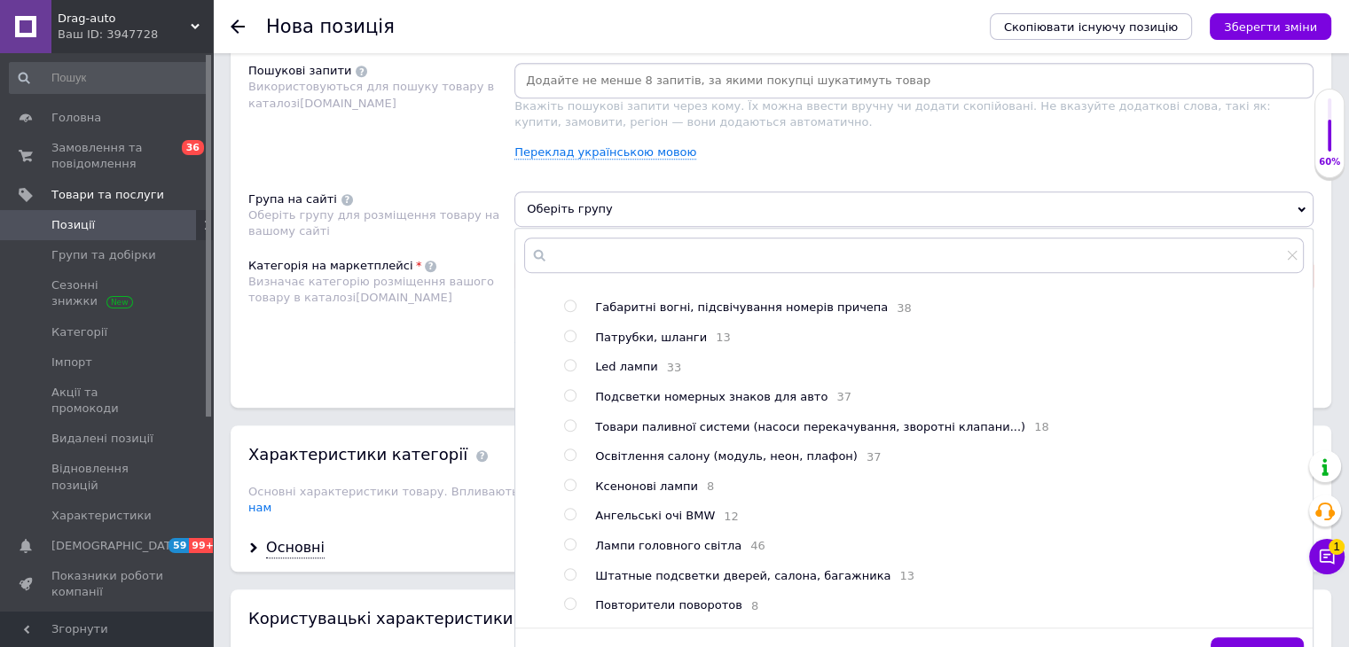
scroll to position [184, 0]
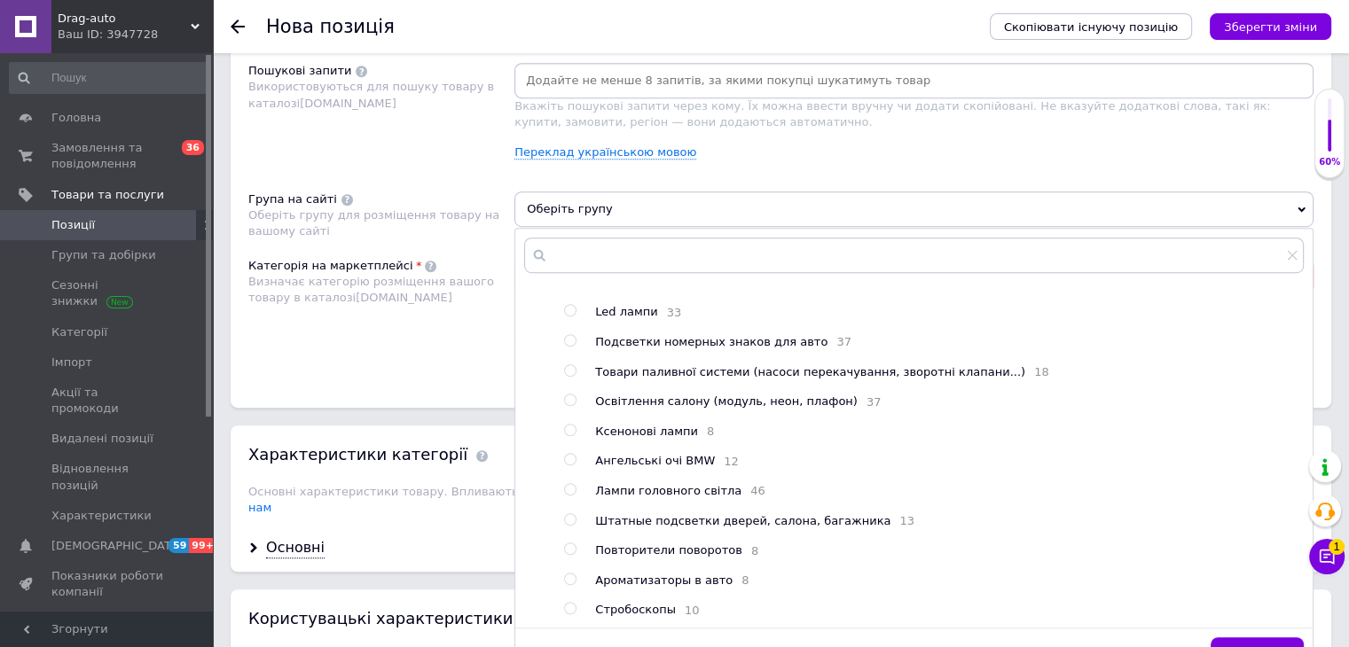
click at [642, 607] on span "Стробоскопы" at bounding box center [635, 609] width 81 height 13
radio input "true"
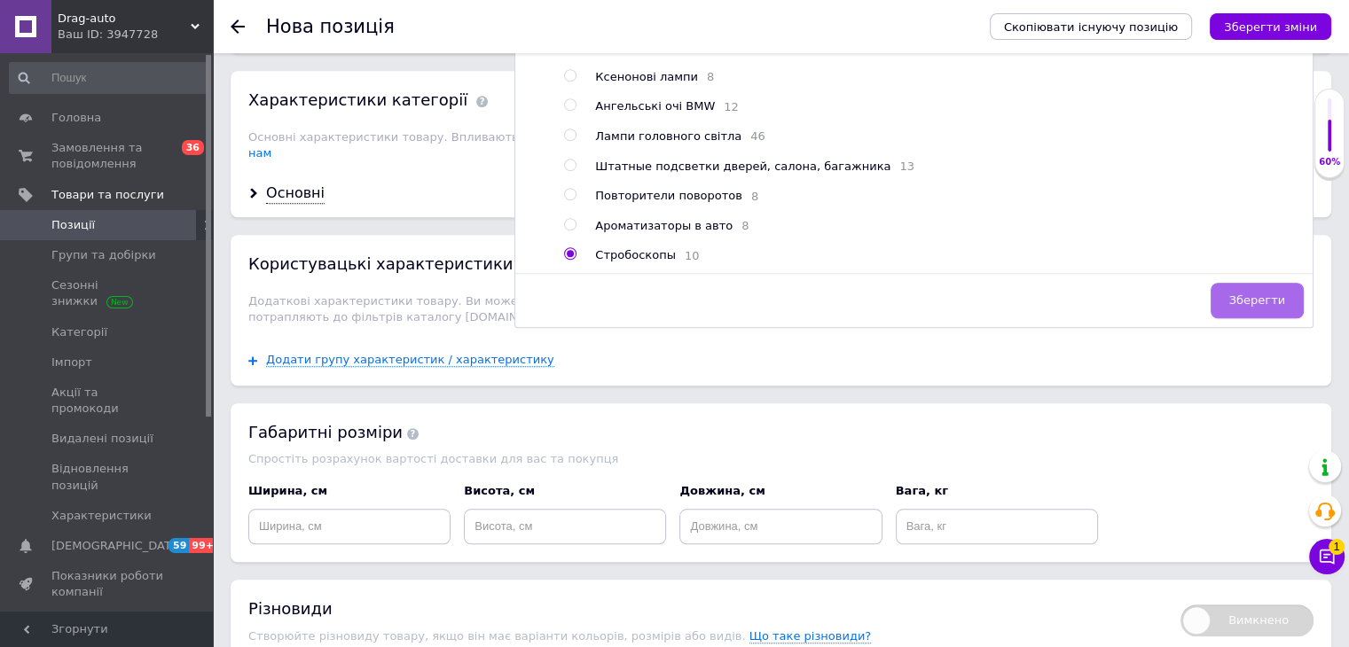
click at [1255, 298] on span "Зберегти" at bounding box center [1257, 300] width 56 height 13
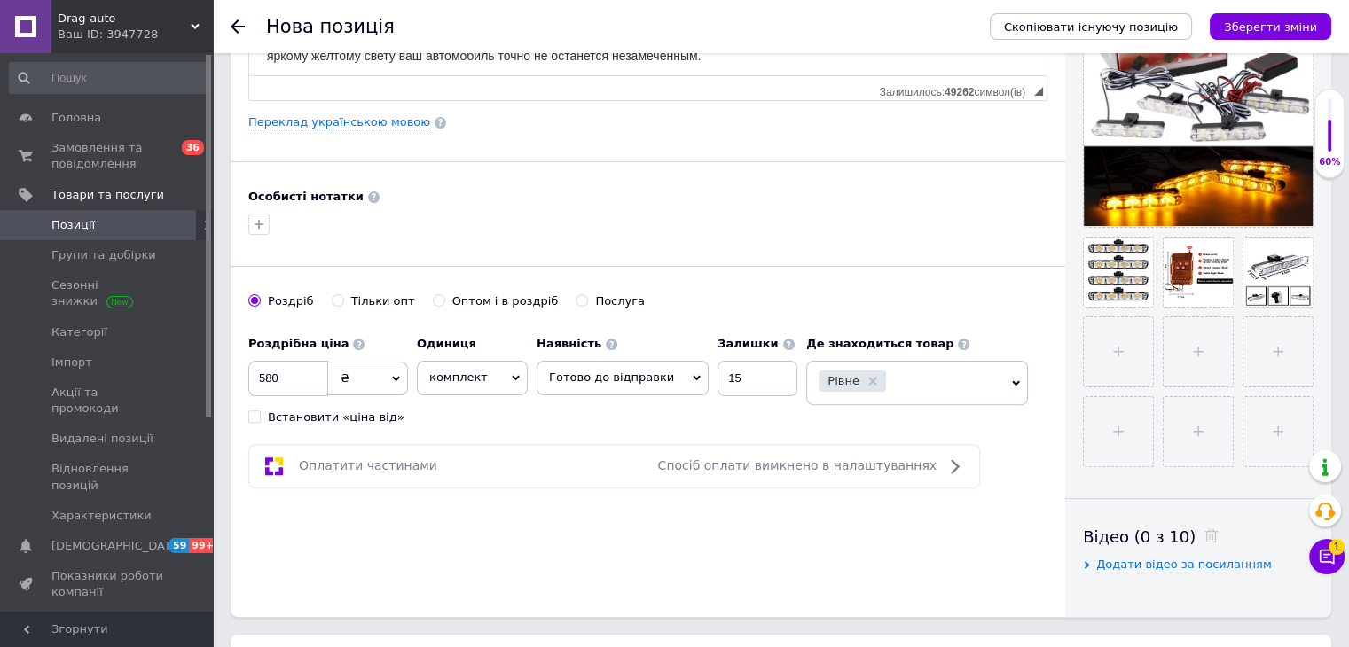
scroll to position [0, 0]
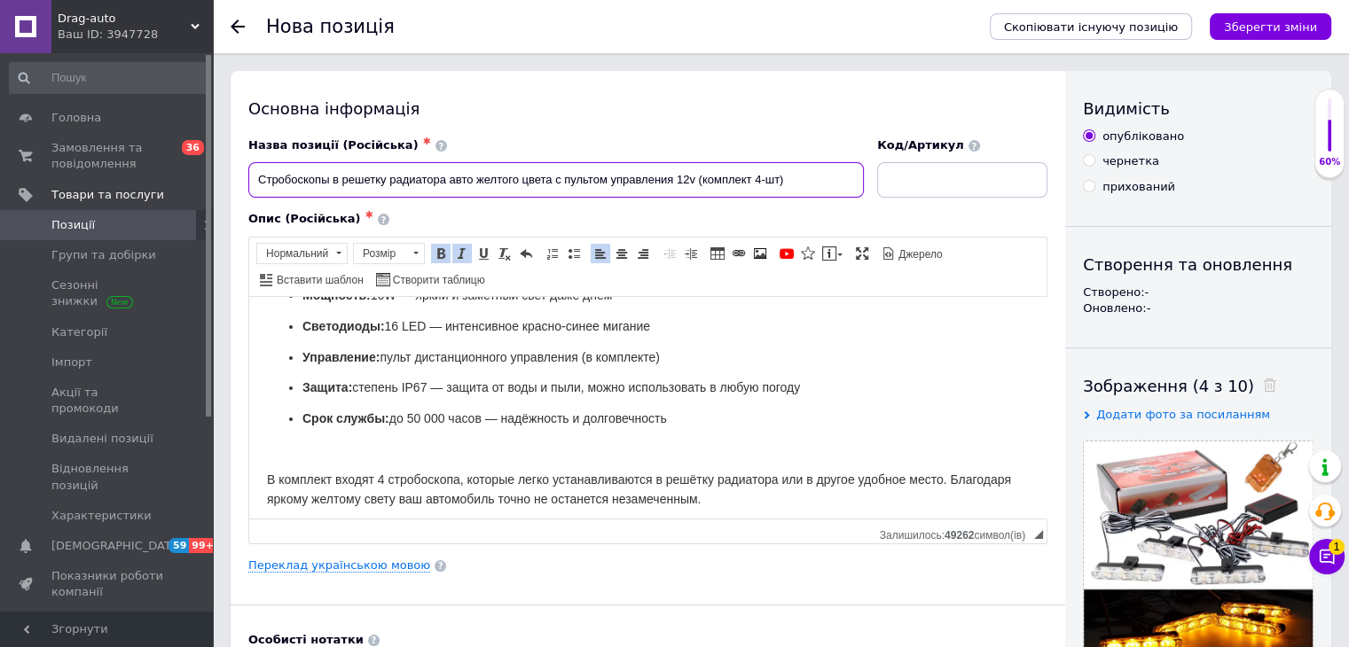
click at [557, 182] on input "Стробоскопы в решетку радиатора авто желтого цвета с пультом управления 12v (ко…" at bounding box center [555, 179] width 615 height 35
click at [583, 380] on span "Защита: степень IP67 — защита от воды и пыли, можно использовать в любую погоду" at bounding box center [551, 387] width 498 height 14
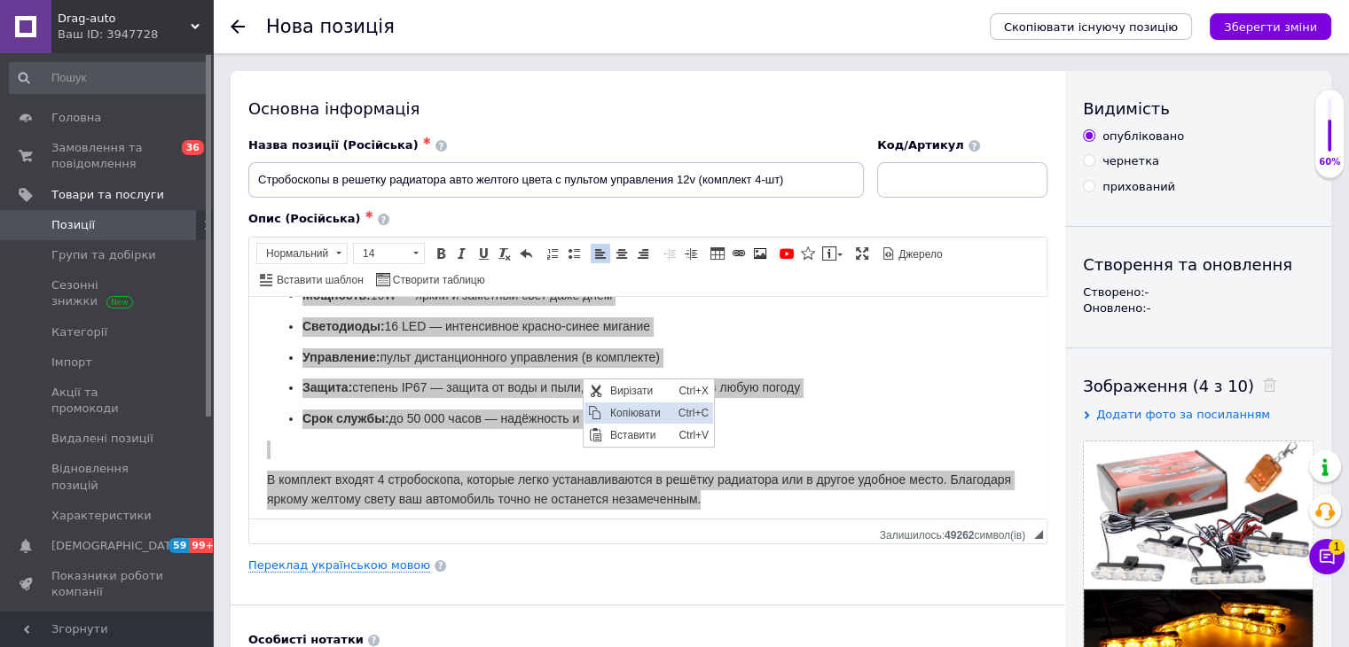
click at [607, 409] on span "Копіювати" at bounding box center [639, 413] width 68 height 21
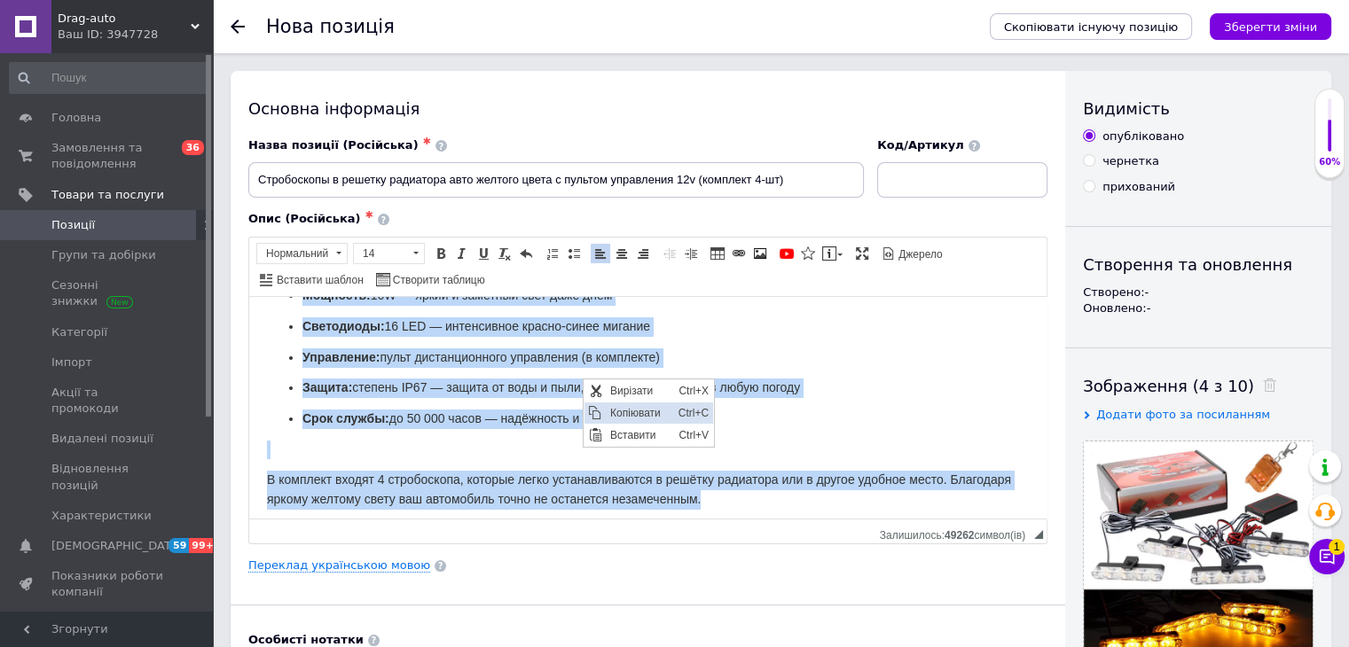
copy body "Lorem i dolorsit ametcon adi elitseddo eiusmodtem incididunt u labor etdolore. …"
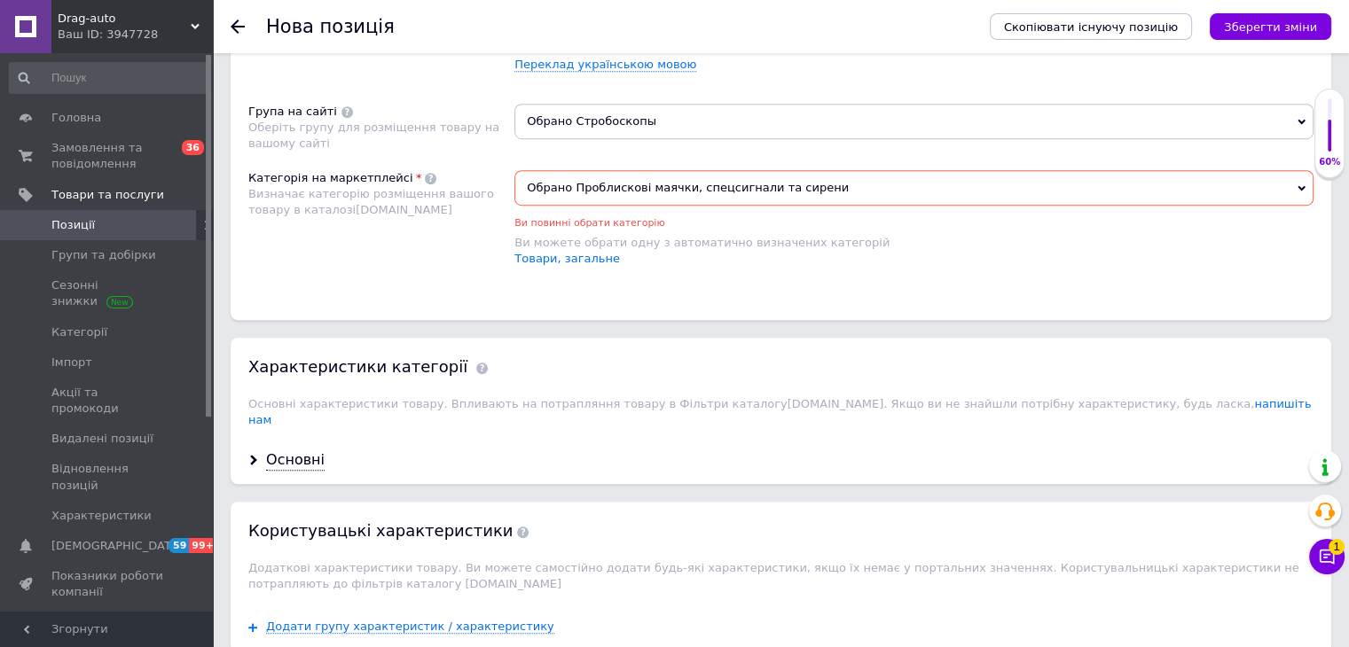
scroll to position [1153, 0]
click at [744, 256] on li "Товари, загальне" at bounding box center [913, 258] width 799 height 16
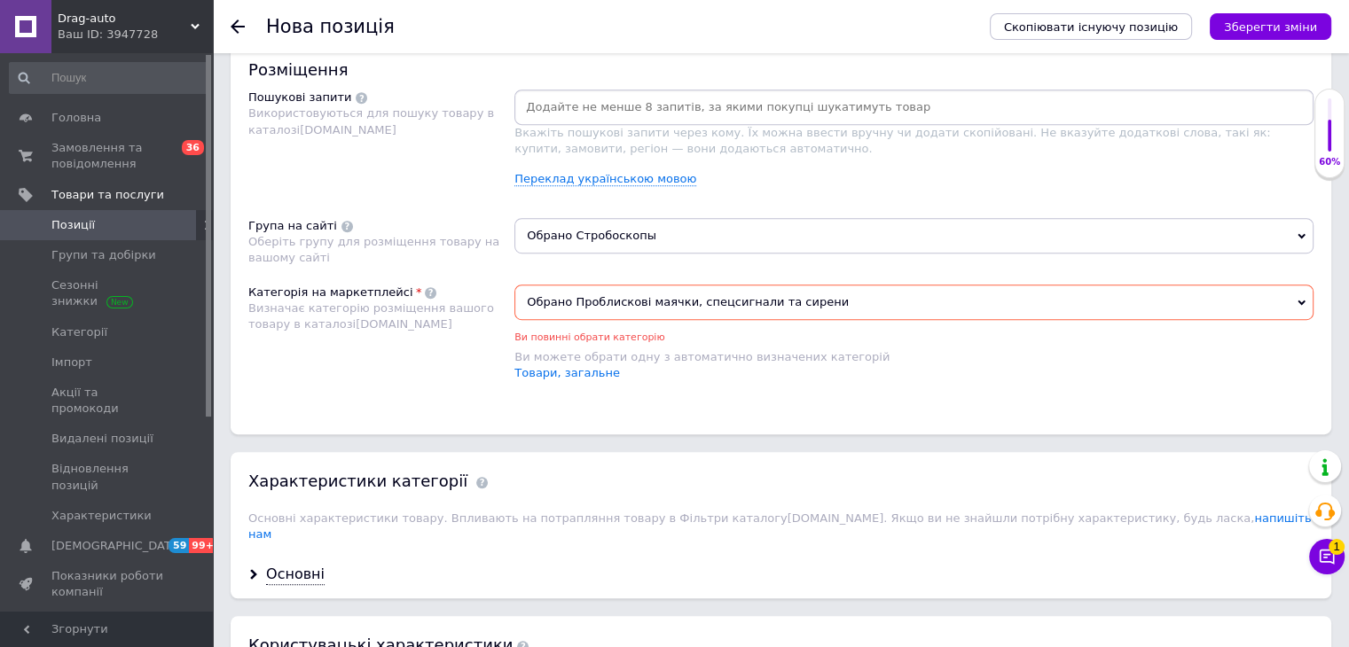
scroll to position [887, 0]
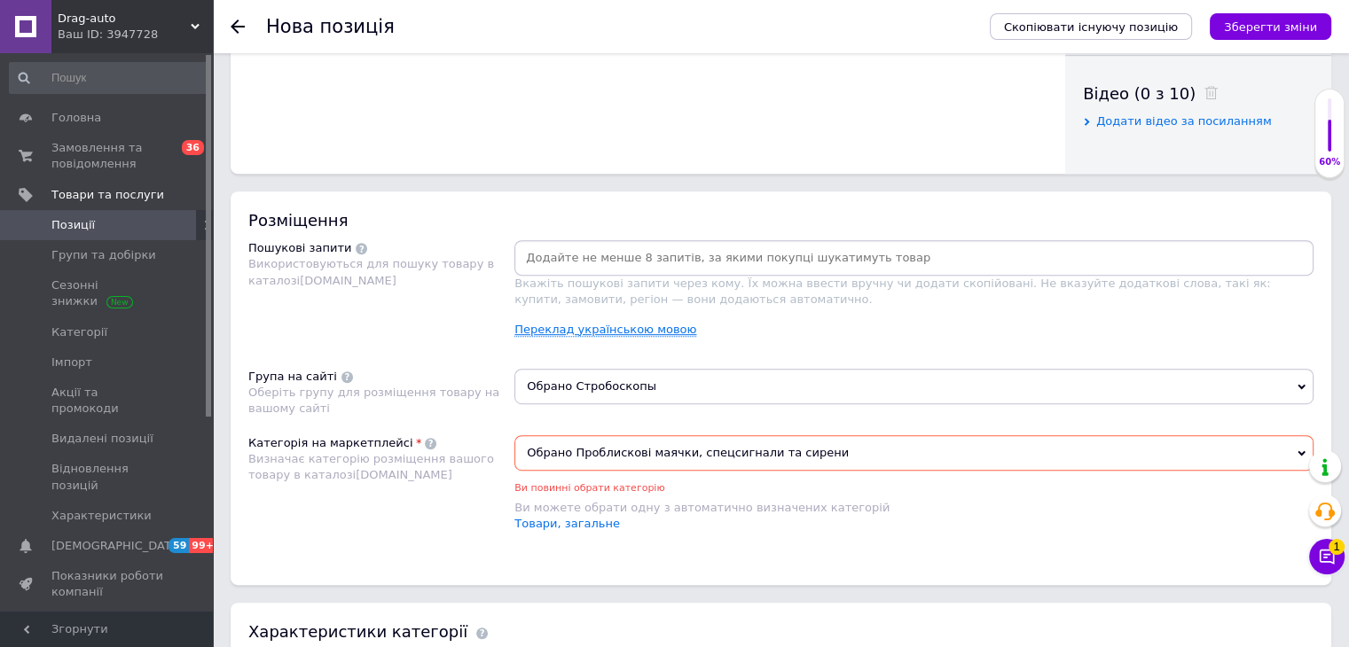
click at [621, 323] on link "Переклад українською мовою" at bounding box center [605, 330] width 182 height 14
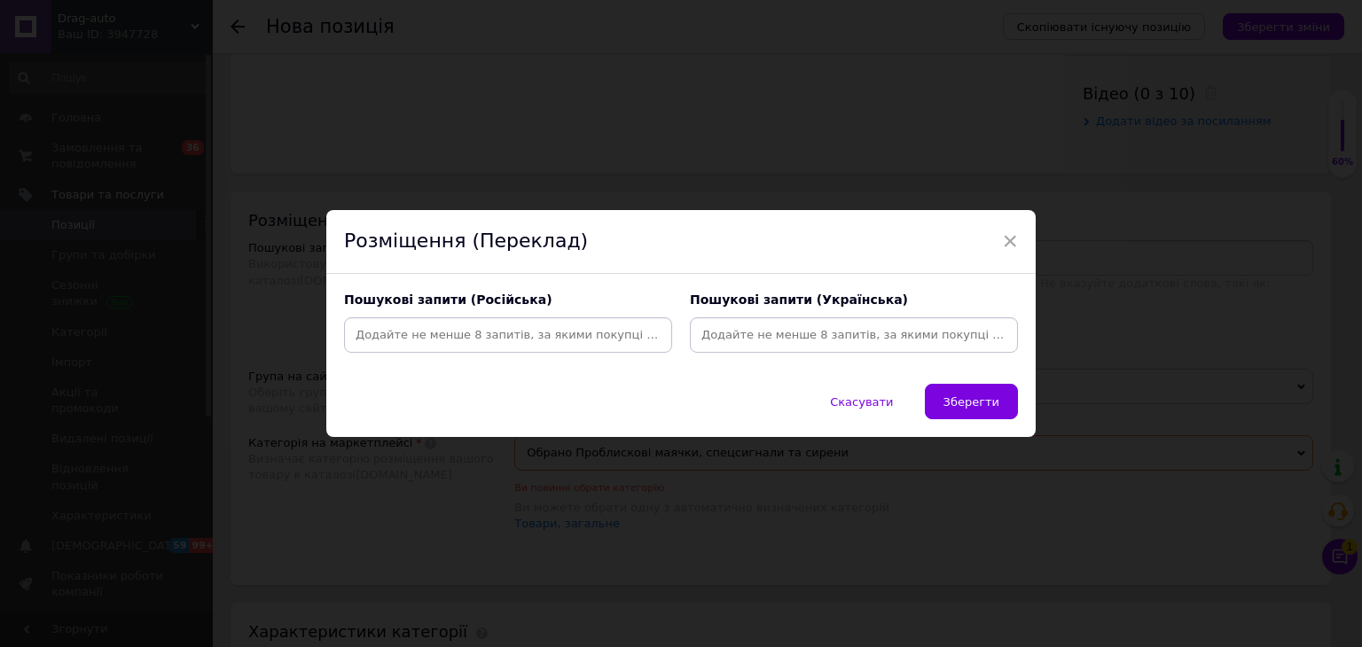
click at [503, 317] on div at bounding box center [508, 334] width 328 height 35
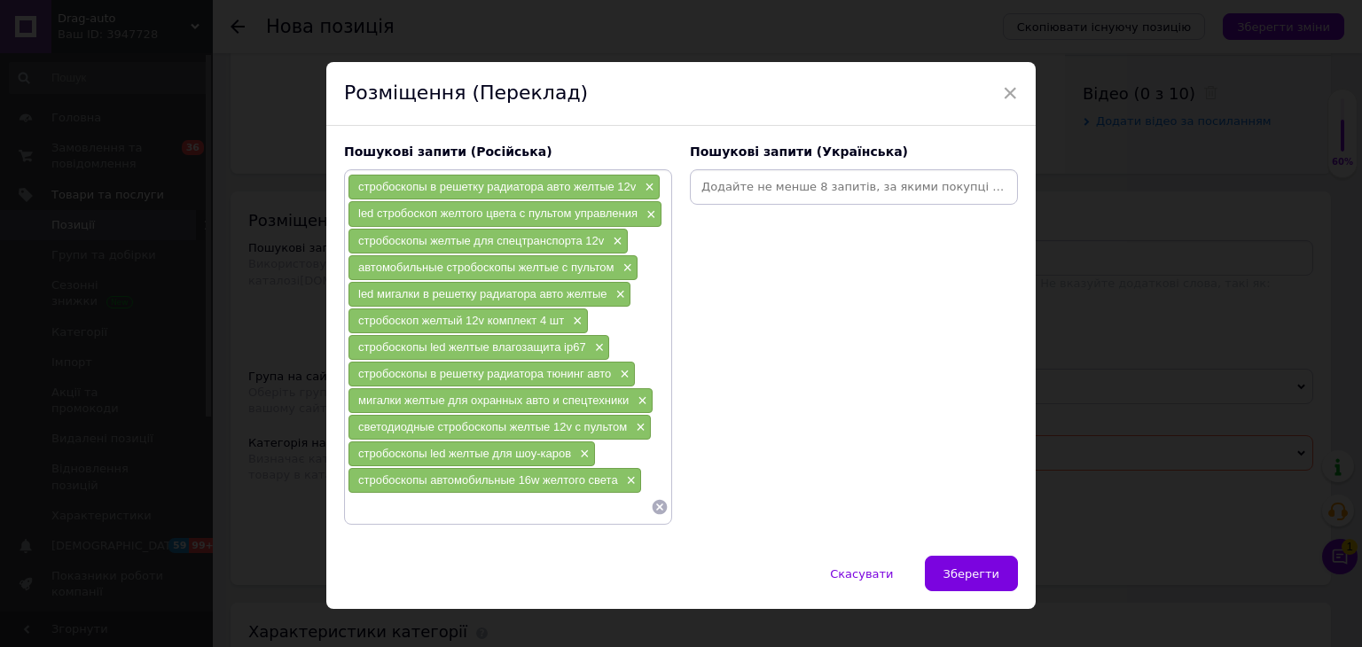
click at [722, 194] on input at bounding box center [853, 187] width 321 height 27
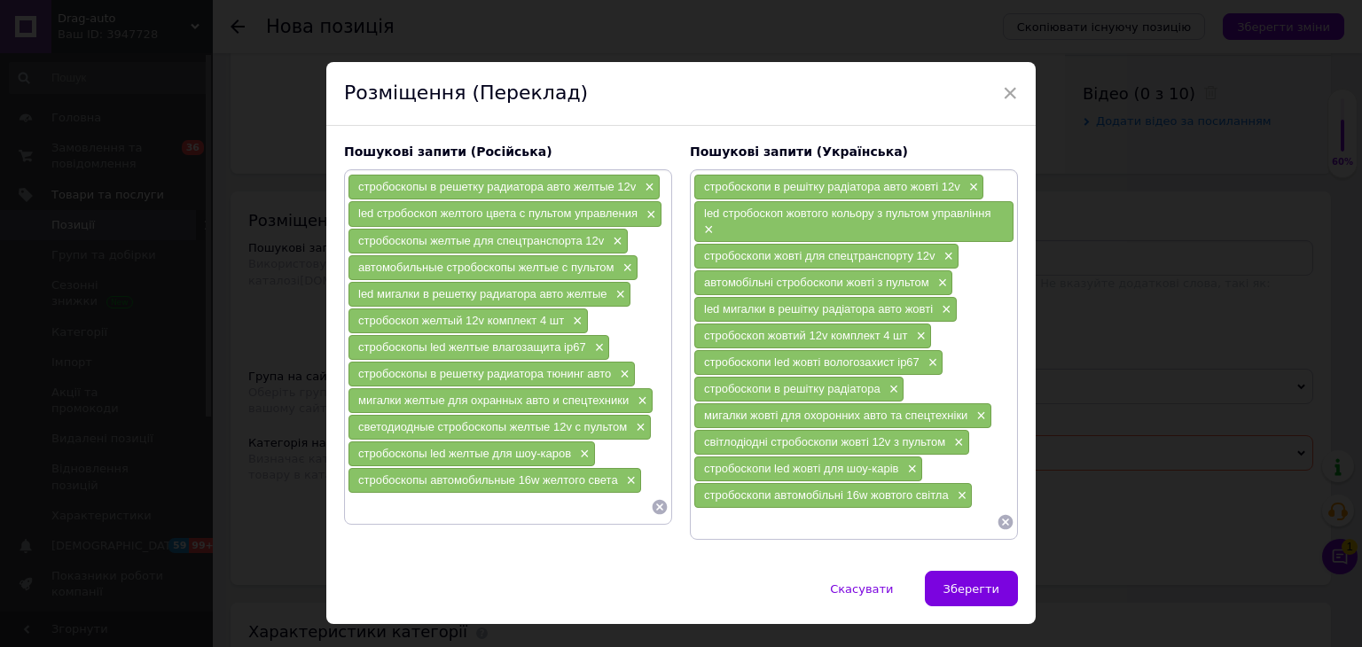
click at [518, 501] on input at bounding box center [499, 507] width 303 height 27
type input "Стробокопы желтые"
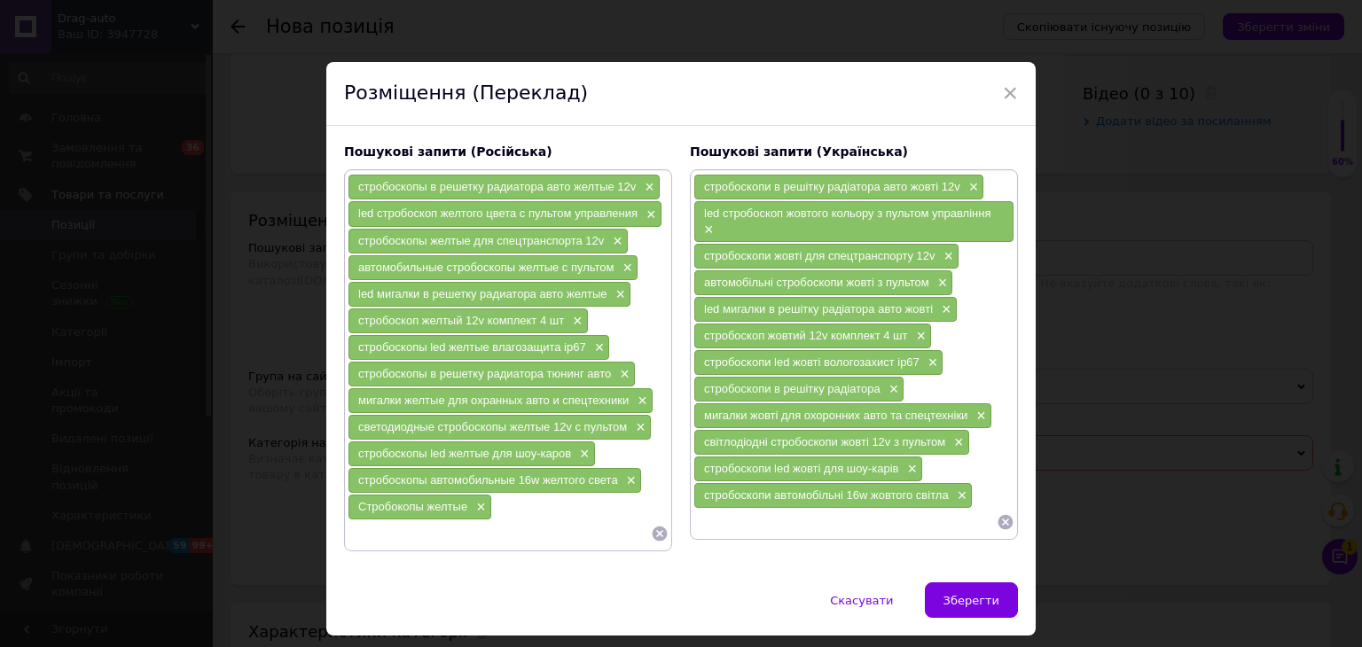
click at [779, 516] on input at bounding box center [844, 522] width 303 height 27
type input "Стробоскопи жовті"
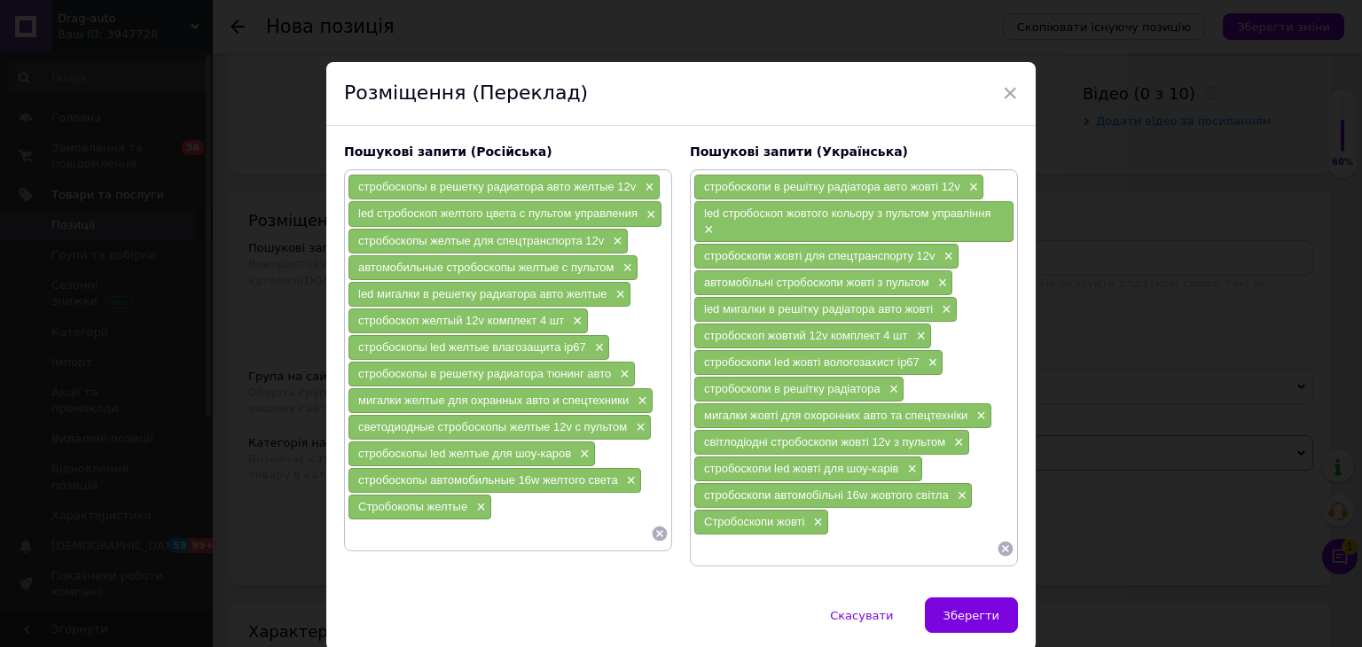
click at [961, 589] on div "Пошукові запити (Російська) стробоскопы в решетку радиатора авто желтые 12v × l…" at bounding box center [680, 362] width 709 height 472
click at [965, 609] on span "Зберегти" at bounding box center [972, 615] width 56 height 13
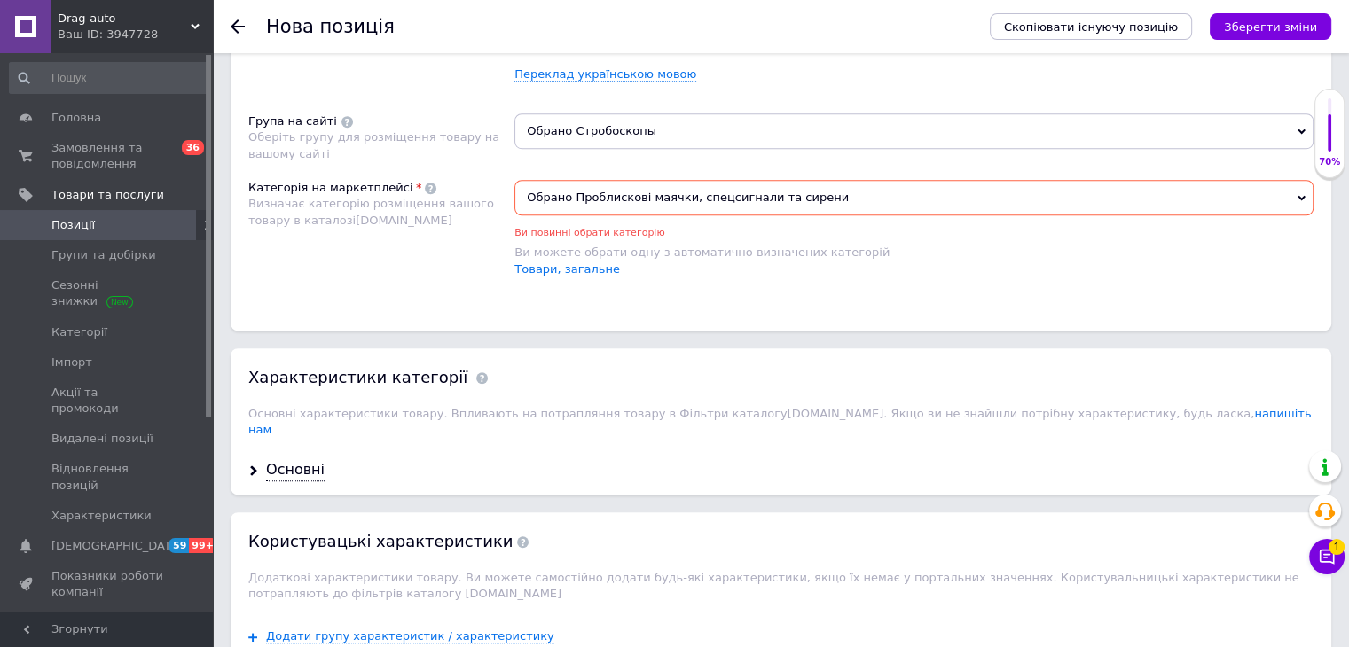
scroll to position [1419, 0]
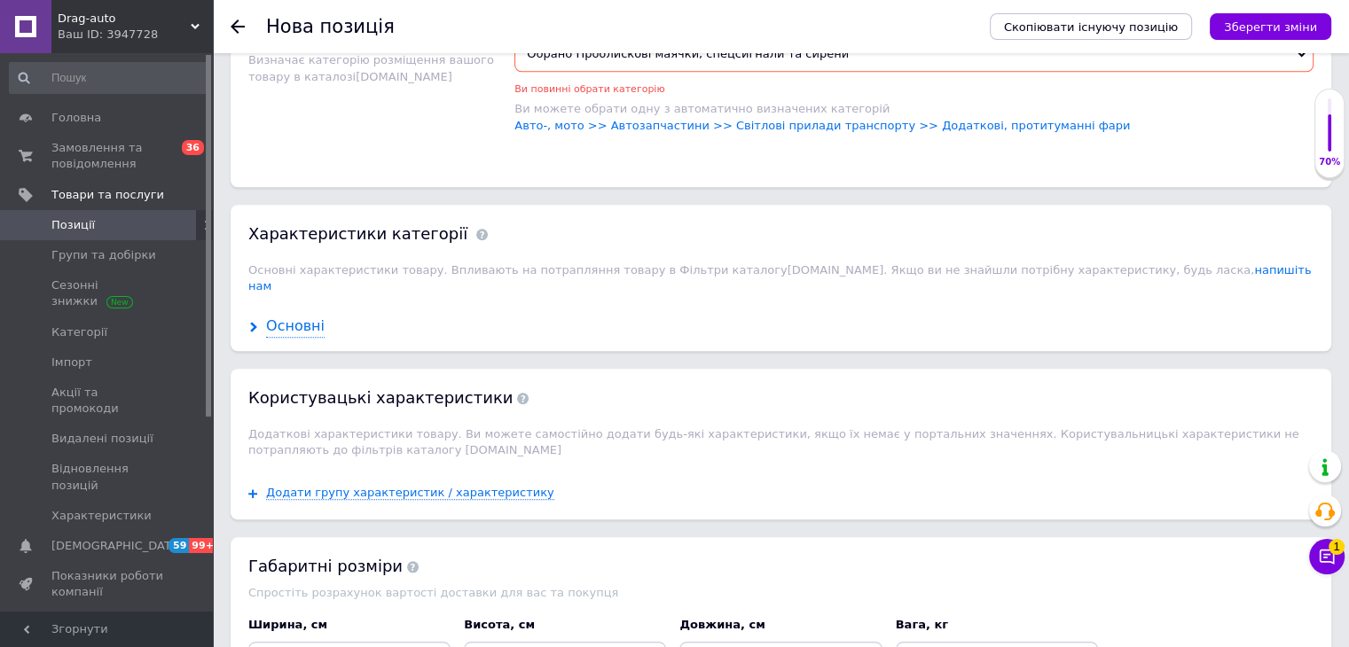
click at [280, 317] on div "Основні" at bounding box center [295, 327] width 59 height 20
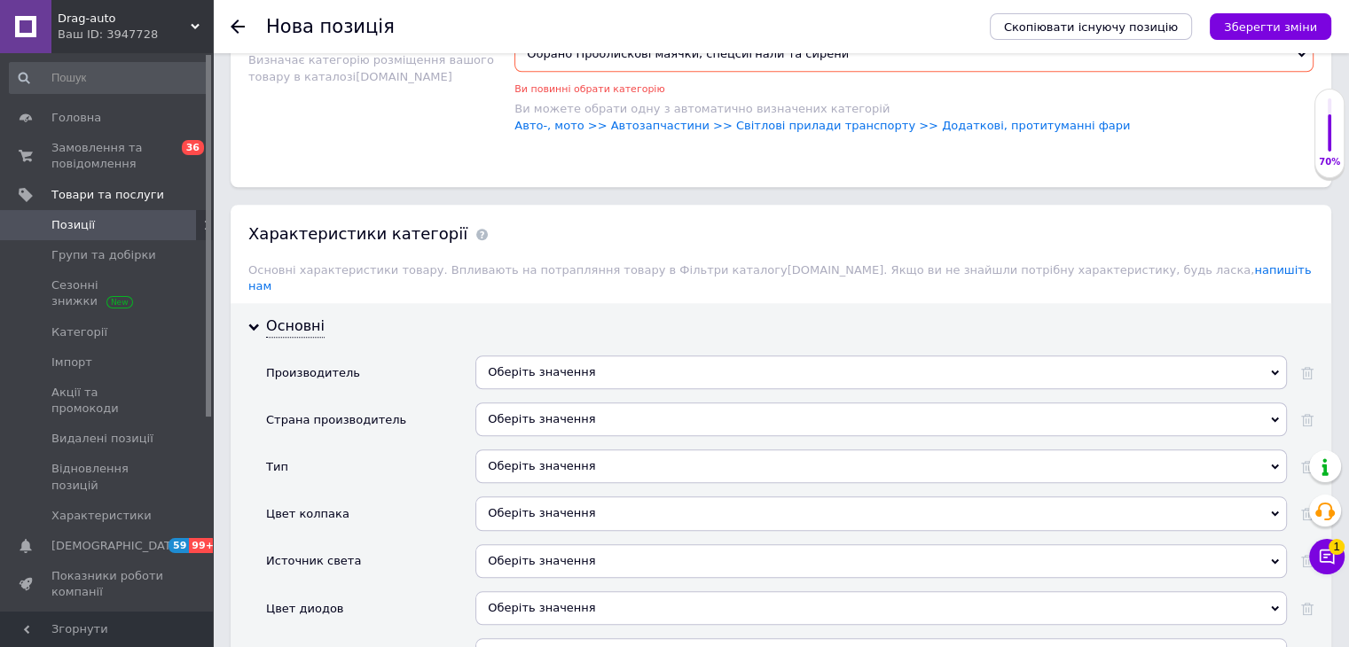
click at [514, 356] on div "Оберіть значення" at bounding box center [880, 373] width 811 height 34
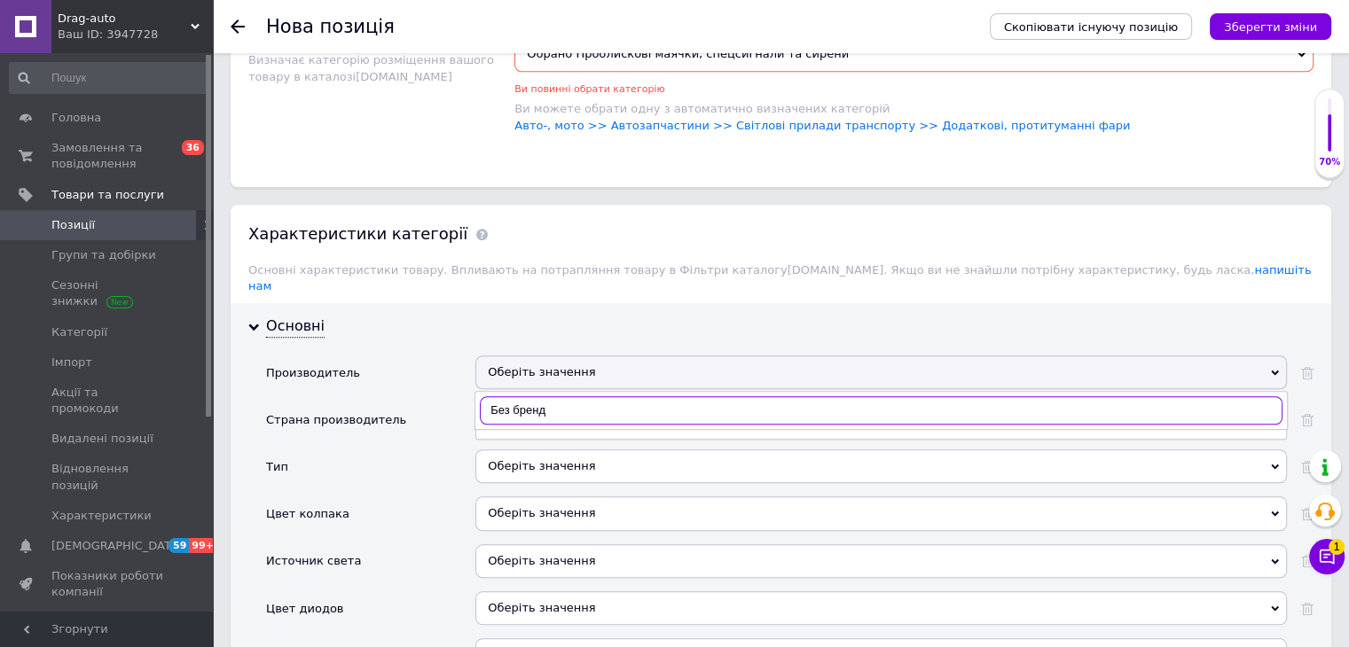
type input "Без бренда"
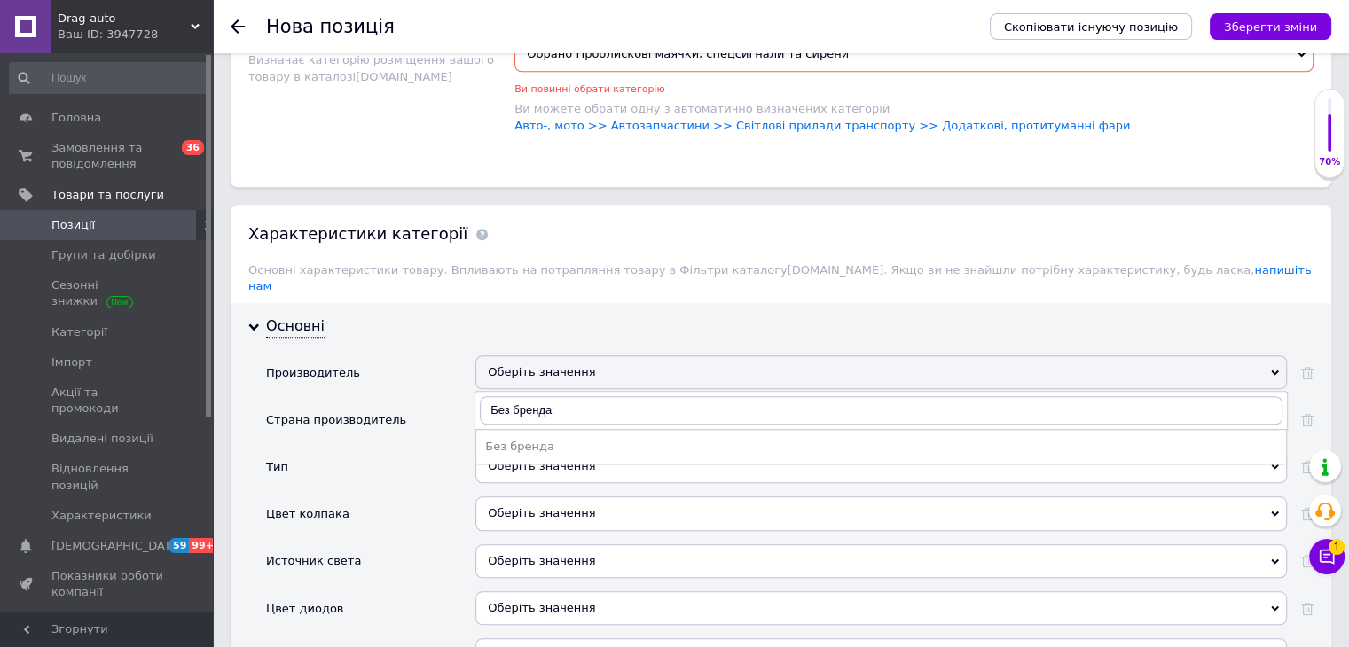
click at [521, 439] on div "Без бренда" at bounding box center [881, 447] width 792 height 16
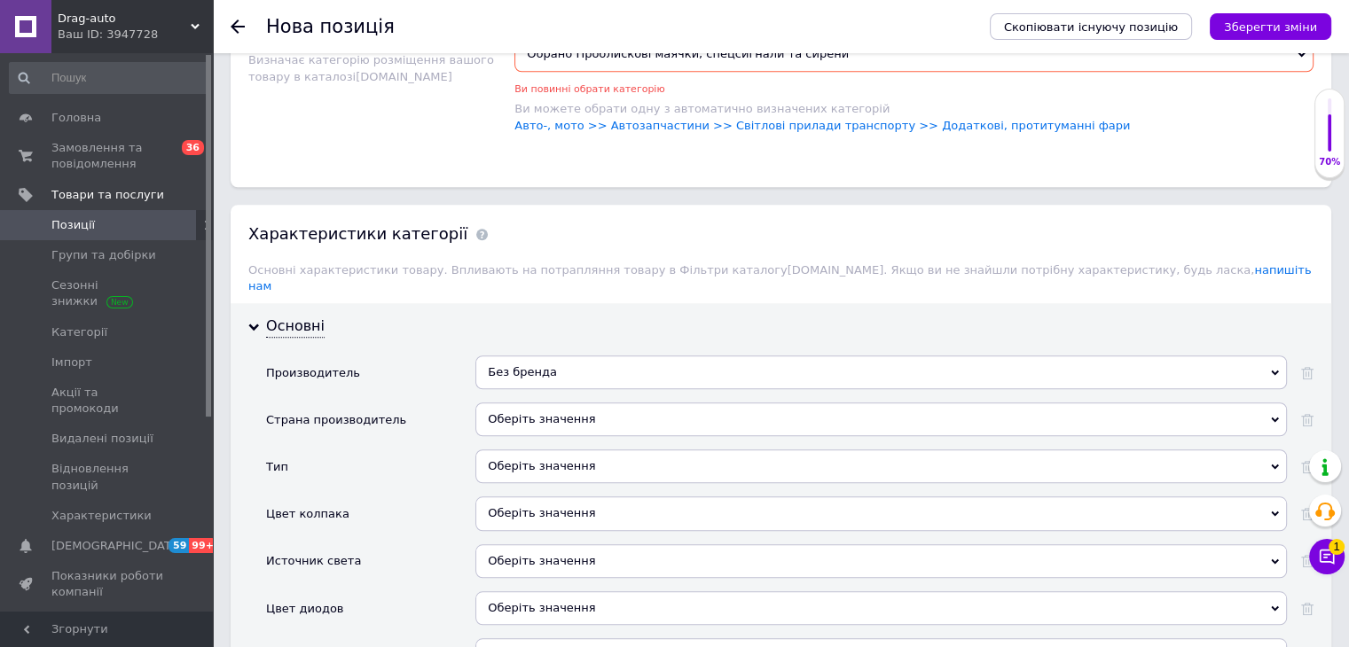
click at [517, 403] on div "Оберіть значення" at bounding box center [880, 420] width 811 height 34
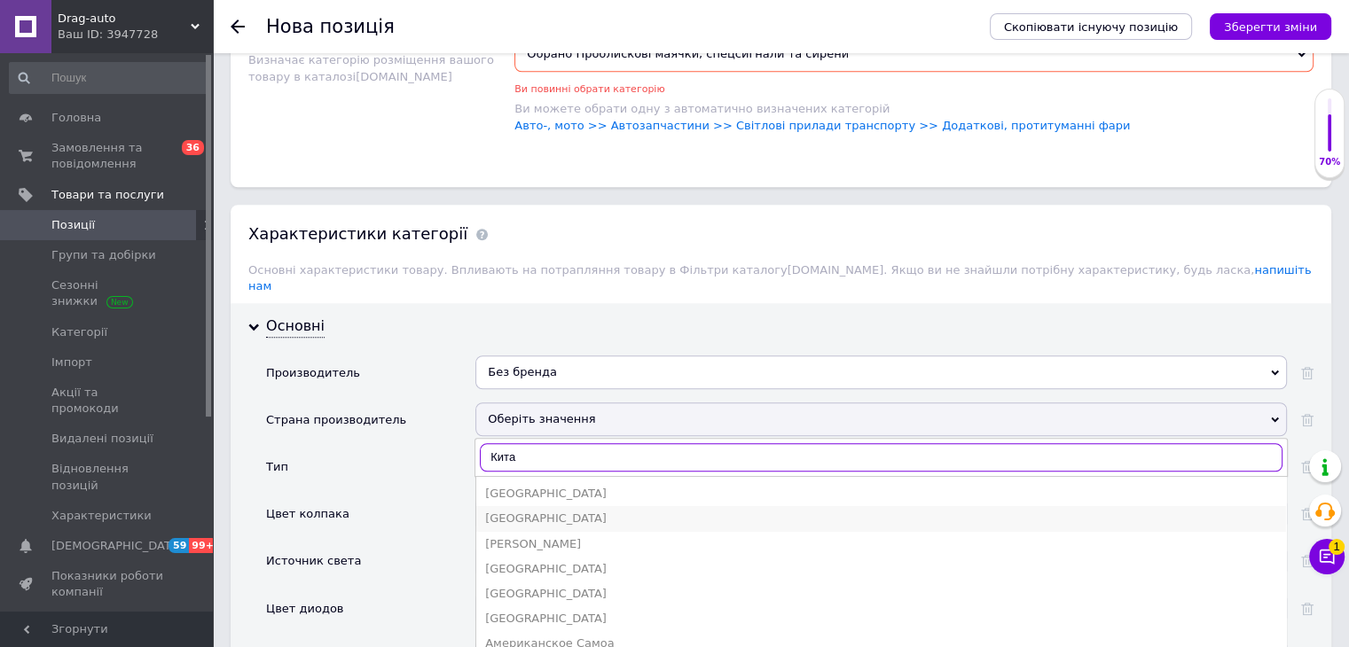
type input "[GEOGRAPHIC_DATA]"
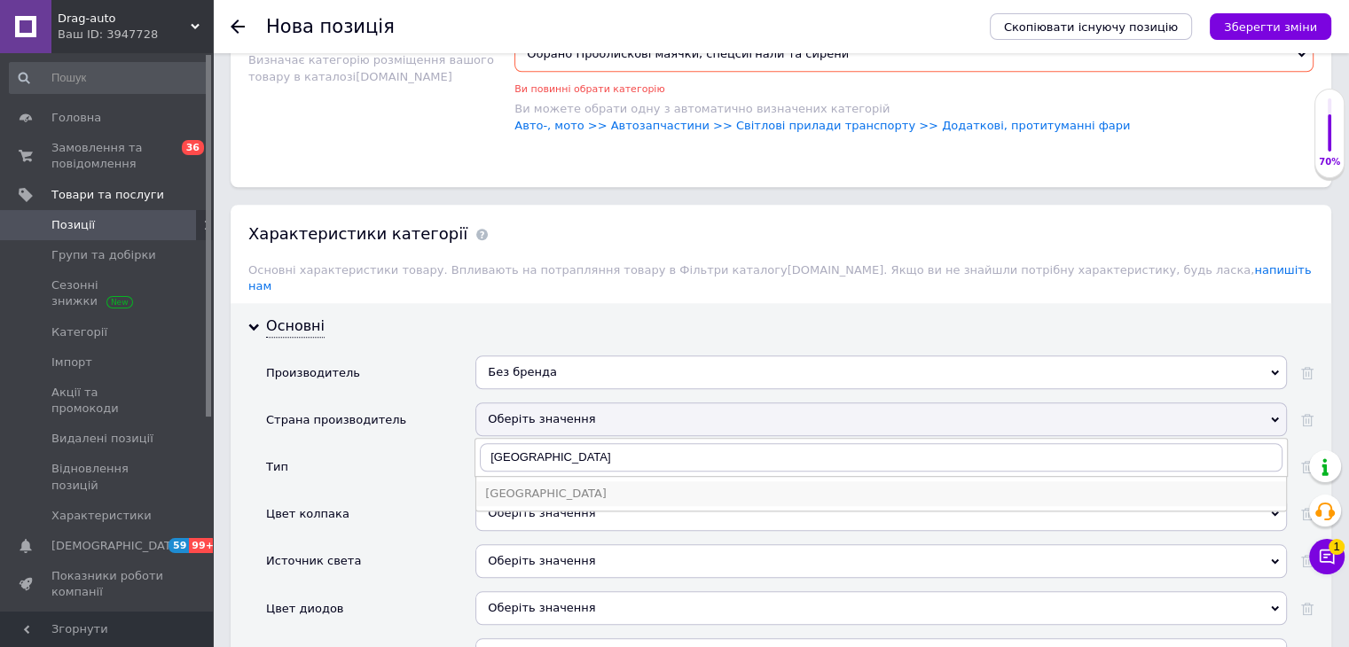
click at [521, 486] on div "[GEOGRAPHIC_DATA]" at bounding box center [881, 494] width 792 height 16
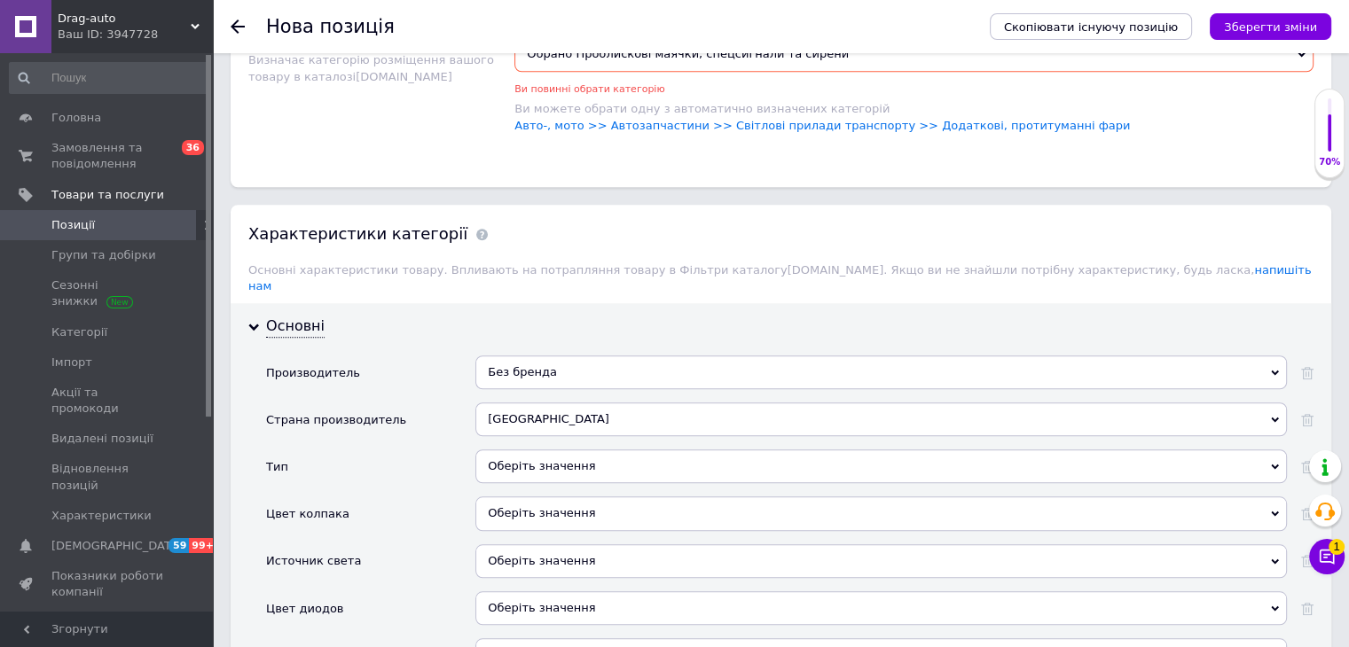
click at [518, 451] on div "Оберіть значення" at bounding box center [880, 467] width 811 height 34
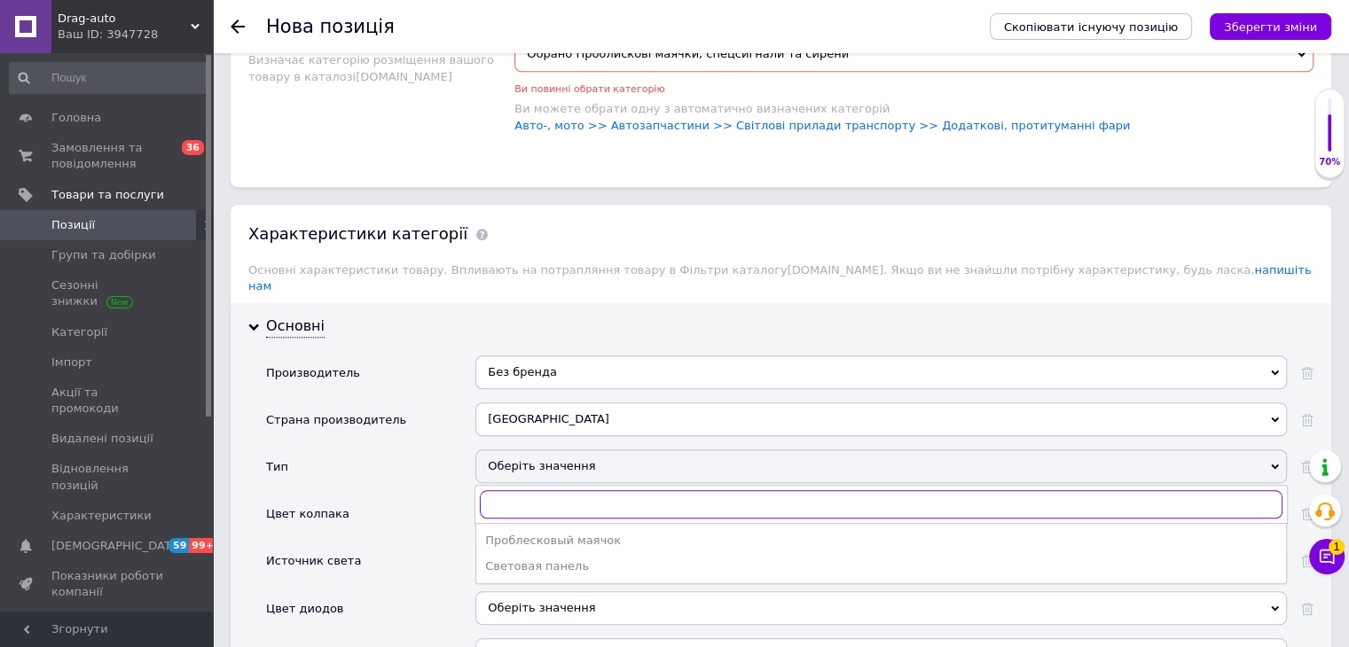
scroll to position [1508, 0]
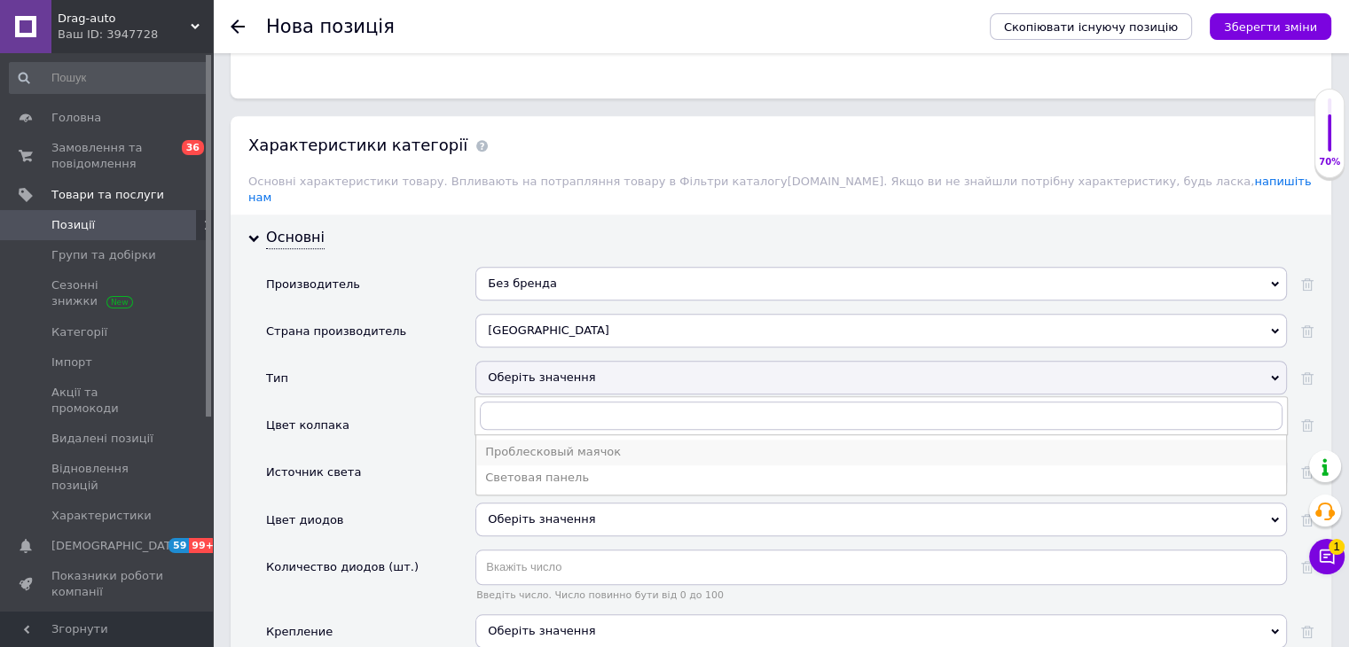
click at [505, 444] on div "Проблесковый маячок" at bounding box center [881, 452] width 792 height 16
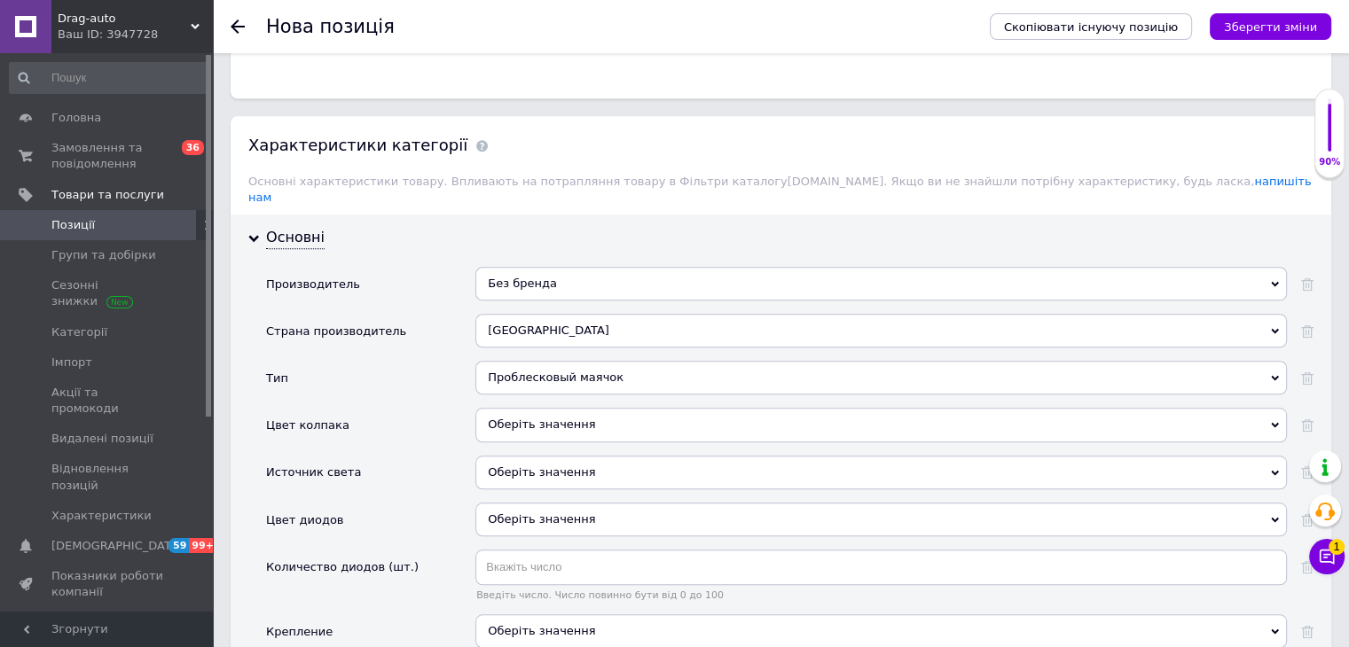
click at [513, 408] on div "Оберіть значення" at bounding box center [880, 425] width 811 height 34
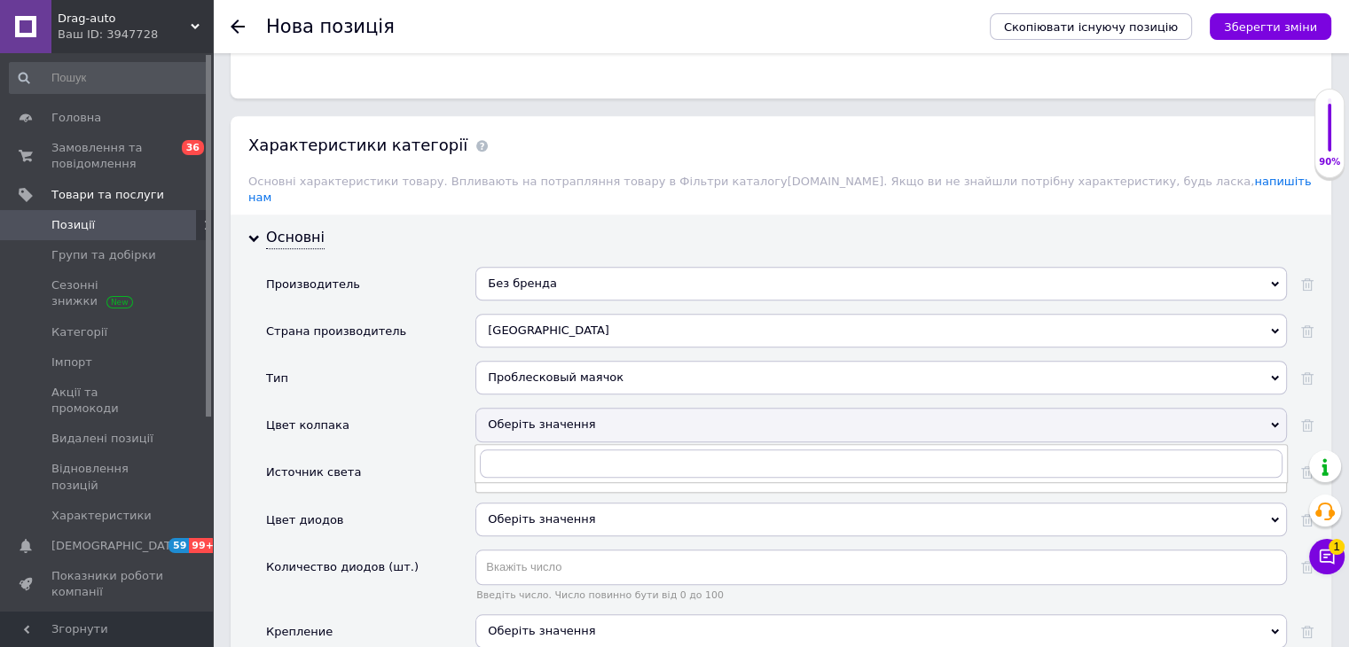
click at [451, 408] on div "Цвет колпака" at bounding box center [370, 431] width 209 height 47
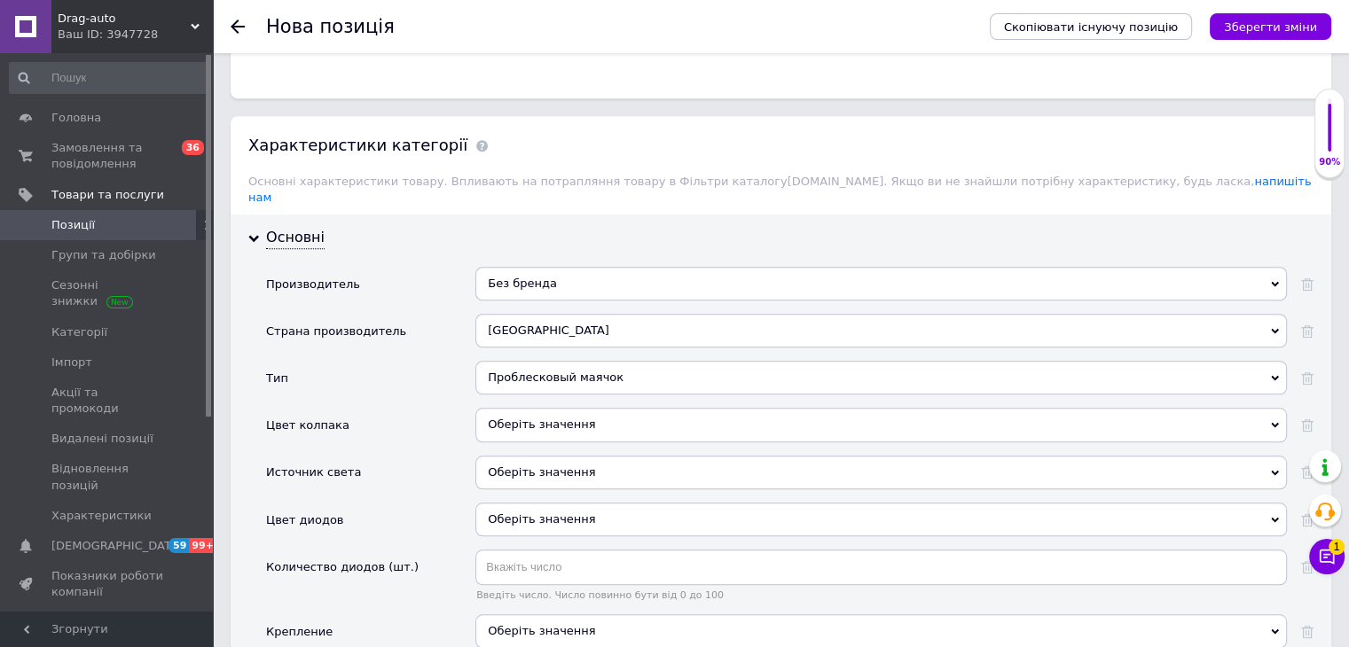
click at [529, 456] on div "Оберіть значення" at bounding box center [880, 473] width 811 height 34
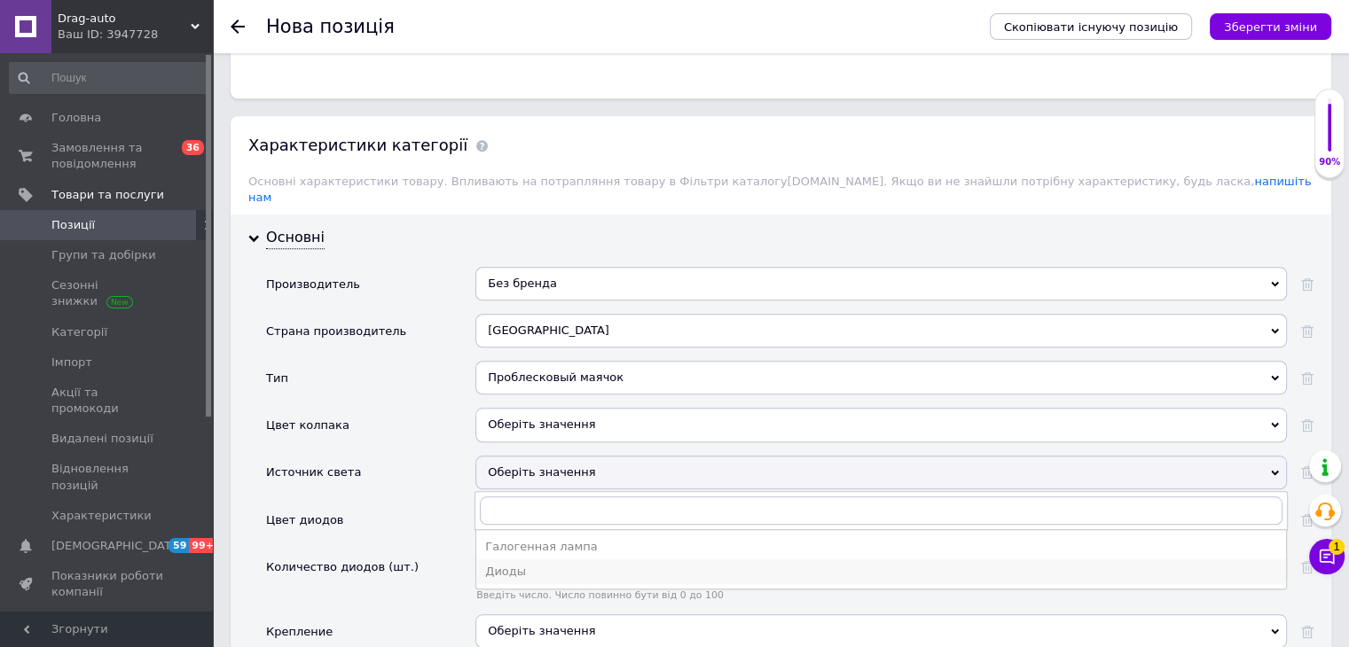
drag, startPoint x: 535, startPoint y: 540, endPoint x: 536, endPoint y: 523, distance: 16.9
click at [534, 564] on div "Диоды" at bounding box center [881, 572] width 792 height 16
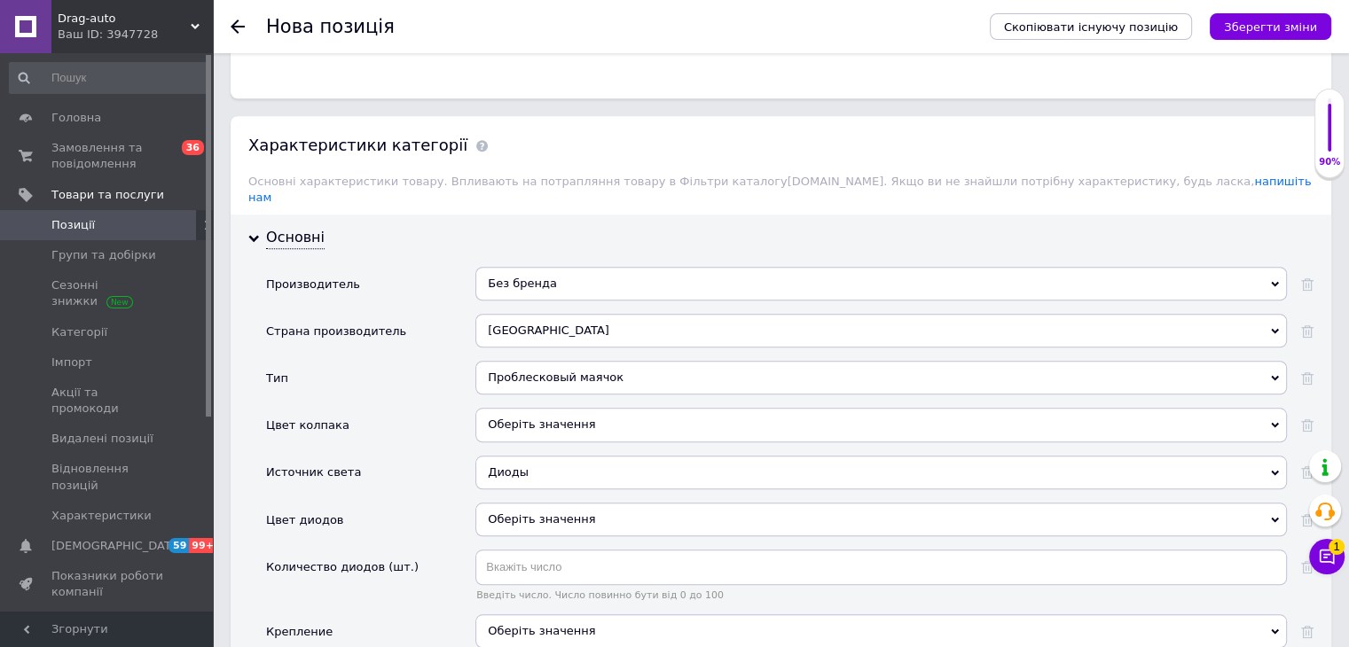
click at [531, 503] on div "Оберіть значення" at bounding box center [880, 520] width 811 height 34
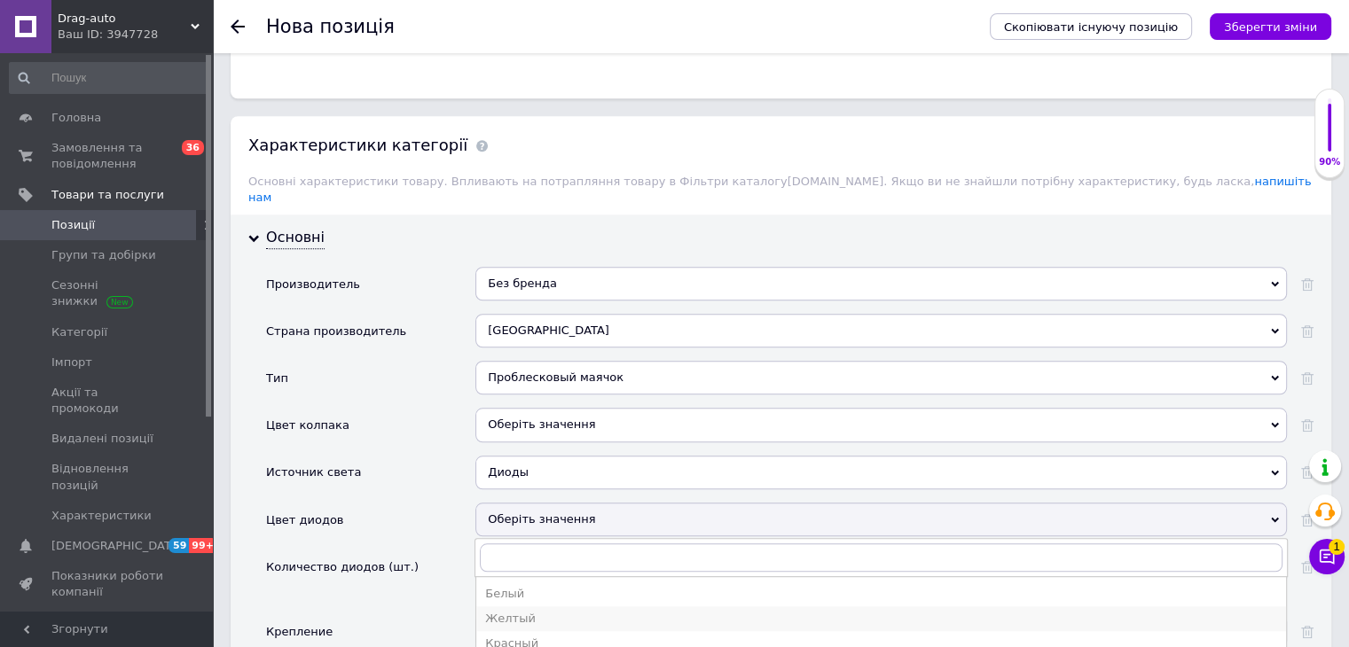
click at [526, 611] on div "Желтый" at bounding box center [881, 619] width 792 height 16
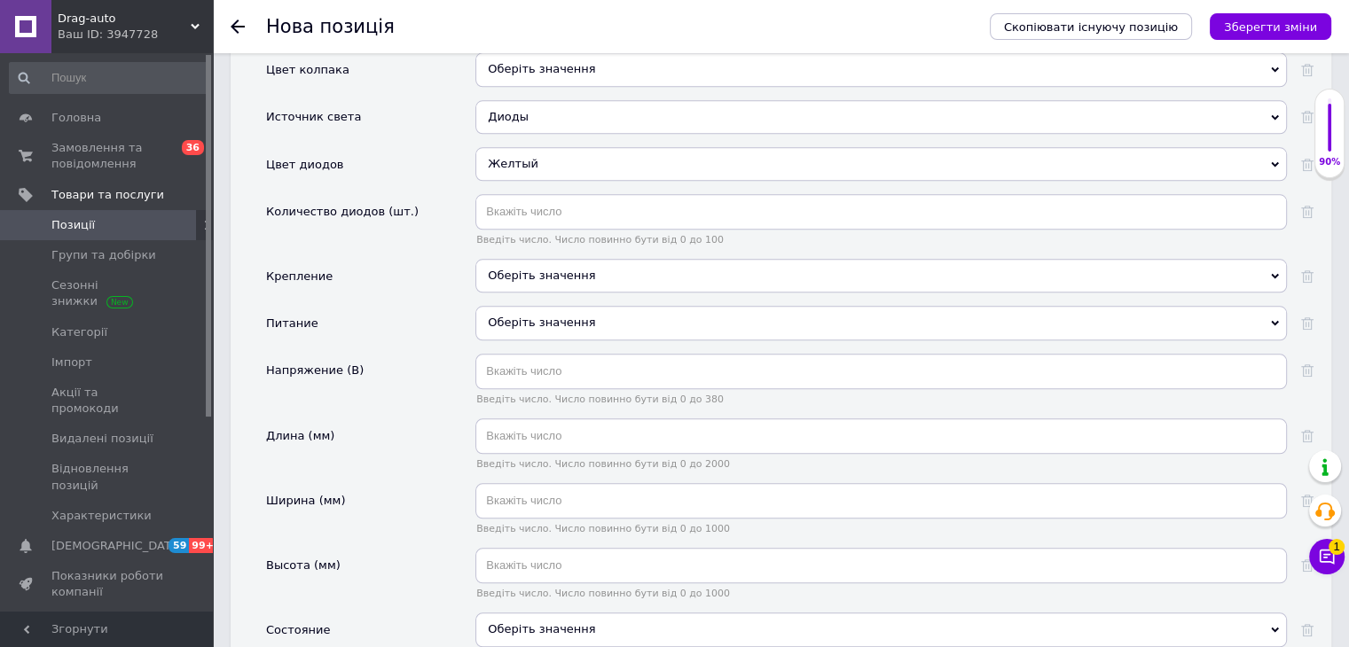
scroll to position [1862, 0]
click at [552, 195] on input "text" at bounding box center [880, 212] width 811 height 35
type input "16"
click at [532, 260] on div "Оберіть значення" at bounding box center [880, 277] width 811 height 34
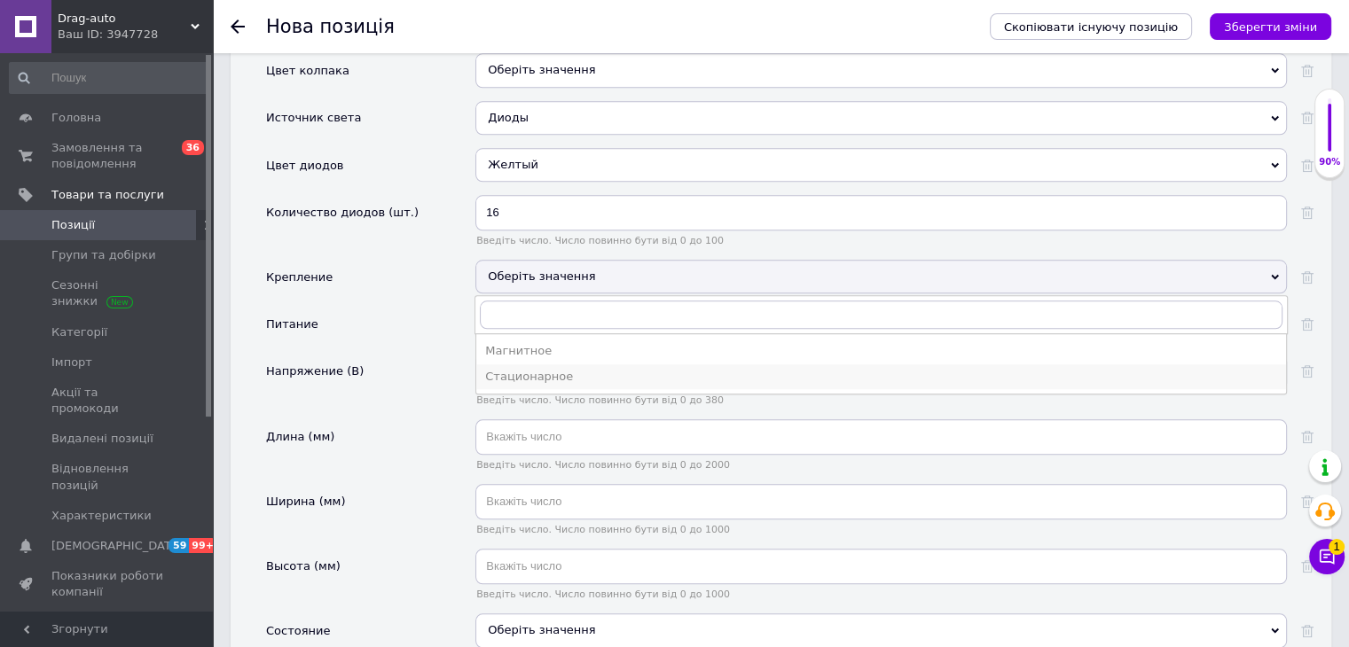
click at [524, 369] on div "Стационарное" at bounding box center [881, 377] width 792 height 16
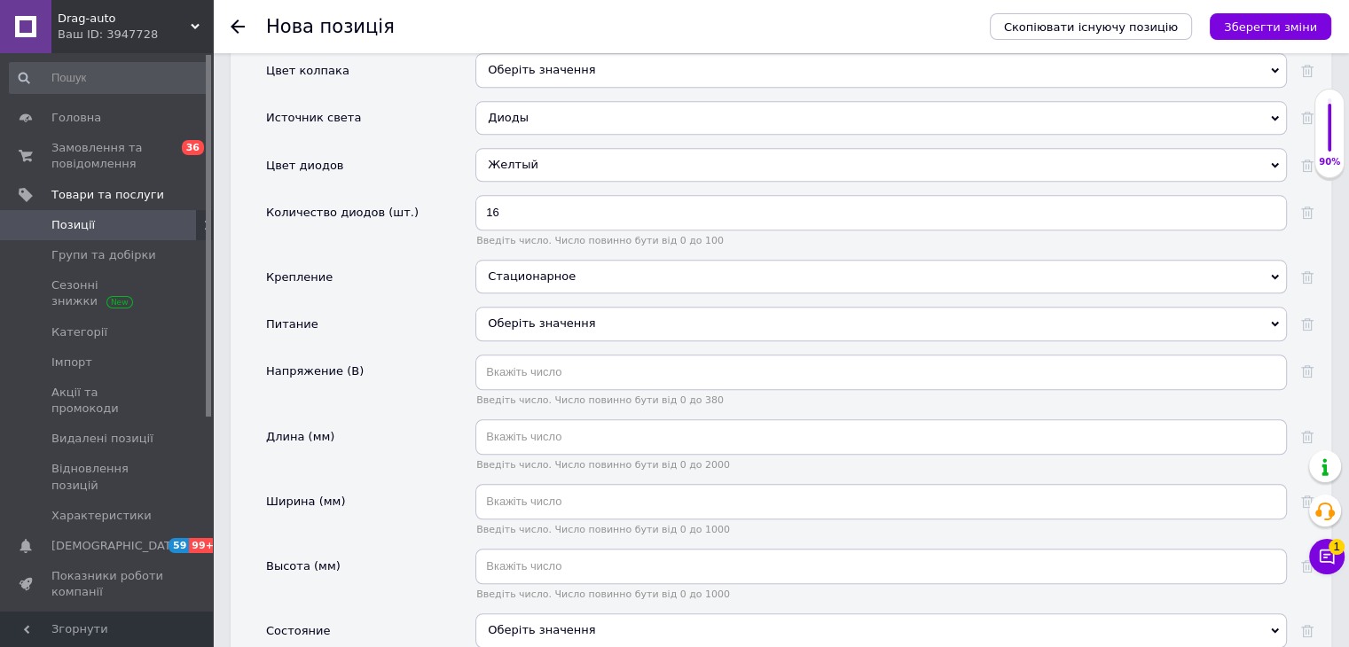
click at [525, 307] on div "Оберіть значення" at bounding box center [880, 324] width 811 height 34
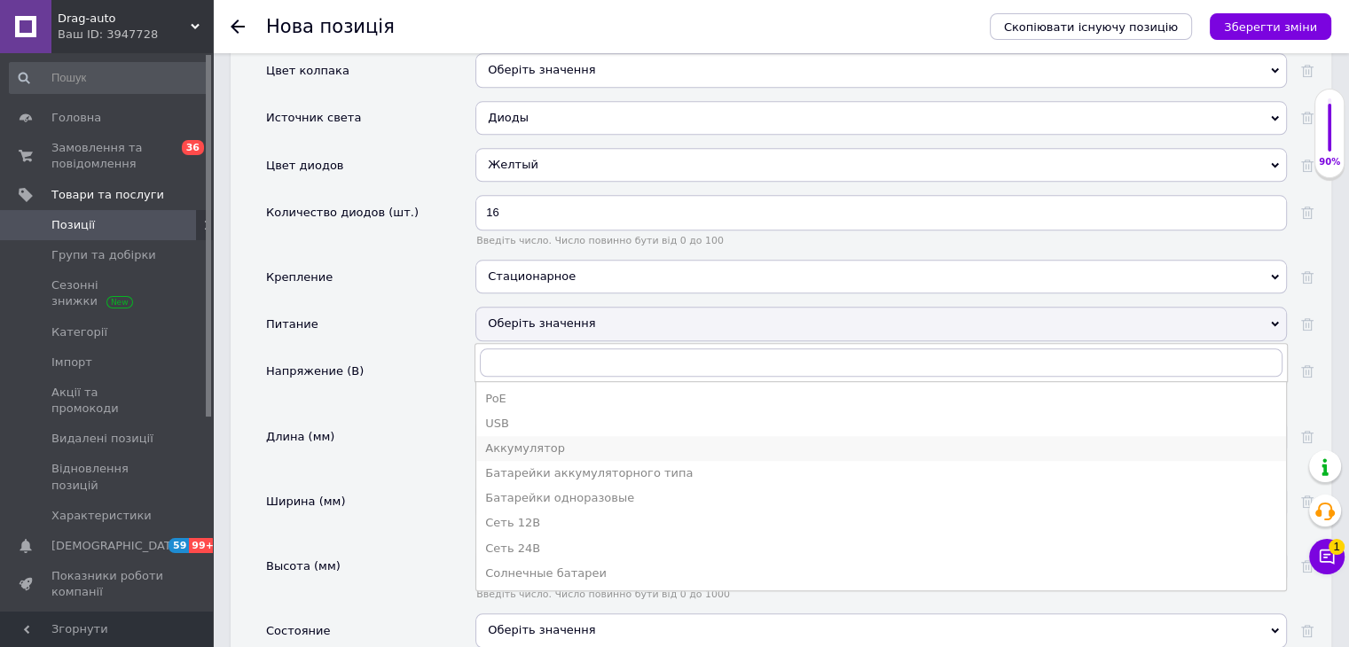
click at [546, 441] on div "Аккумулятор" at bounding box center [881, 449] width 792 height 16
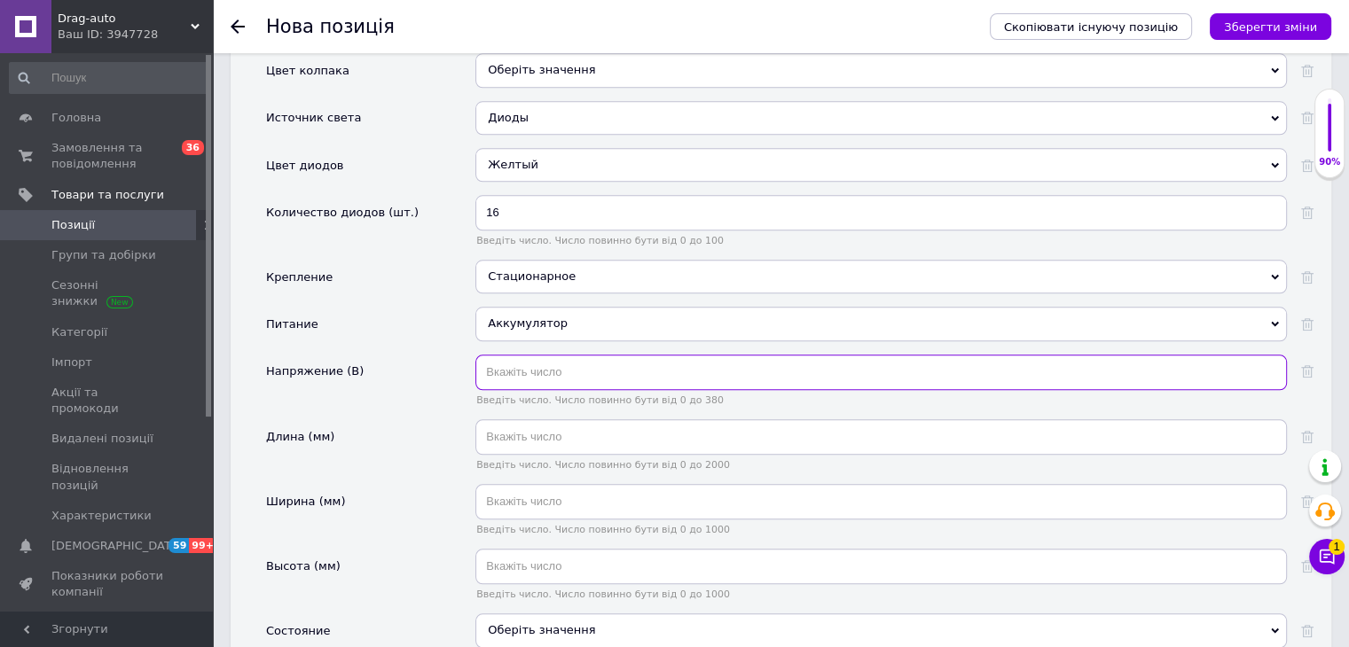
click at [524, 355] on input "text" at bounding box center [880, 372] width 811 height 35
type input "12"
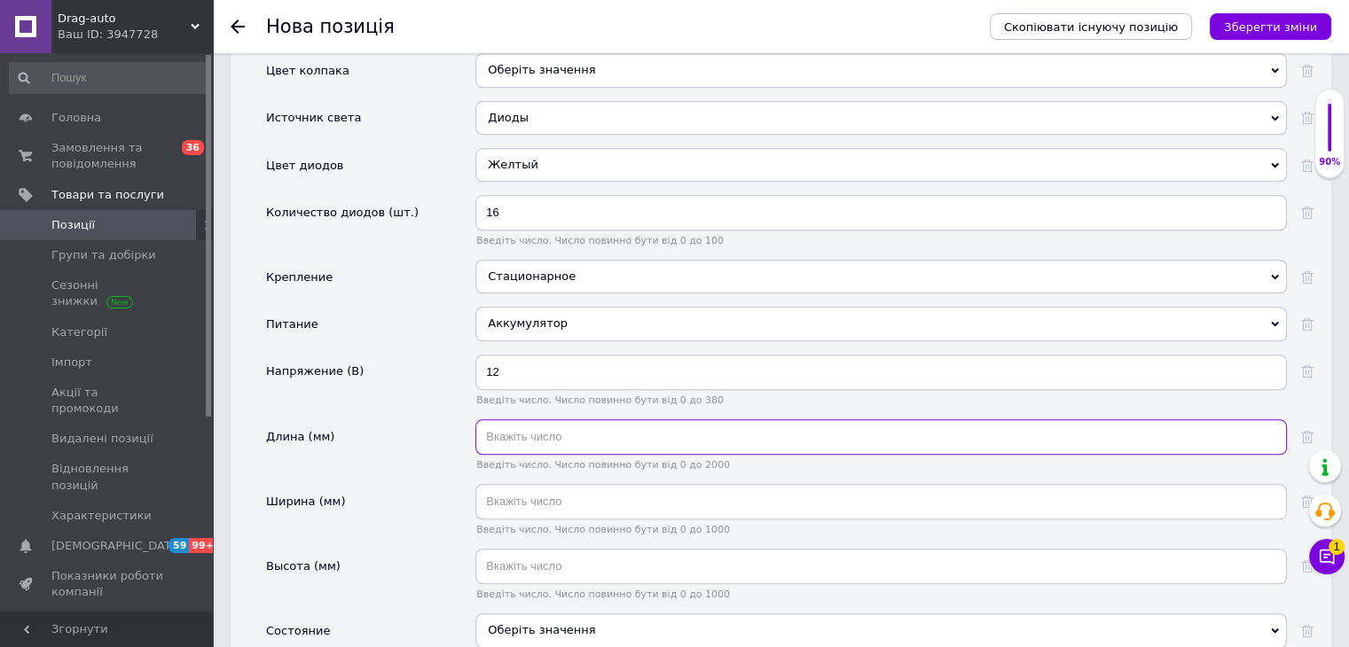
click at [535, 419] on input "text" at bounding box center [880, 436] width 811 height 35
type input "85"
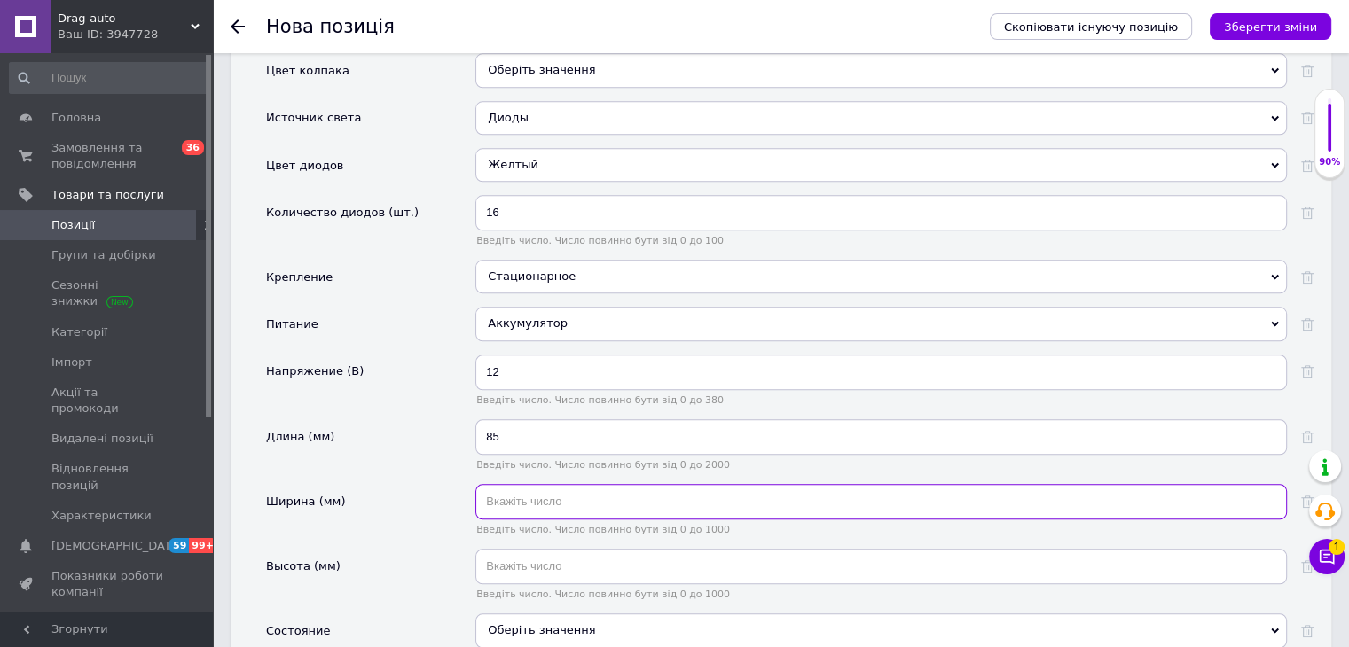
click at [531, 484] on input "text" at bounding box center [880, 501] width 811 height 35
type input "27"
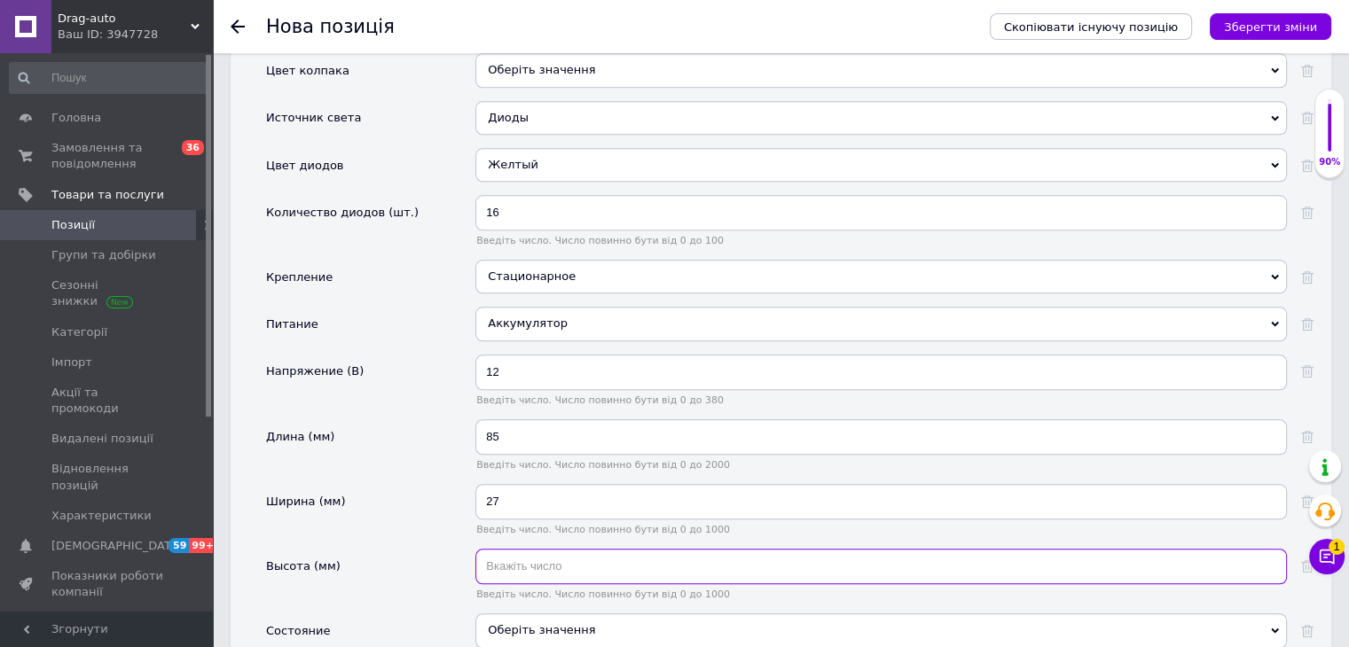
click at [553, 549] on input "text" at bounding box center [880, 566] width 811 height 35
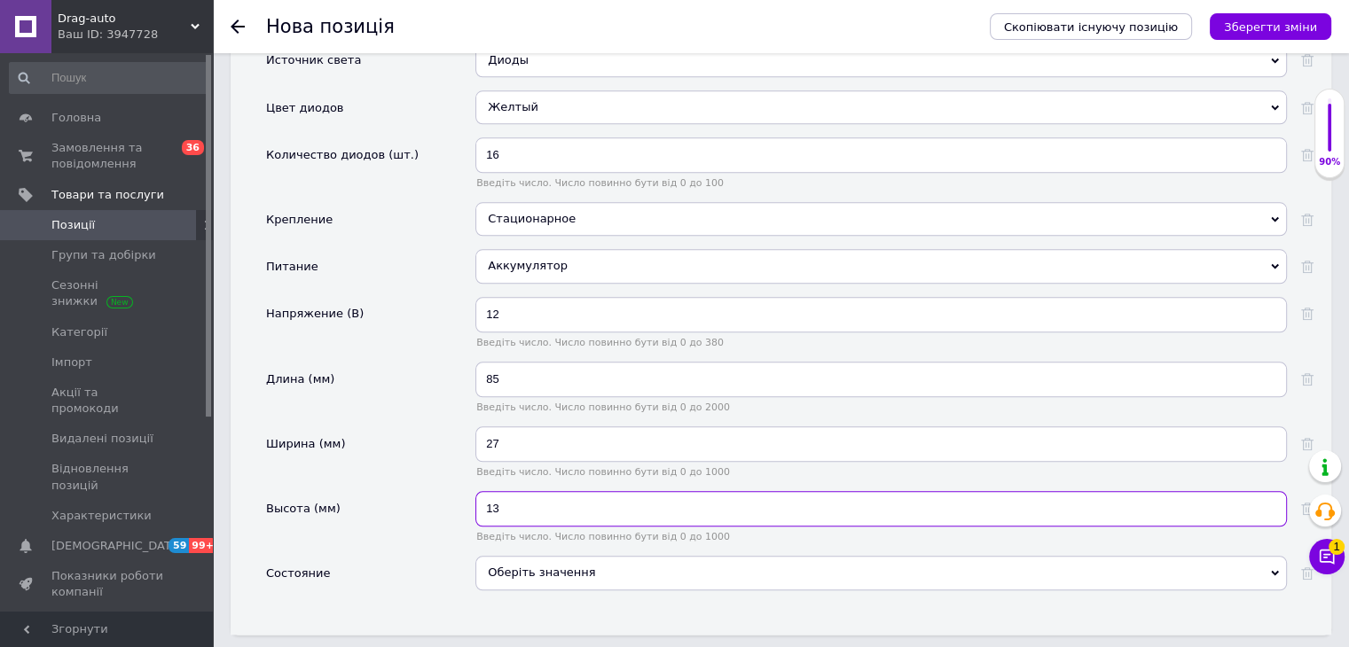
scroll to position [1951, 0]
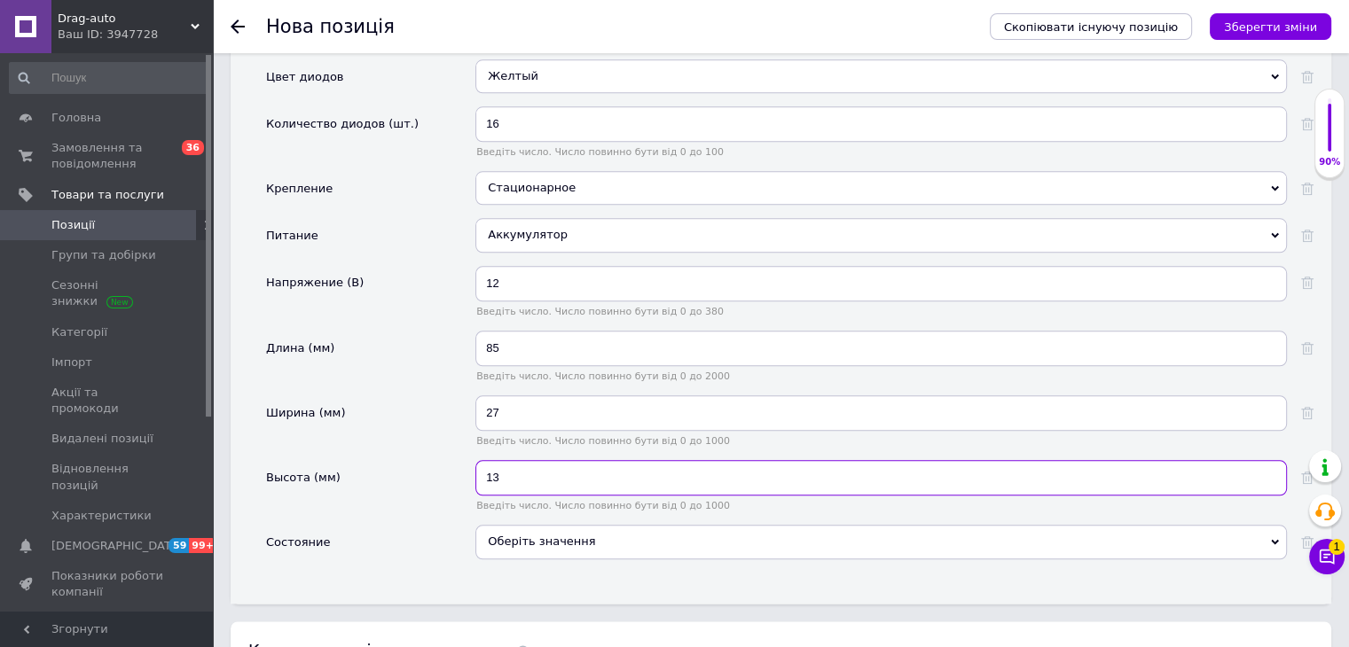
type input "13"
click at [521, 525] on div "Оберіть значення" at bounding box center [880, 542] width 811 height 34
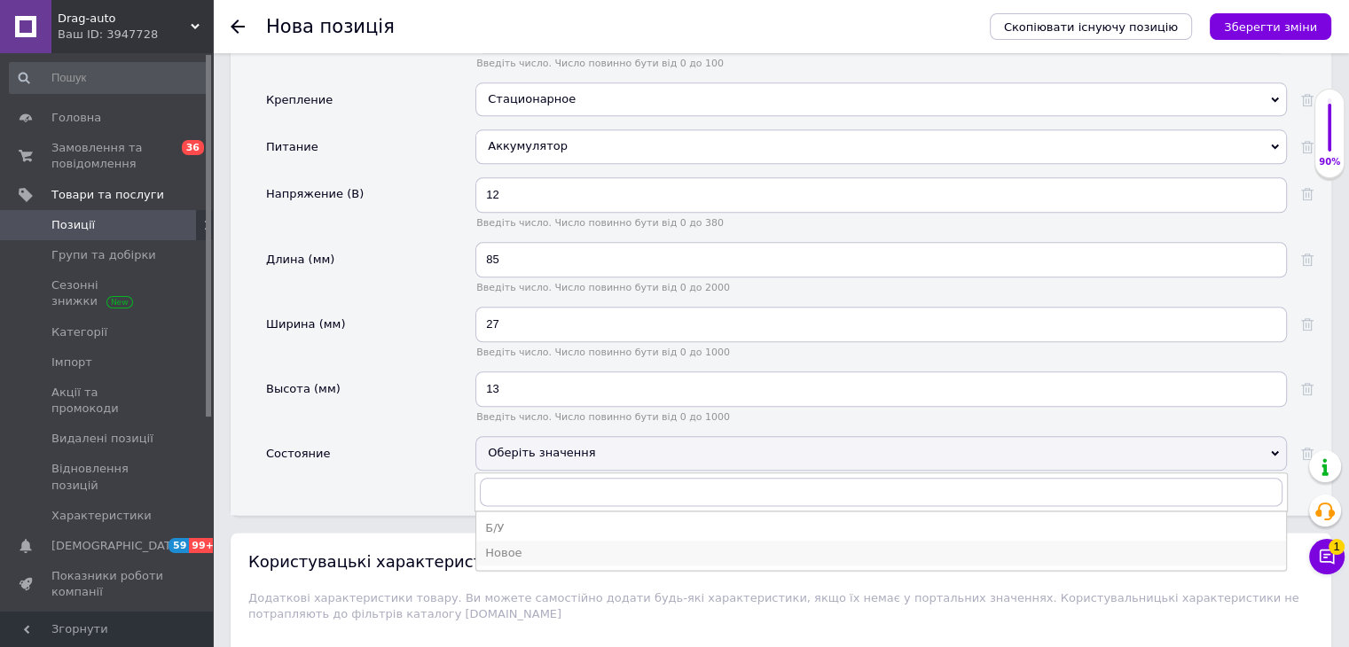
click at [501, 545] on div "Новое" at bounding box center [881, 553] width 792 height 16
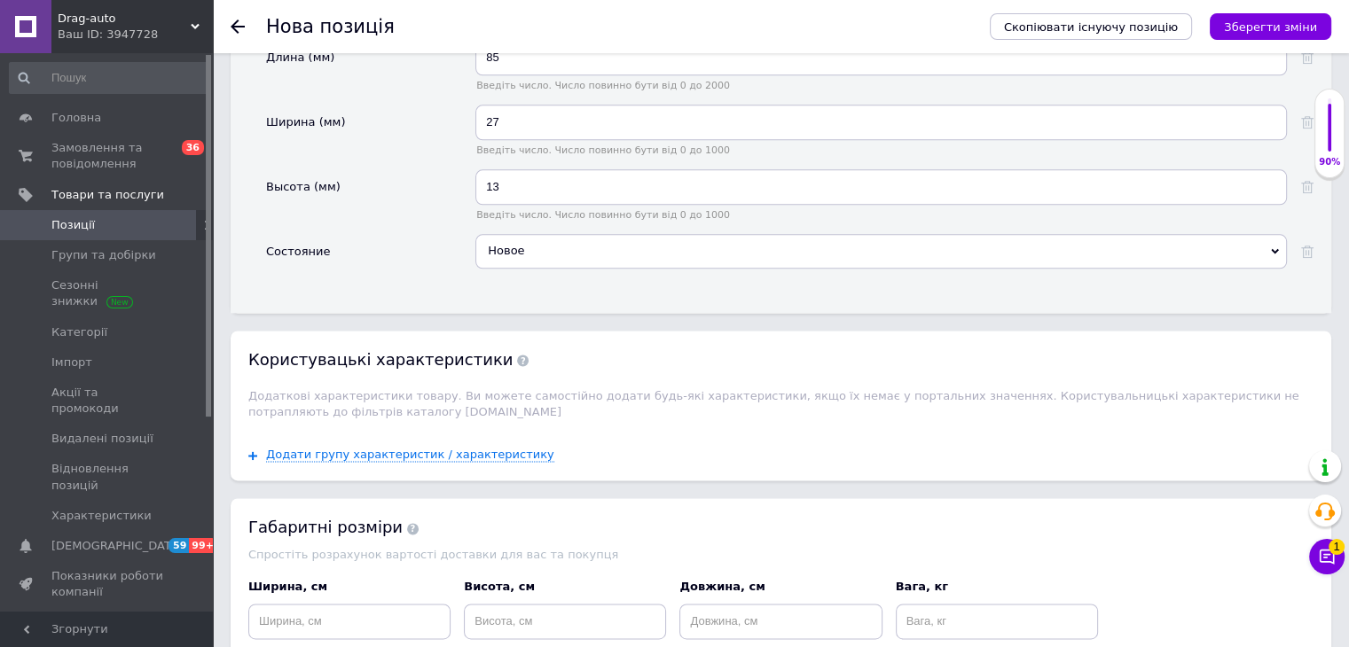
scroll to position [2394, 0]
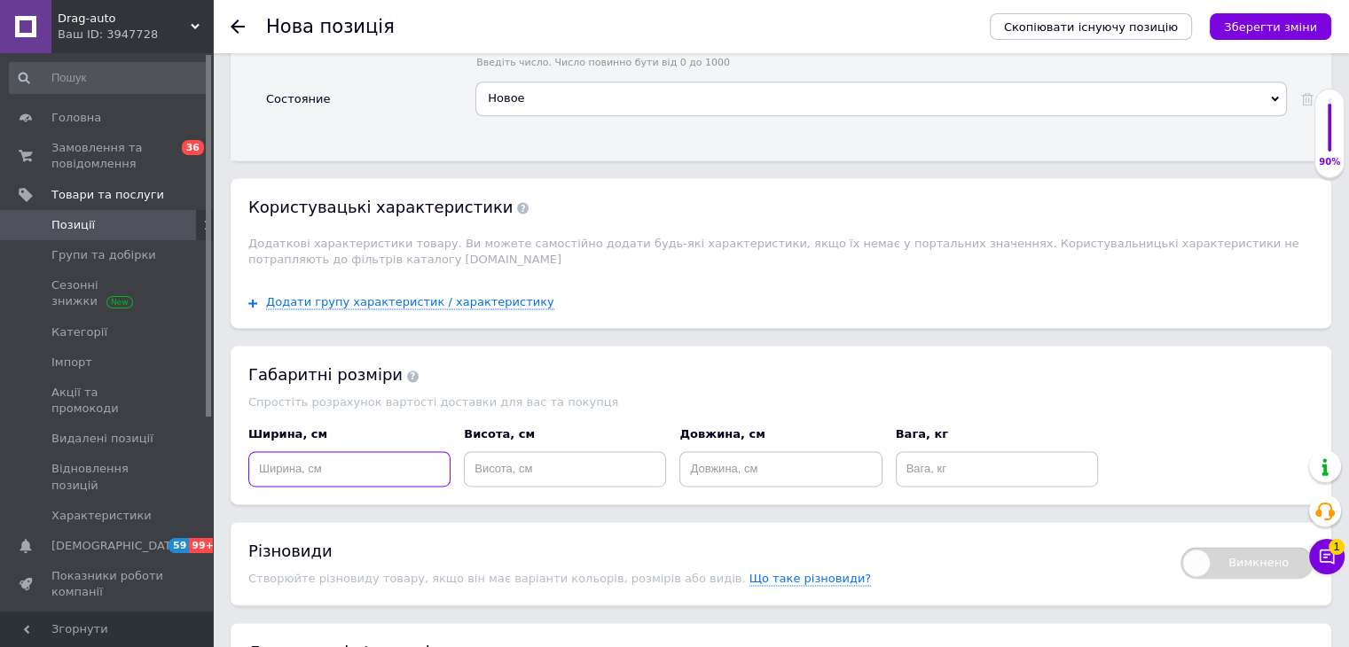
click at [317, 451] on input at bounding box center [349, 468] width 202 height 35
type input "10"
click at [484, 451] on input at bounding box center [565, 468] width 202 height 35
type input "5"
click at [789, 466] on div "Габаритні розміри Спростіть розрахунок вартості доставки для вас та покупця Шир…" at bounding box center [781, 425] width 1101 height 158
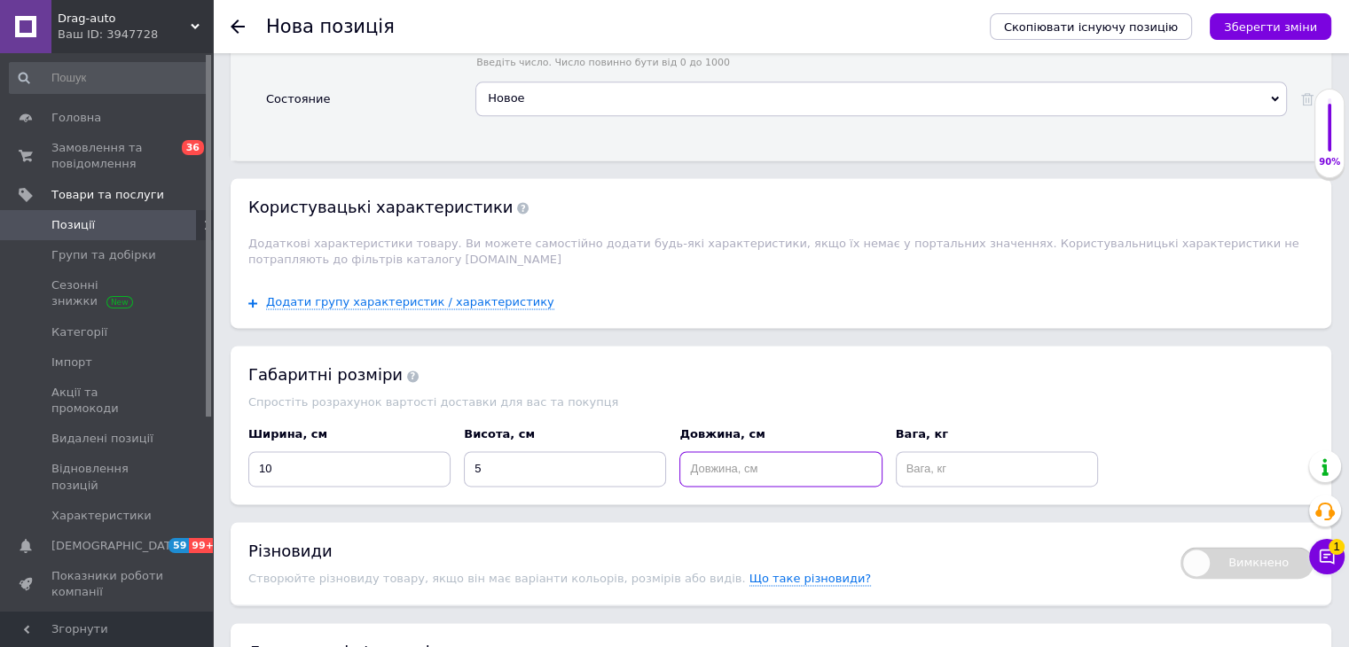
click at [777, 451] on input at bounding box center [780, 468] width 202 height 35
type input "10"
drag, startPoint x: 1004, startPoint y: 438, endPoint x: 995, endPoint y: 441, distance: 9.3
click at [1003, 451] on input at bounding box center [997, 468] width 202 height 35
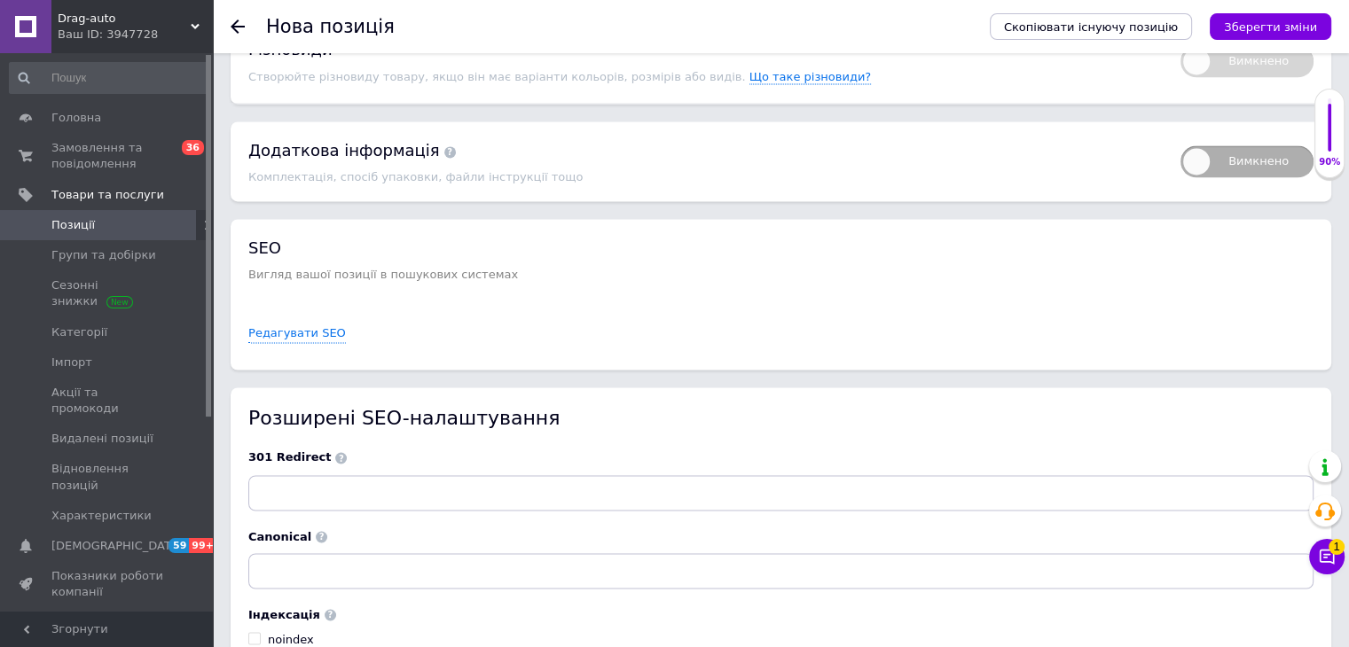
scroll to position [3007, 0]
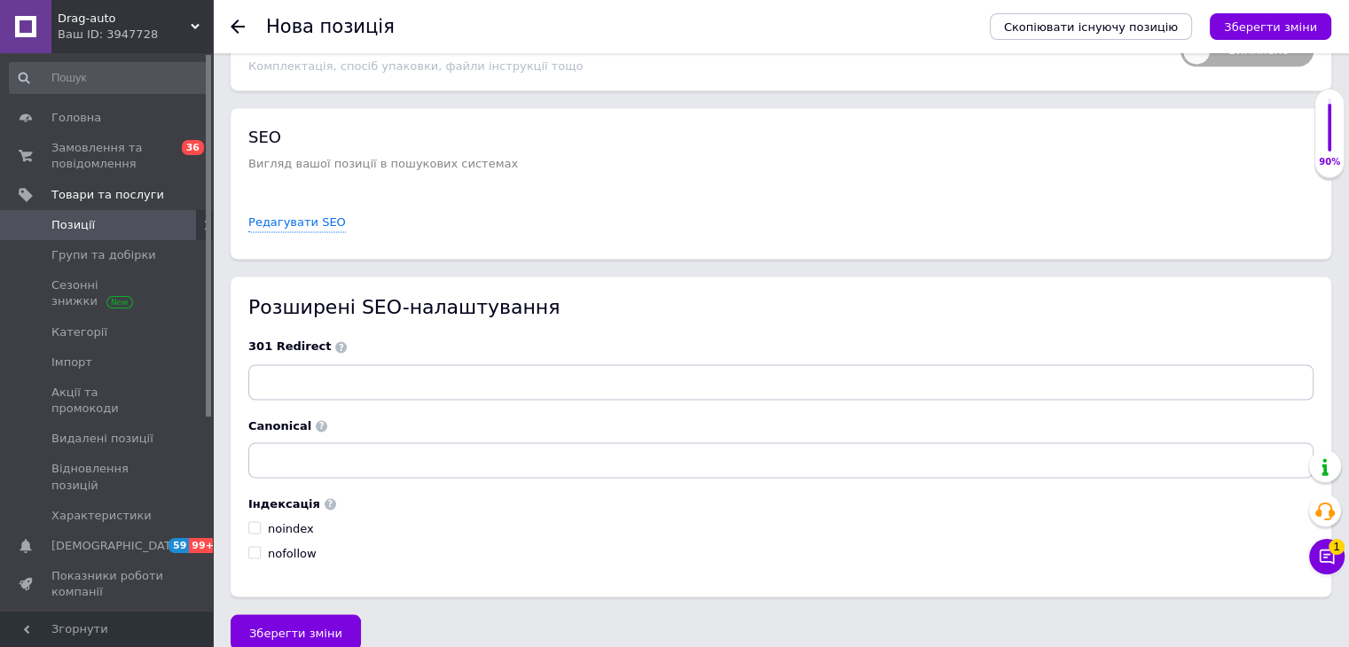
type input "0.3"
click at [327, 615] on button "Зберегти зміни" at bounding box center [296, 632] width 130 height 35
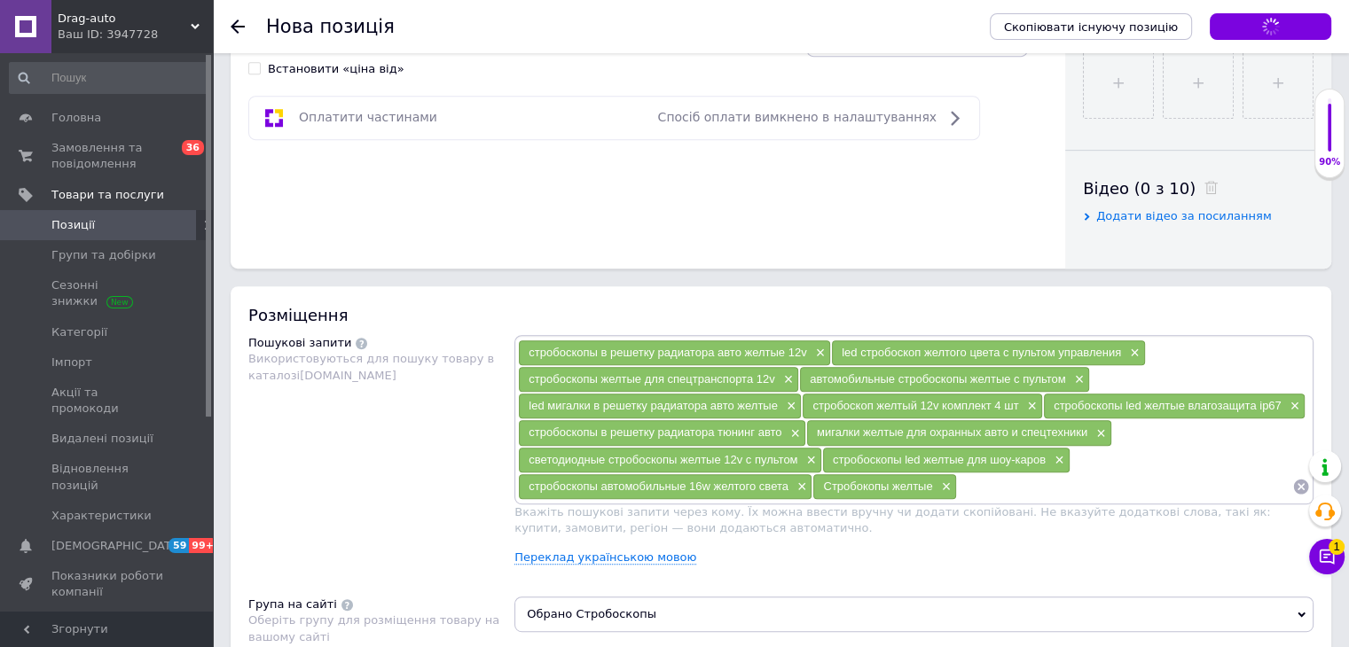
scroll to position [613, 0]
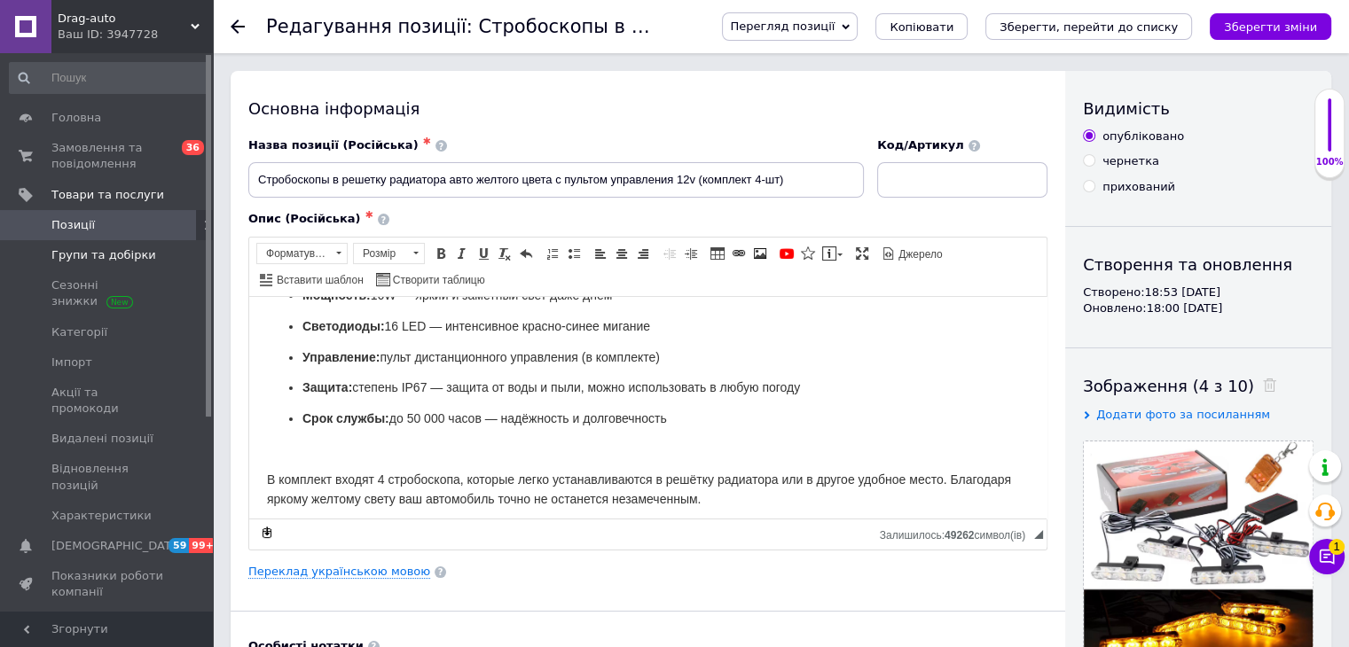
click at [107, 260] on span "Групи та добірки" at bounding box center [103, 255] width 105 height 16
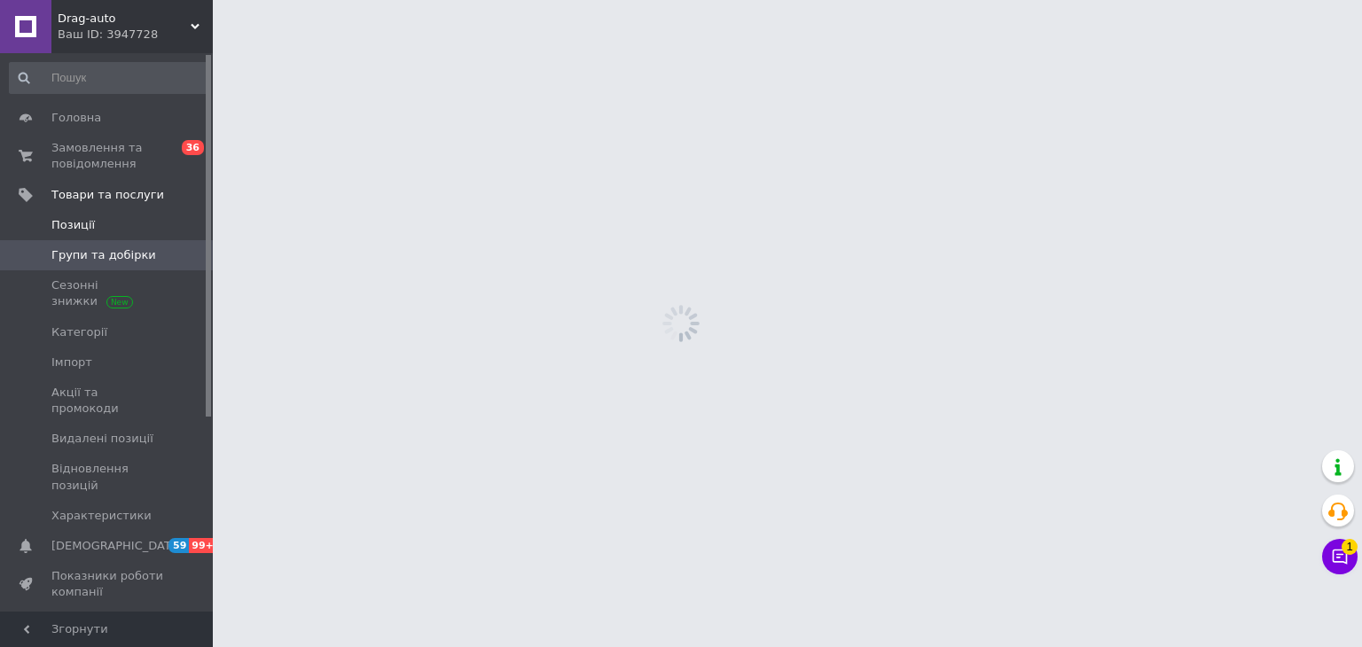
click at [114, 210] on link "Позиції" at bounding box center [109, 225] width 218 height 30
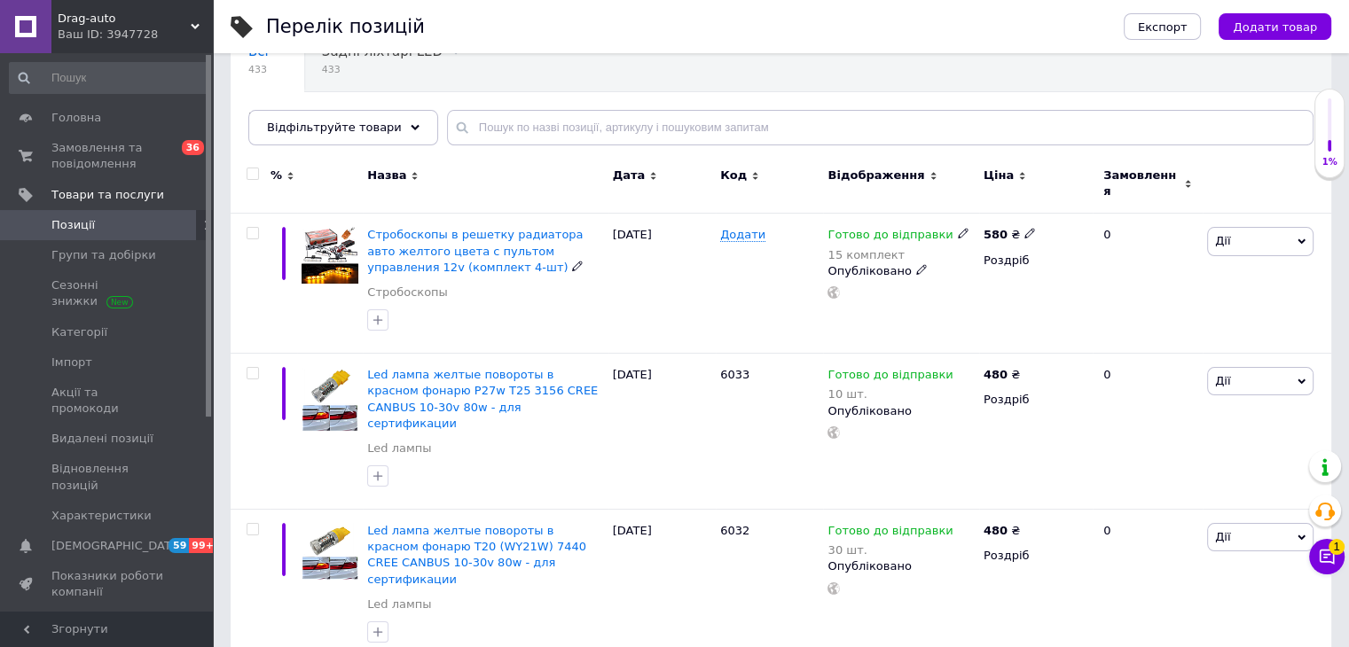
scroll to position [89, 0]
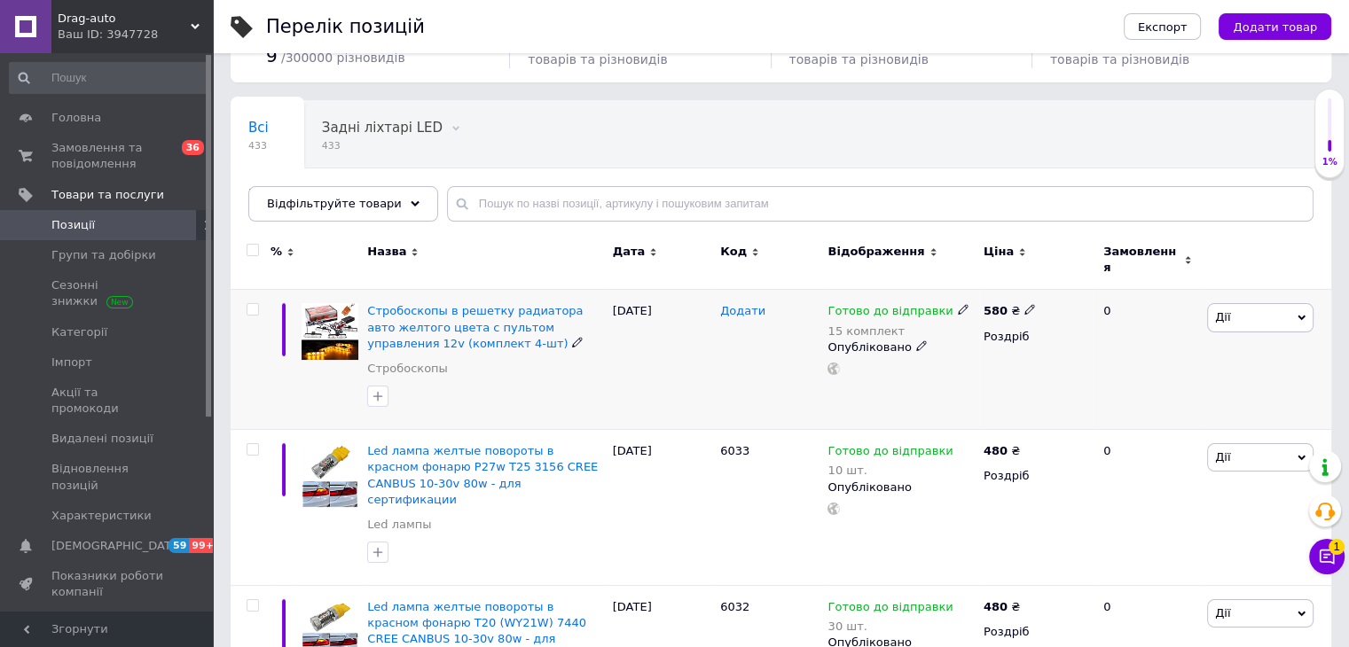
click at [740, 307] on span "Додати" at bounding box center [742, 311] width 45 height 14
type input "1611"
click at [118, 263] on link "Групи та добірки" at bounding box center [109, 255] width 218 height 30
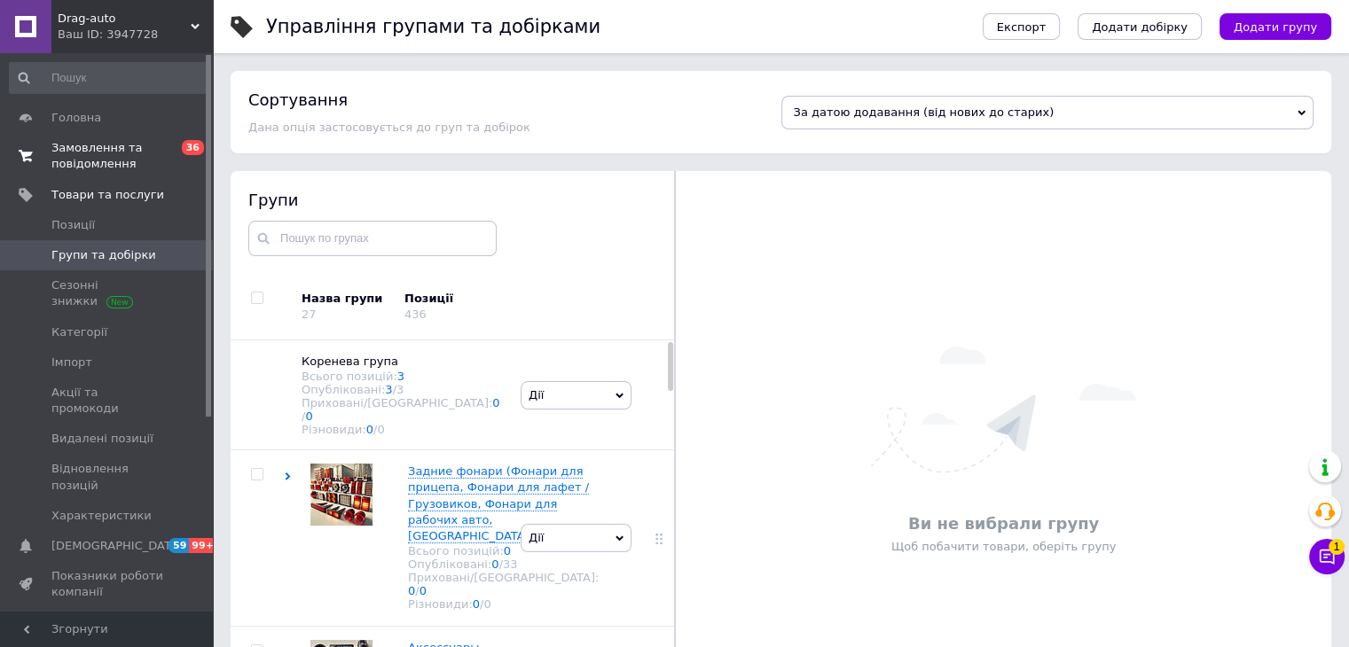
click at [149, 164] on span "Замовлення та повідомлення" at bounding box center [107, 156] width 113 height 32
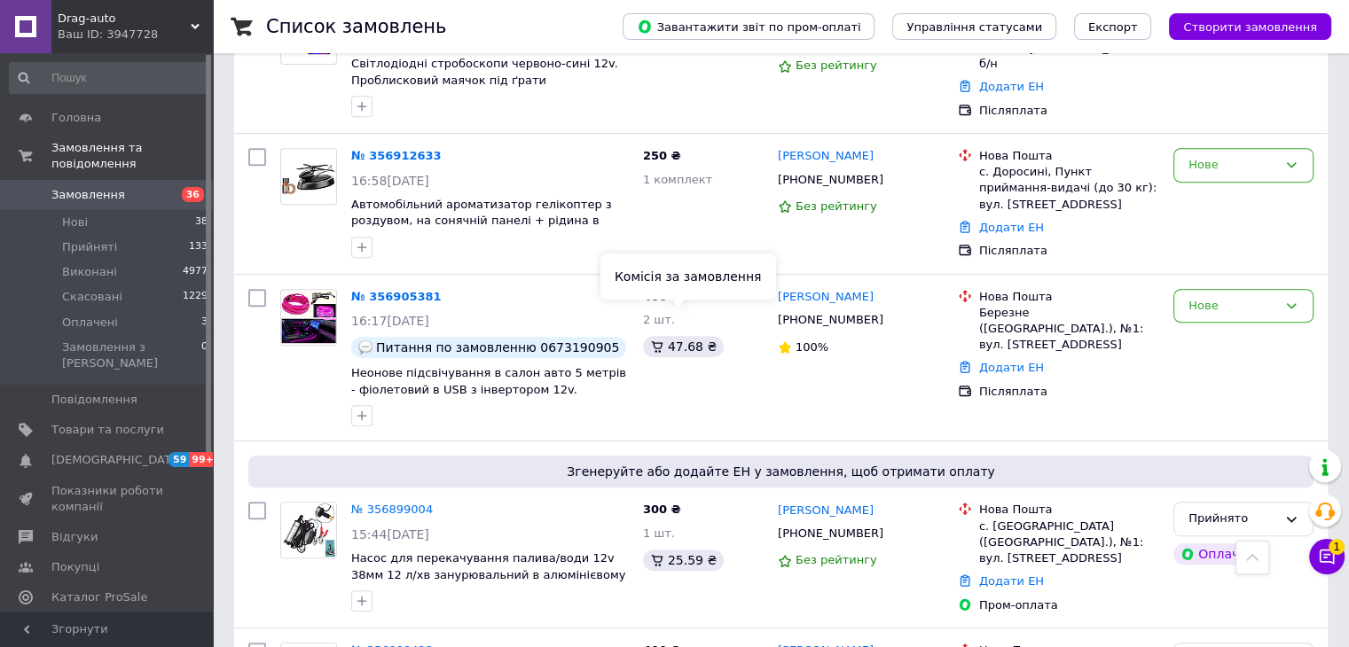
scroll to position [887, 0]
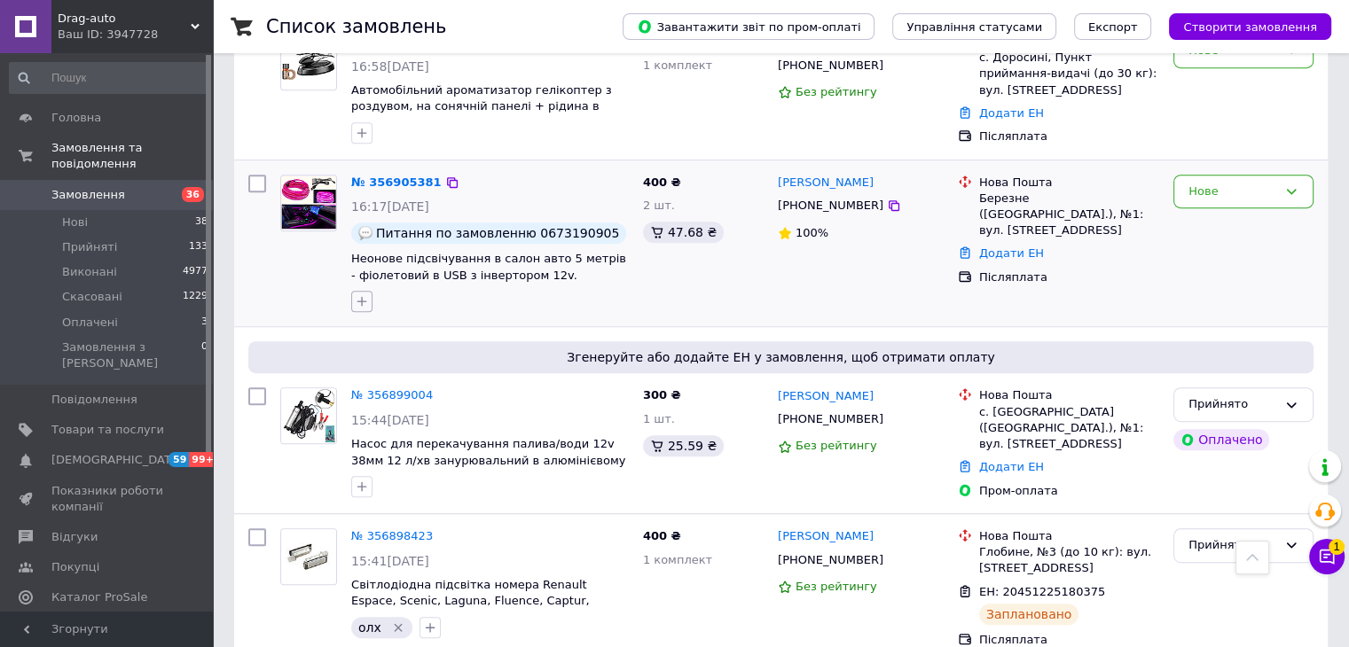
click at [356, 294] on icon "button" at bounding box center [362, 301] width 14 height 14
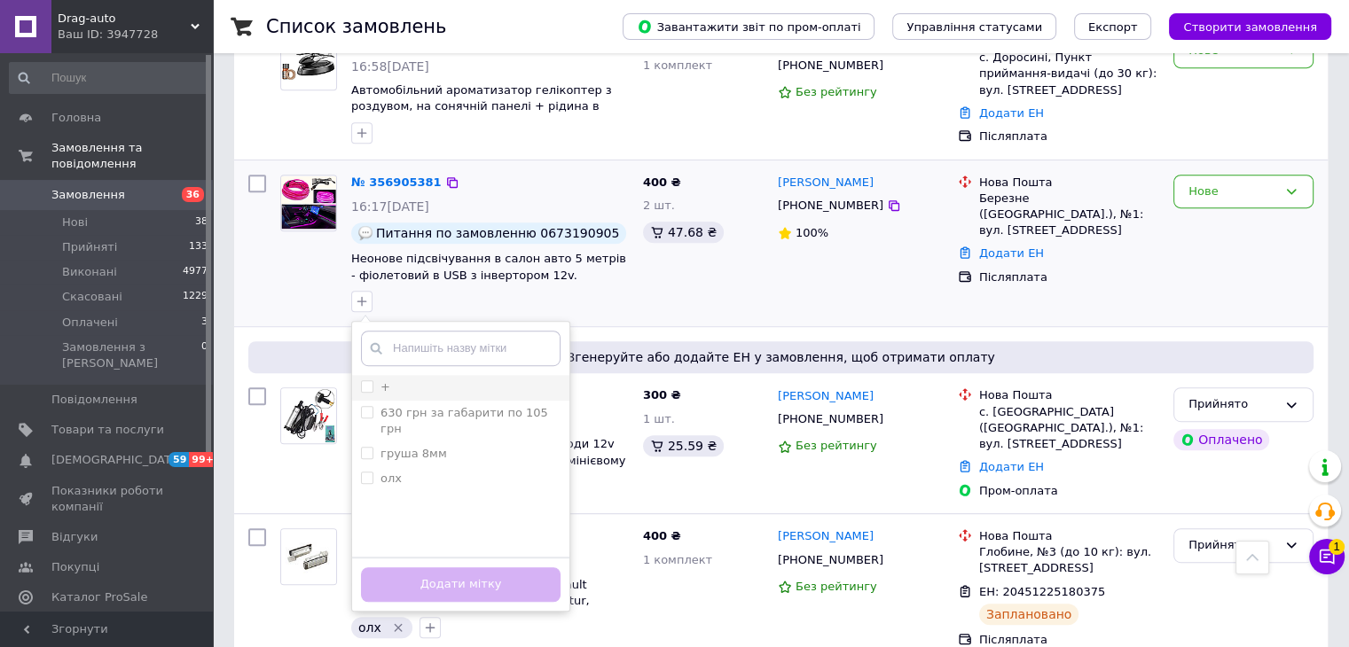
click at [369, 380] on input "+" at bounding box center [367, 386] width 12 height 12
checkbox input "true"
click at [500, 568] on button "Додати мітку" at bounding box center [461, 585] width 200 height 35
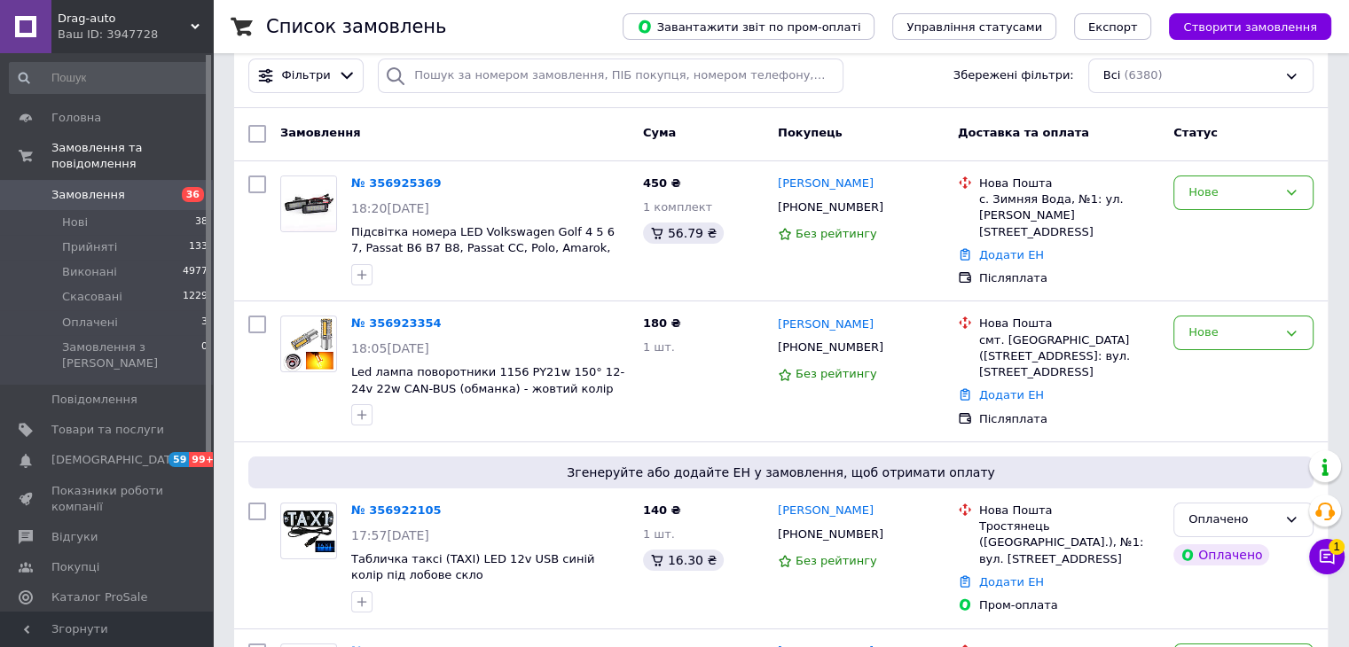
scroll to position [0, 0]
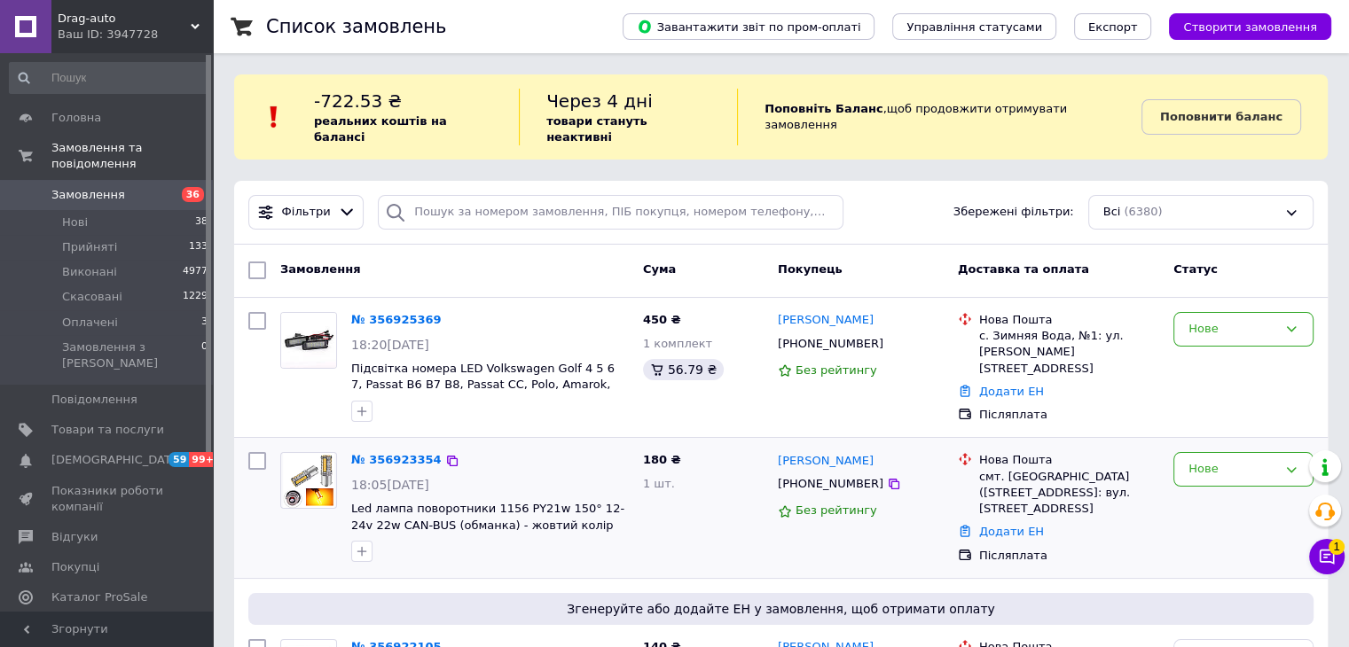
click at [953, 483] on div "Нова Пошта смт. [GEOGRAPHIC_DATA] ([STREET_ADDRESS]: вул. [STREET_ADDRESS] Дода…" at bounding box center [1058, 508] width 215 height 126
click at [952, 483] on div "Нова Пошта смт. [GEOGRAPHIC_DATA] ([STREET_ADDRESS]: вул. [STREET_ADDRESS] Дода…" at bounding box center [1058, 508] width 215 height 126
click at [952, 482] on div "Нова Пошта смт. [GEOGRAPHIC_DATA] ([STREET_ADDRESS]: вул. [STREET_ADDRESS] Дода…" at bounding box center [1058, 508] width 215 height 126
click at [901, 503] on div "Без рейтингу" at bounding box center [861, 511] width 166 height 17
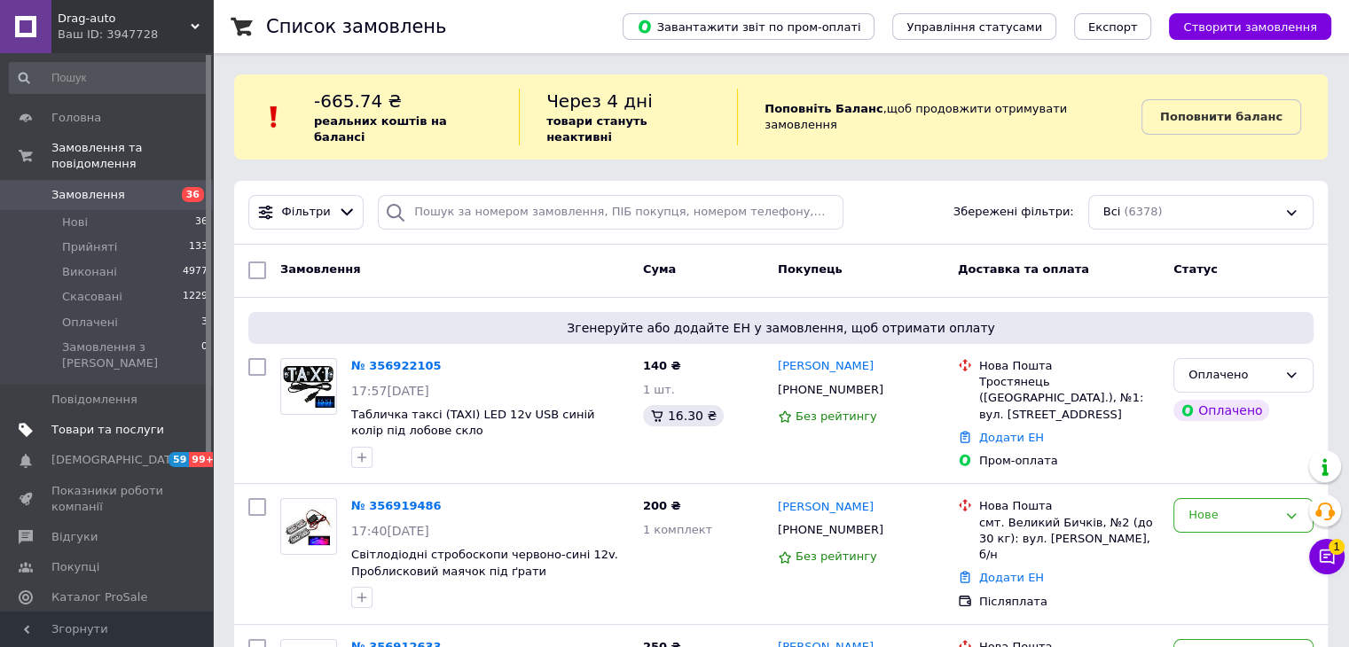
click at [142, 422] on span "Товари та послуги" at bounding box center [107, 430] width 113 height 16
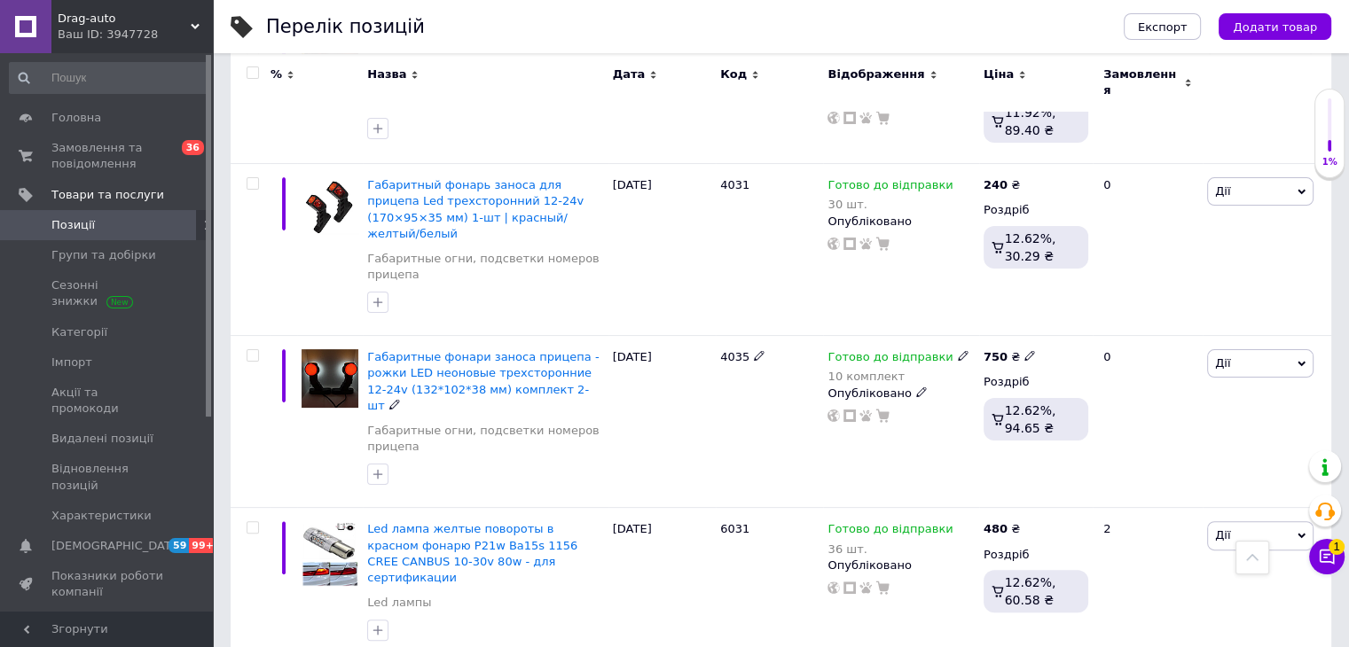
scroll to position [443, 0]
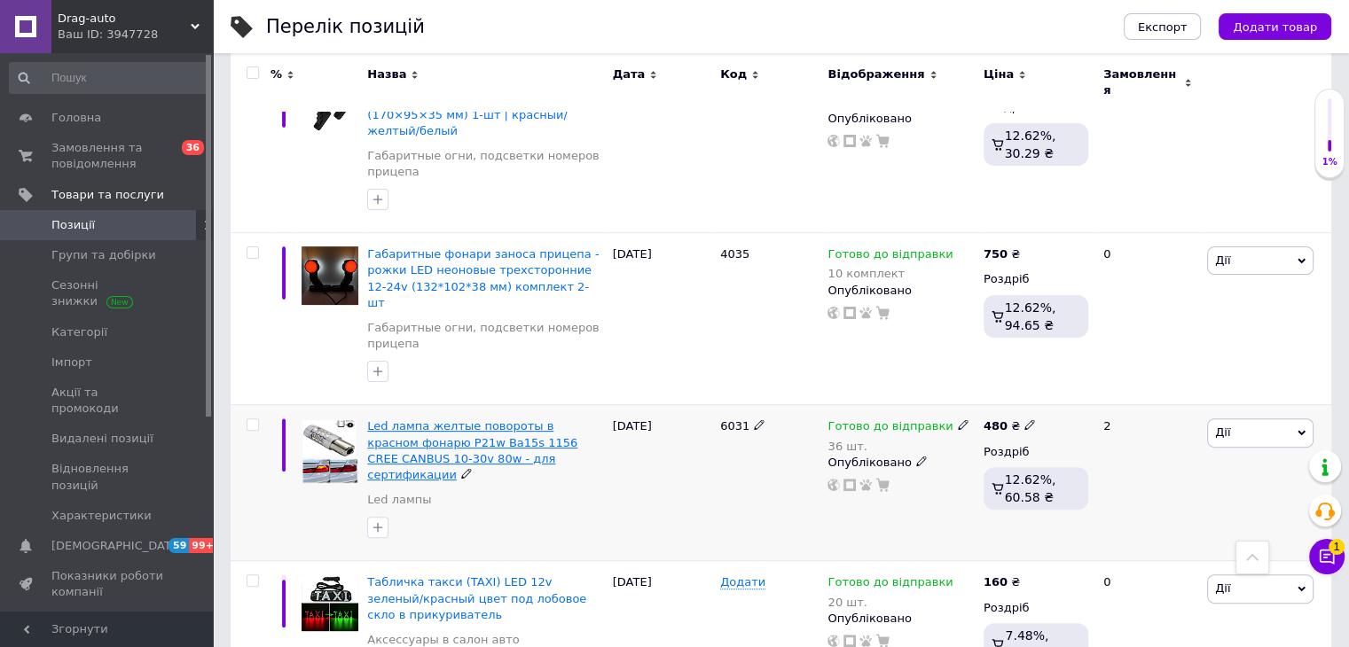
click at [491, 419] on span "Led лампа желтые повороты в красном фонарю P21w Ba15s 1156 CREE CANBUS 10-30v 8…" at bounding box center [472, 450] width 210 height 62
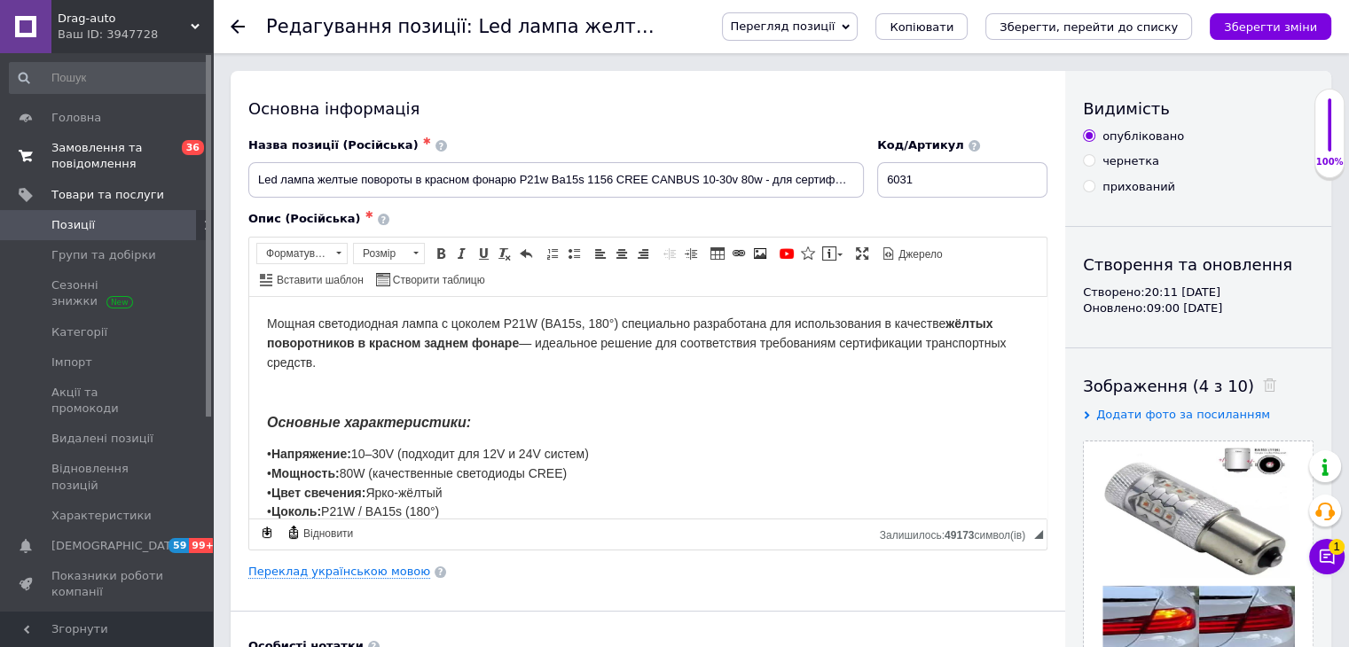
click at [115, 167] on span "Замовлення та повідомлення" at bounding box center [107, 156] width 113 height 32
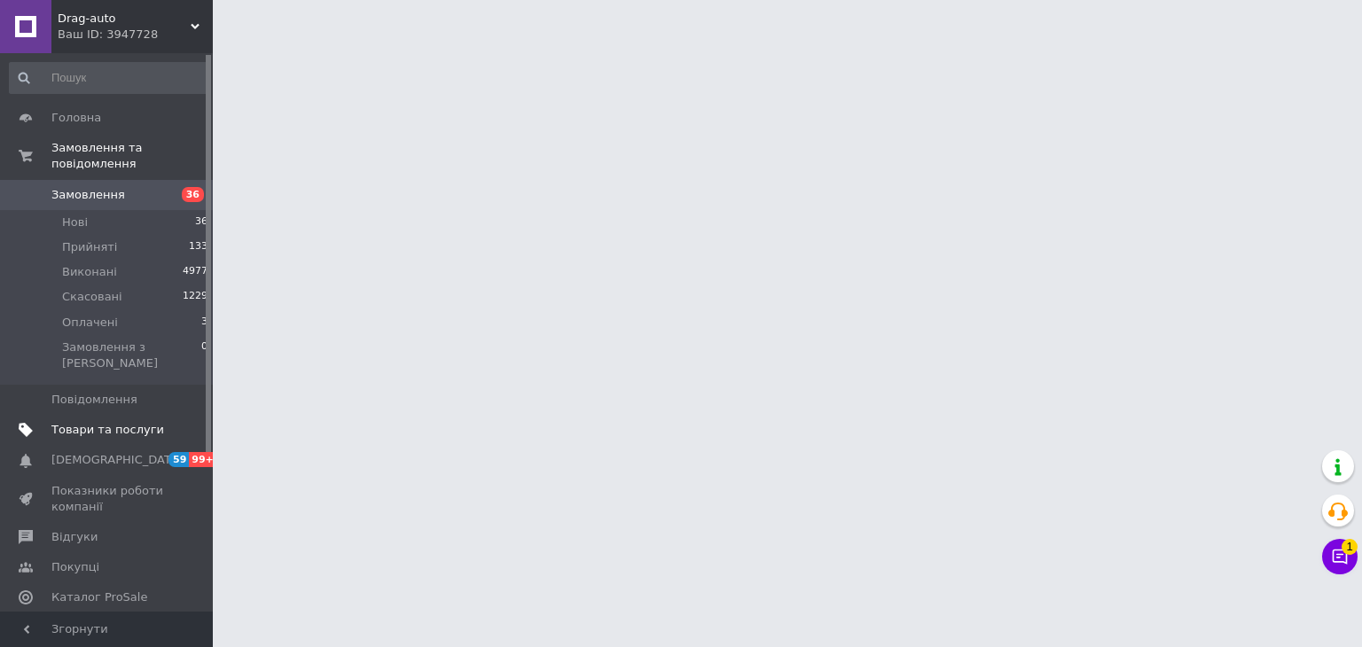
click at [114, 422] on span "Товари та послуги" at bounding box center [107, 430] width 113 height 16
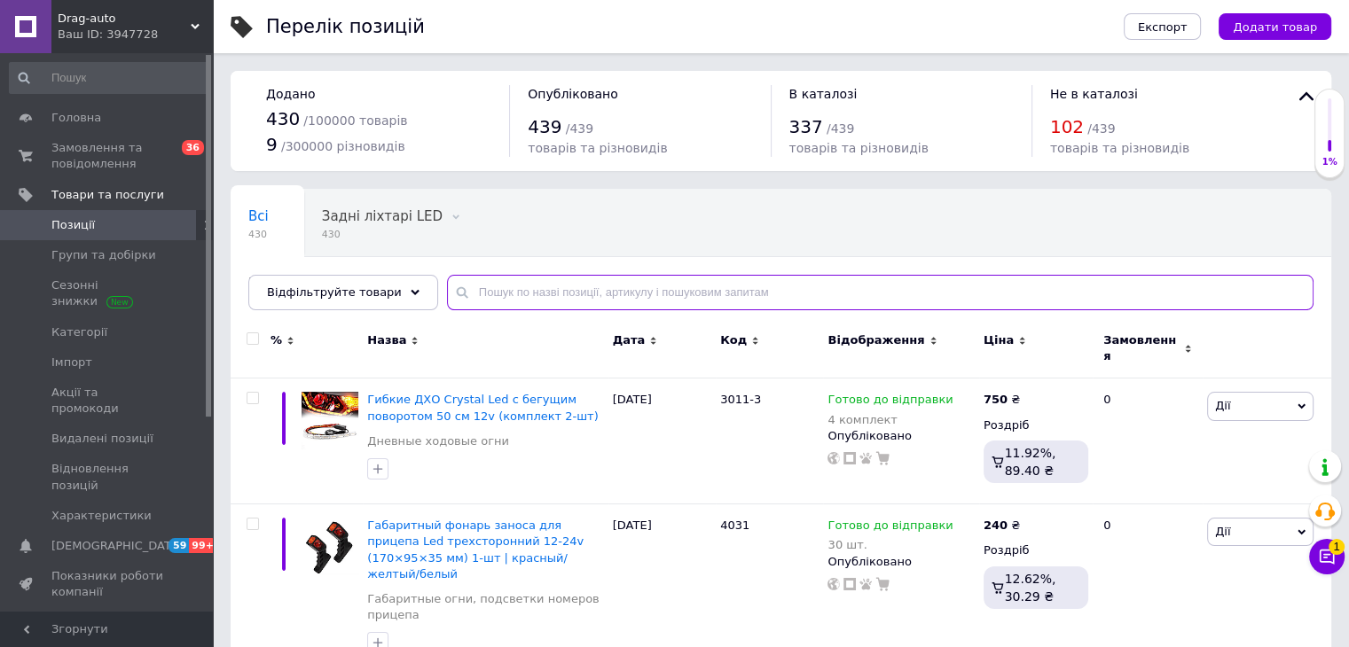
click at [610, 286] on input "text" at bounding box center [880, 292] width 866 height 35
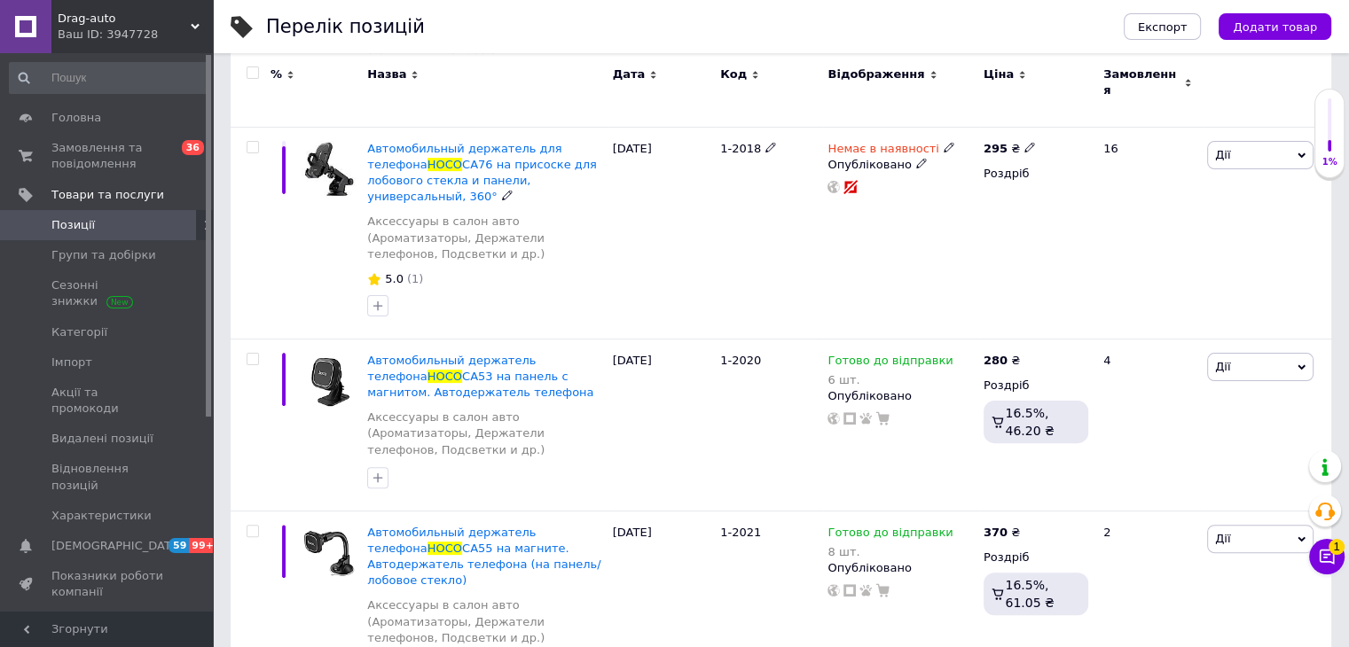
scroll to position [443, 0]
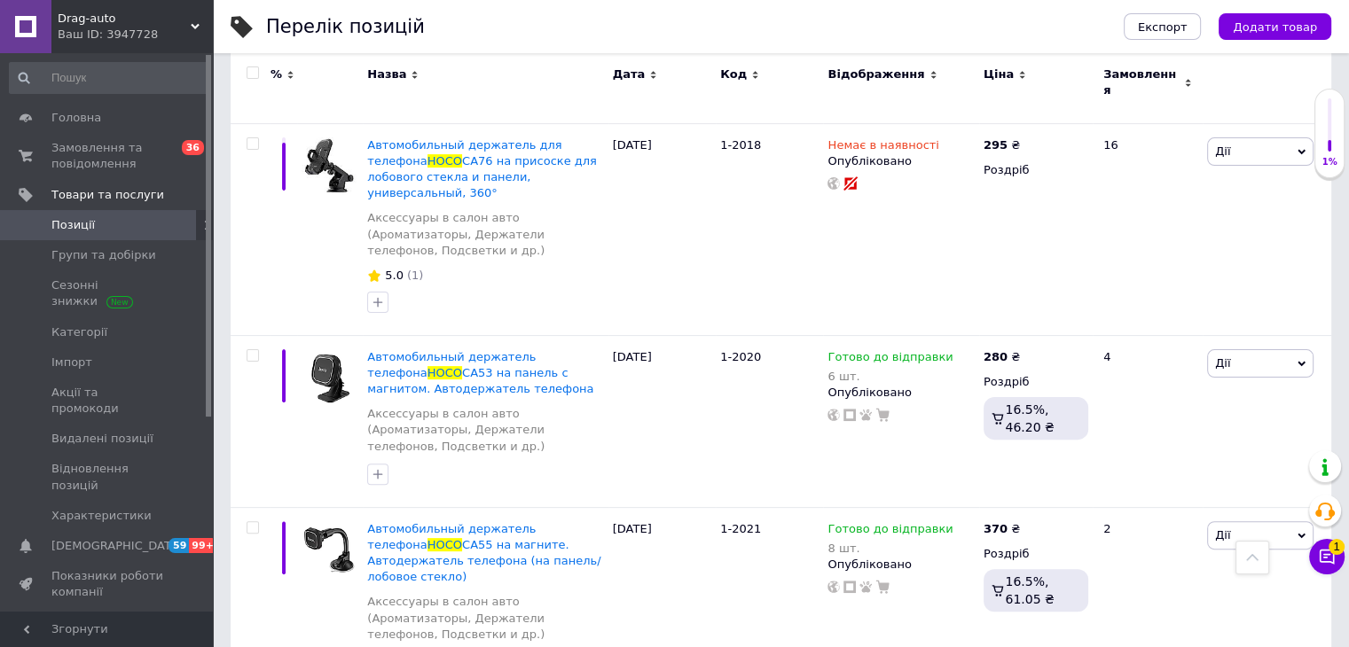
type input "Hoco"
click at [80, 273] on link "Сезонні знижки" at bounding box center [109, 293] width 218 height 46
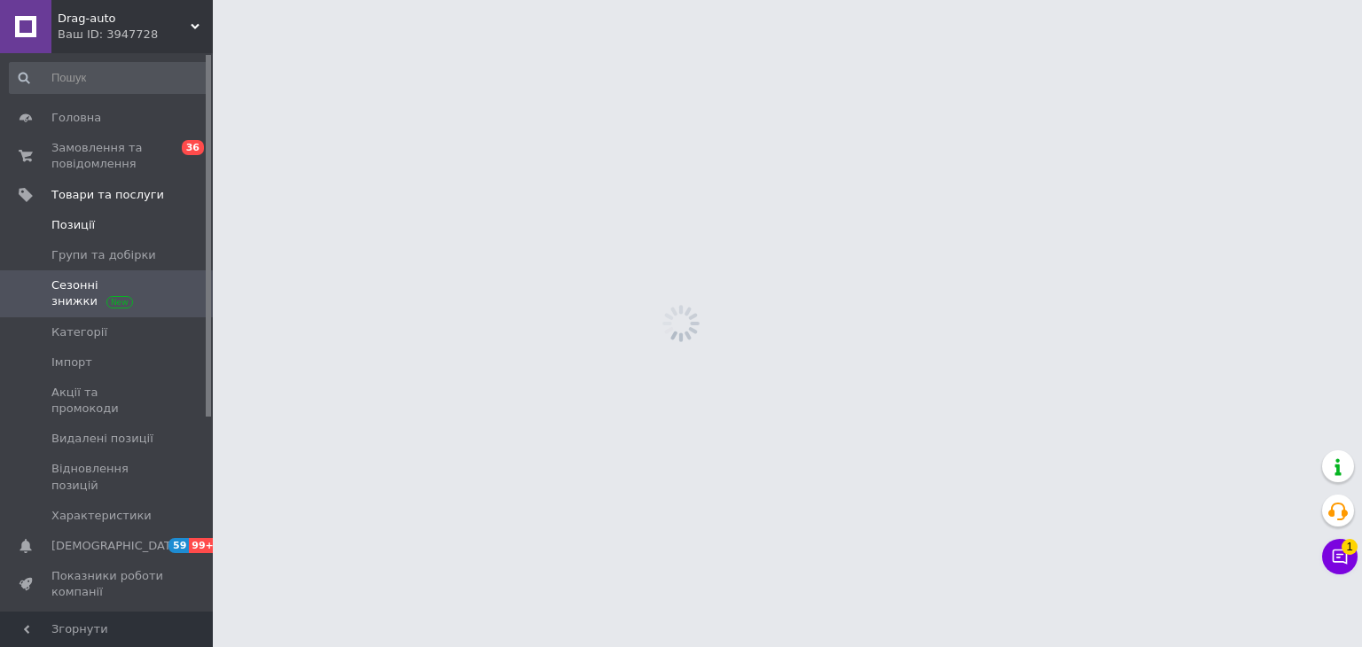
click at [91, 231] on span "Позиції" at bounding box center [107, 225] width 113 height 16
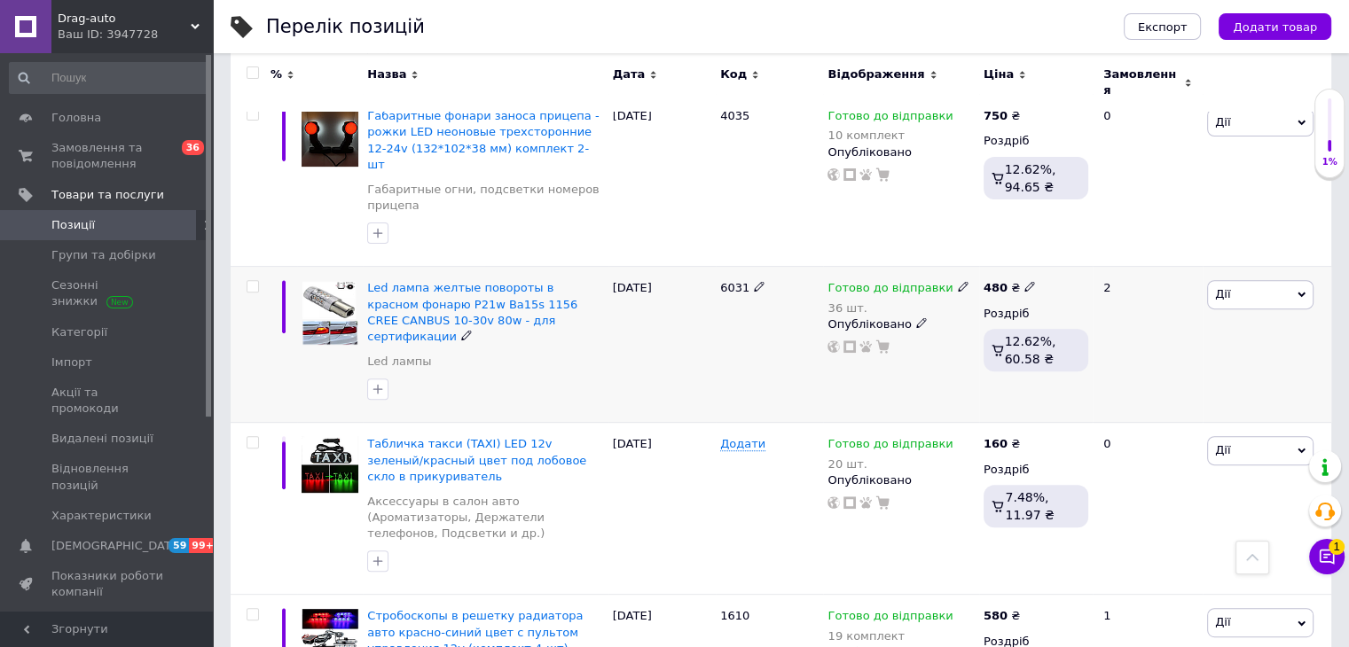
scroll to position [532, 0]
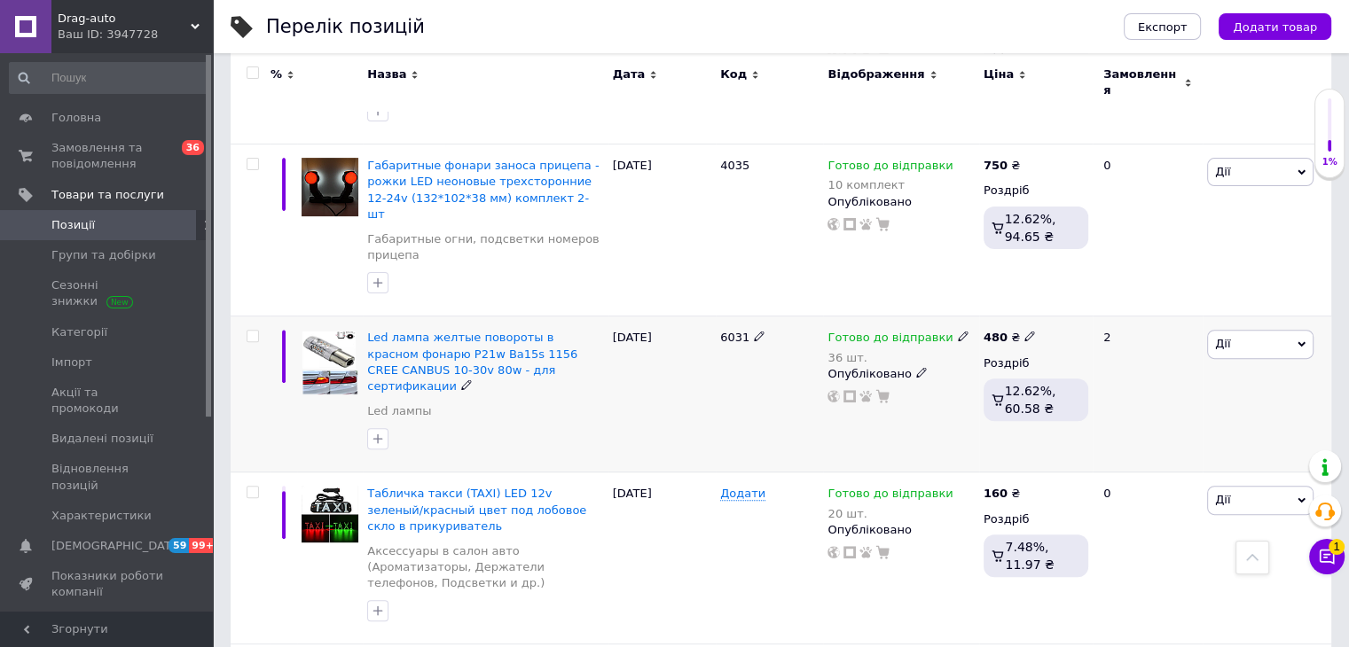
click at [404, 317] on div "Led лампа желтые повороты в красном фонарю P21w Ba15s 1156 CREE CANBUS 10-30v 8…" at bounding box center [485, 395] width 245 height 156
click at [423, 331] on span "Led лампа желтые повороты в красном фонарю P21w Ba15s 1156 CREE CANBUS 10-30v 8…" at bounding box center [472, 362] width 210 height 62
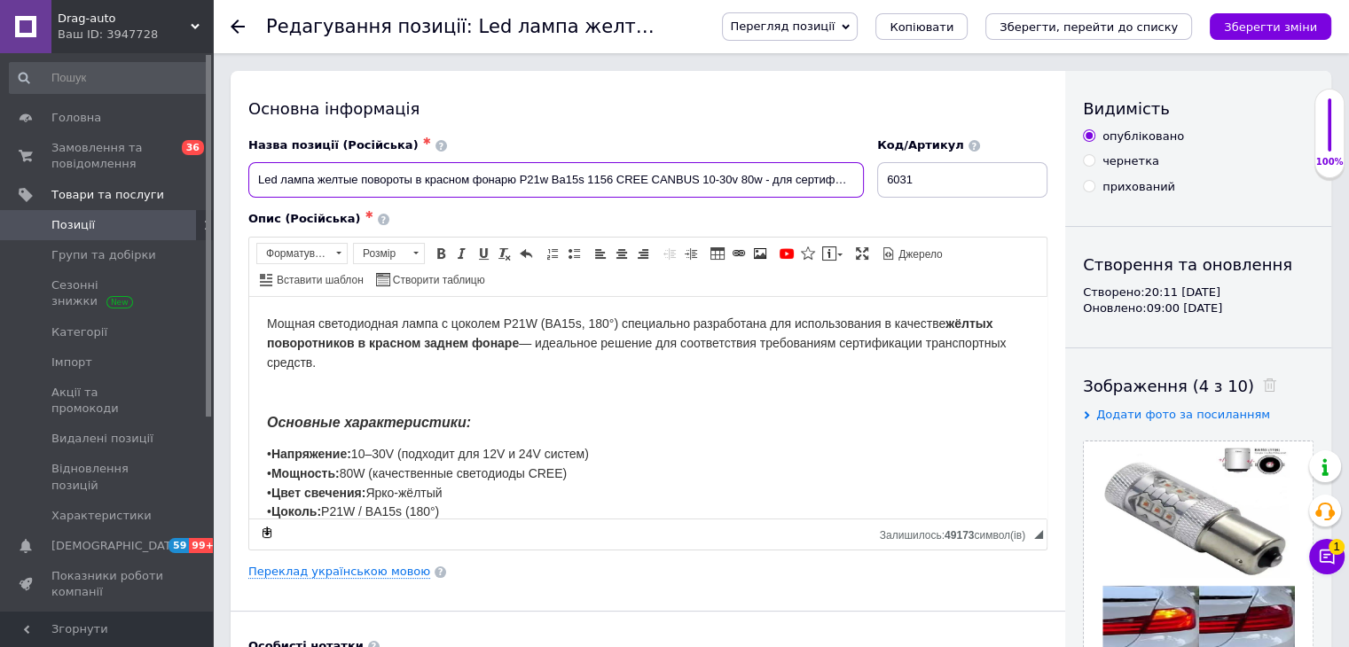
click at [545, 188] on input "Led лампа желтые повороты в красном фонарю P21w Ba15s 1156 CREE CANBUS 10-30v 8…" at bounding box center [555, 179] width 615 height 35
click at [371, 325] on span "Мощная светодиодная лампа с цоколем P21W (BA15s, 180°) специально разработана д…" at bounding box center [636, 342] width 739 height 53
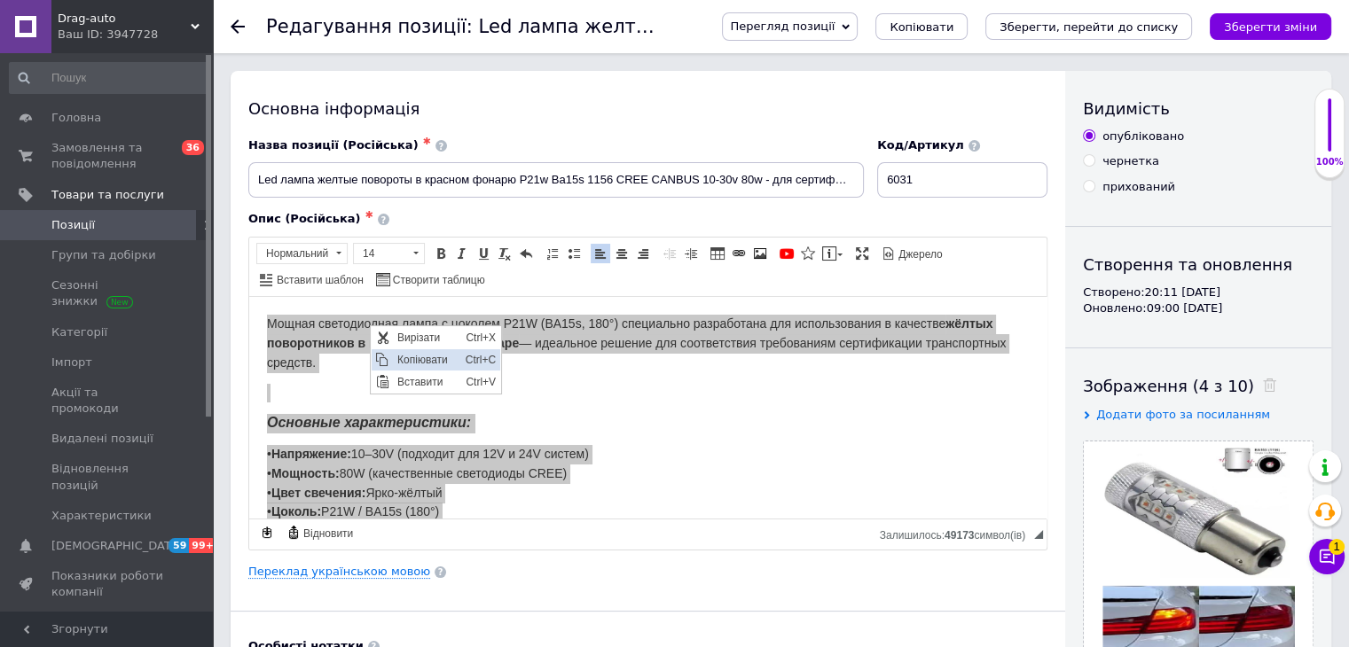
drag, startPoint x: 405, startPoint y: 353, endPoint x: 523, endPoint y: 333, distance: 119.5
click at [405, 353] on span "Копіювати" at bounding box center [426, 359] width 68 height 21
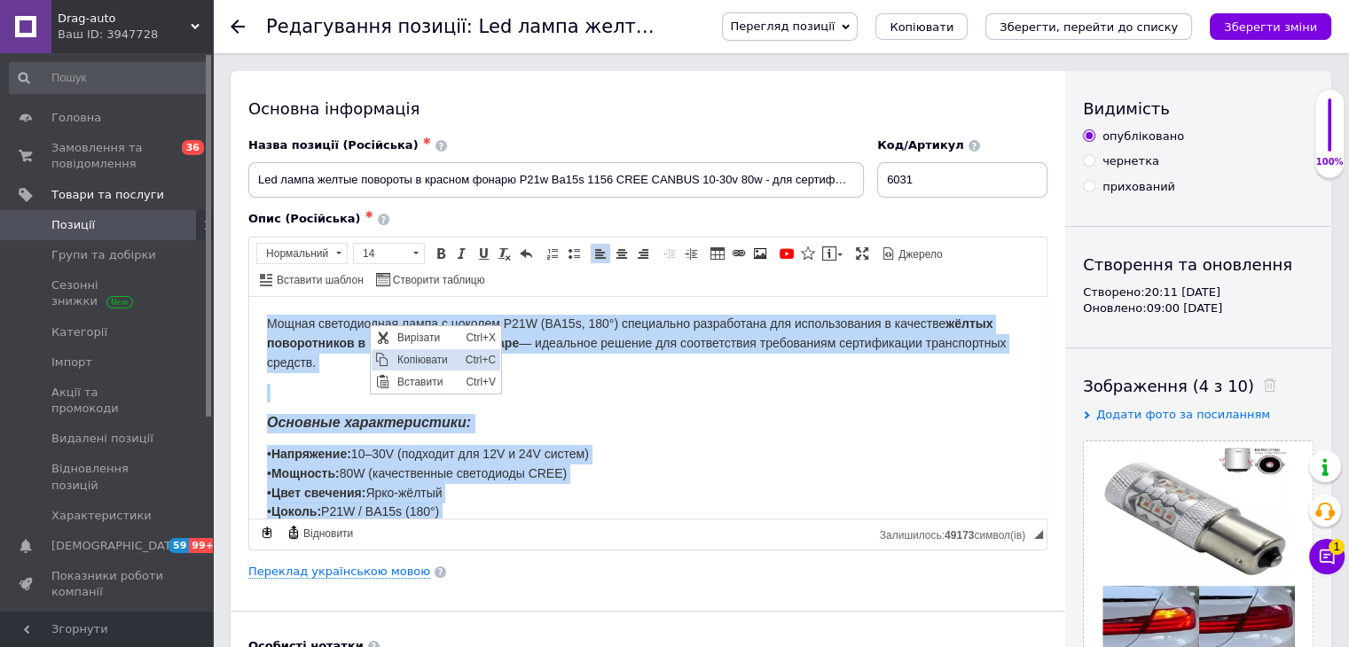
copy body "Мощная светодиодная лампа с цоколем P21W (BA15s, 180°) специально разработана д…"
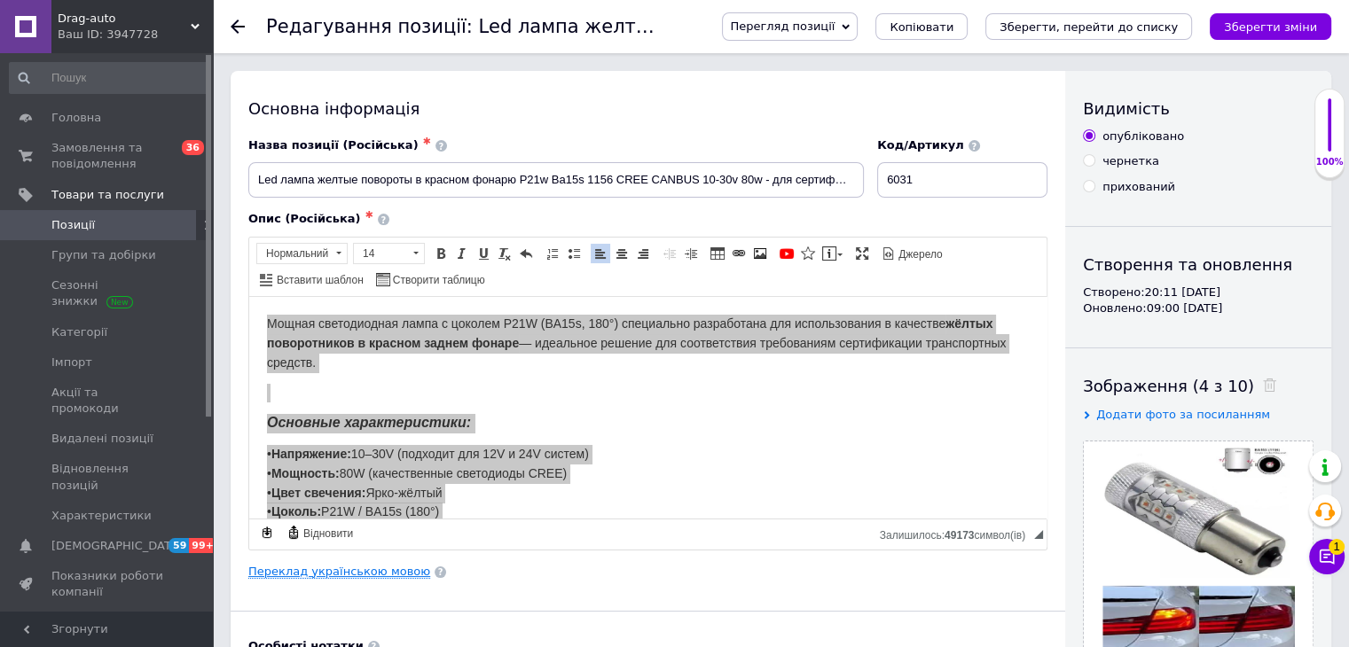
click at [361, 567] on link "Переклад українською мовою" at bounding box center [339, 572] width 182 height 14
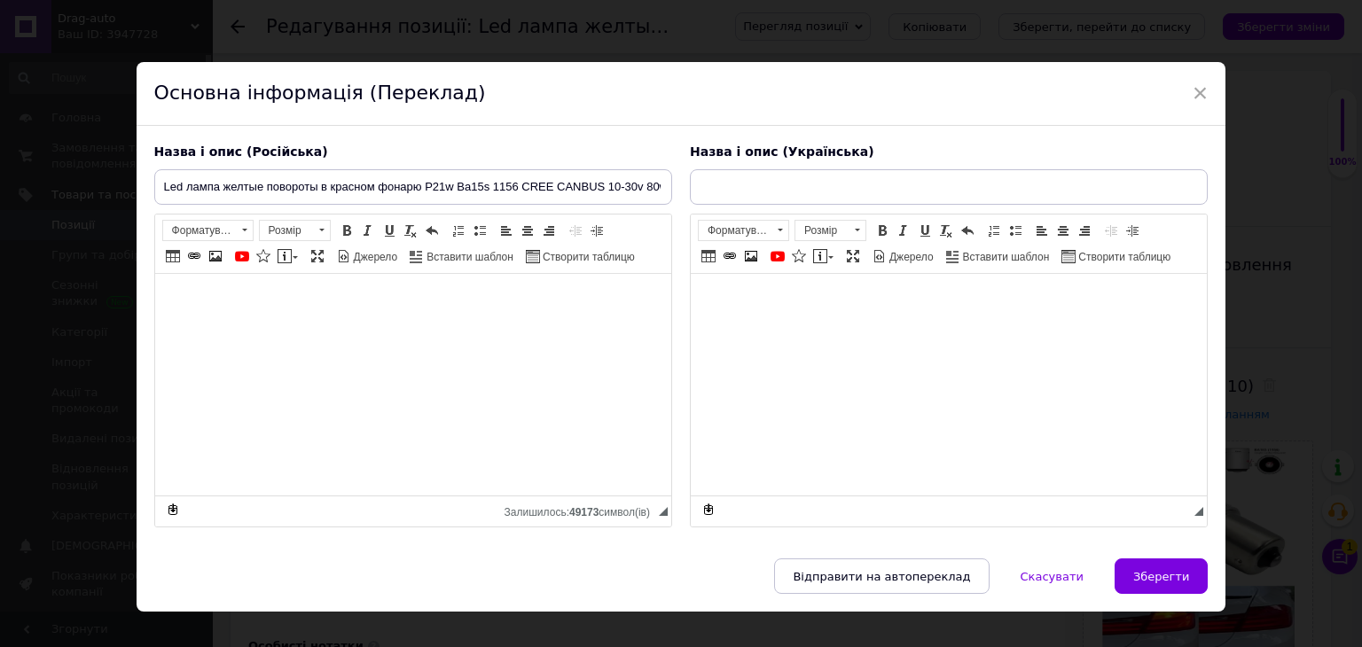
type input "Led лампа жовті повороти в червоному ліхтарі P21w Ba15s 1156 CREE CANBUS 10-30v…"
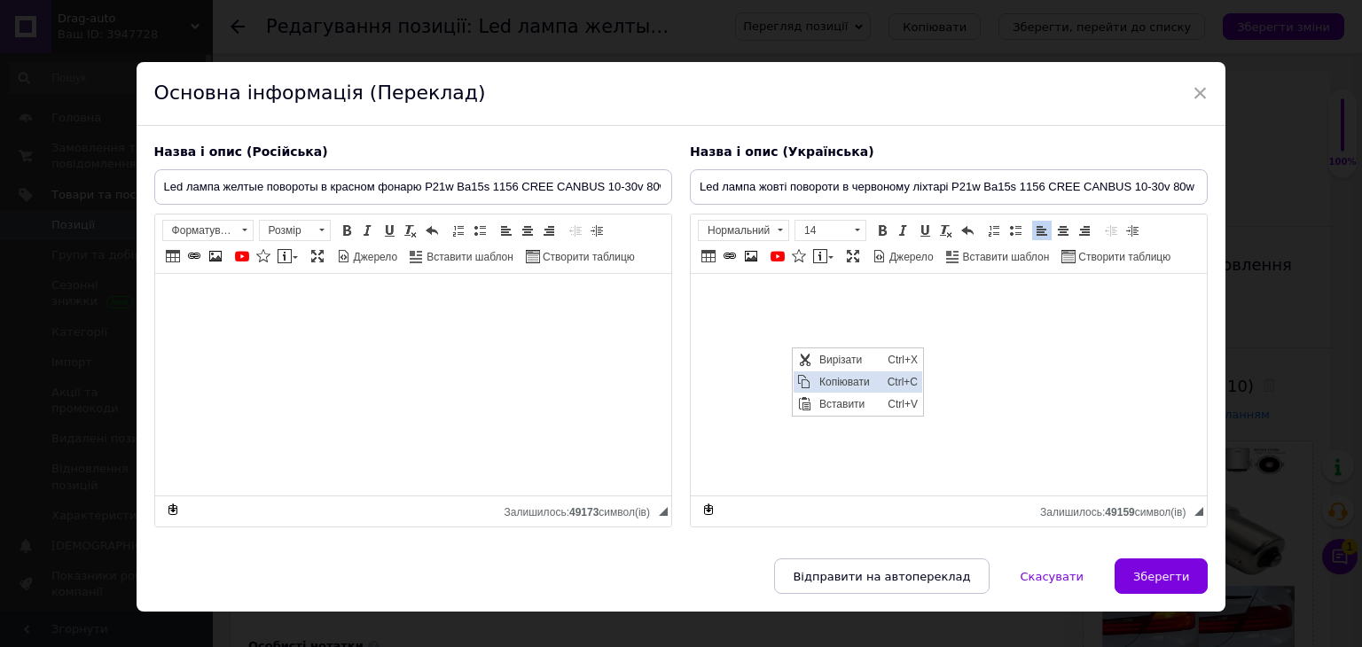
click at [811, 379] on span "Копіювати" at bounding box center [803, 381] width 21 height 21
click at [1193, 102] on span "×" at bounding box center [1201, 93] width 16 height 30
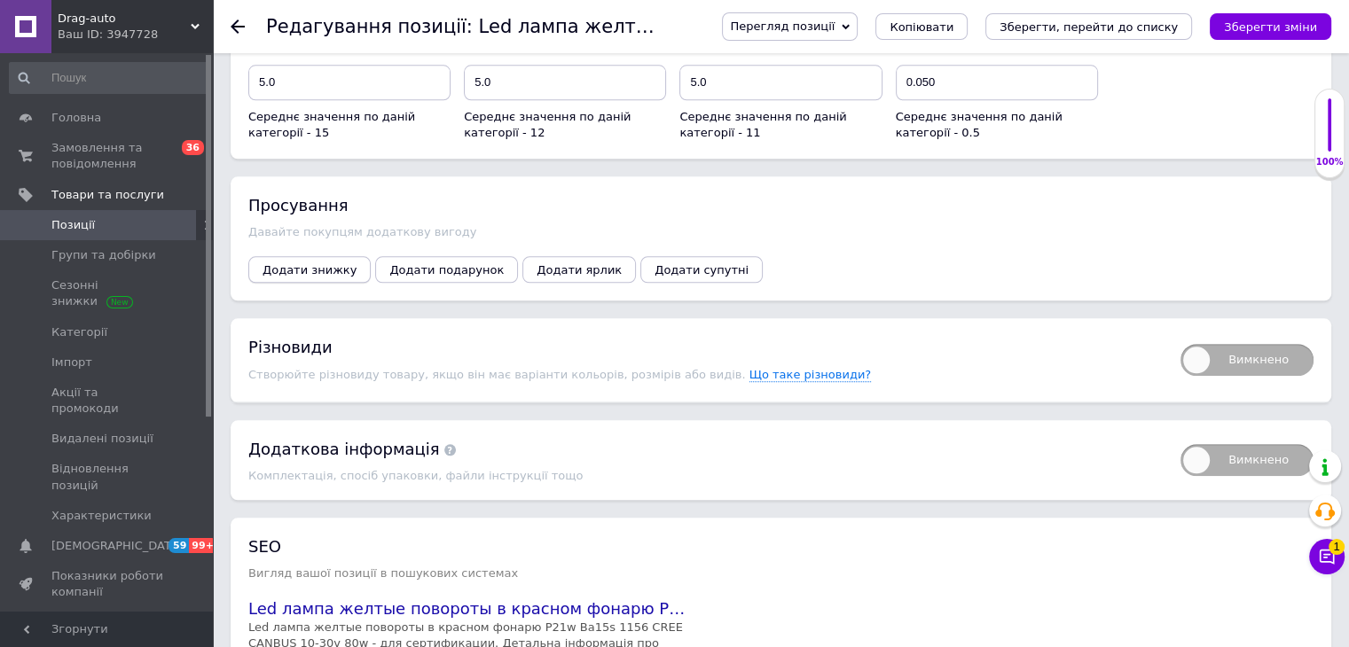
scroll to position [1596, 0]
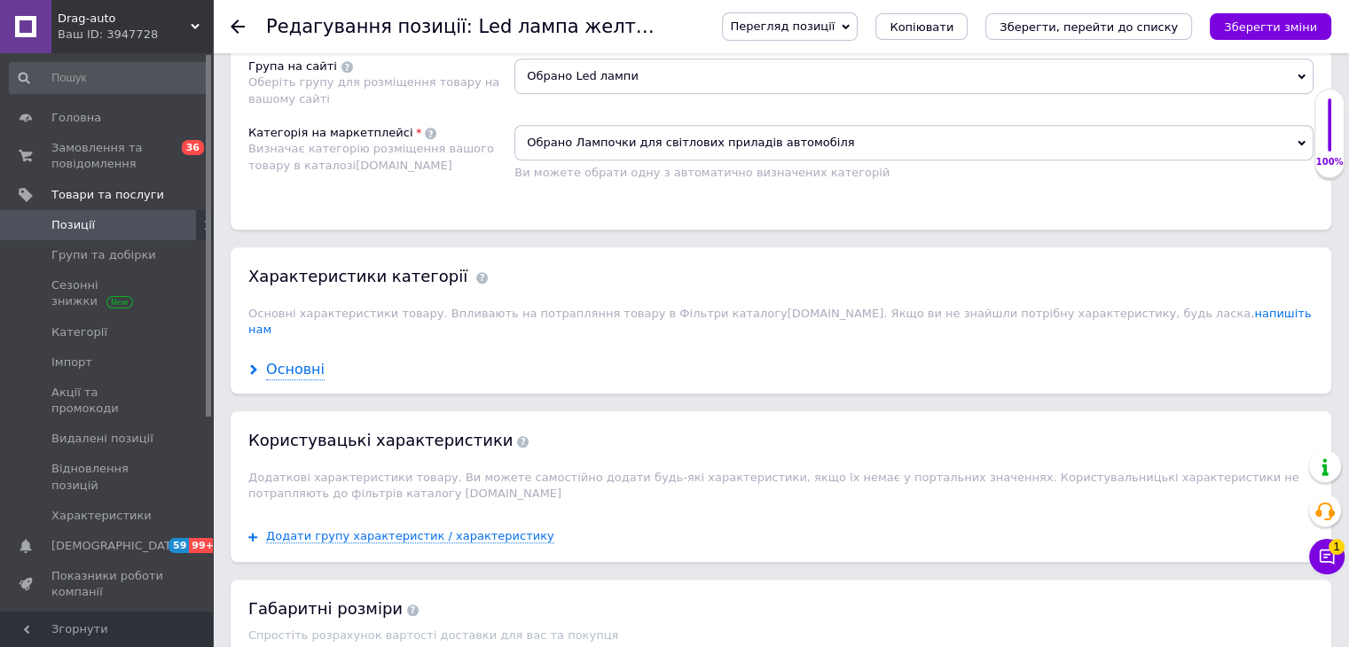
click at [298, 360] on div "Основні" at bounding box center [295, 370] width 59 height 20
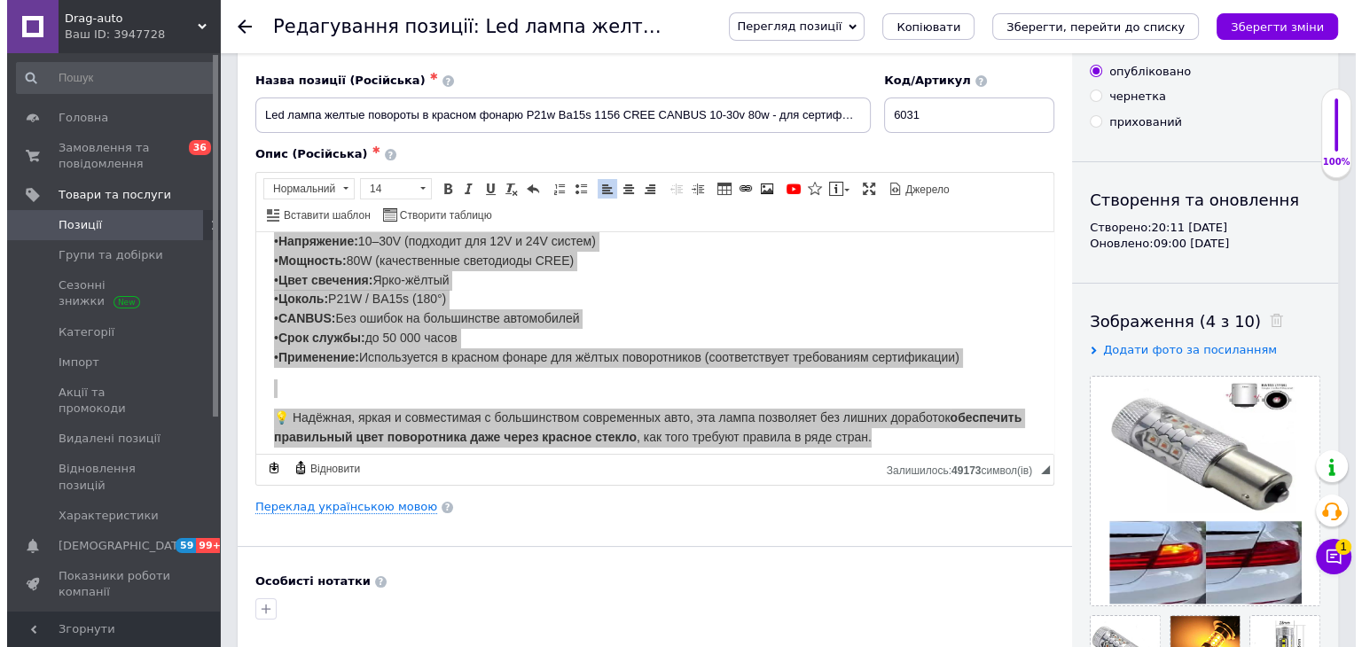
scroll to position [0, 0]
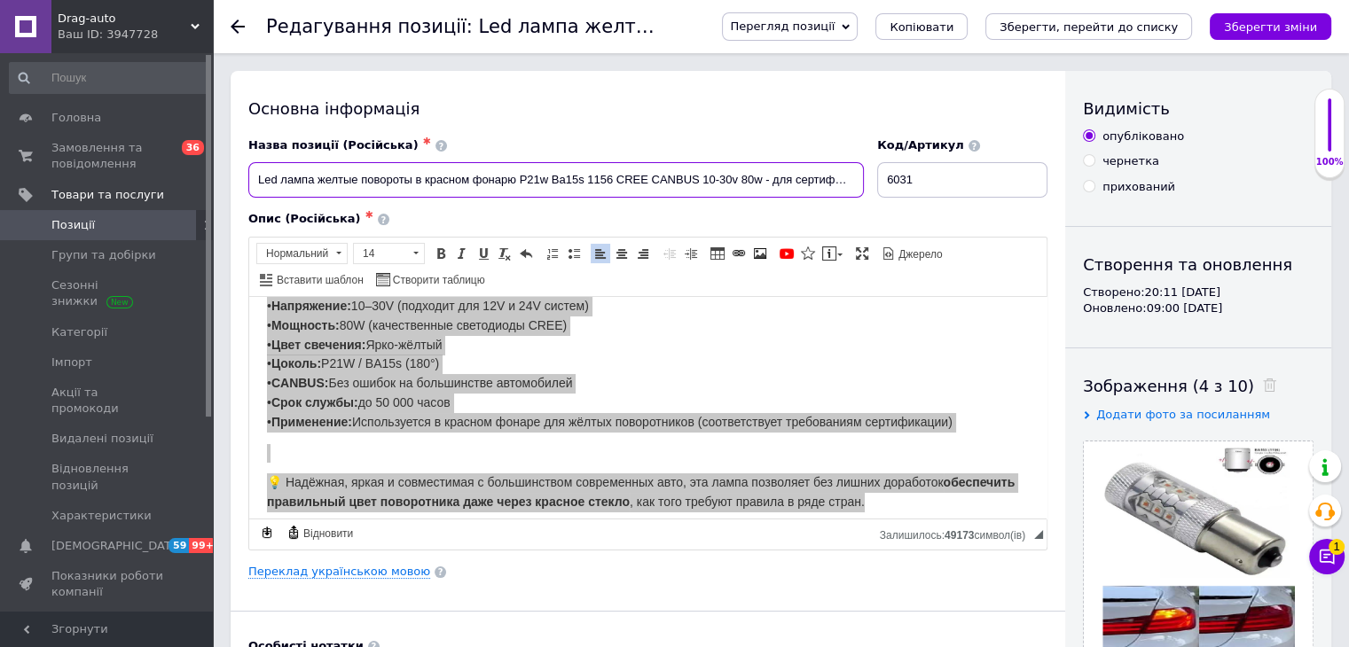
click at [535, 188] on input "Led лампа желтые повороты в красном фонарю P21w Ba15s 1156 CREE CANBUS 10-30v 8…" at bounding box center [555, 179] width 615 height 35
click at [363, 569] on link "Переклад українською мовою" at bounding box center [339, 572] width 182 height 14
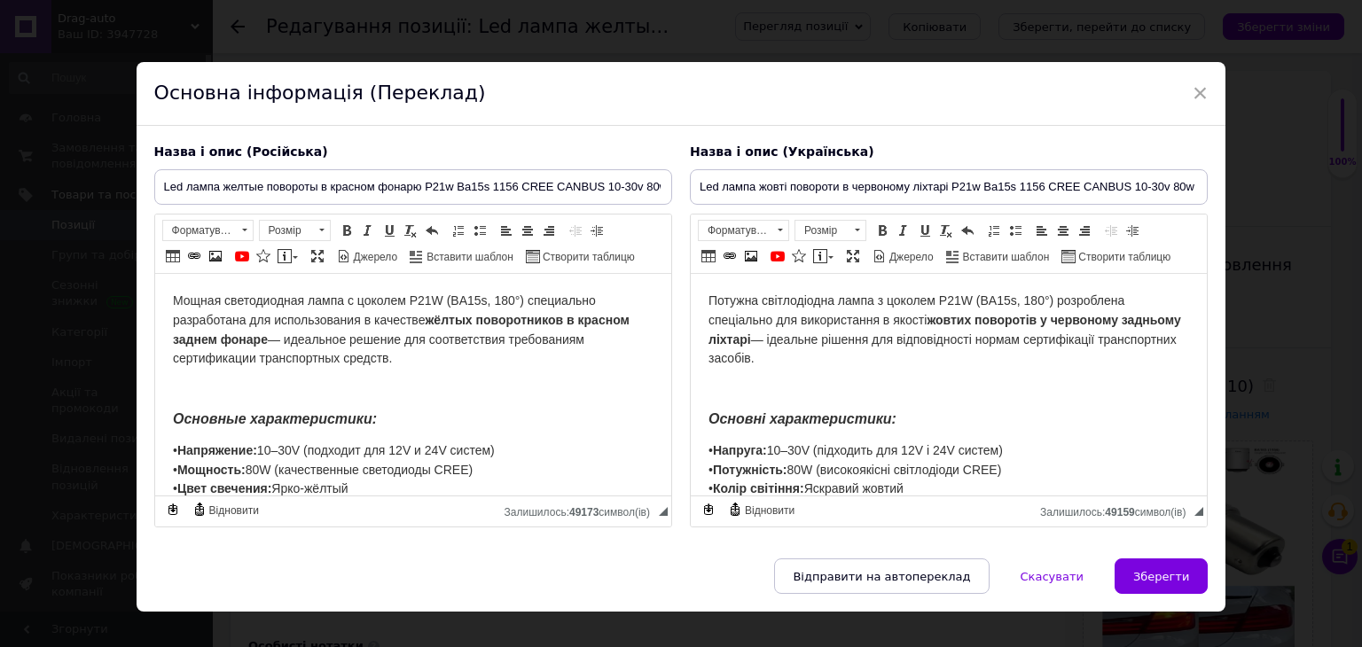
click at [368, 316] on span "Мощная светодиодная лампа с цоколем P21W (BA15s, 180°) специально разработана д…" at bounding box center [400, 330] width 457 height 72
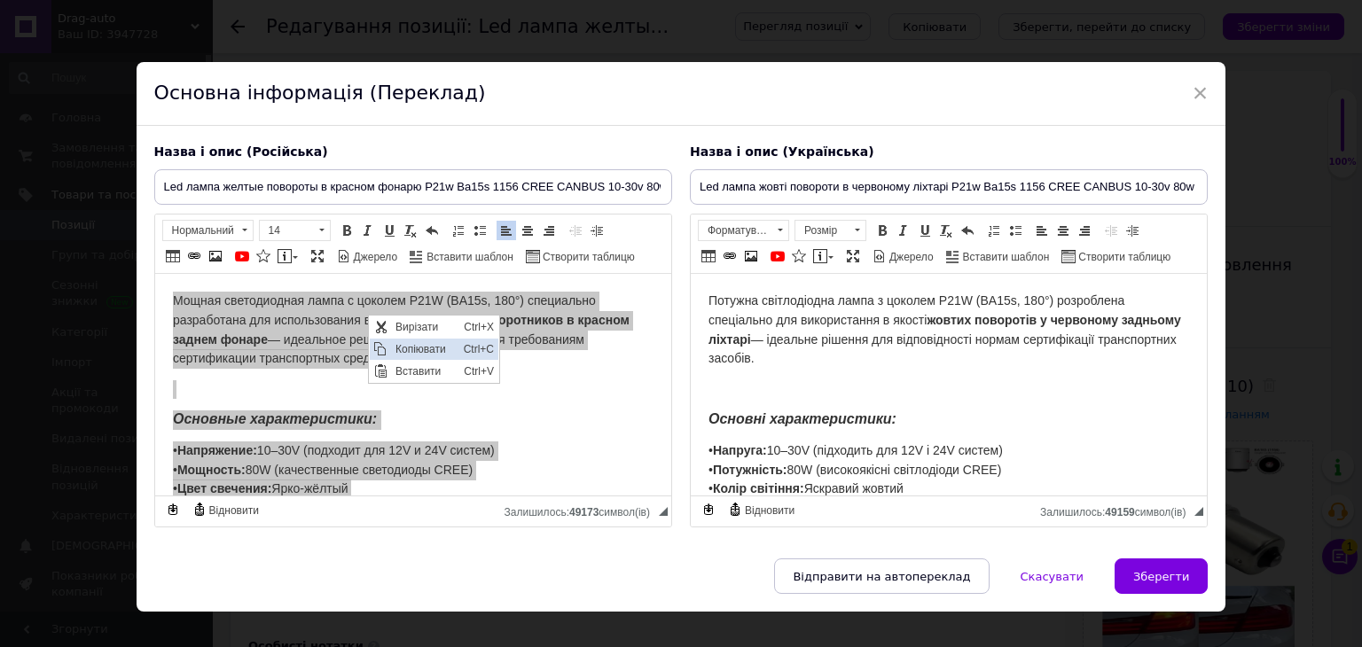
click at [390, 351] on span "Копіювати" at bounding box center [424, 348] width 68 height 21
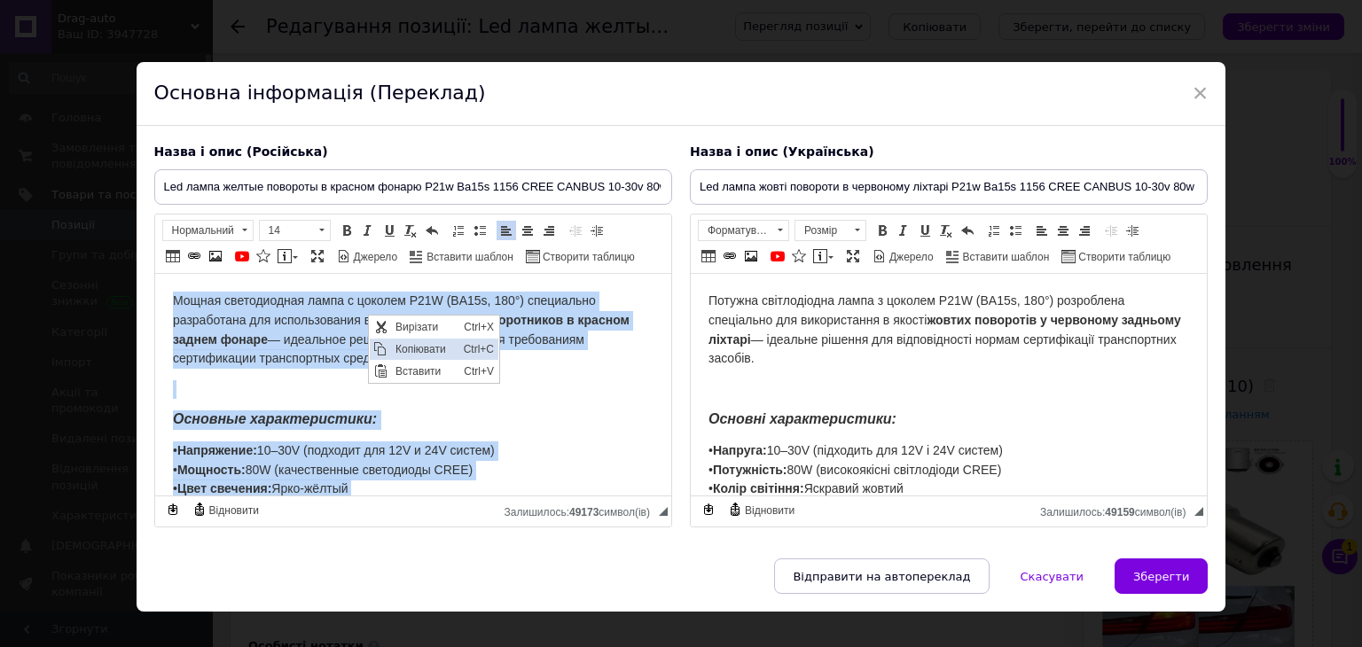
copy body "Мощная светодиодная лампа с цоколем P21W (BA15s, 180°) специально разработана д…"
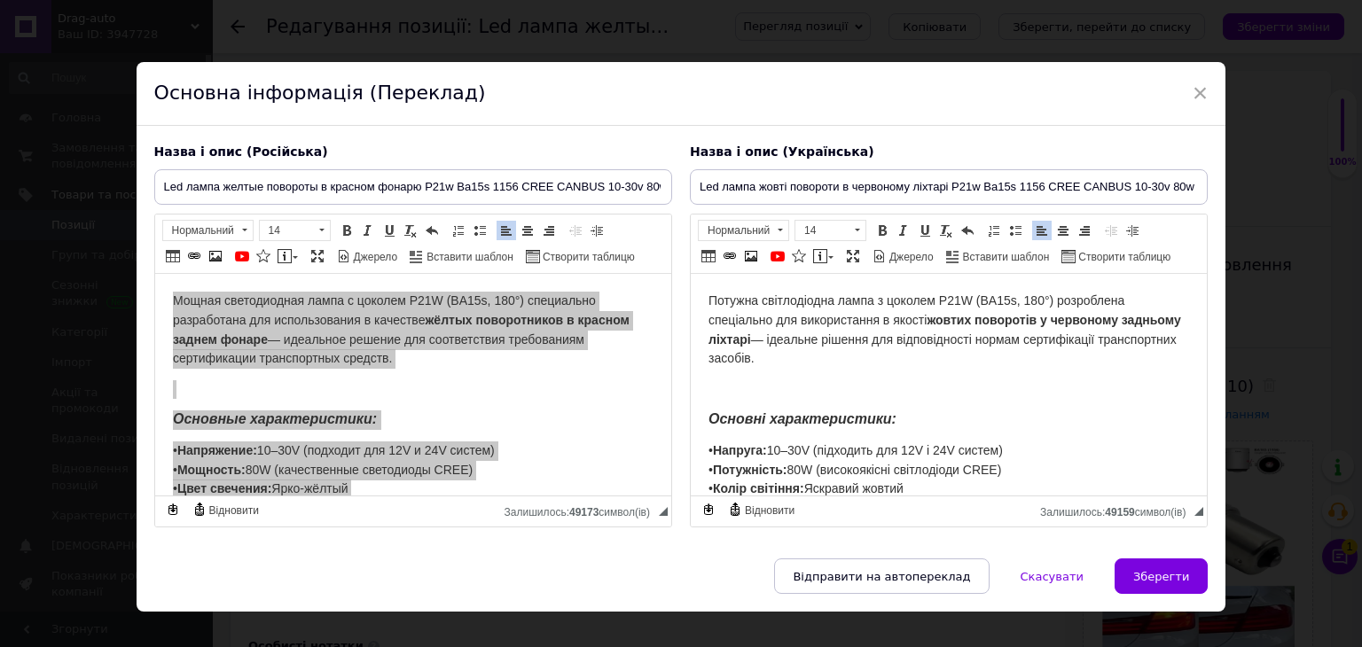
click at [811, 294] on span "Потужна світлодіодна лампа з цоколем P21W (BA15s, 180°) розроблена спеціально д…" at bounding box center [944, 330] width 473 height 72
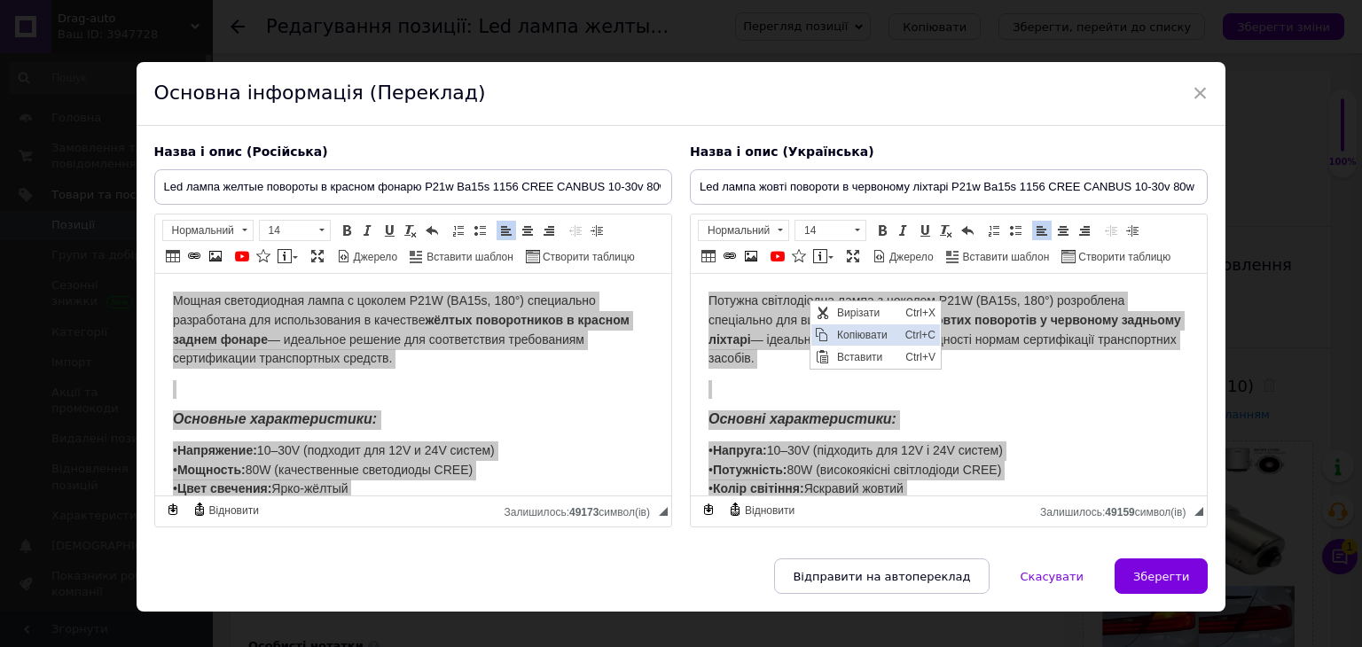
click at [830, 329] on span "Копіювати" at bounding box center [821, 334] width 21 height 21
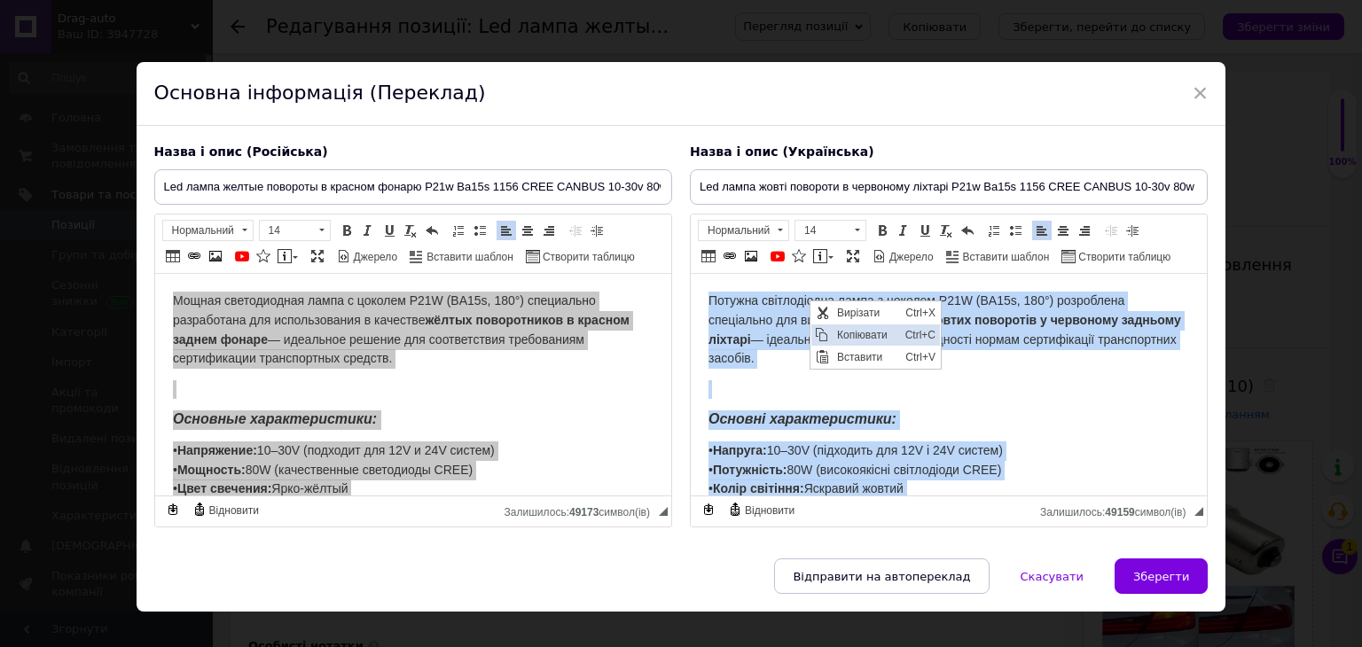
copy body "Потужна світлодіодна лампа з цоколем P21W (BA15s, 180°) розроблена спеціально д…"
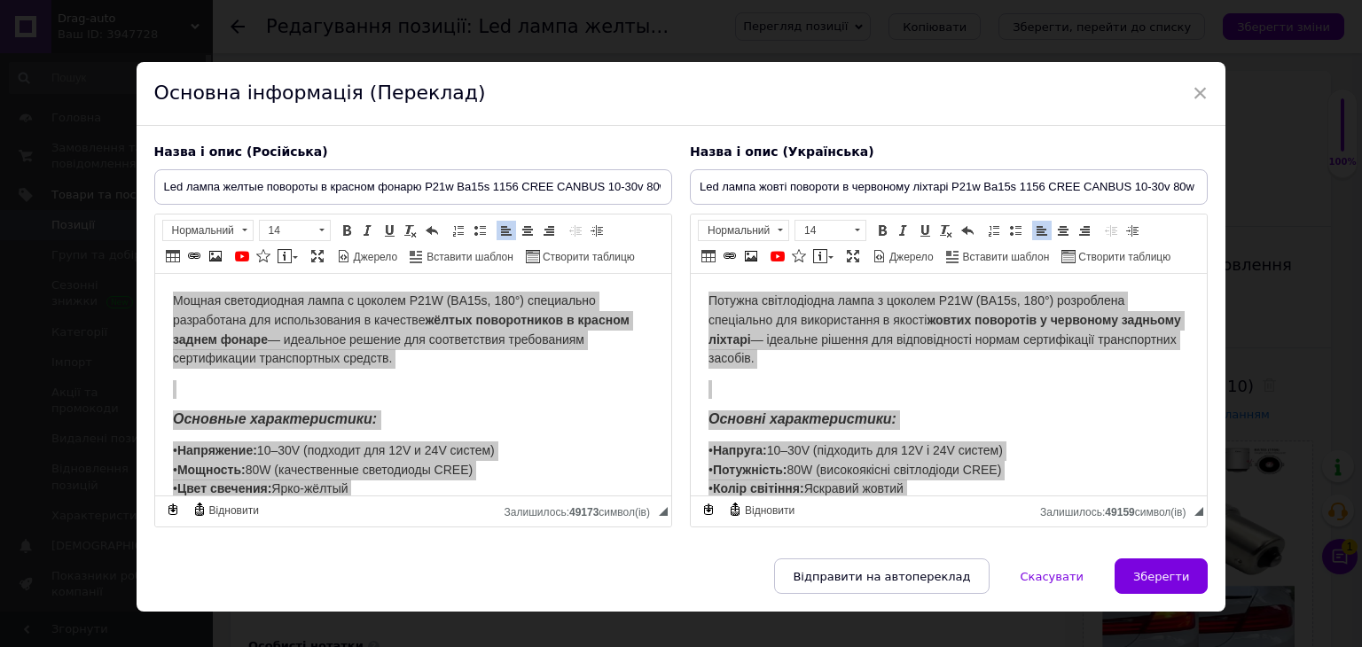
click at [1202, 90] on span "×" at bounding box center [1201, 93] width 16 height 30
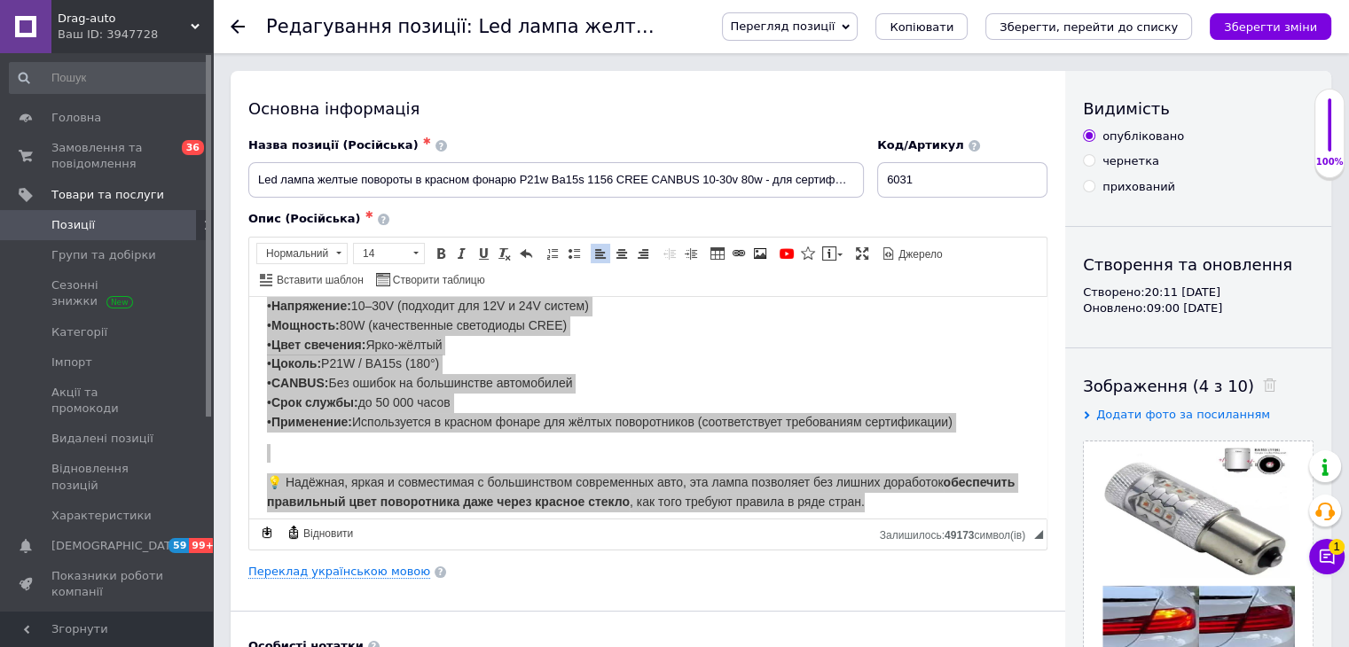
click at [129, 238] on link "Позиції" at bounding box center [109, 225] width 218 height 30
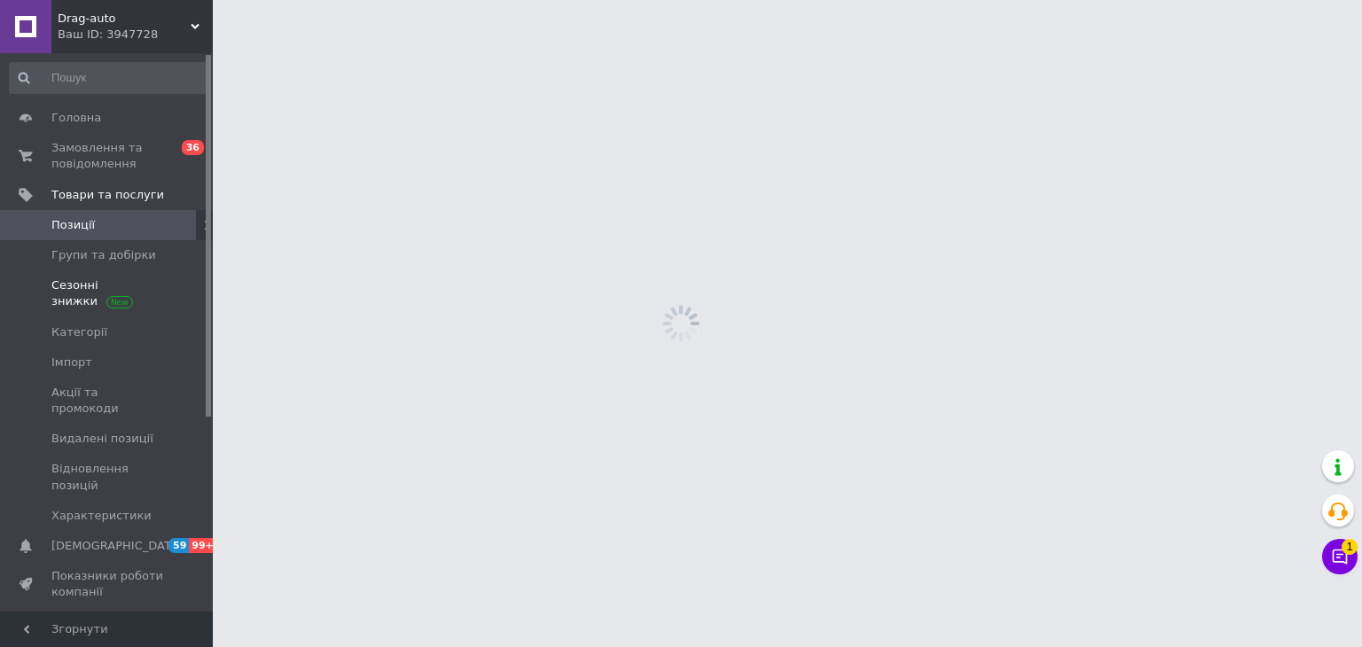
click at [117, 274] on link "Сезонні знижки" at bounding box center [109, 293] width 218 height 46
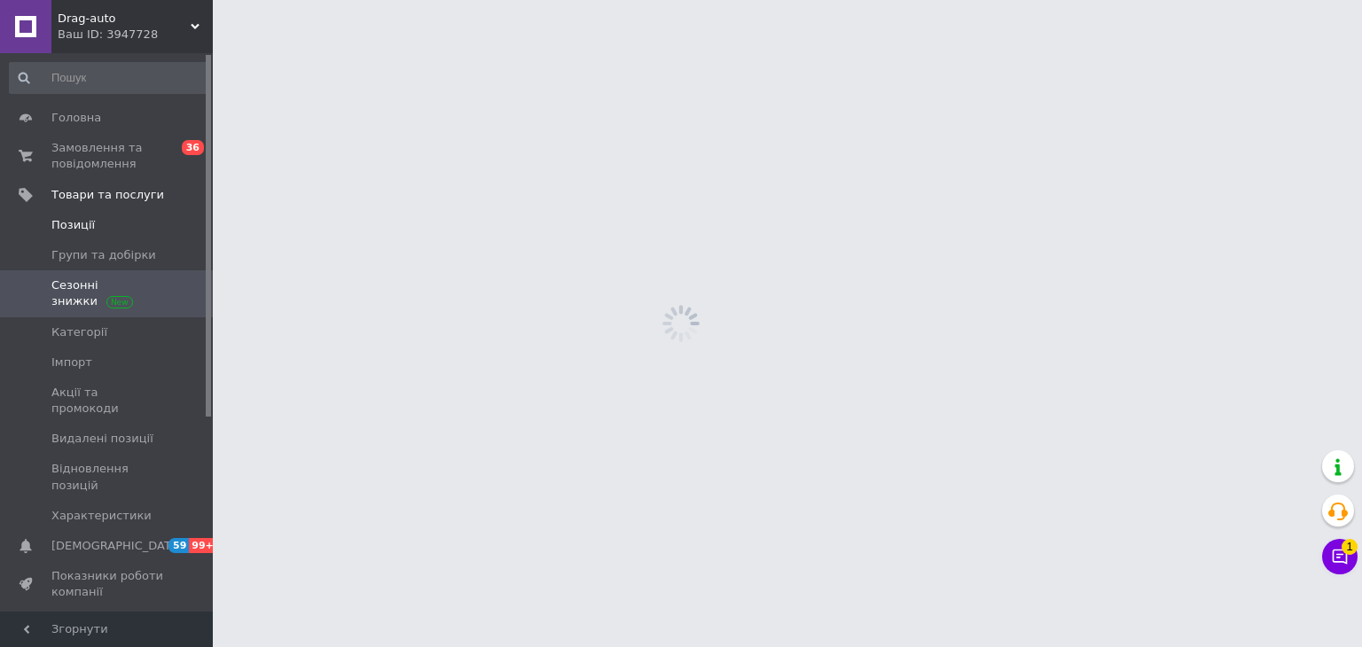
click at [114, 239] on link "Позиції" at bounding box center [109, 225] width 218 height 30
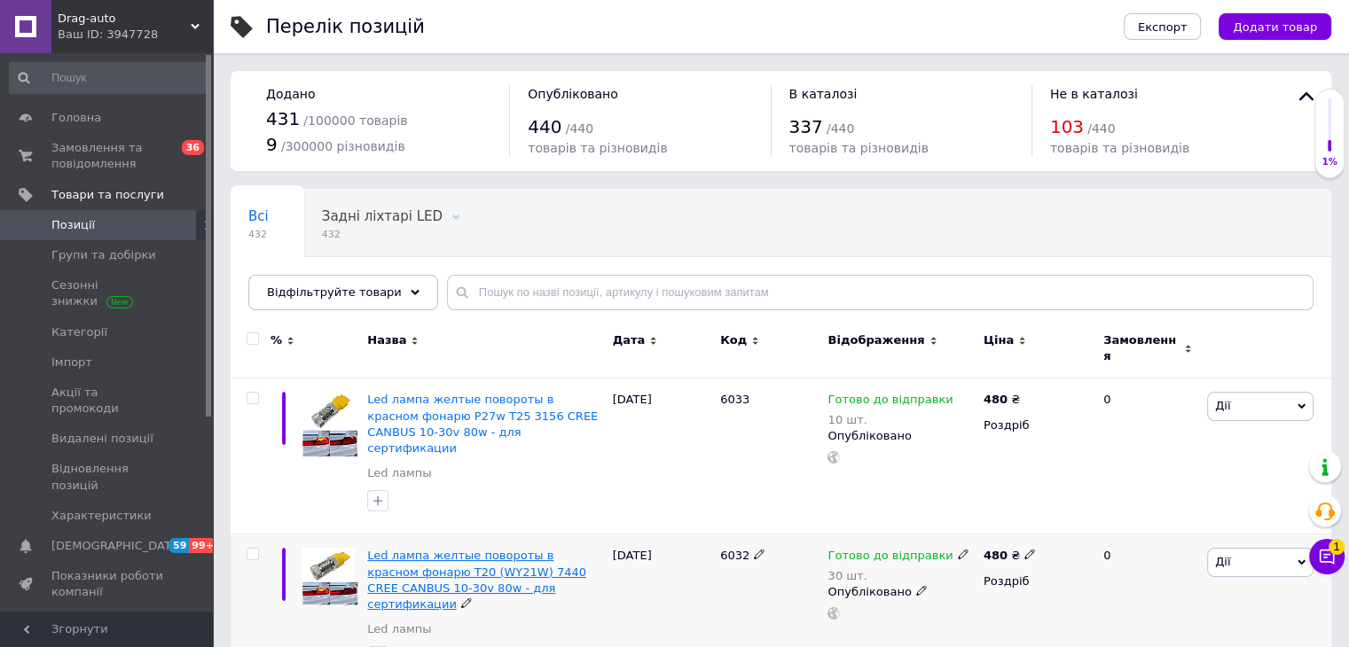
click at [451, 549] on span "Led лампа желтые повороты в красном фонарю T20 (WY21W) 7440 CREE CANBUS 10-30v …" at bounding box center [476, 580] width 219 height 62
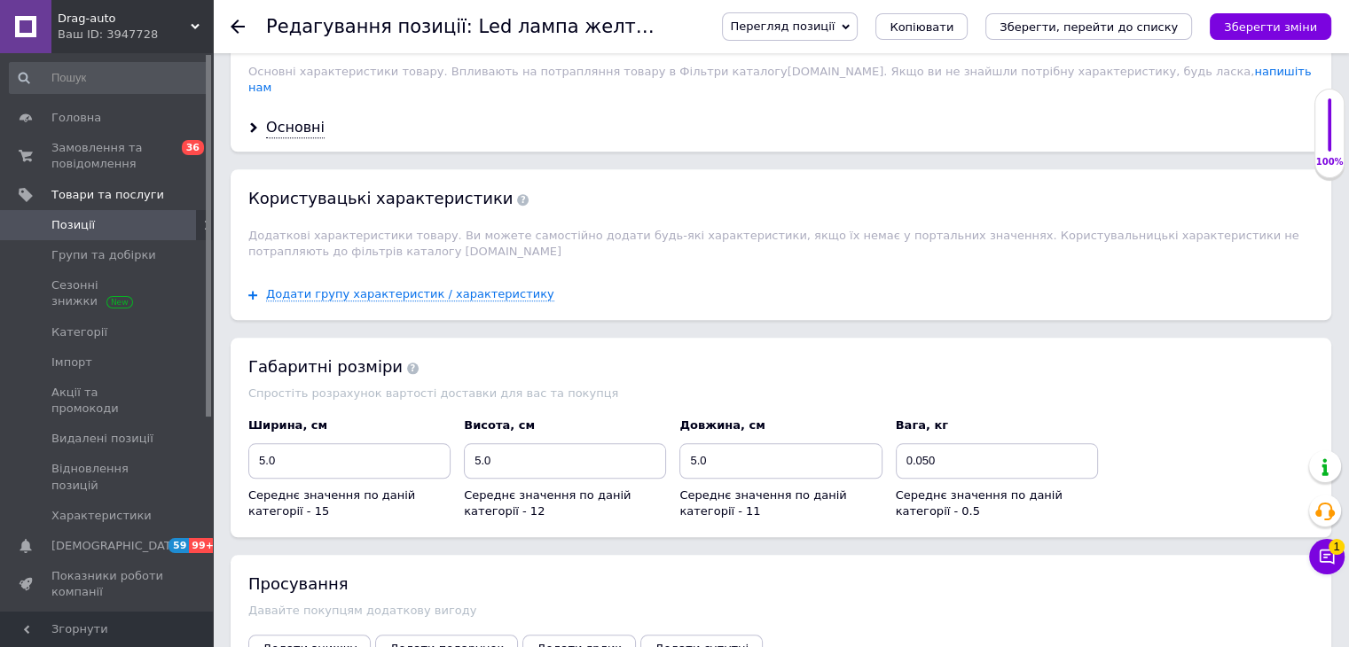
scroll to position [1596, 0]
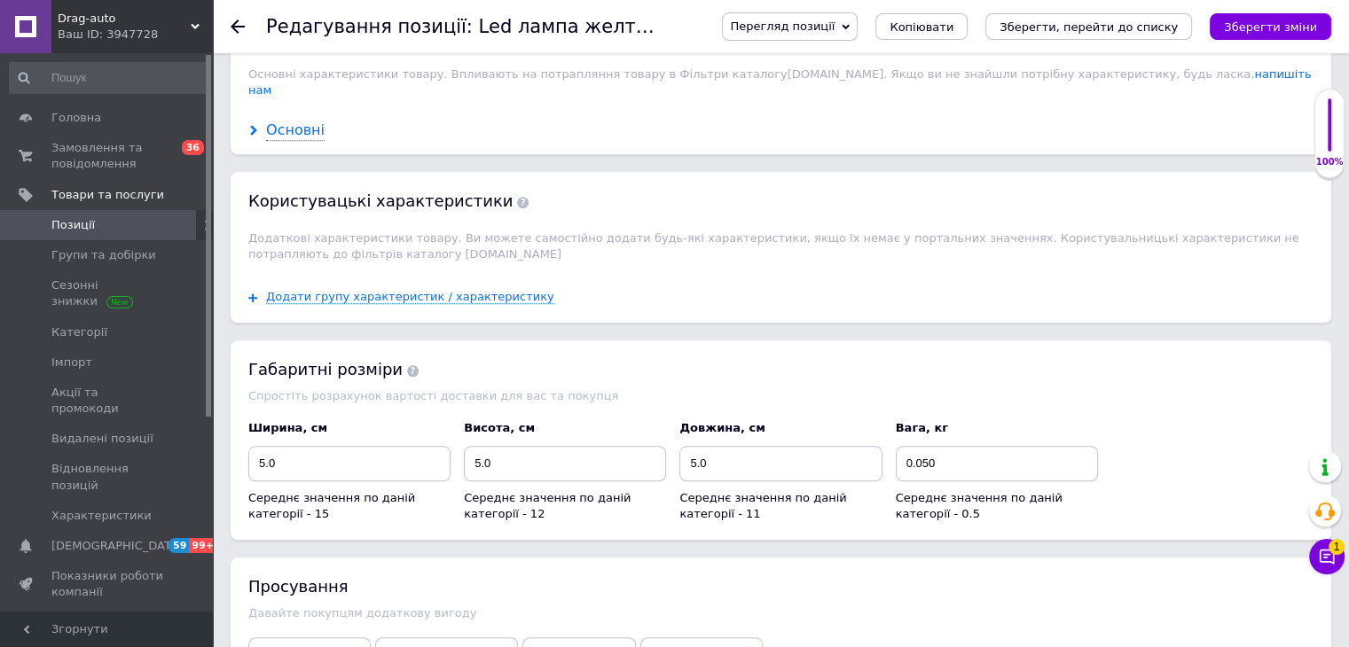
click at [299, 121] on div "Основні" at bounding box center [295, 131] width 59 height 20
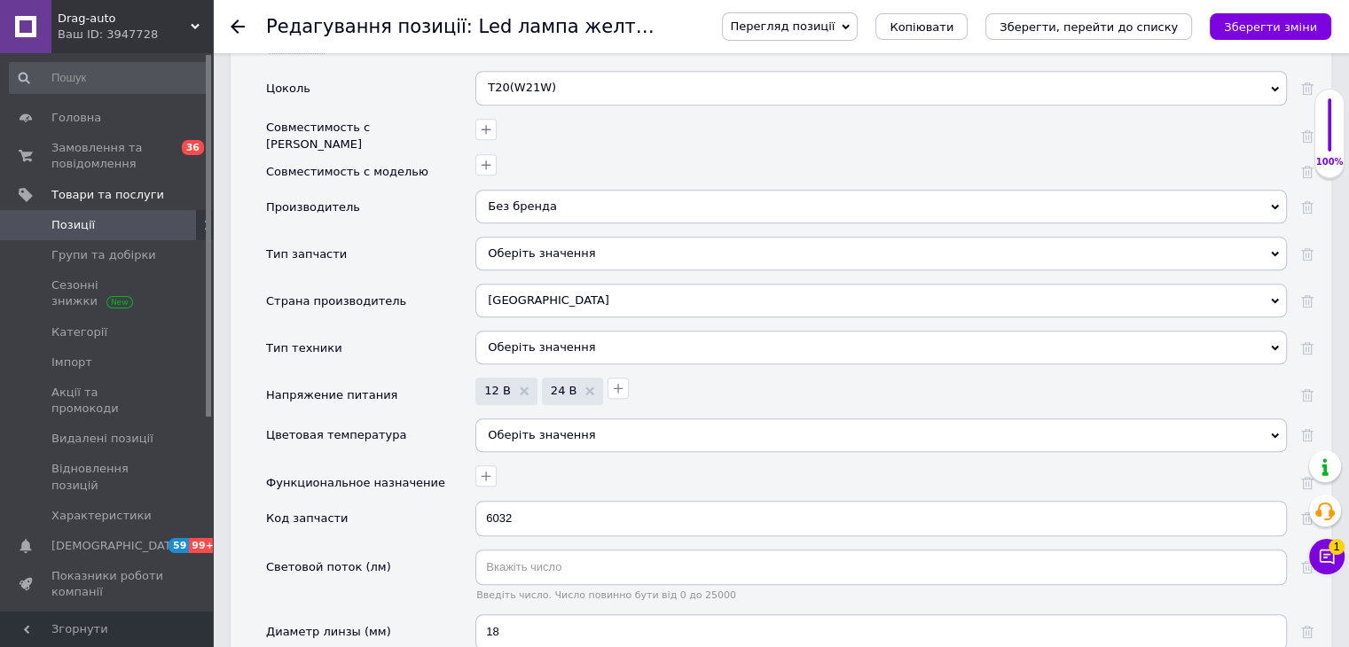
scroll to position [1774, 0]
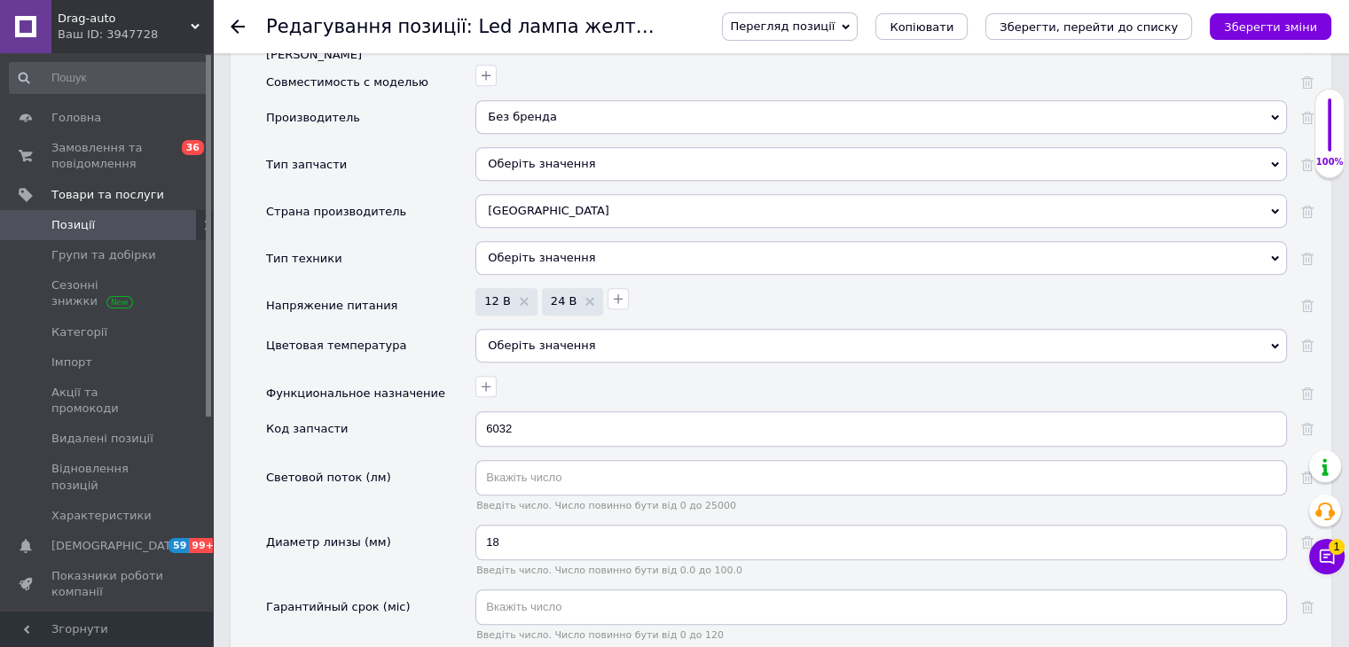
click at [518, 330] on div "Оберіть значення" at bounding box center [880, 346] width 811 height 34
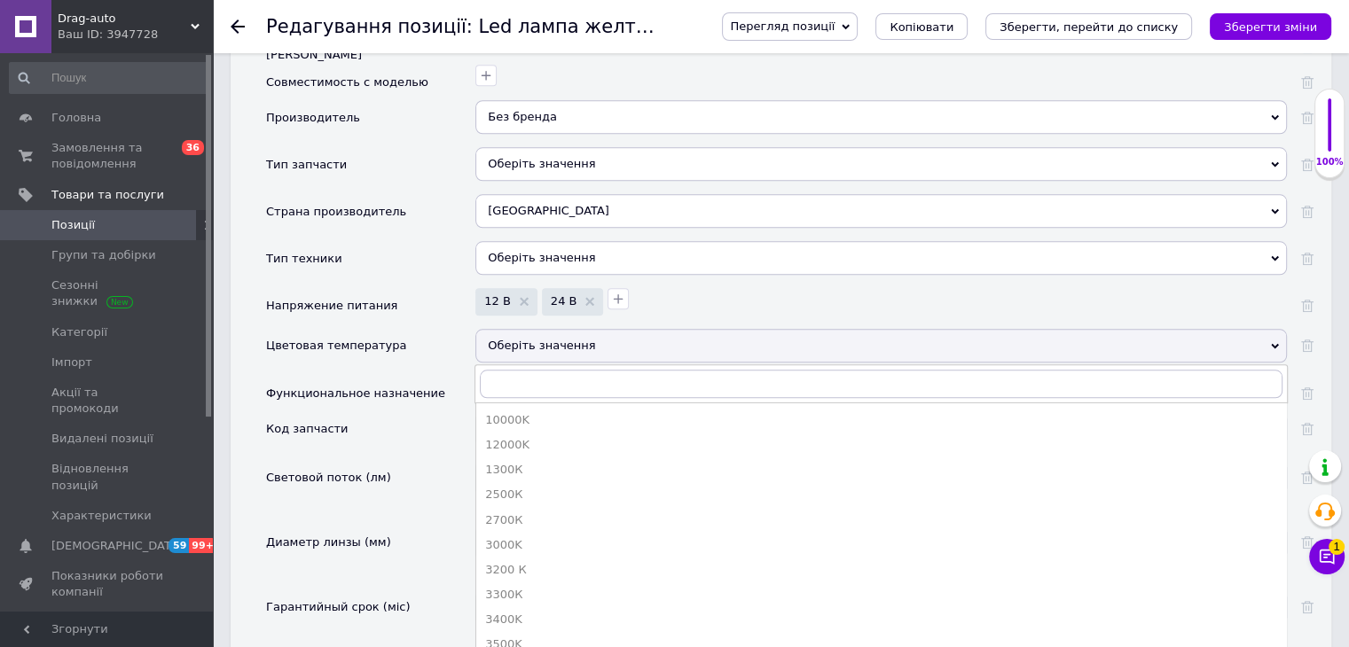
click at [458, 329] on div "Цветовая температура" at bounding box center [370, 352] width 209 height 47
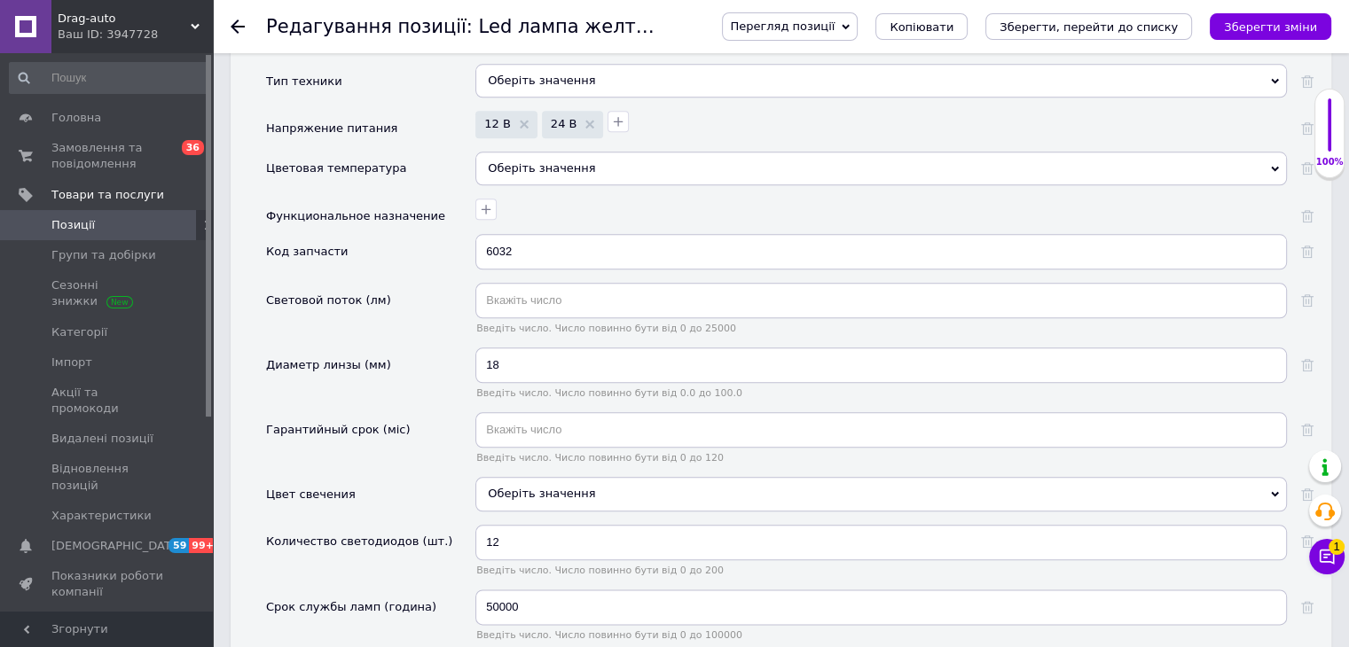
click at [536, 477] on div "Оберіть значення" at bounding box center [880, 494] width 811 height 34
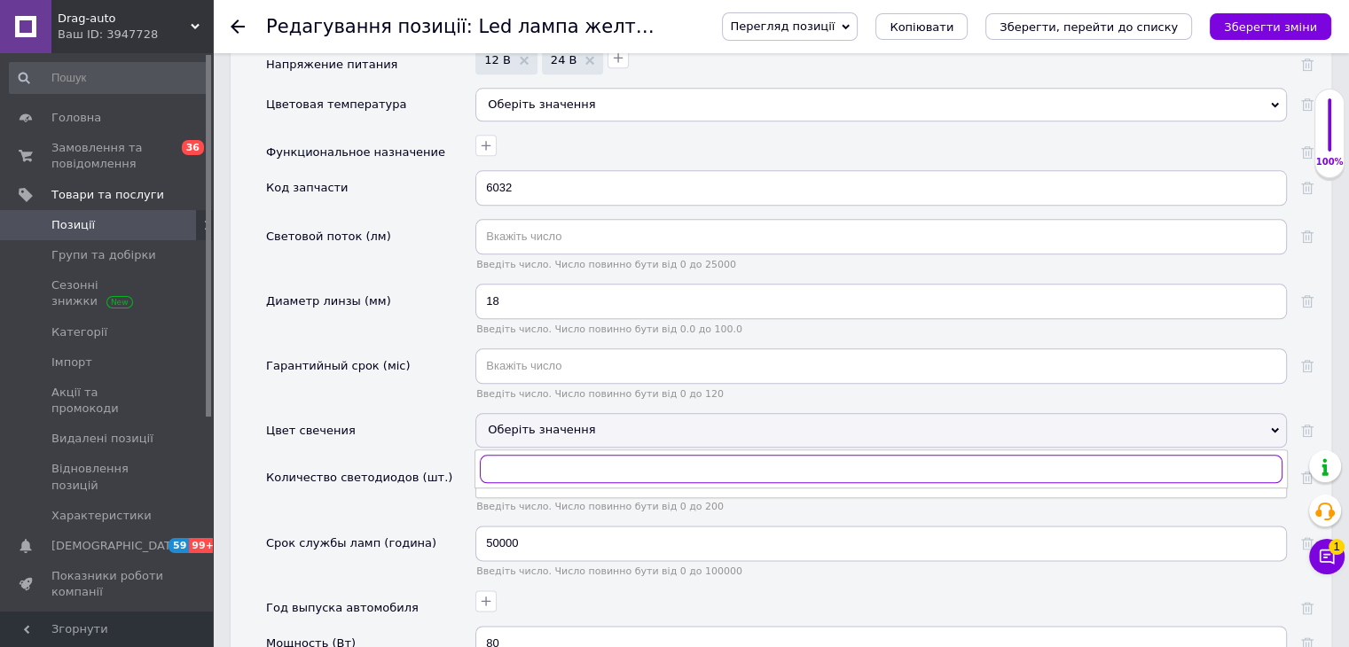
scroll to position [2128, 0]
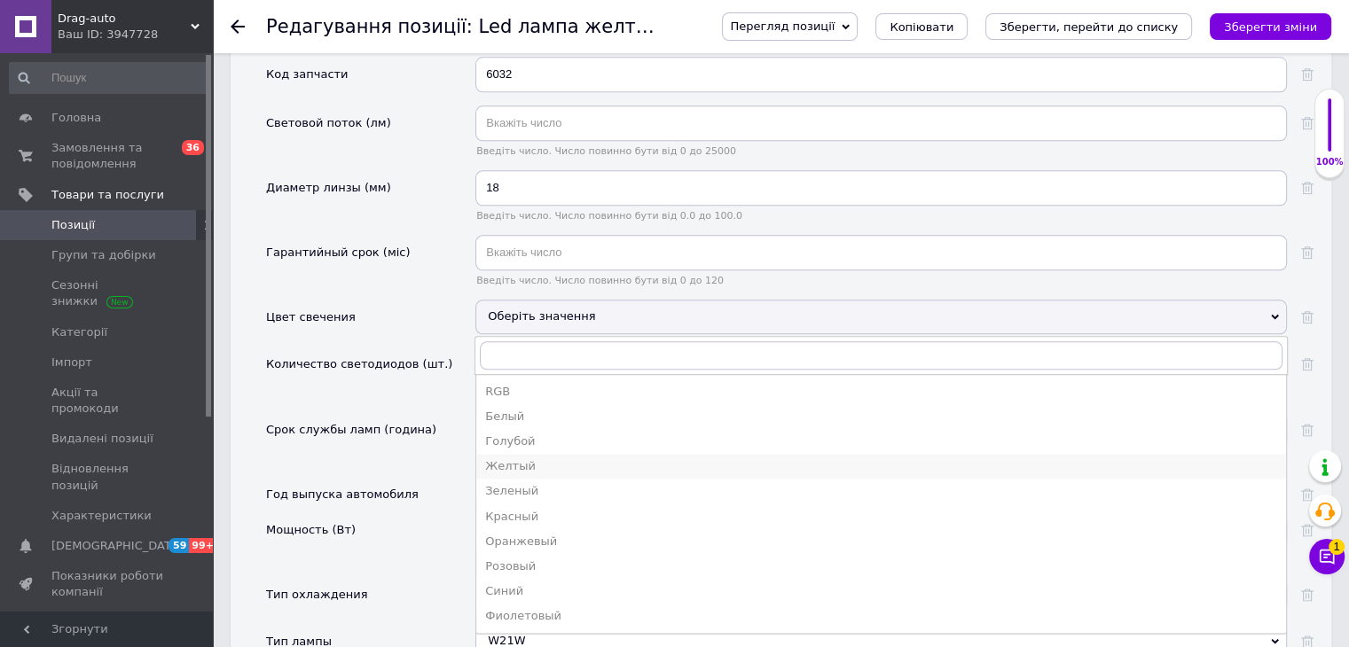
click at [526, 454] on li "Желтый" at bounding box center [881, 466] width 810 height 25
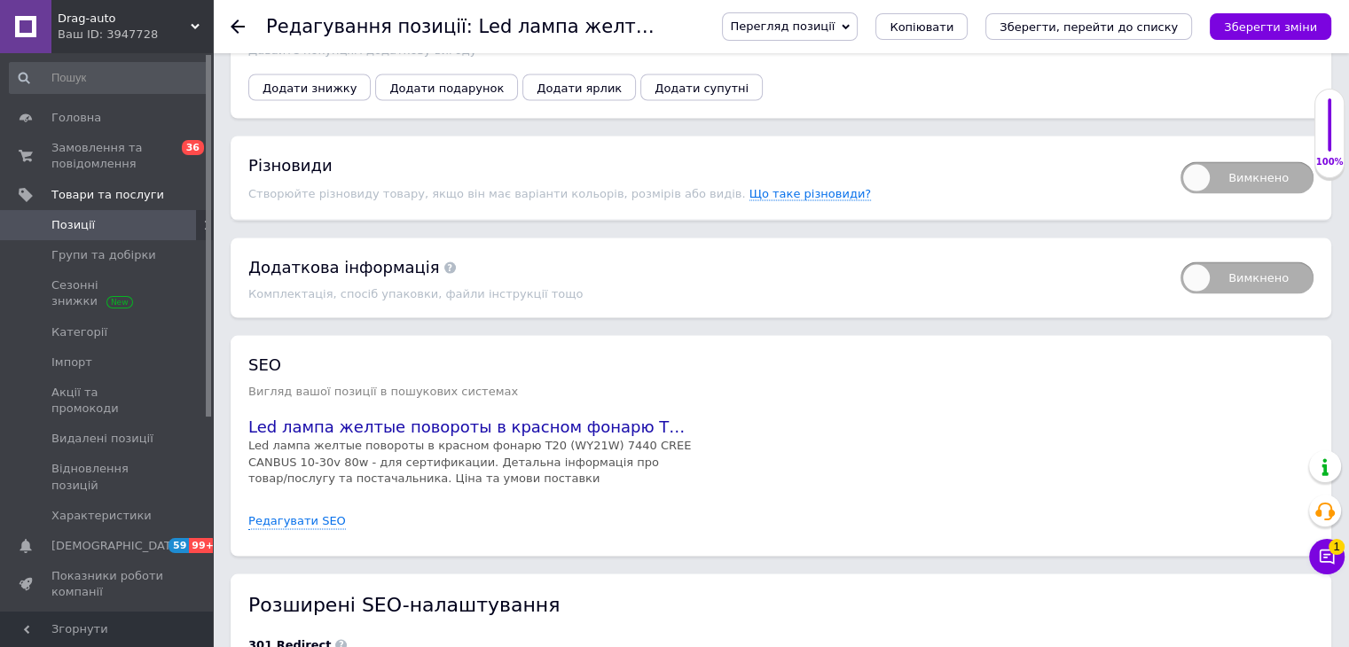
scroll to position [3370, 0]
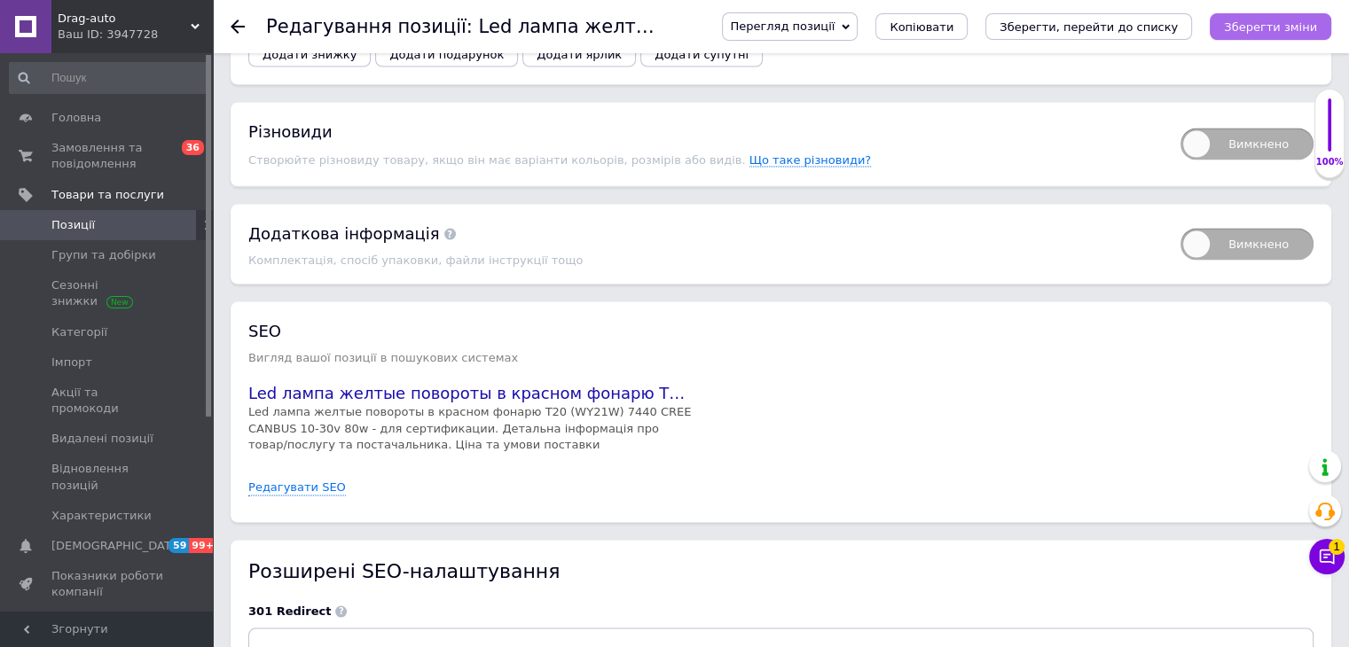
click at [1326, 28] on button "Зберегти зміни" at bounding box center [1270, 26] width 121 height 27
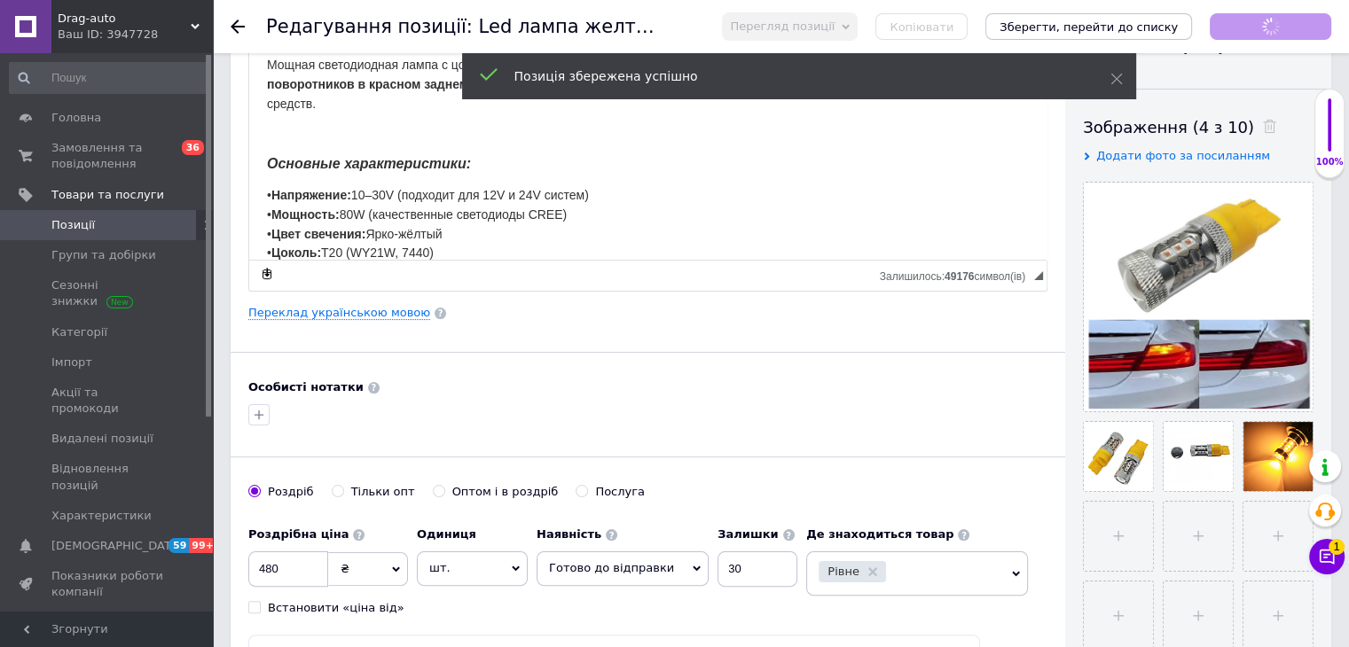
scroll to position [89, 0]
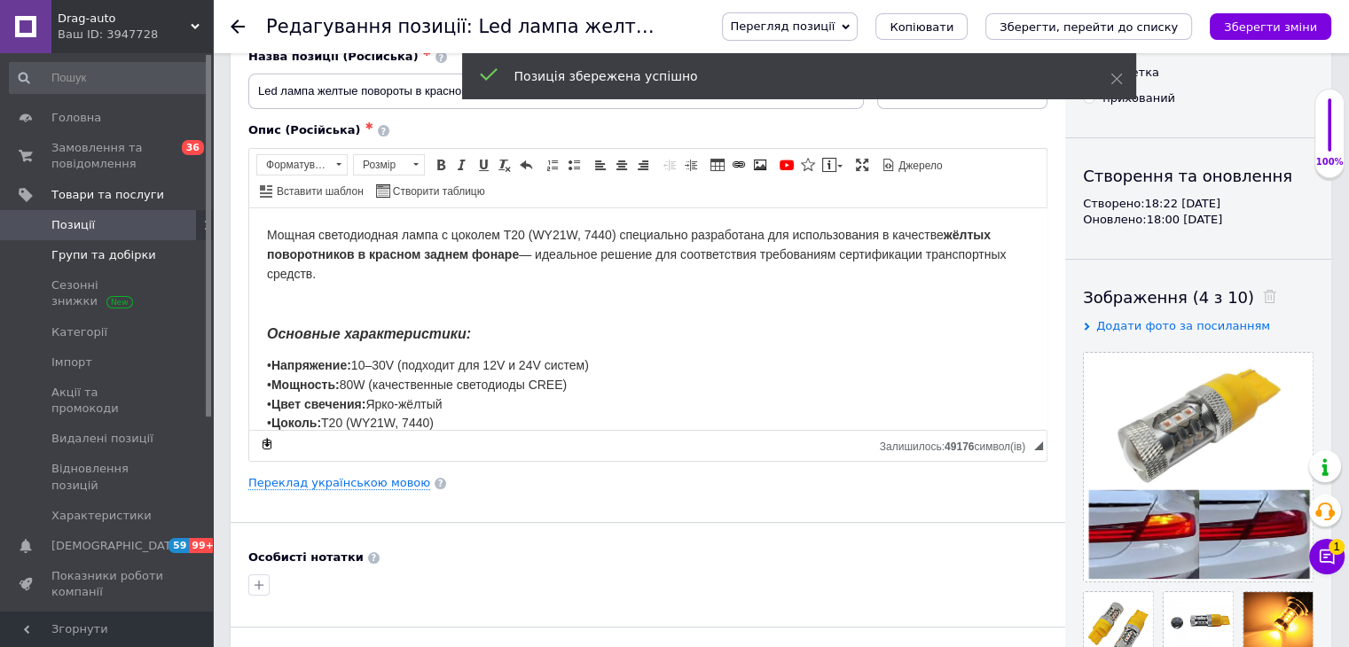
click at [138, 252] on span "Групи та добірки" at bounding box center [103, 255] width 105 height 16
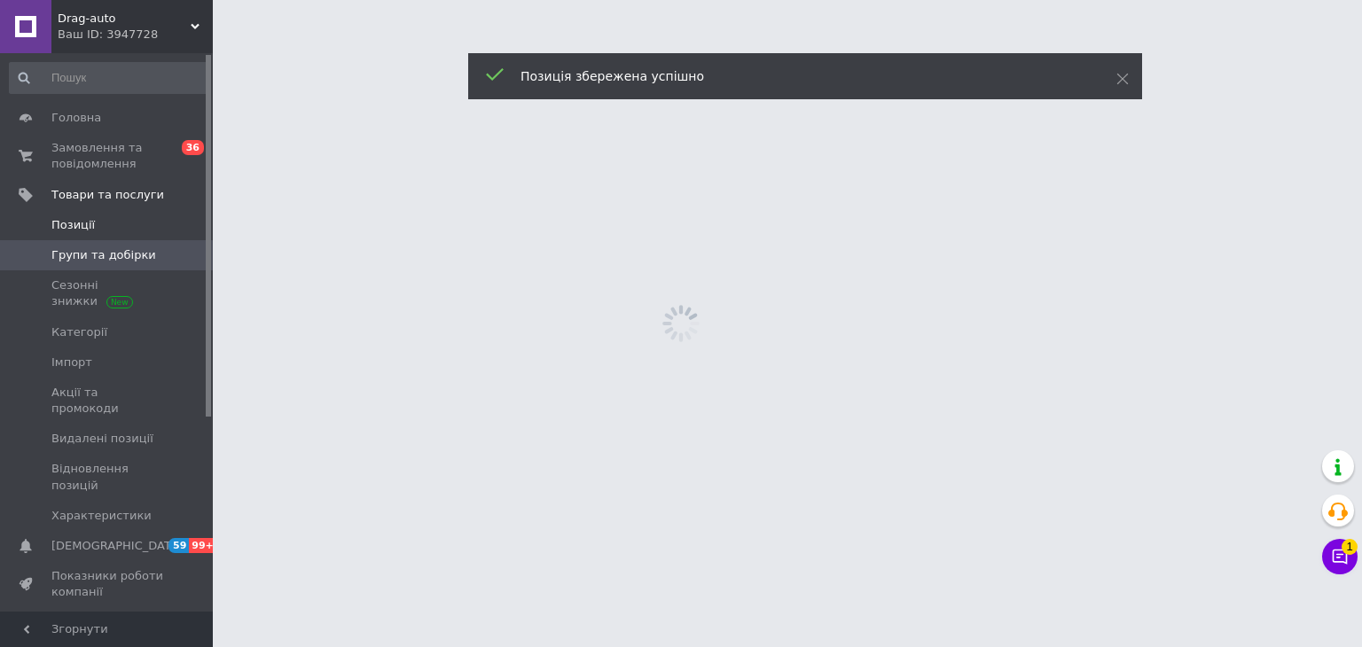
click at [130, 235] on link "Позиції" at bounding box center [109, 225] width 218 height 30
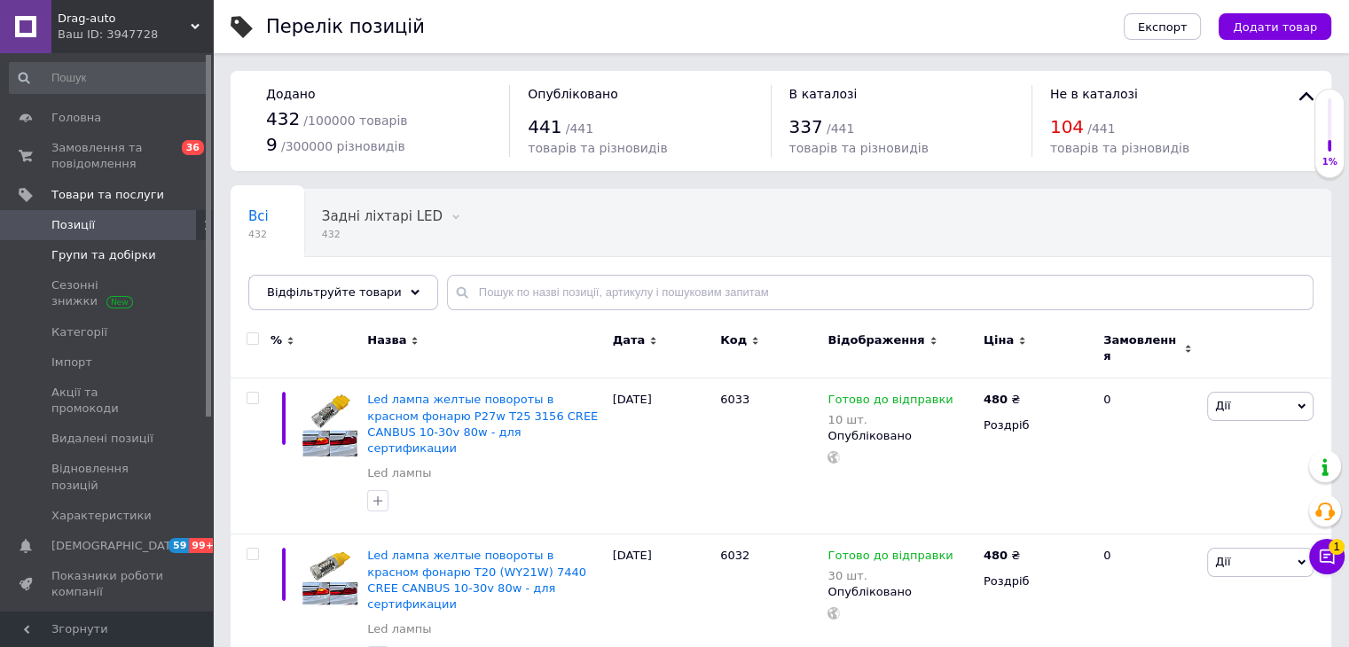
click at [149, 265] on link "Групи та добірки" at bounding box center [109, 255] width 218 height 30
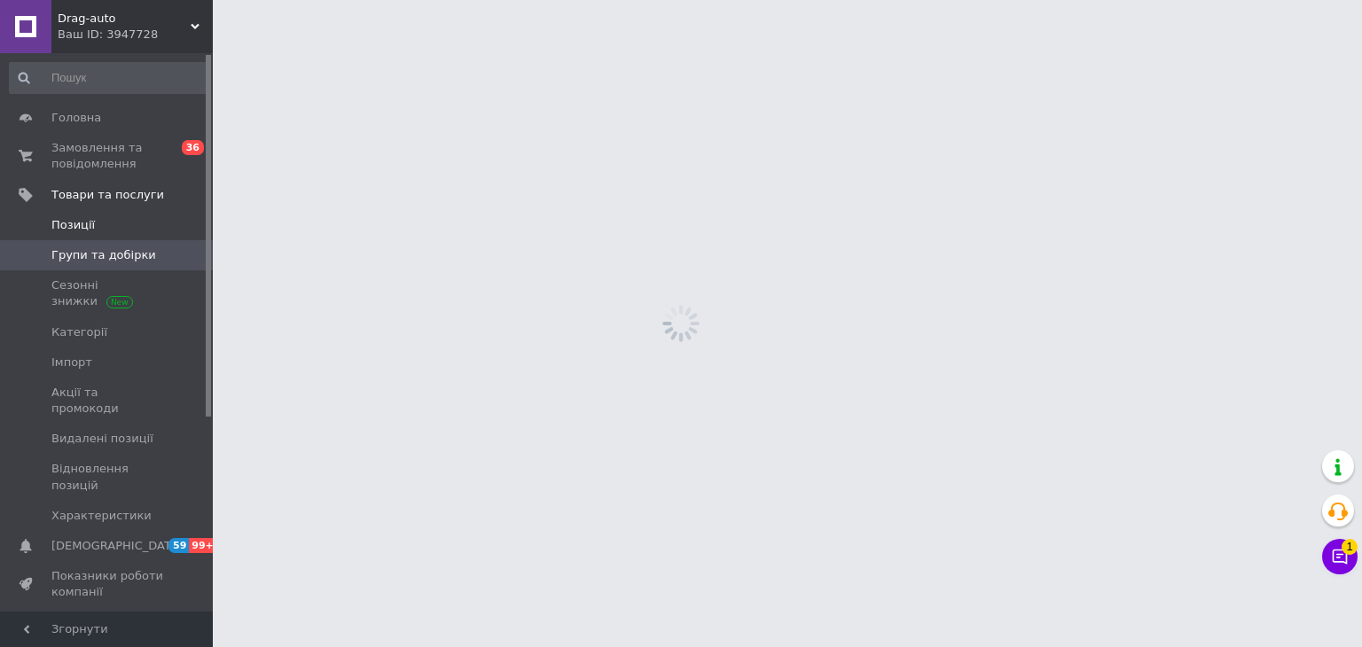
click at [137, 214] on link "Позиції" at bounding box center [109, 225] width 218 height 30
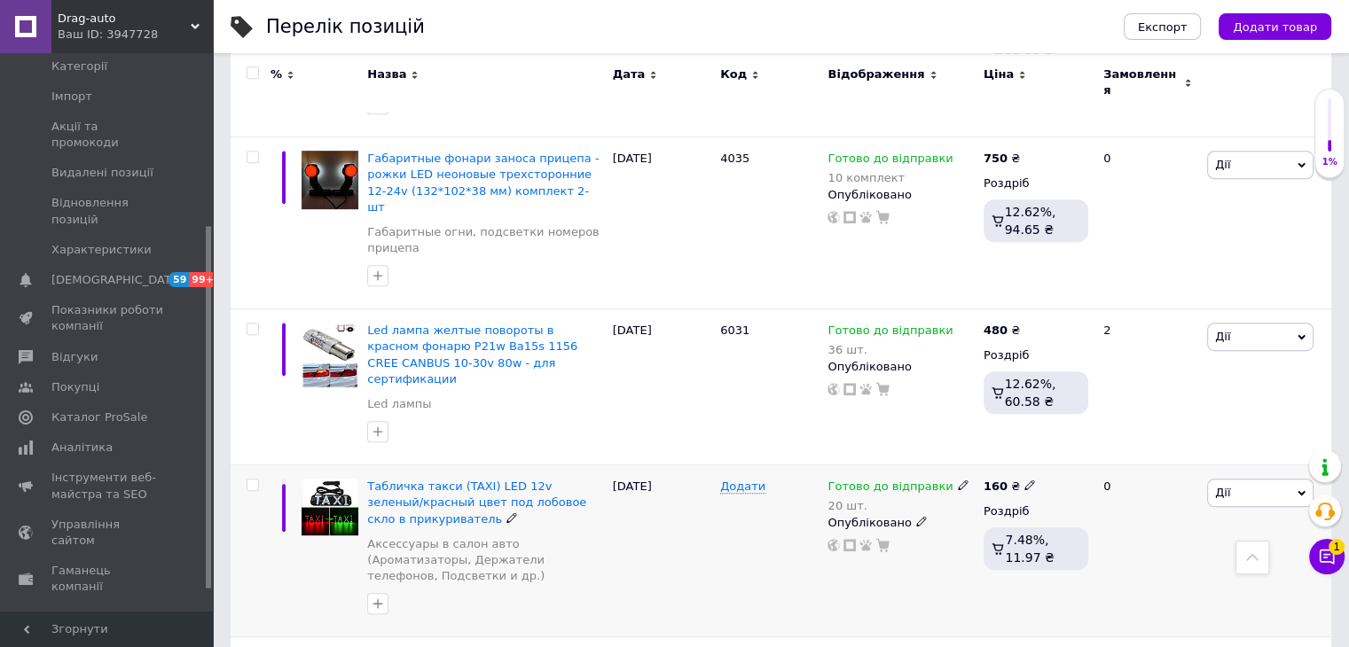
scroll to position [975, 0]
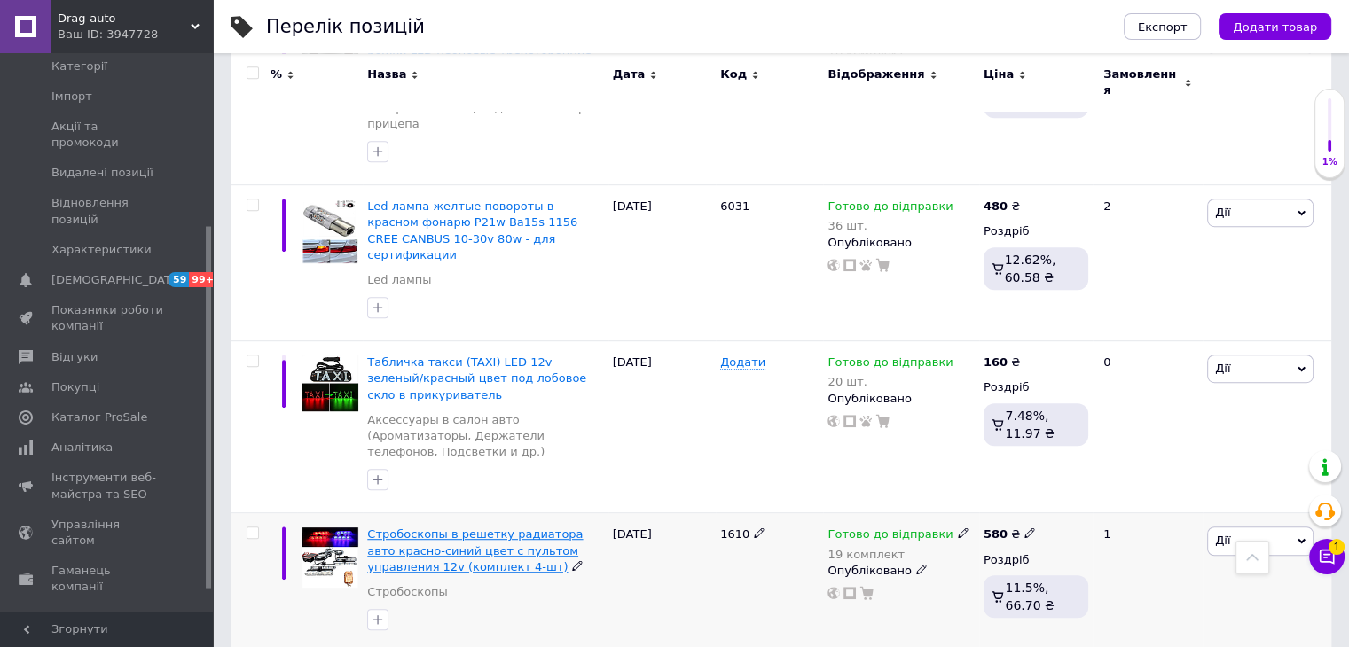
click at [500, 528] on span "Стробоскопы в решетку радиатора авто красно-синий цвет с пультом управления 12v…" at bounding box center [474, 550] width 215 height 45
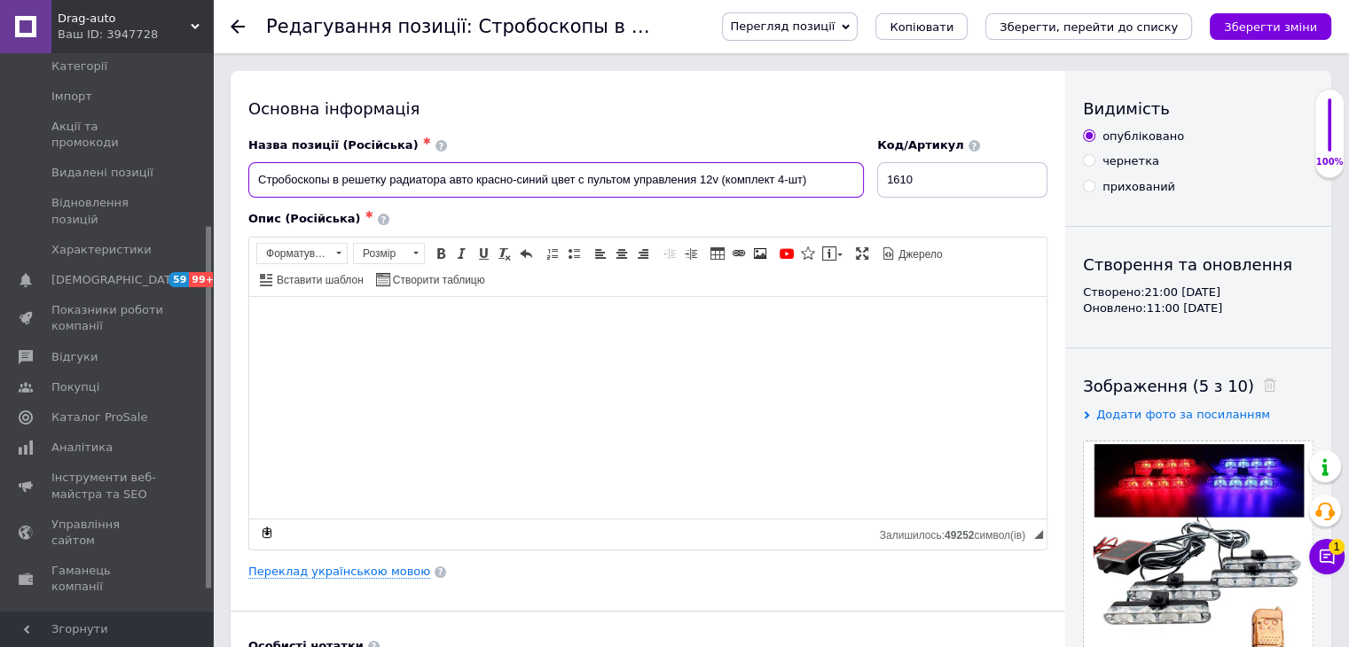
click at [536, 178] on input "Стробоскопы в решетку радиатора авто красно-синий цвет с пультом управления 12v…" at bounding box center [555, 179] width 615 height 35
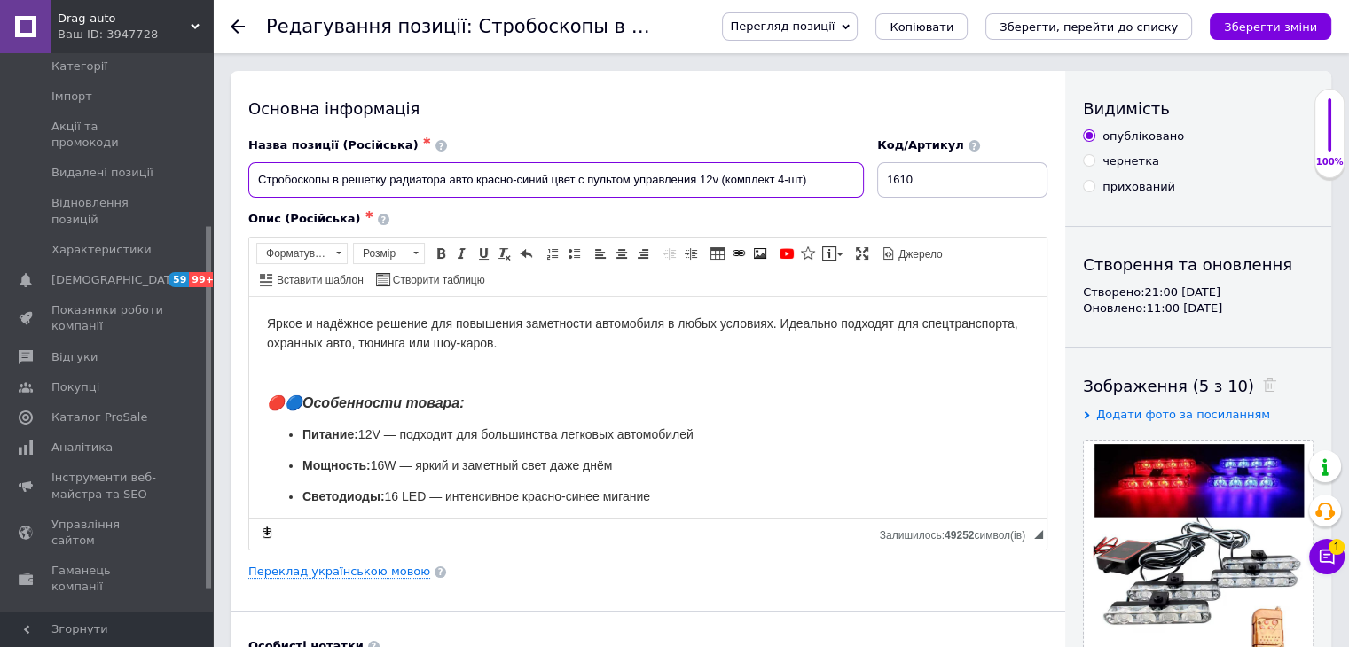
click at [536, 178] on input "Стробоскопы в решетку радиатора авто красно-синий цвет с пультом управления 12v…" at bounding box center [555, 179] width 615 height 35
click at [358, 568] on link "Переклад українською мовою" at bounding box center [339, 572] width 182 height 14
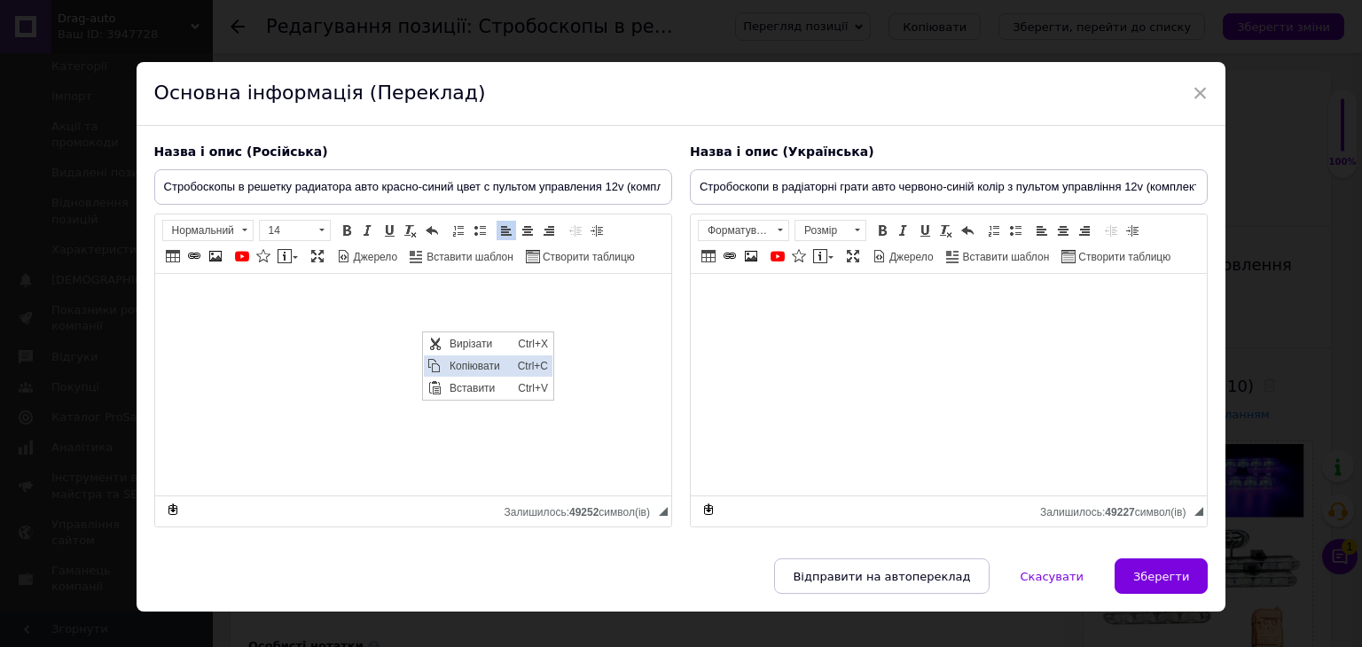
click at [447, 368] on span "Копіювати" at bounding box center [478, 365] width 68 height 21
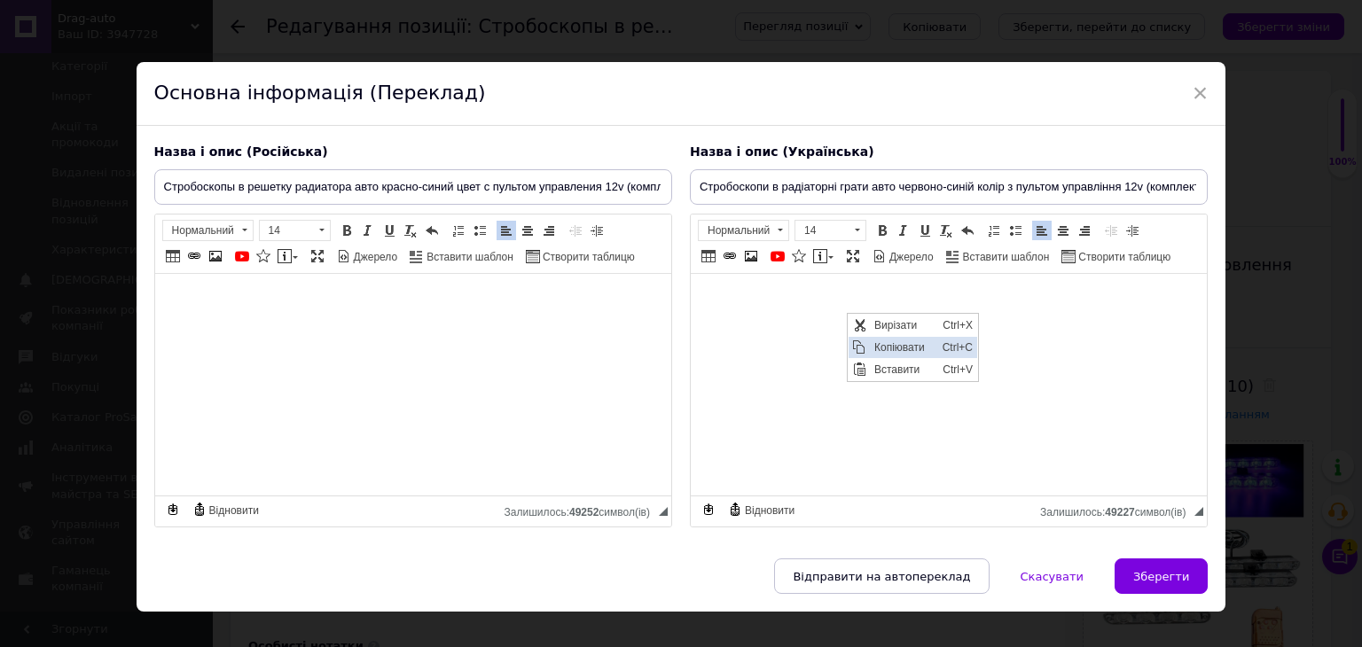
click at [861, 337] on span "Копіювати" at bounding box center [858, 346] width 21 height 21
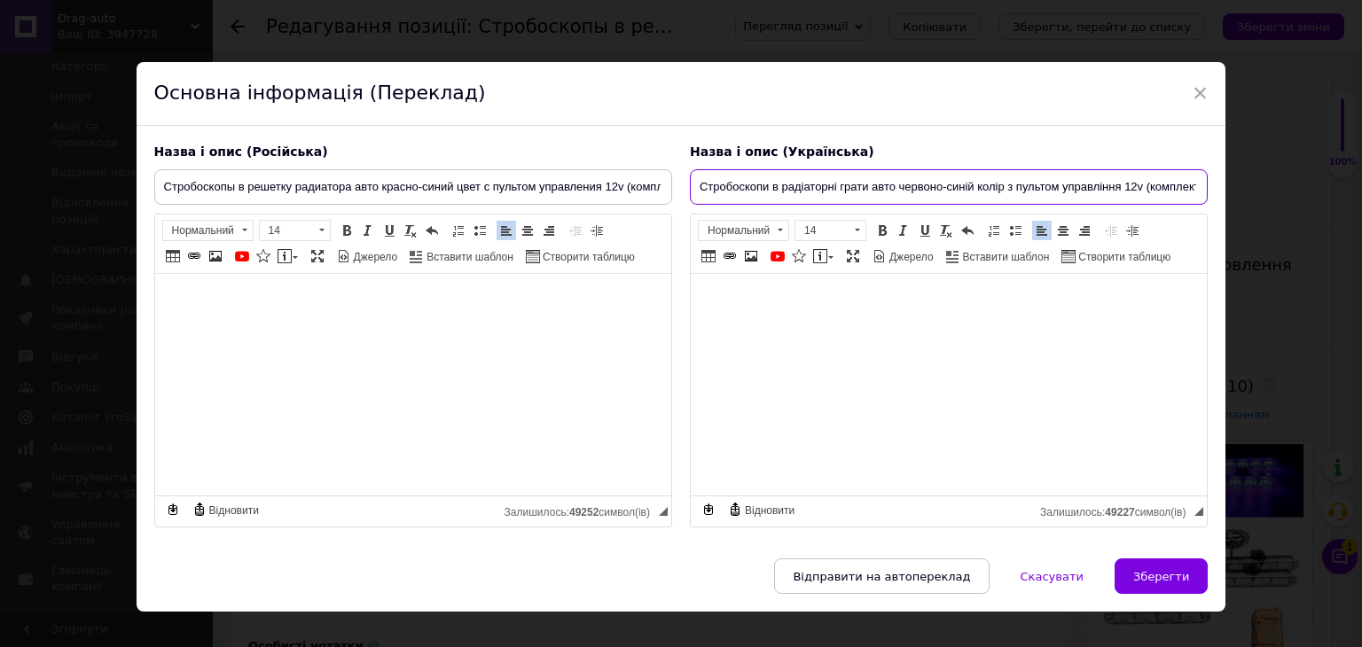
click at [840, 196] on input "Стробоскопи в радіаторні грати авто червоно-синій колір з пультом управління 12…" at bounding box center [949, 186] width 518 height 35
click at [875, 182] on input "Стробоскопи в радіаторні грати авто червоно-синій колір з пультом управління 12…" at bounding box center [949, 186] width 518 height 35
click at [865, 192] on input "Стробоскопи в радіаторні грати авто червоно-синій колір з пультом управління 12…" at bounding box center [949, 186] width 518 height 35
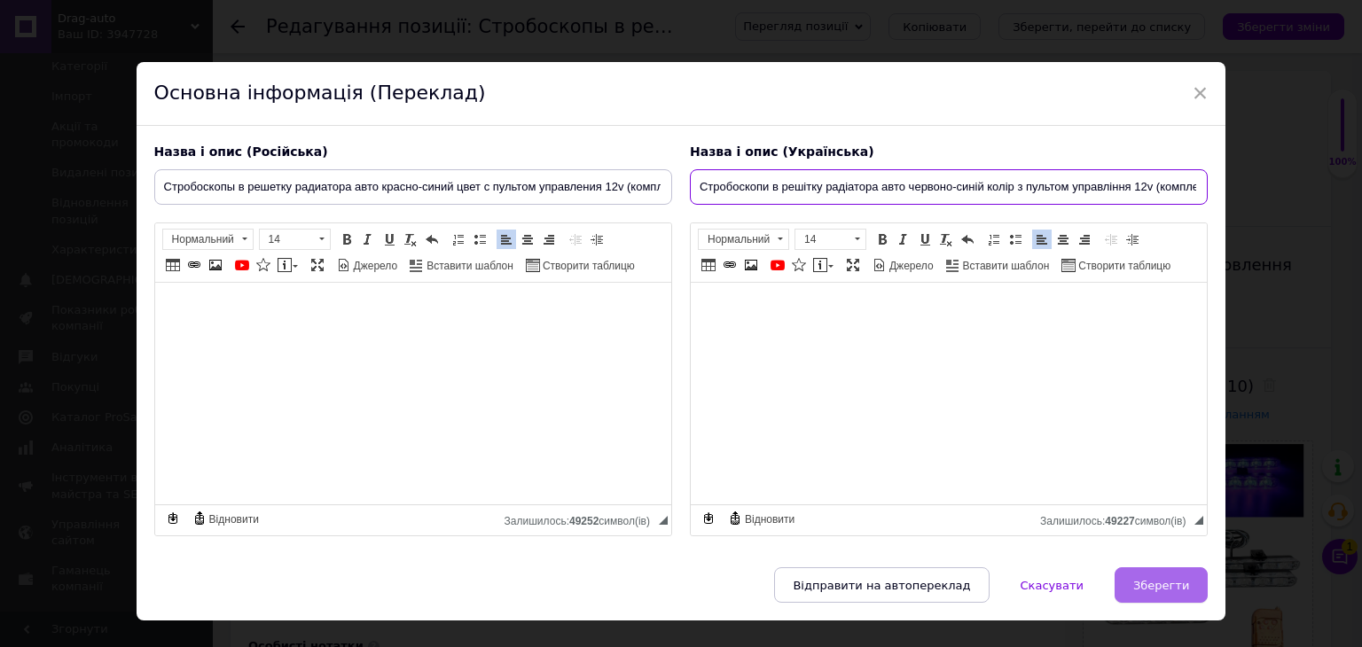
type input "Стробоскопи в решітку радіатора авто червоно-синій колір з пультом управління 1…"
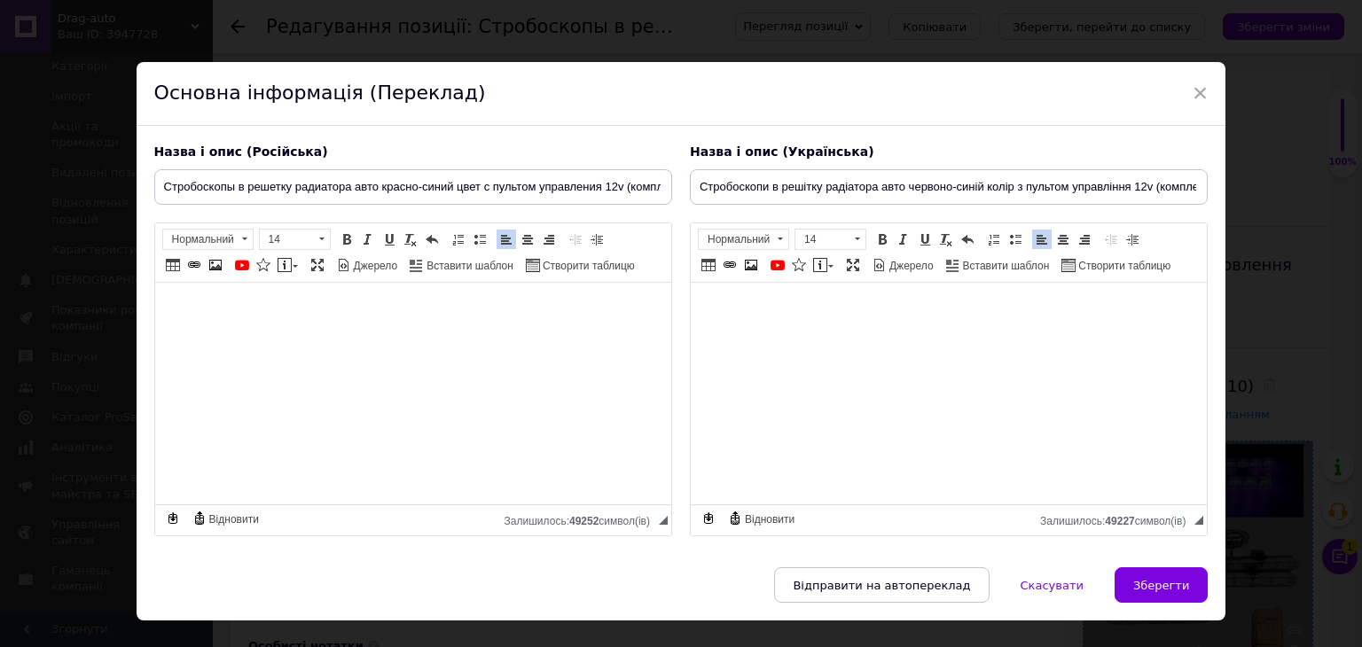
click at [1148, 579] on span "Зберегти" at bounding box center [1161, 585] width 56 height 13
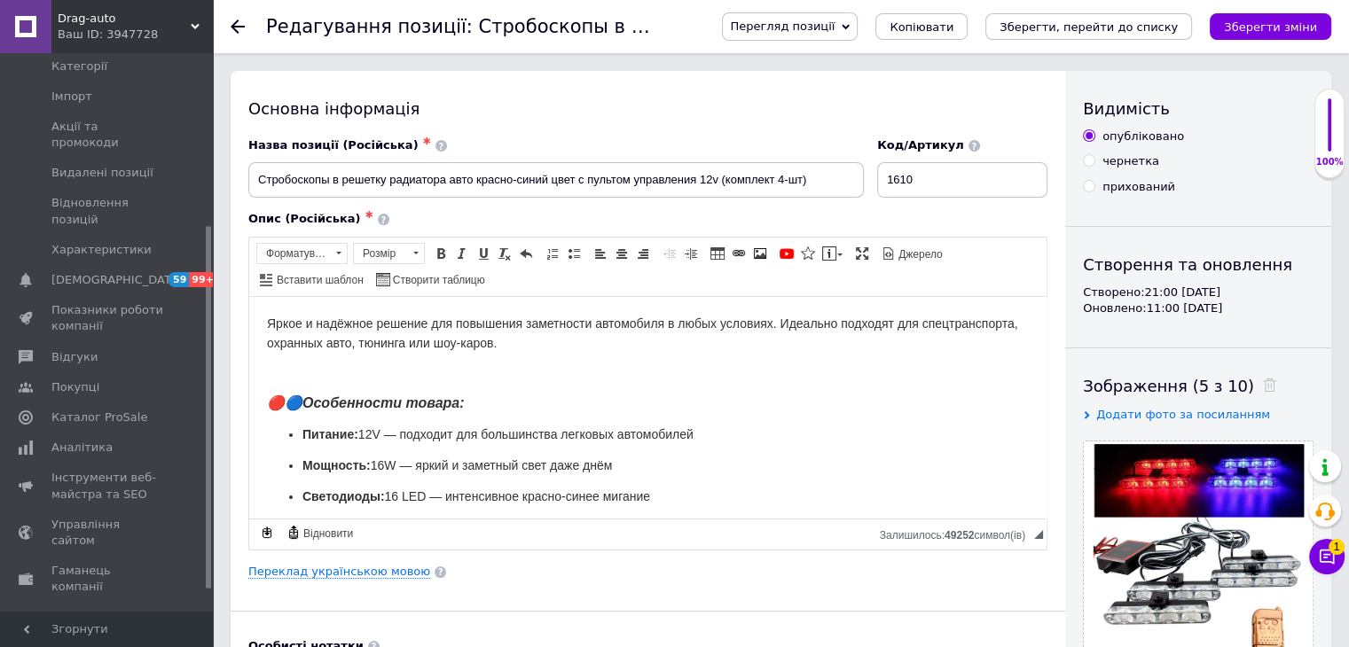
click at [1295, 29] on icon "Зберегти зміни" at bounding box center [1270, 26] width 93 height 13
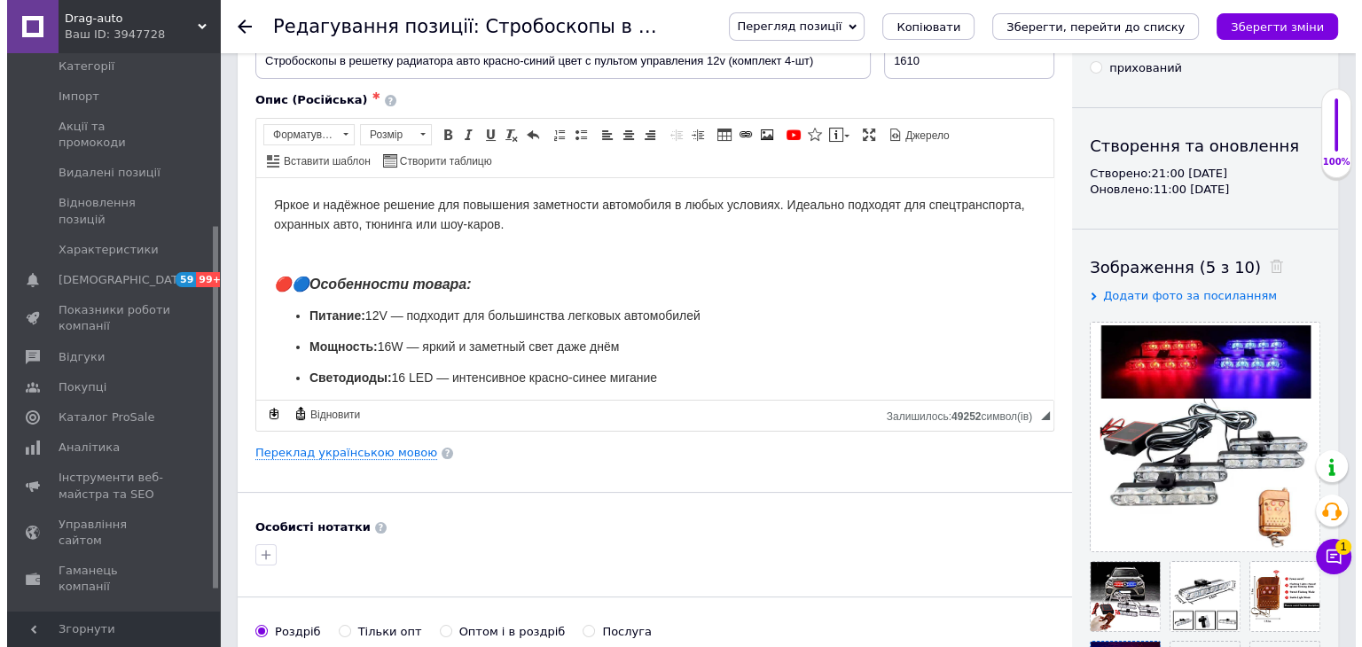
scroll to position [266, 0]
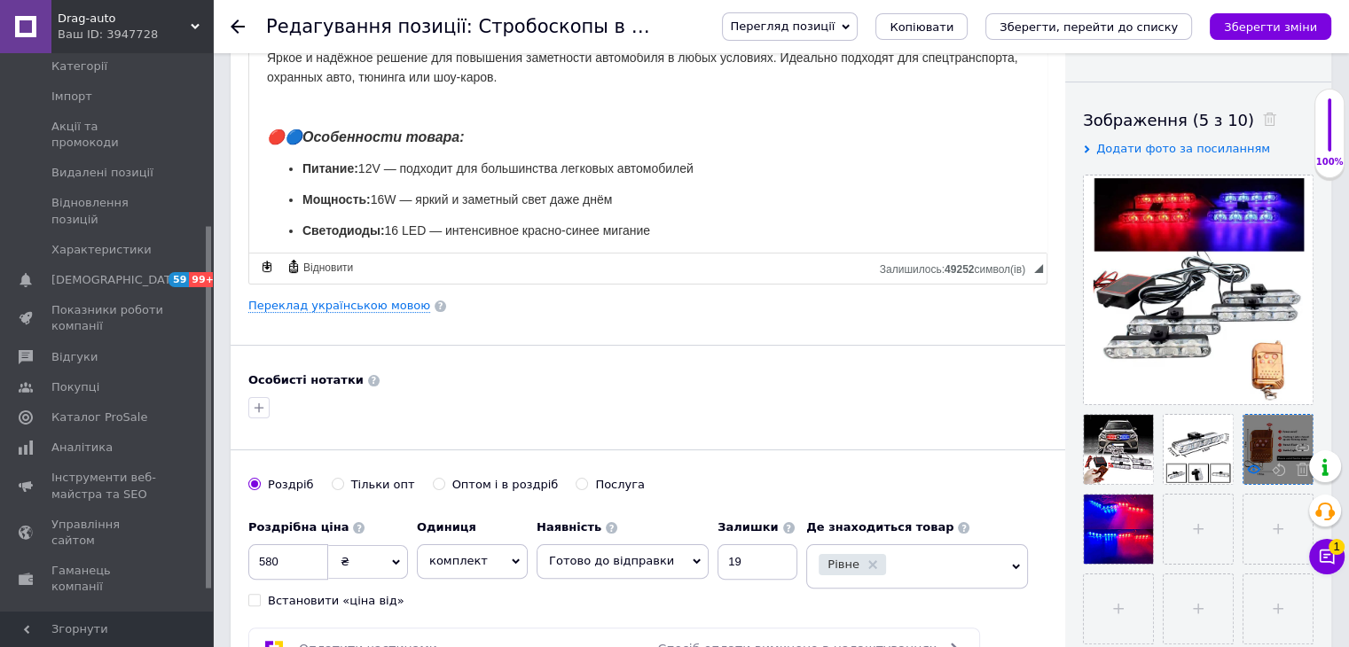
click at [1254, 473] on use at bounding box center [1253, 469] width 13 height 9
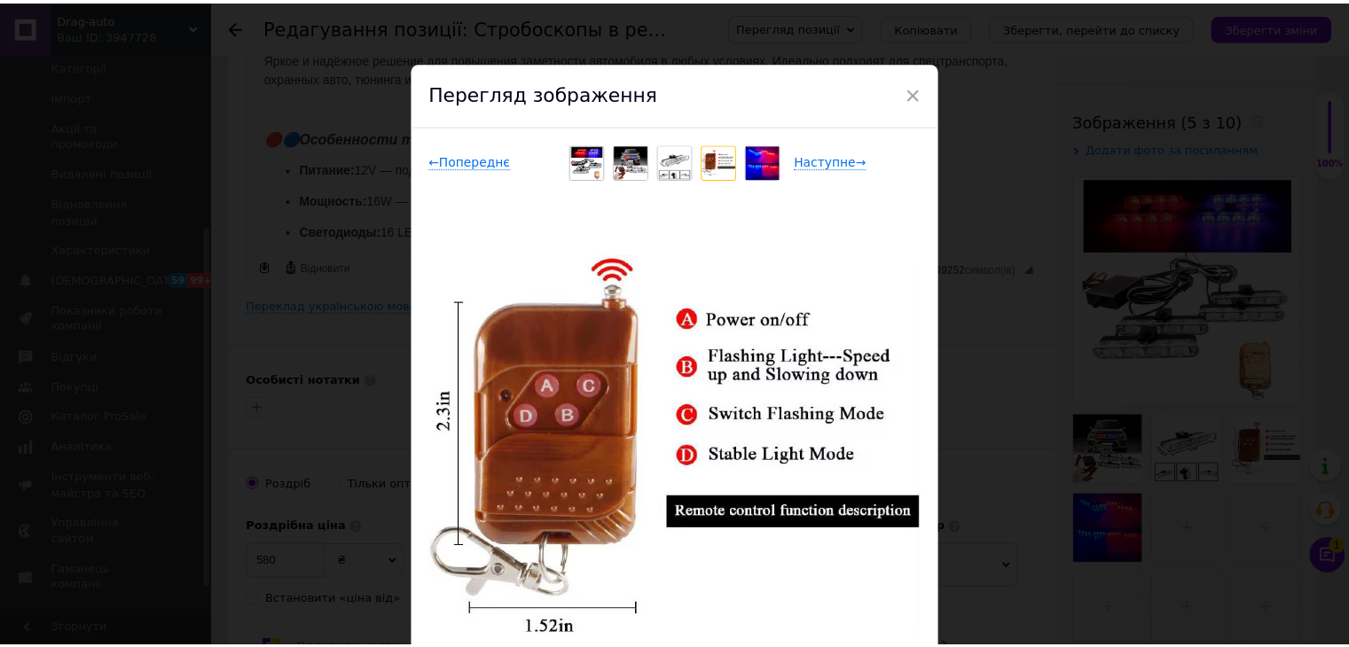
scroll to position [89, 0]
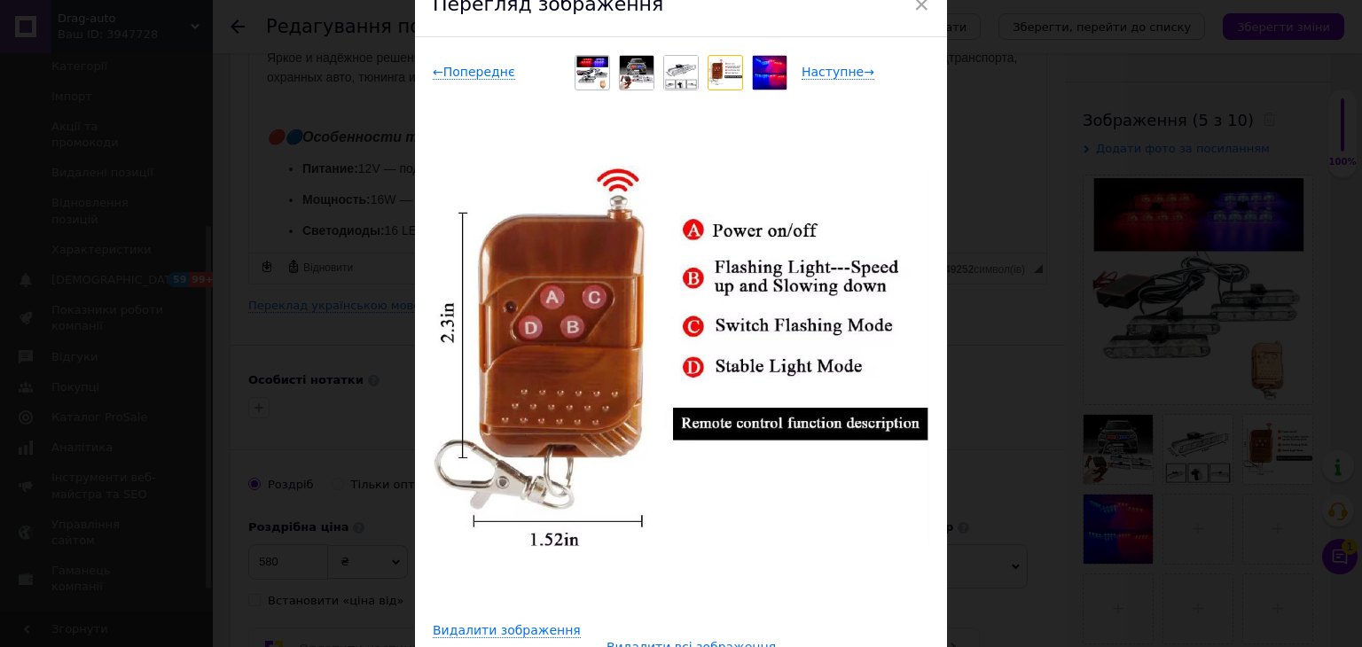
click at [859, 463] on img at bounding box center [681, 356] width 497 height 381
click at [1007, 455] on div "× Перегляд зображення ← Попереднє Наступне → Видалити зображення Видалити всі з…" at bounding box center [681, 323] width 1362 height 647
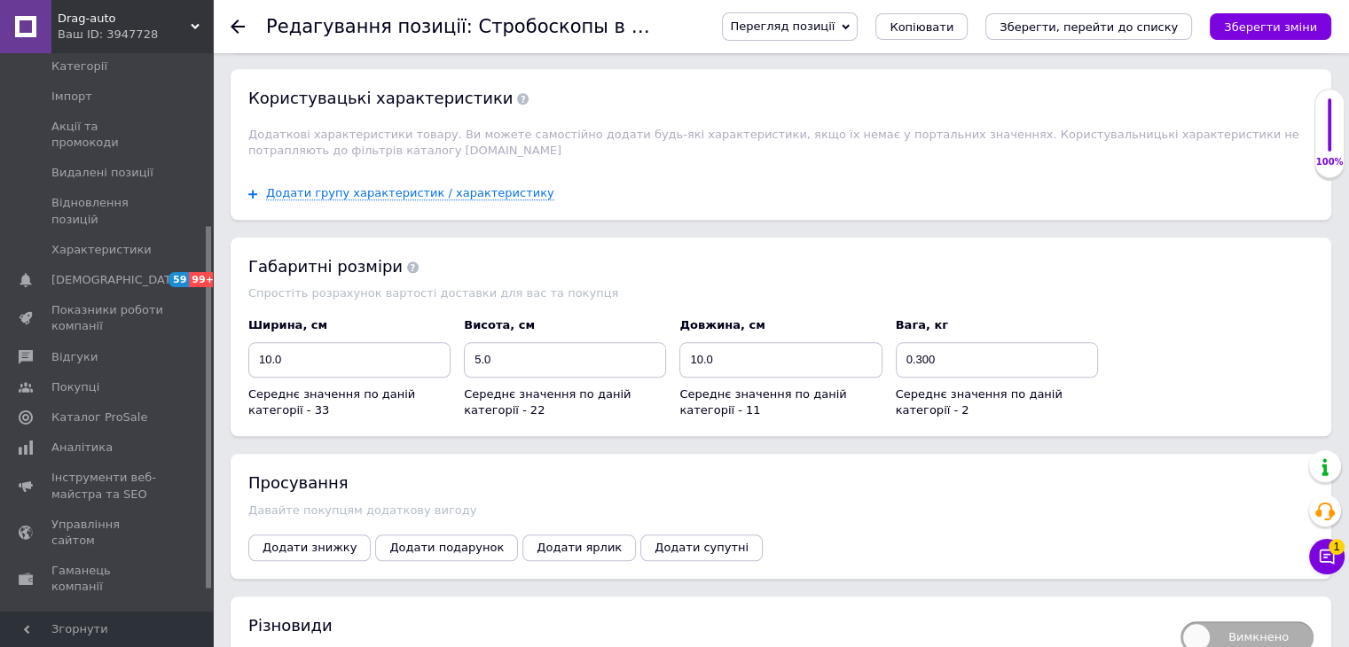
scroll to position [1596, 0]
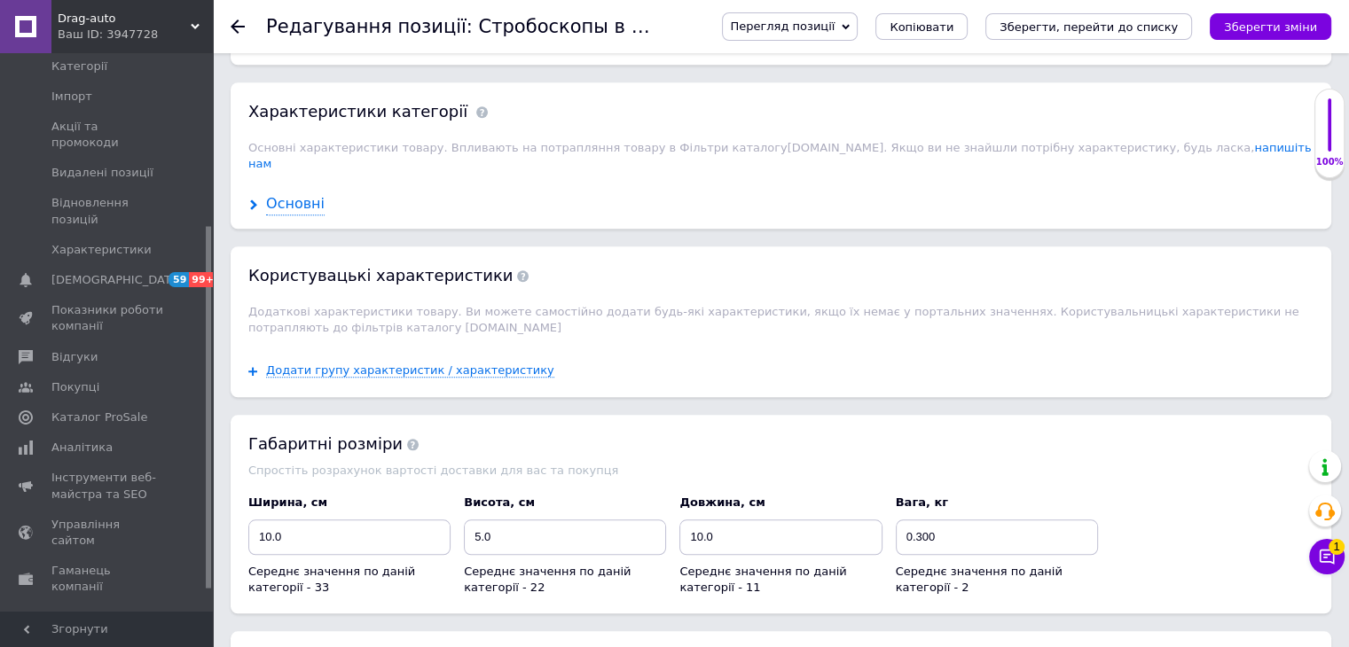
click at [278, 194] on div "Основні" at bounding box center [295, 204] width 59 height 20
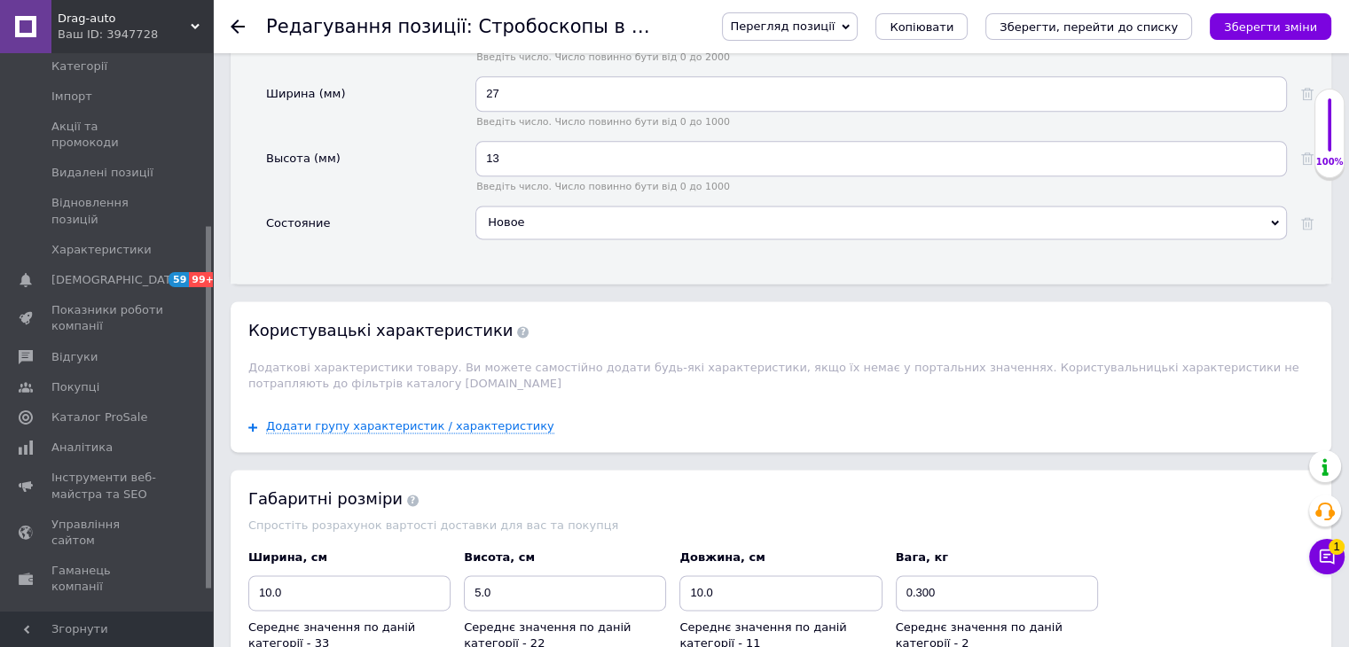
scroll to position [2483, 0]
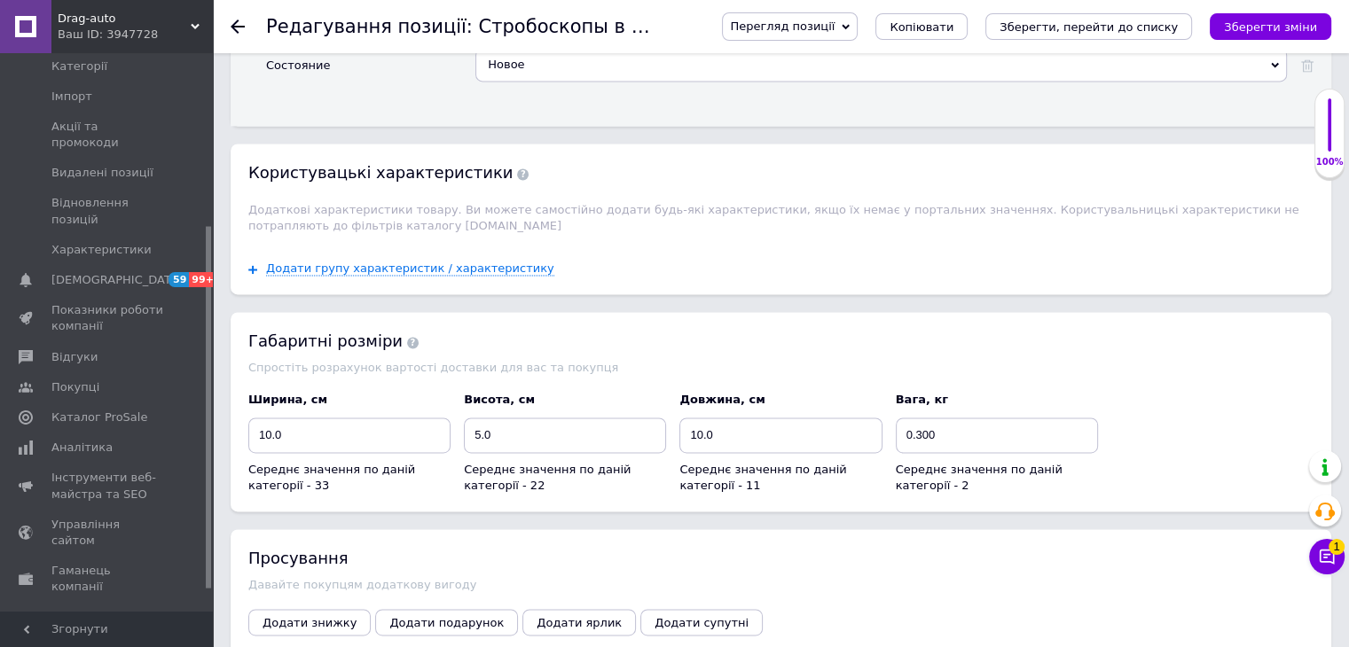
drag, startPoint x: 1242, startPoint y: 22, endPoint x: 1159, endPoint y: 189, distance: 186.4
click at [1243, 23] on icon "Зберегти зміни" at bounding box center [1270, 26] width 93 height 13
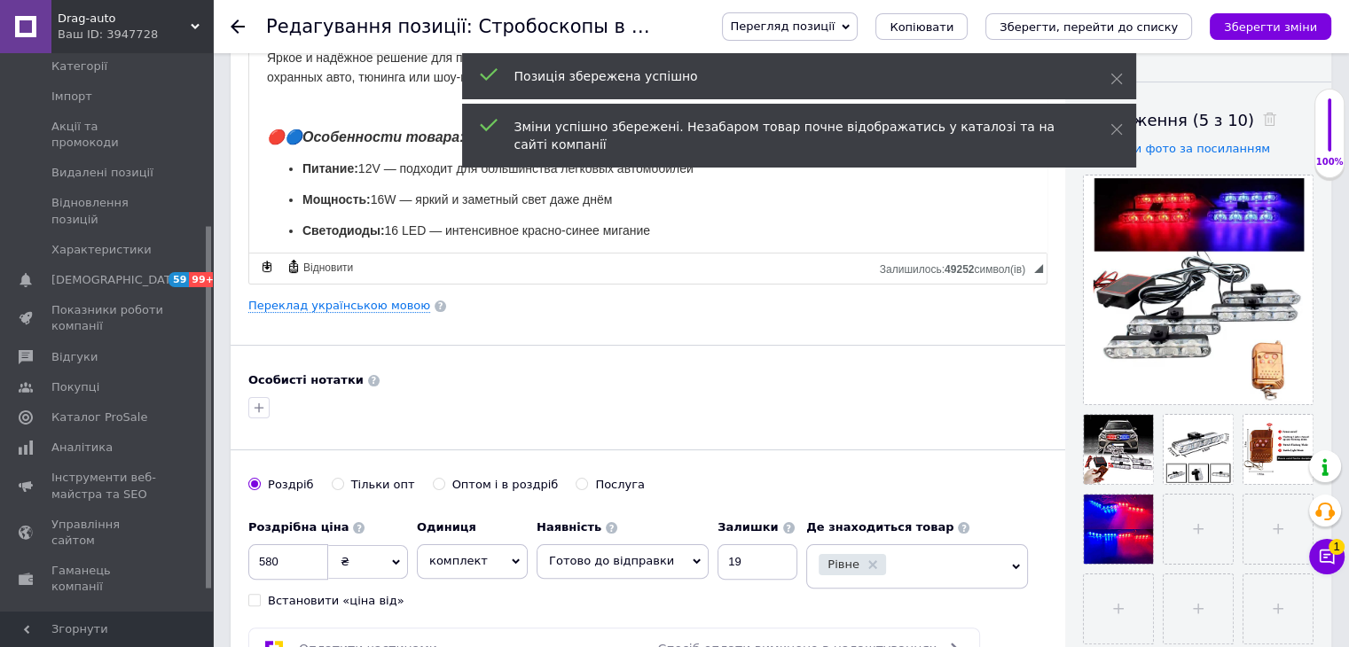
scroll to position [0, 0]
